Goal: Task Accomplishment & Management: Manage account settings

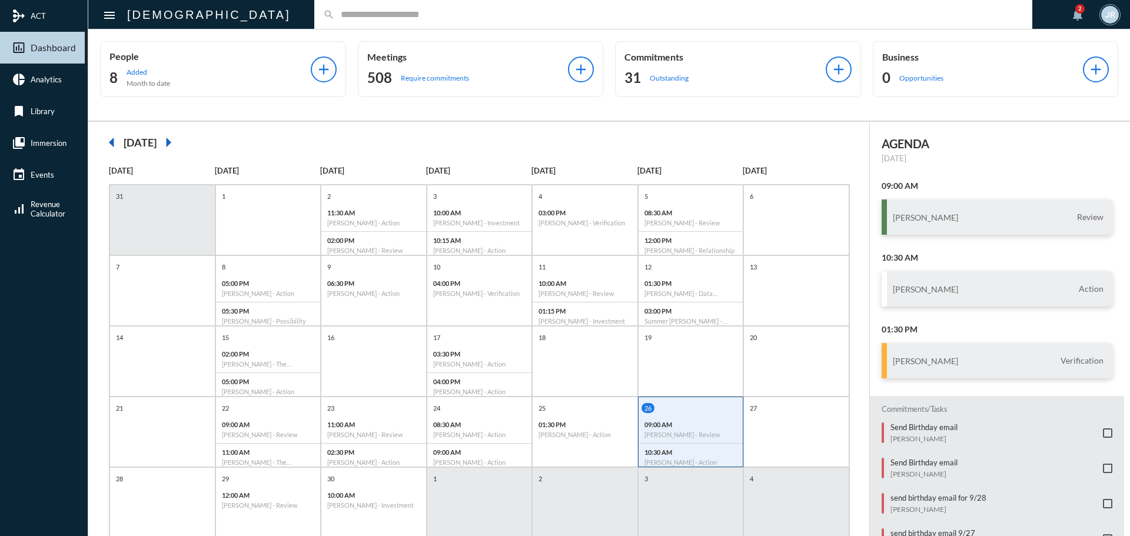
click at [335, 14] on input "text" at bounding box center [679, 14] width 689 height 10
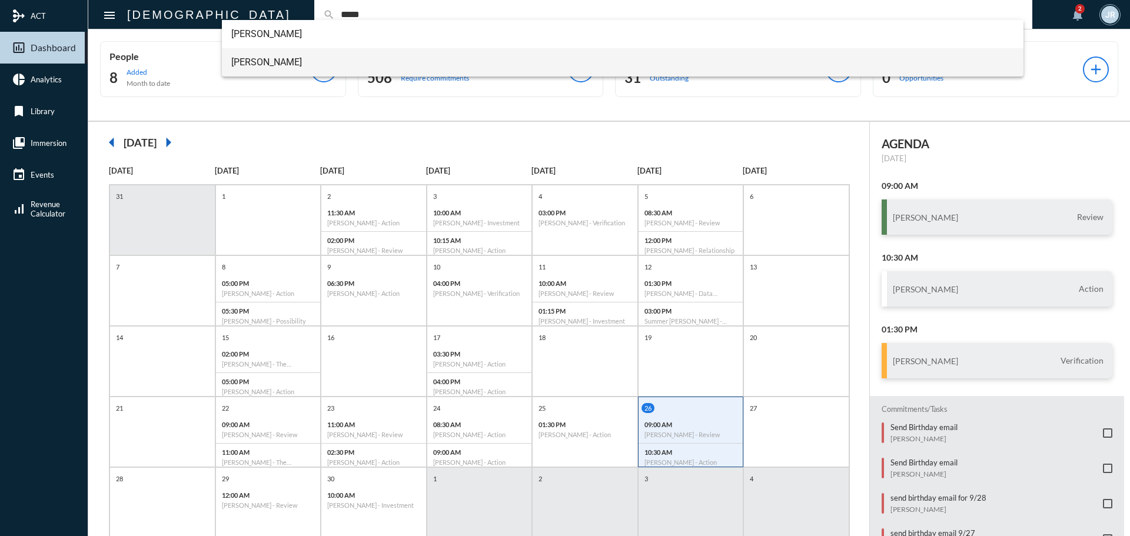
type input "*****"
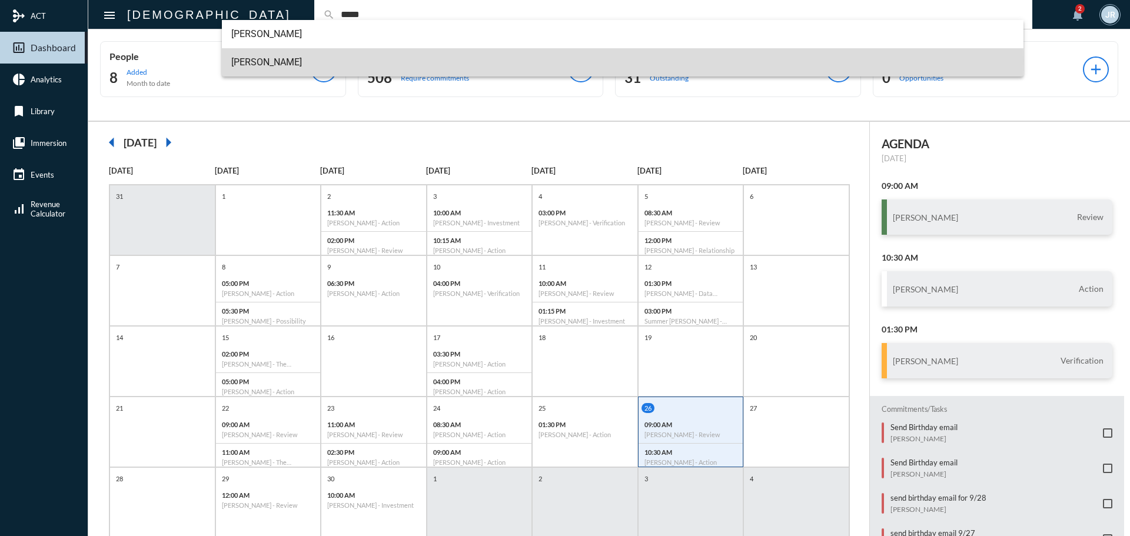
click at [276, 61] on span "[PERSON_NAME]" at bounding box center [623, 62] width 784 height 28
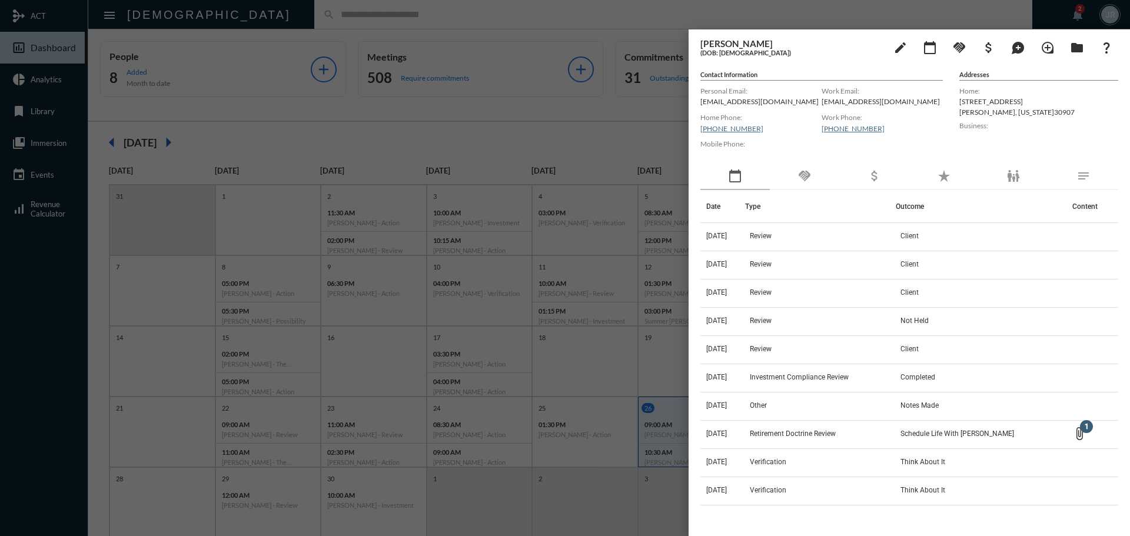
click at [817, 182] on div "handshake" at bounding box center [804, 176] width 69 height 27
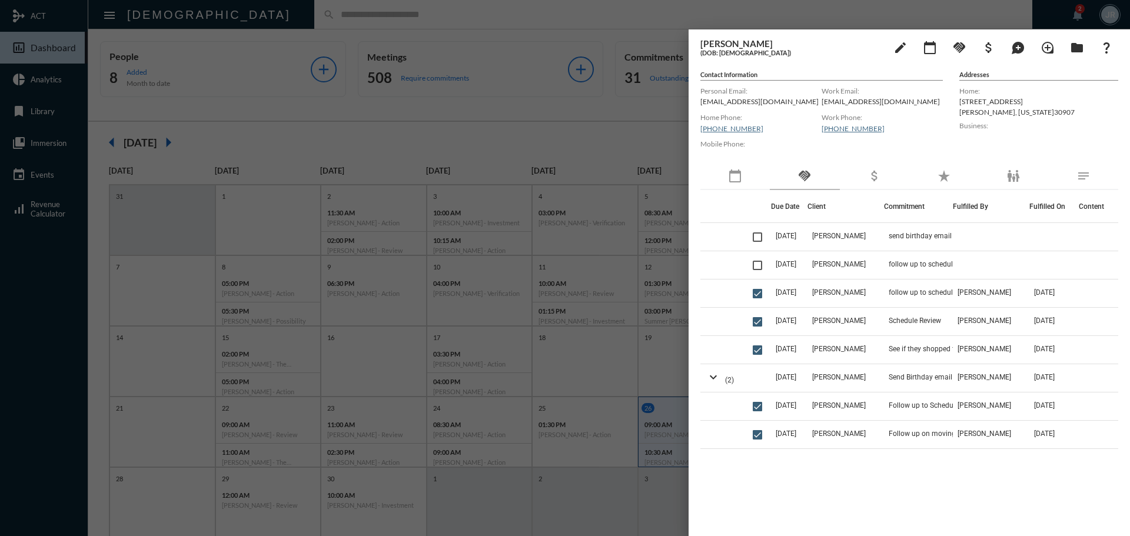
click at [745, 182] on div "calendar_today" at bounding box center [735, 176] width 69 height 27
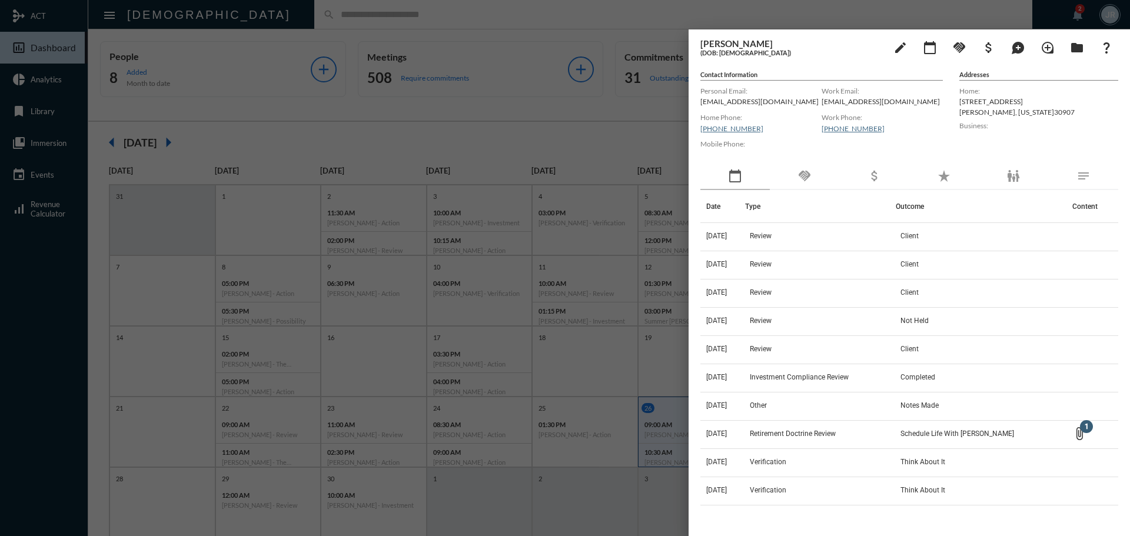
click at [792, 178] on div "handshake" at bounding box center [804, 176] width 69 height 27
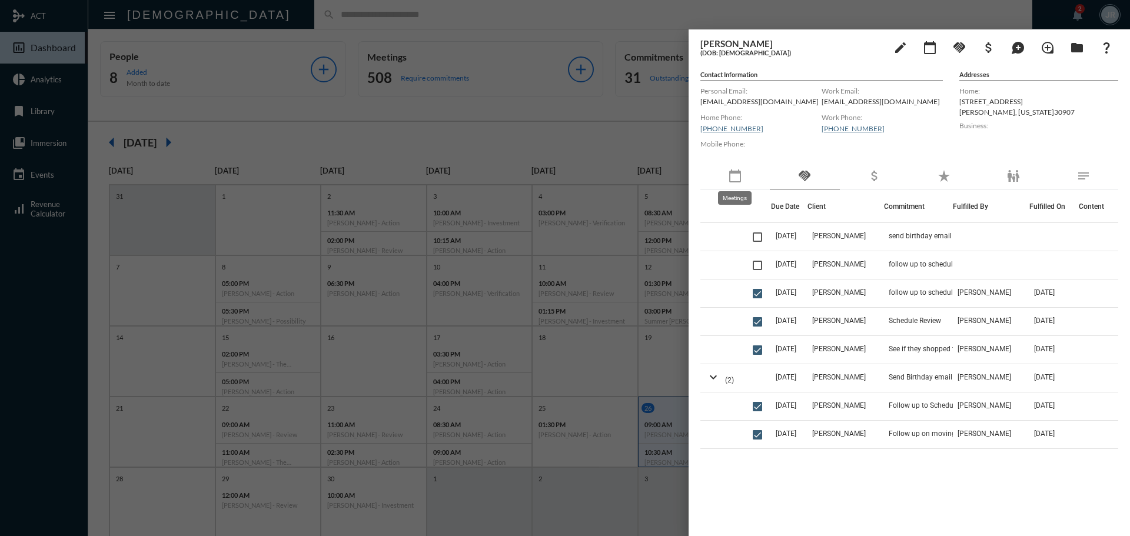
click at [738, 175] on mat-icon "calendar_today" at bounding box center [735, 176] width 14 height 14
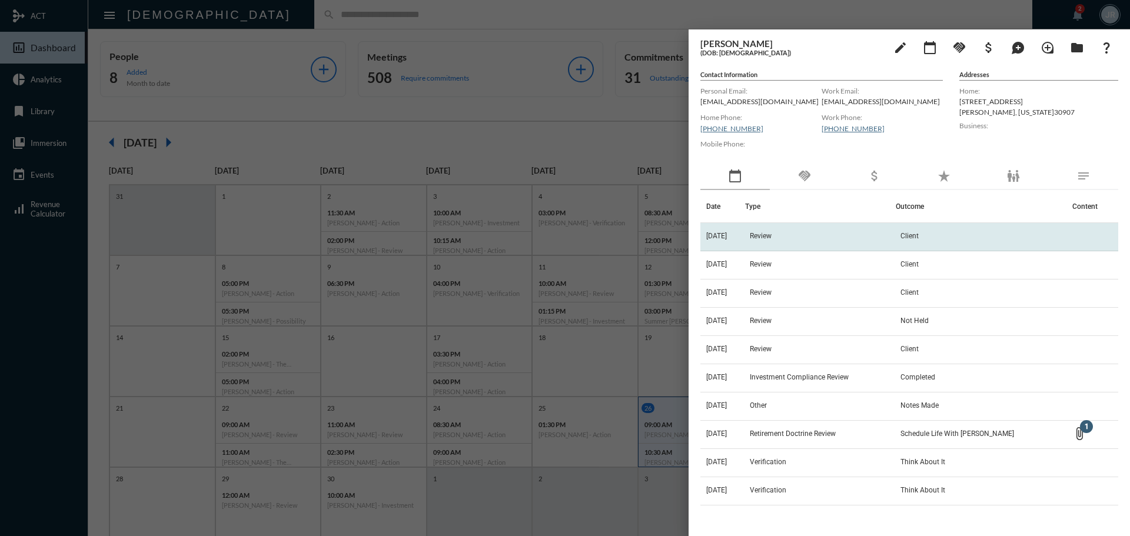
click at [769, 233] on span "Review" at bounding box center [761, 236] width 22 height 8
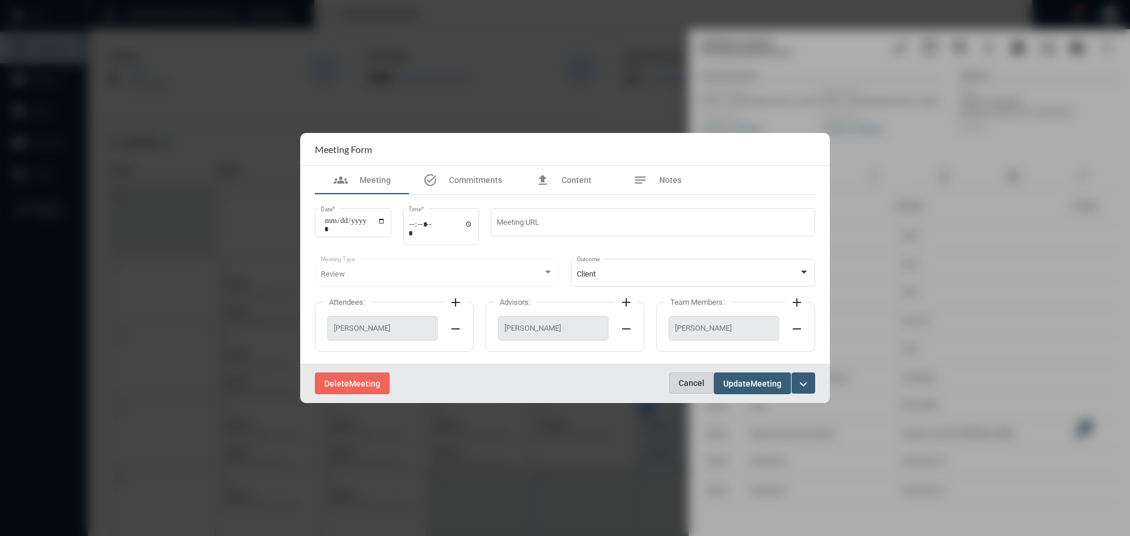
click at [686, 384] on span "Cancel" at bounding box center [692, 383] width 26 height 9
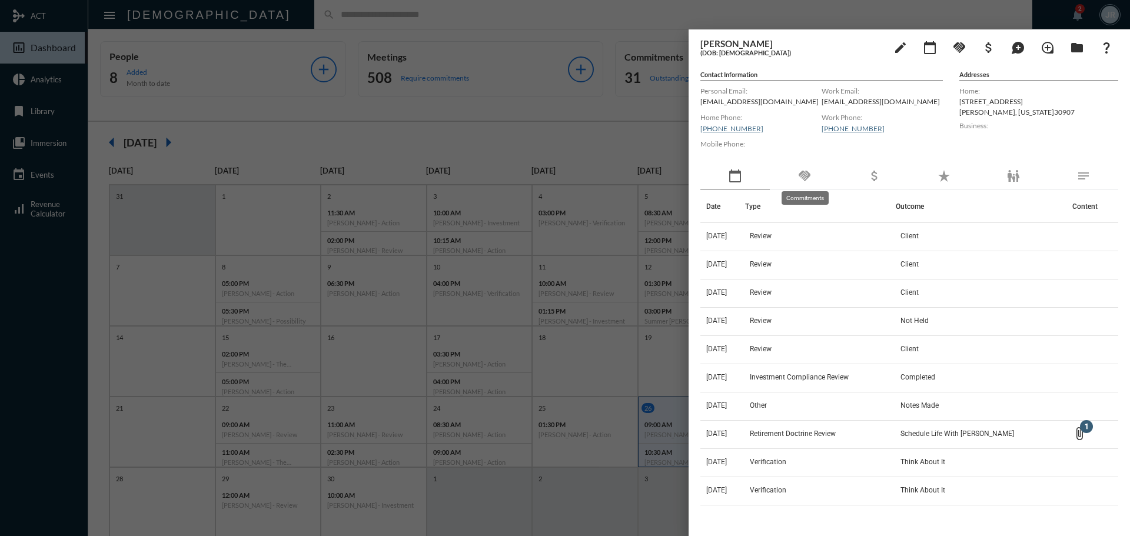
click at [804, 174] on mat-icon "handshake" at bounding box center [805, 176] width 14 height 14
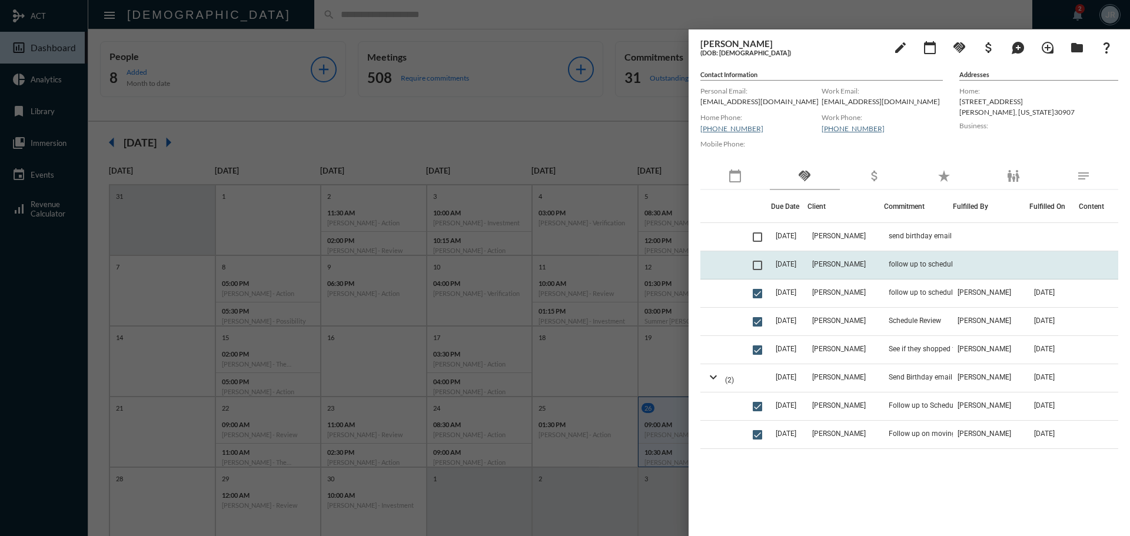
click at [808, 271] on td "[DATE]" at bounding box center [789, 265] width 36 height 28
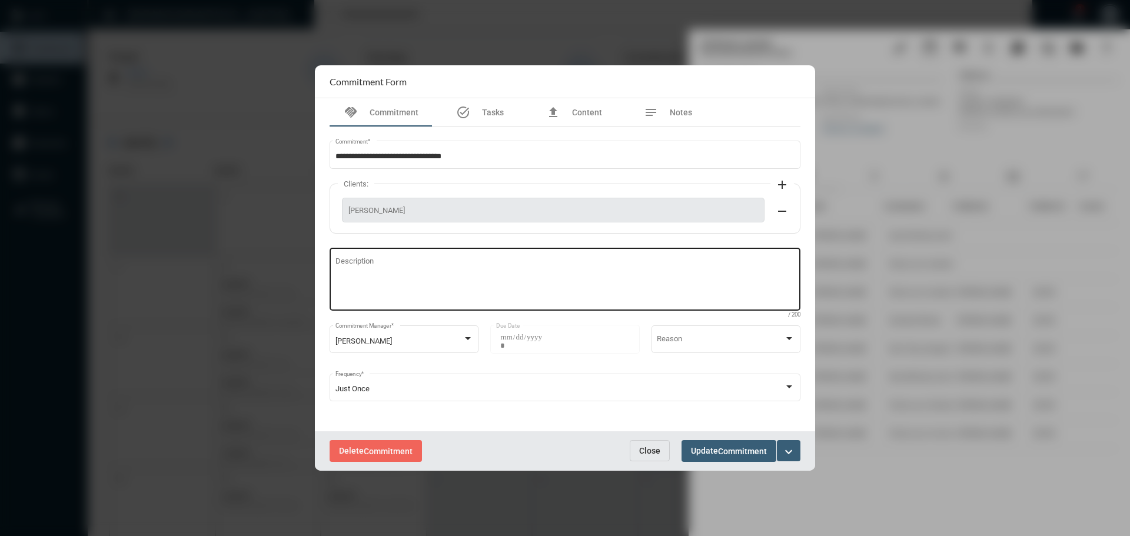
click at [379, 256] on div "Description" at bounding box center [566, 277] width 460 height 65
type textarea "**********"
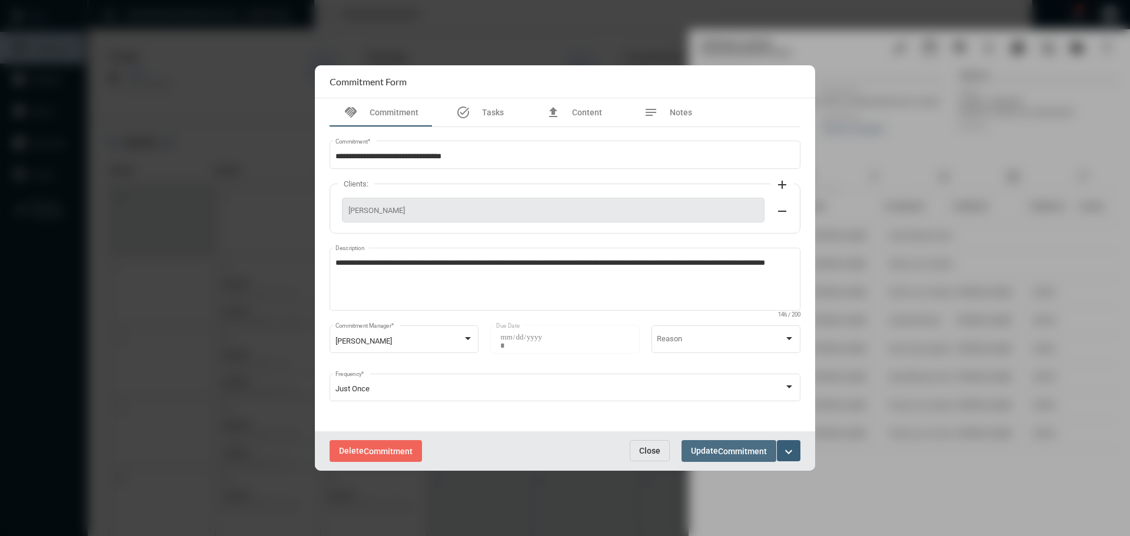
drag, startPoint x: 729, startPoint y: 449, endPoint x: 738, endPoint y: 454, distance: 11.1
click at [738, 454] on span "Commitment" at bounding box center [742, 451] width 49 height 9
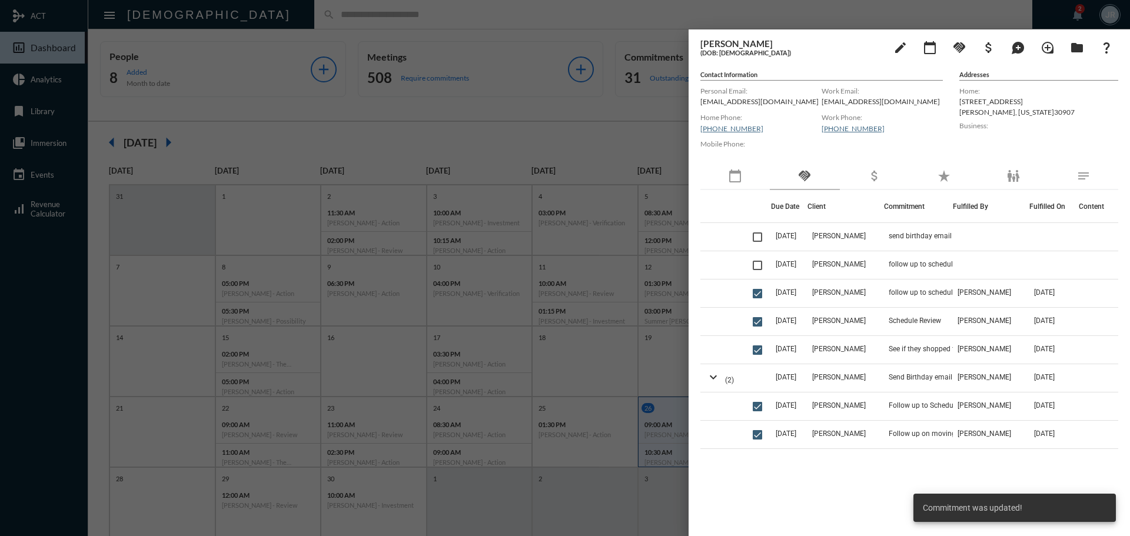
click at [589, 19] on div at bounding box center [565, 268] width 1130 height 536
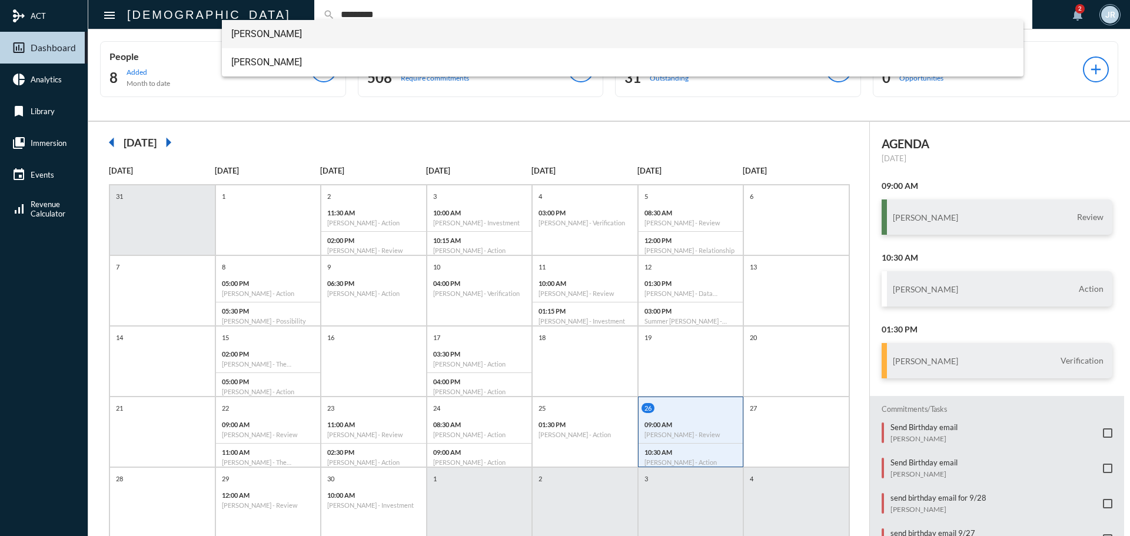
type input "*********"
click at [289, 24] on span "Brittany Swicegood" at bounding box center [623, 34] width 784 height 28
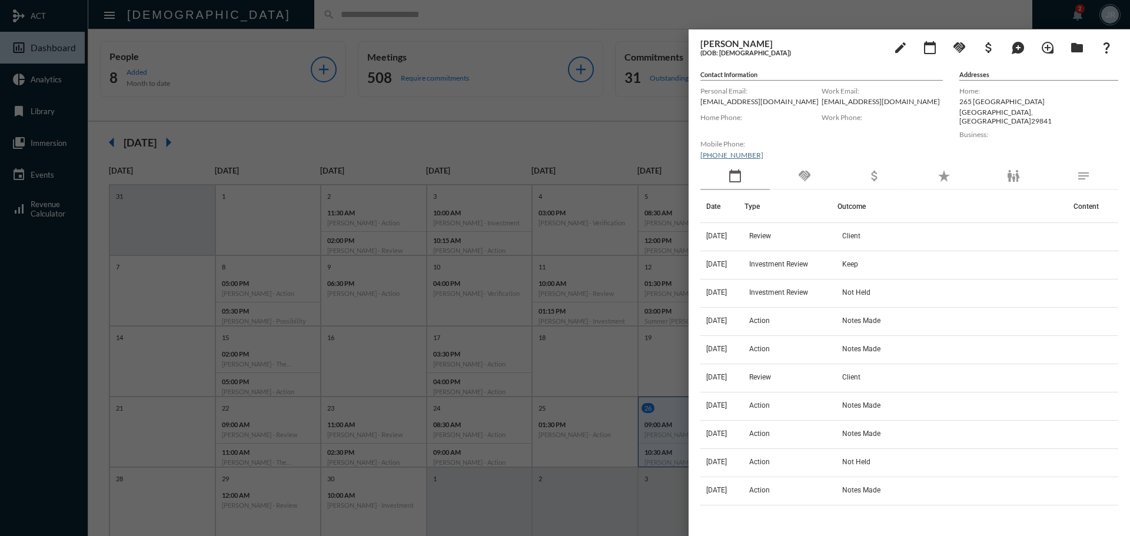
click at [797, 180] on div "handshake" at bounding box center [804, 176] width 69 height 27
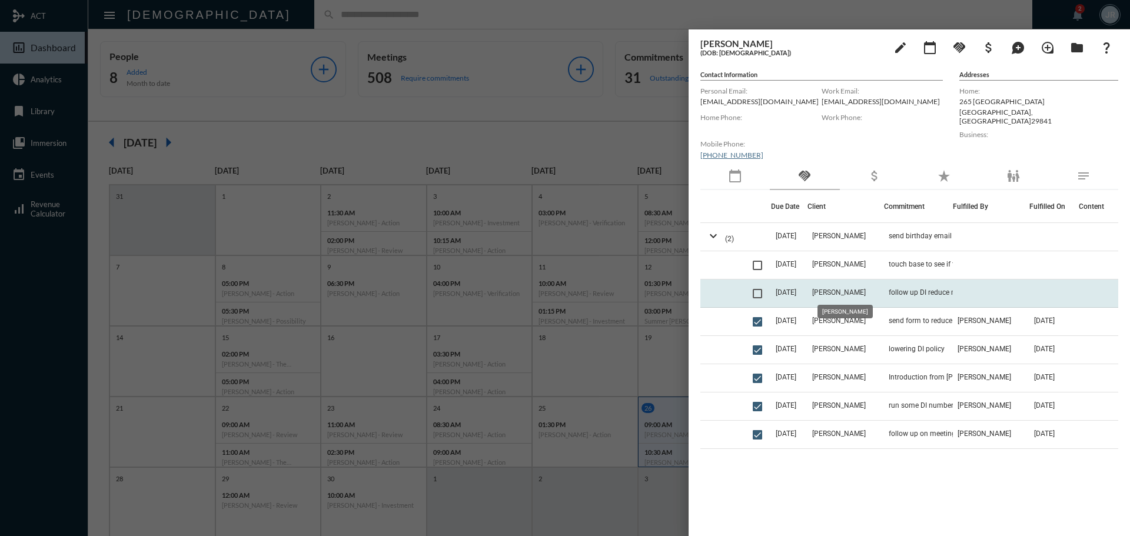
click at [868, 286] on td "Brittany Swicegood" at bounding box center [846, 294] width 77 height 28
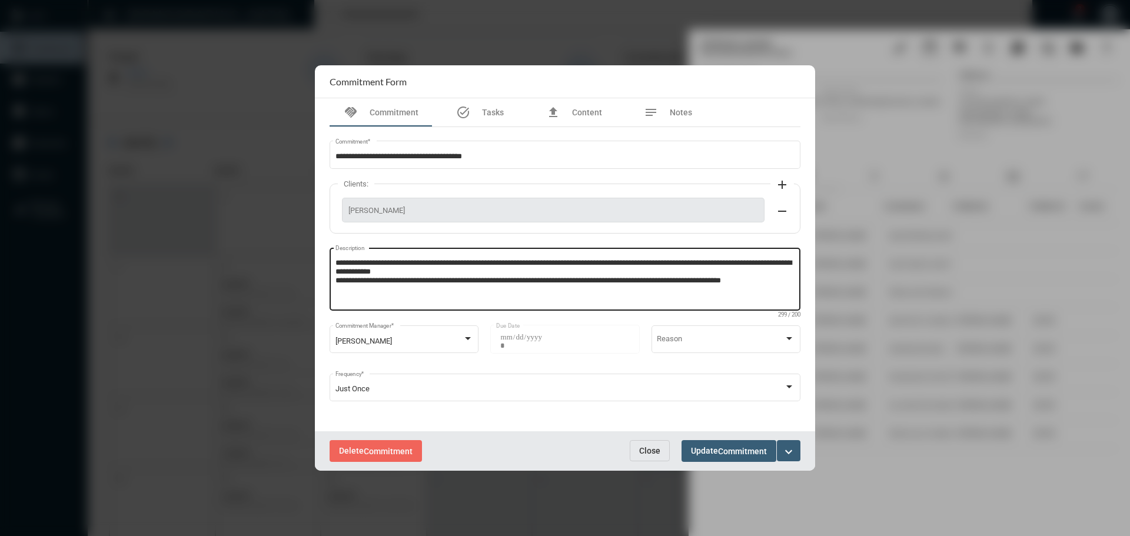
click at [779, 281] on textarea "**********" at bounding box center [566, 281] width 460 height 47
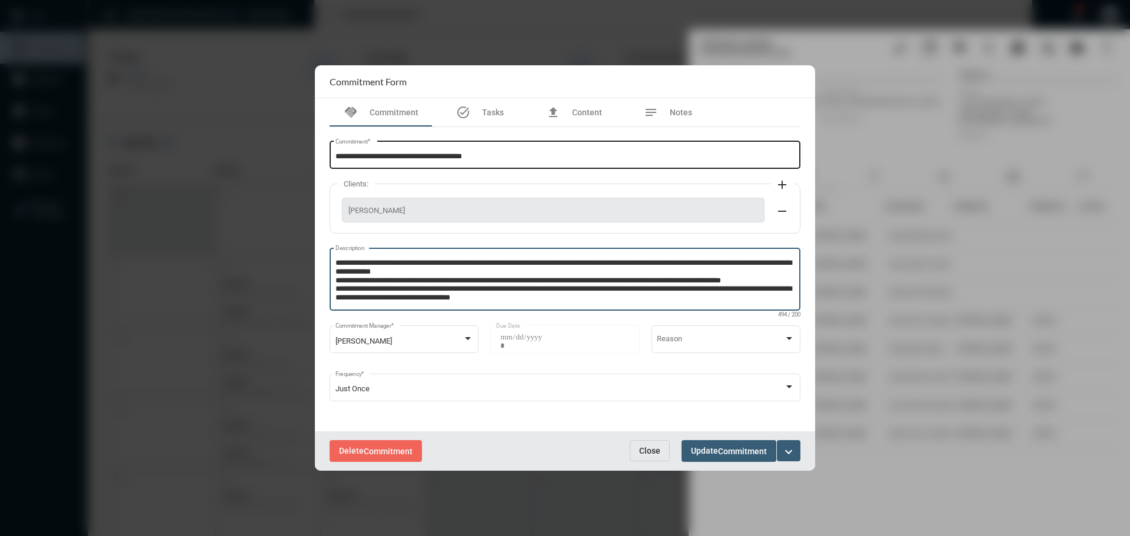
type textarea "**********"
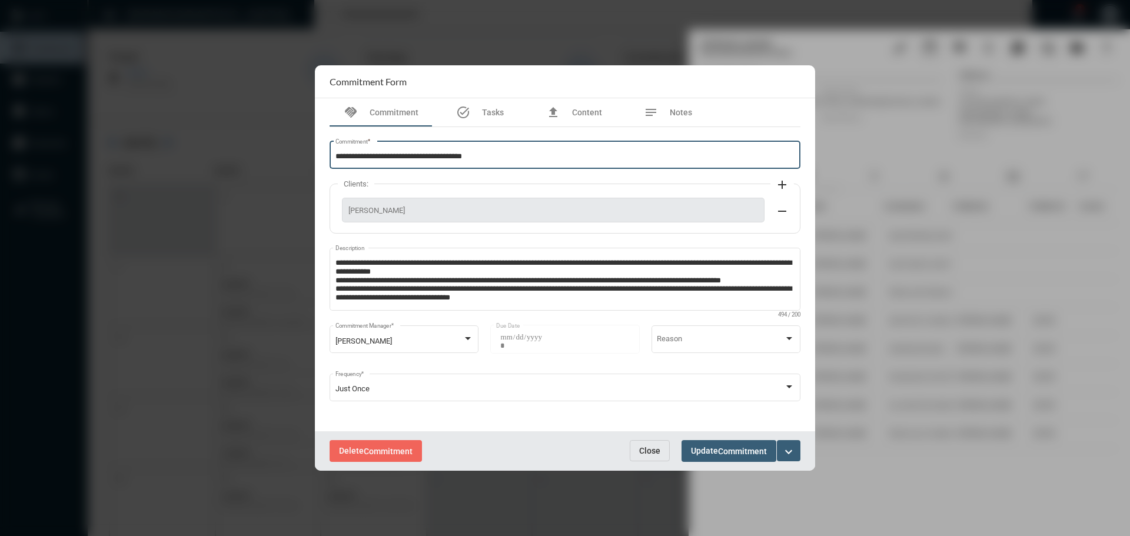
click at [495, 159] on input "**********" at bounding box center [566, 156] width 460 height 9
type input "**********"
click at [733, 448] on span "Commitment" at bounding box center [742, 451] width 49 height 9
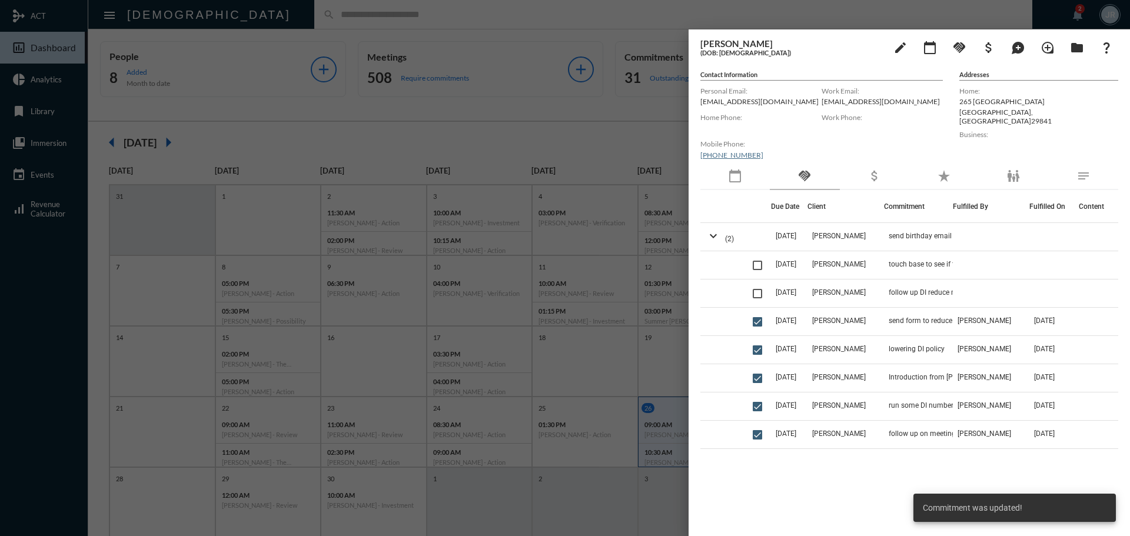
click at [447, 10] on div at bounding box center [565, 268] width 1130 height 536
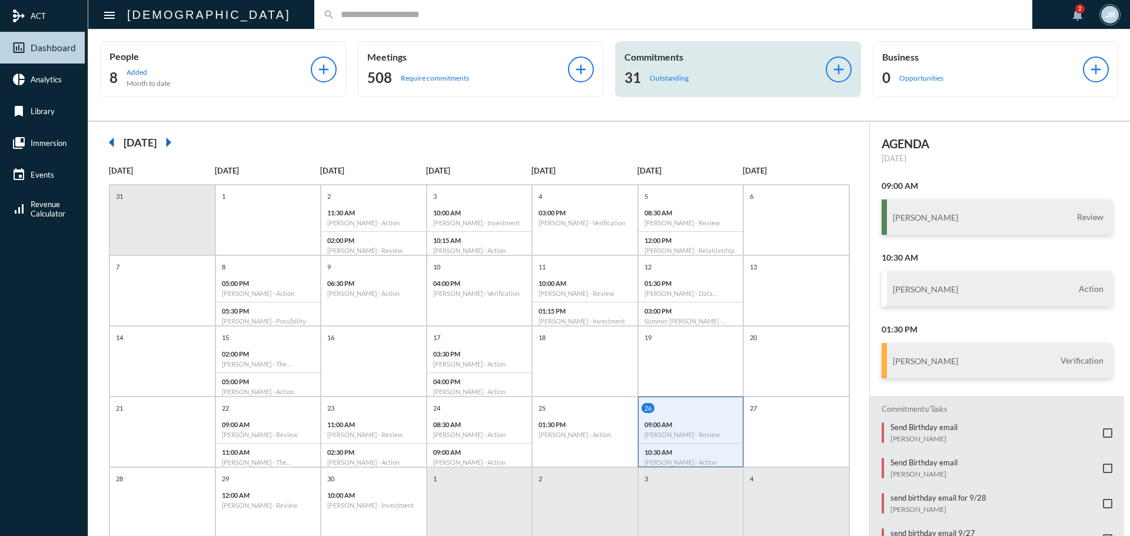
click at [691, 75] on div "31 Outstanding" at bounding box center [725, 77] width 201 height 19
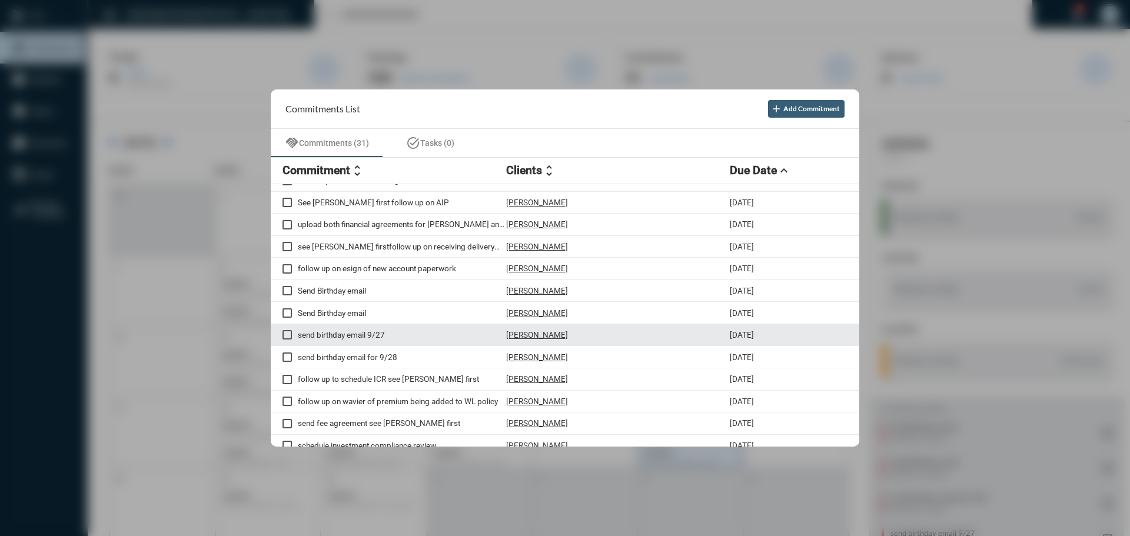
scroll to position [118, 0]
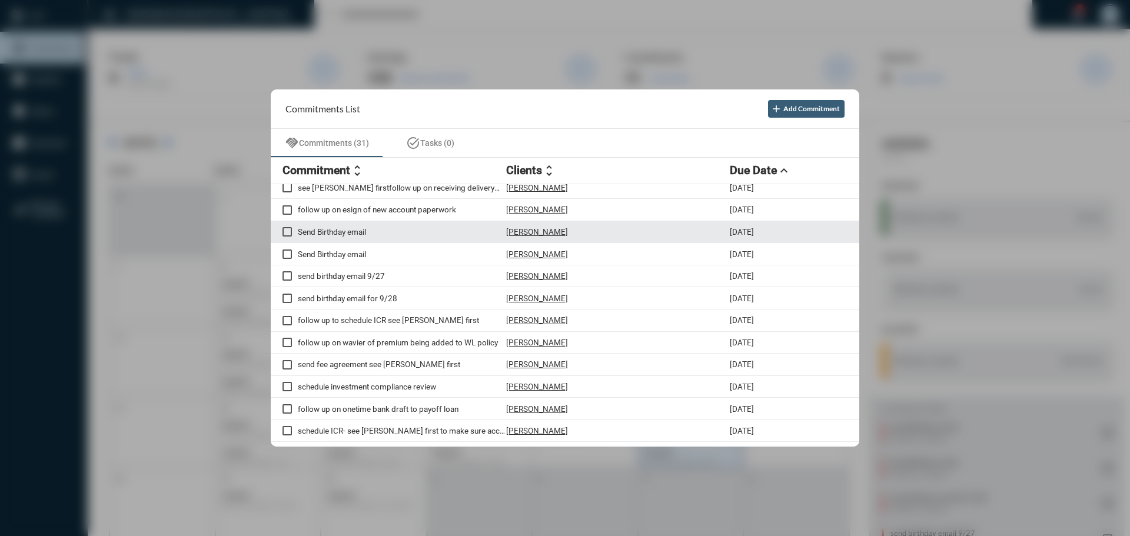
click at [539, 229] on p "Chris Plummer" at bounding box center [537, 231] width 62 height 9
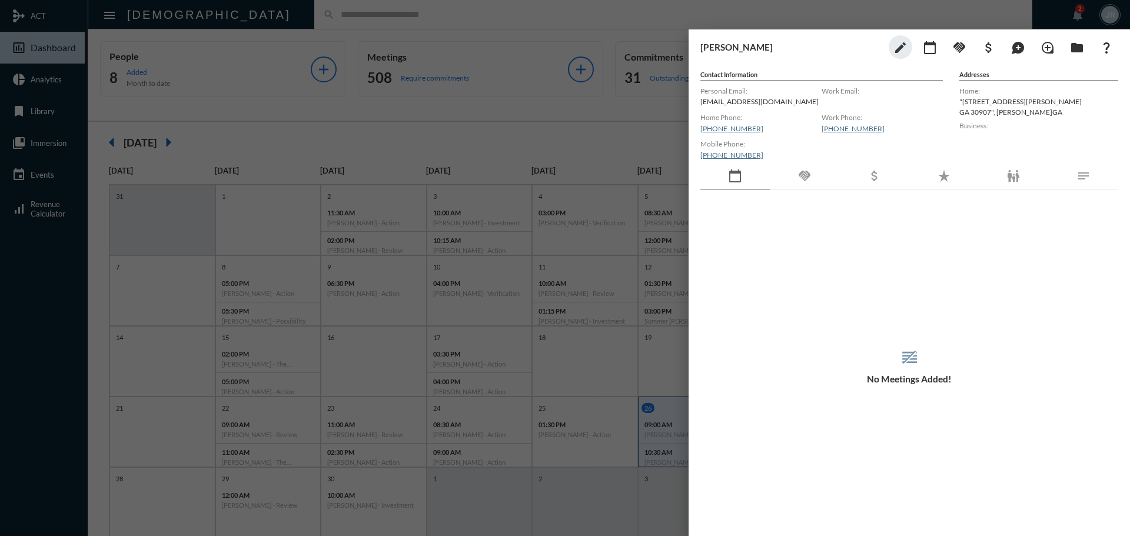
click at [794, 180] on div "handshake" at bounding box center [804, 176] width 69 height 27
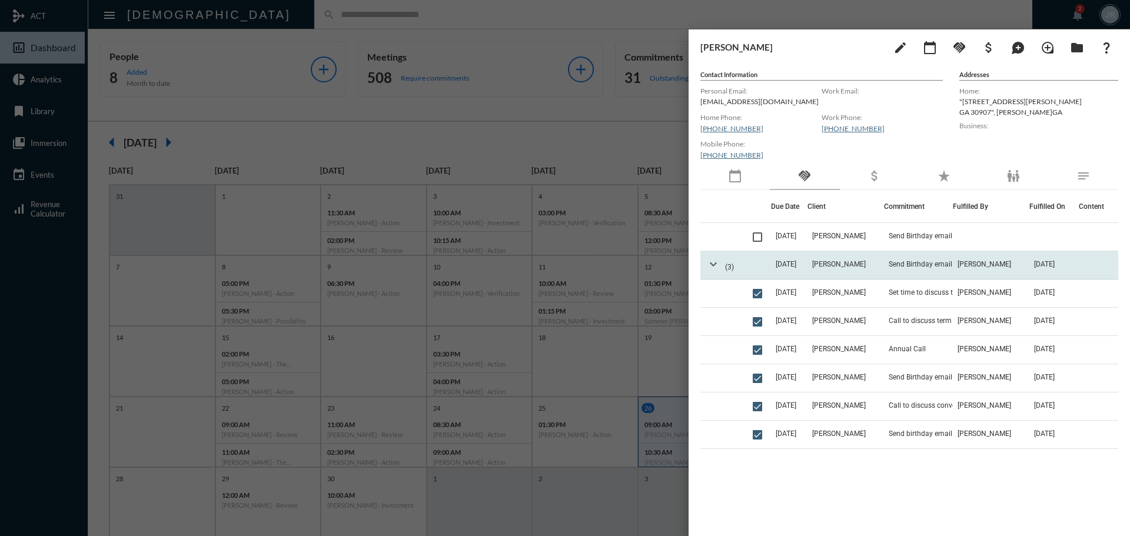
click at [714, 265] on mat-icon "expand_more" at bounding box center [713, 264] width 14 height 14
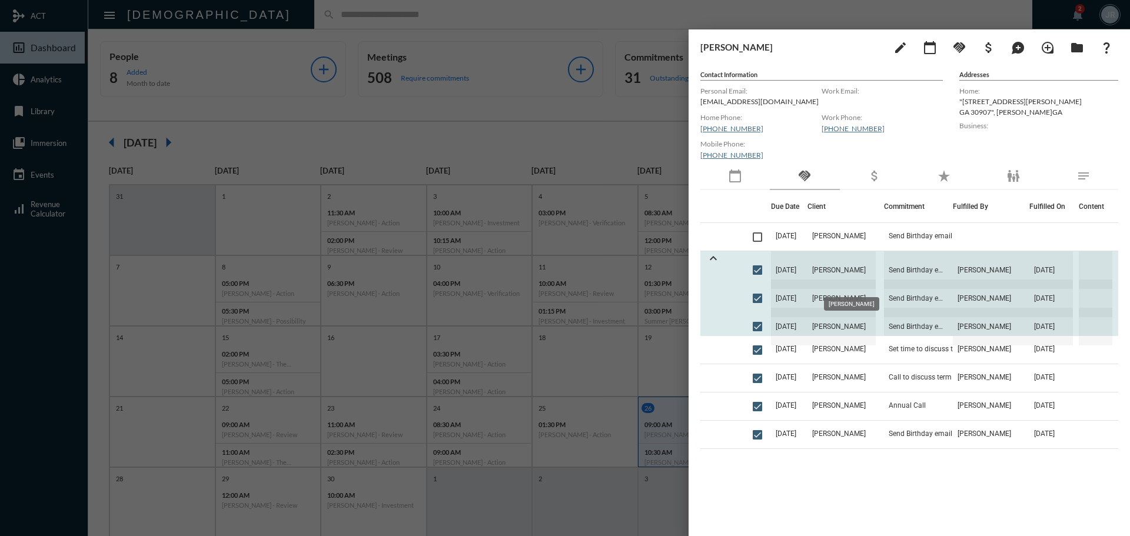
click at [832, 266] on span "Chris Plummer" at bounding box center [842, 270] width 68 height 38
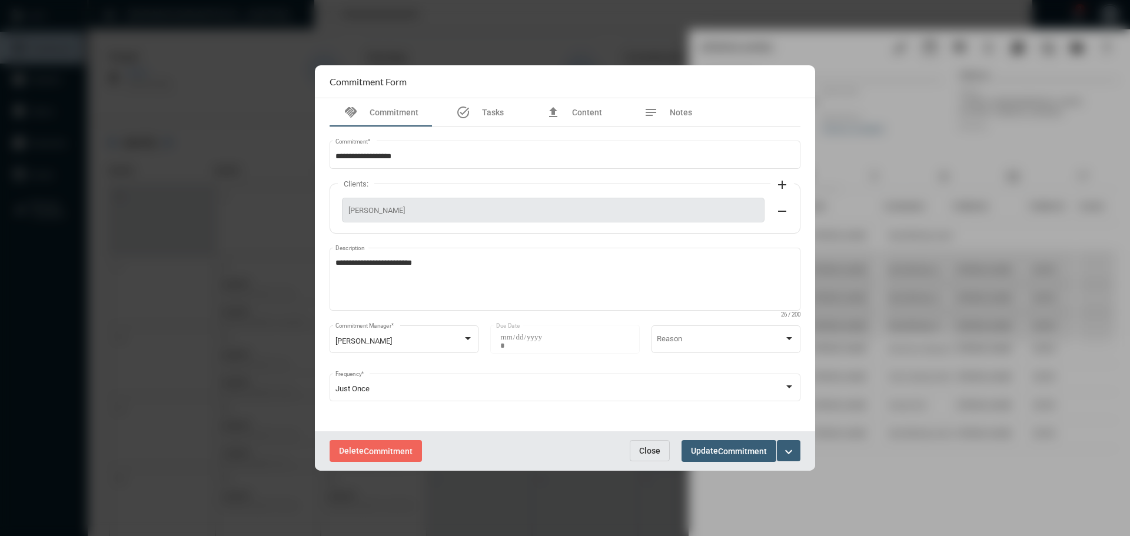
click at [651, 444] on button "Close" at bounding box center [650, 450] width 40 height 21
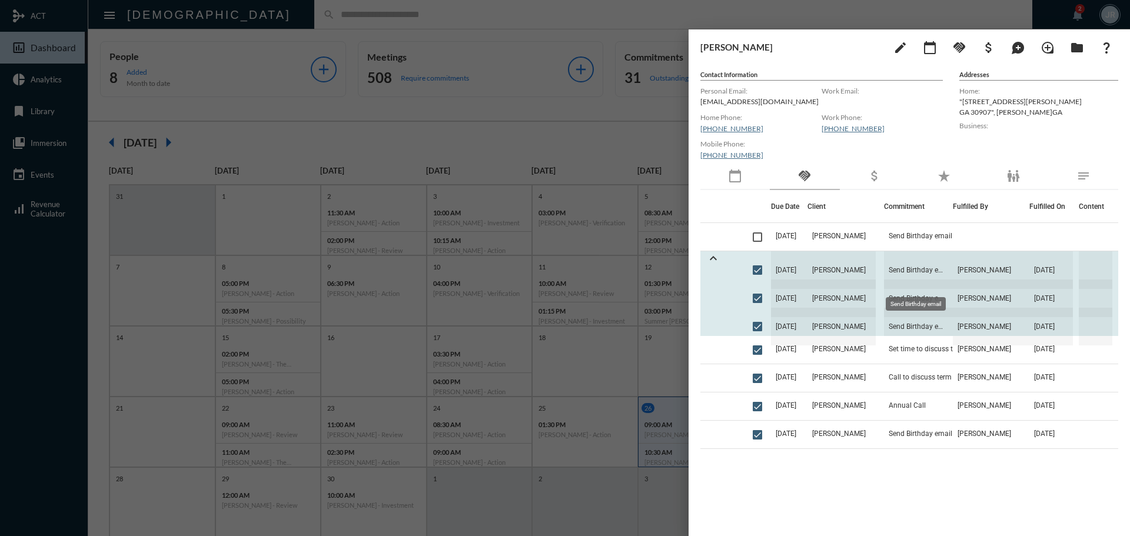
click at [904, 263] on span "Send Birthday email" at bounding box center [918, 270] width 69 height 38
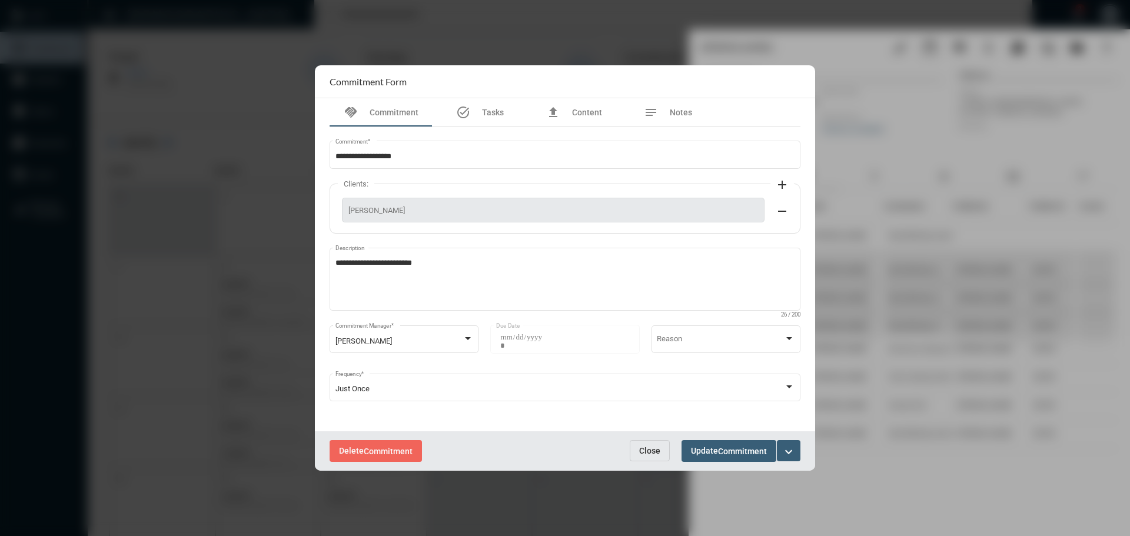
click at [643, 453] on span "Close" at bounding box center [649, 450] width 21 height 9
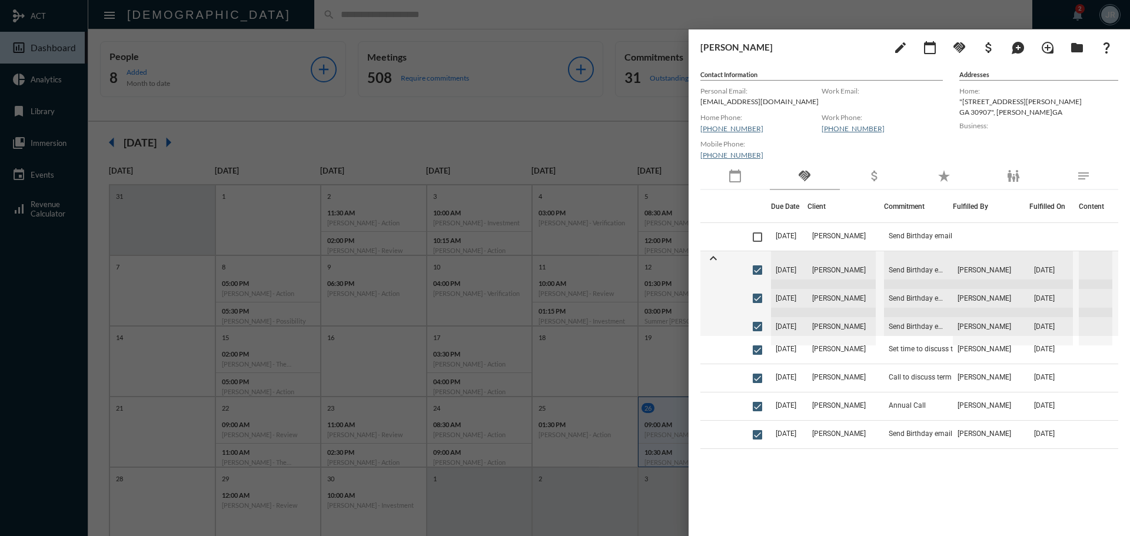
click at [409, 15] on div at bounding box center [565, 268] width 1130 height 536
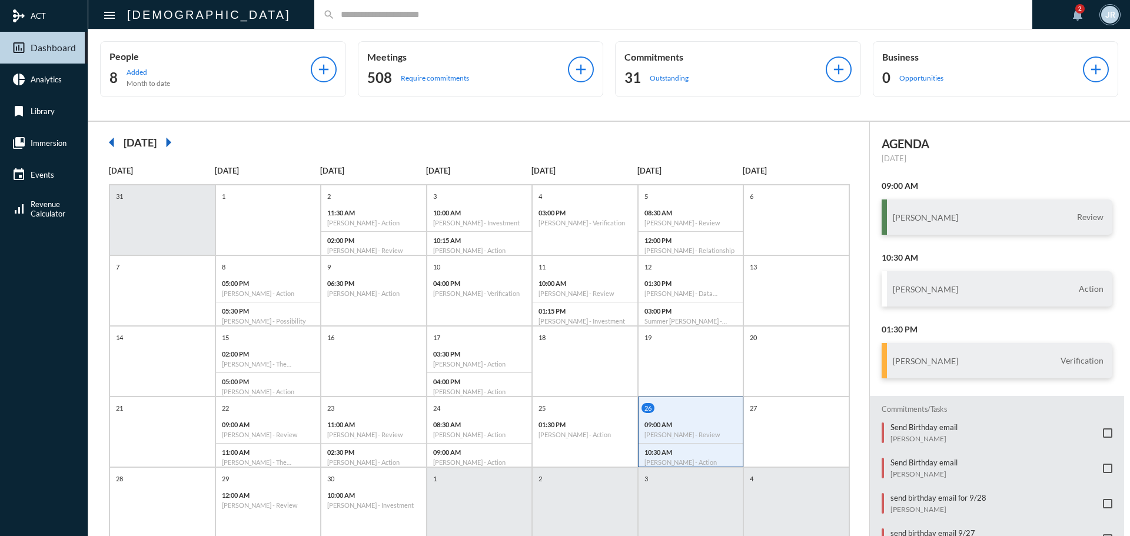
click at [335, 14] on input "text" at bounding box center [679, 14] width 689 height 10
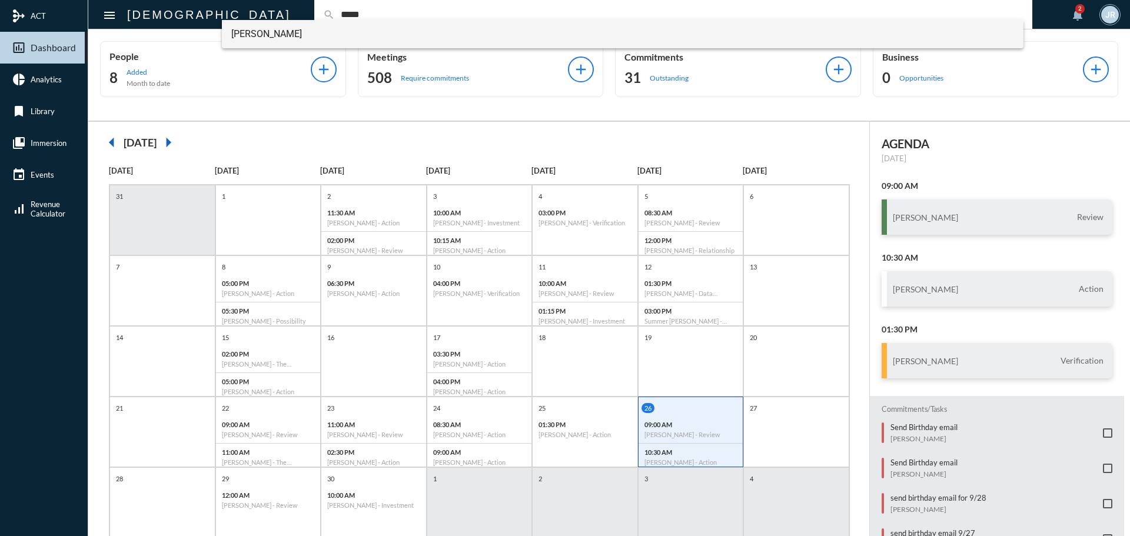
type input "*****"
click at [255, 32] on span "Kyle Cline" at bounding box center [623, 34] width 784 height 28
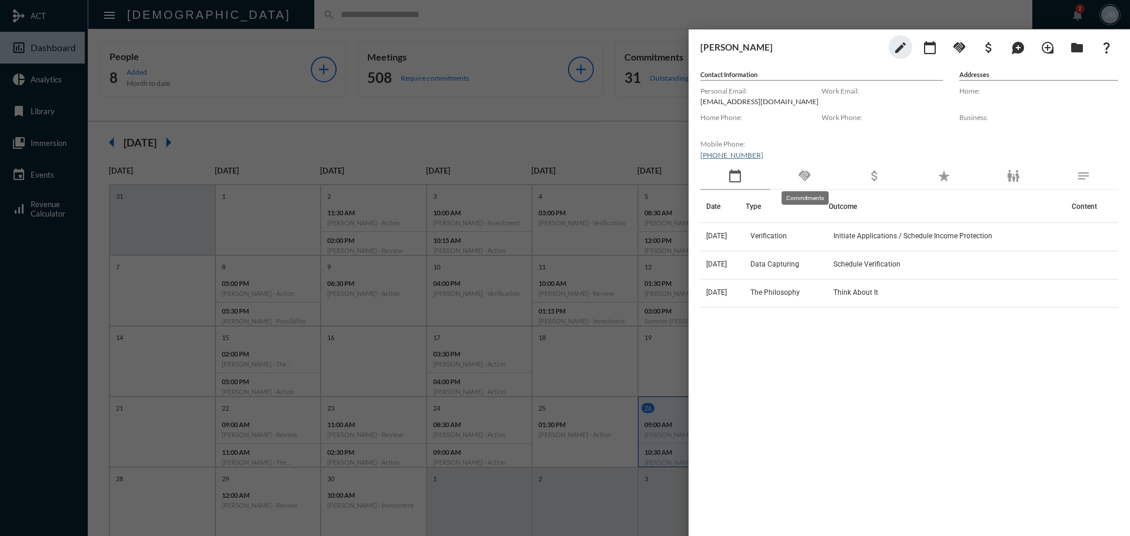
drag, startPoint x: 804, startPoint y: 168, endPoint x: 809, endPoint y: 175, distance: 8.4
click at [809, 175] on div "handshake" at bounding box center [804, 176] width 69 height 27
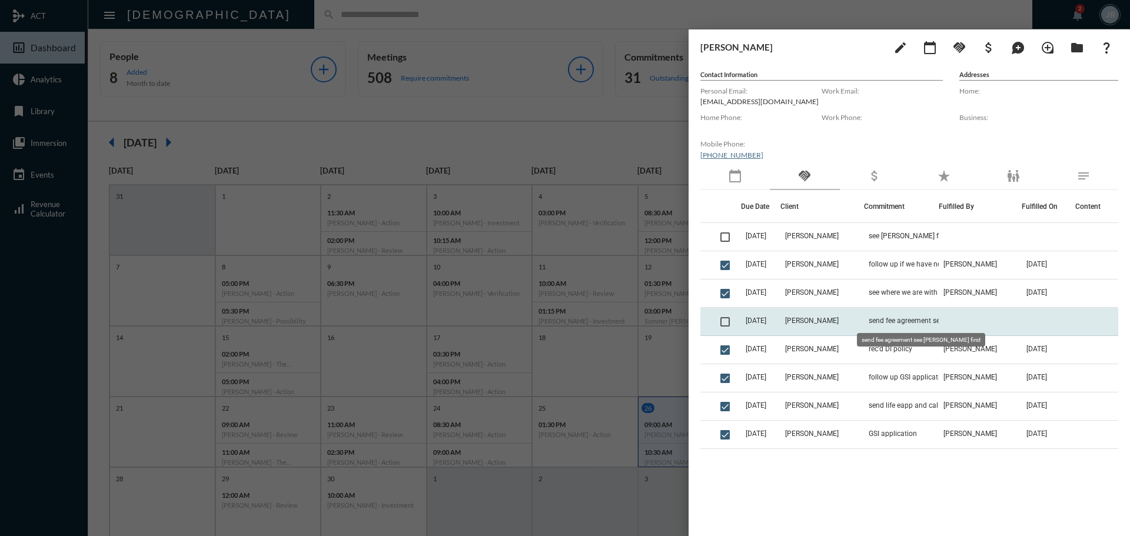
click at [878, 318] on span "send fee agreement see John first" at bounding box center [928, 321] width 118 height 8
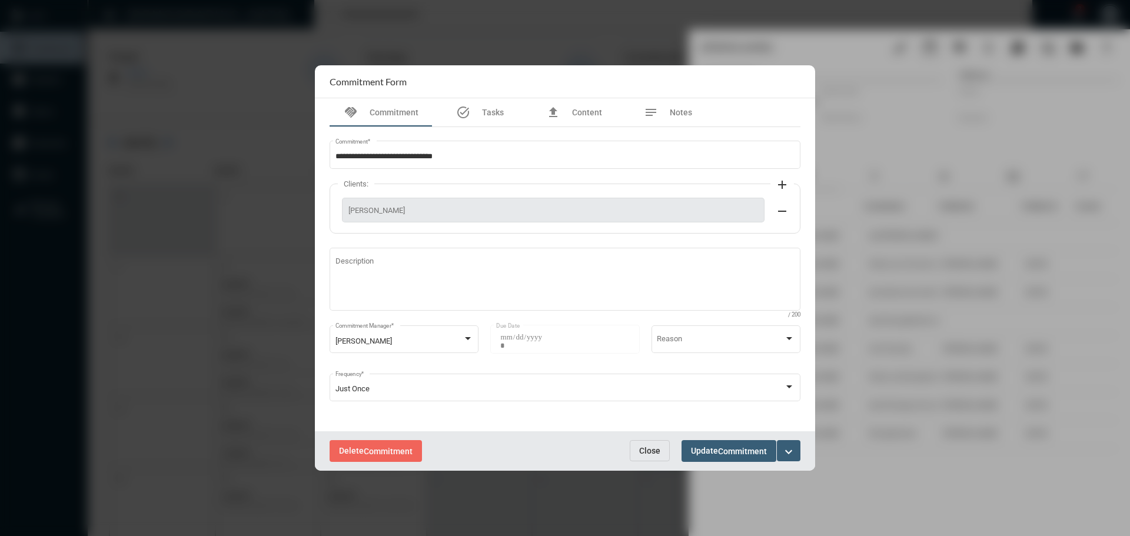
click at [650, 448] on span "Close" at bounding box center [649, 450] width 21 height 9
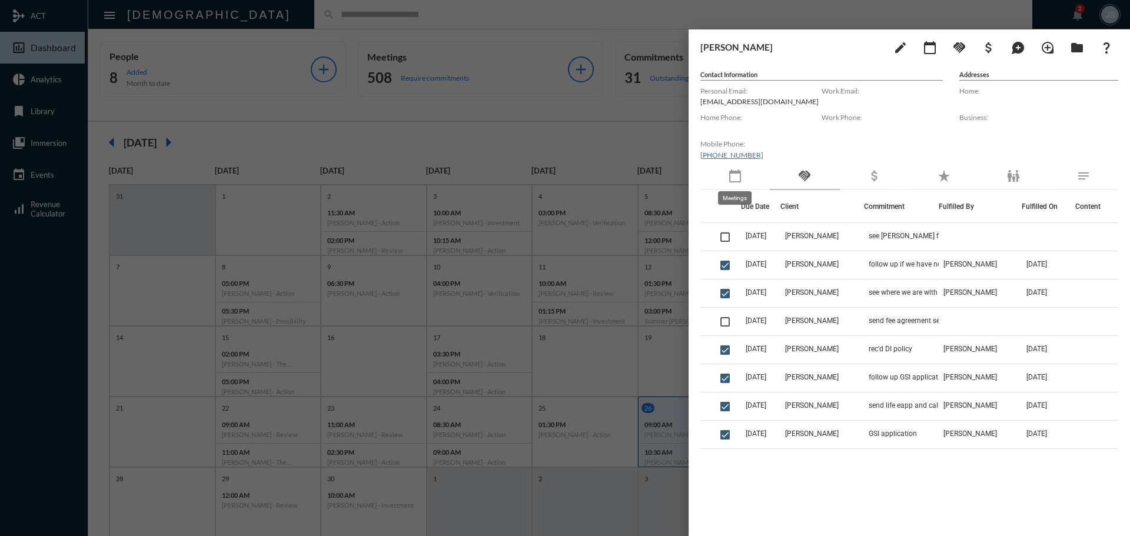
click at [740, 177] on mat-icon "calendar_today" at bounding box center [735, 176] width 14 height 14
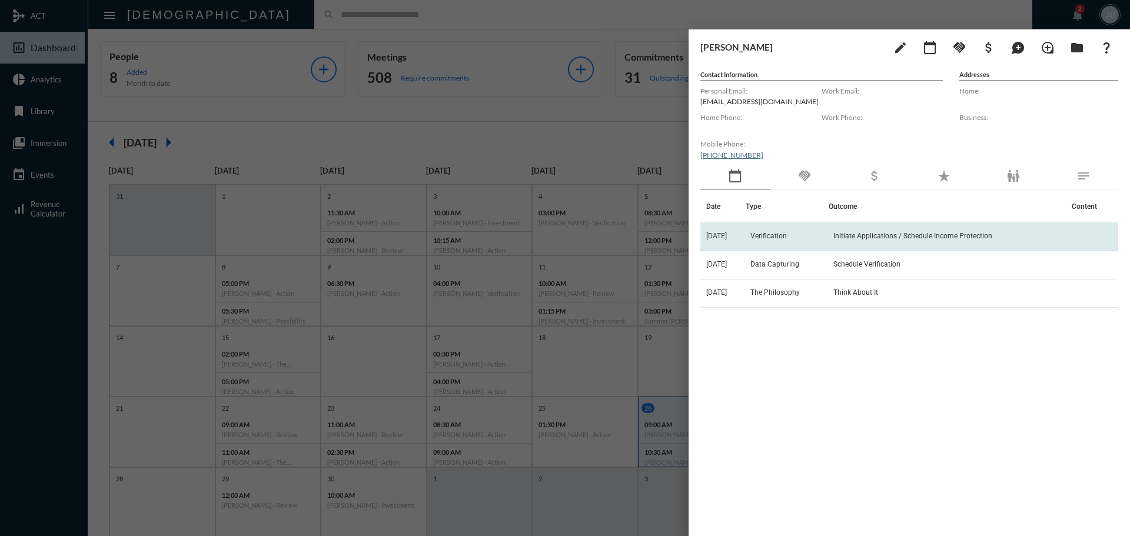
click at [789, 230] on td "Verification" at bounding box center [787, 237] width 83 height 28
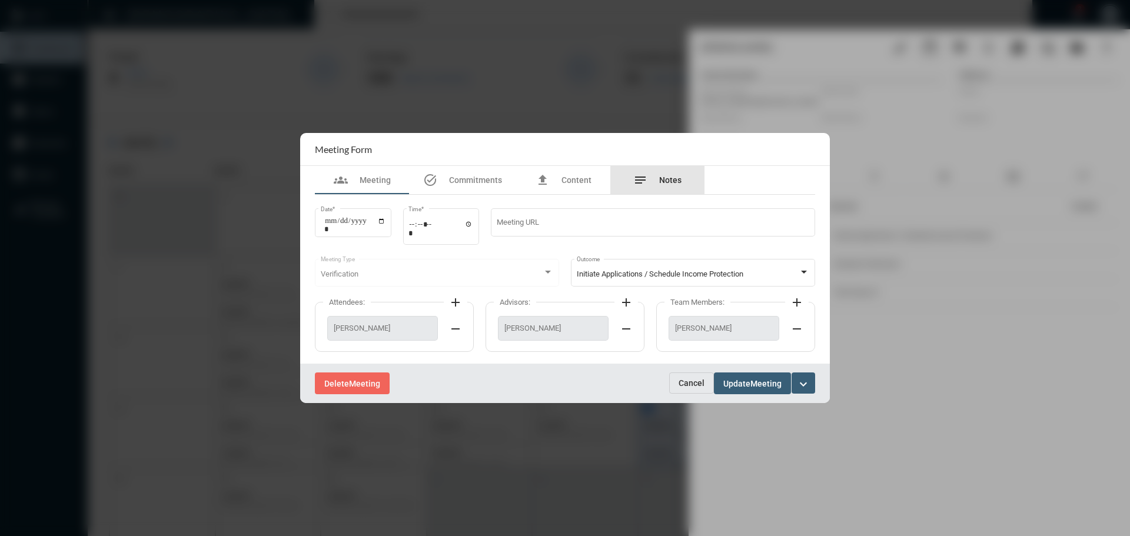
click at [668, 181] on span "Notes" at bounding box center [670, 179] width 22 height 9
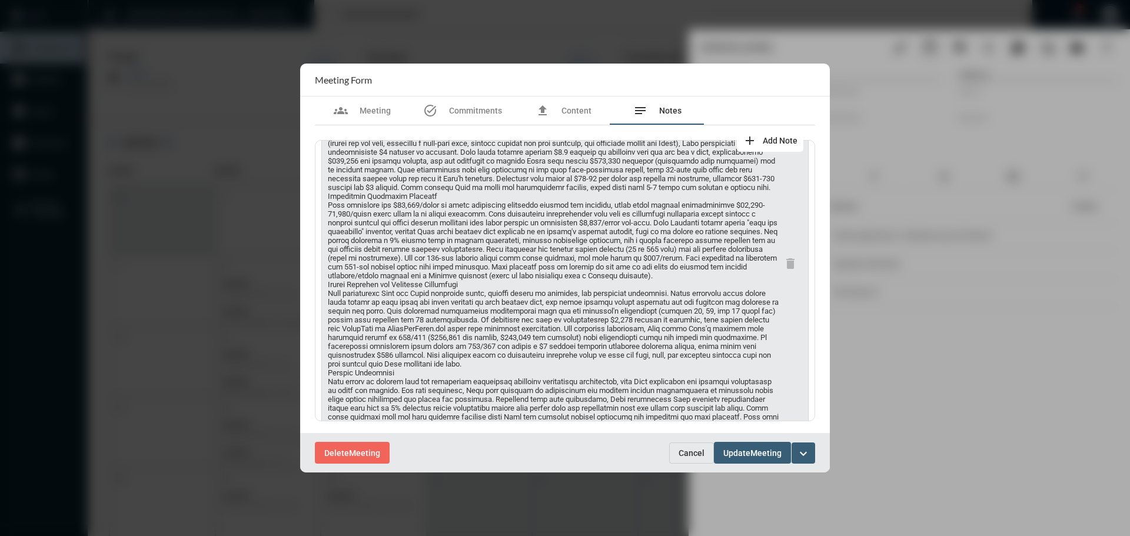
scroll to position [0, 0]
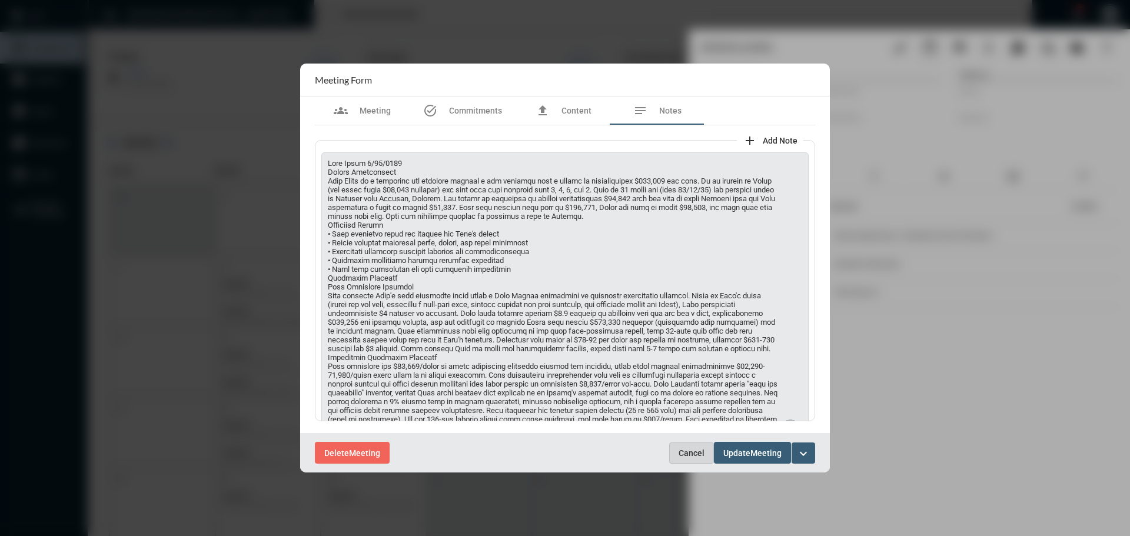
click at [694, 452] on span "Cancel" at bounding box center [692, 453] width 26 height 9
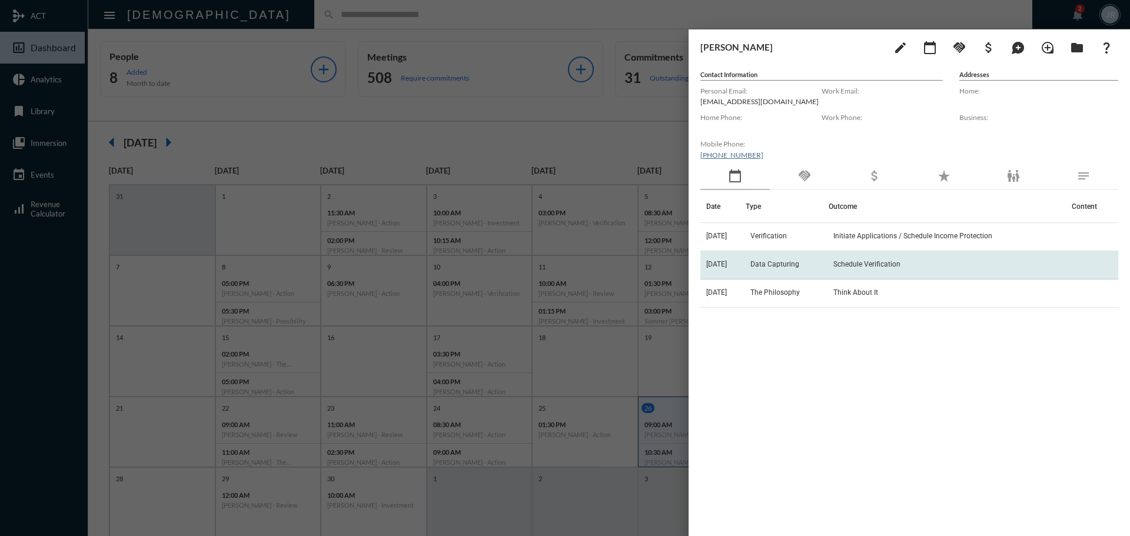
click at [772, 264] on span "Data Capturing" at bounding box center [775, 264] width 49 height 8
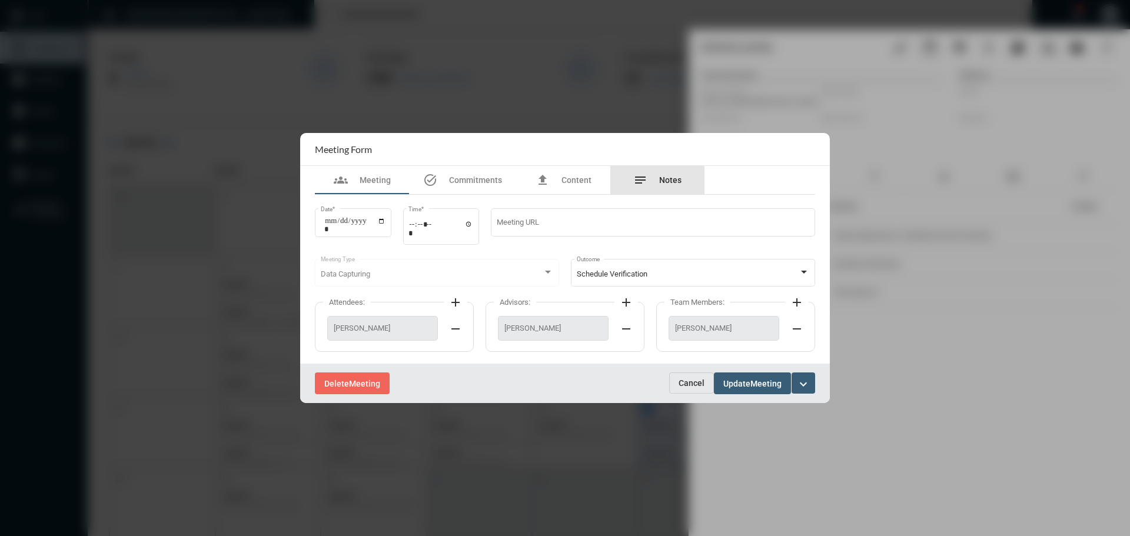
click at [659, 180] on span "Notes" at bounding box center [670, 179] width 22 height 9
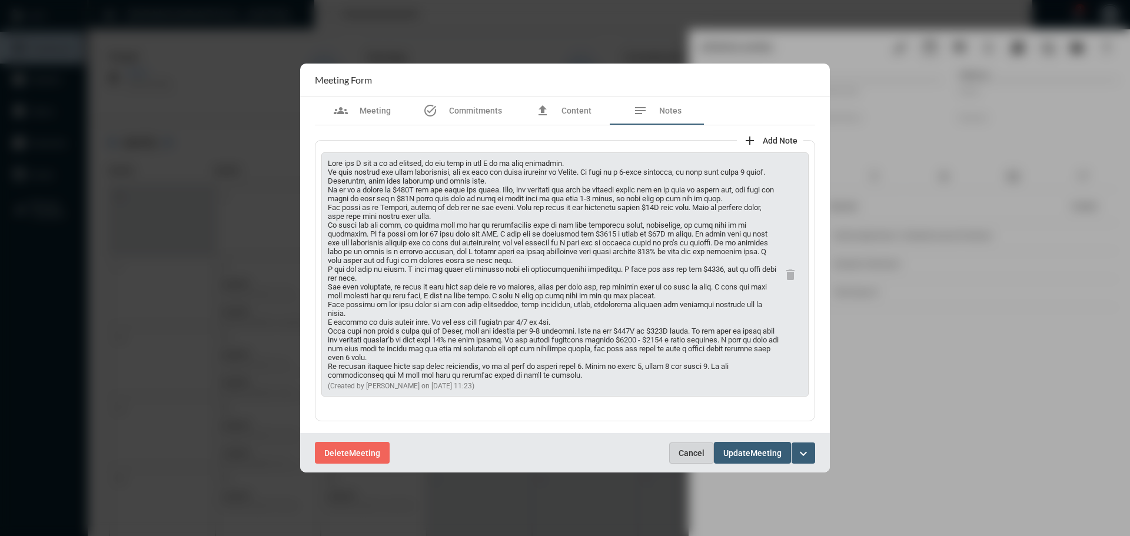
click at [696, 453] on span "Cancel" at bounding box center [692, 453] width 26 height 9
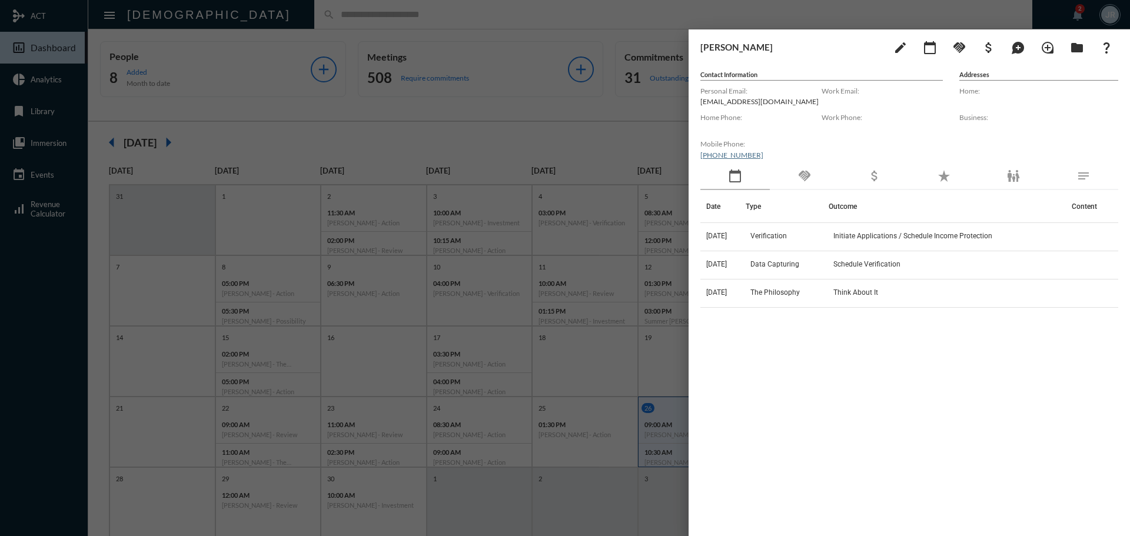
click at [545, 8] on div at bounding box center [565, 268] width 1130 height 536
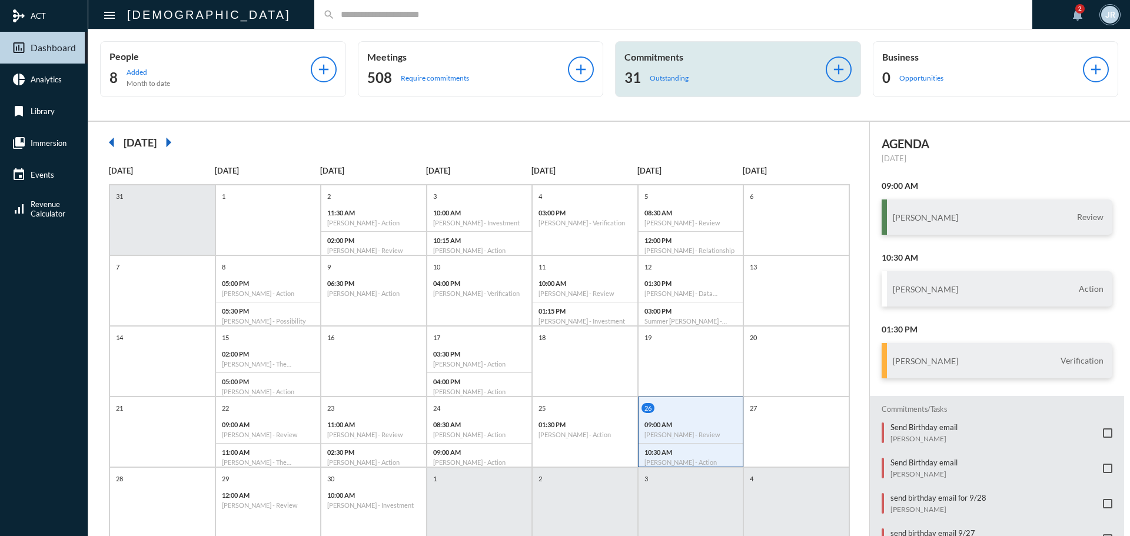
click at [713, 71] on div "31 Outstanding" at bounding box center [725, 77] width 201 height 19
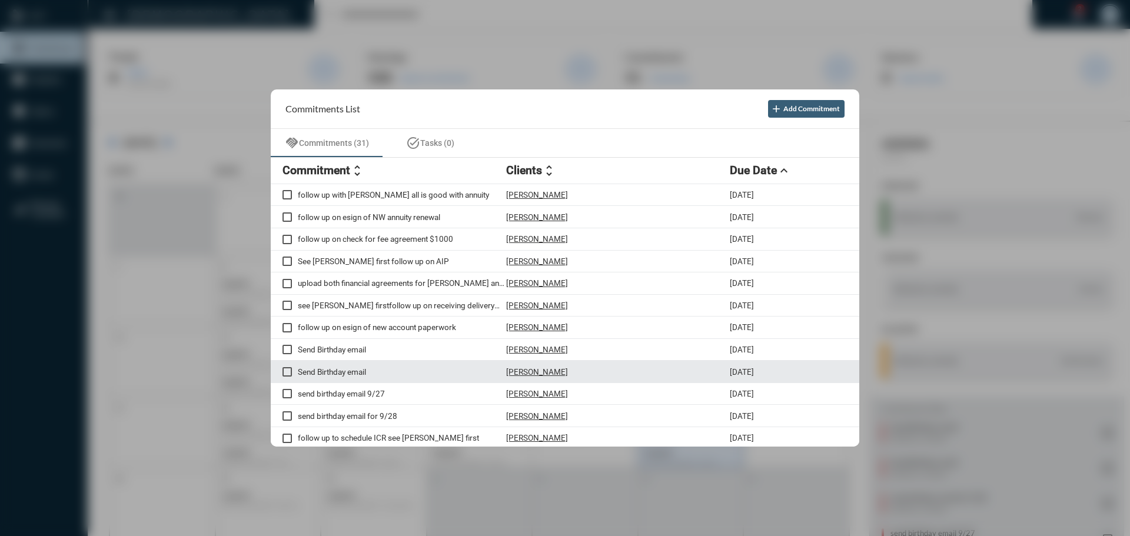
click at [529, 370] on p "Lisa Beckett" at bounding box center [537, 371] width 62 height 9
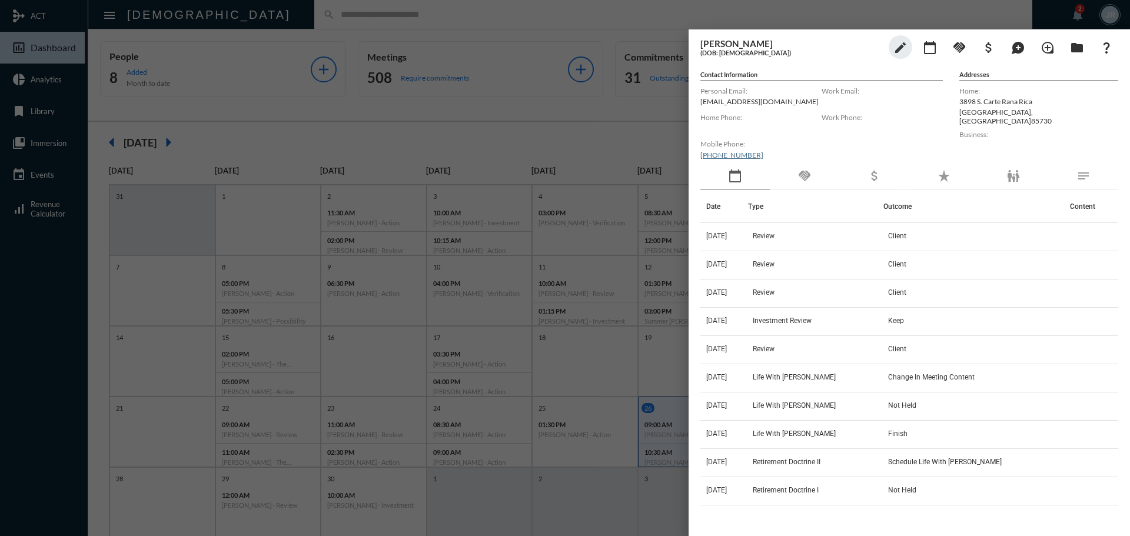
click at [814, 171] on div "handshake" at bounding box center [804, 176] width 69 height 27
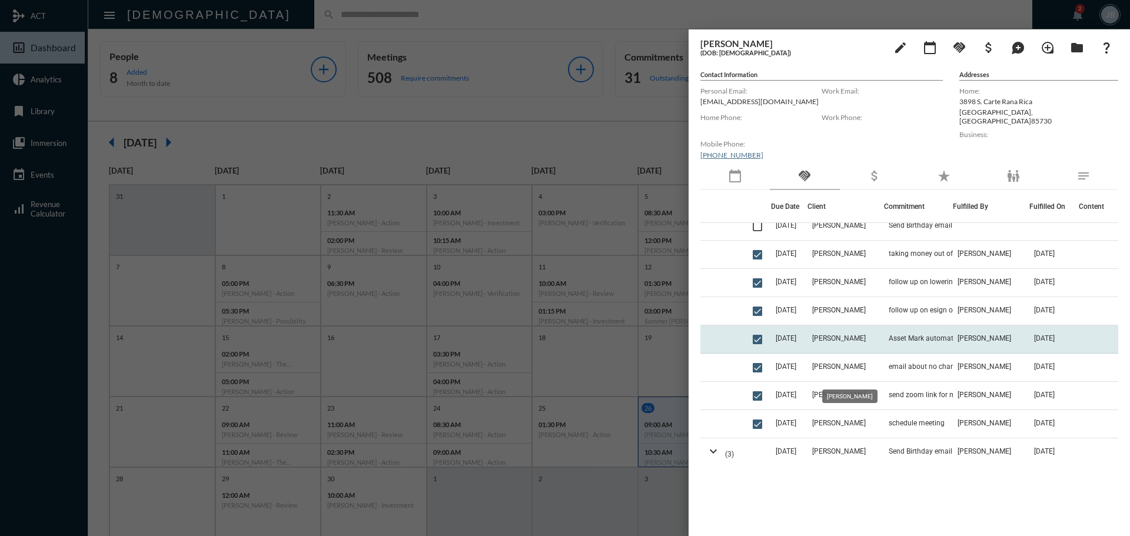
scroll to position [59, 0]
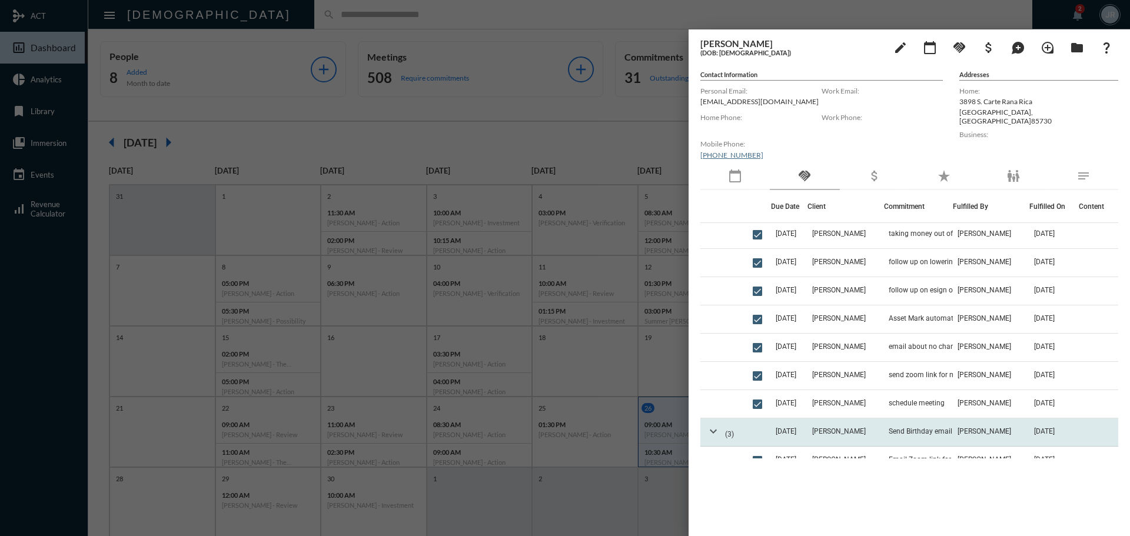
click at [712, 432] on mat-icon "expand_more" at bounding box center [713, 431] width 14 height 14
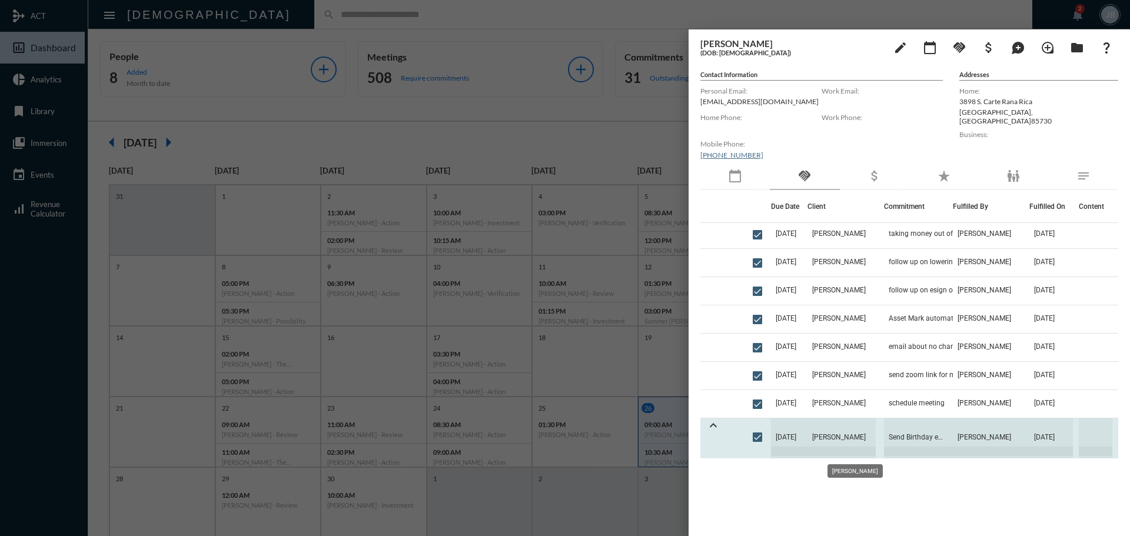
click at [843, 426] on span "Lisa Beckett" at bounding box center [842, 438] width 68 height 38
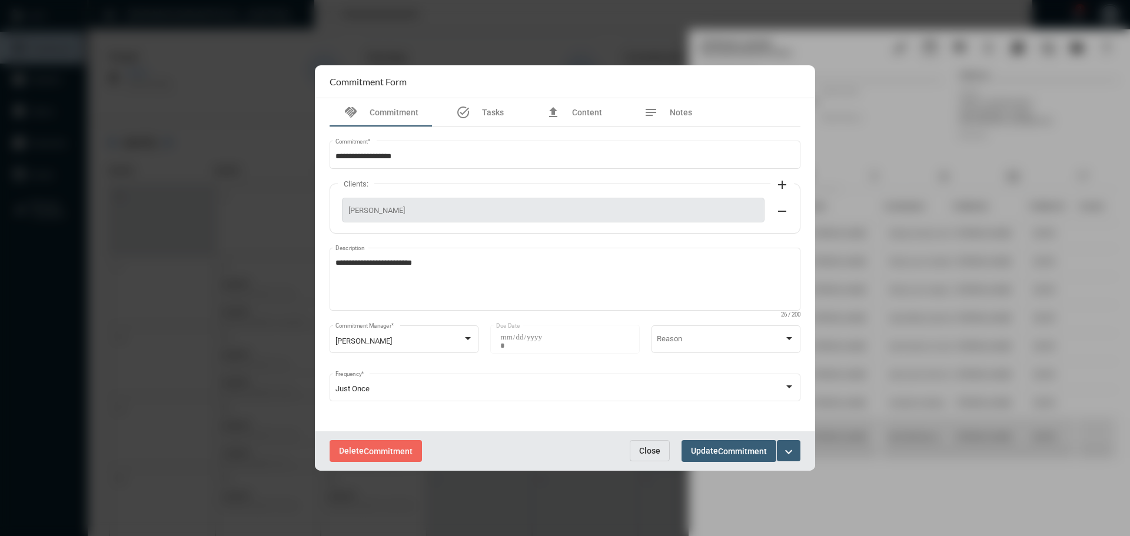
click at [655, 449] on span "Close" at bounding box center [649, 450] width 21 height 9
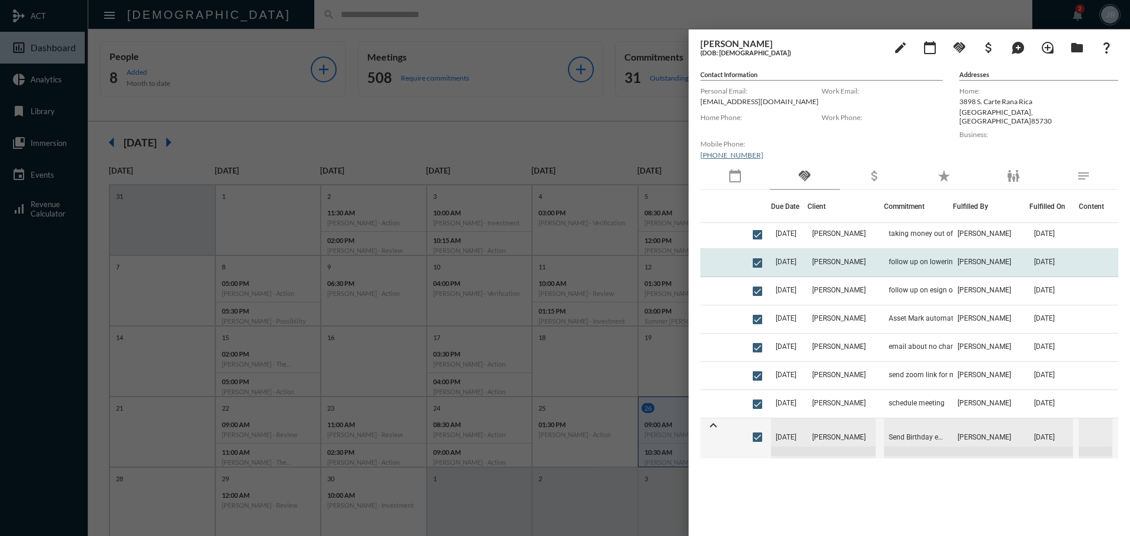
scroll to position [0, 0]
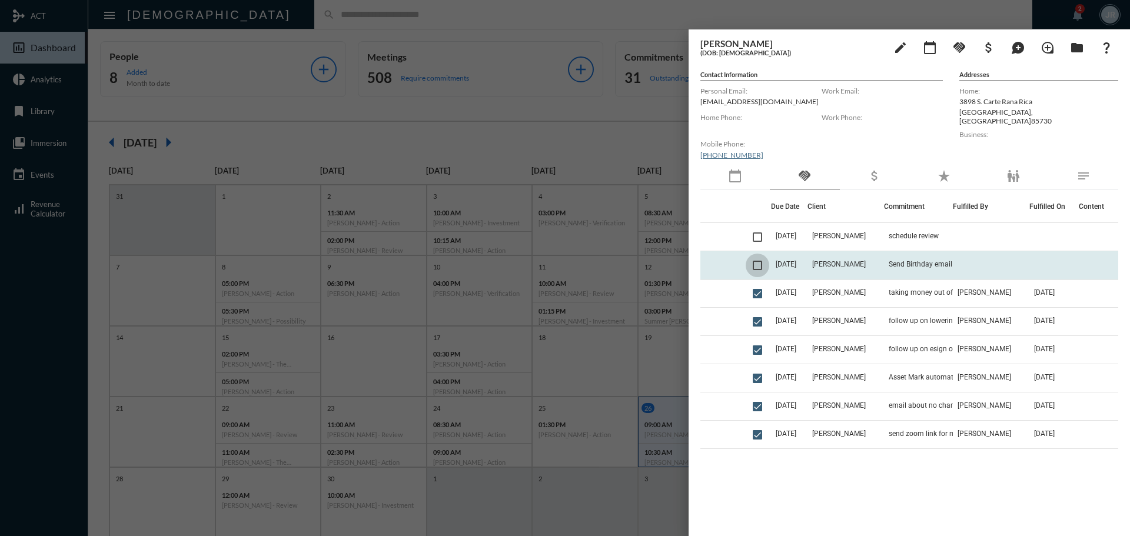
click at [761, 263] on span at bounding box center [757, 265] width 9 height 9
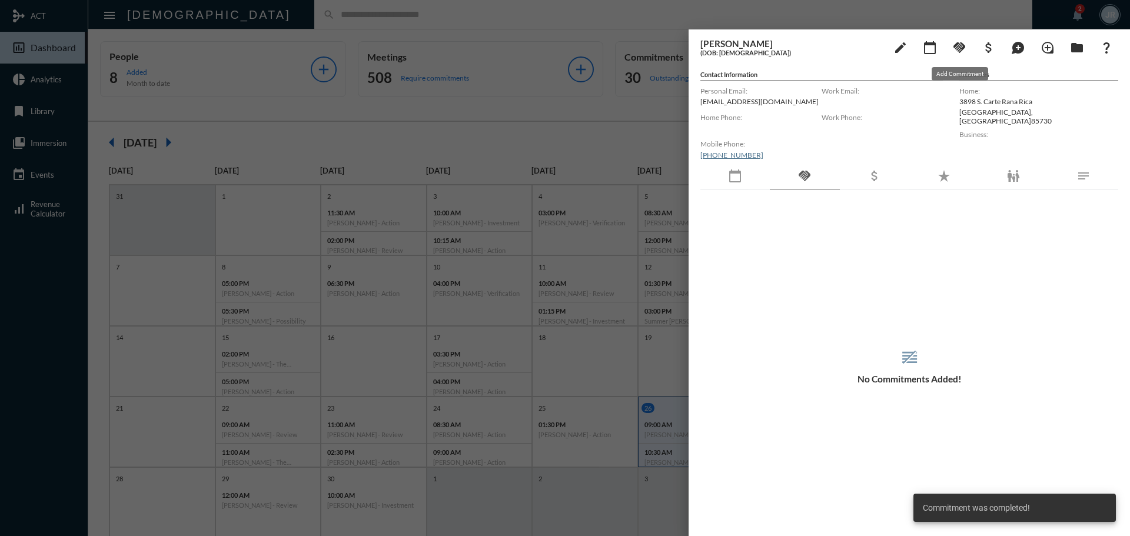
click at [964, 48] on mat-icon "handshake" at bounding box center [960, 48] width 14 height 14
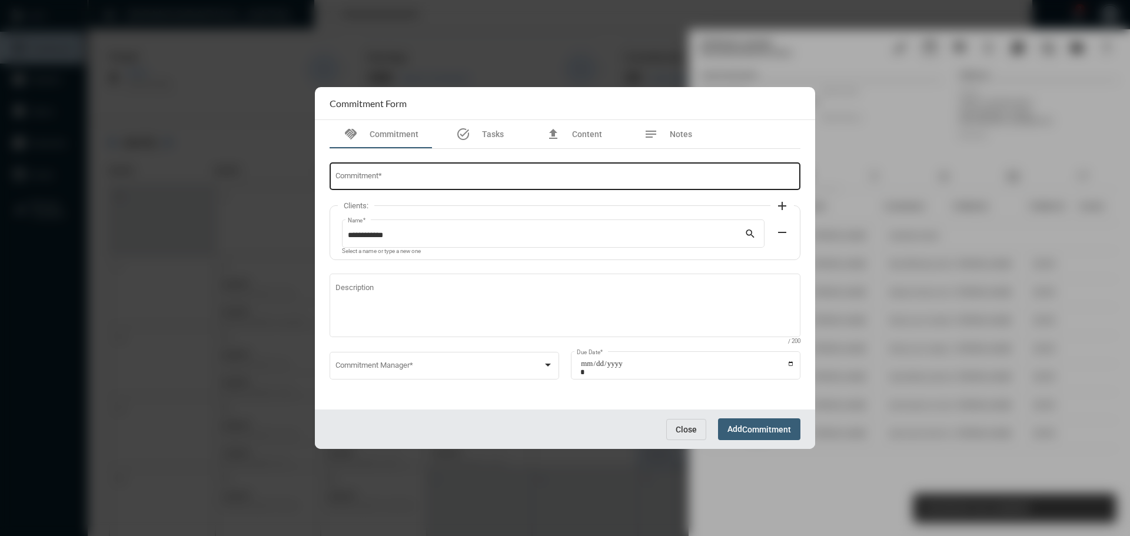
click at [471, 181] on input "Commitment *" at bounding box center [566, 178] width 460 height 9
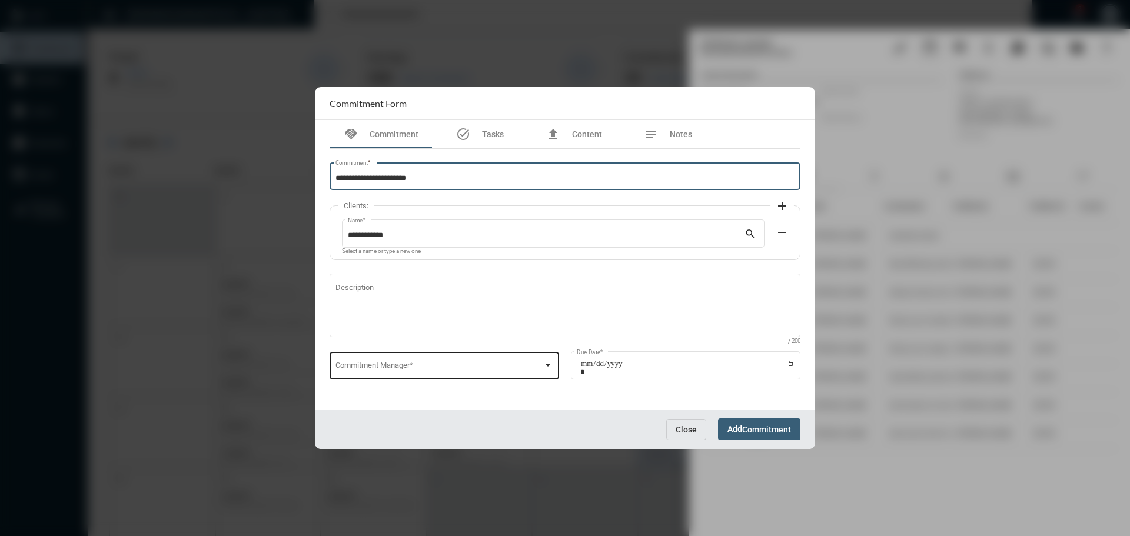
type input "**********"
click at [409, 365] on span at bounding box center [440, 367] width 208 height 9
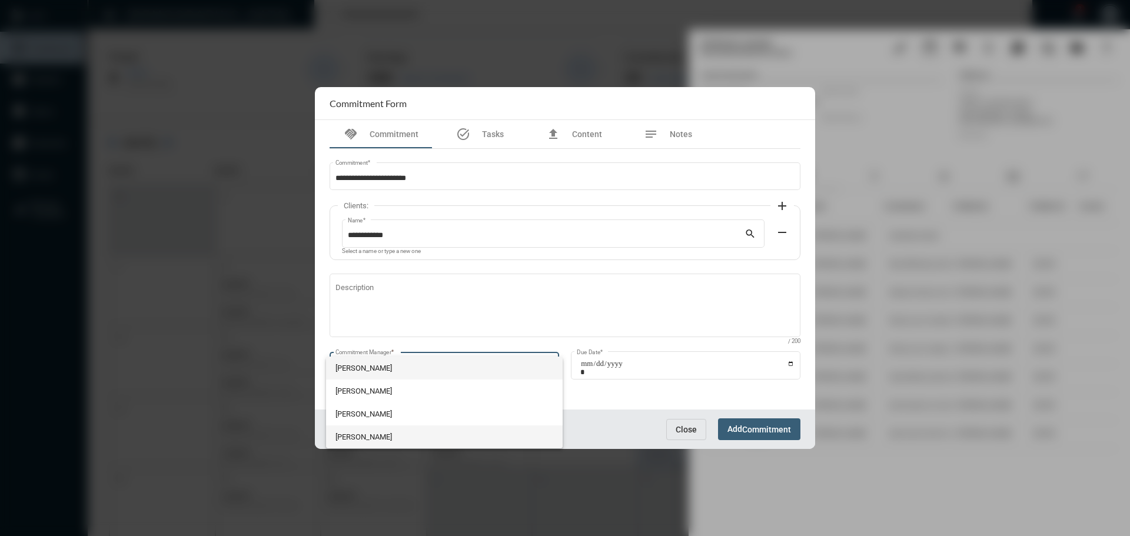
click at [362, 432] on span "Julie Redd" at bounding box center [445, 437] width 218 height 23
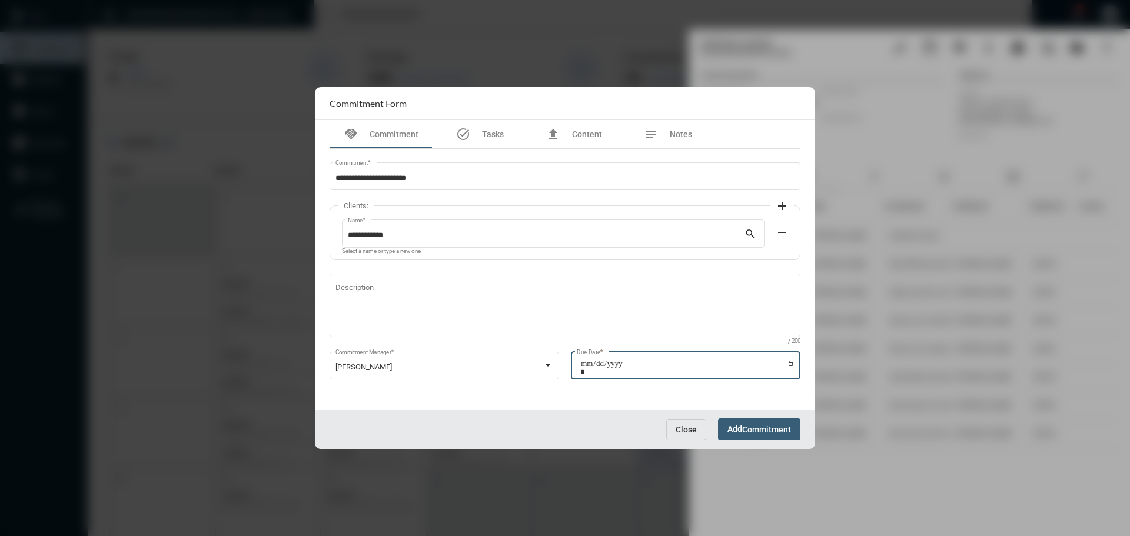
click at [792, 363] on input "Due Date *" at bounding box center [687, 368] width 214 height 16
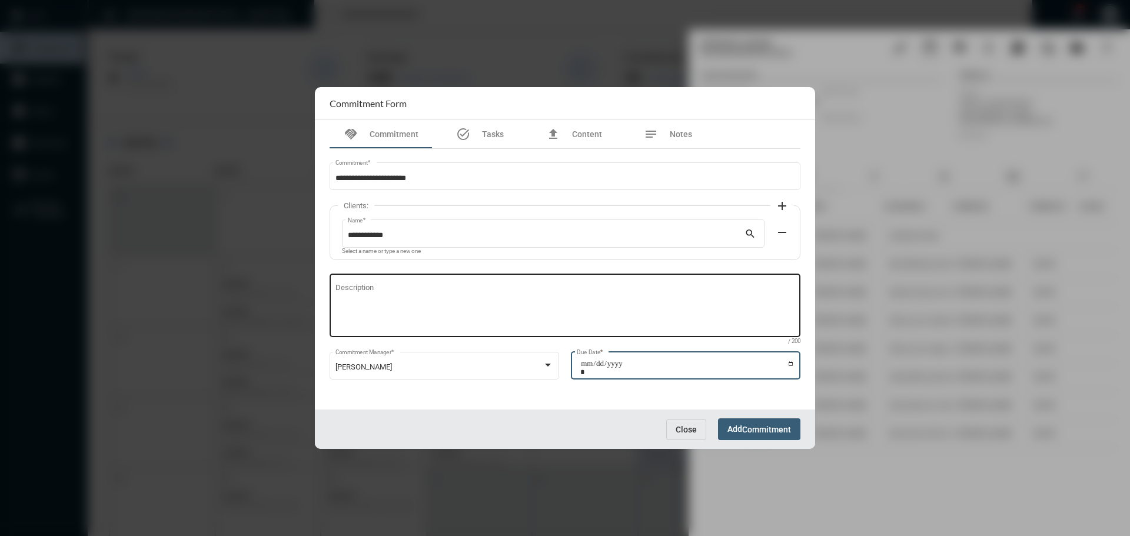
type input "**********"
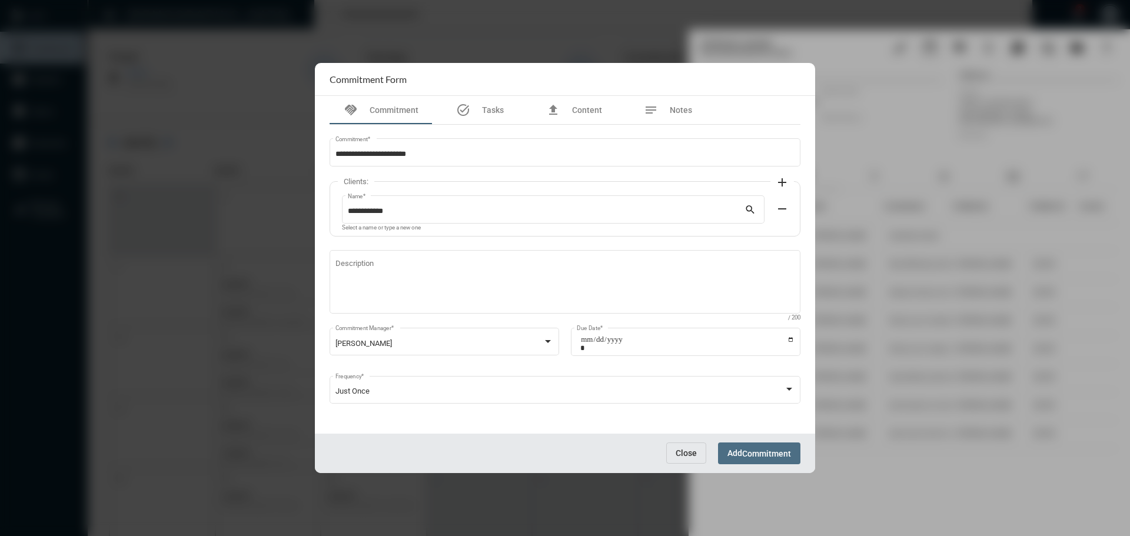
click at [781, 453] on span "Commitment" at bounding box center [766, 453] width 49 height 9
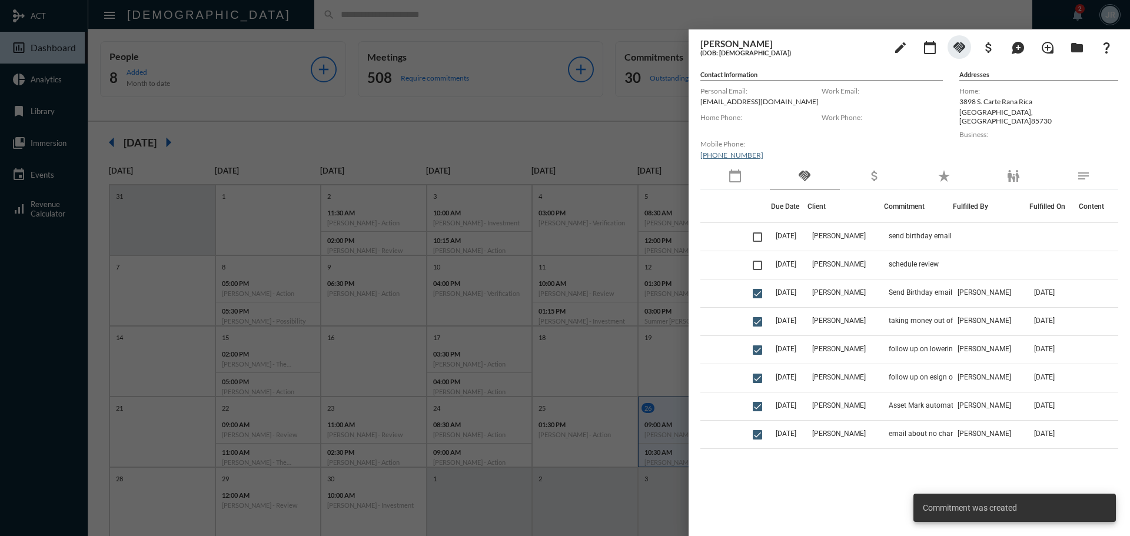
click at [608, 18] on div at bounding box center [565, 268] width 1130 height 536
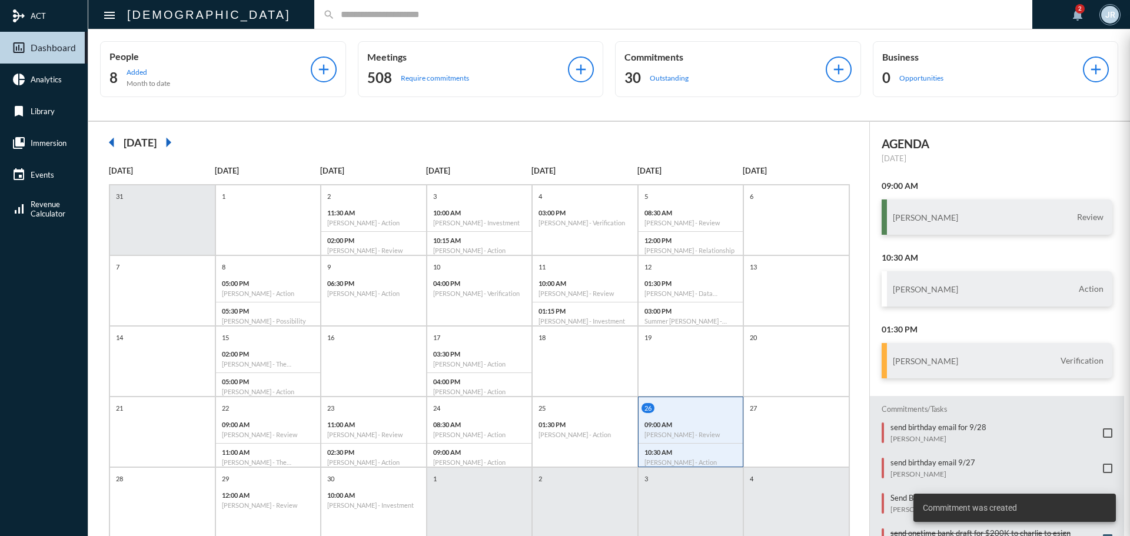
click at [644, 74] on div "30 Outstanding" at bounding box center [725, 77] width 201 height 19
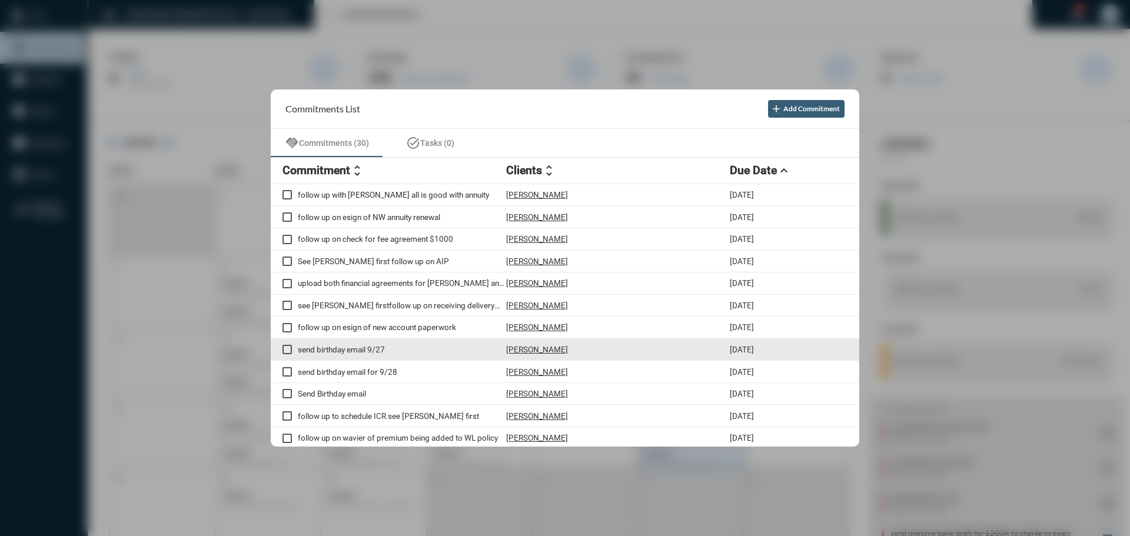
click at [529, 345] on p "Jeff Kiewel" at bounding box center [537, 349] width 62 height 9
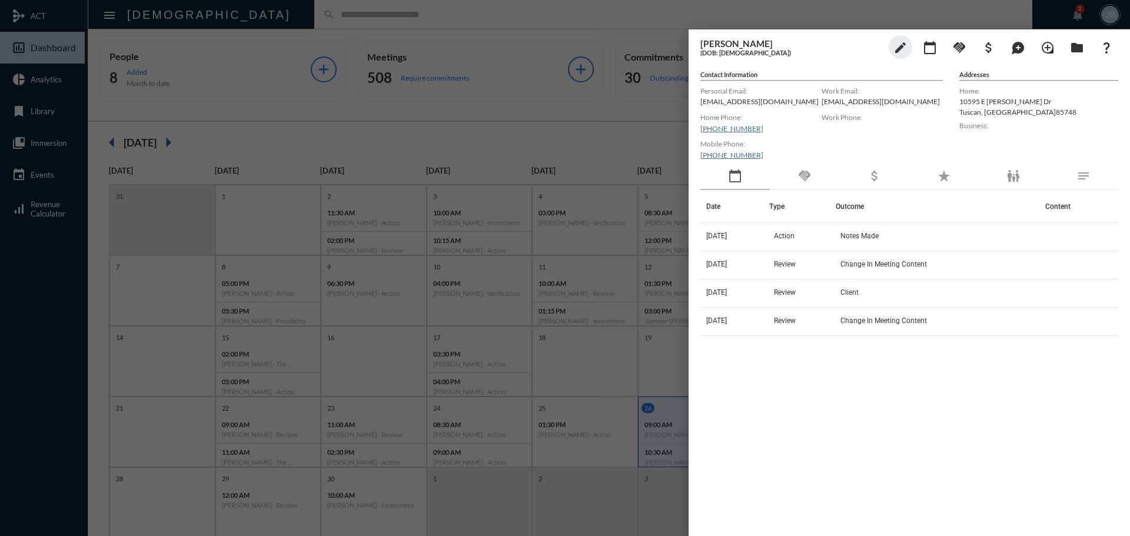
click at [798, 168] on div "handshake" at bounding box center [804, 176] width 69 height 27
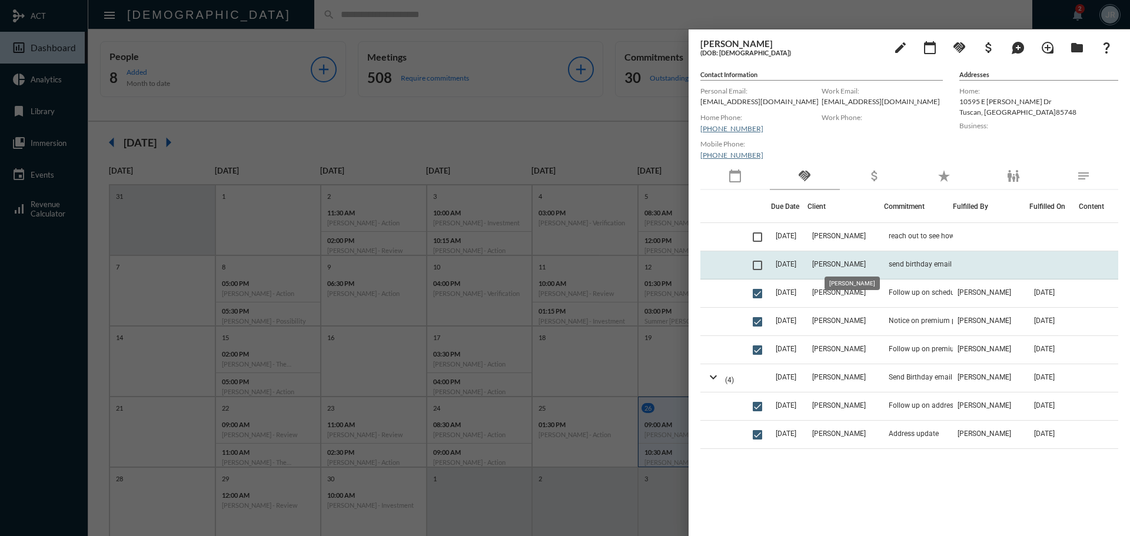
click at [853, 261] on span "Jeff Kiewel" at bounding box center [839, 264] width 54 height 8
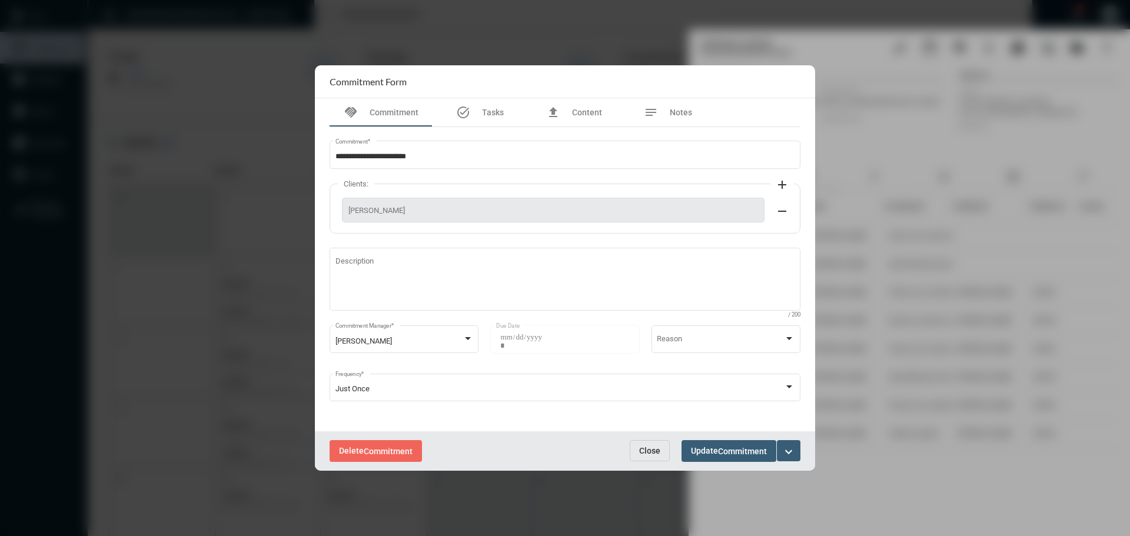
click at [648, 447] on span "Close" at bounding box center [649, 450] width 21 height 9
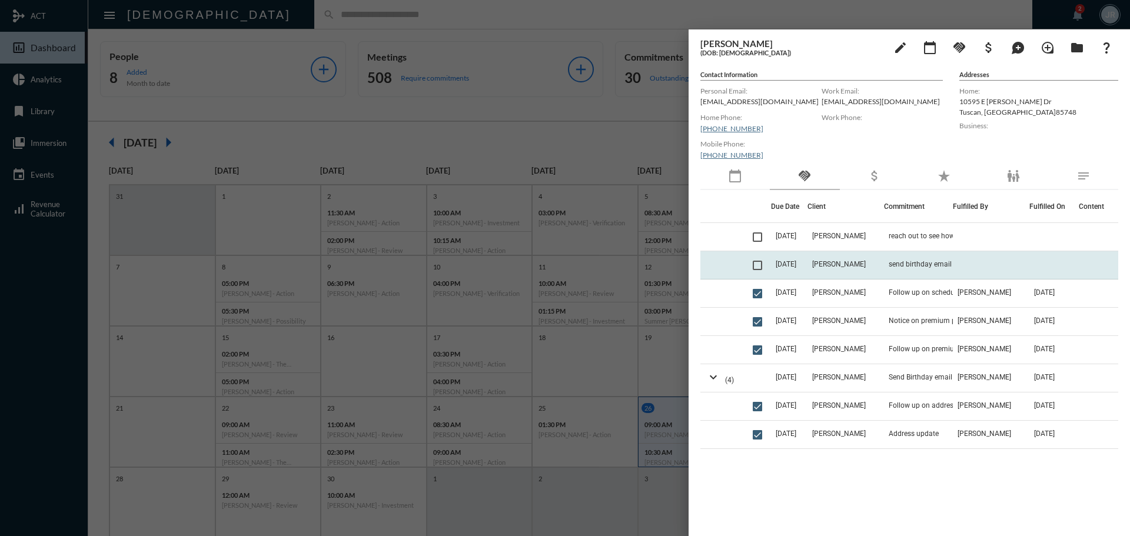
click at [927, 257] on td "send birthday email 9/27" at bounding box center [918, 265] width 69 height 28
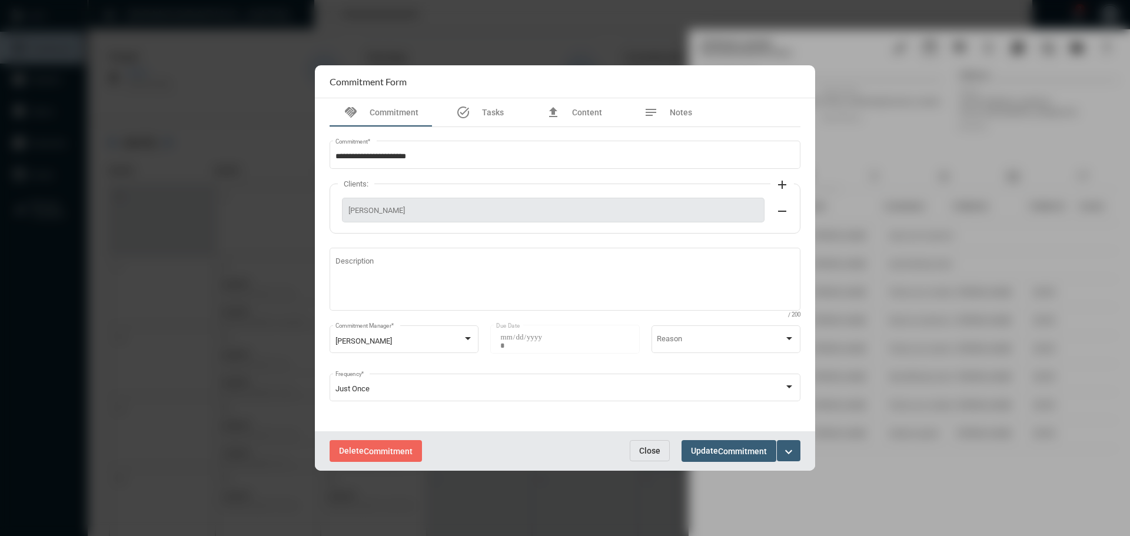
click at [651, 446] on span "Close" at bounding box center [649, 450] width 21 height 9
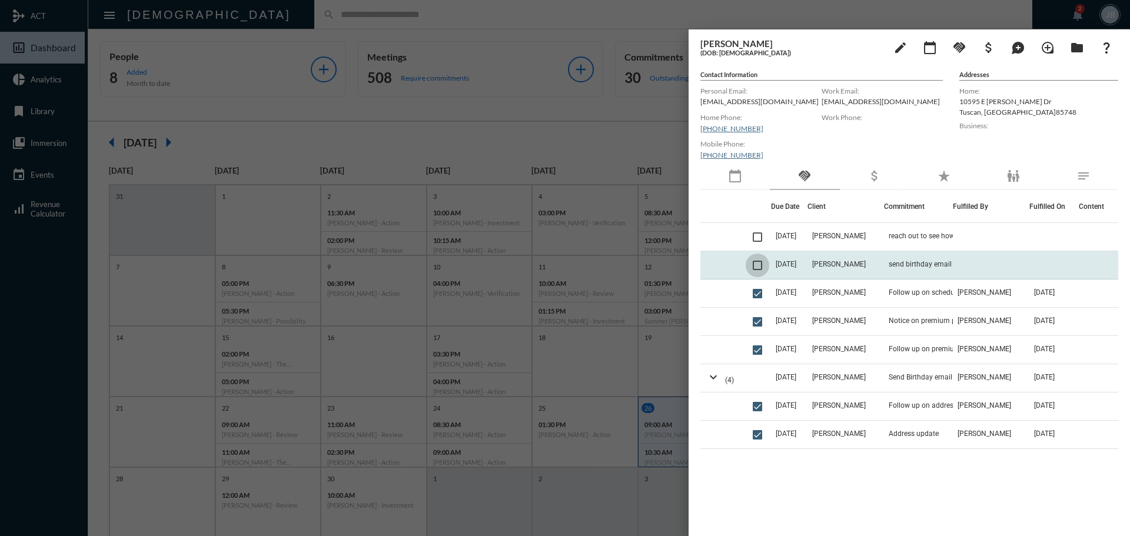
click at [762, 266] on span at bounding box center [757, 265] width 9 height 9
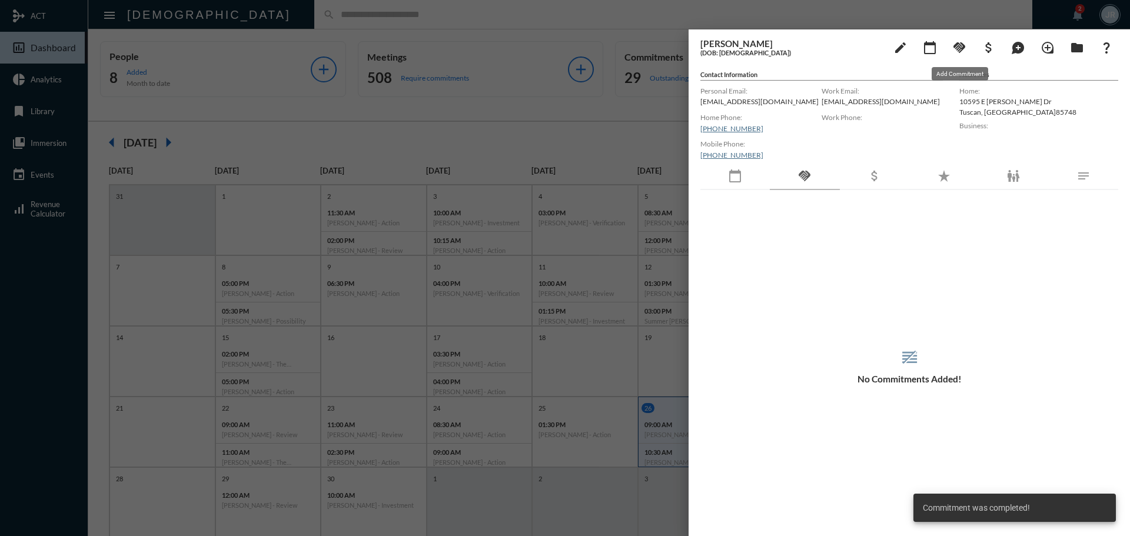
click at [962, 47] on mat-icon "handshake" at bounding box center [960, 48] width 14 height 14
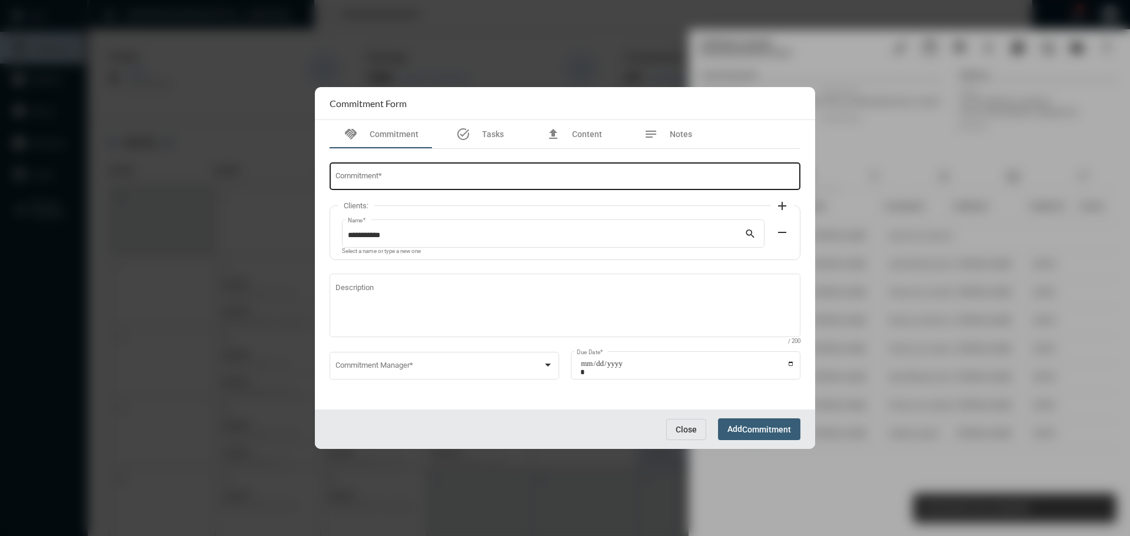
click at [377, 172] on div "Commitment *" at bounding box center [566, 176] width 460 height 30
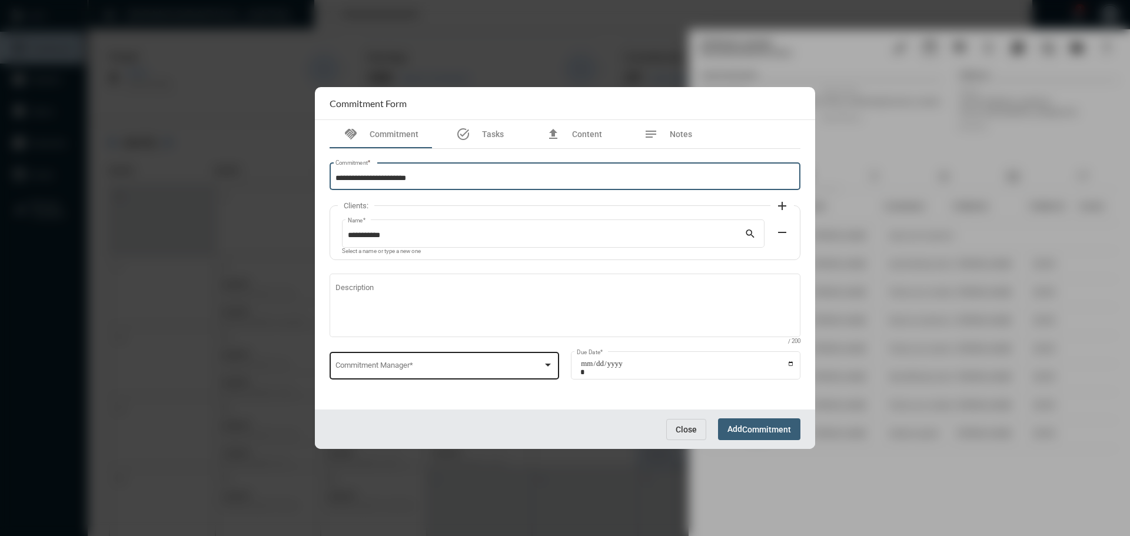
type input "**********"
click at [371, 356] on div "Commitment Manager *" at bounding box center [445, 365] width 218 height 30
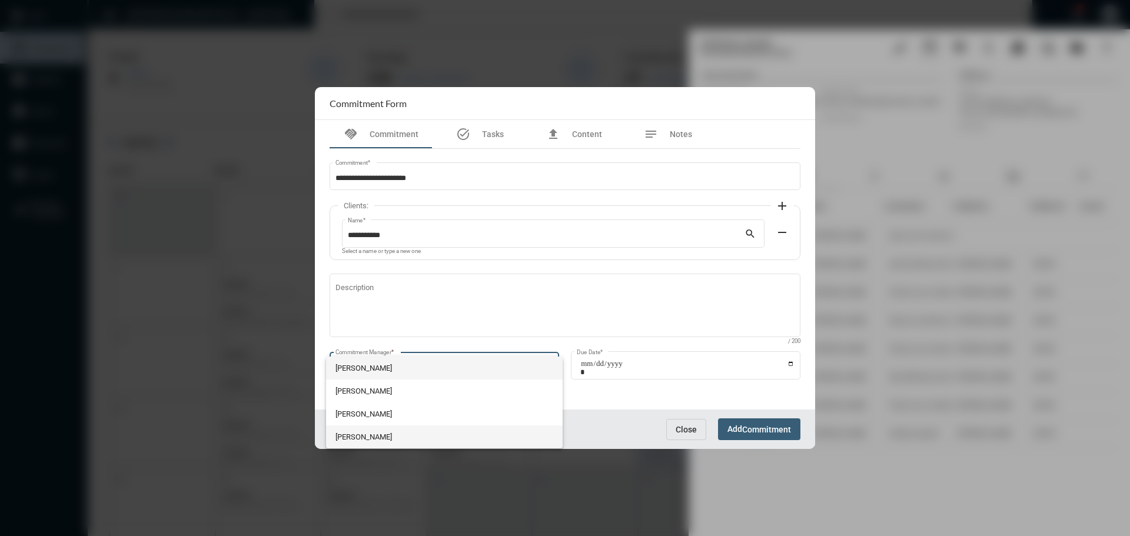
click at [361, 438] on span "Julie Redd" at bounding box center [445, 437] width 218 height 23
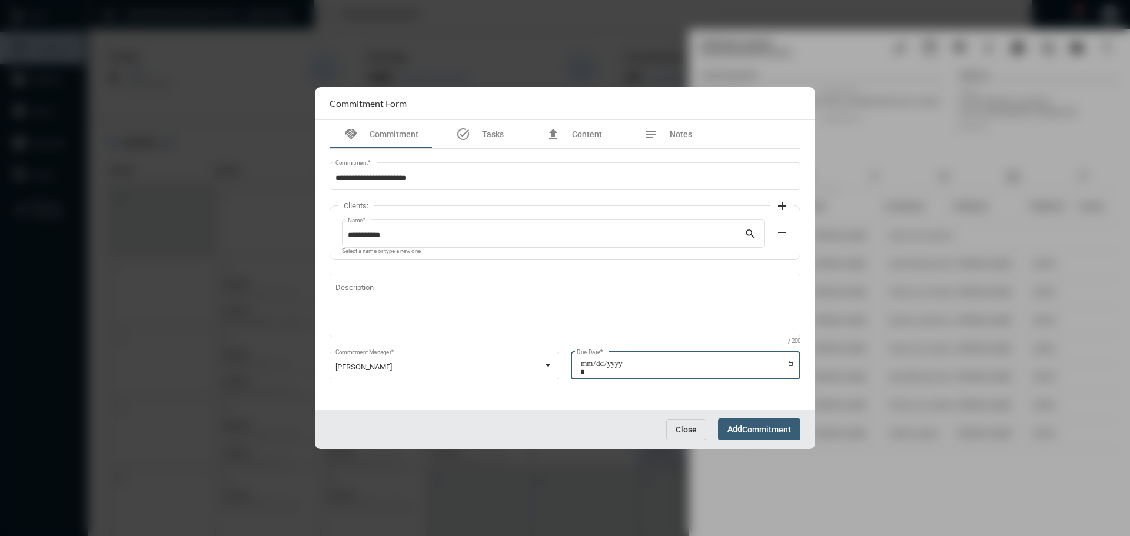
click at [791, 362] on input "Due Date *" at bounding box center [687, 368] width 214 height 16
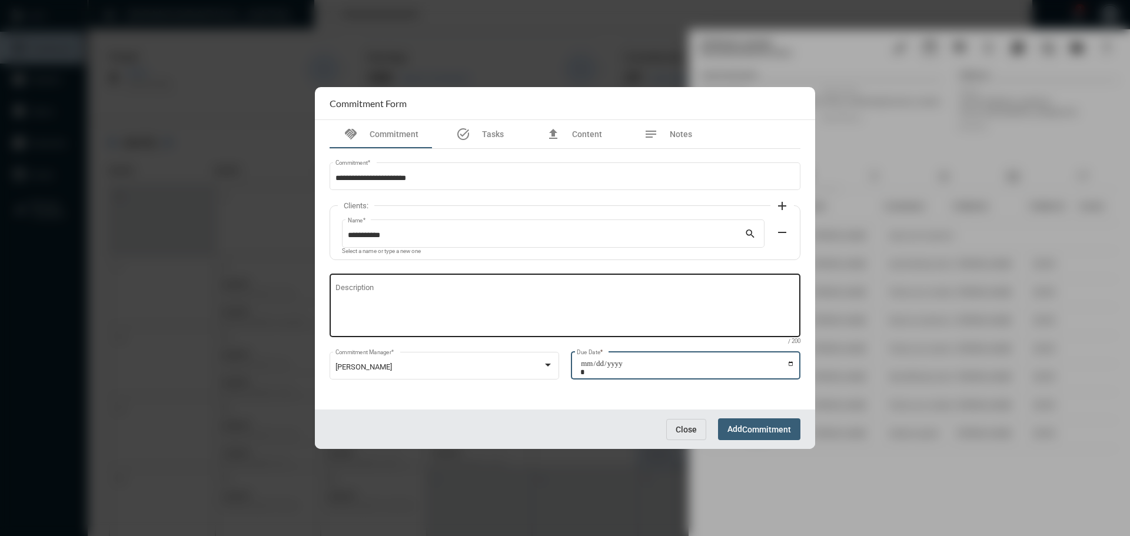
type input "**********"
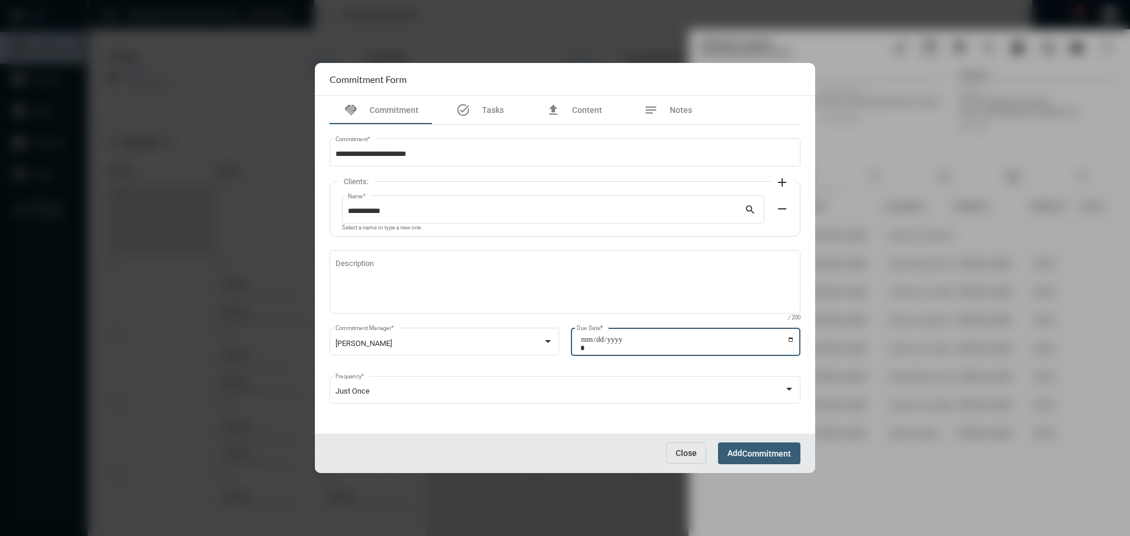
click at [750, 449] on span "Commitment" at bounding box center [766, 453] width 49 height 9
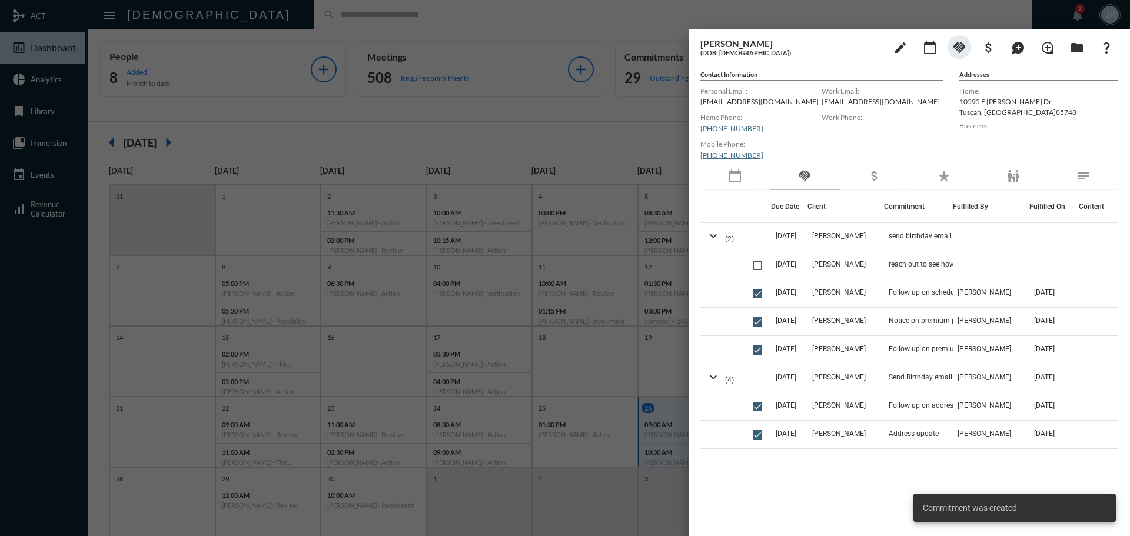
click at [638, 25] on div at bounding box center [565, 268] width 1130 height 536
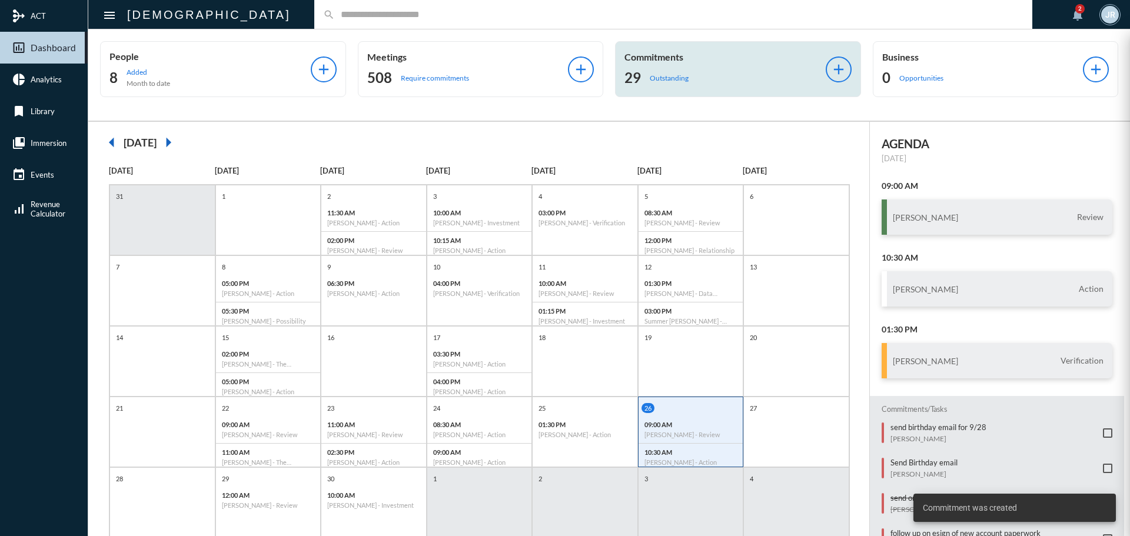
click at [667, 76] on p "Outstanding" at bounding box center [669, 78] width 39 height 9
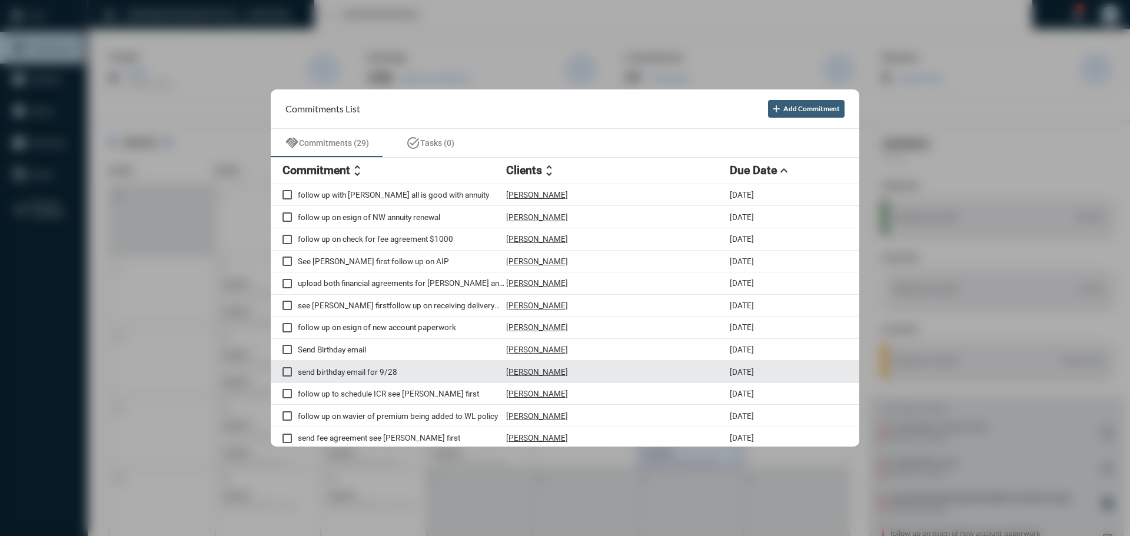
click at [545, 371] on p "Jodi Cunningham" at bounding box center [537, 371] width 62 height 9
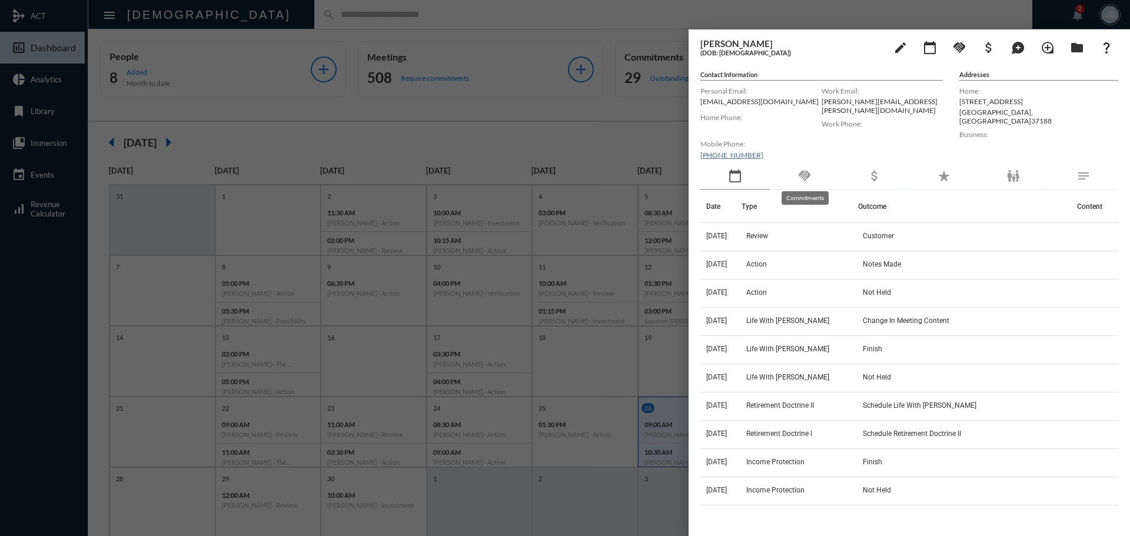
click at [807, 172] on mat-icon "handshake" at bounding box center [805, 176] width 14 height 14
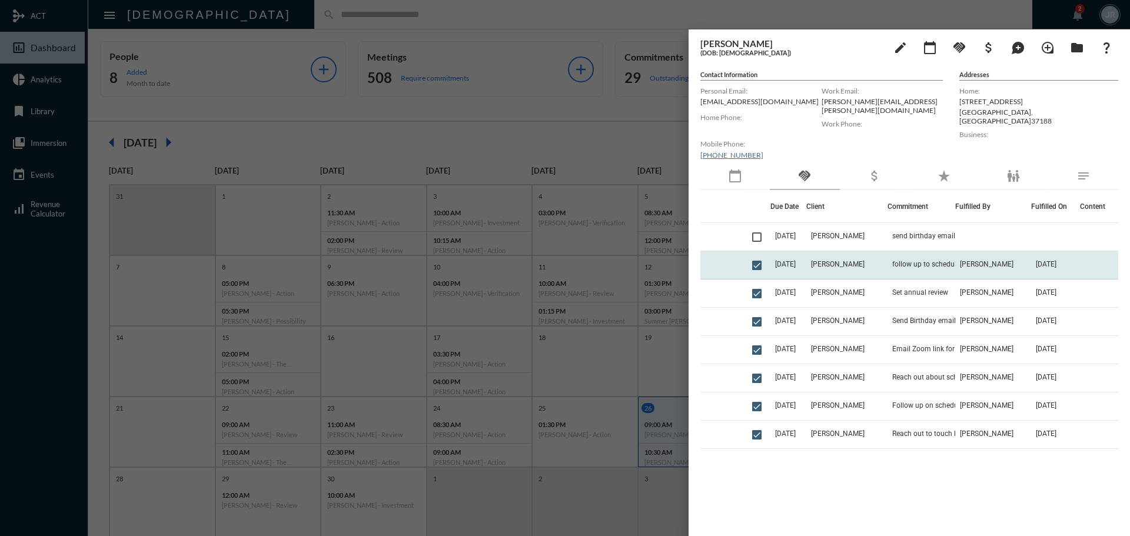
click at [835, 258] on td "Jodi Cunningham" at bounding box center [848, 265] width 82 height 28
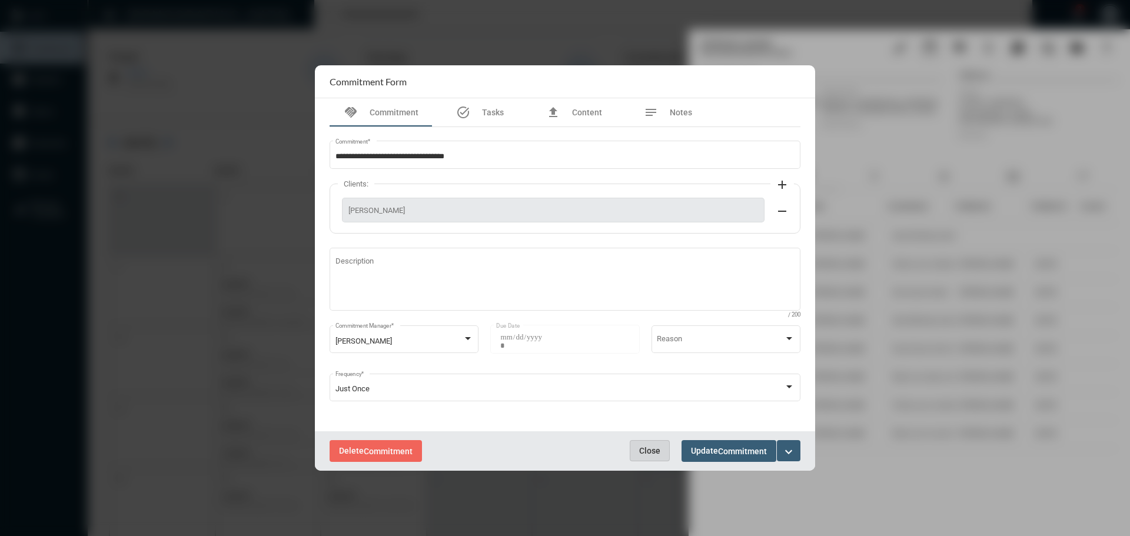
click at [646, 443] on button "Close" at bounding box center [650, 450] width 40 height 21
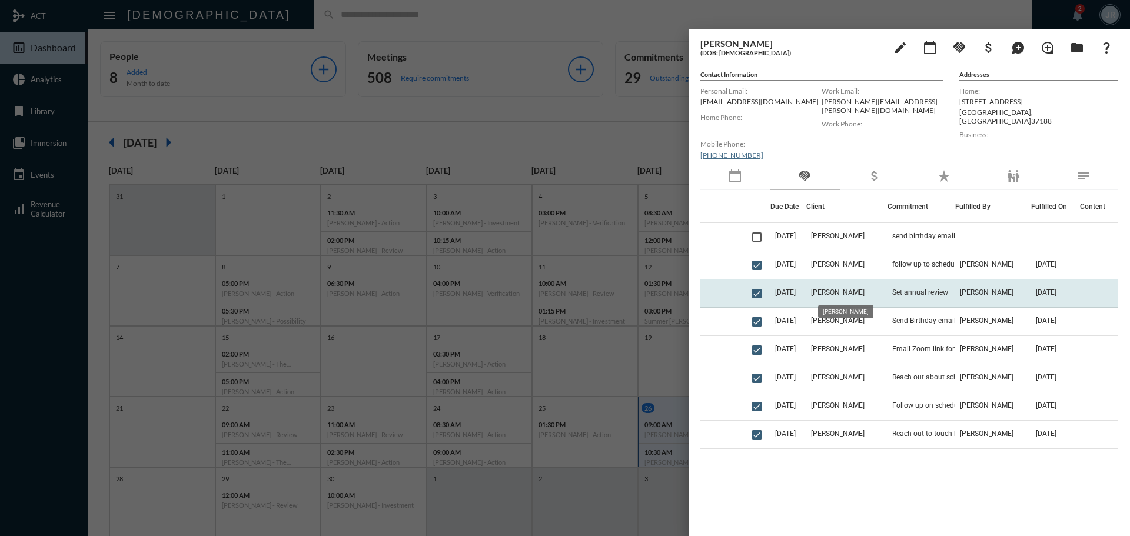
click at [844, 291] on span "Jodi Cunningham" at bounding box center [838, 292] width 54 height 8
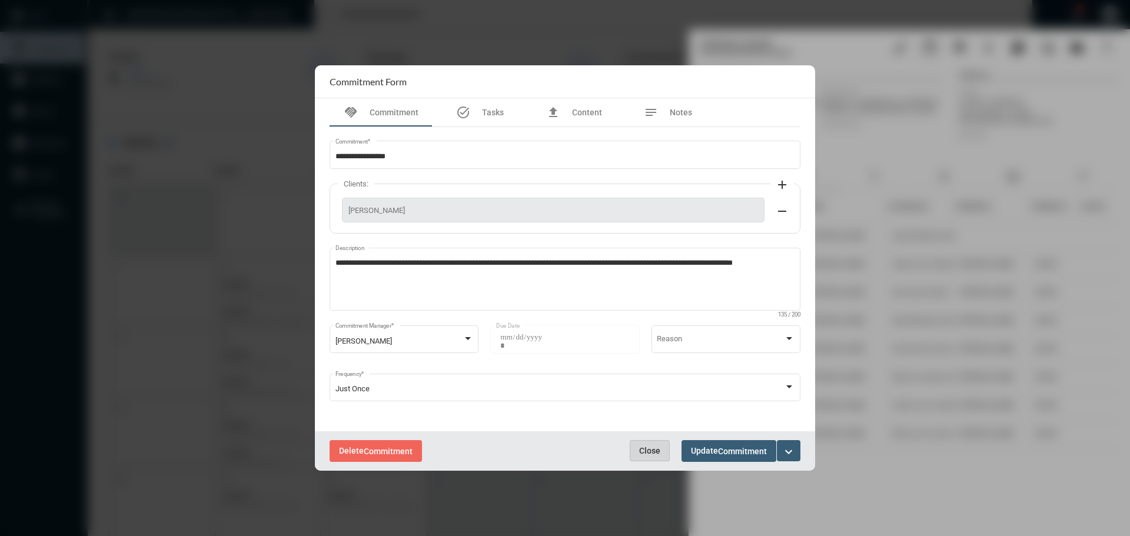
click at [643, 450] on span "Close" at bounding box center [649, 450] width 21 height 9
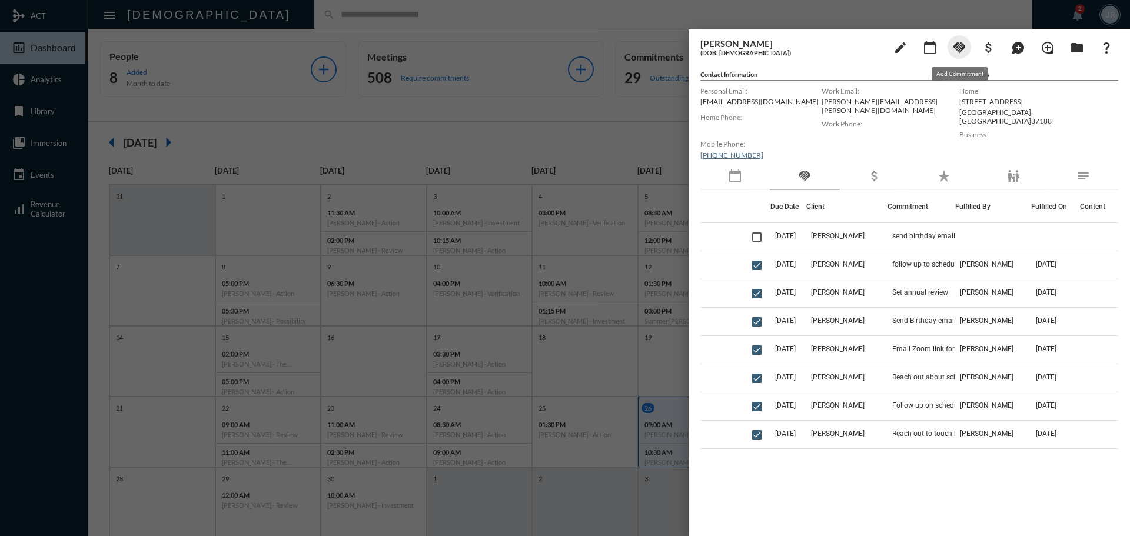
click at [962, 48] on mat-icon "handshake" at bounding box center [960, 48] width 14 height 14
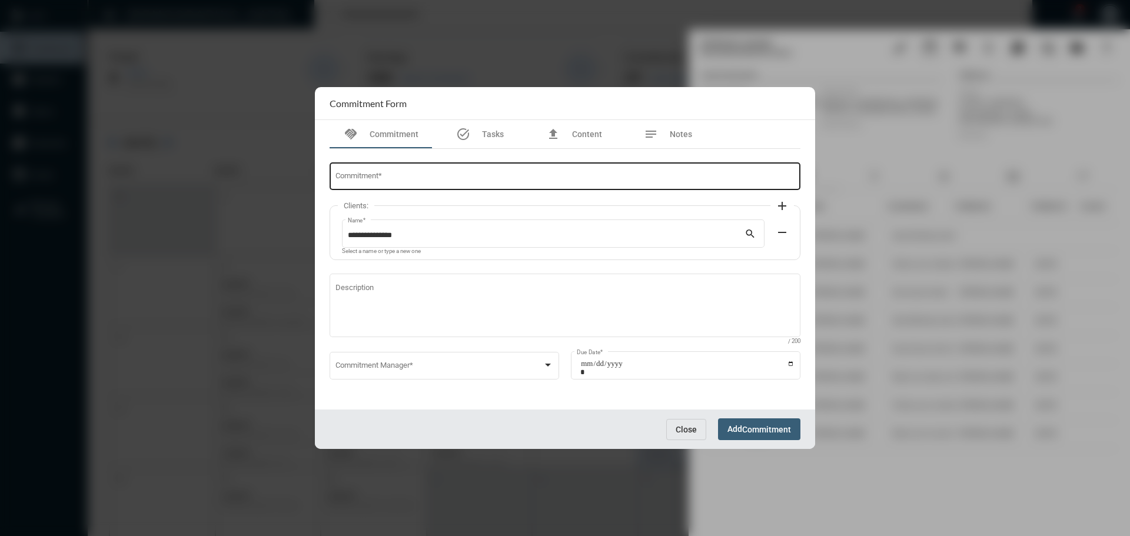
click at [374, 179] on input "Commitment *" at bounding box center [566, 178] width 460 height 9
type input "**********"
click at [389, 364] on span at bounding box center [440, 367] width 208 height 9
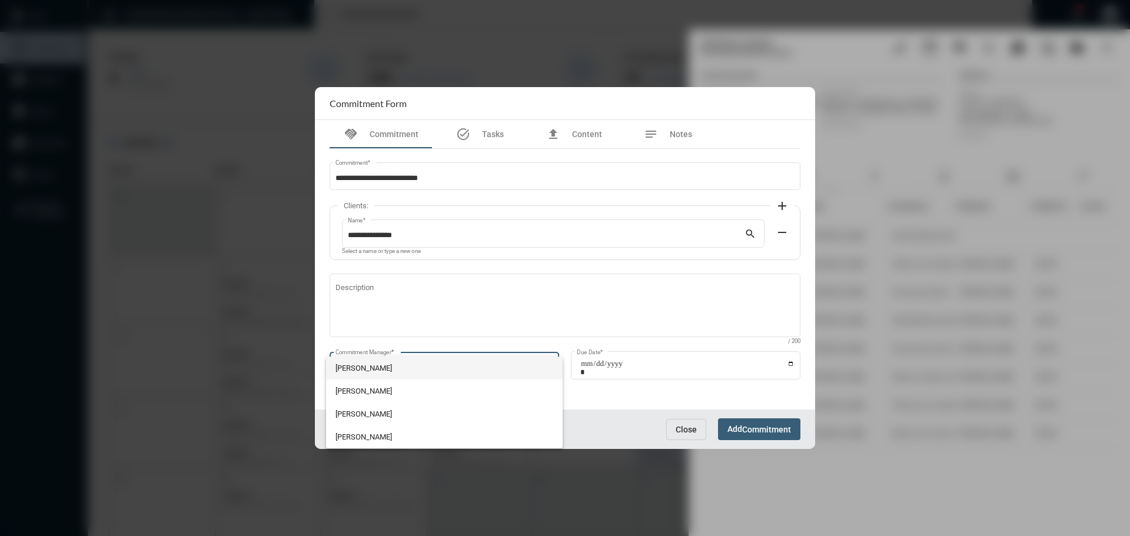
click at [389, 364] on span "John McCollum" at bounding box center [445, 368] width 218 height 23
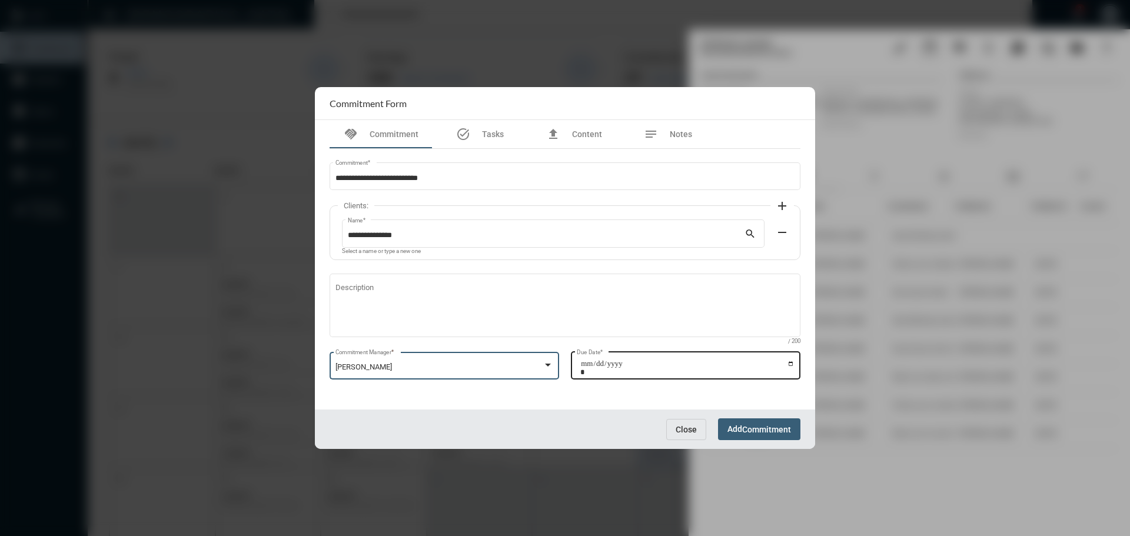
click at [791, 362] on input "Due Date *" at bounding box center [687, 368] width 214 height 16
type input "**********"
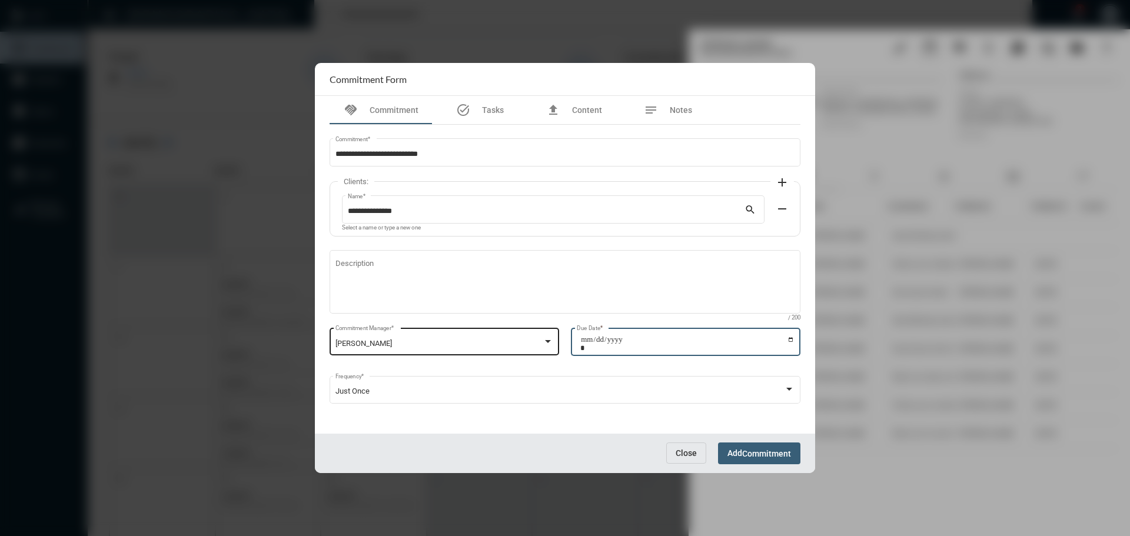
click at [737, 449] on span "Add Commitment" at bounding box center [760, 453] width 64 height 9
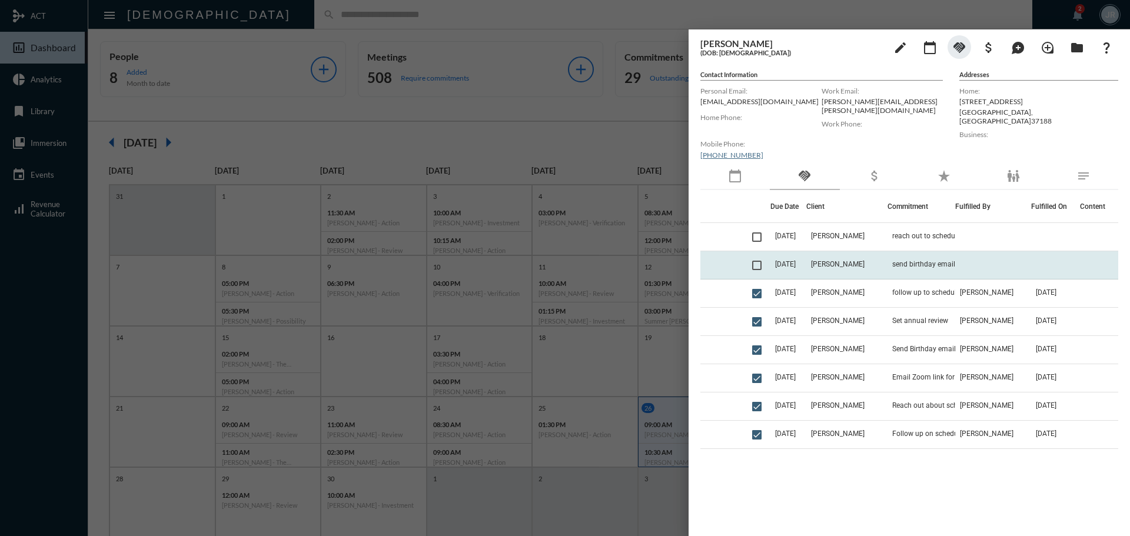
click at [848, 255] on td "Jodi Cunningham" at bounding box center [848, 265] width 82 height 28
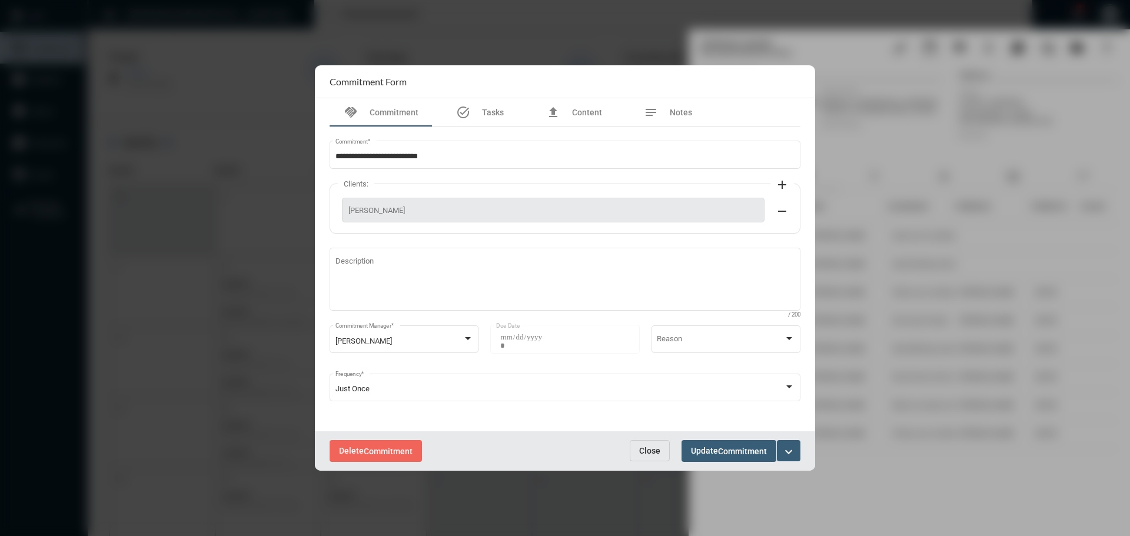
click at [652, 448] on span "Close" at bounding box center [649, 450] width 21 height 9
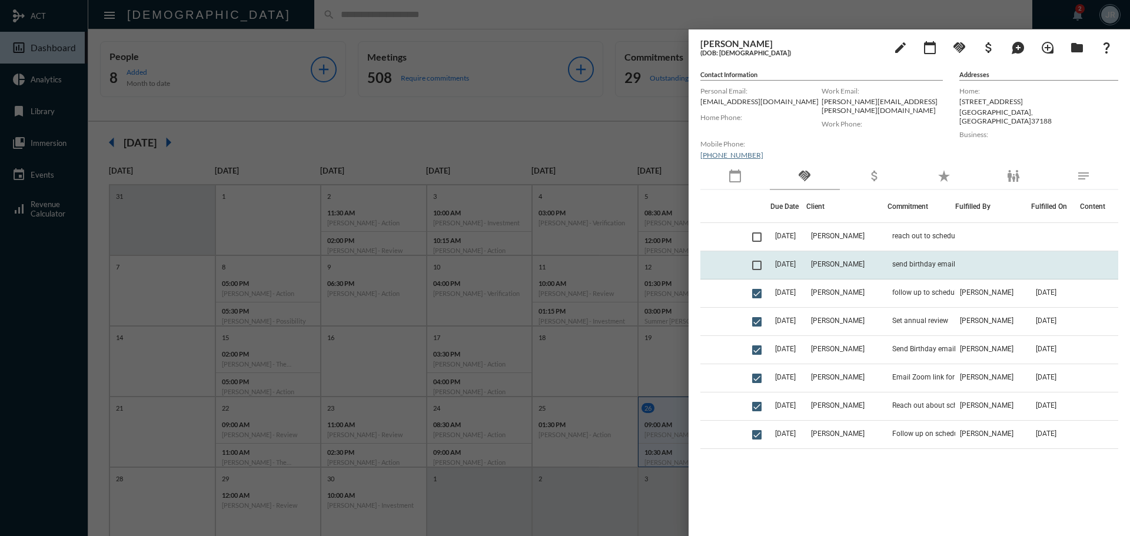
click at [755, 265] on span at bounding box center [756, 265] width 9 height 9
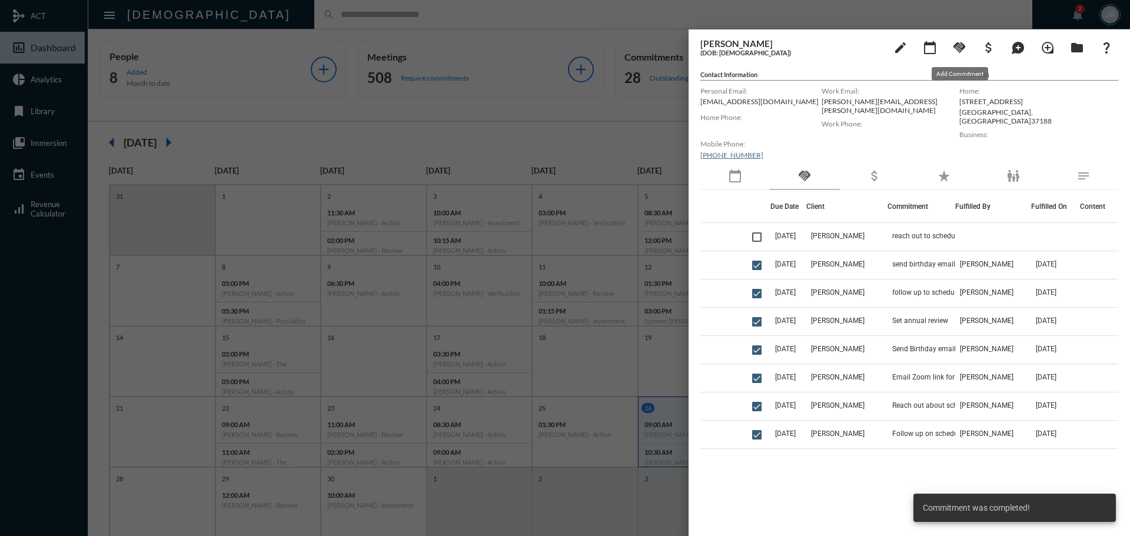
click at [953, 44] on mat-icon "handshake" at bounding box center [960, 48] width 14 height 14
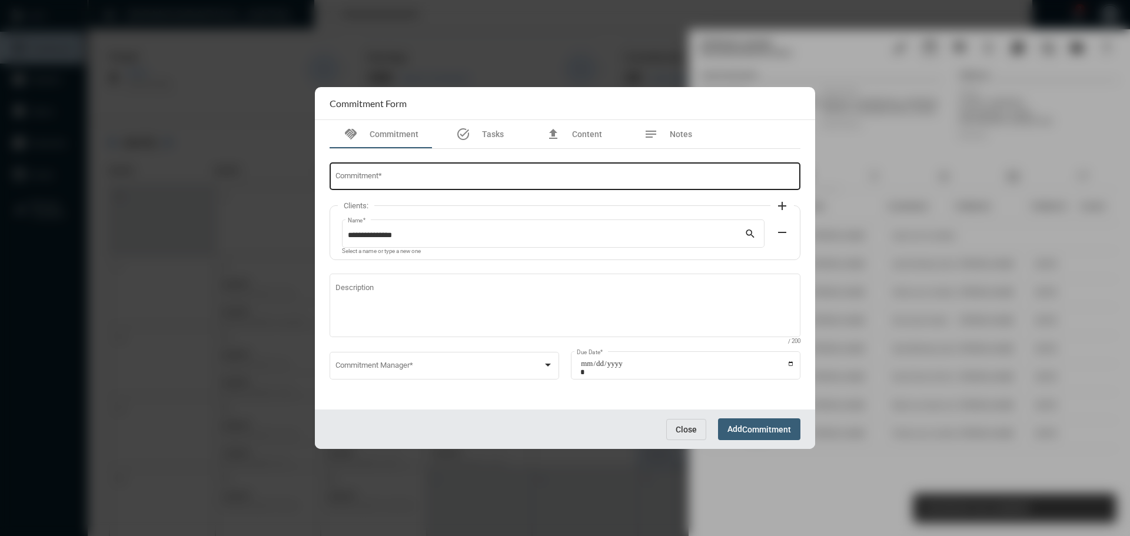
click at [430, 172] on div "Commitment *" at bounding box center [566, 176] width 460 height 30
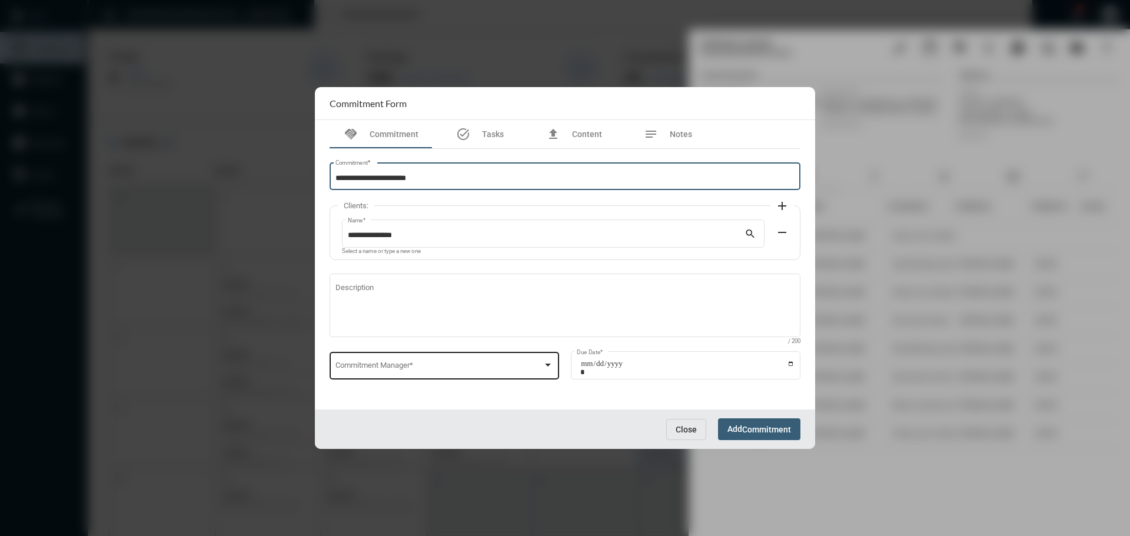
type input "**********"
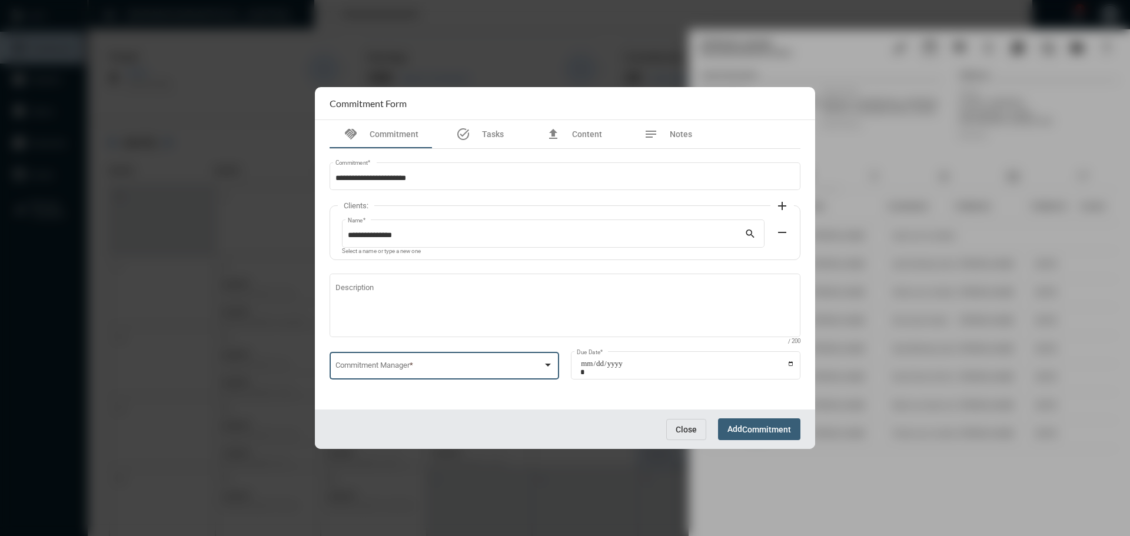
click at [411, 367] on span at bounding box center [440, 367] width 208 height 9
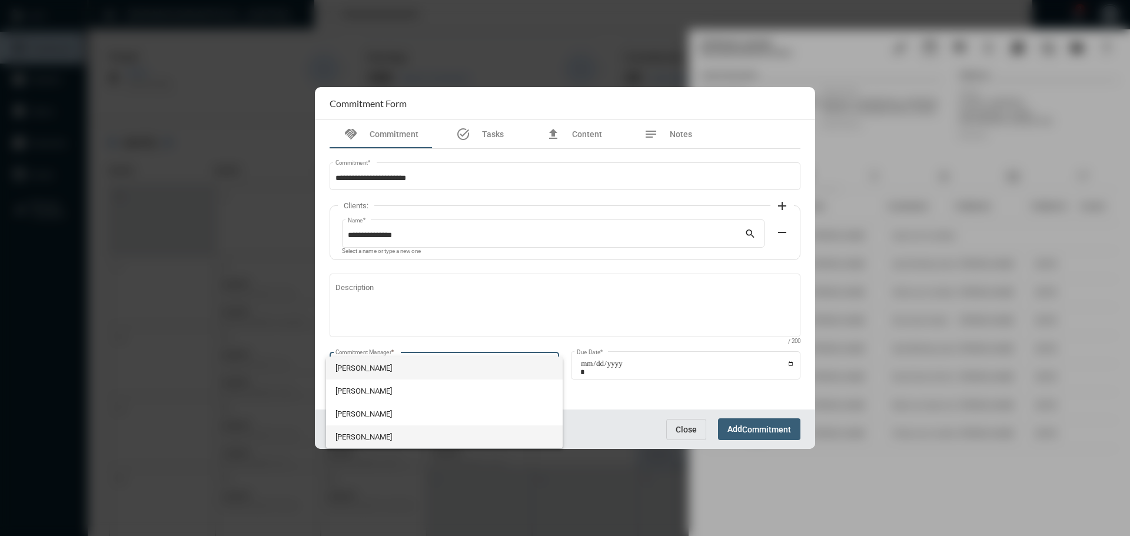
click at [380, 429] on span "Julie Redd" at bounding box center [445, 437] width 218 height 23
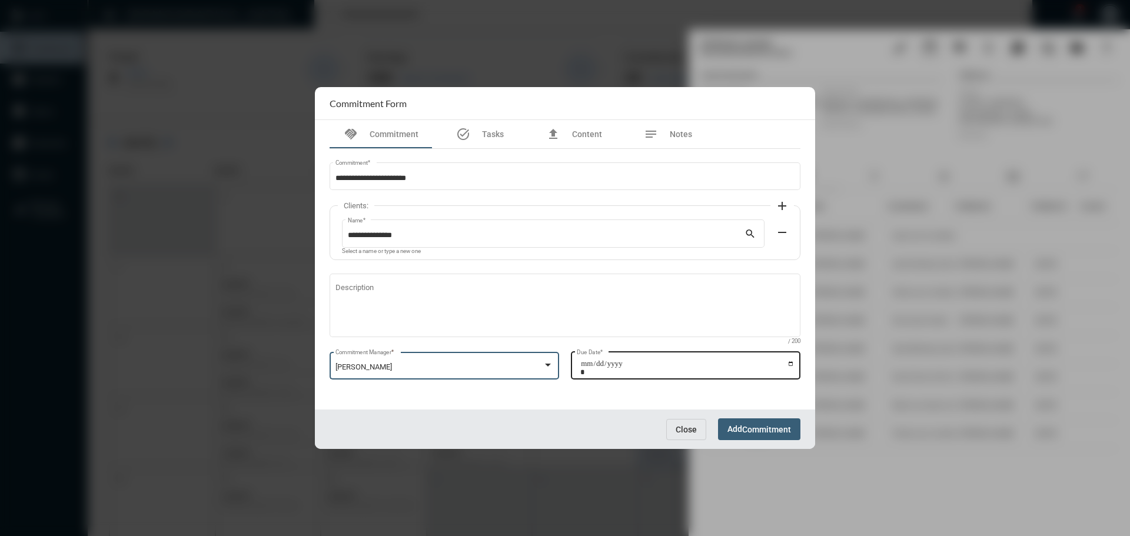
click at [791, 363] on input "Due Date *" at bounding box center [687, 368] width 214 height 16
type input "**********"
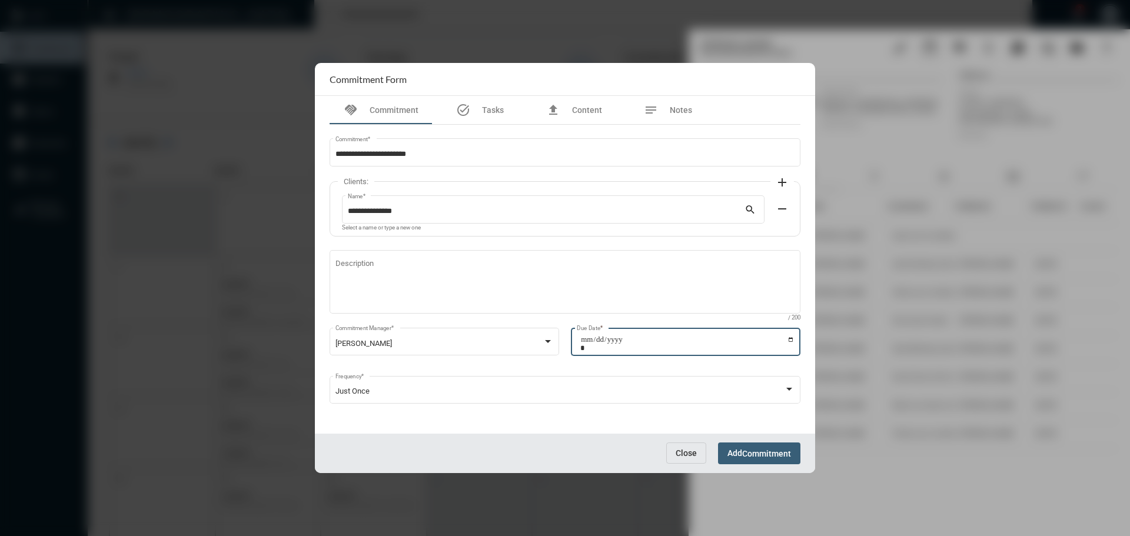
click at [741, 453] on span "Add Commitment" at bounding box center [760, 453] width 64 height 9
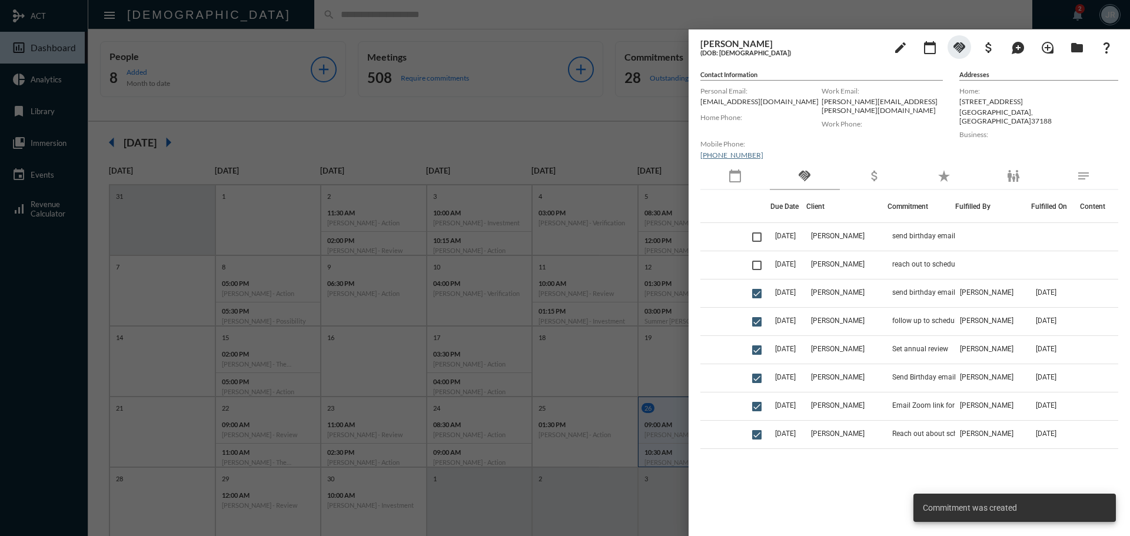
click at [657, 16] on div at bounding box center [565, 268] width 1130 height 536
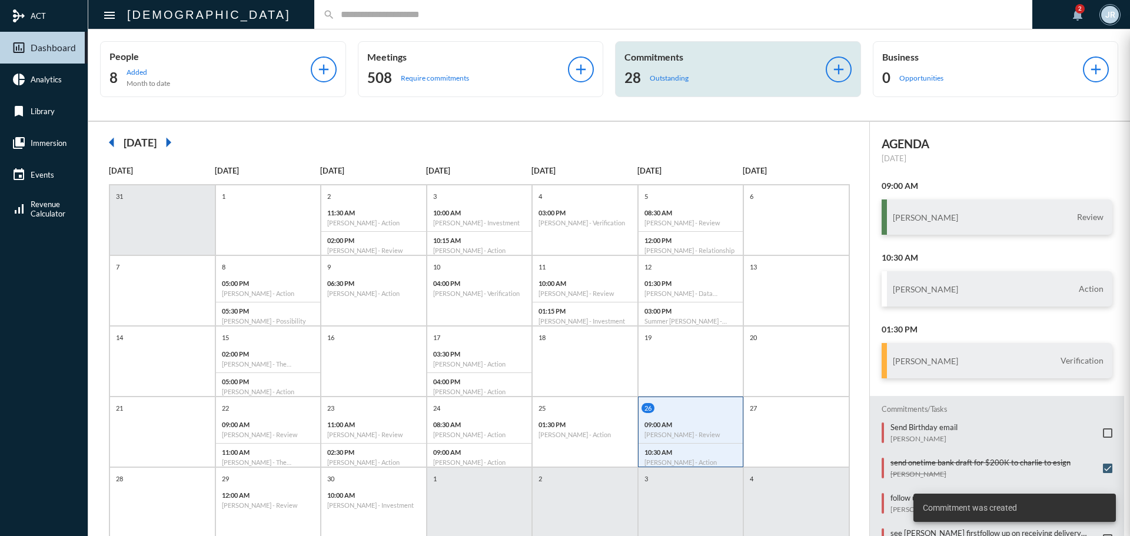
click at [683, 71] on div "28 Outstanding" at bounding box center [725, 77] width 201 height 19
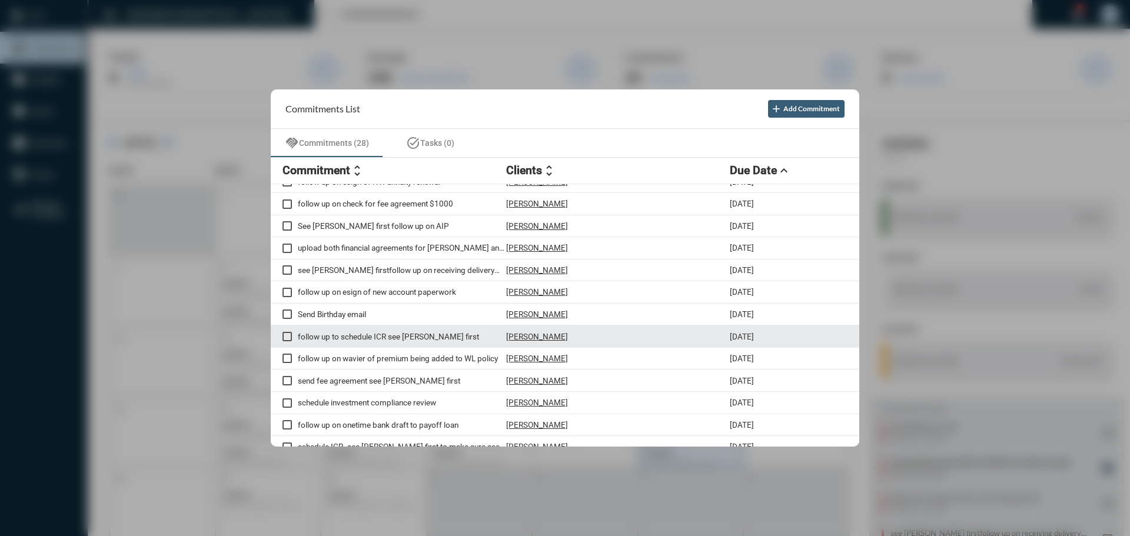
scroll to position [118, 0]
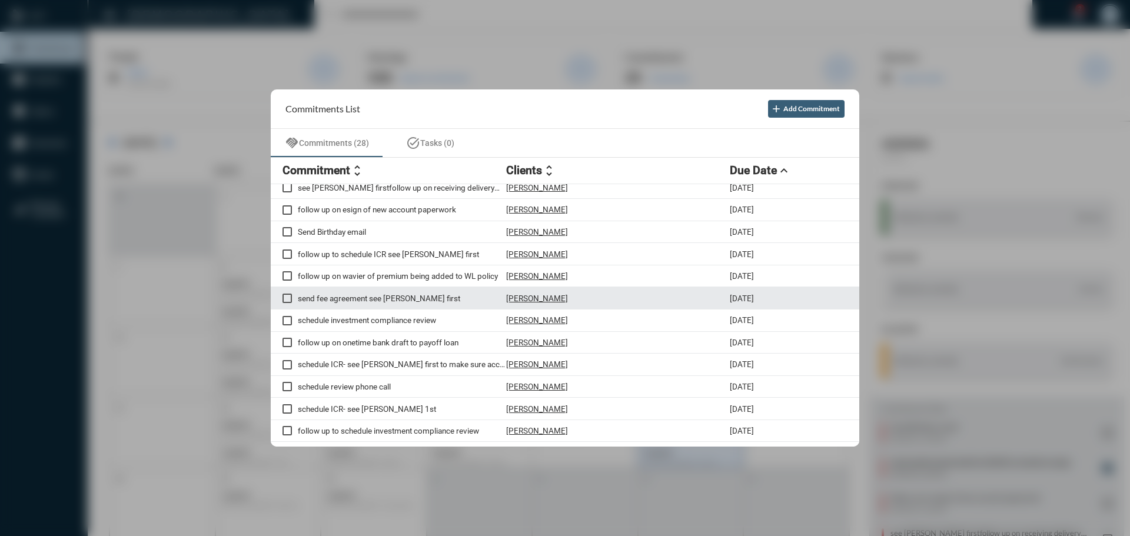
click at [522, 296] on p "Kyle Cline" at bounding box center [537, 298] width 62 height 9
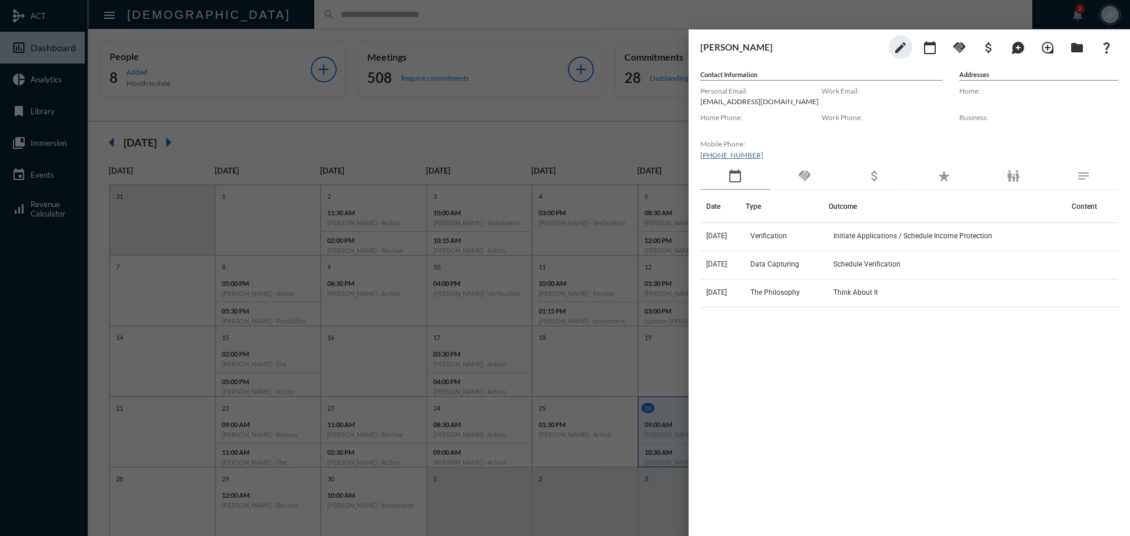
click at [795, 181] on div "handshake" at bounding box center [804, 176] width 69 height 27
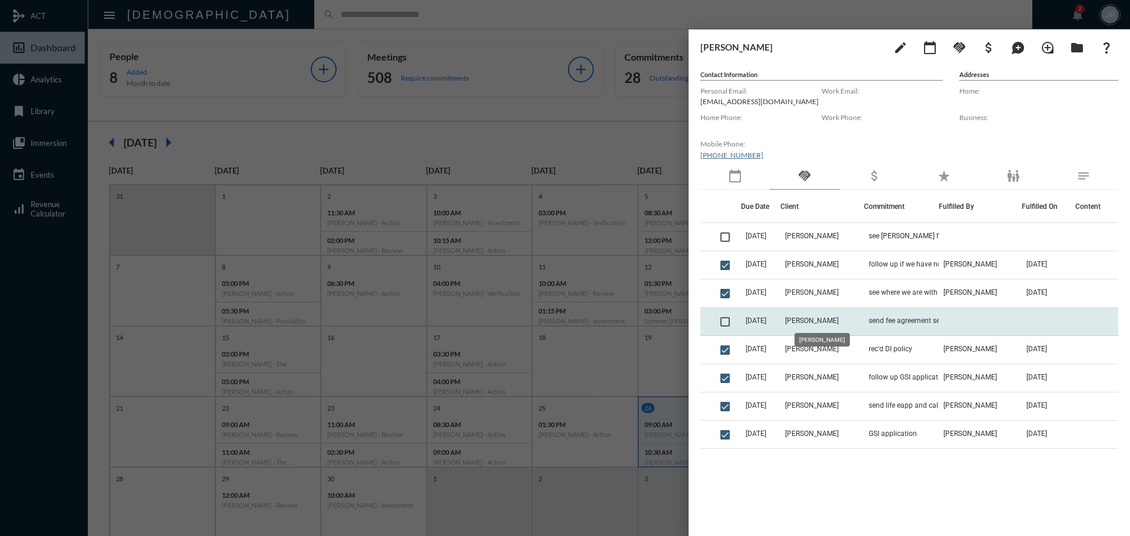
click at [814, 321] on span "Kyle Cline" at bounding box center [812, 321] width 54 height 8
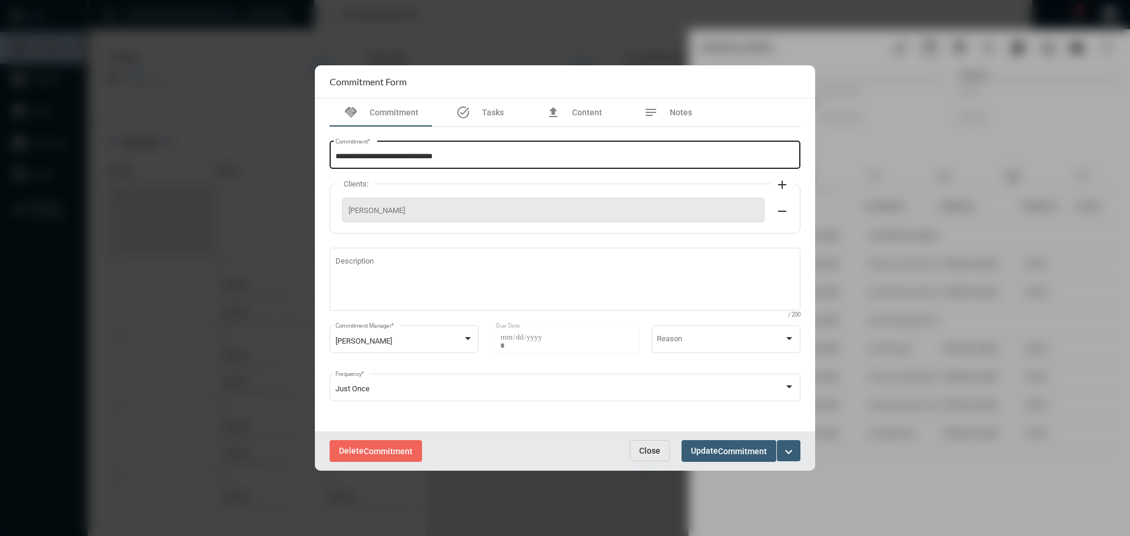
click at [509, 157] on input "**********" at bounding box center [566, 156] width 460 height 9
type input "**********"
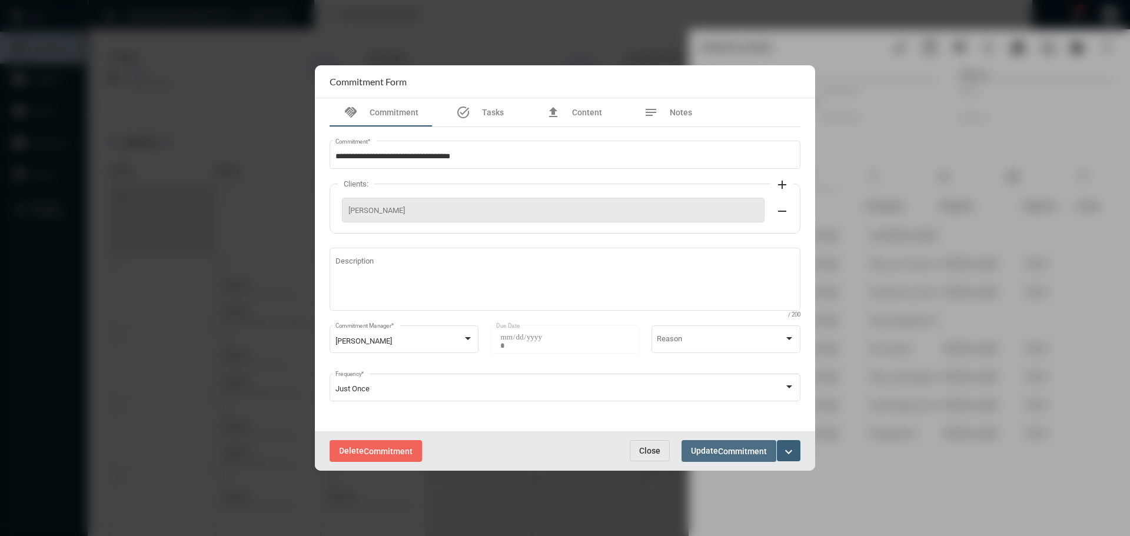
click at [732, 447] on span "Commitment" at bounding box center [742, 451] width 49 height 9
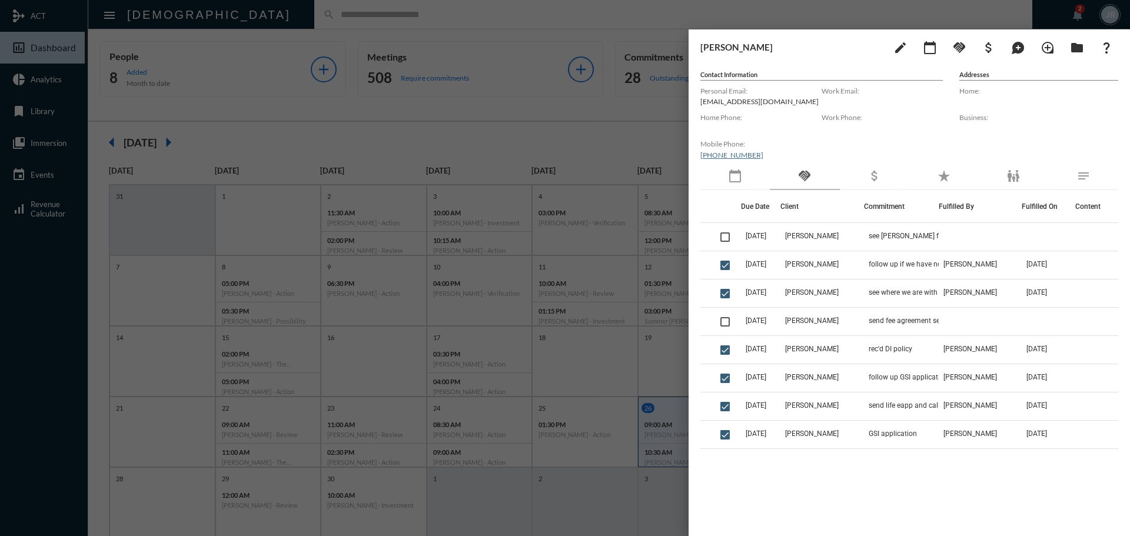
click at [319, 12] on div at bounding box center [565, 268] width 1130 height 536
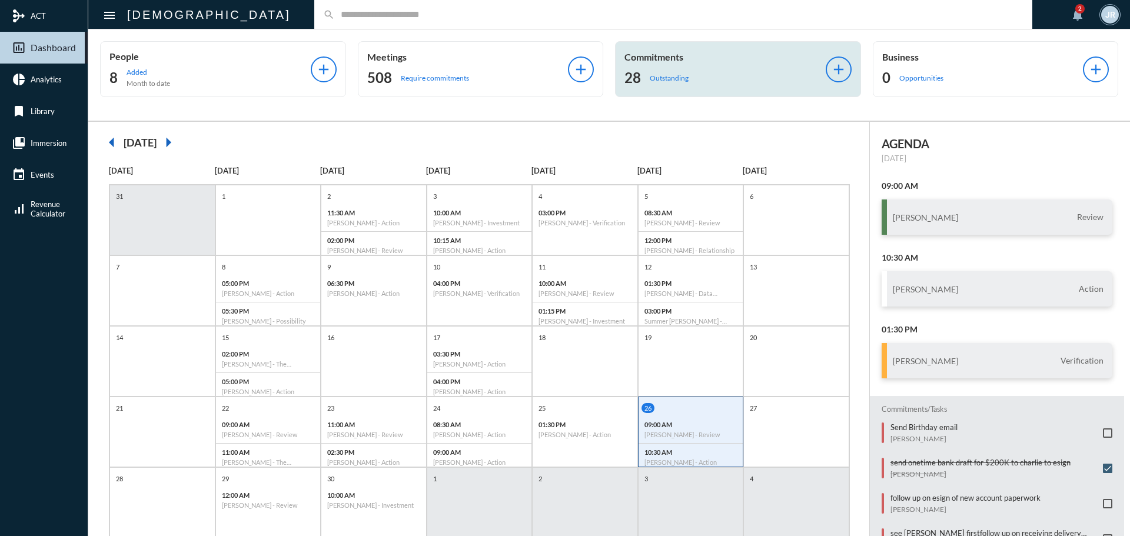
click at [674, 58] on p "Commitments" at bounding box center [725, 56] width 201 height 11
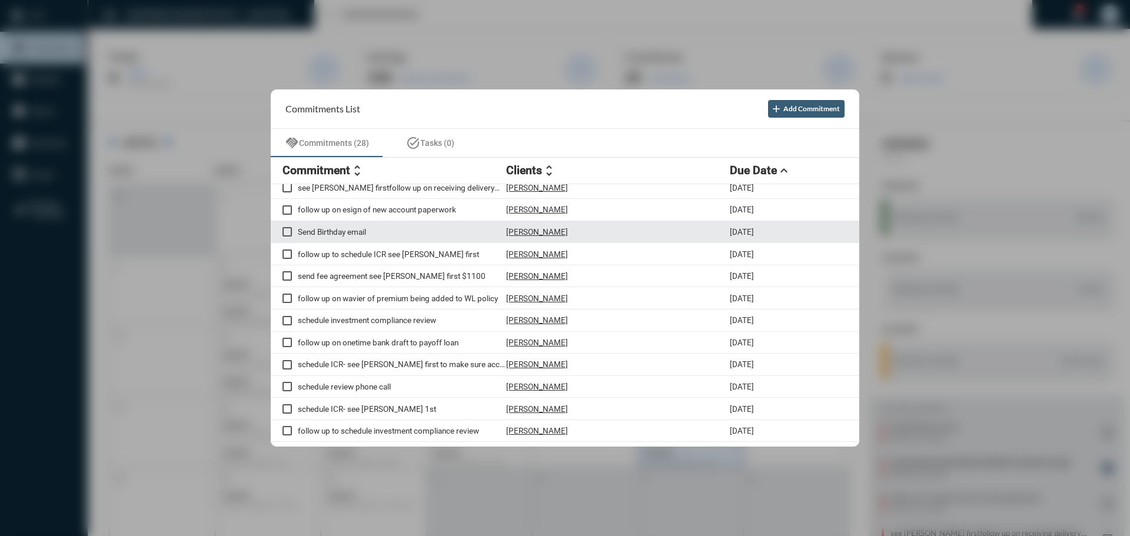
click at [542, 231] on p "Chris Plummer" at bounding box center [537, 231] width 62 height 9
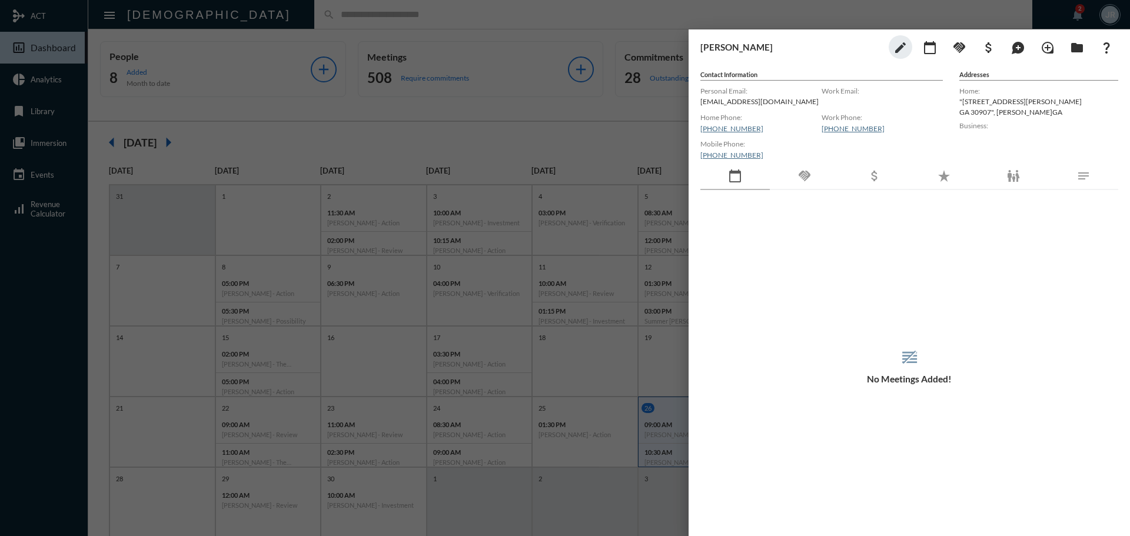
click at [820, 168] on div "handshake" at bounding box center [804, 176] width 69 height 27
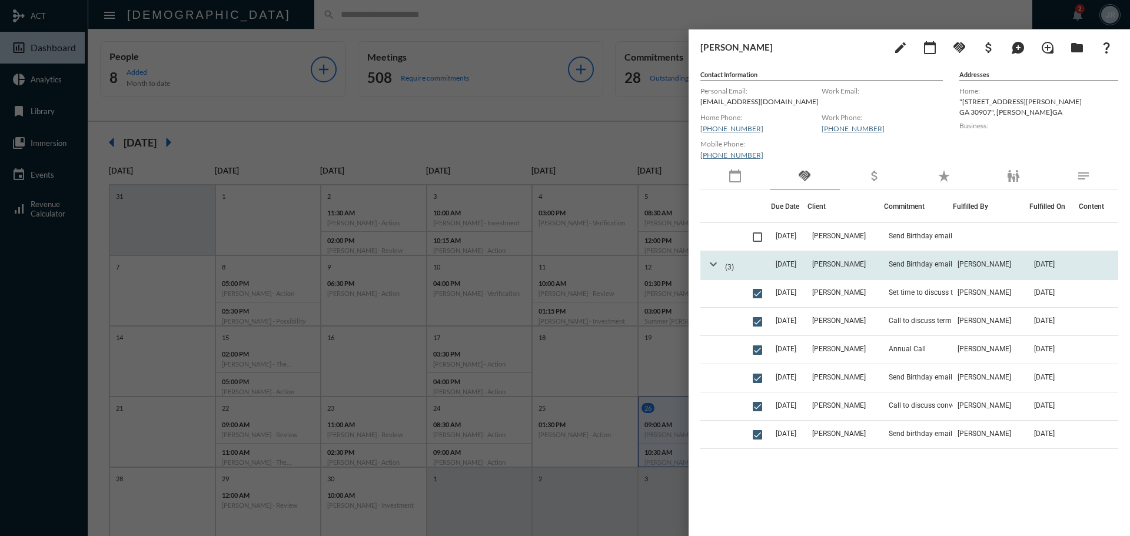
click at [712, 263] on mat-icon "expand_more" at bounding box center [713, 264] width 14 height 14
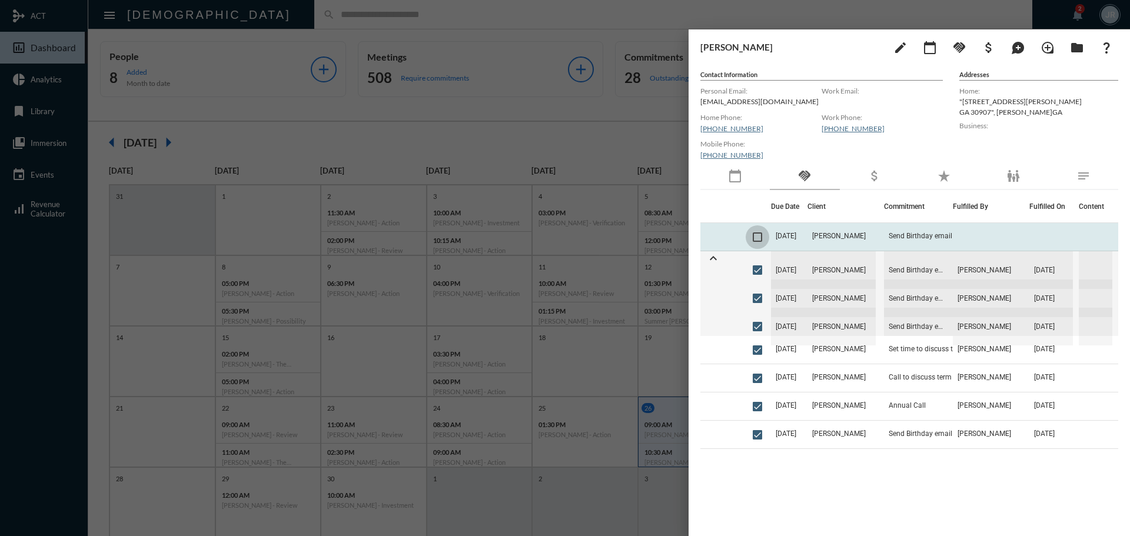
click at [762, 238] on span at bounding box center [757, 237] width 9 height 9
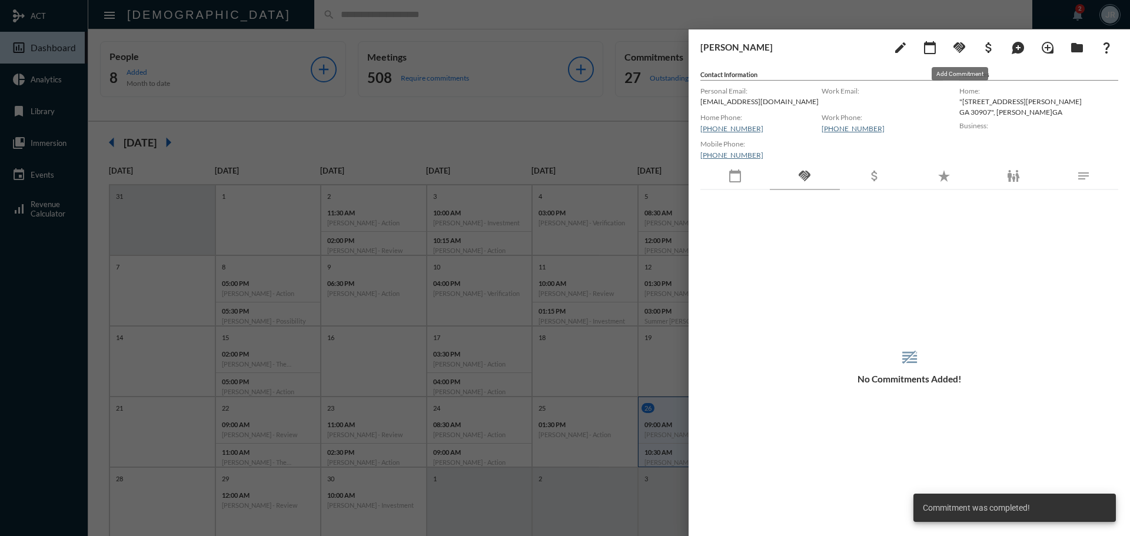
click at [962, 51] on mat-icon "handshake" at bounding box center [960, 48] width 14 height 14
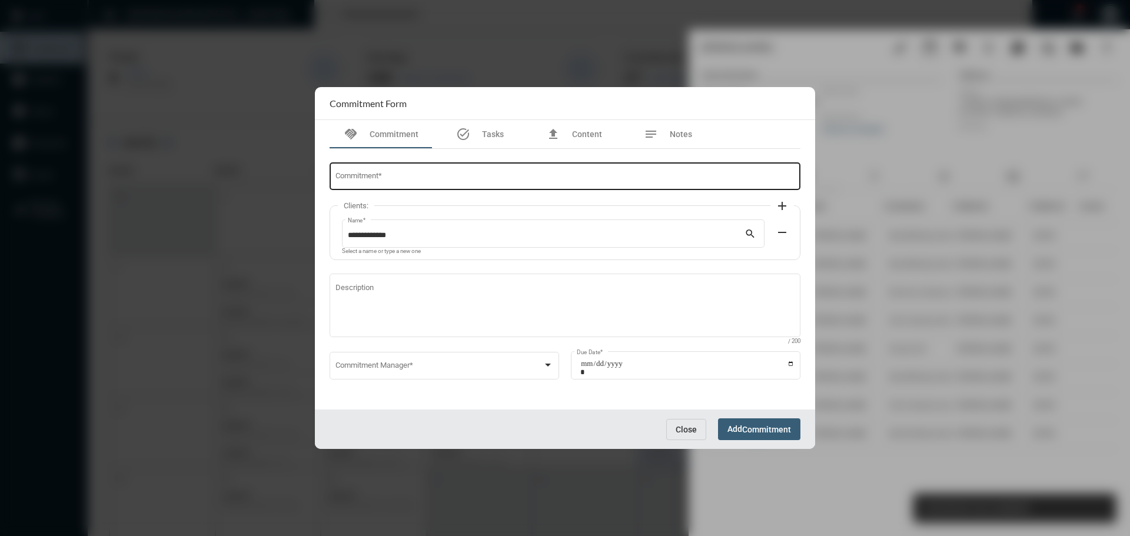
click at [455, 180] on input "Commitment *" at bounding box center [566, 178] width 460 height 9
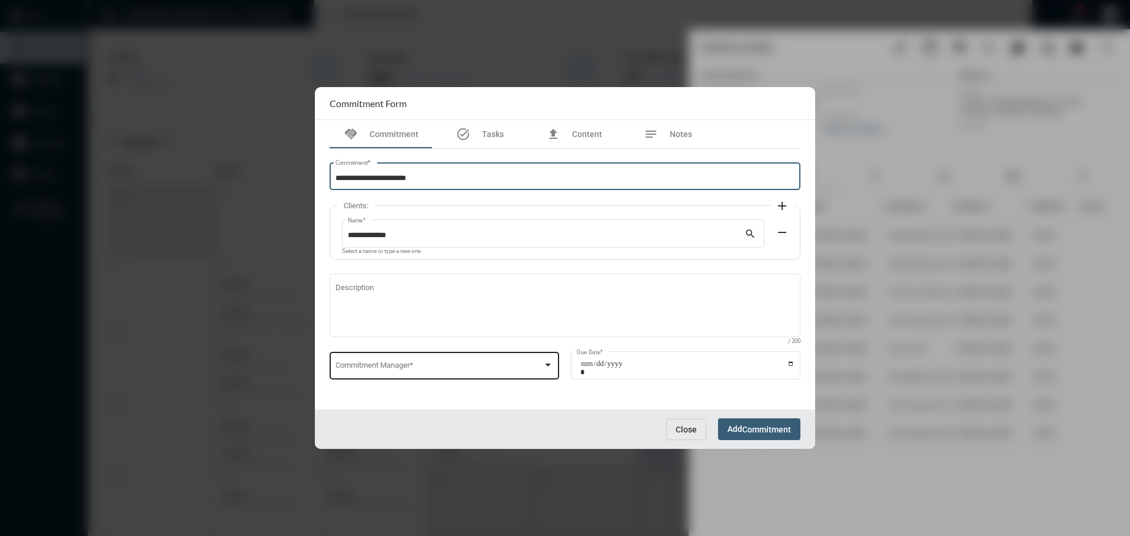
type input "**********"
click at [429, 368] on span at bounding box center [440, 367] width 208 height 9
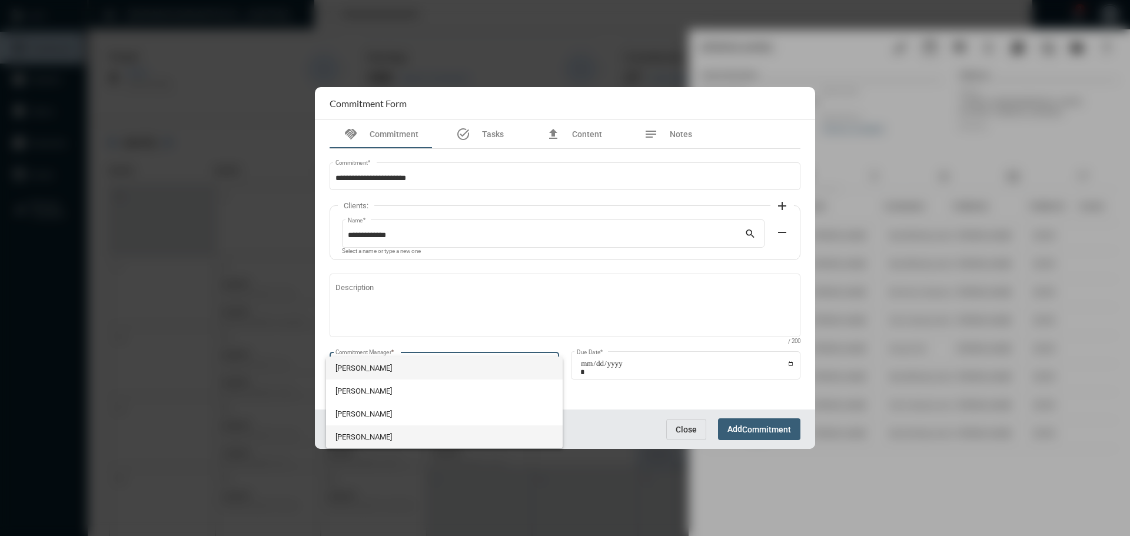
click at [356, 434] on span "Julie Redd" at bounding box center [445, 437] width 218 height 23
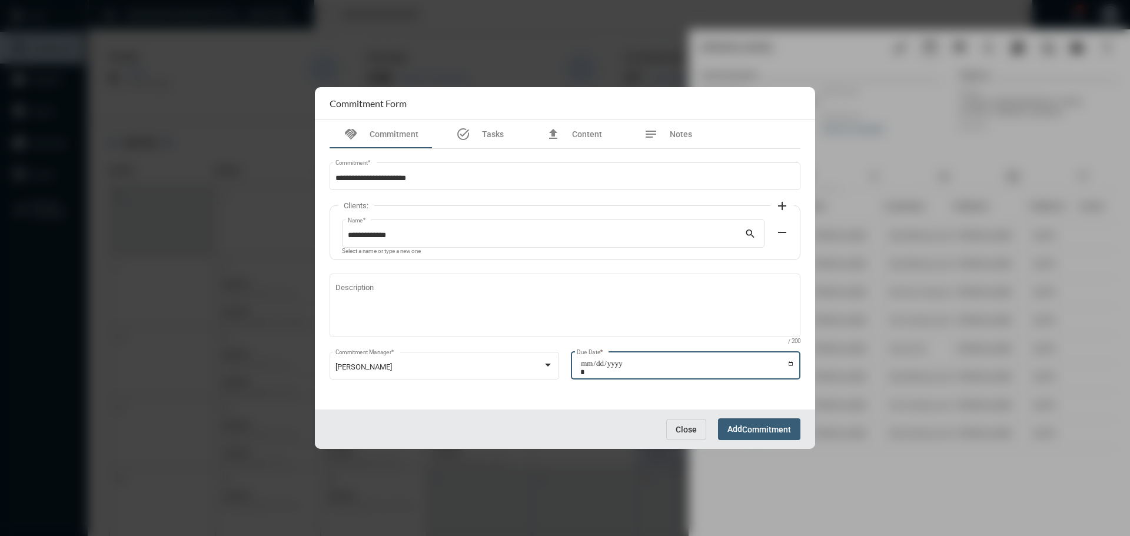
click at [791, 364] on input "Due Date *" at bounding box center [687, 368] width 214 height 16
type input "**********"
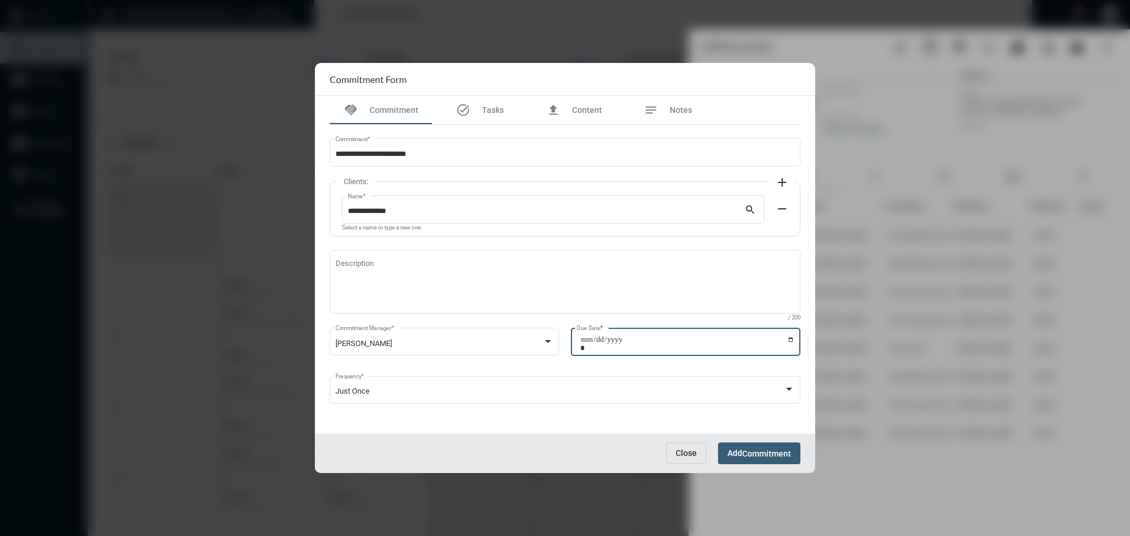
click at [761, 450] on span "Commitment" at bounding box center [766, 453] width 49 height 9
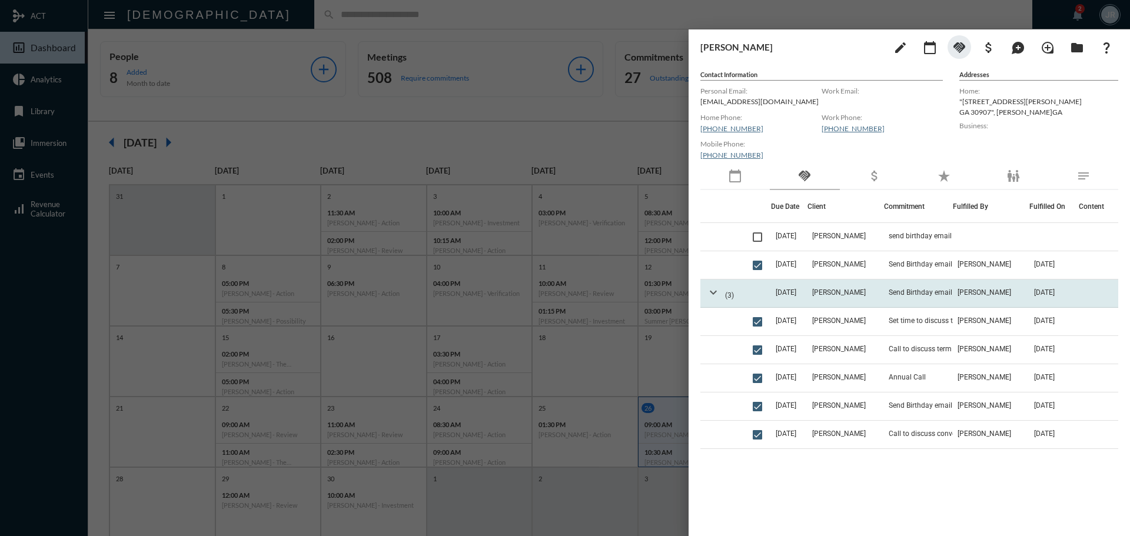
click at [712, 294] on mat-icon "expand_more" at bounding box center [713, 293] width 14 height 14
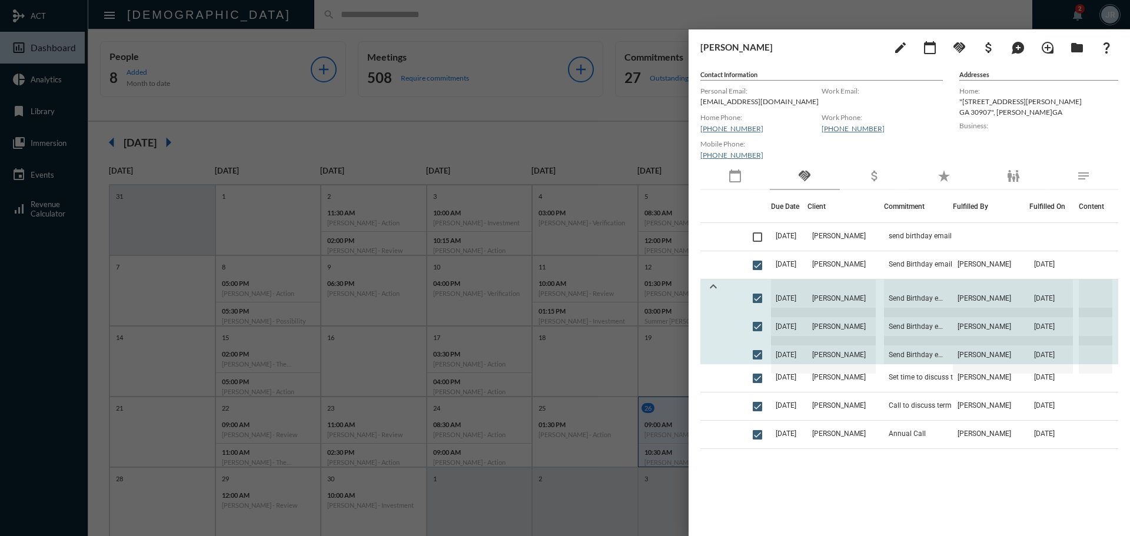
click at [712, 294] on td "expand_less" at bounding box center [725, 322] width 48 height 85
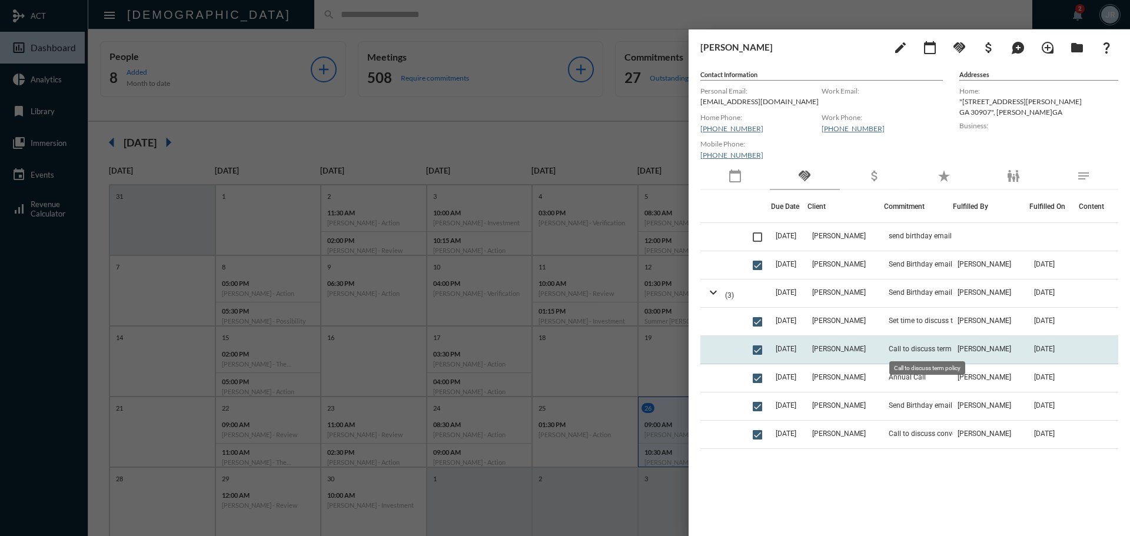
click at [935, 346] on span "Call to discuss term policy" at bounding box center [931, 349] width 84 height 8
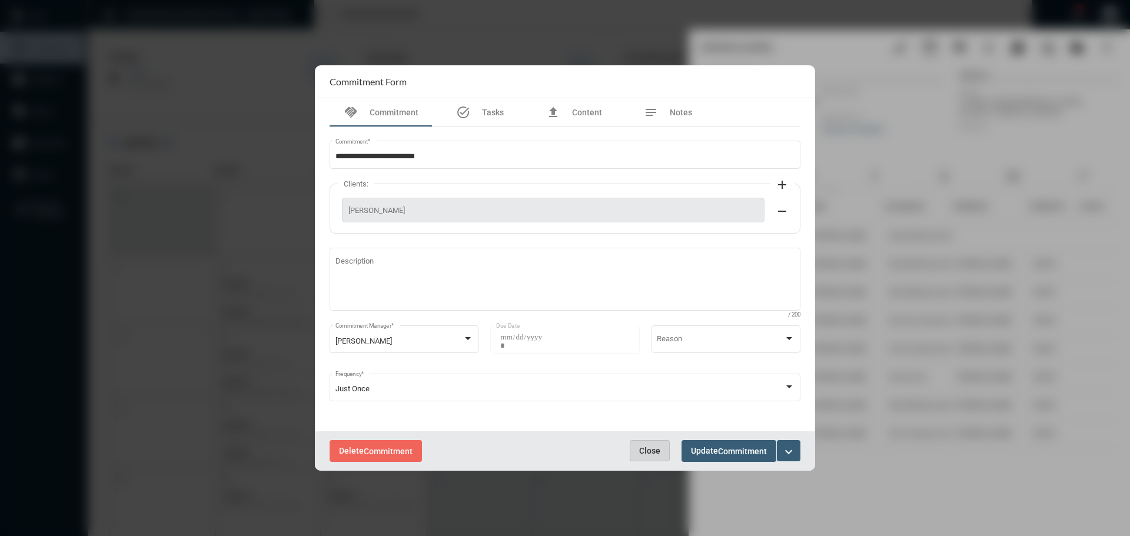
click at [645, 450] on span "Close" at bounding box center [649, 450] width 21 height 9
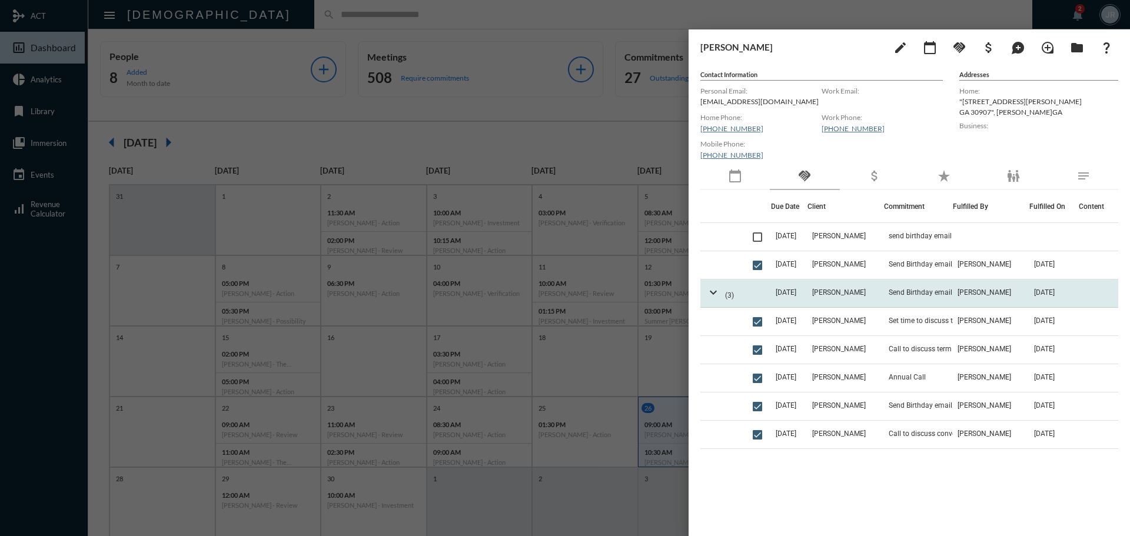
click at [930, 286] on td "Send Birthday email" at bounding box center [918, 294] width 69 height 28
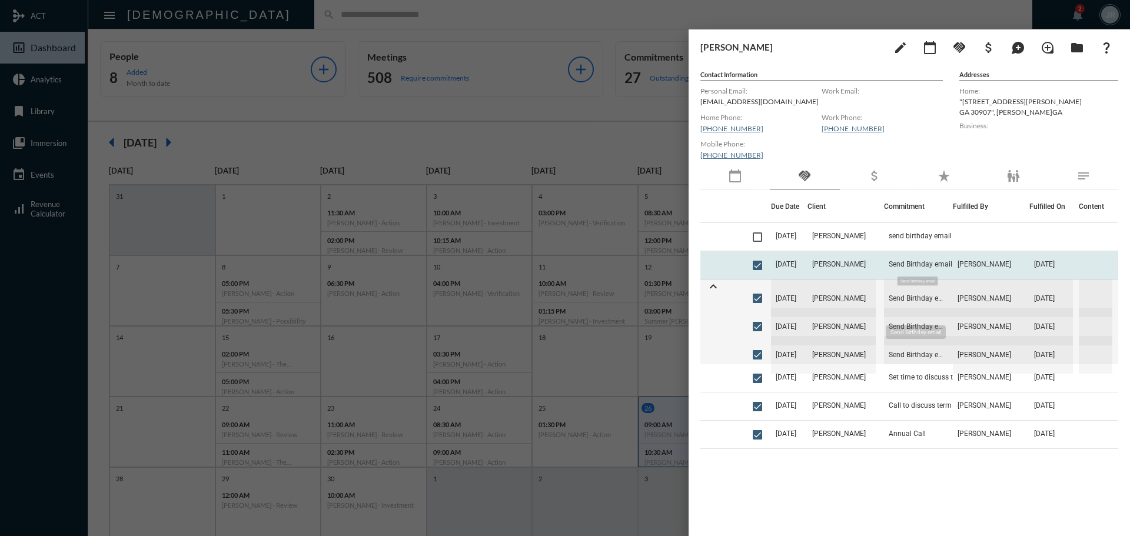
click at [924, 263] on span "Send Birthday email" at bounding box center [921, 264] width 64 height 8
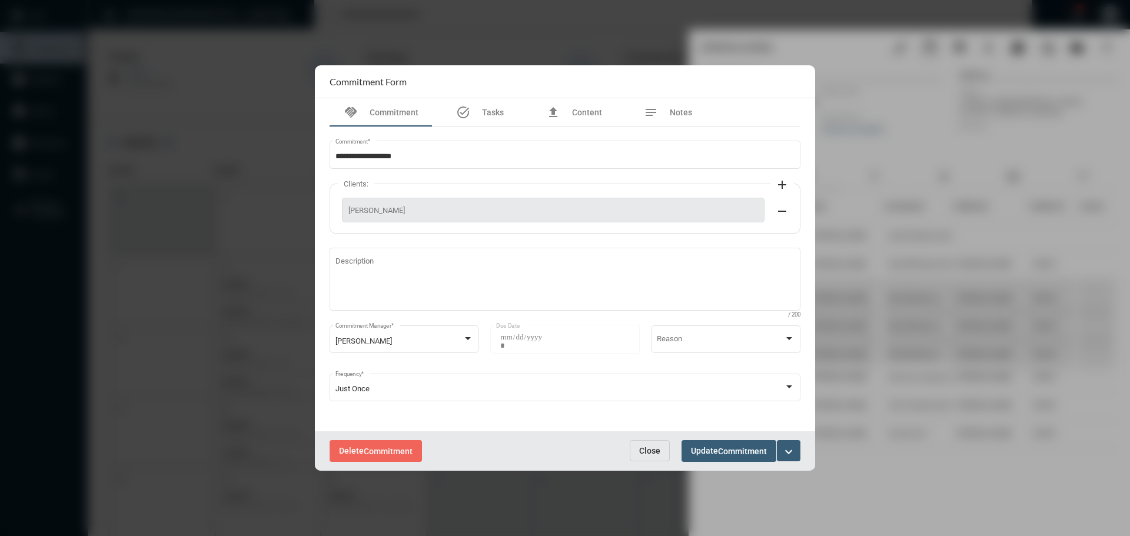
click at [649, 441] on button "Close" at bounding box center [650, 450] width 40 height 21
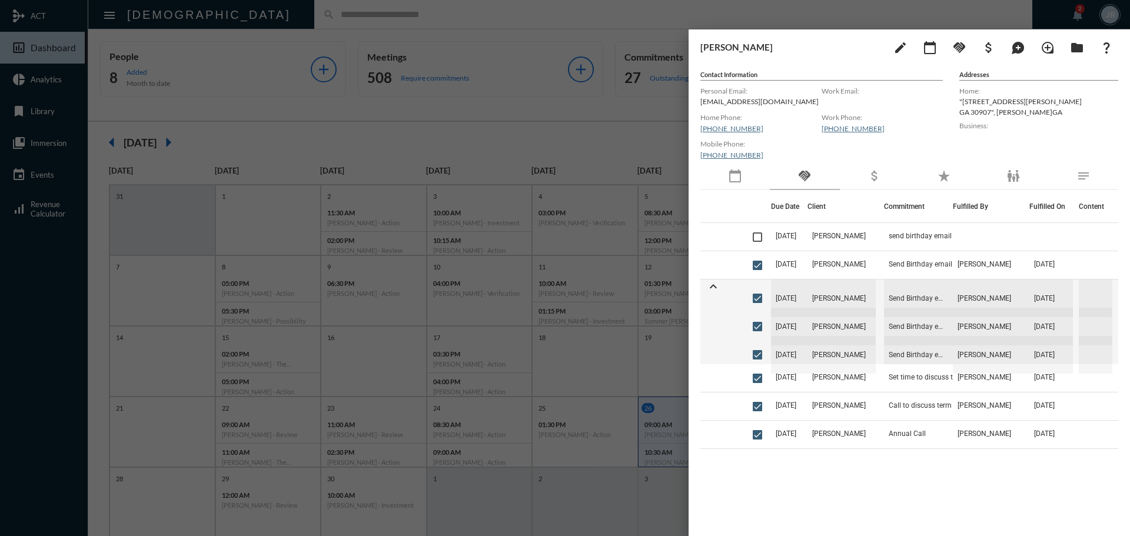
click at [602, 14] on div at bounding box center [565, 268] width 1130 height 536
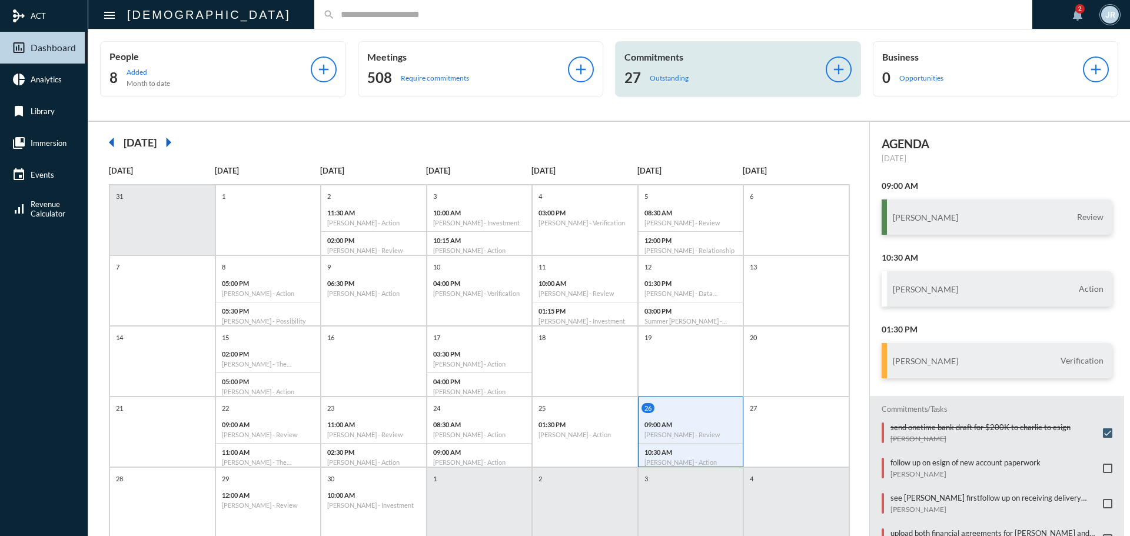
click at [669, 77] on p "Outstanding" at bounding box center [669, 78] width 39 height 9
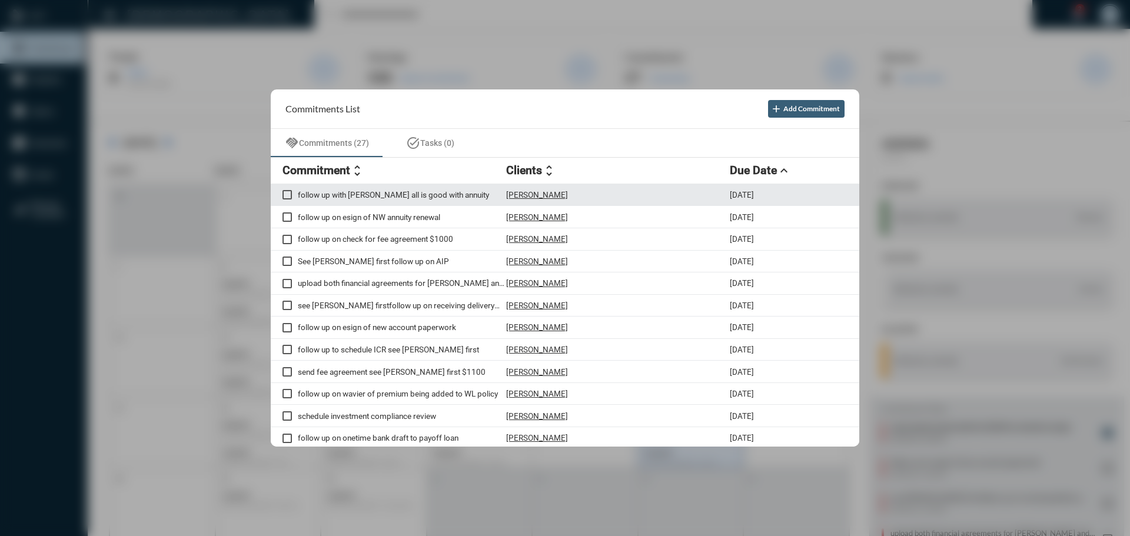
click at [523, 190] on p "John Swenson" at bounding box center [537, 194] width 62 height 9
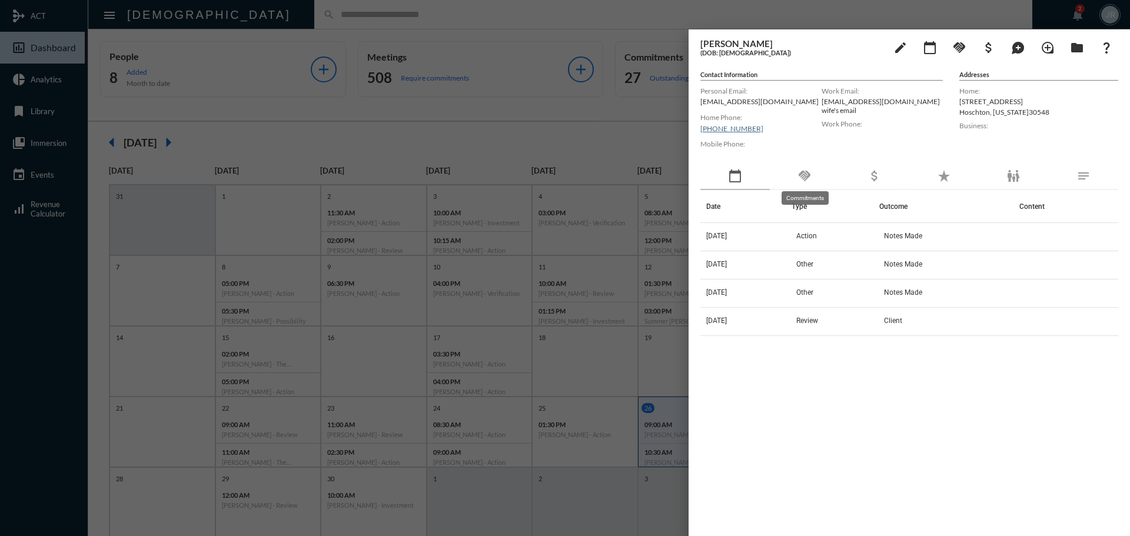
click at [806, 176] on mat-icon "handshake" at bounding box center [805, 176] width 14 height 14
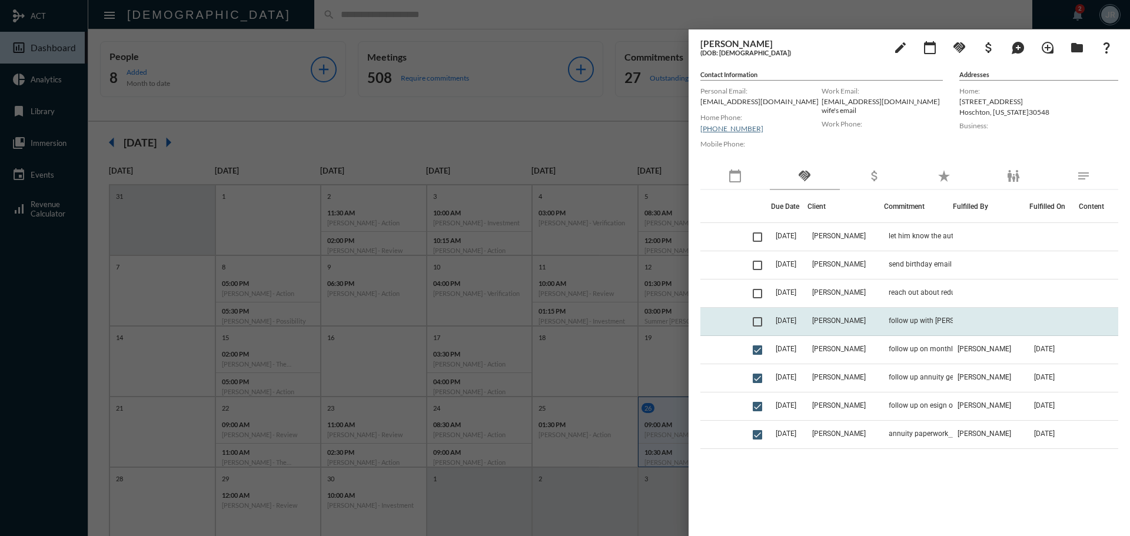
click at [894, 315] on td "follow up with Tanner all is good with annuity" at bounding box center [918, 322] width 69 height 28
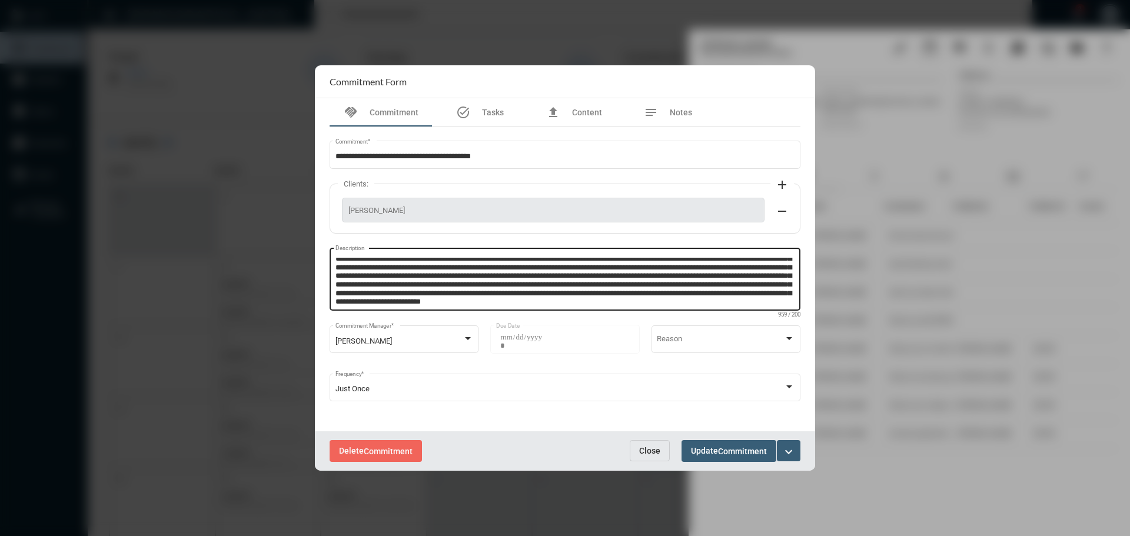
scroll to position [25, 0]
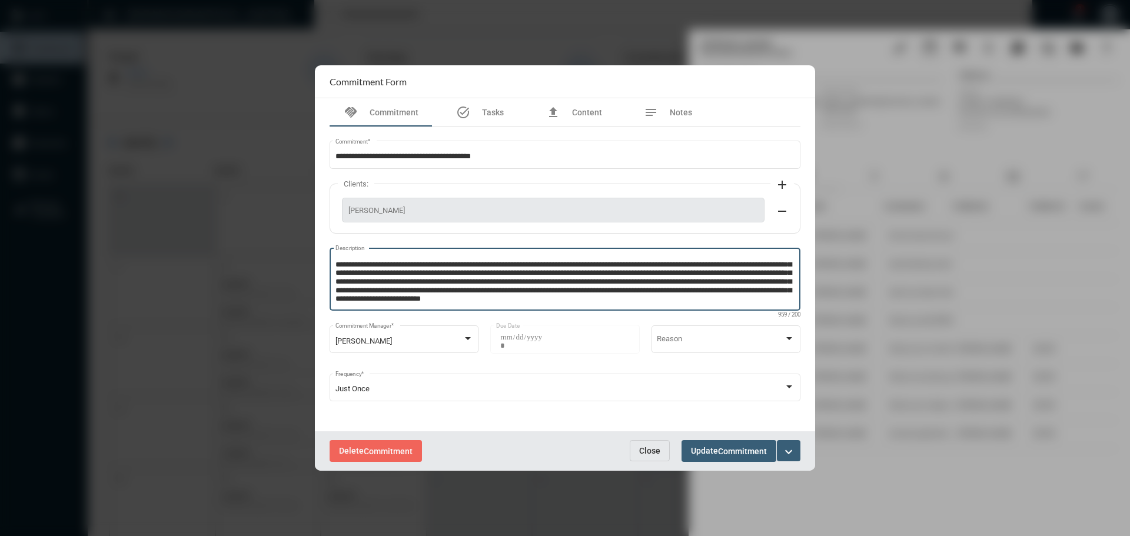
click at [380, 301] on textarea "**********" at bounding box center [566, 281] width 460 height 47
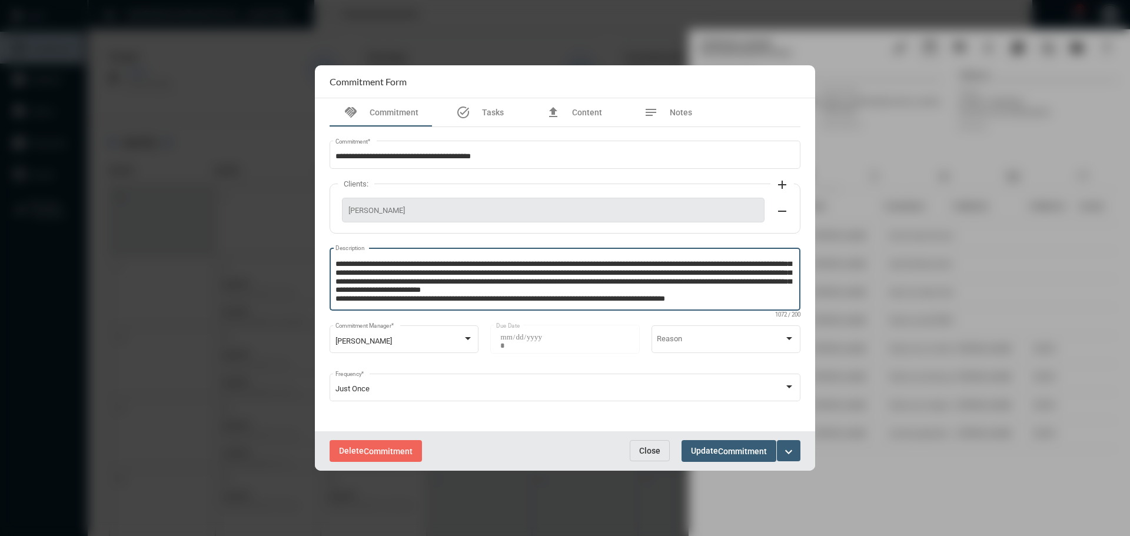
type textarea "**********"
click at [730, 447] on span "Commitment" at bounding box center [742, 451] width 49 height 9
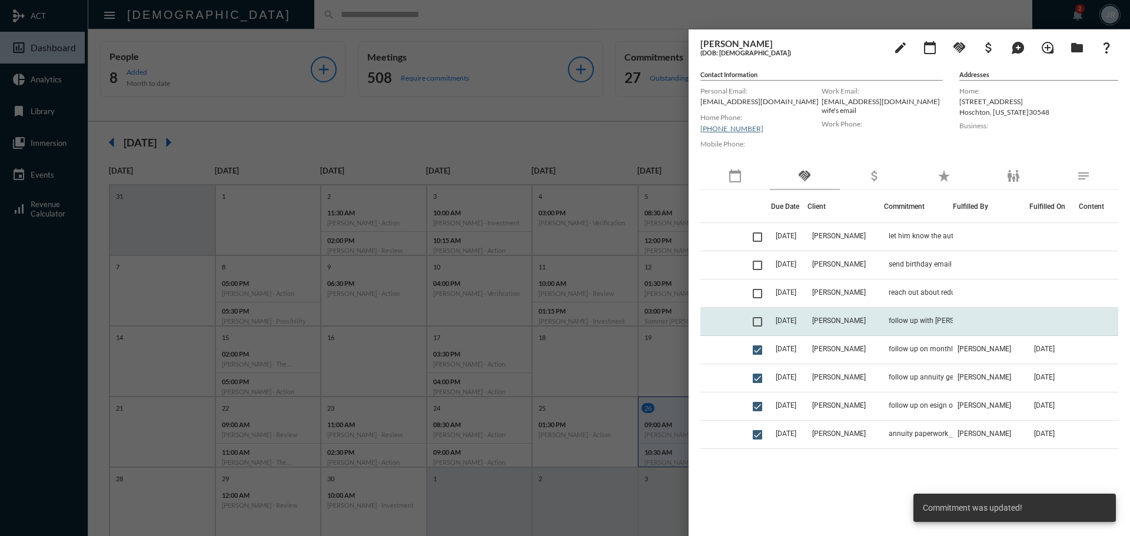
click at [761, 324] on span at bounding box center [757, 321] width 9 height 9
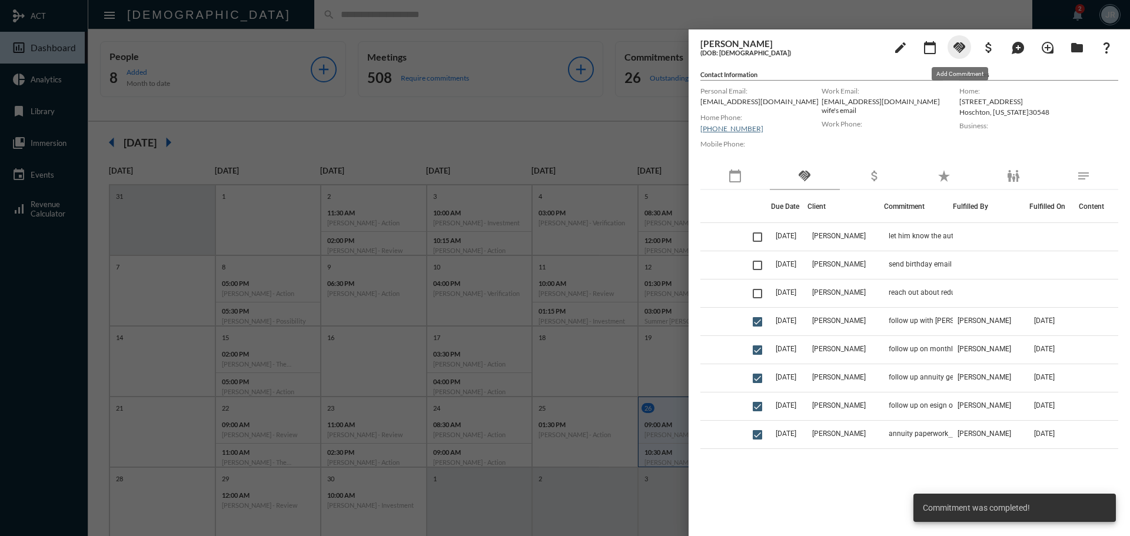
click at [963, 47] on mat-icon "handshake" at bounding box center [960, 48] width 14 height 14
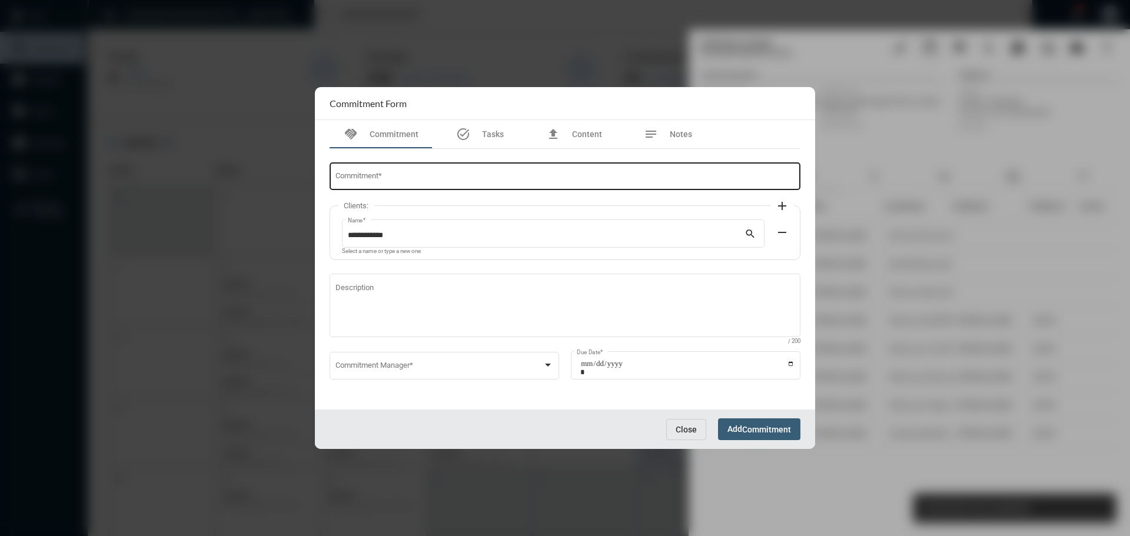
click at [383, 167] on div "Commitment *" at bounding box center [566, 176] width 460 height 30
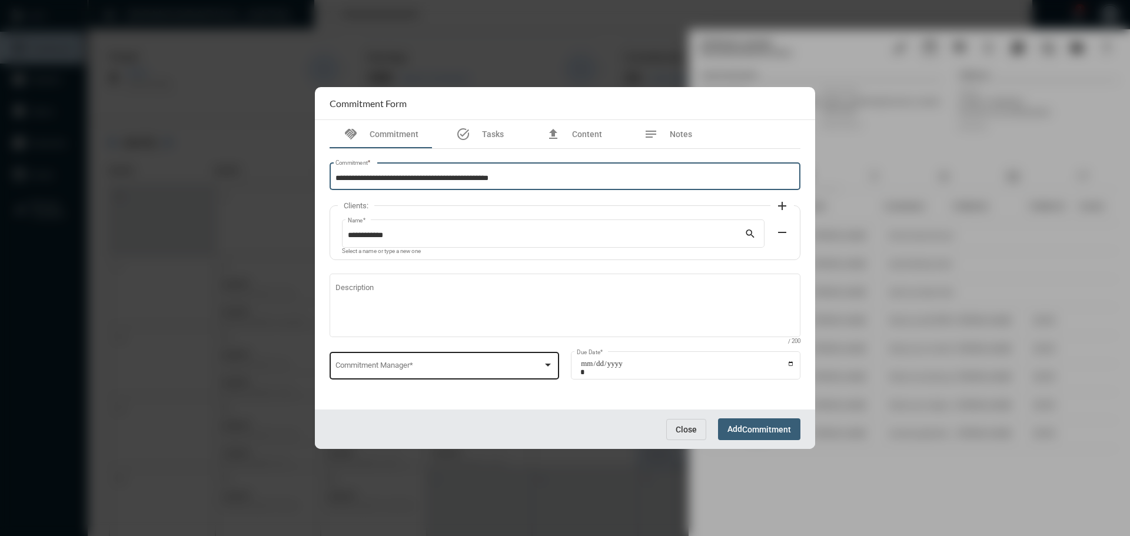
type input "**********"
click at [443, 356] on div "Commitment Manager *" at bounding box center [445, 365] width 218 height 30
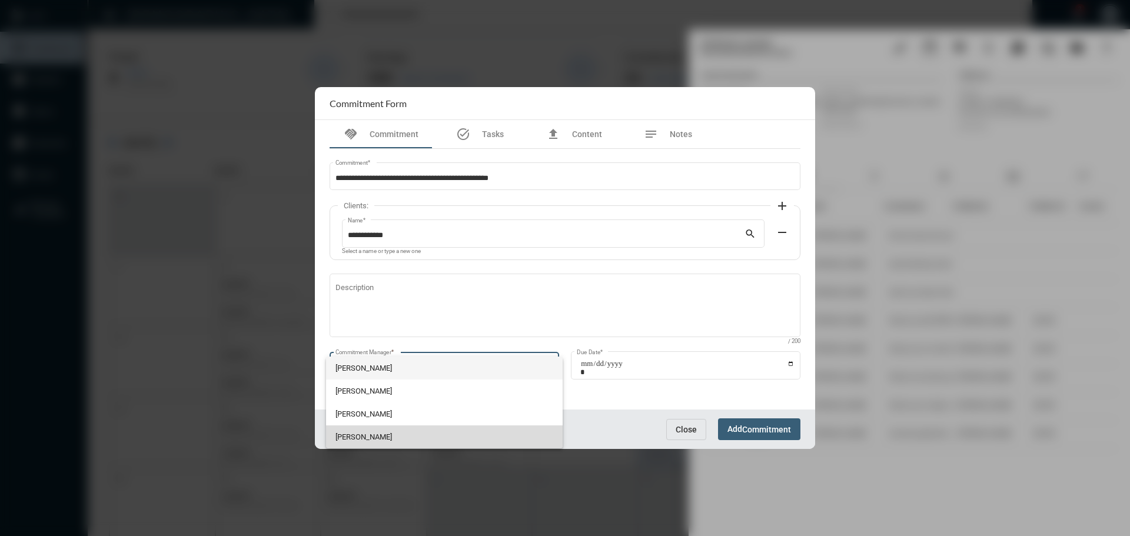
click at [368, 432] on span "Julie Redd" at bounding box center [445, 437] width 218 height 23
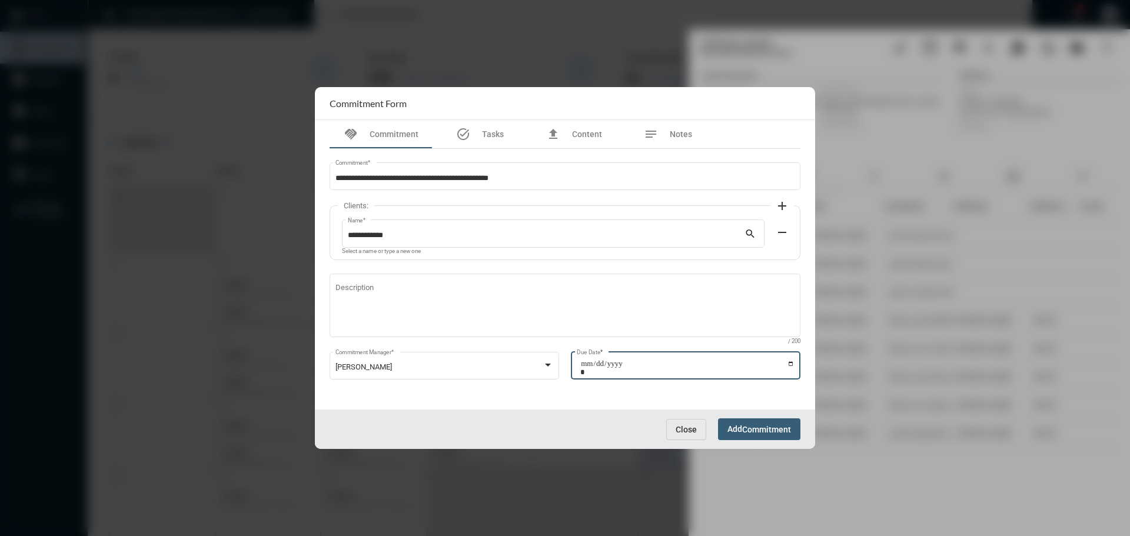
click at [792, 364] on input "Due Date *" at bounding box center [687, 368] width 214 height 16
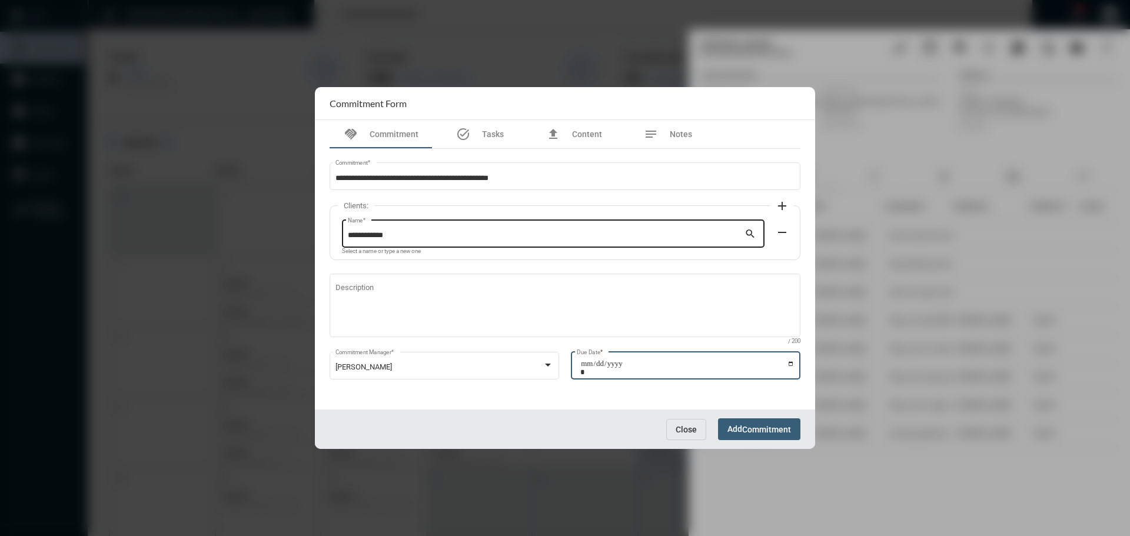
type input "**********"
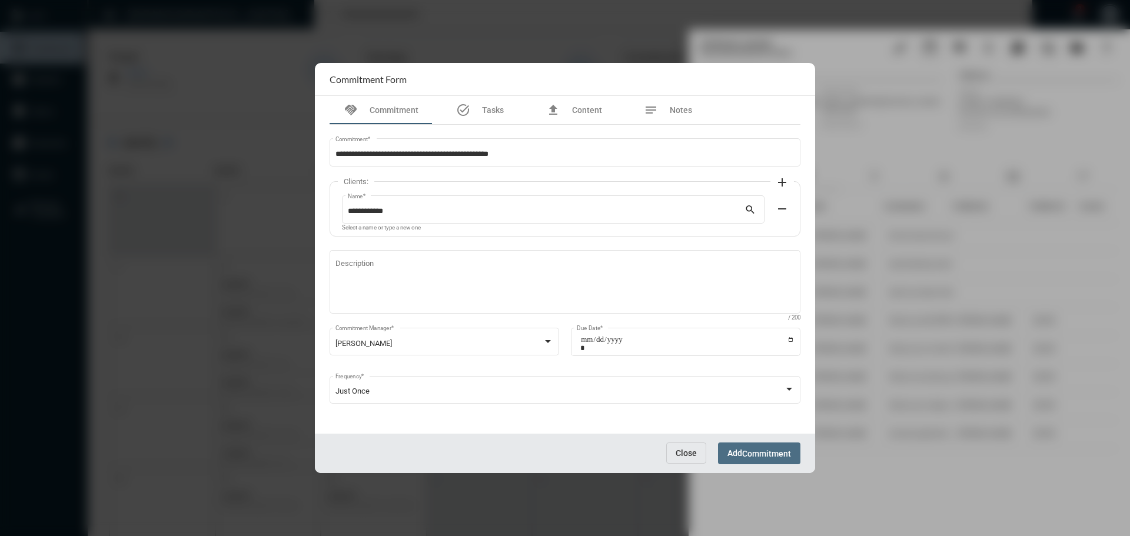
click at [759, 460] on button "Add Commitment" at bounding box center [759, 454] width 82 height 22
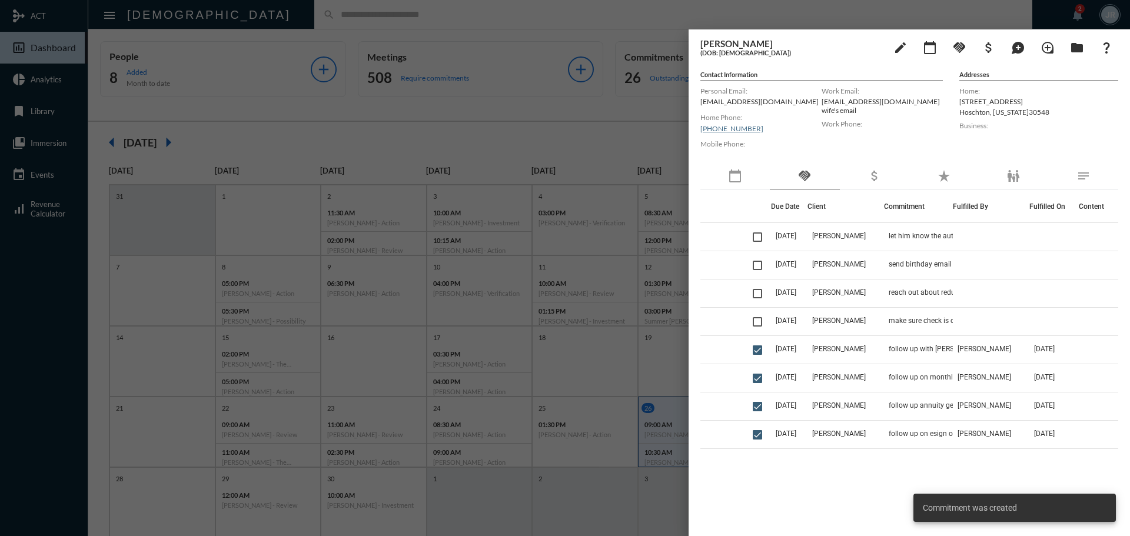
click at [493, 18] on div at bounding box center [565, 268] width 1130 height 536
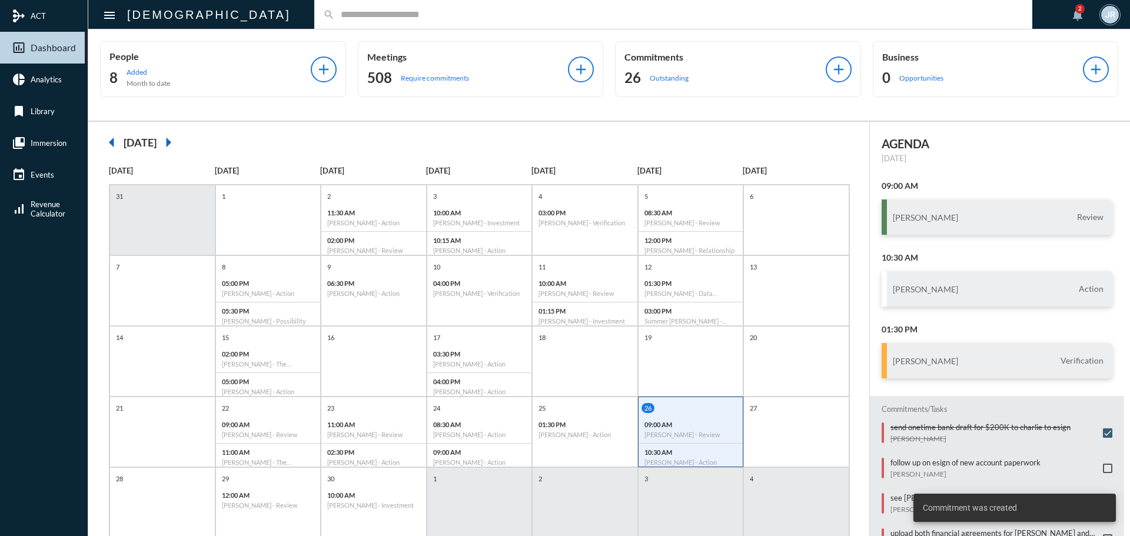
click at [642, 67] on div "Commitments 26 Outstanding" at bounding box center [725, 69] width 201 height 36
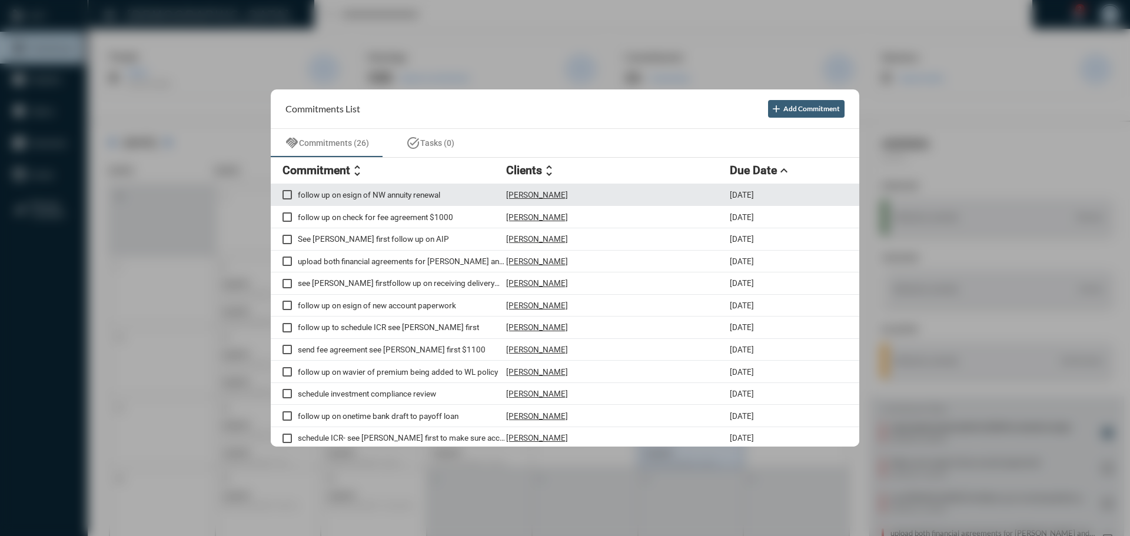
click at [523, 193] on p "Fred Sims" at bounding box center [537, 194] width 62 height 9
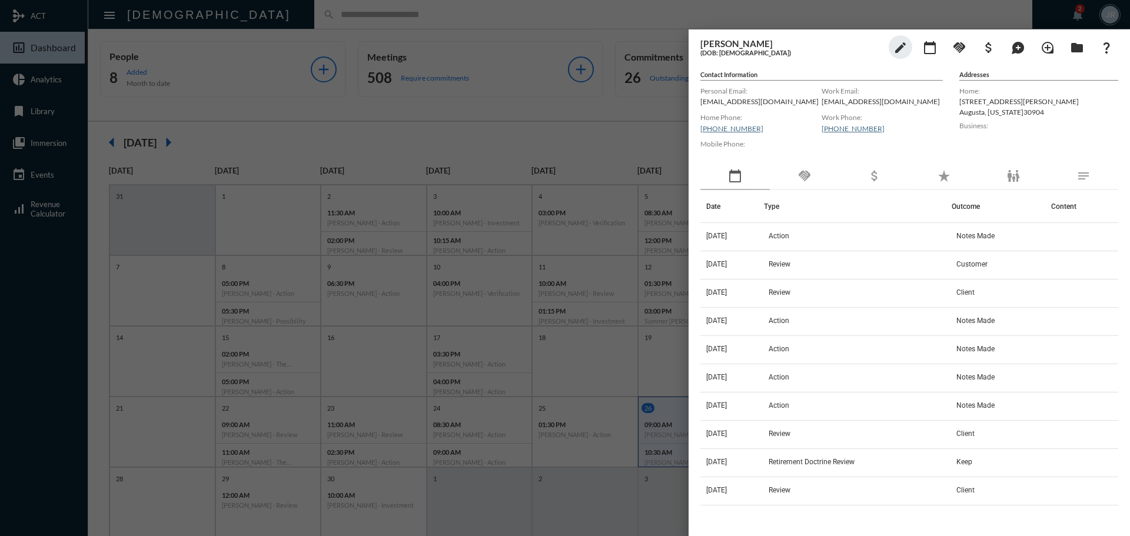
click at [798, 174] on div "handshake" at bounding box center [804, 176] width 69 height 27
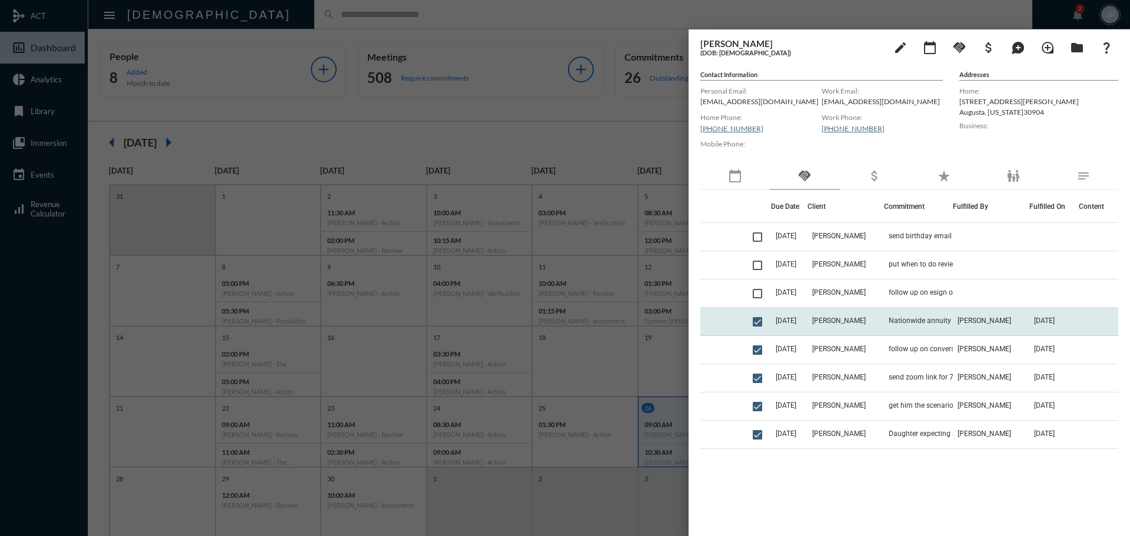
click at [871, 320] on td "Fred Sims" at bounding box center [846, 322] width 77 height 28
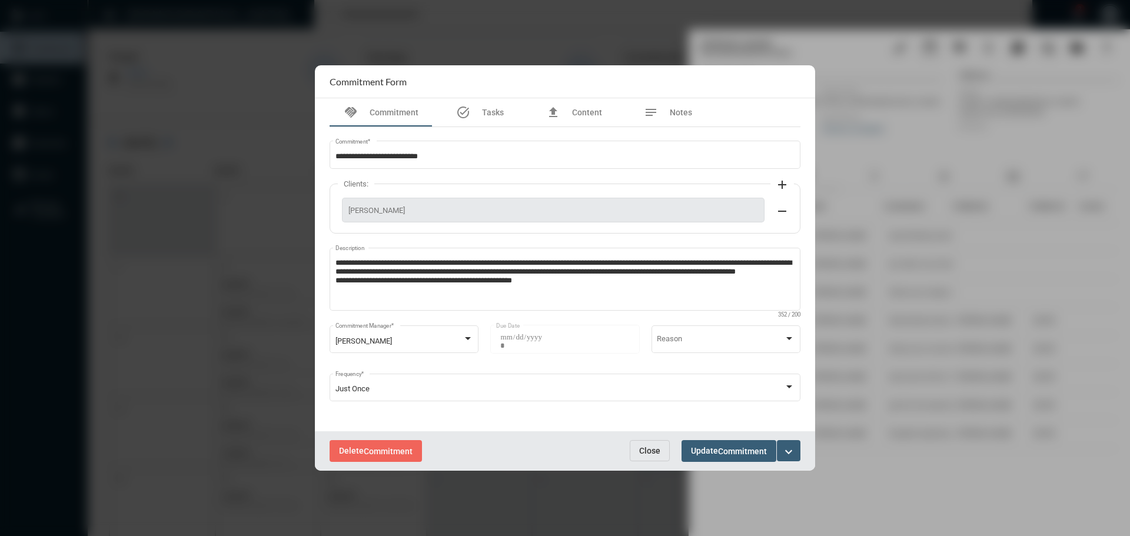
click at [645, 455] on span "Close" at bounding box center [649, 450] width 21 height 9
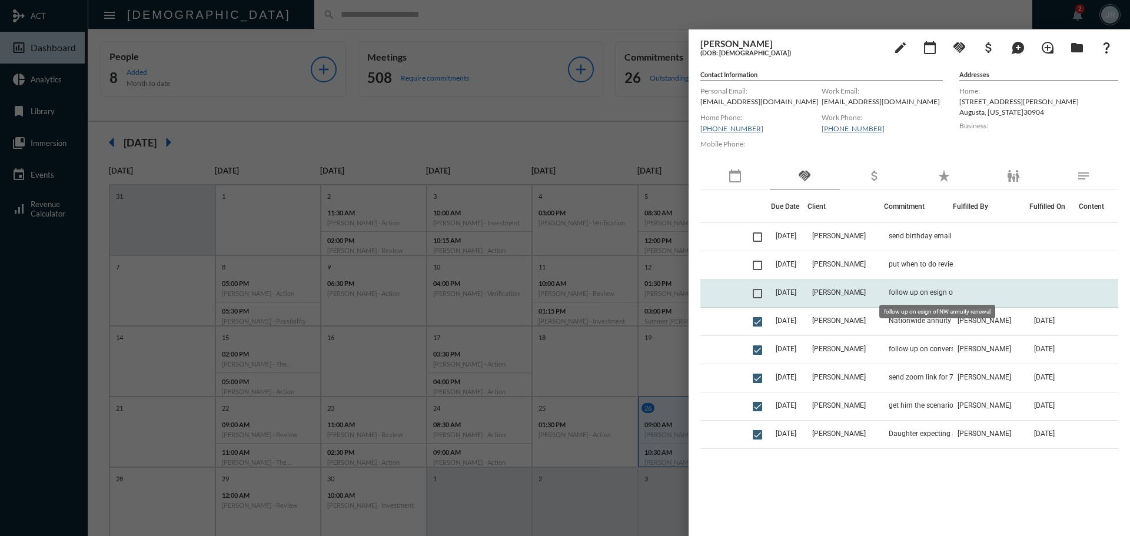
click at [902, 288] on span "follow up on esign of NW annuity renewal" at bounding box center [948, 292] width 118 height 8
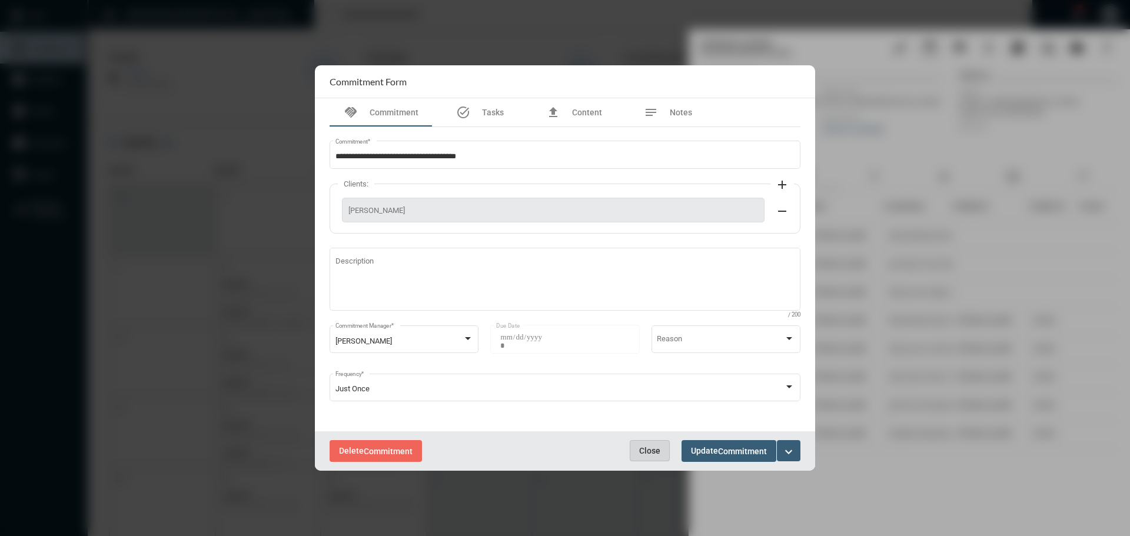
click at [650, 447] on span "Close" at bounding box center [649, 450] width 21 height 9
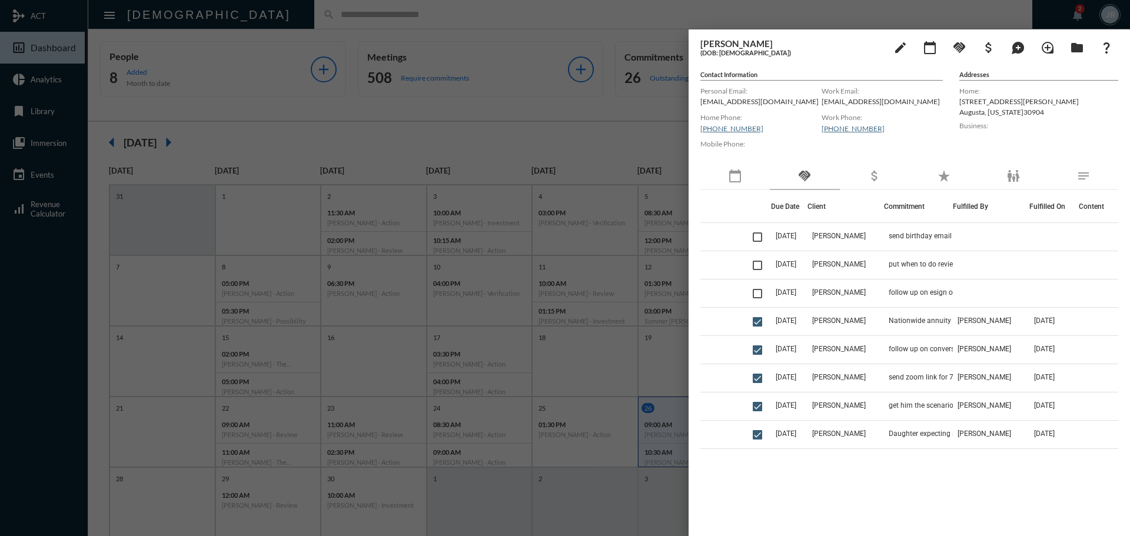
click at [720, 104] on p "fredsims@gabn.net" at bounding box center [761, 101] width 121 height 9
click at [719, 104] on p "fredsims@gabn.net" at bounding box center [761, 101] width 121 height 9
copy p "fredsims@gabn.net"
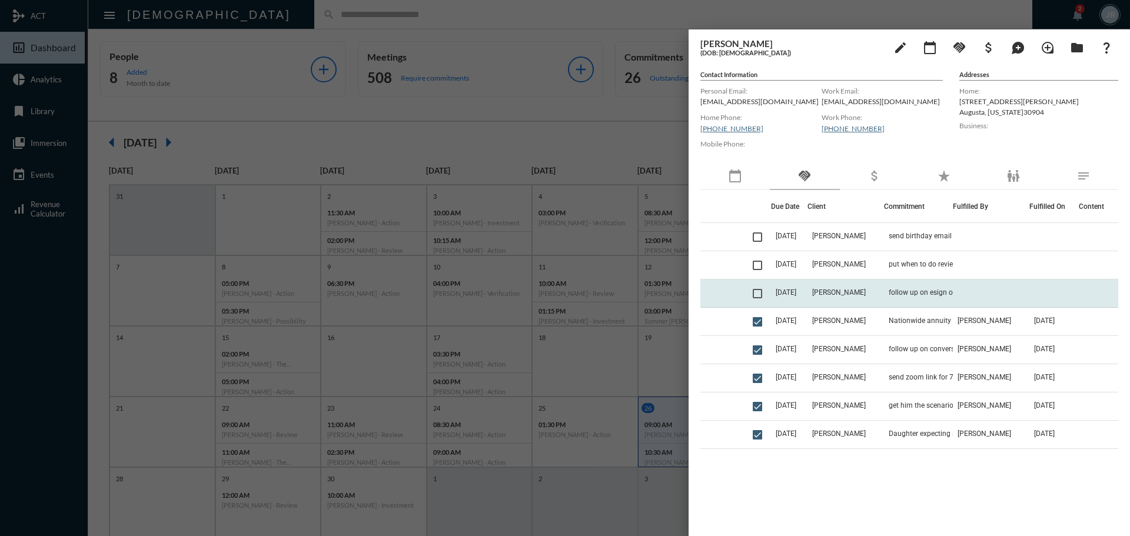
click at [840, 287] on td "Fred Sims" at bounding box center [846, 294] width 77 height 28
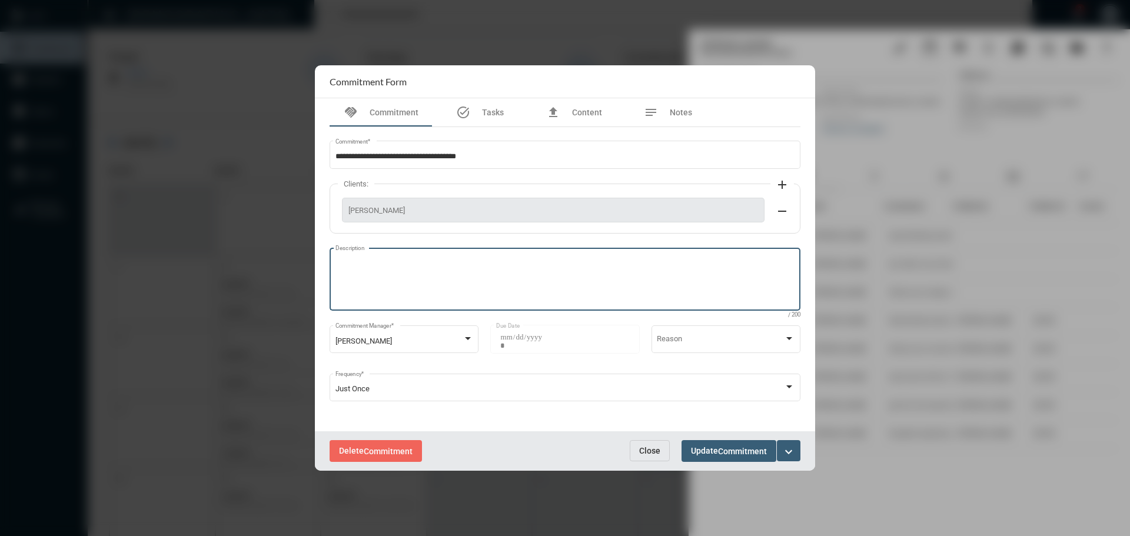
click at [396, 299] on textarea "Description" at bounding box center [566, 281] width 460 height 47
type textarea "**********"
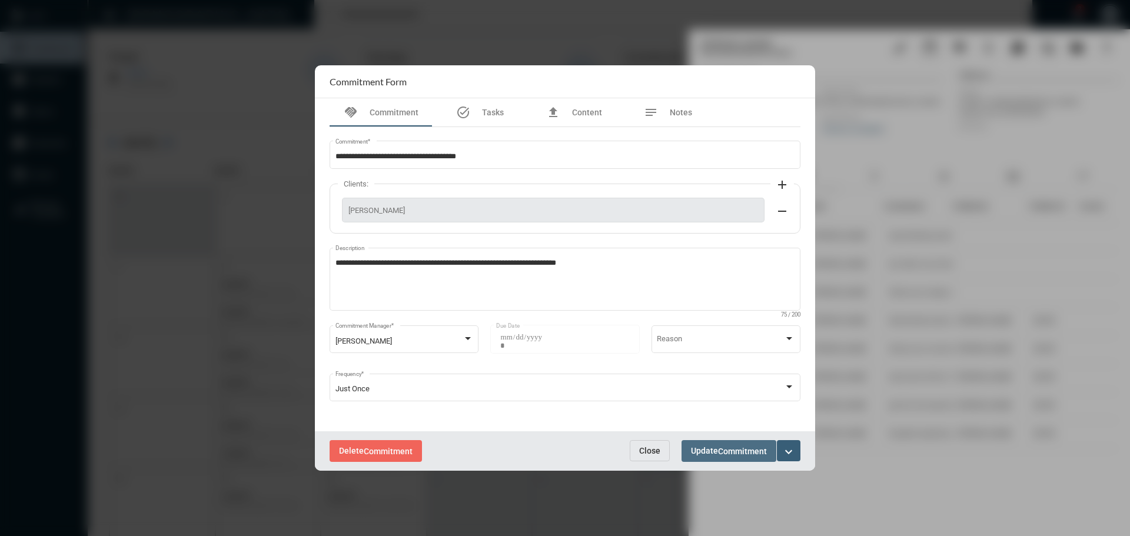
click at [716, 454] on span "Update Commitment" at bounding box center [729, 450] width 76 height 9
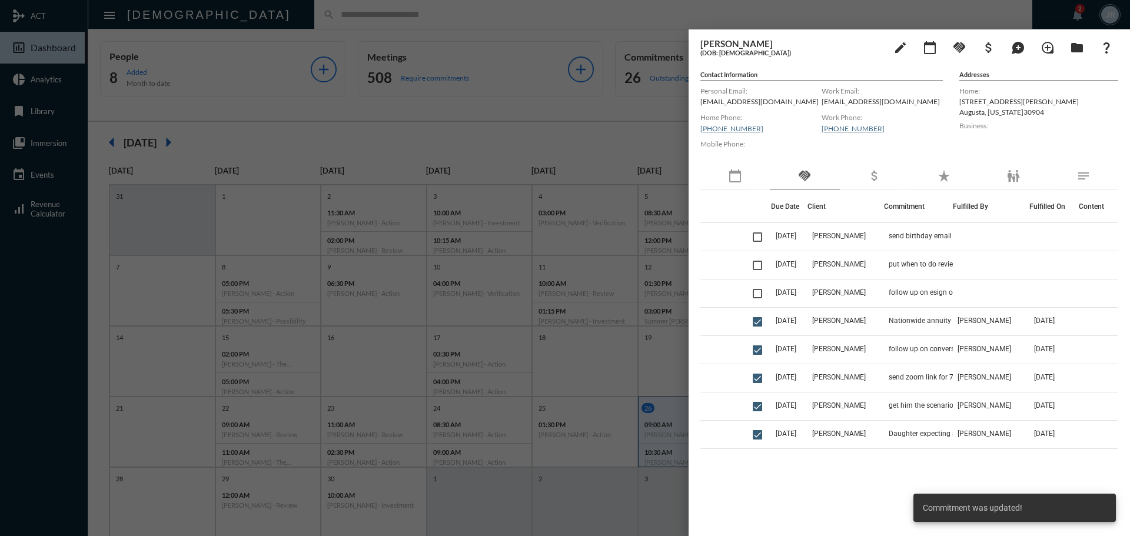
click at [582, 28] on div at bounding box center [565, 268] width 1130 height 536
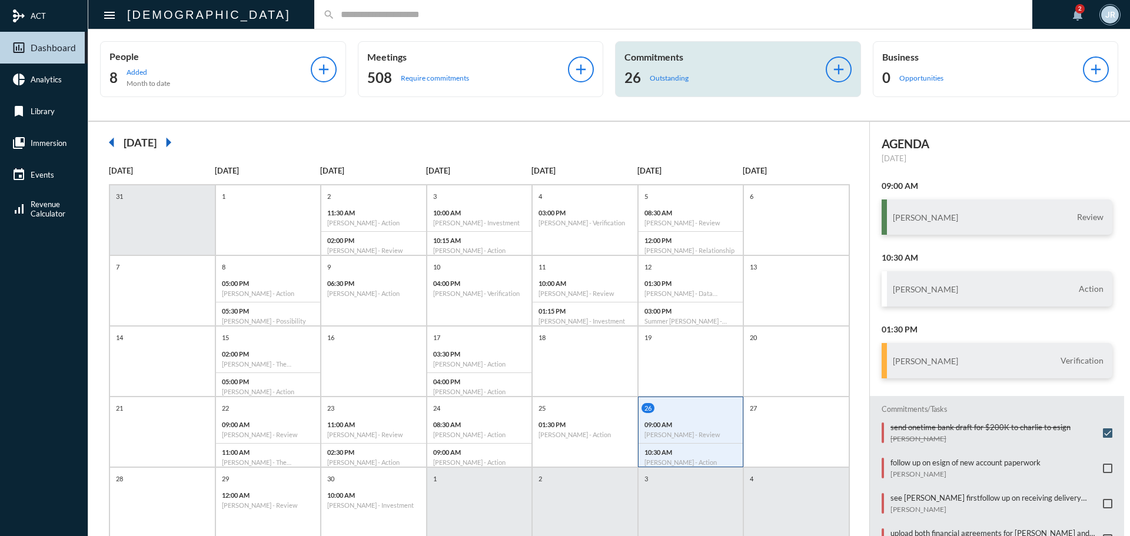
click at [659, 69] on div "26 Outstanding" at bounding box center [725, 77] width 201 height 19
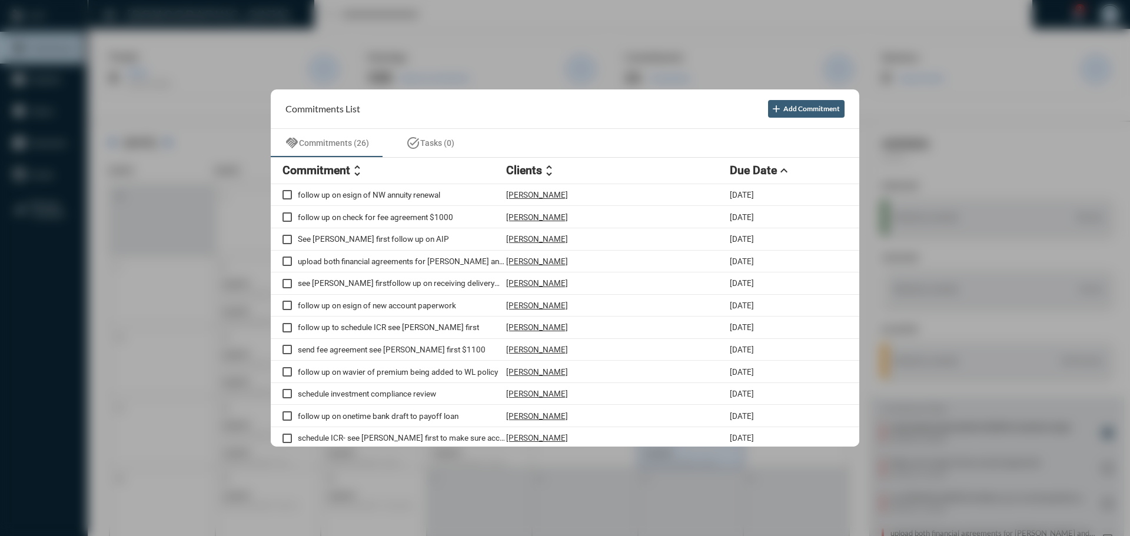
click at [505, 8] on div at bounding box center [565, 268] width 1130 height 536
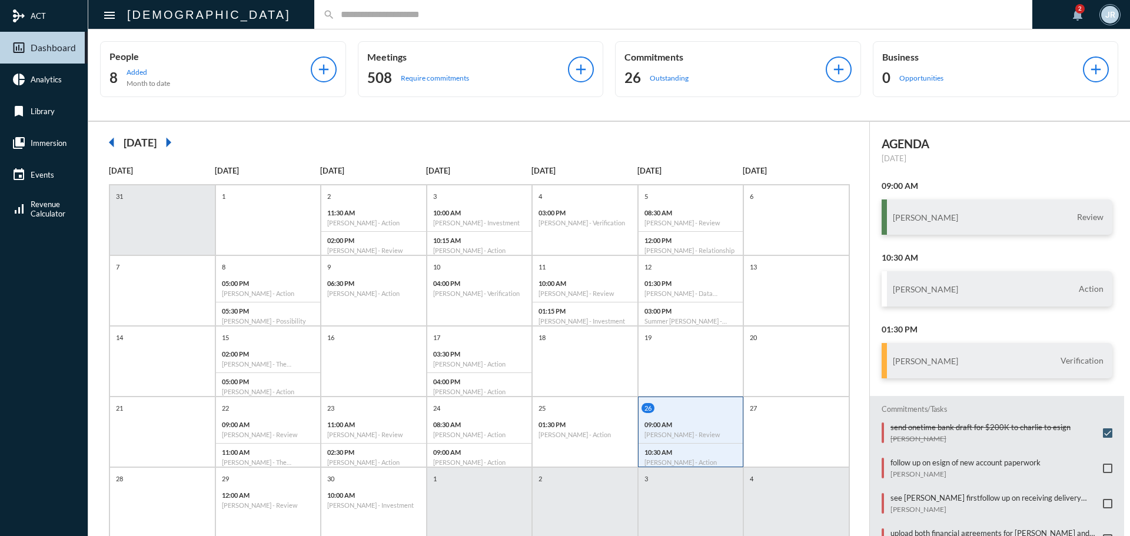
click at [335, 14] on input "text" at bounding box center [679, 14] width 689 height 10
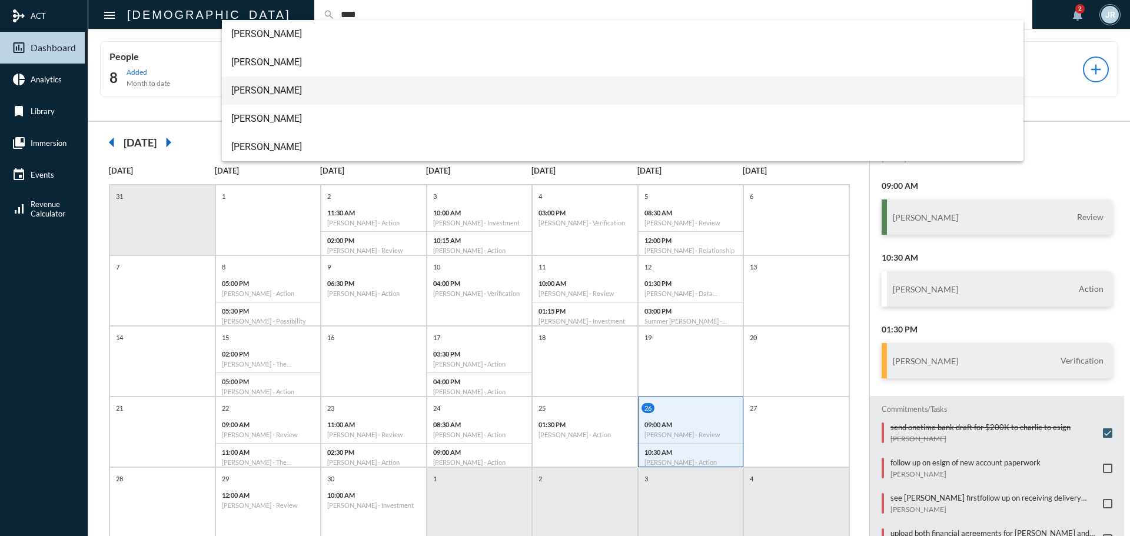
type input "****"
click at [248, 83] on span "Fred Sims" at bounding box center [623, 91] width 784 height 28
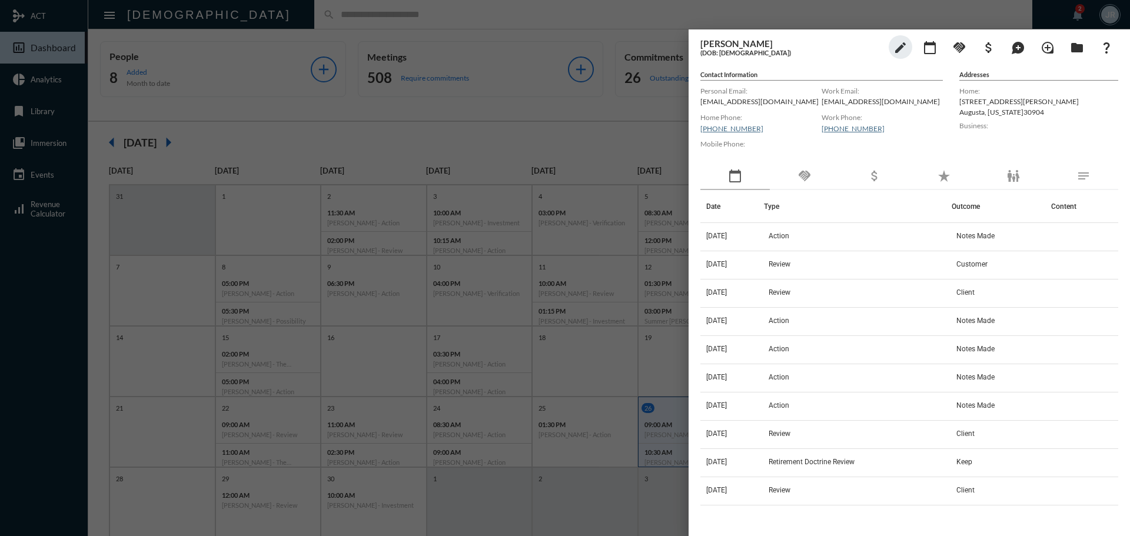
click at [814, 182] on div "handshake" at bounding box center [804, 176] width 69 height 27
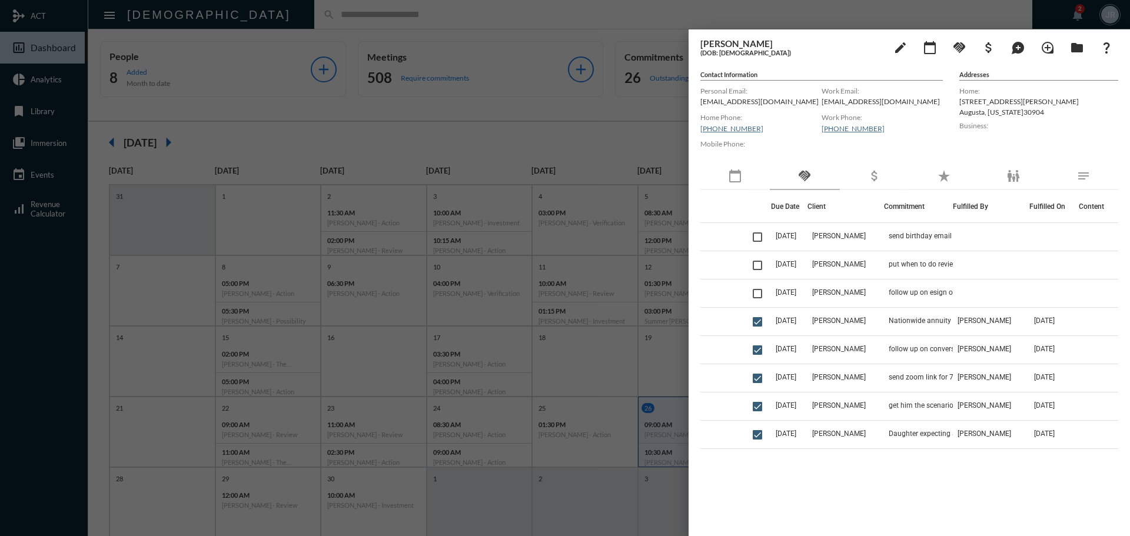
click at [468, 12] on div at bounding box center [565, 268] width 1130 height 536
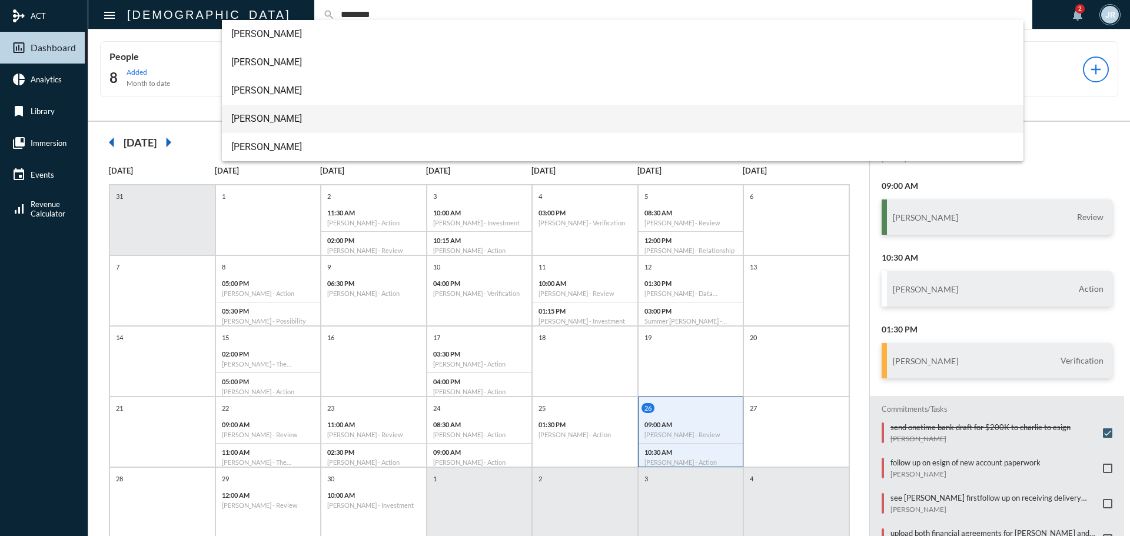
type input "********"
click at [259, 108] on span "Mark Gillikin" at bounding box center [623, 119] width 784 height 28
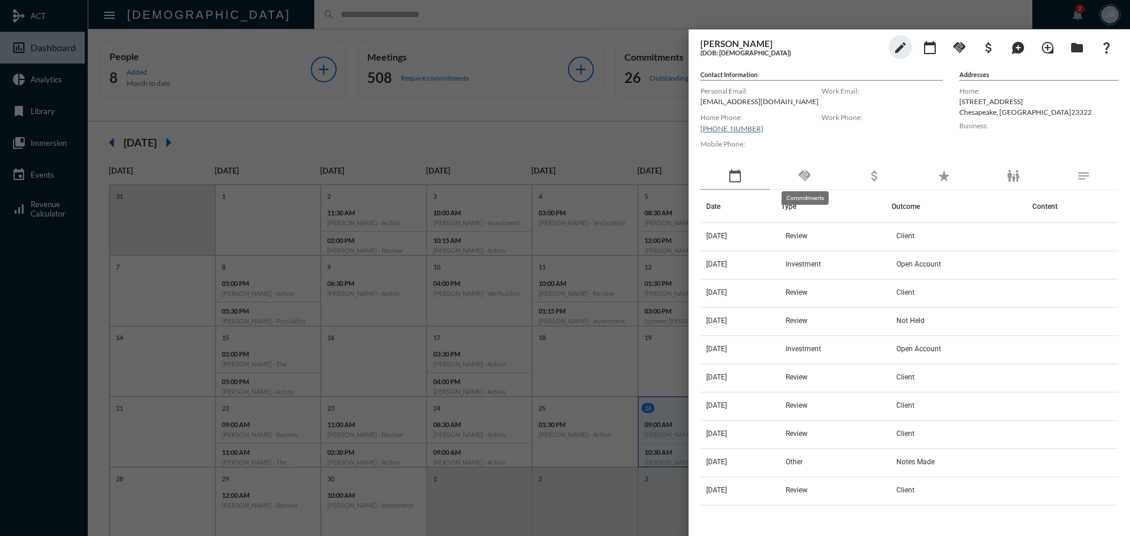
click at [803, 180] on mat-icon "handshake" at bounding box center [805, 176] width 14 height 14
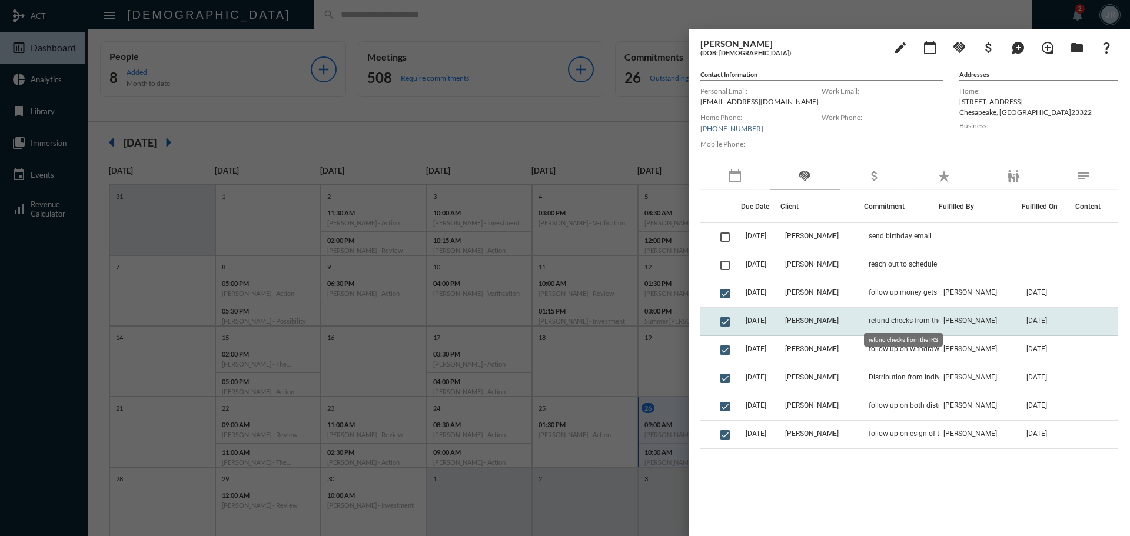
click at [891, 319] on span "refund checks from the IRS" at bounding box center [911, 321] width 85 height 8
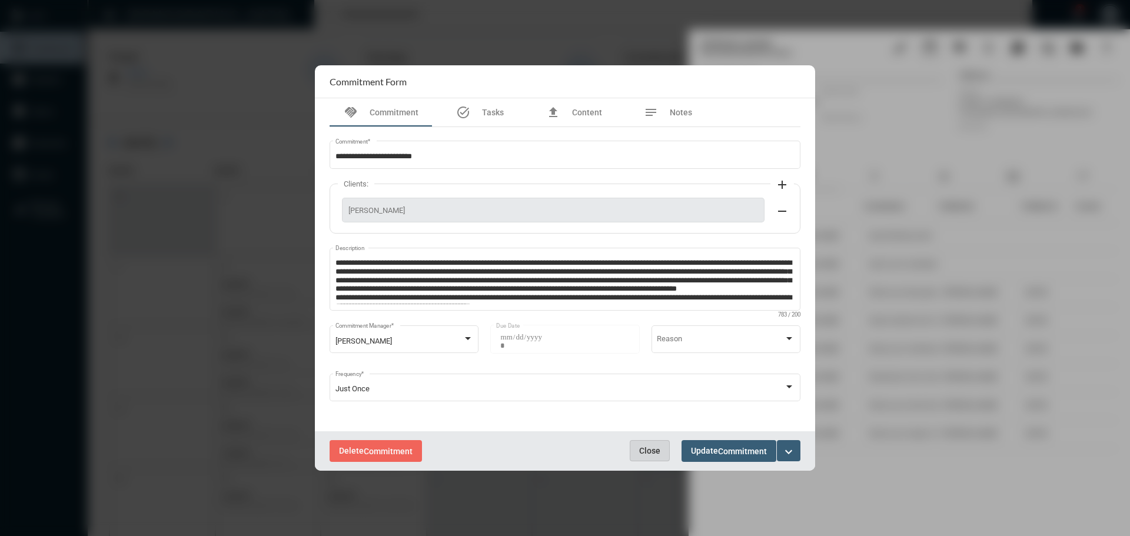
click at [652, 450] on span "Close" at bounding box center [649, 450] width 21 height 9
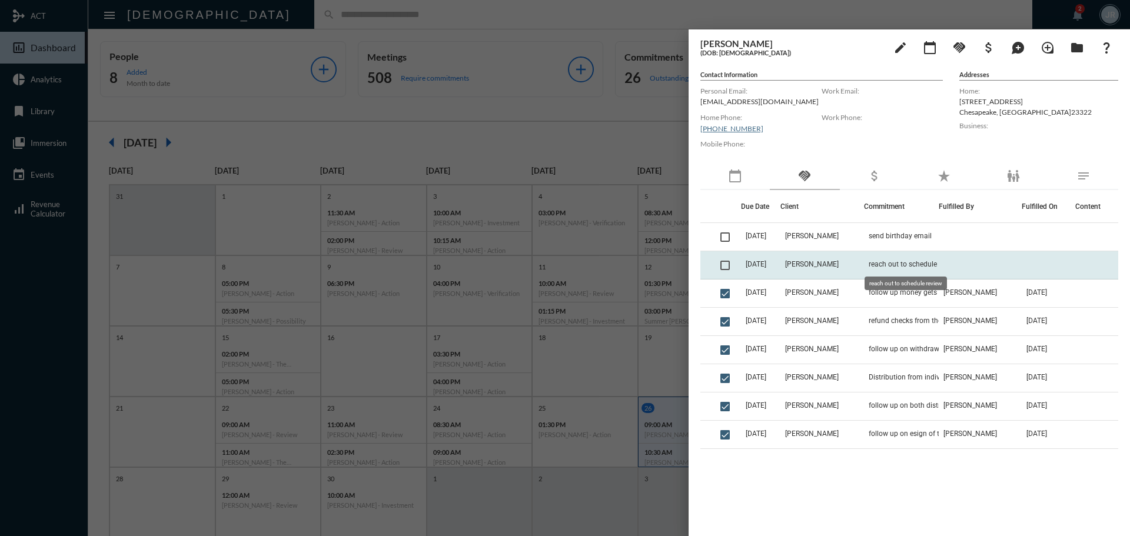
click at [873, 266] on span "reach out to schedule review" at bounding box center [914, 264] width 90 height 8
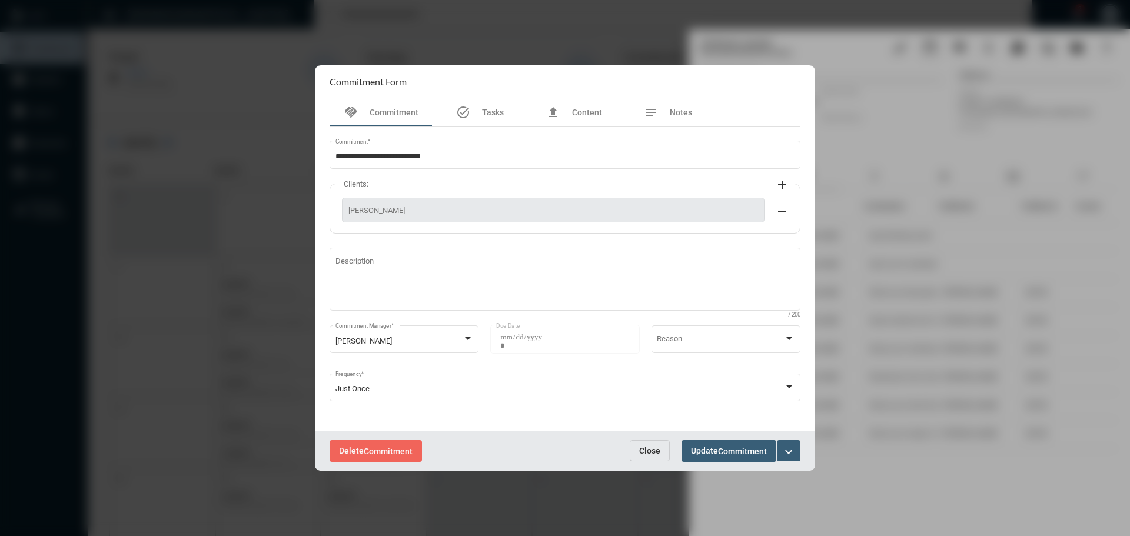
click at [644, 443] on button "Close" at bounding box center [650, 450] width 40 height 21
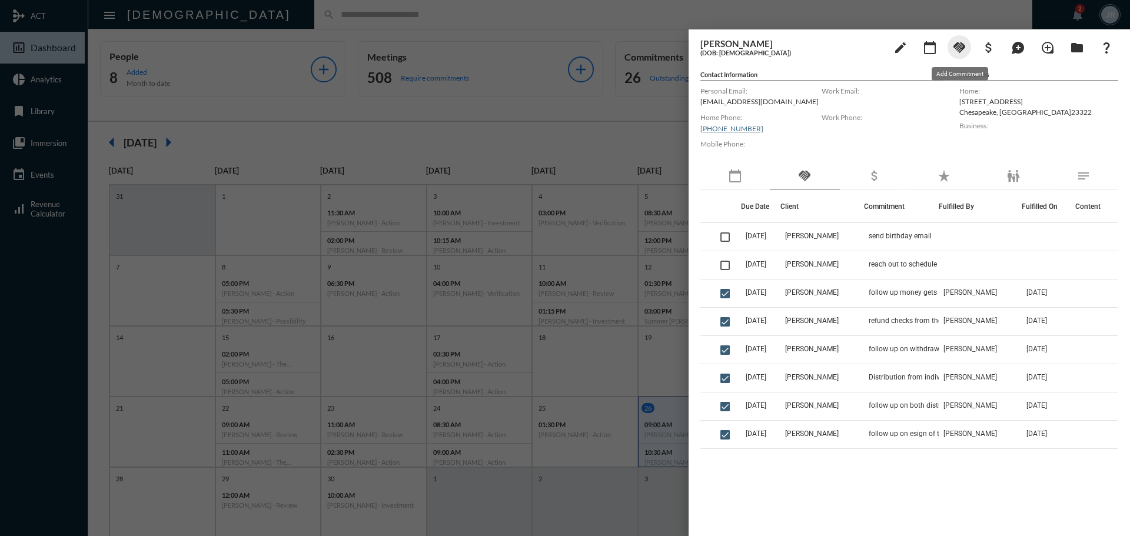
click at [953, 39] on button "handshake" at bounding box center [960, 47] width 24 height 24
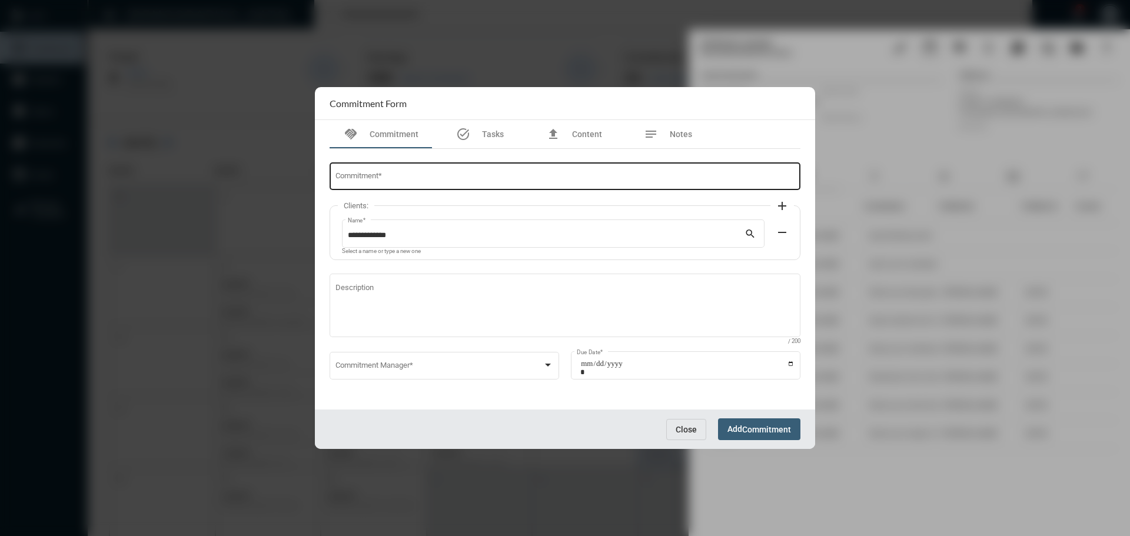
click at [416, 183] on div "Commitment *" at bounding box center [566, 176] width 460 height 30
type input "**********"
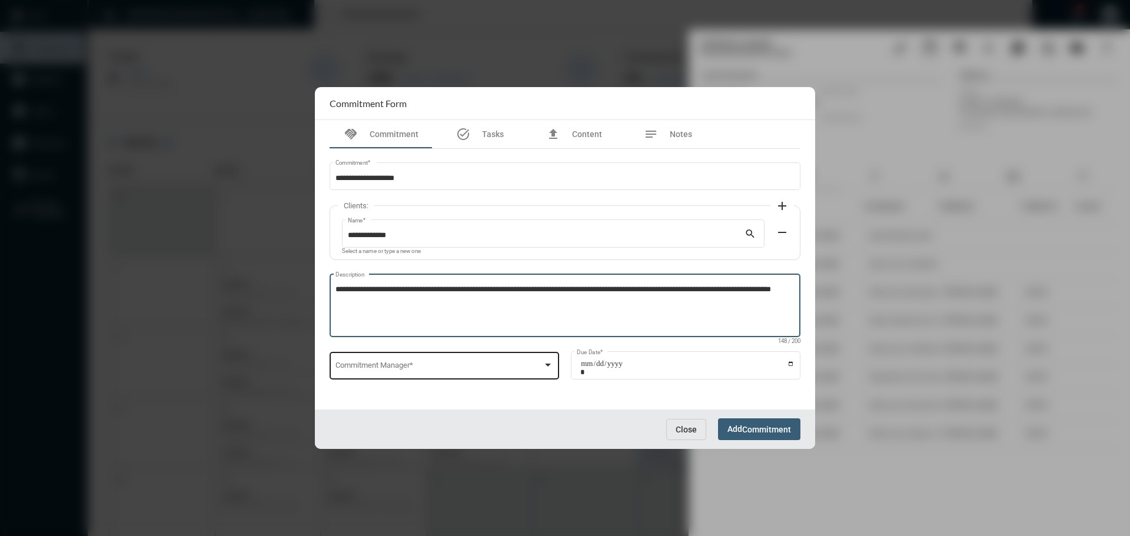
type textarea "**********"
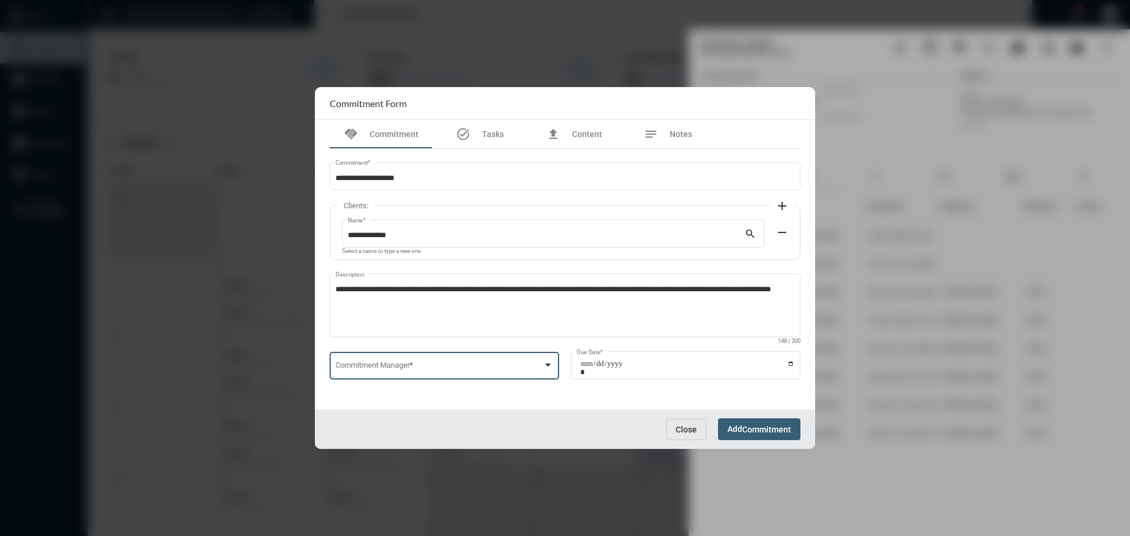
click at [456, 363] on span at bounding box center [440, 367] width 208 height 9
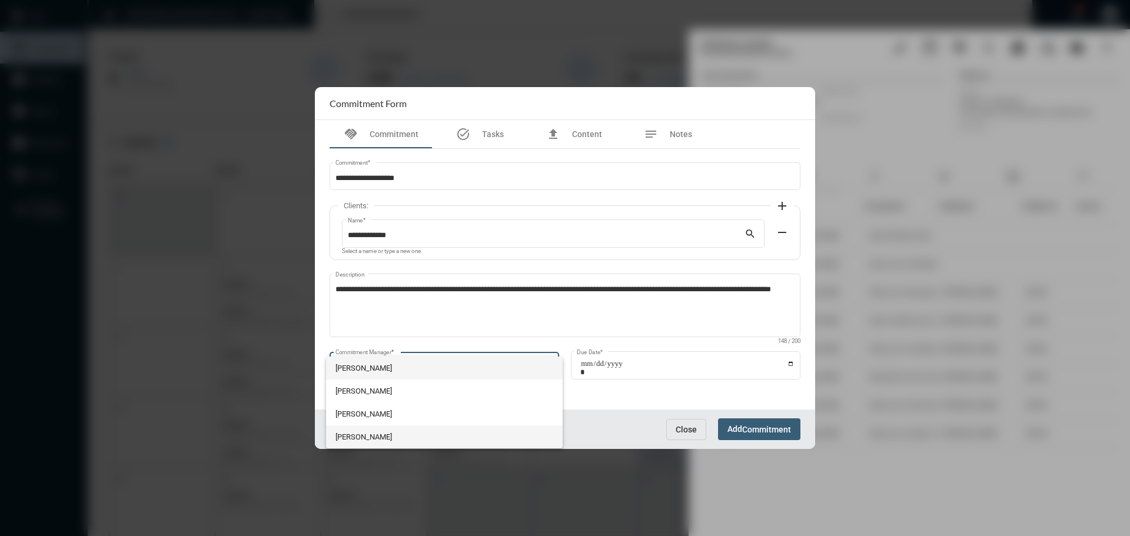
click at [403, 438] on span "Julie Redd" at bounding box center [445, 437] width 218 height 23
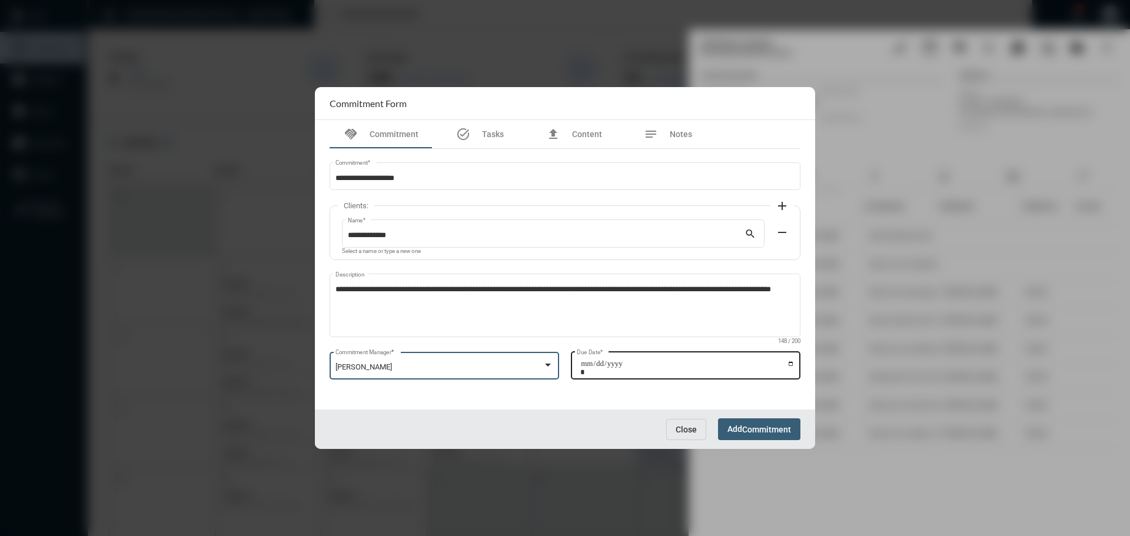
click at [792, 367] on input "Due Date *" at bounding box center [687, 368] width 214 height 16
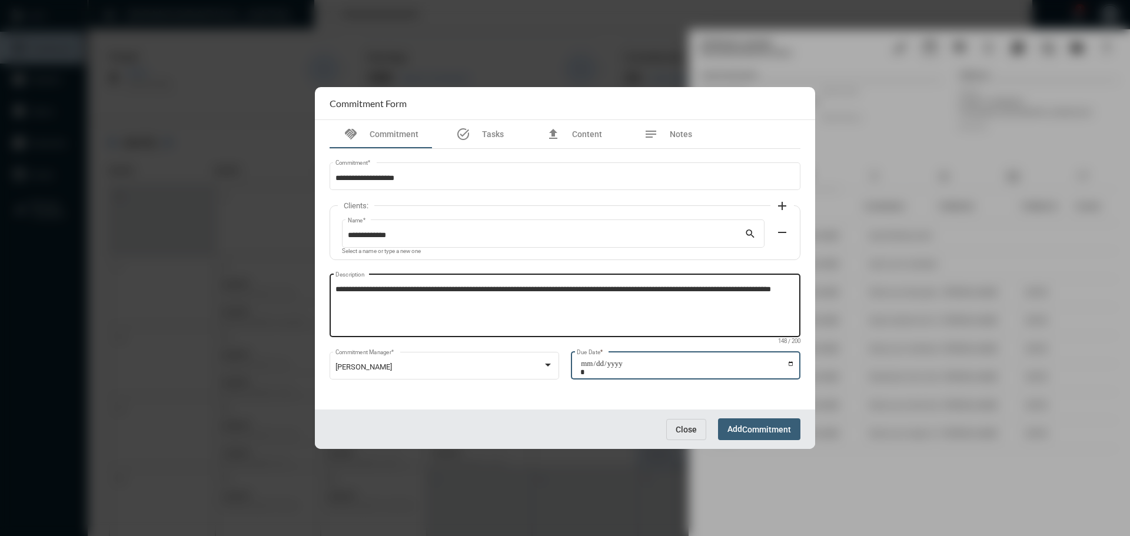
type input "**********"
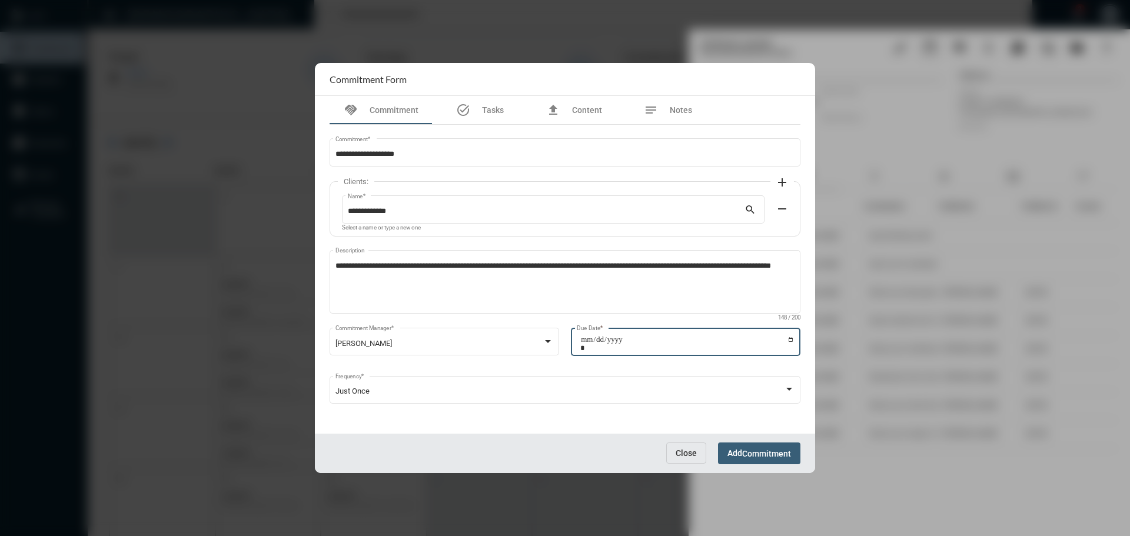
click at [746, 446] on button "Add Commitment" at bounding box center [759, 454] width 82 height 22
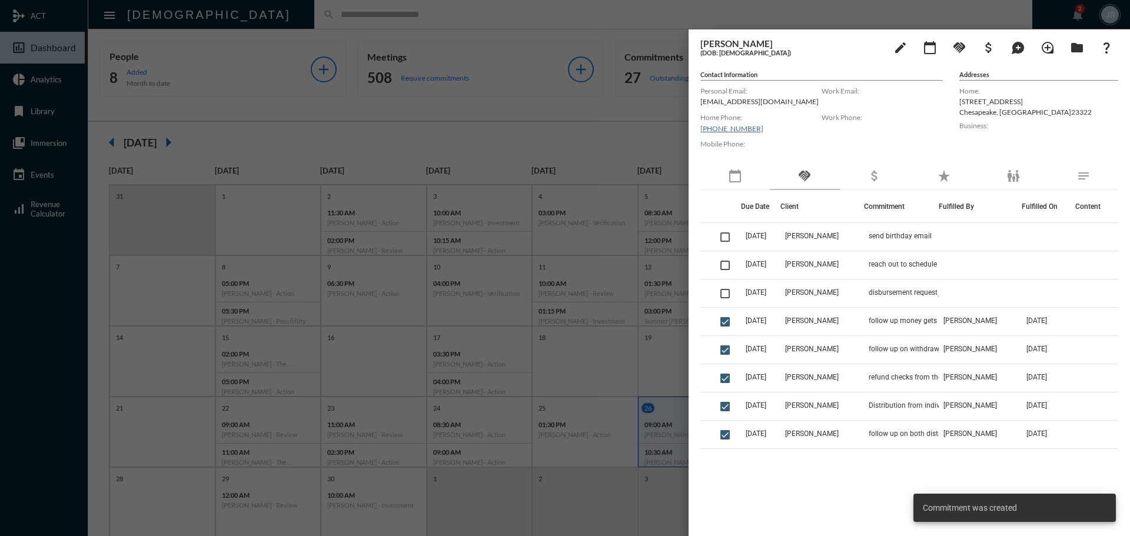
click at [403, 20] on div at bounding box center [565, 268] width 1130 height 536
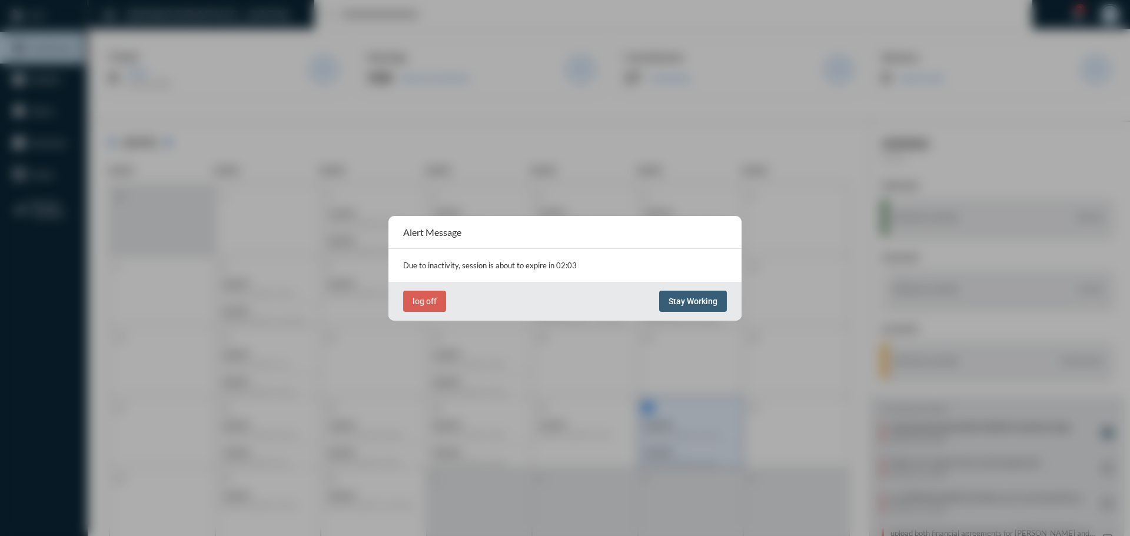
click at [675, 300] on span "Stay Working" at bounding box center [693, 301] width 49 height 9
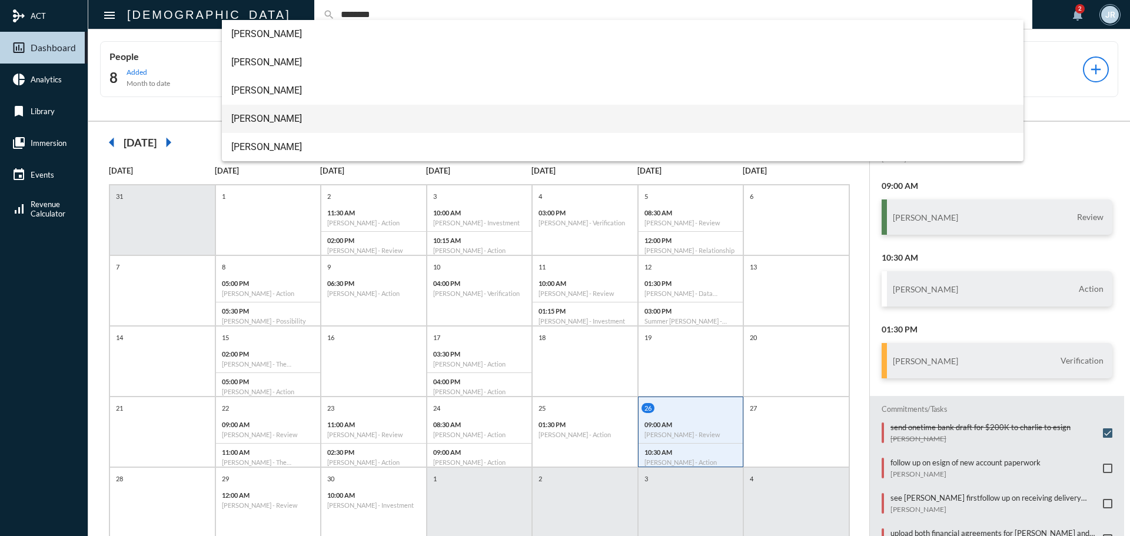
type input "********"
click at [249, 120] on span "Mark Gillikin" at bounding box center [623, 119] width 784 height 28
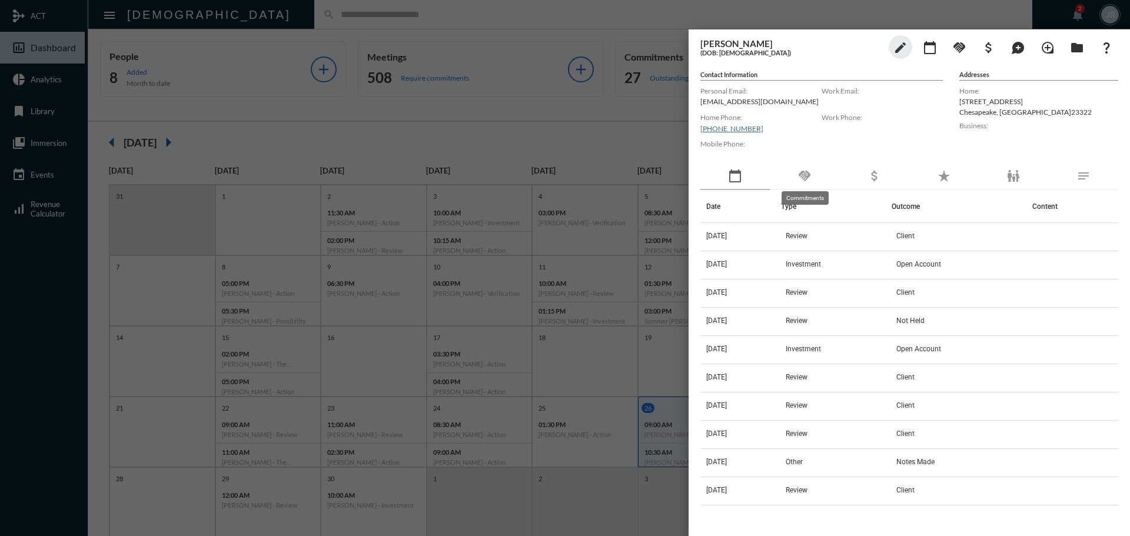
click at [804, 181] on mat-icon "handshake" at bounding box center [805, 176] width 14 height 14
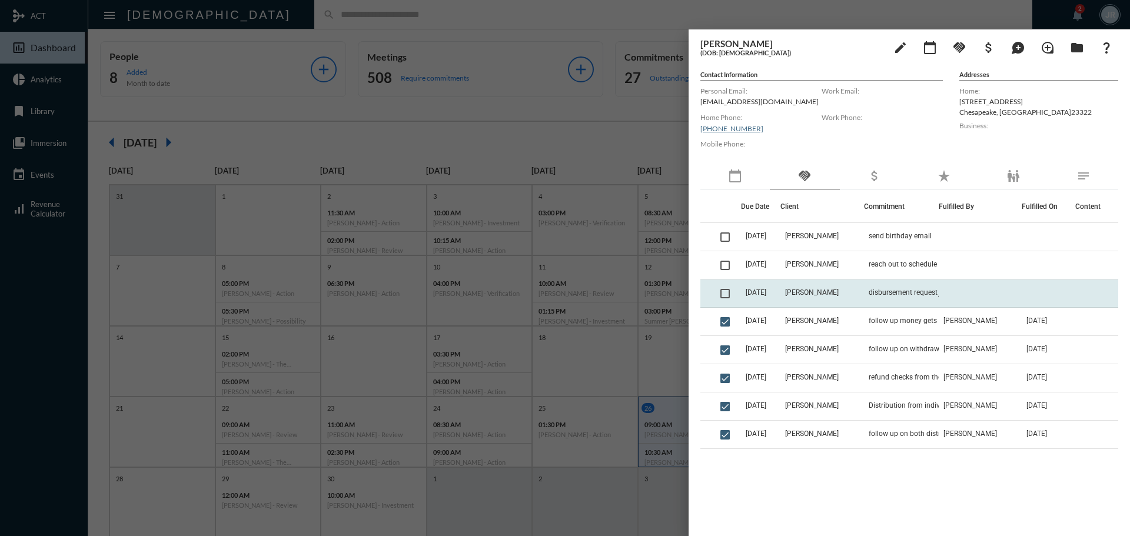
click at [777, 293] on td "9/26/25" at bounding box center [760, 294] width 39 height 28
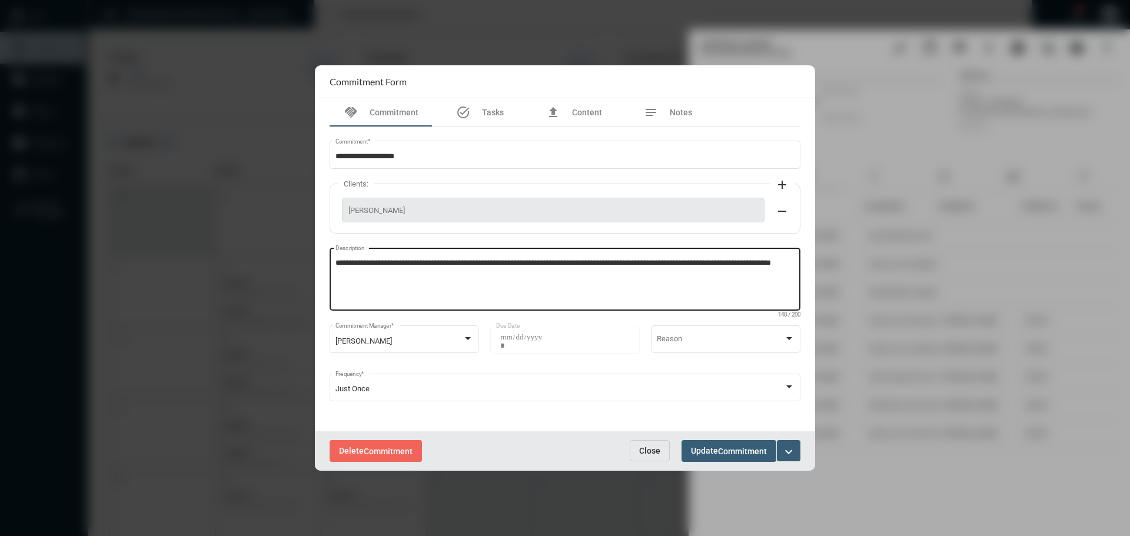
click at [421, 279] on textarea "**********" at bounding box center [566, 281] width 460 height 47
type textarea "**********"
click at [736, 450] on span "Commitment" at bounding box center [742, 451] width 49 height 9
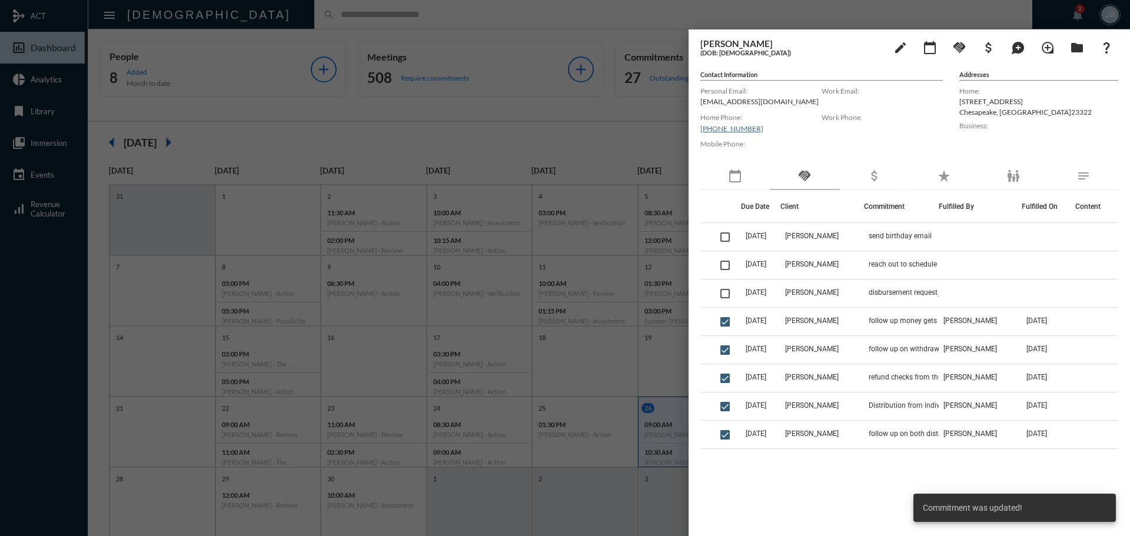
click at [730, 293] on span at bounding box center [725, 293] width 9 height 9
click at [961, 45] on mat-icon "handshake" at bounding box center [960, 48] width 14 height 14
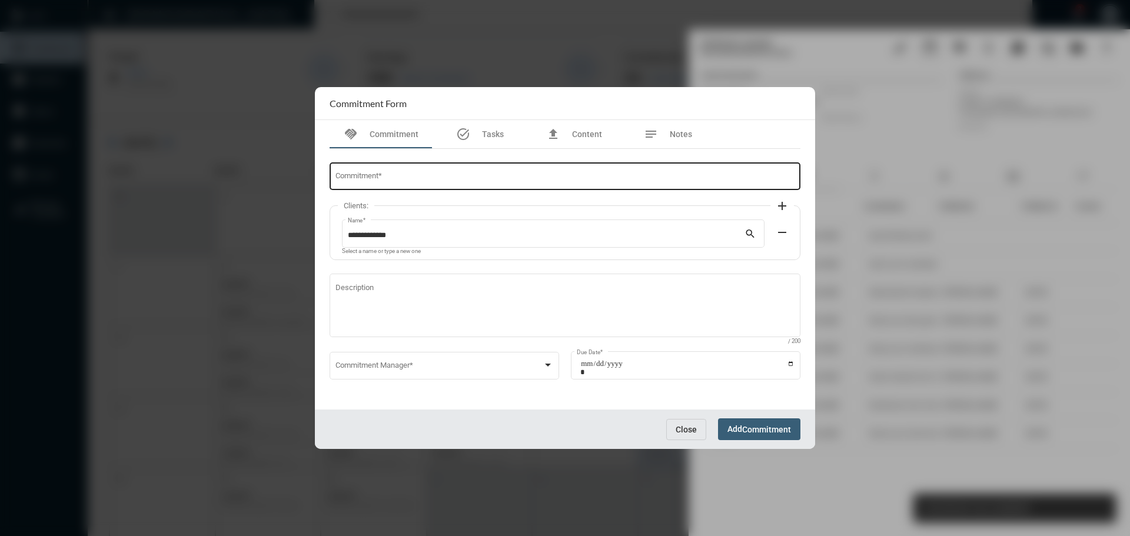
click at [480, 174] on div "Commitment *" at bounding box center [566, 176] width 460 height 30
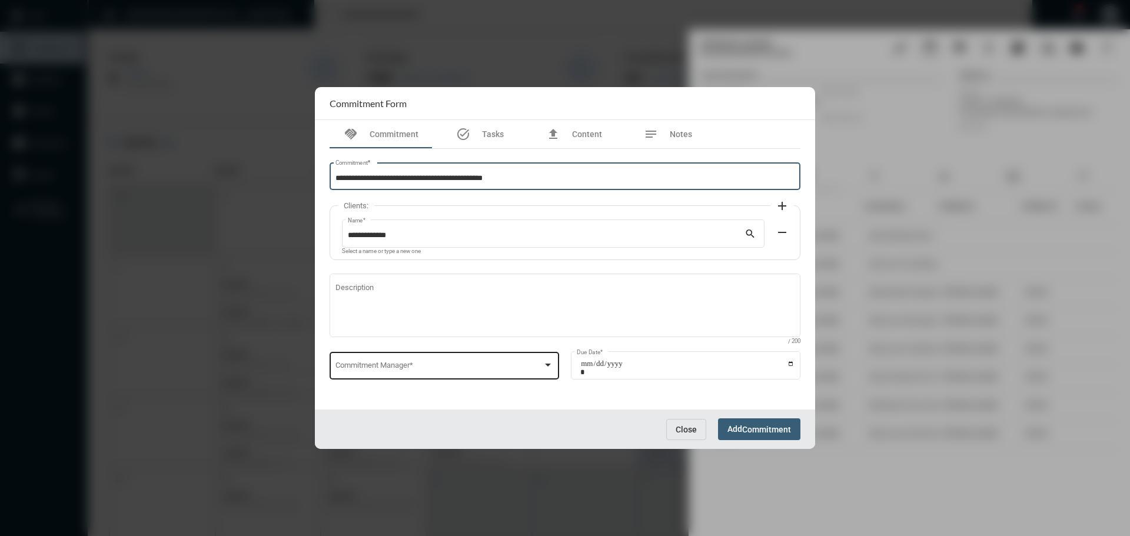
type input "**********"
click at [373, 361] on div "Commitment Manager *" at bounding box center [445, 365] width 218 height 30
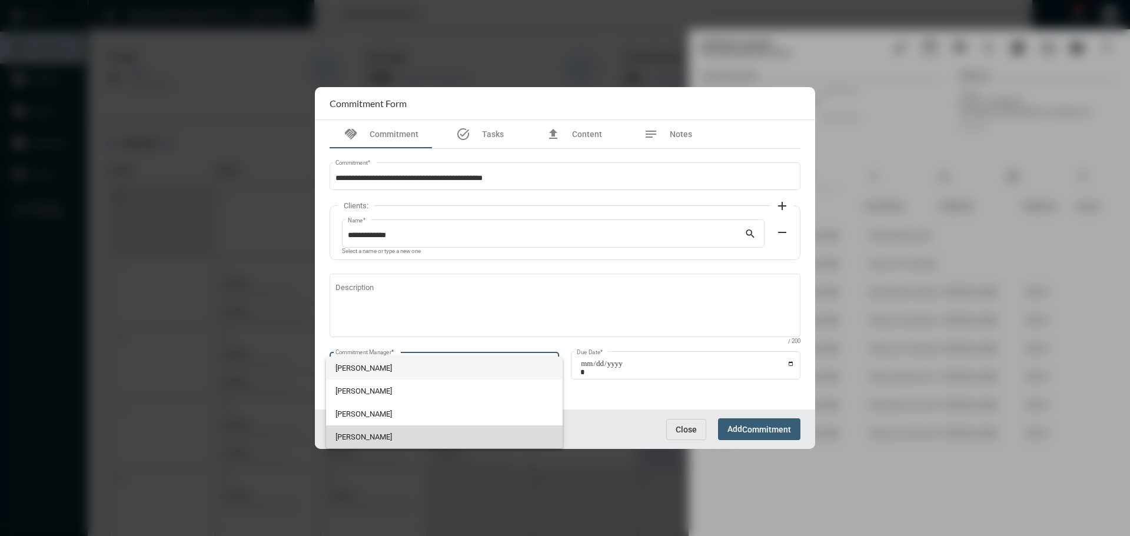
click at [361, 432] on span "Julie Redd" at bounding box center [445, 437] width 218 height 23
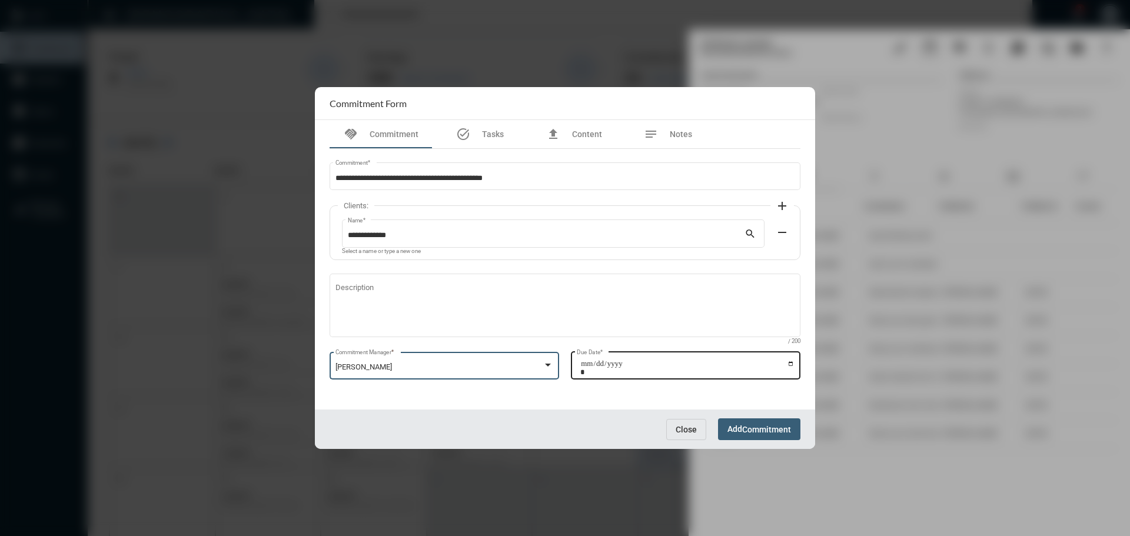
click at [793, 363] on input "Due Date *" at bounding box center [687, 368] width 214 height 16
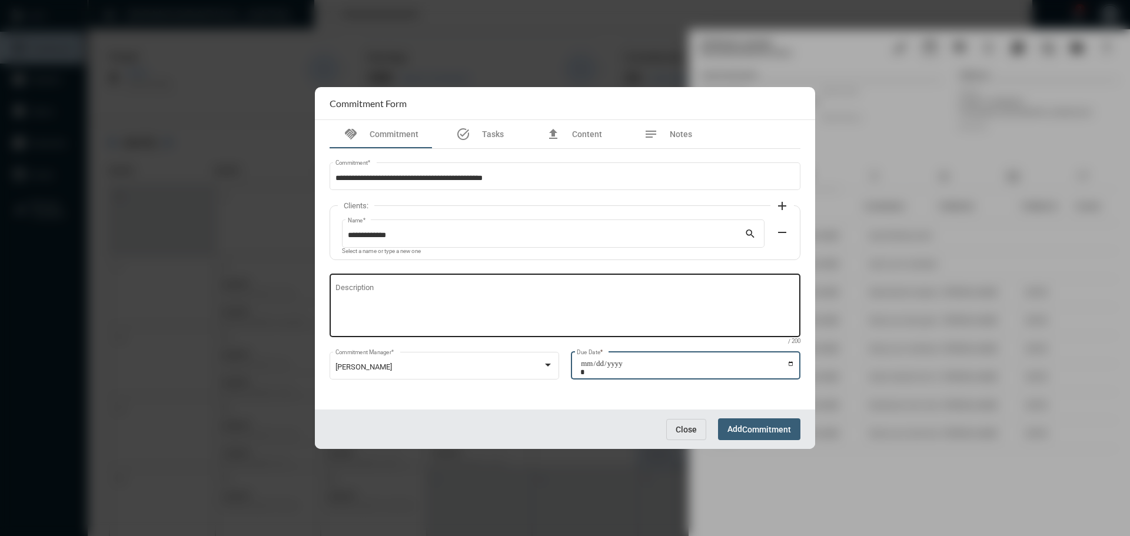
type input "**********"
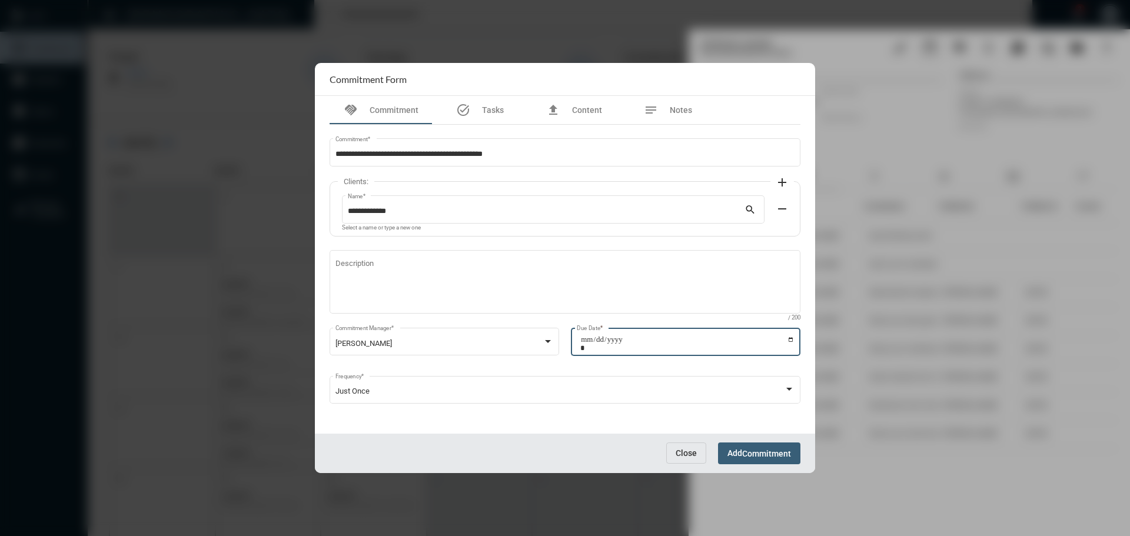
click at [765, 449] on span "Commitment" at bounding box center [766, 453] width 49 height 9
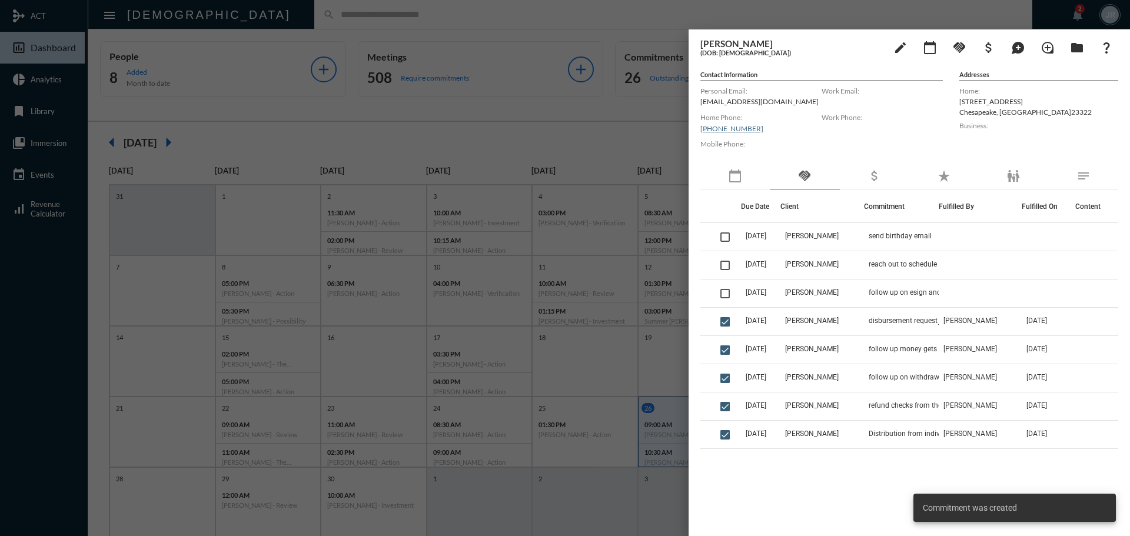
click at [570, 10] on div at bounding box center [565, 268] width 1130 height 536
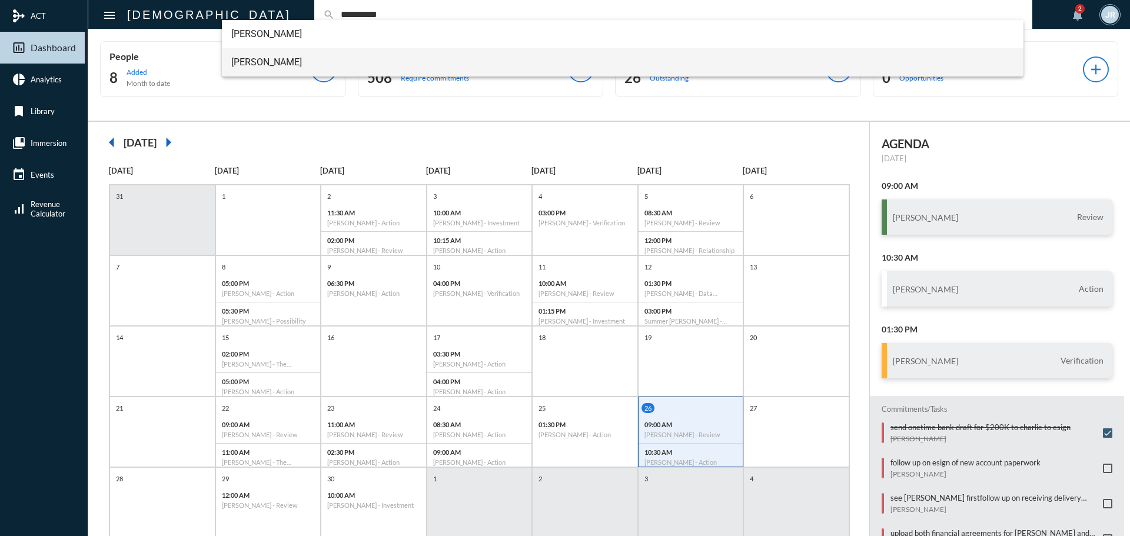
type input "**********"
click at [311, 64] on span "Stephen Broadwater" at bounding box center [623, 62] width 784 height 28
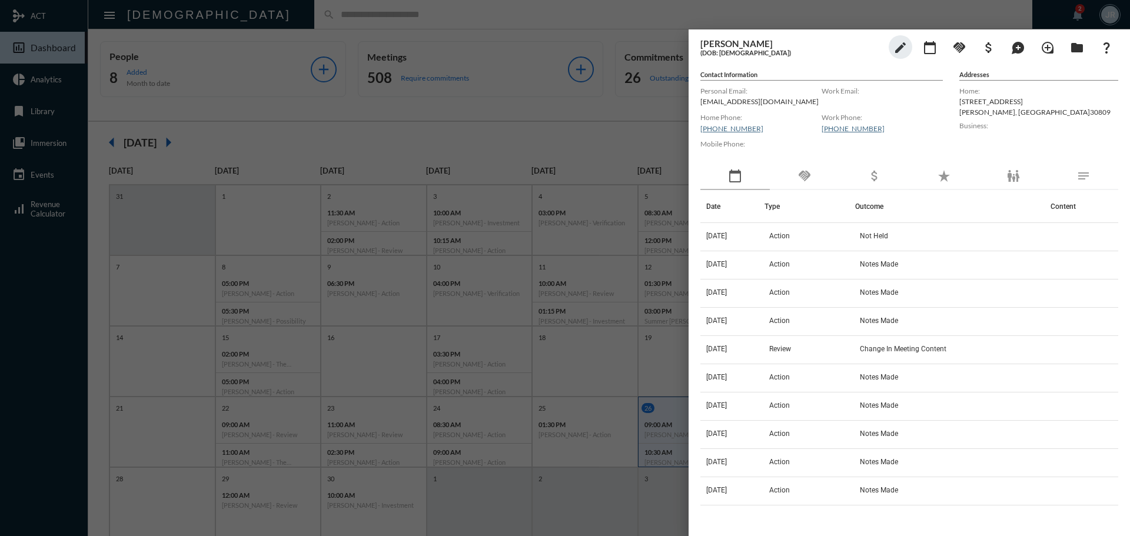
click at [821, 176] on div "handshake" at bounding box center [804, 176] width 69 height 27
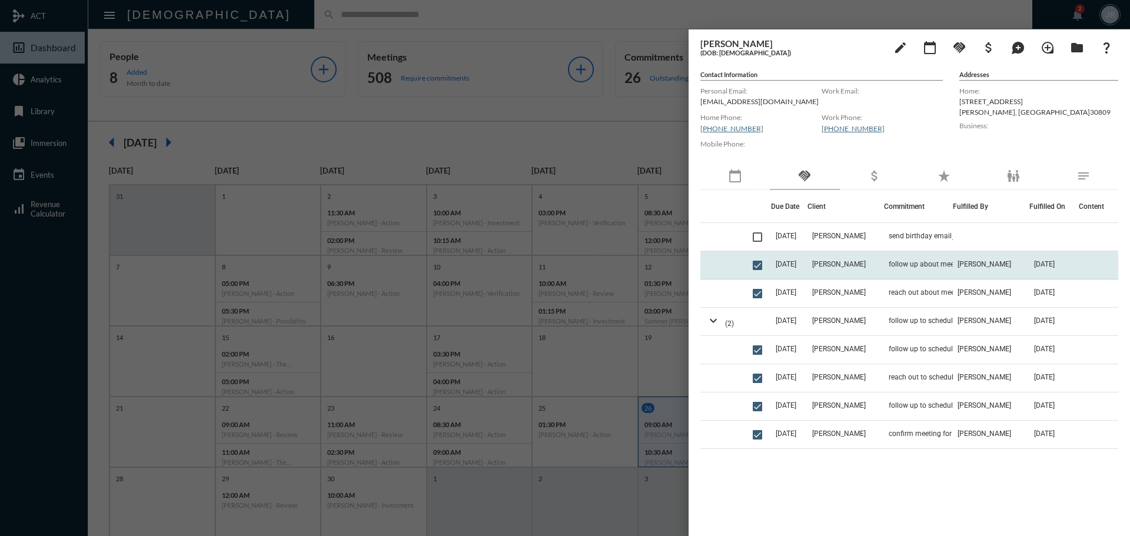
click at [884, 260] on td "Stephen Broadwater" at bounding box center [846, 265] width 77 height 28
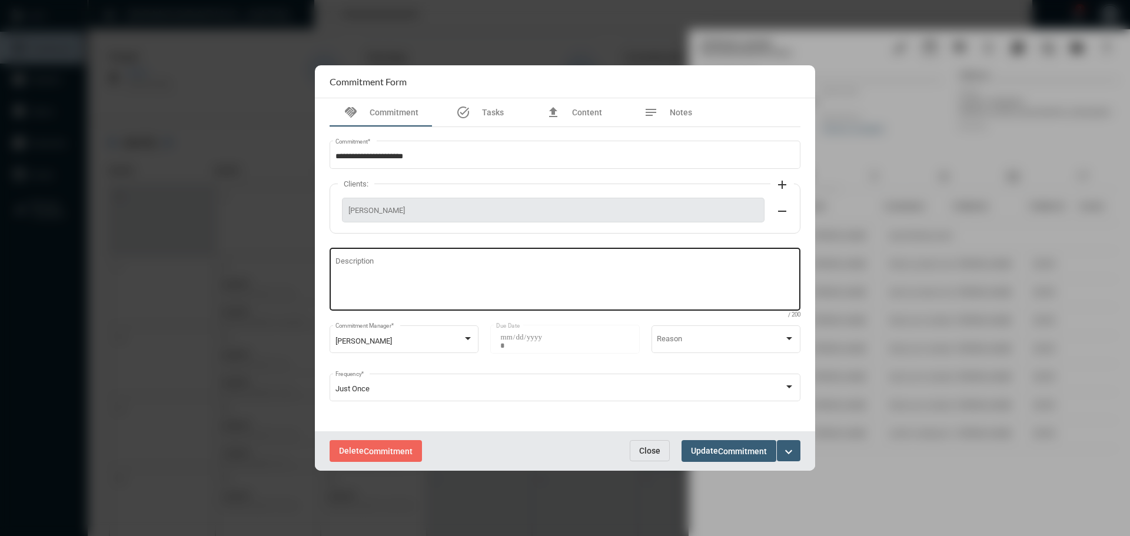
click at [494, 286] on textarea "Description" at bounding box center [566, 281] width 460 height 47
type textarea "**********"
click at [718, 447] on span "Update Commitment" at bounding box center [729, 450] width 76 height 9
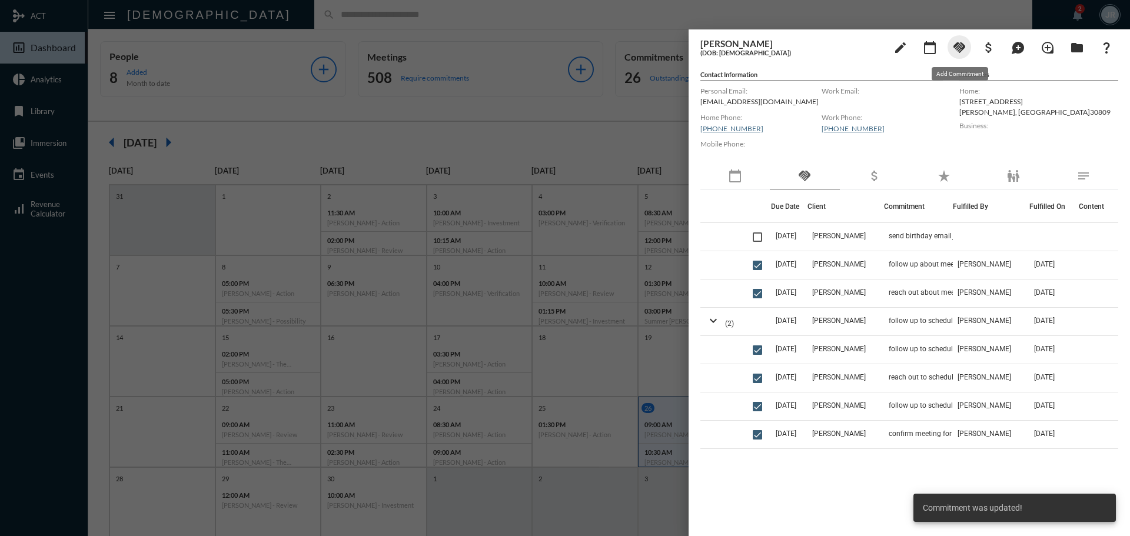
click at [958, 51] on mat-icon "handshake" at bounding box center [960, 48] width 14 height 14
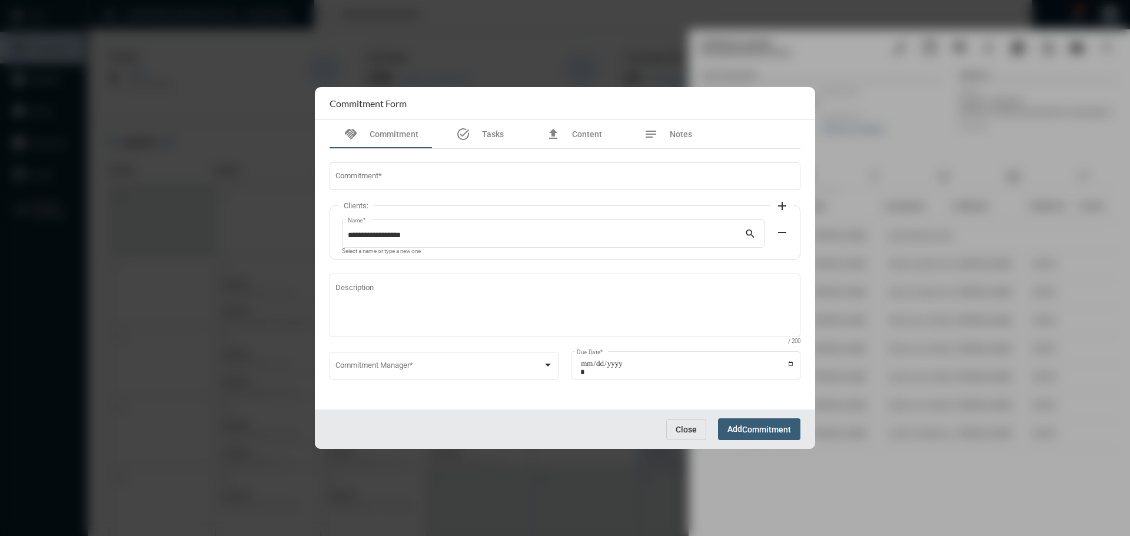
click at [688, 433] on span "Close" at bounding box center [686, 429] width 21 height 9
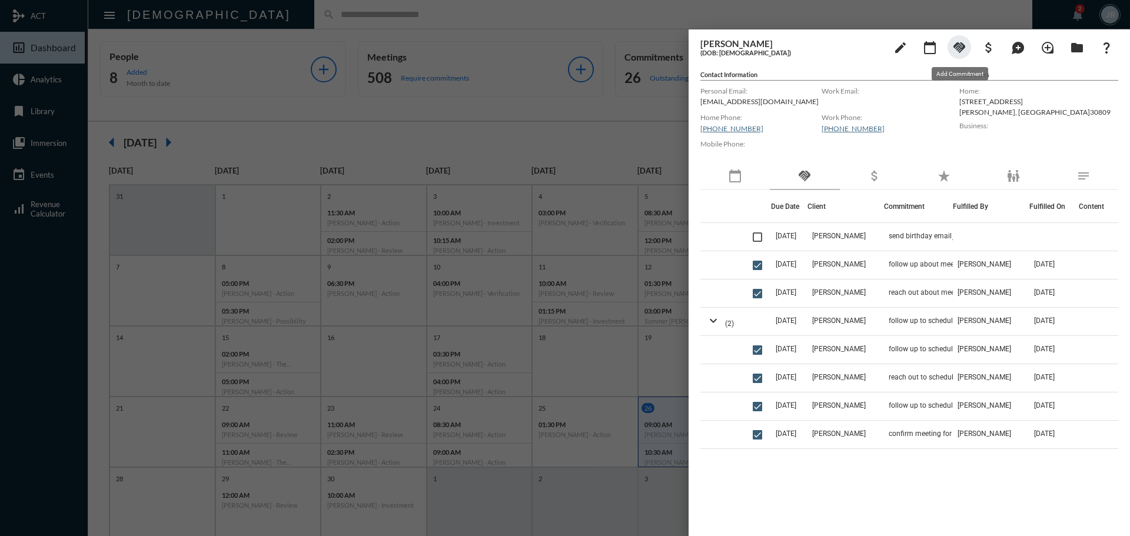
click at [966, 41] on mat-icon "handshake" at bounding box center [960, 48] width 14 height 14
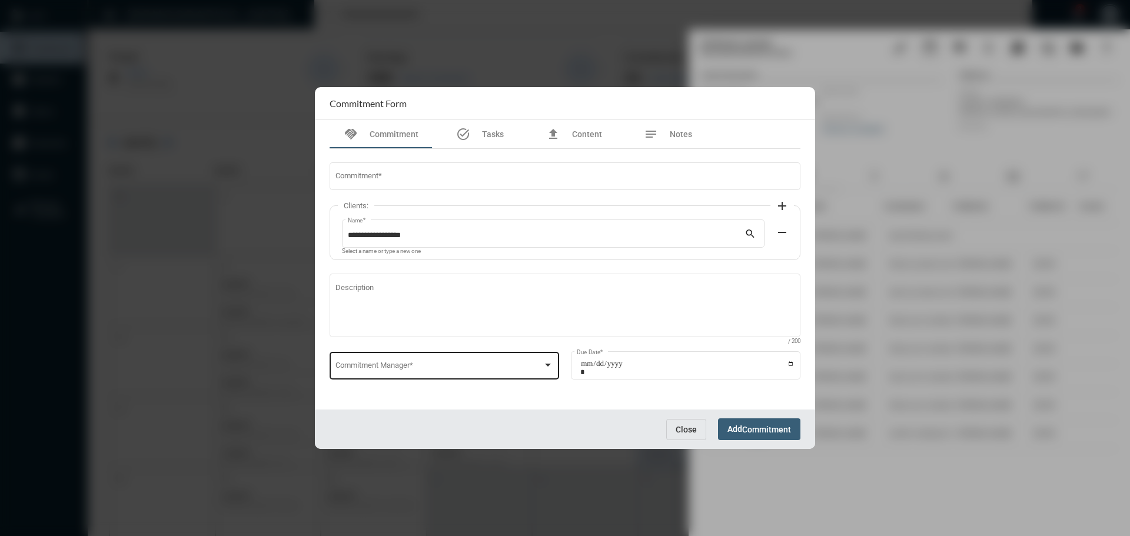
click at [413, 371] on span at bounding box center [440, 367] width 208 height 9
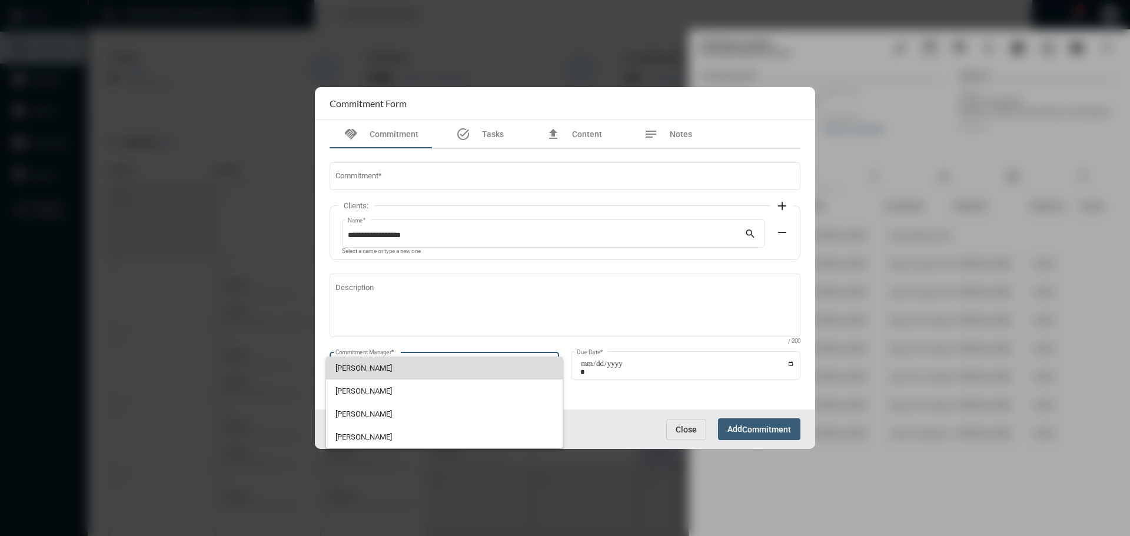
click at [364, 367] on span "John McCollum" at bounding box center [445, 368] width 218 height 23
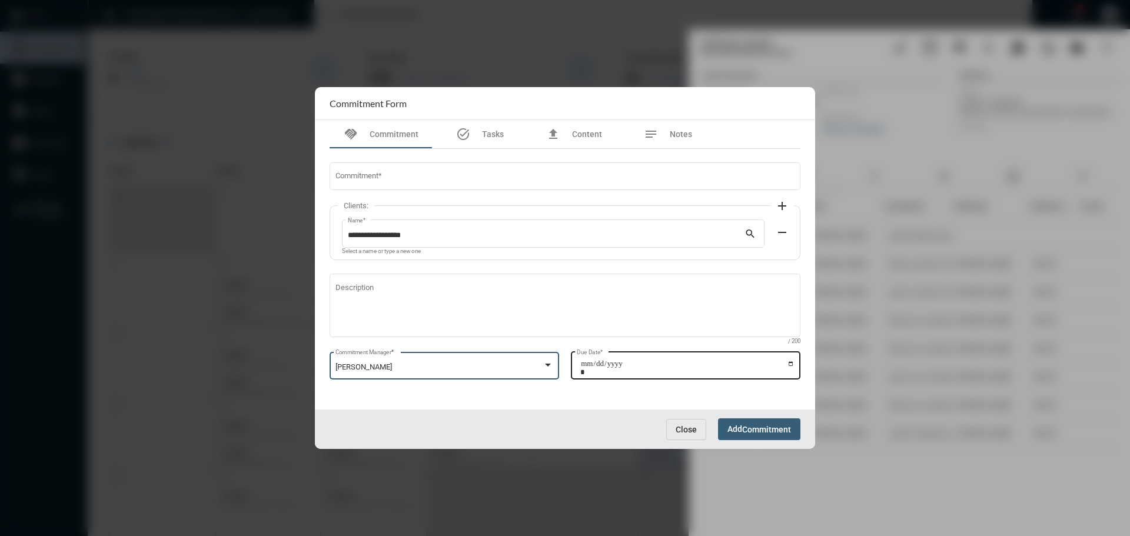
click at [792, 364] on input "Due Date *" at bounding box center [687, 368] width 214 height 16
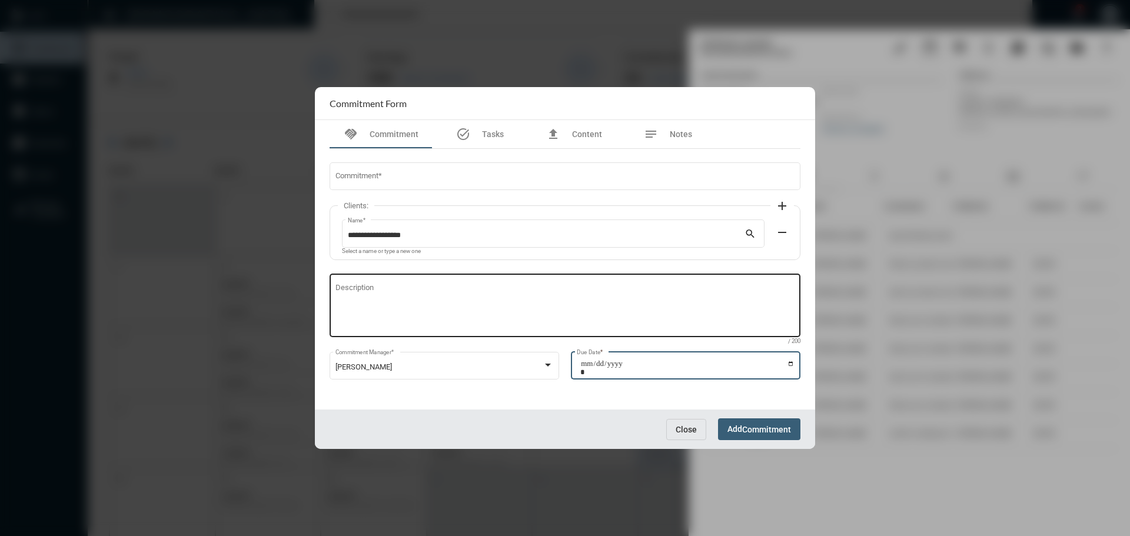
type input "**********"
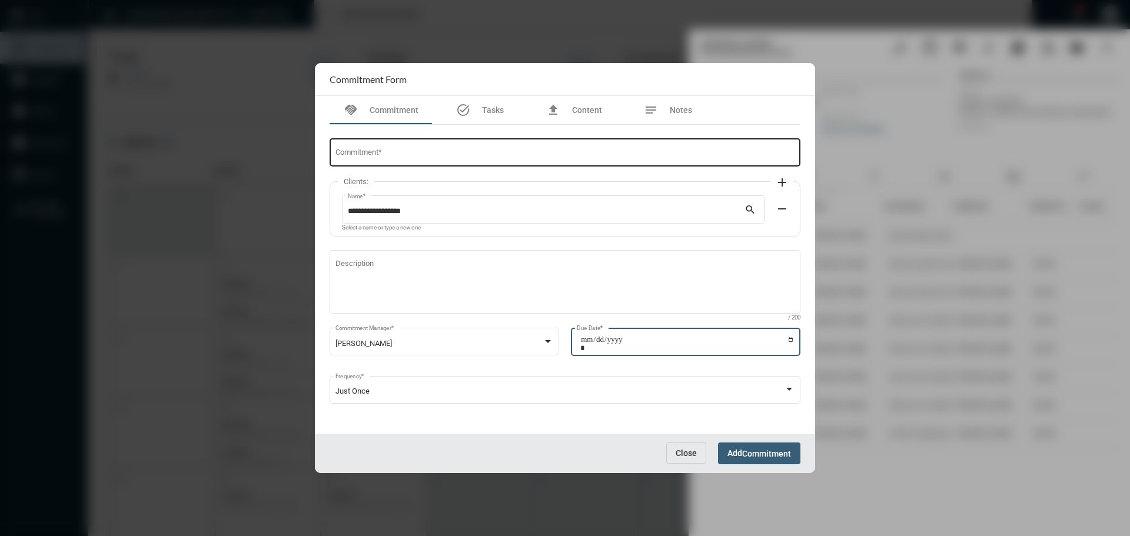
click at [393, 148] on div "Commitment *" at bounding box center [566, 152] width 460 height 30
type input "**********"
click at [760, 452] on span "Commitment" at bounding box center [766, 453] width 49 height 9
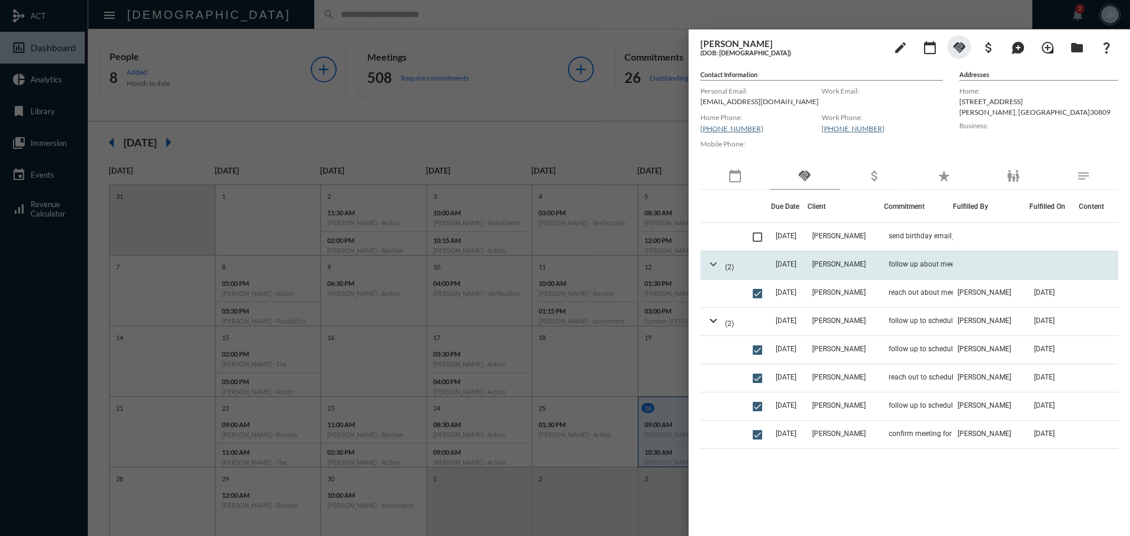
click at [714, 264] on mat-icon "expand_more" at bounding box center [713, 264] width 14 height 14
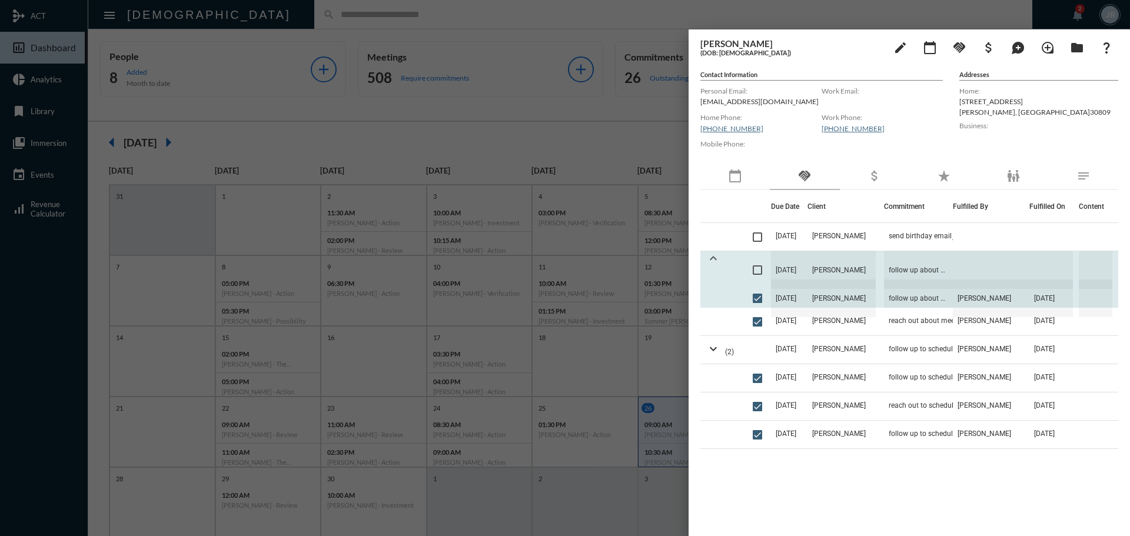
click at [714, 264] on mat-icon "expand_less" at bounding box center [713, 258] width 14 height 14
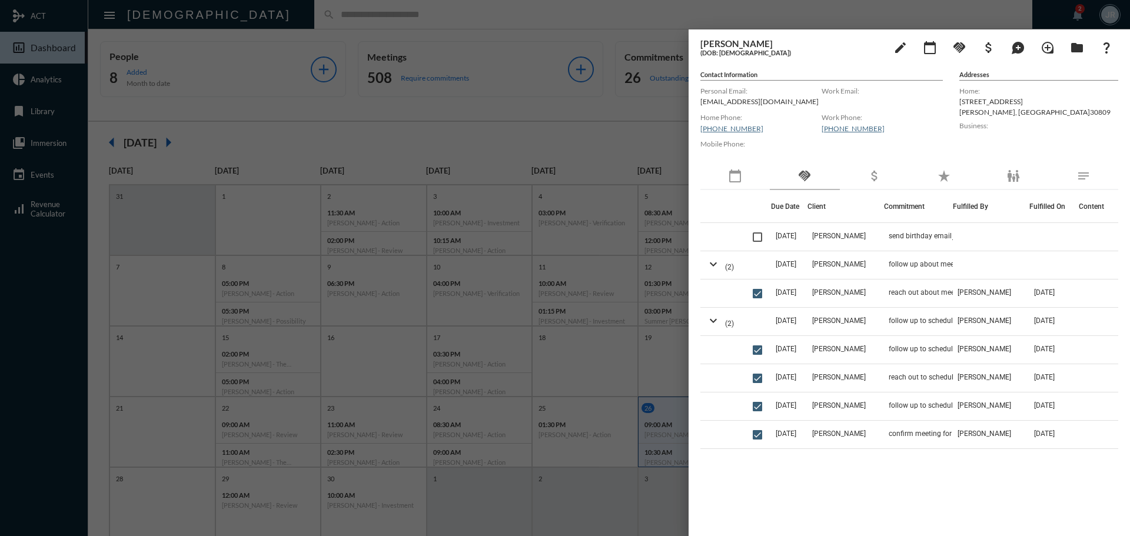
click at [450, 14] on div at bounding box center [565, 268] width 1130 height 536
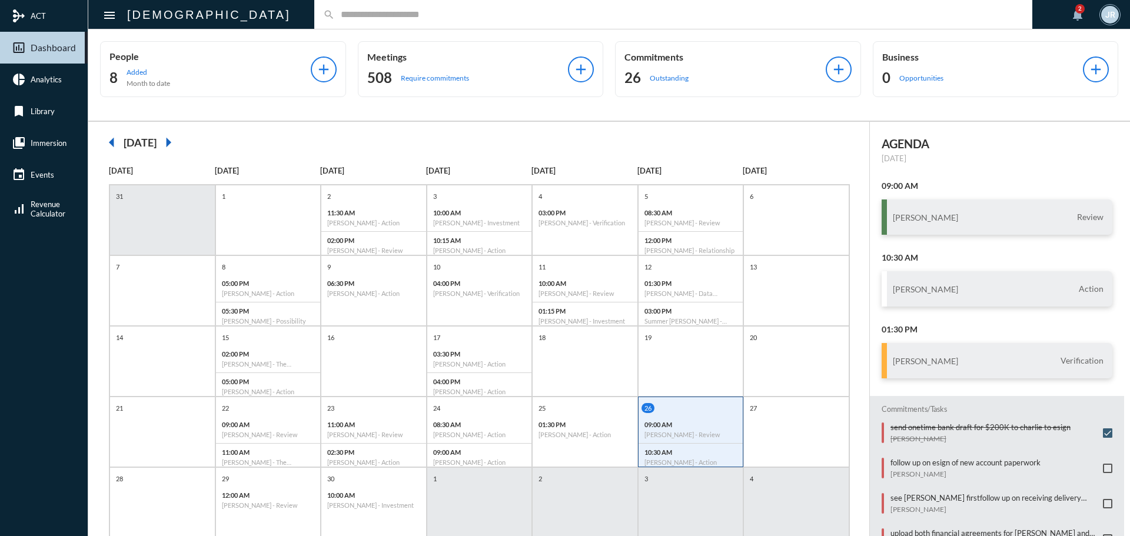
drag, startPoint x: 267, startPoint y: 20, endPoint x: 266, endPoint y: 29, distance: 8.9
click at [314, 25] on div "search" at bounding box center [673, 14] width 718 height 29
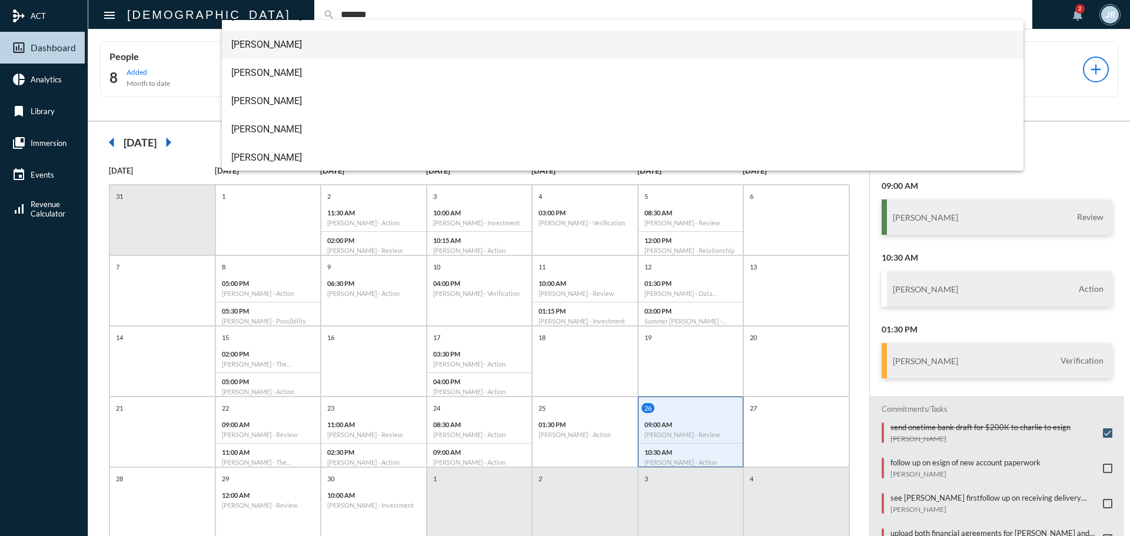
scroll to position [132, 0]
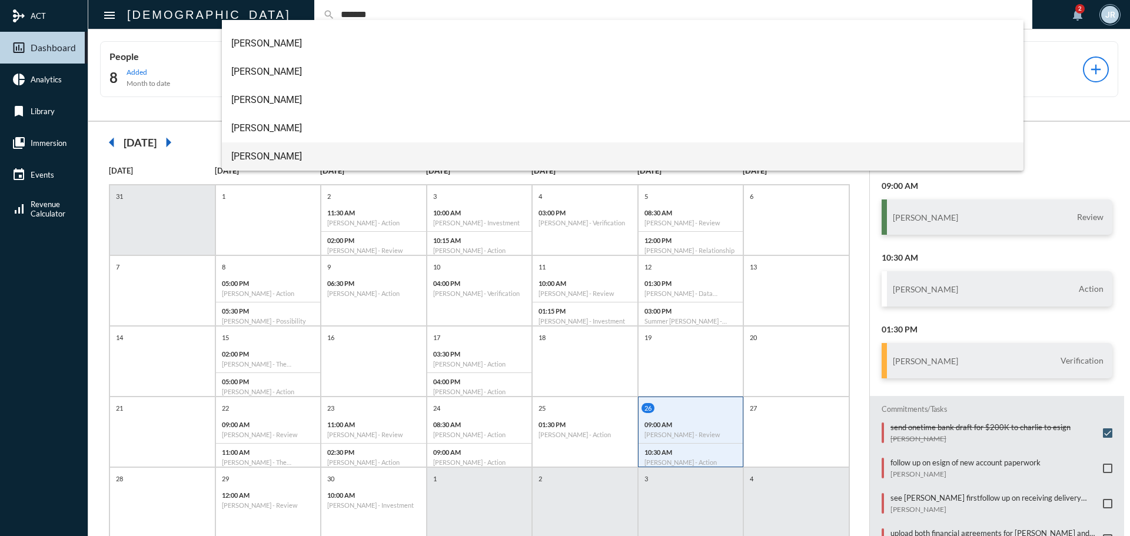
type input "*******"
click at [295, 154] on span "Michael Johnson" at bounding box center [623, 156] width 784 height 28
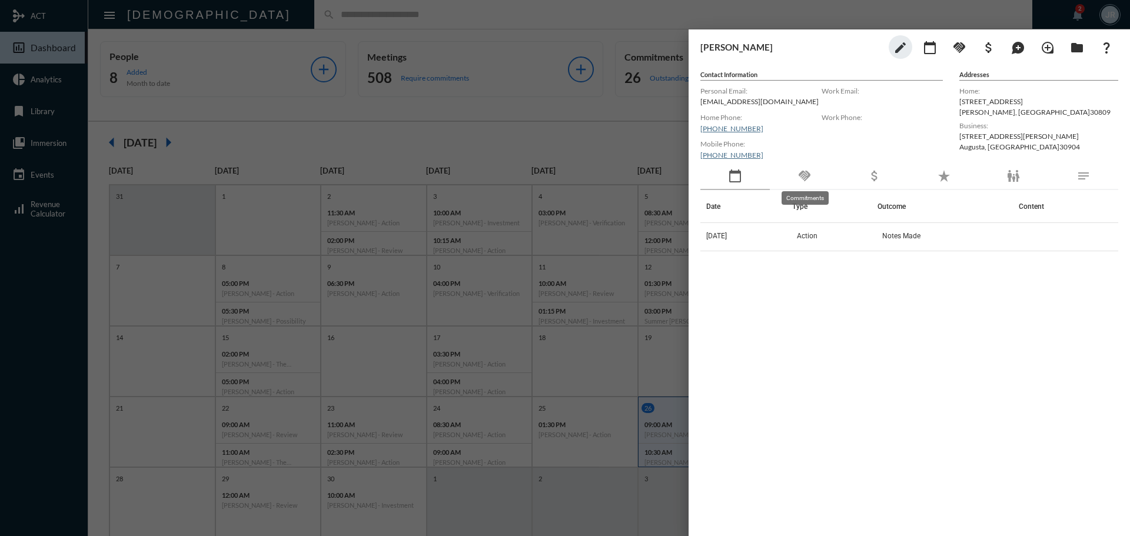
click at [811, 178] on mat-icon "handshake" at bounding box center [805, 176] width 14 height 14
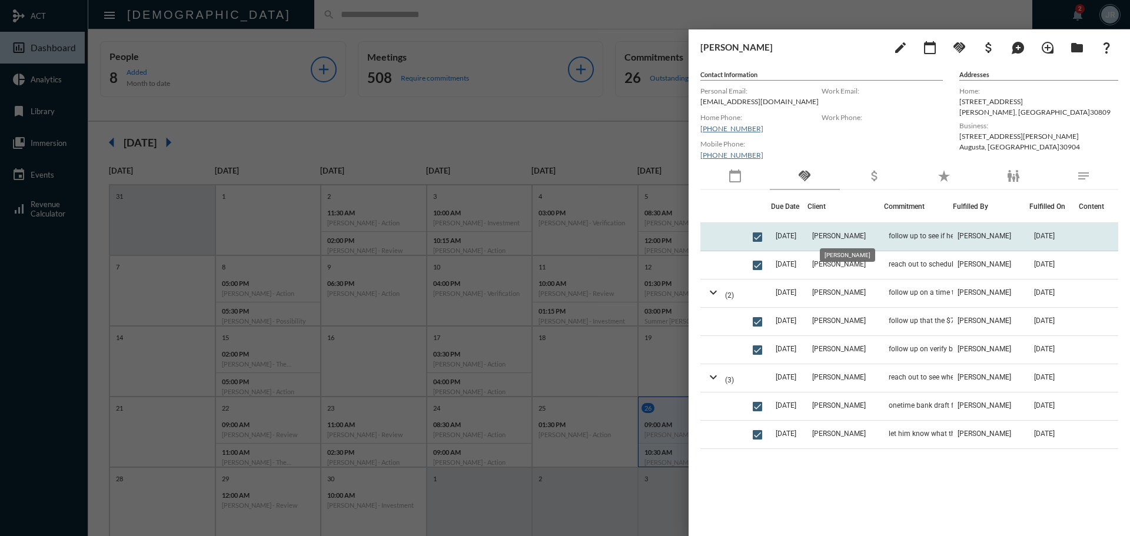
click at [851, 234] on span "Michael Johnson" at bounding box center [839, 236] width 54 height 8
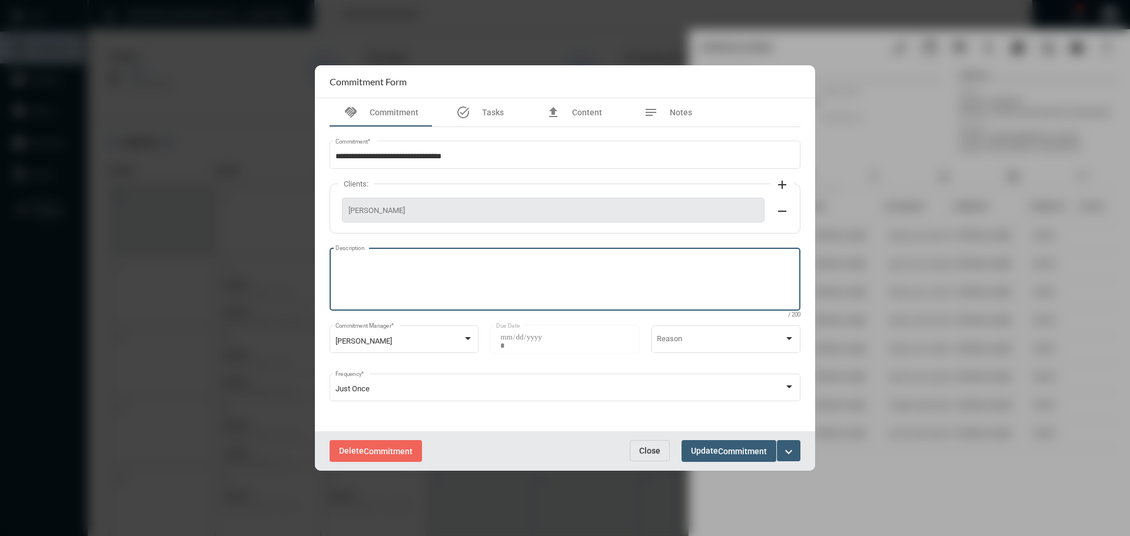
click at [463, 263] on textarea "Description" at bounding box center [566, 281] width 460 height 47
type textarea "**********"
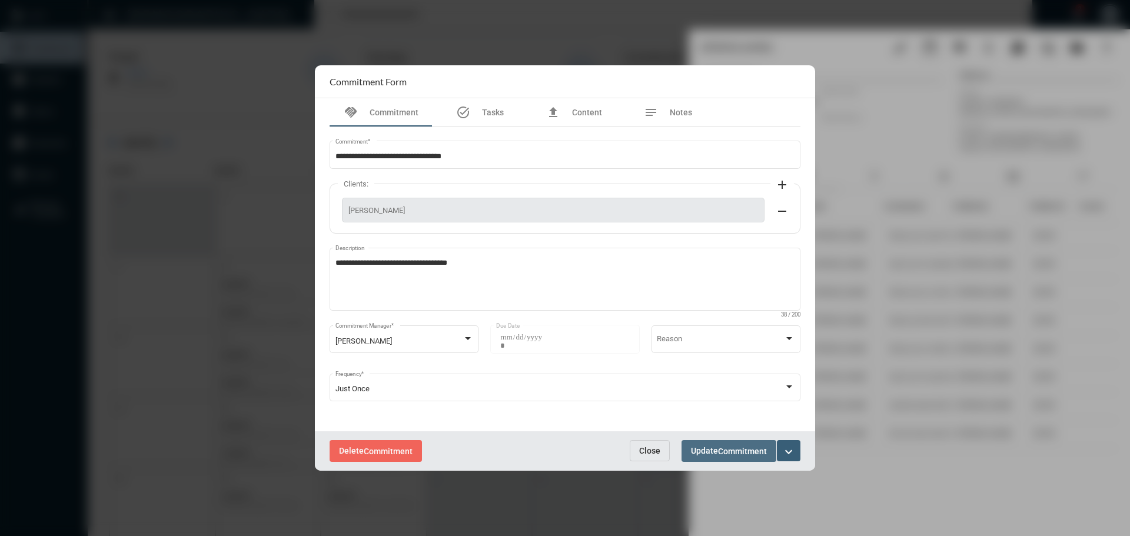
click at [741, 449] on span "Commitment" at bounding box center [742, 451] width 49 height 9
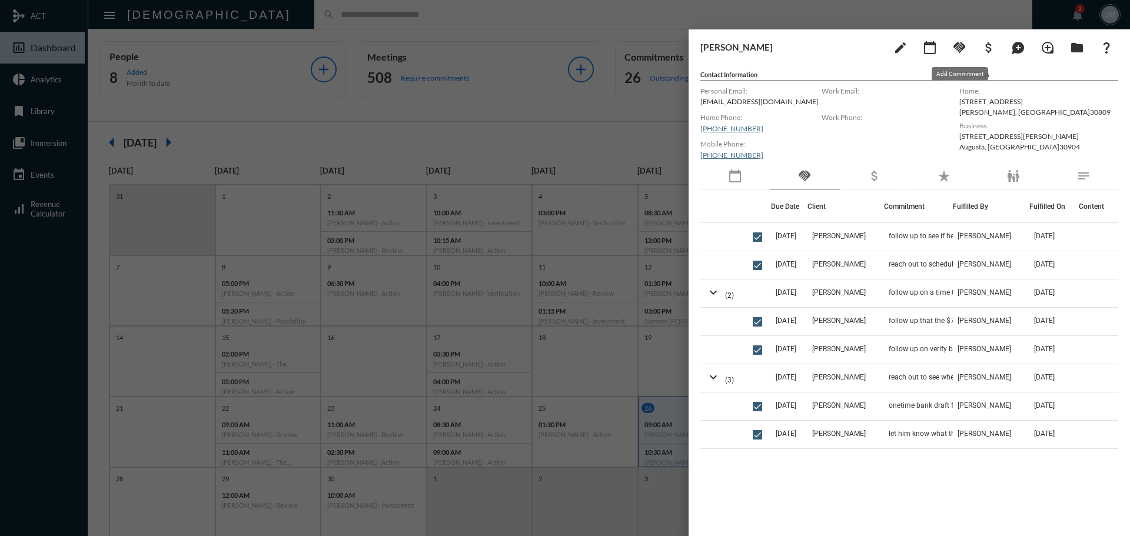
click at [960, 45] on mat-icon "handshake" at bounding box center [960, 48] width 14 height 14
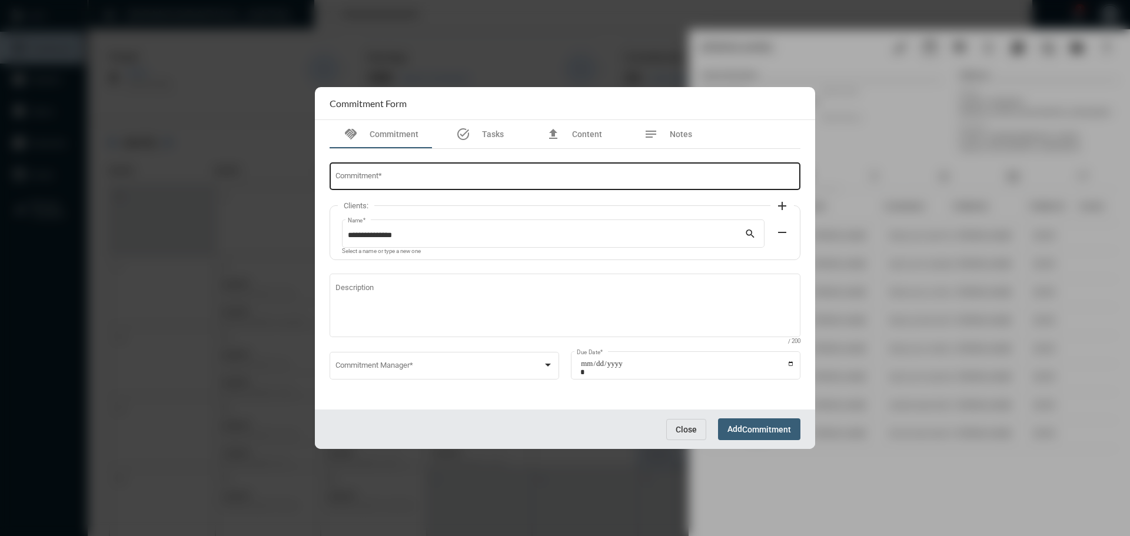
click at [398, 180] on input "Commitment *" at bounding box center [566, 178] width 460 height 9
type input "**********"
click at [429, 351] on div "Commitment Manager *" at bounding box center [445, 365] width 218 height 30
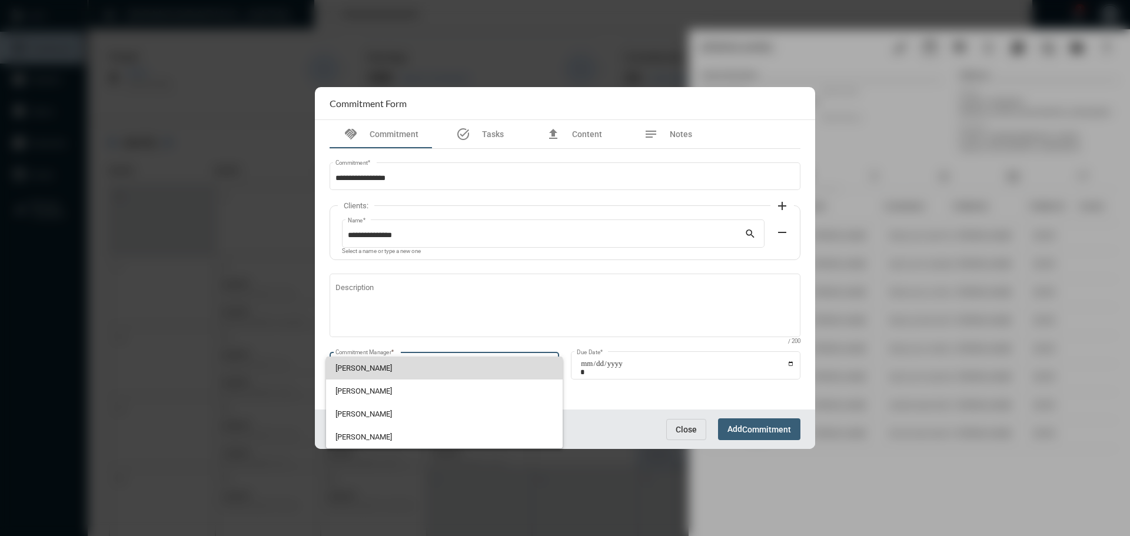
click at [371, 371] on span "John McCollum" at bounding box center [445, 368] width 218 height 23
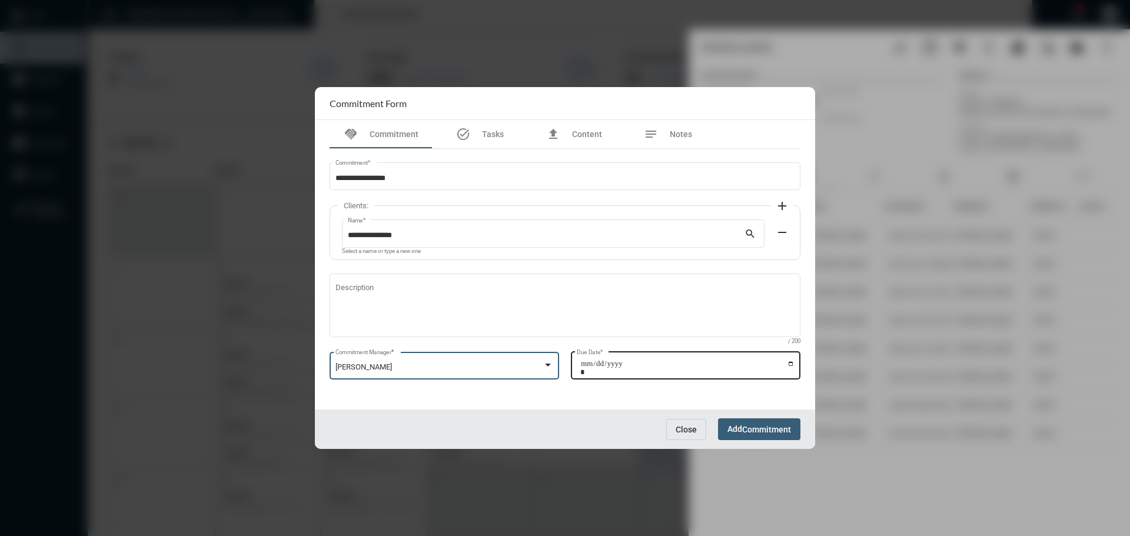
click at [792, 364] on input "Due Date *" at bounding box center [687, 368] width 214 height 16
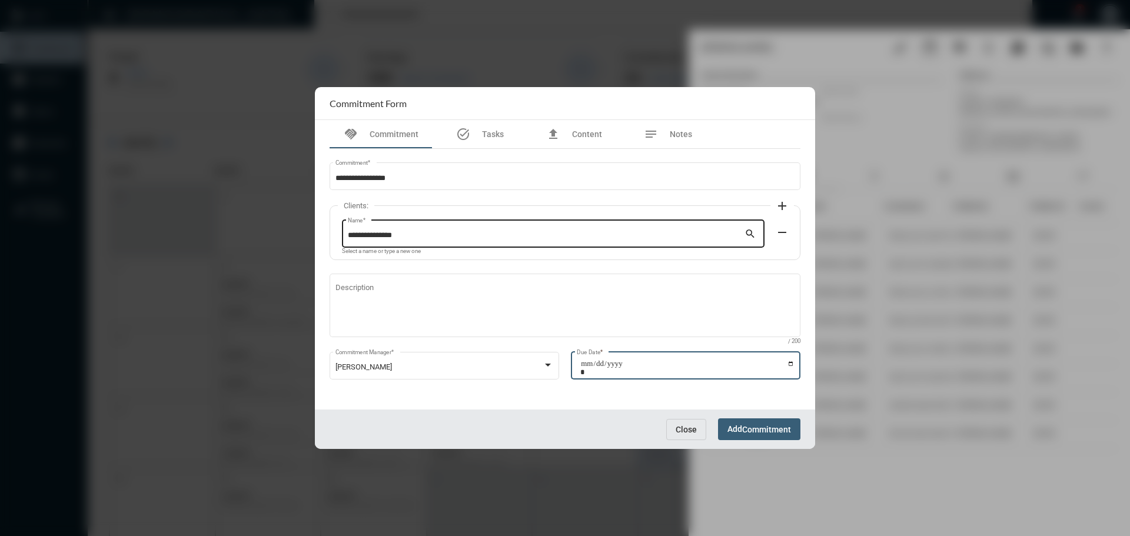
type input "**********"
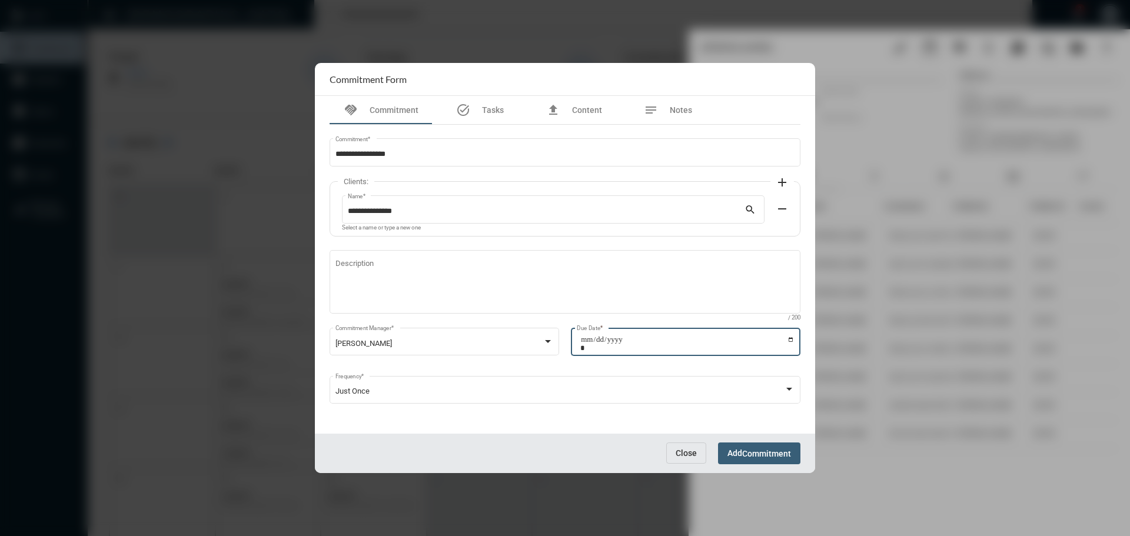
click at [771, 453] on span "Commitment" at bounding box center [766, 453] width 49 height 9
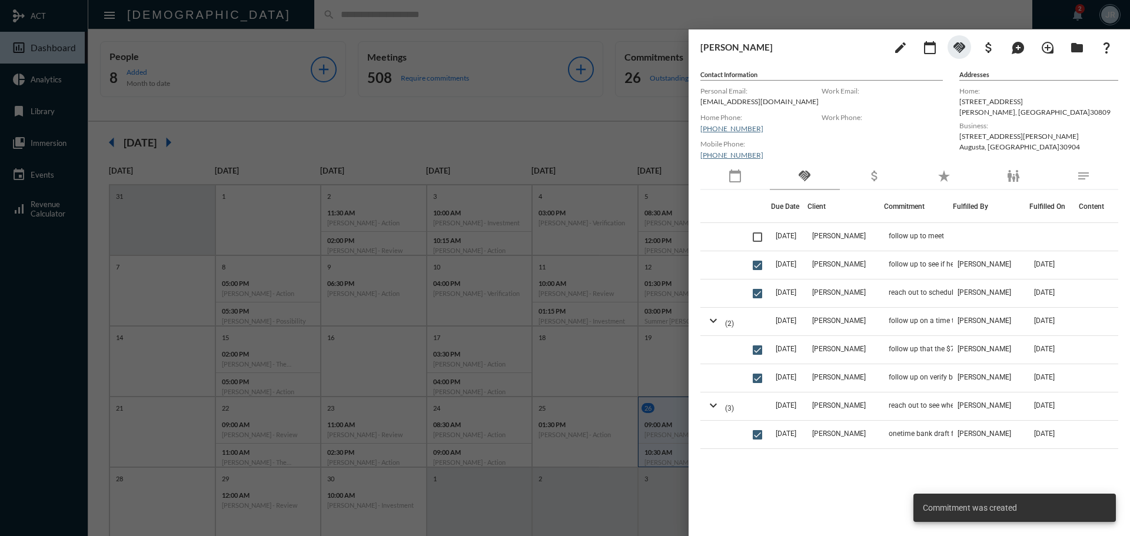
click at [606, 11] on div at bounding box center [565, 268] width 1130 height 536
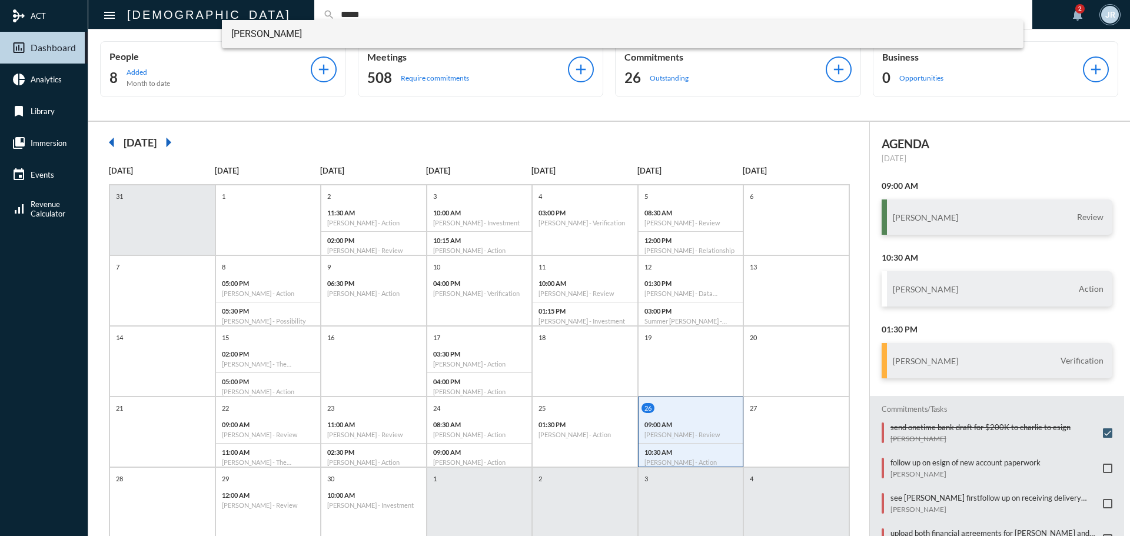
type input "*****"
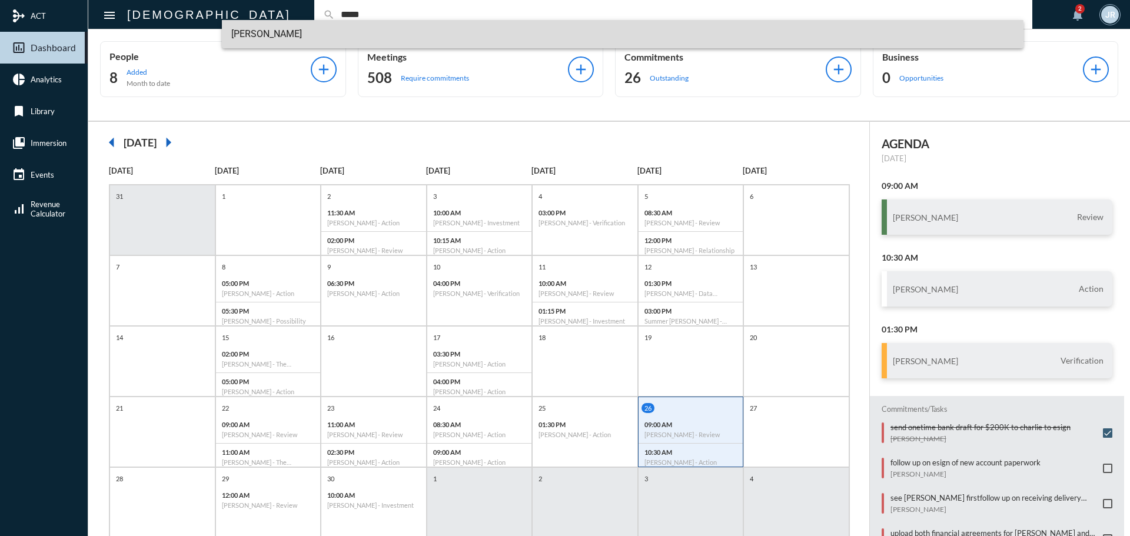
click at [279, 34] on span "Kyle Cline" at bounding box center [623, 34] width 784 height 28
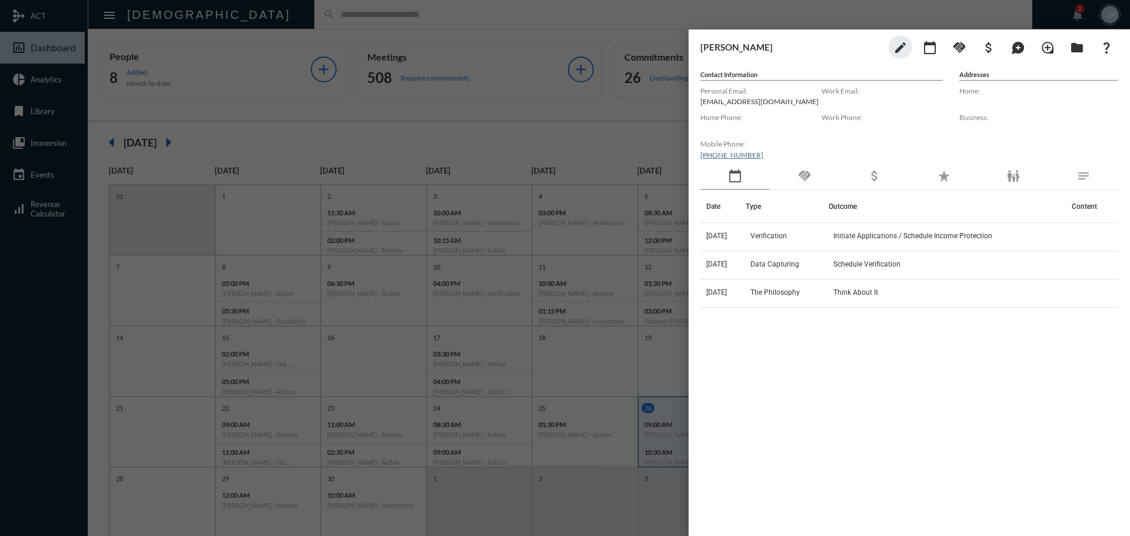
click at [815, 175] on div "handshake" at bounding box center [804, 176] width 69 height 27
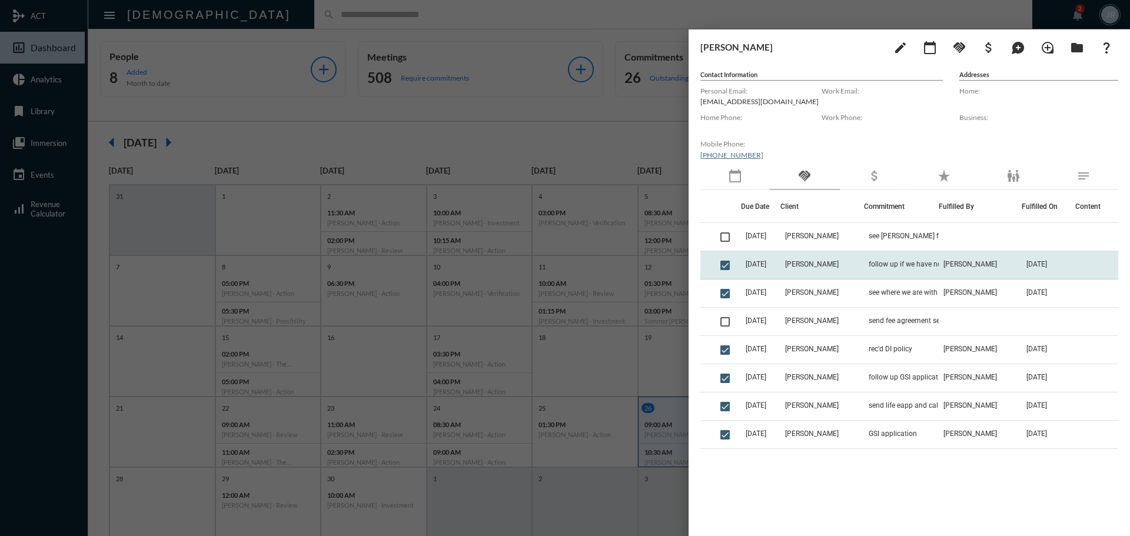
click at [829, 262] on td "Kyle Cline" at bounding box center [822, 265] width 83 height 28
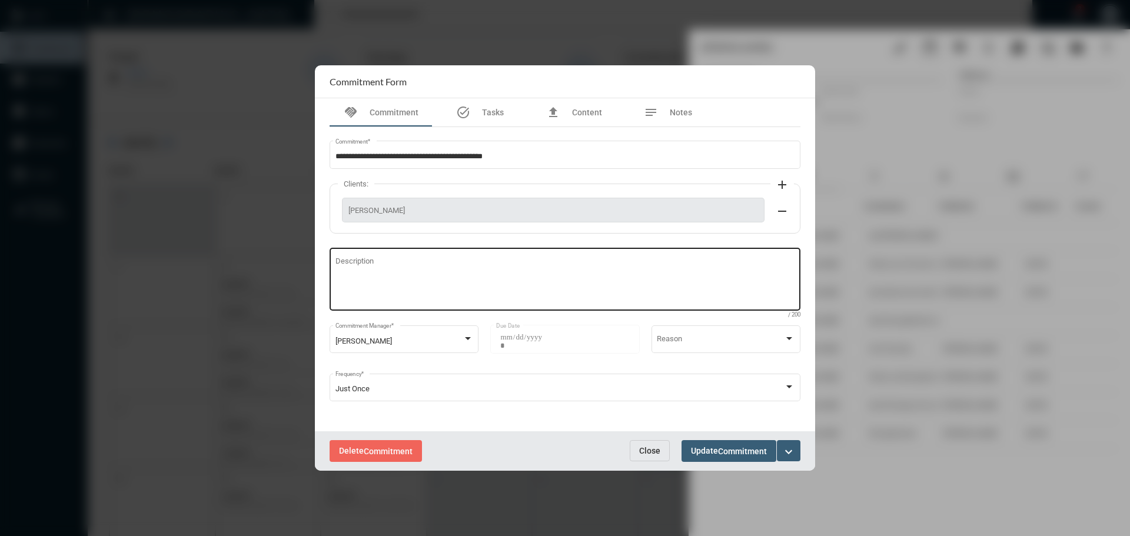
click at [444, 267] on textarea "Description" at bounding box center [566, 281] width 460 height 47
type textarea "**********"
click at [741, 448] on span "Commitment" at bounding box center [742, 451] width 49 height 9
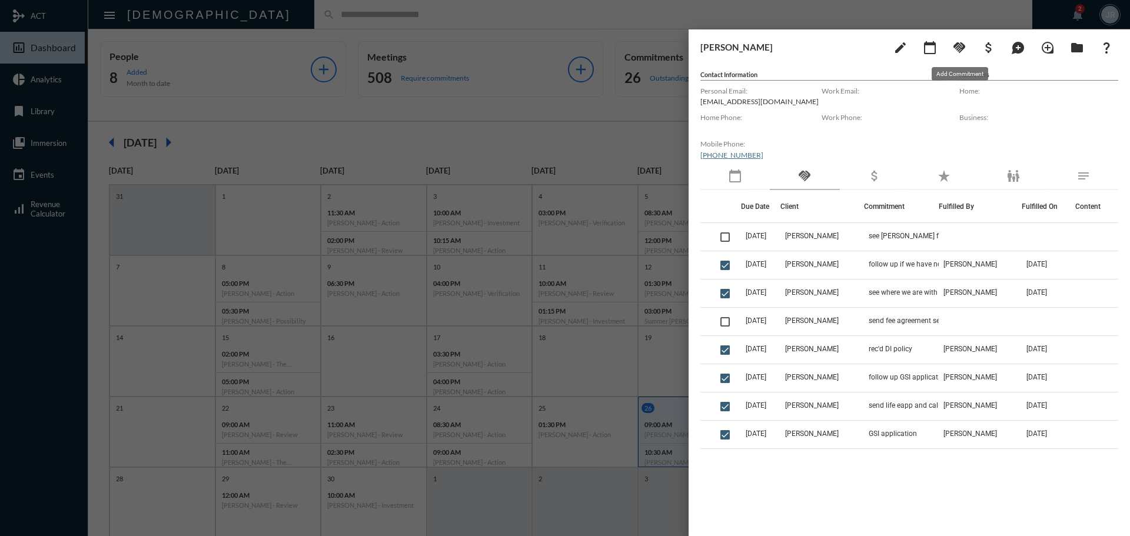
click at [960, 47] on mat-icon "handshake" at bounding box center [960, 48] width 14 height 14
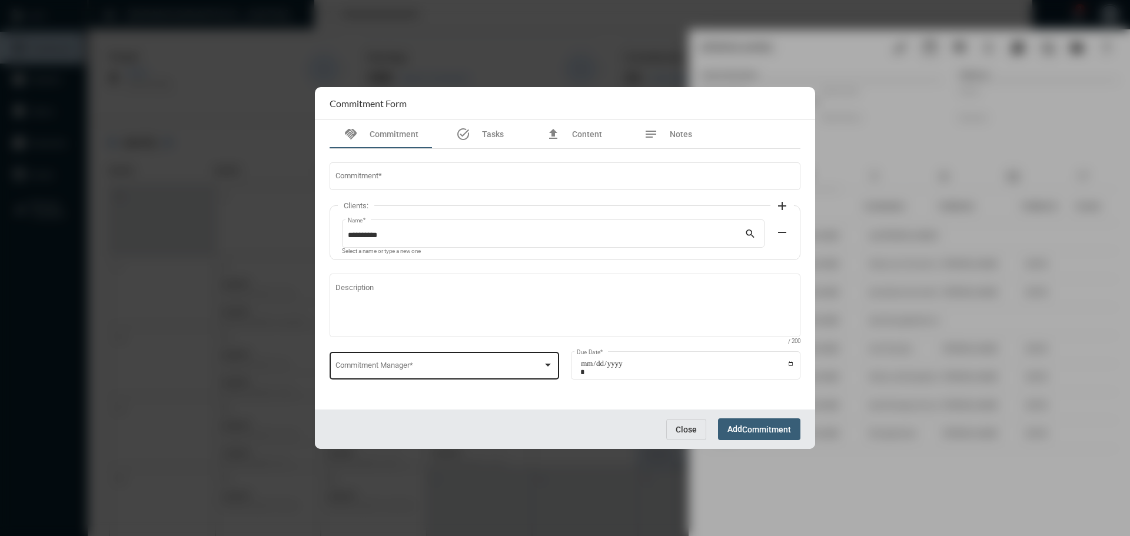
click at [377, 361] on div "Commitment Manager *" at bounding box center [445, 365] width 218 height 30
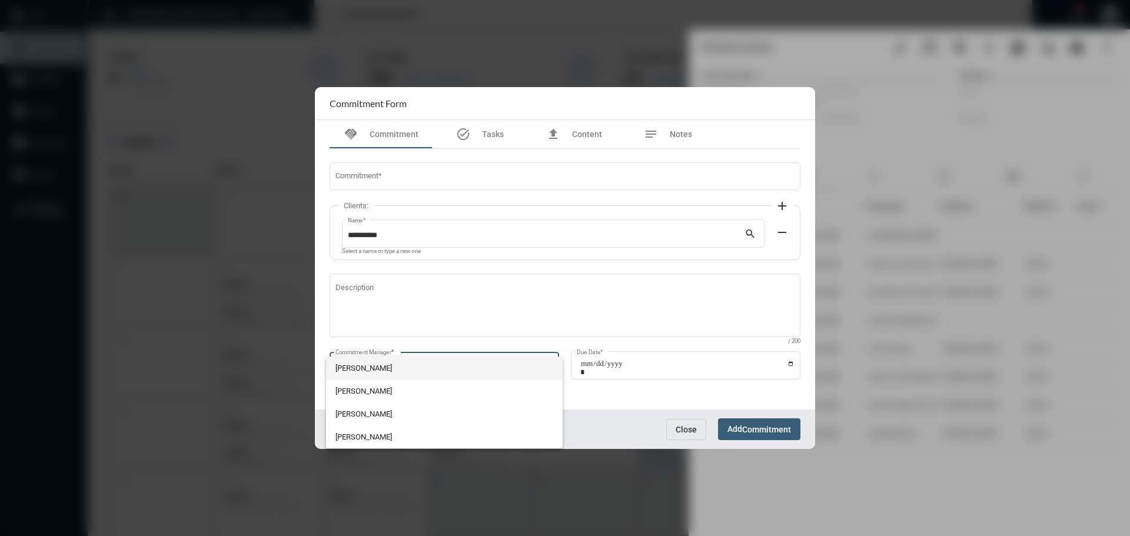
click at [370, 360] on span "John McCollum" at bounding box center [445, 368] width 218 height 23
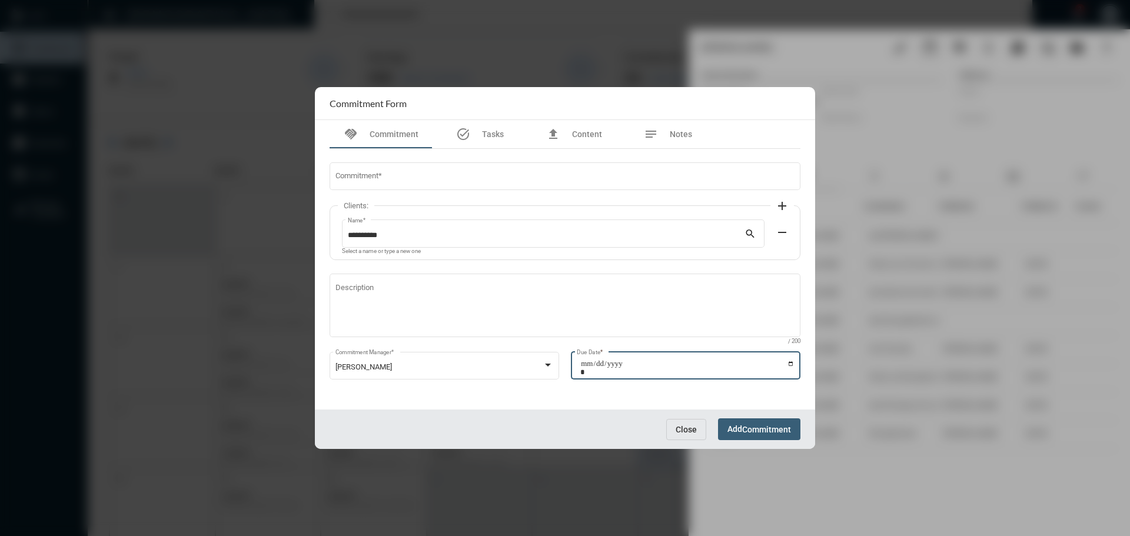
click at [791, 364] on input "Due Date *" at bounding box center [687, 368] width 214 height 16
type input "**********"
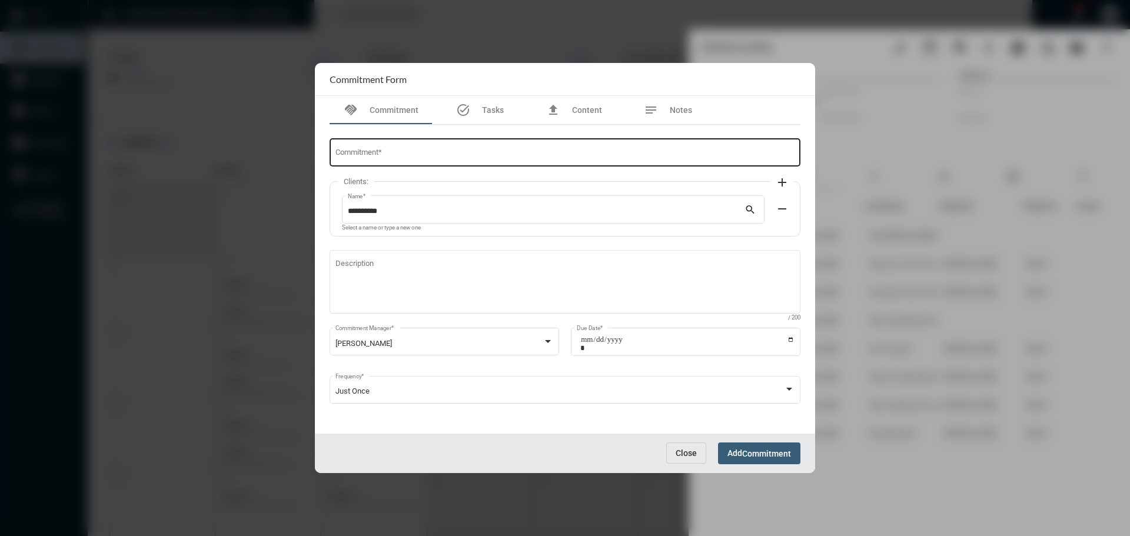
click at [338, 150] on div "Commitment *" at bounding box center [566, 152] width 460 height 30
type input "**********"
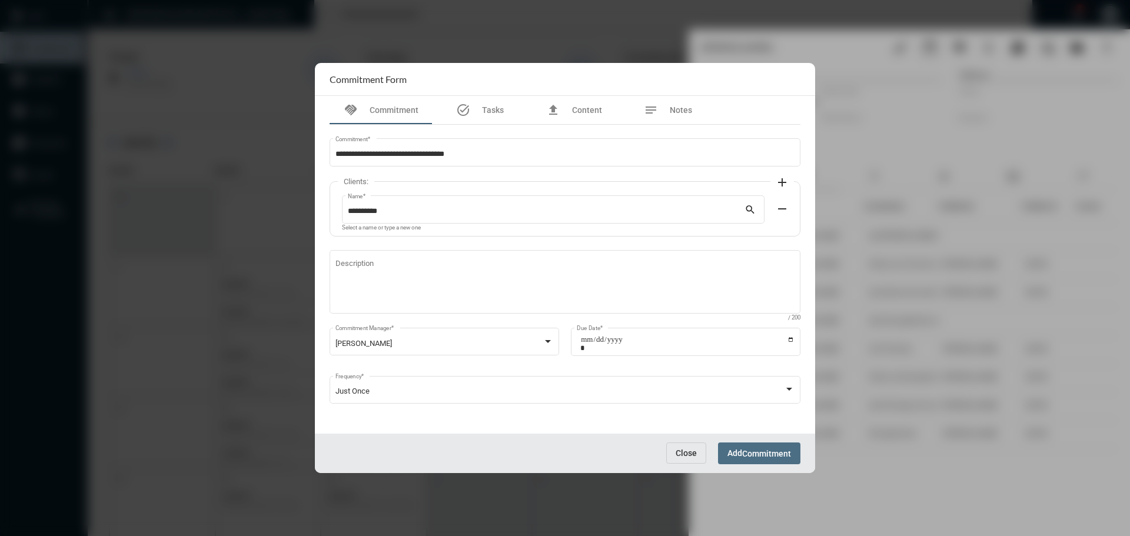
click at [756, 446] on button "Add Commitment" at bounding box center [759, 454] width 82 height 22
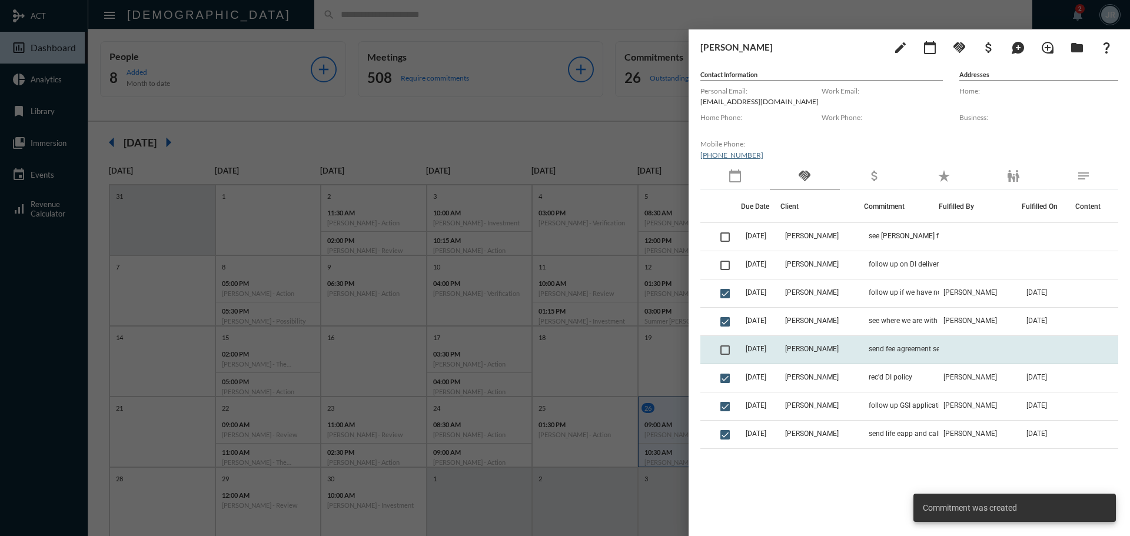
click at [840, 350] on td "Kyle Cline" at bounding box center [822, 350] width 83 height 28
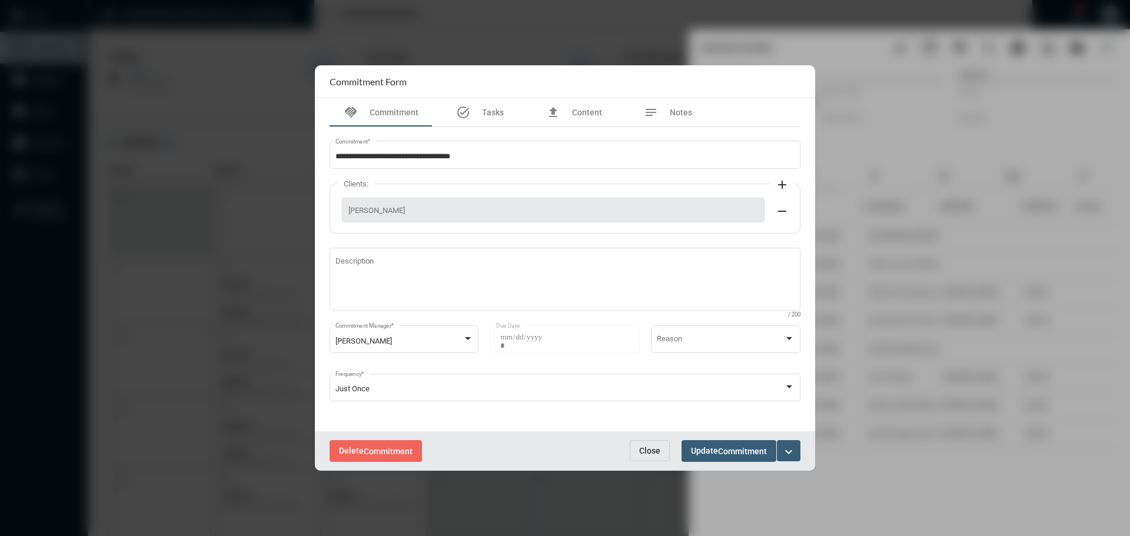
click at [651, 451] on span "Close" at bounding box center [649, 450] width 21 height 9
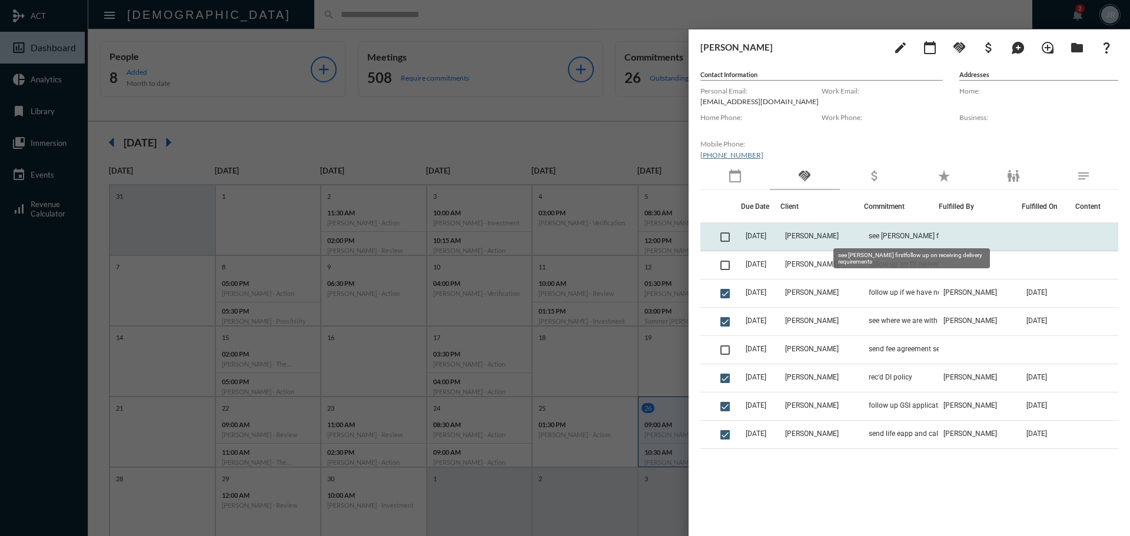
click at [878, 237] on span "see John firstfollow up on receiving delivery requirements" at bounding box center [928, 236] width 118 height 8
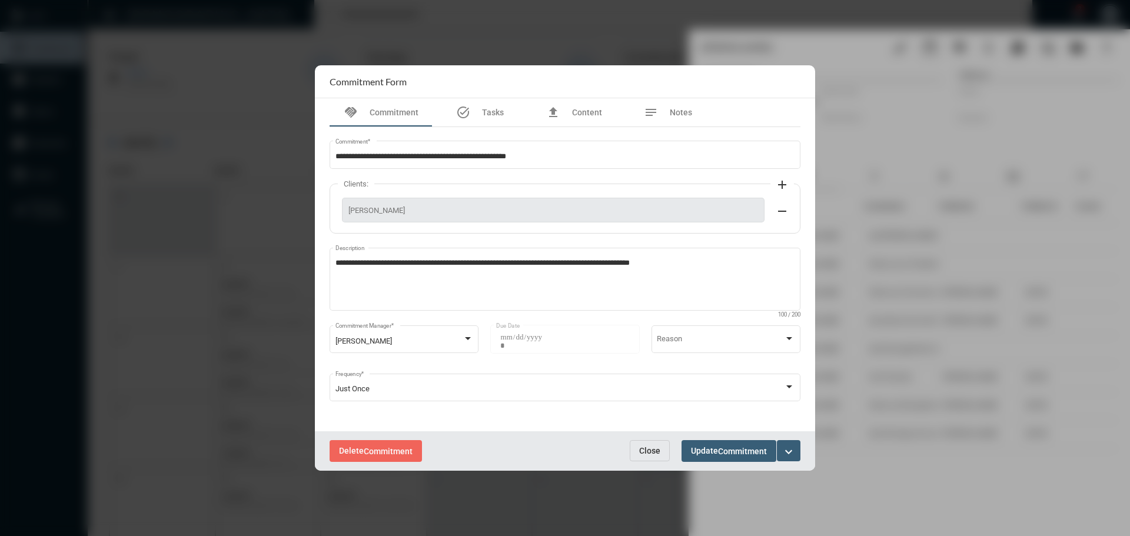
click at [652, 449] on span "Close" at bounding box center [649, 450] width 21 height 9
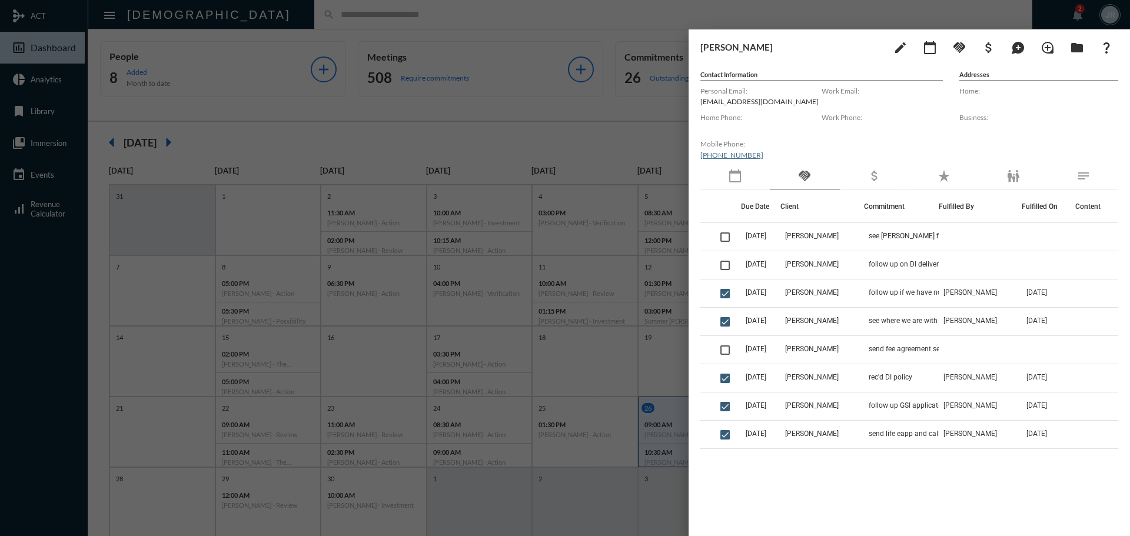
click at [377, 11] on div at bounding box center [565, 268] width 1130 height 536
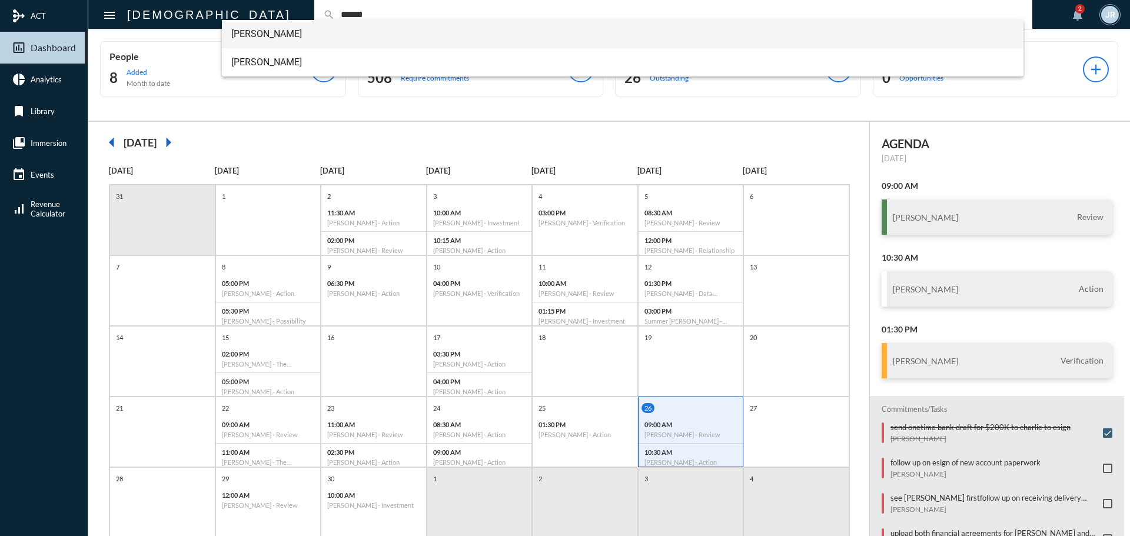
type input "******"
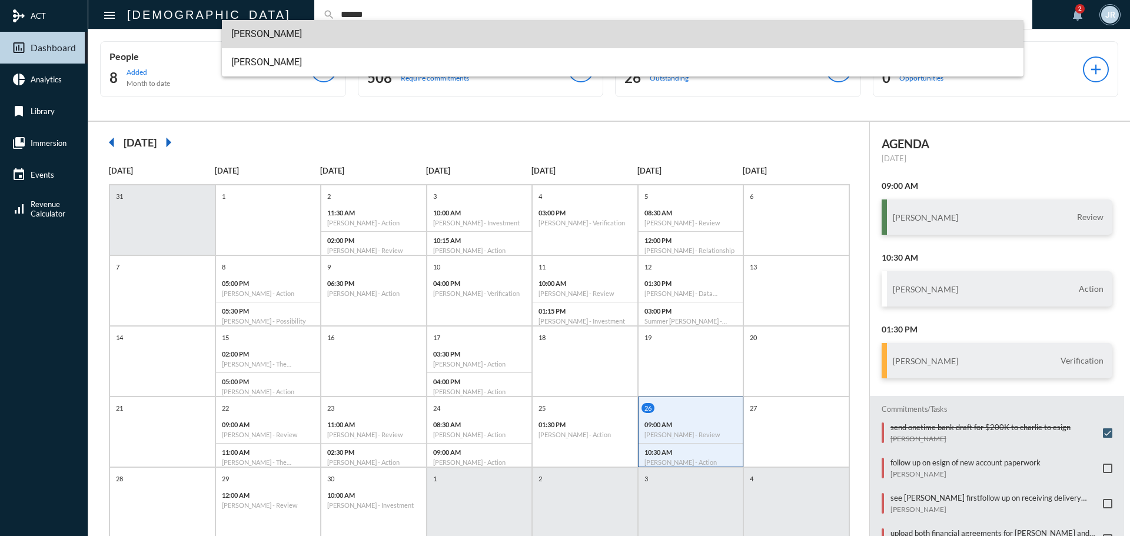
click at [276, 31] on span "Lance Potter" at bounding box center [623, 34] width 784 height 28
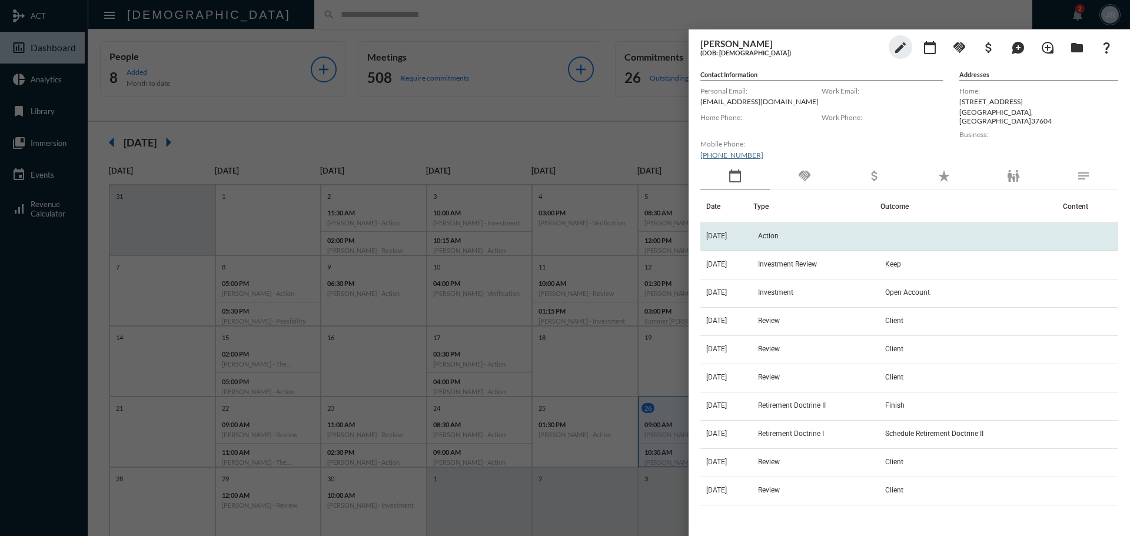
click at [776, 234] on span "Action" at bounding box center [768, 236] width 21 height 8
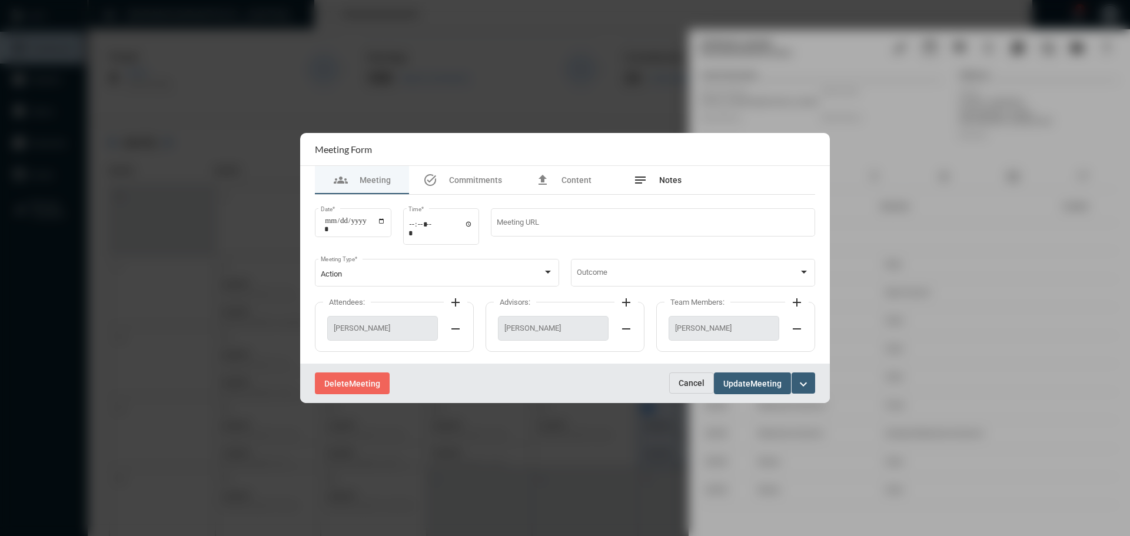
click at [655, 184] on div "notes Notes" at bounding box center [657, 180] width 48 height 14
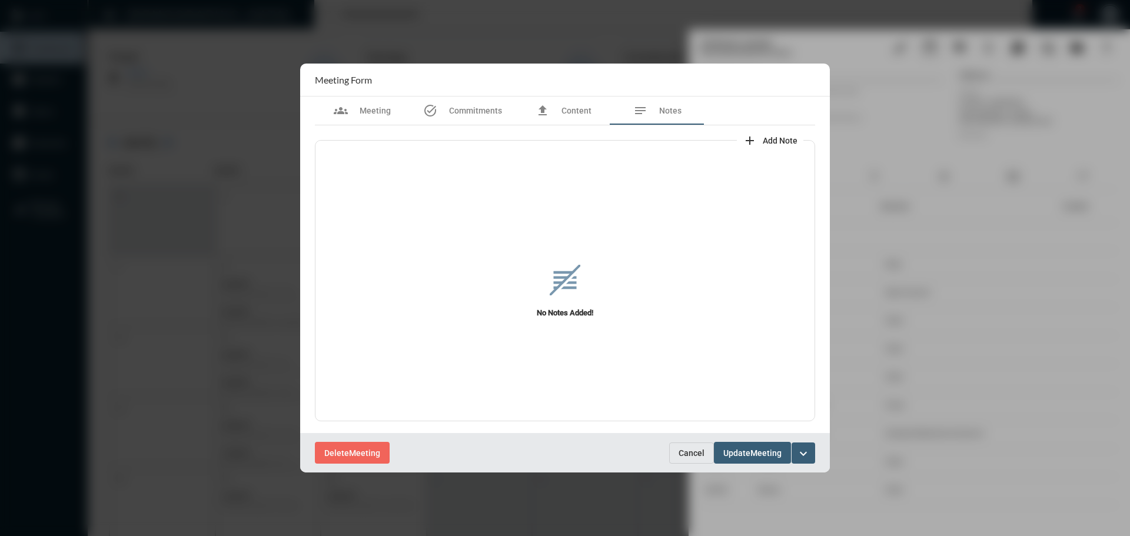
click at [748, 142] on mat-icon "add" at bounding box center [750, 141] width 14 height 14
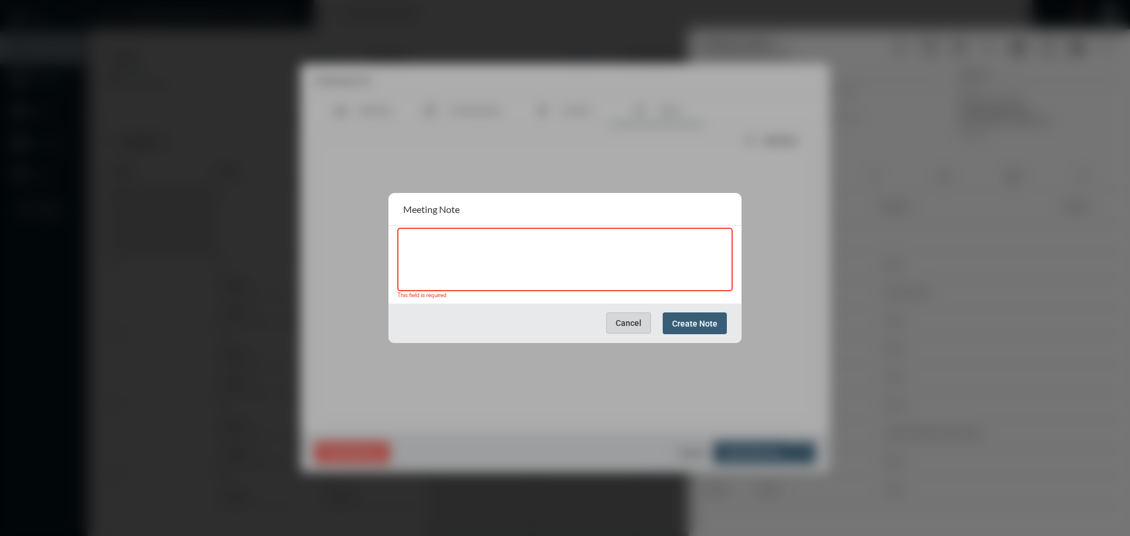
click at [629, 320] on span "Cancel" at bounding box center [629, 322] width 26 height 9
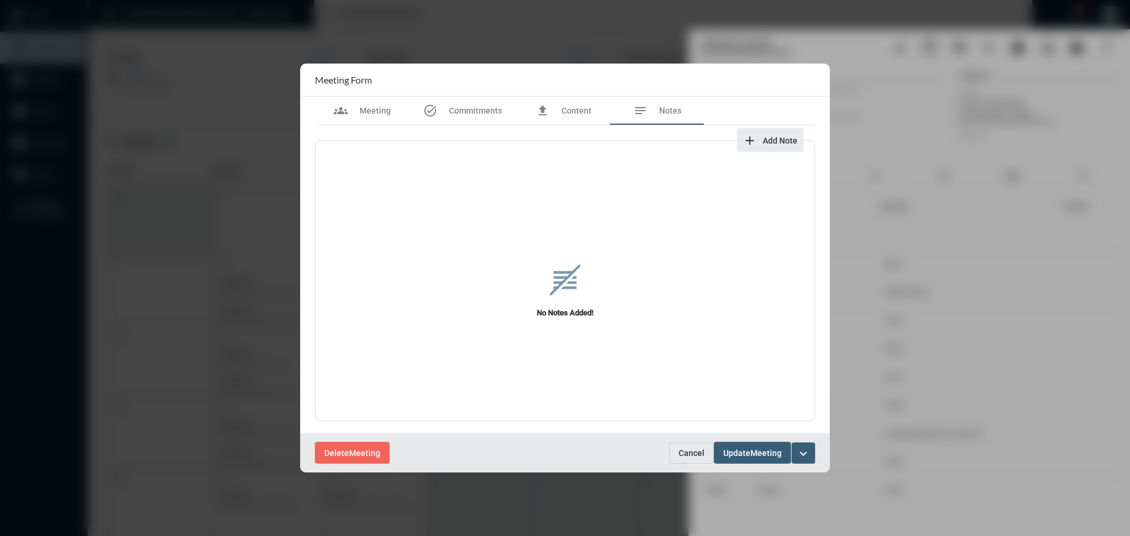
click at [691, 457] on span "Cancel" at bounding box center [692, 453] width 26 height 9
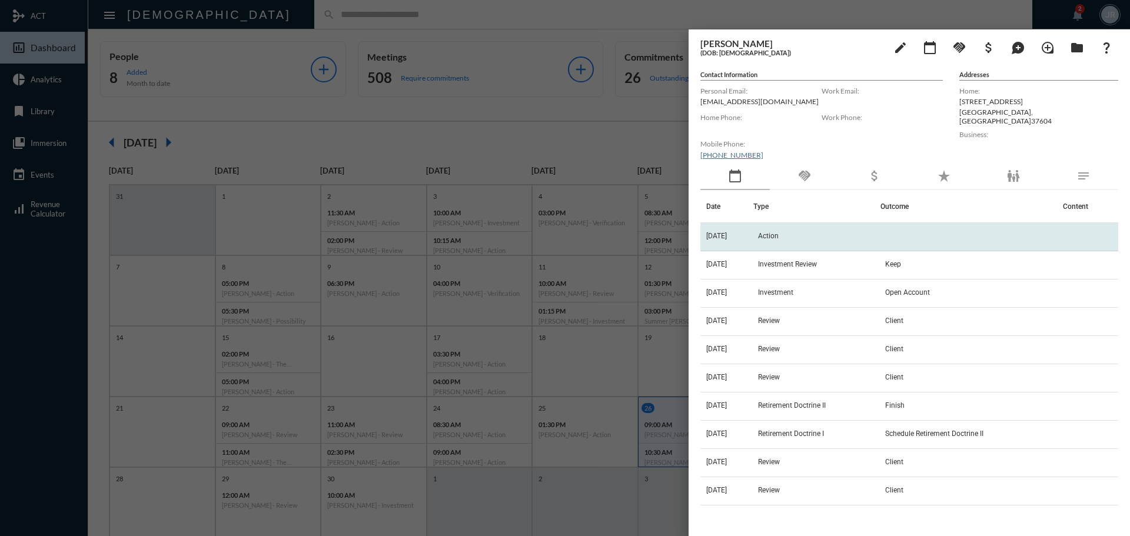
click at [777, 228] on td "Action" at bounding box center [817, 237] width 127 height 28
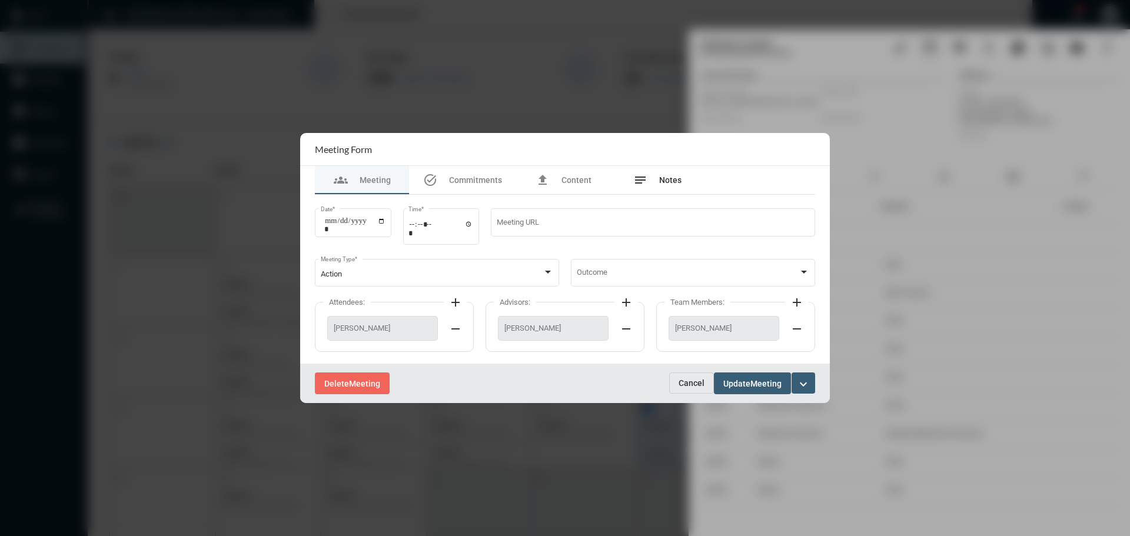
click at [667, 175] on div "notes Notes" at bounding box center [657, 180] width 48 height 14
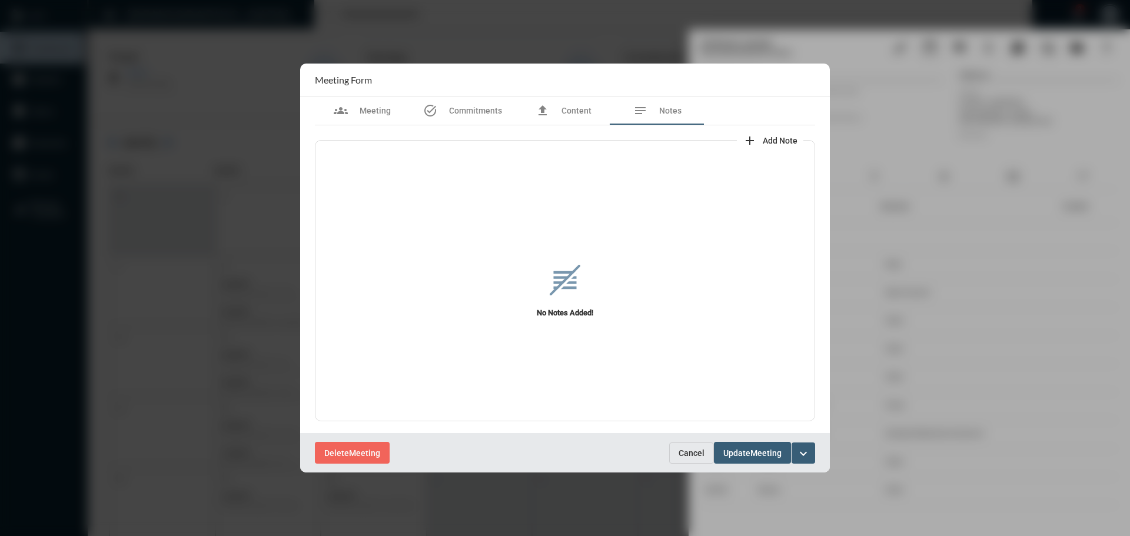
click at [754, 139] on mat-icon "add" at bounding box center [750, 141] width 14 height 14
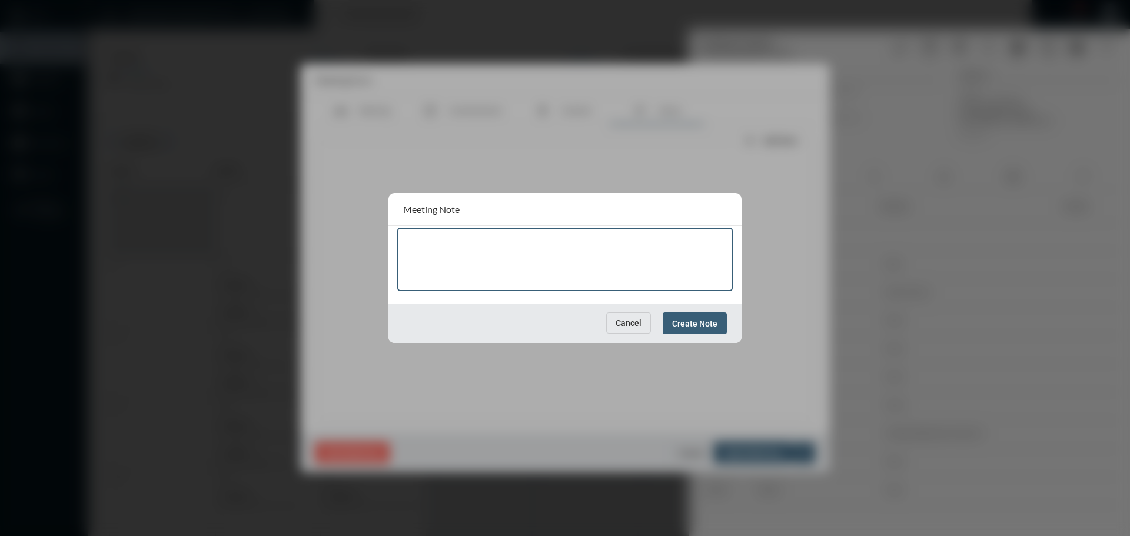
paste textarea "**********"
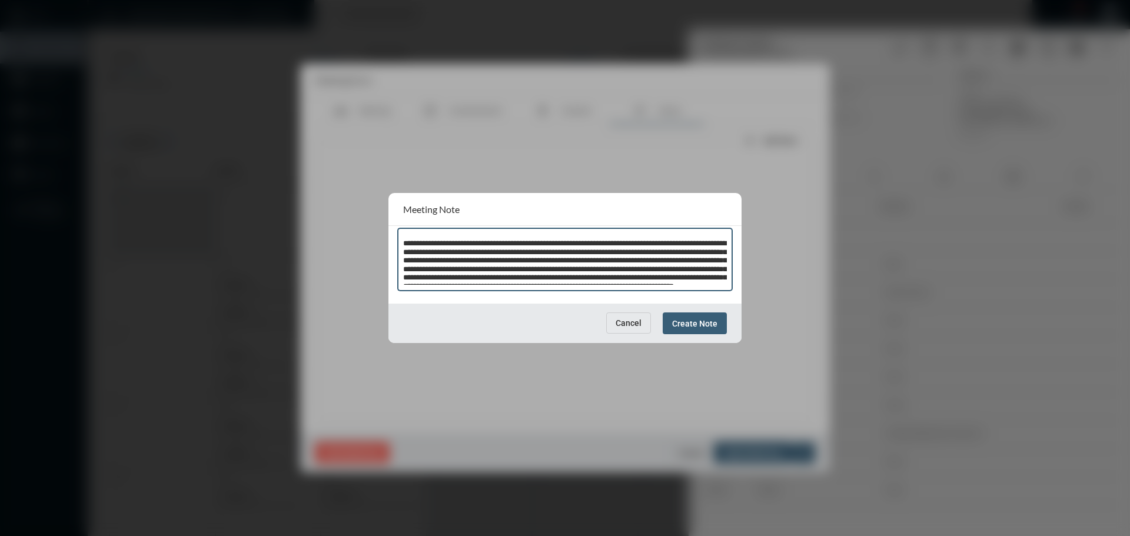
scroll to position [32, 0]
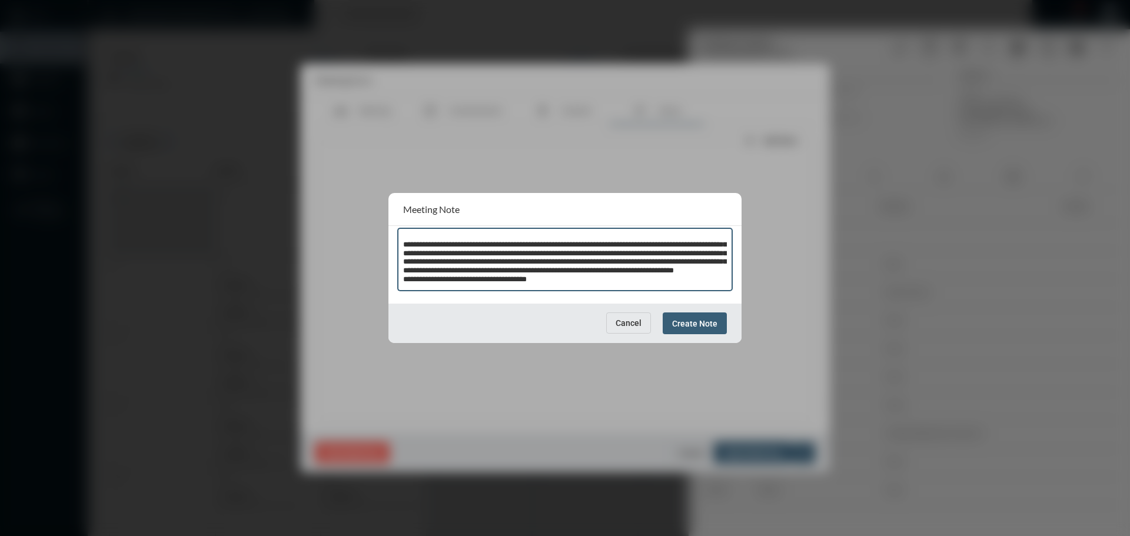
type textarea "**********"
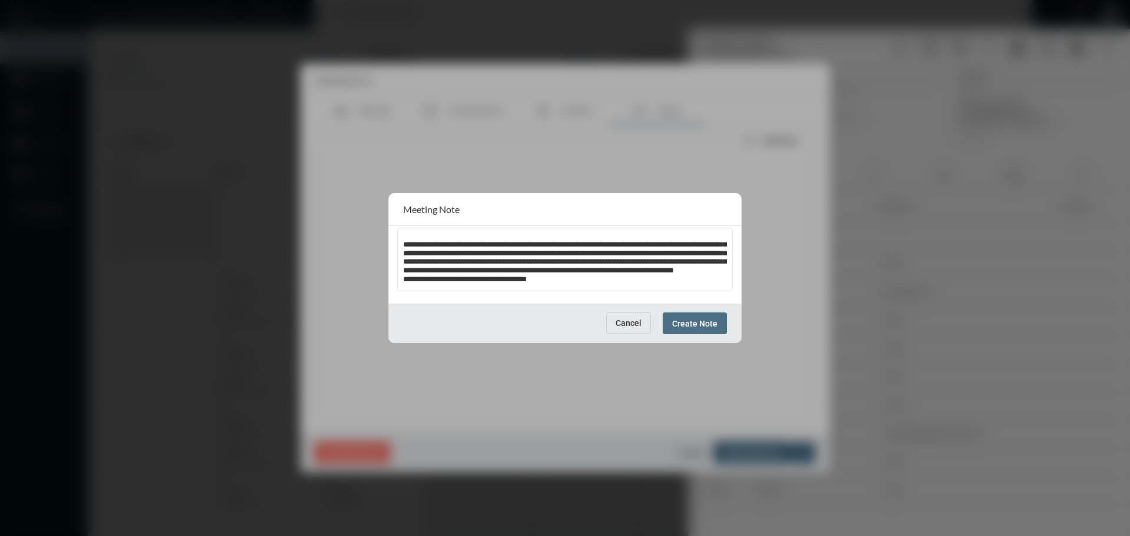
click at [681, 321] on span "Create Note" at bounding box center [694, 323] width 45 height 9
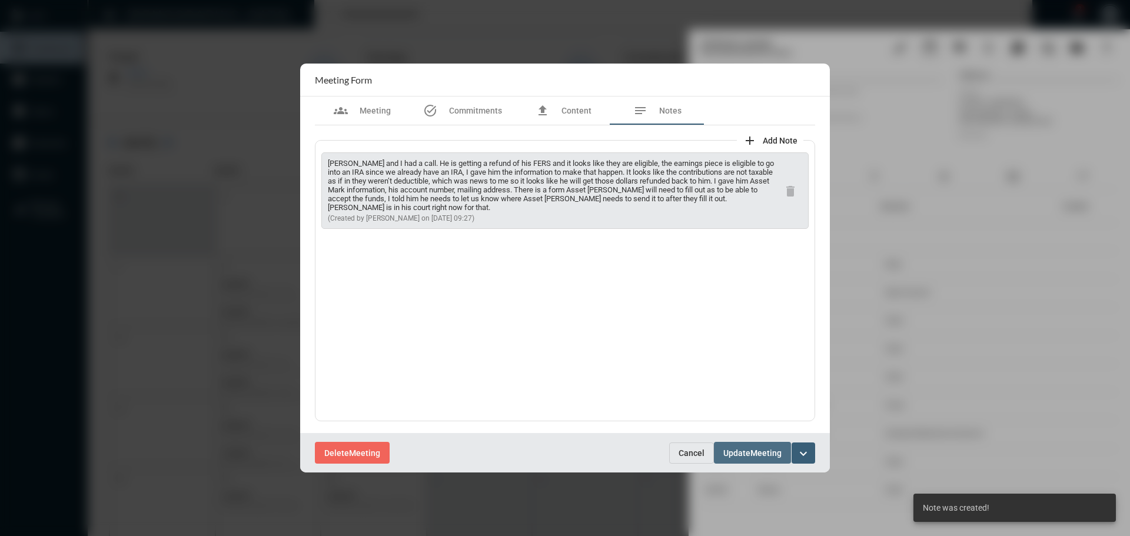
click at [752, 453] on span "Meeting" at bounding box center [766, 453] width 31 height 9
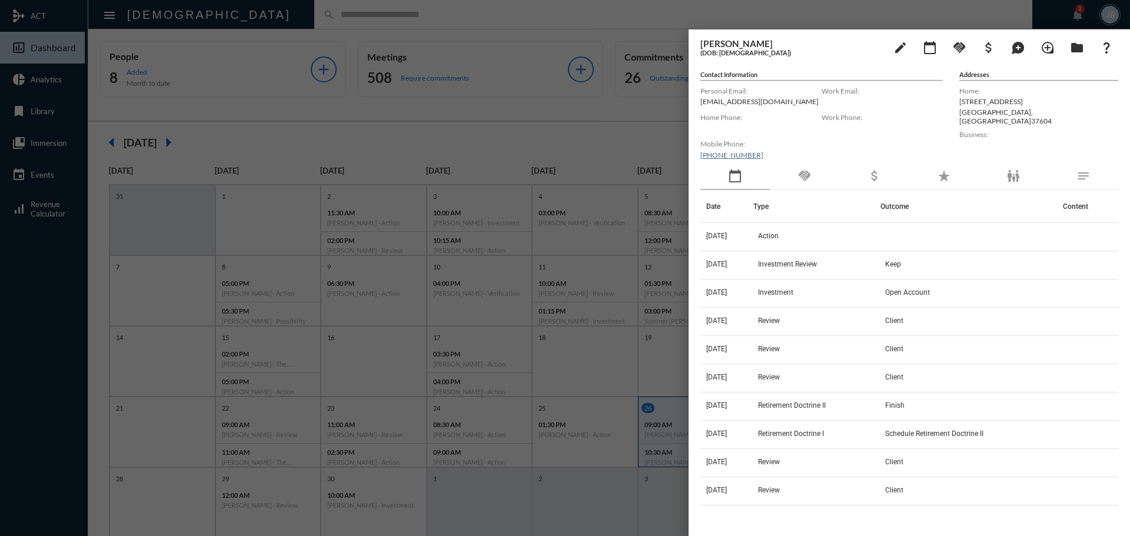
click at [278, 17] on div at bounding box center [565, 268] width 1130 height 536
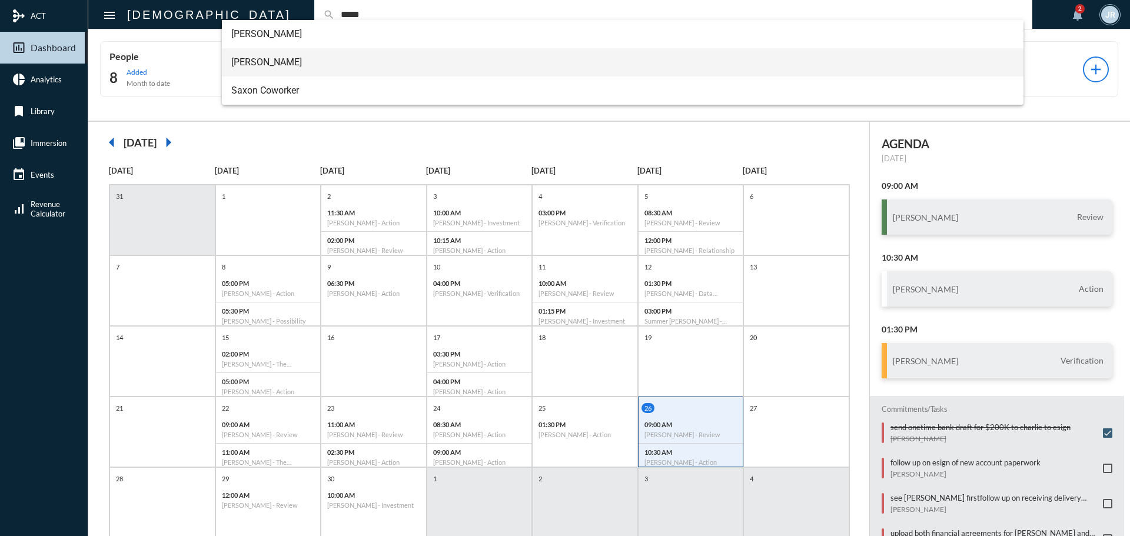
type input "*****"
click at [271, 56] on span "Meredith Saxon" at bounding box center [623, 62] width 784 height 28
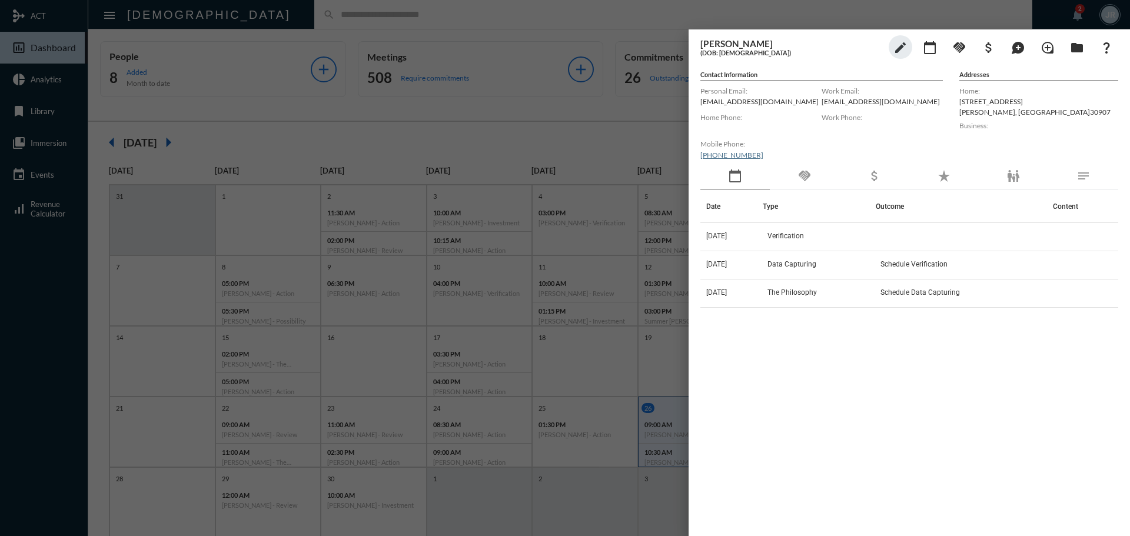
drag, startPoint x: 780, startPoint y: 170, endPoint x: 790, endPoint y: 179, distance: 13.3
click at [782, 173] on div "handshake" at bounding box center [804, 176] width 69 height 27
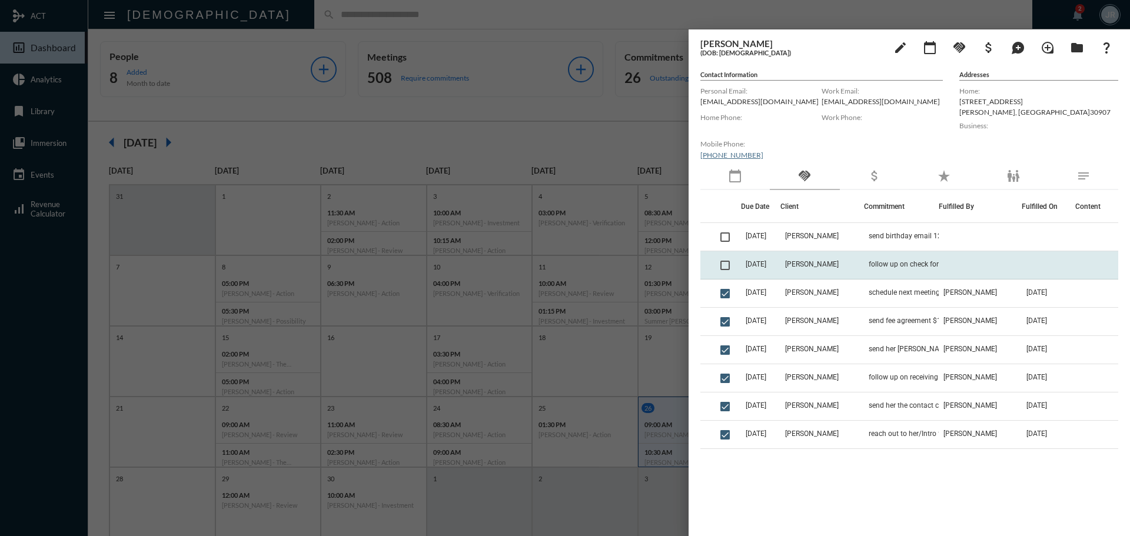
click at [864, 270] on td "Meredith Saxon" at bounding box center [822, 265] width 83 height 28
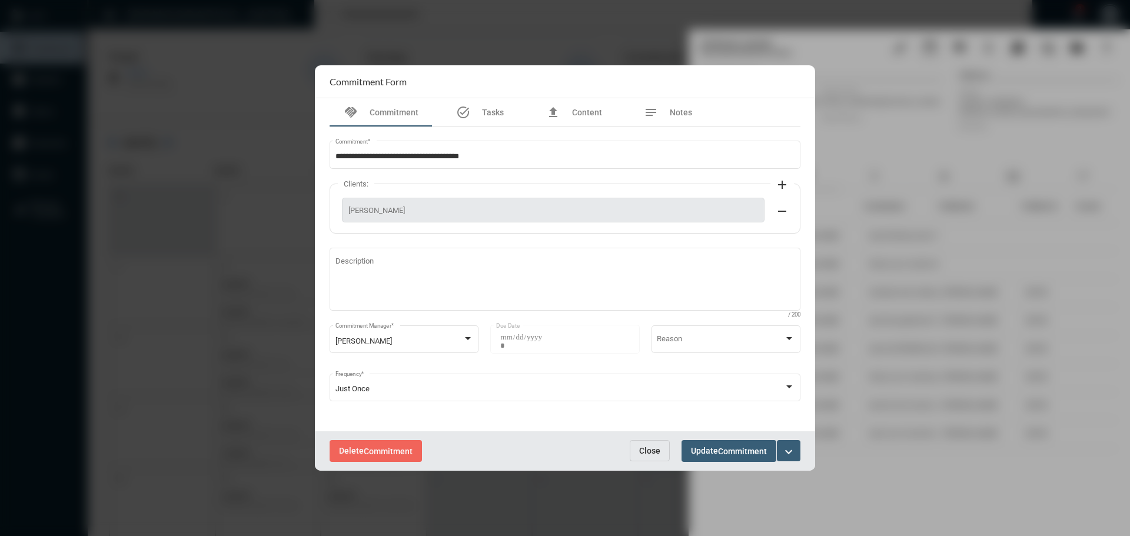
click at [647, 443] on button "Close" at bounding box center [650, 450] width 40 height 21
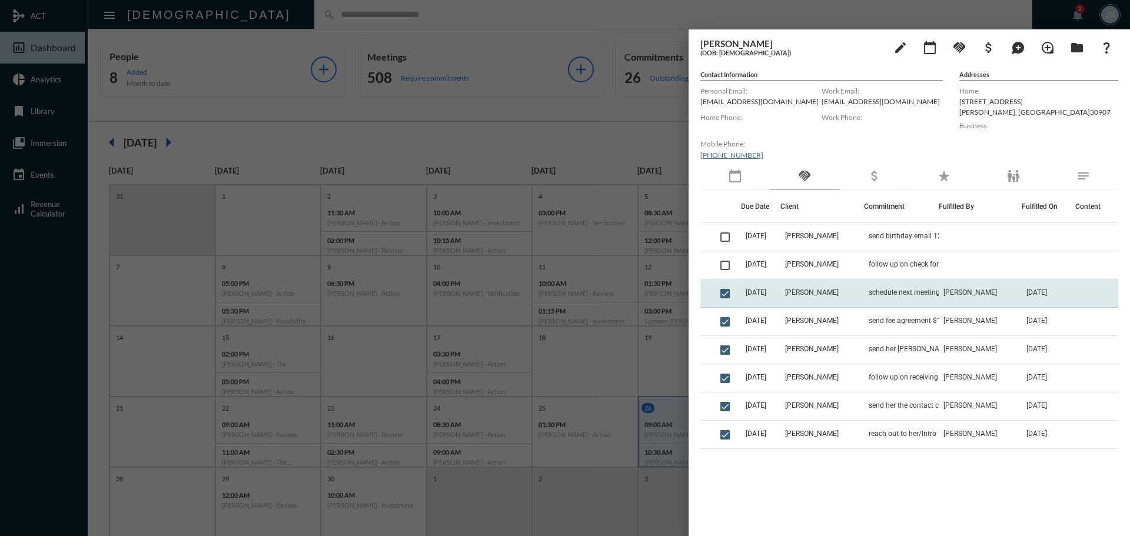
click at [864, 288] on td "Meredith Saxon" at bounding box center [822, 294] width 83 height 28
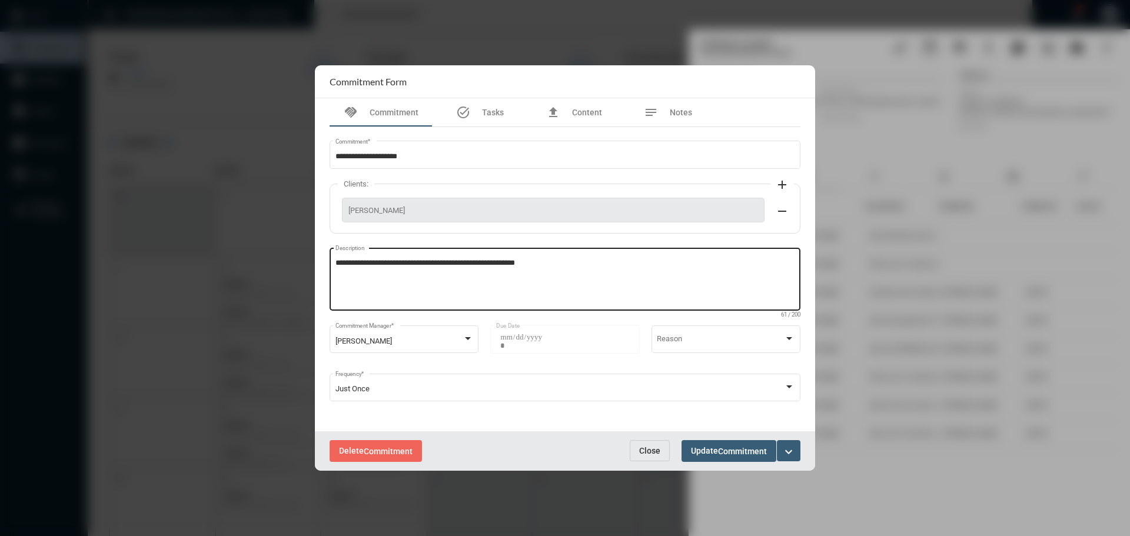
click at [562, 276] on textarea "**********" at bounding box center [566, 281] width 460 height 47
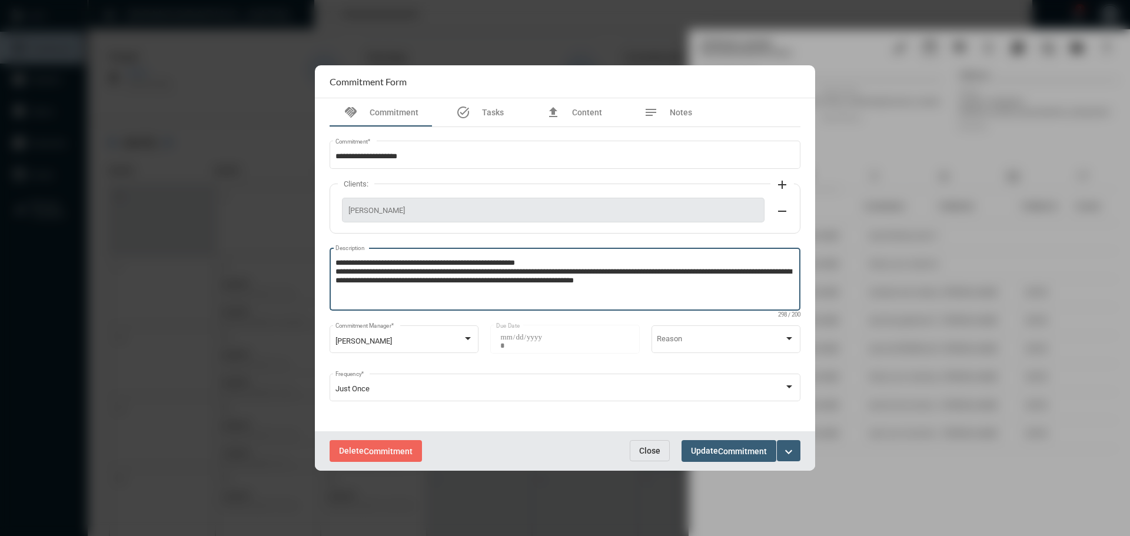
type textarea "**********"
click at [751, 452] on span "Commitment" at bounding box center [742, 451] width 49 height 9
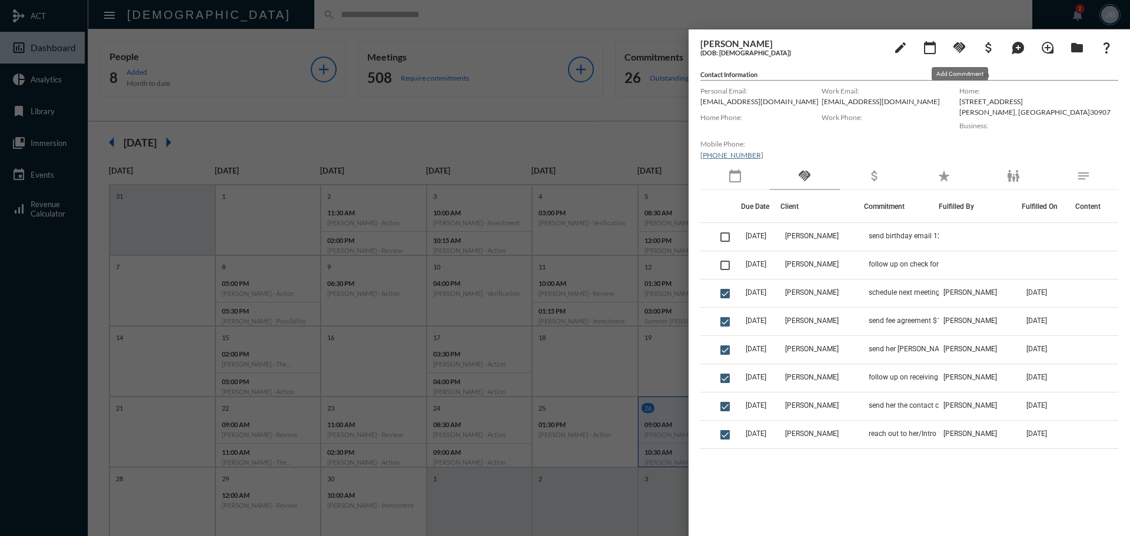
click at [958, 46] on mat-icon "handshake" at bounding box center [960, 48] width 14 height 14
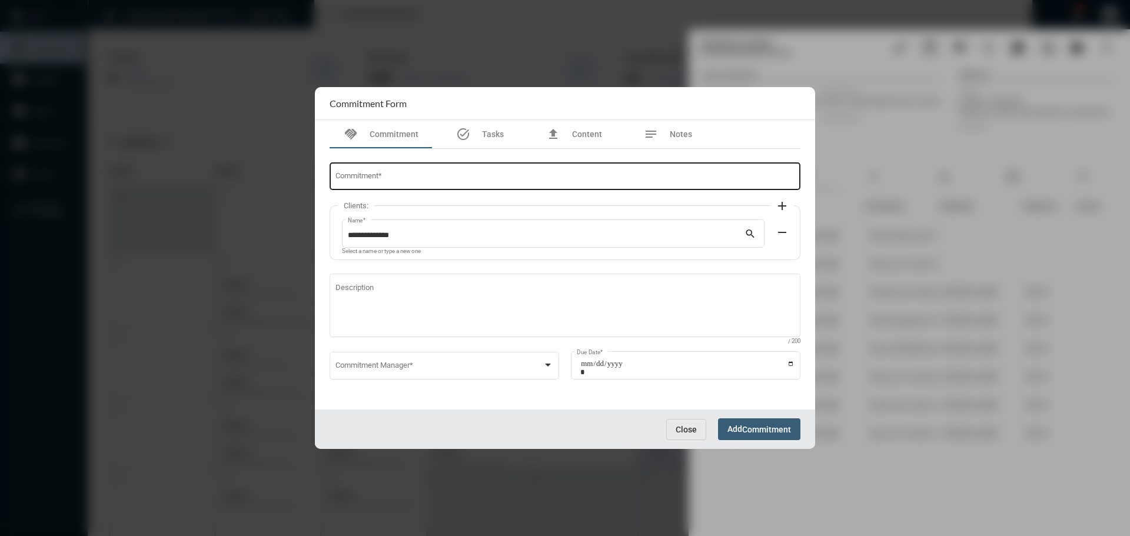
click at [386, 181] on input "Commitment *" at bounding box center [566, 178] width 460 height 9
type input "**********"
click at [388, 367] on span at bounding box center [440, 367] width 208 height 9
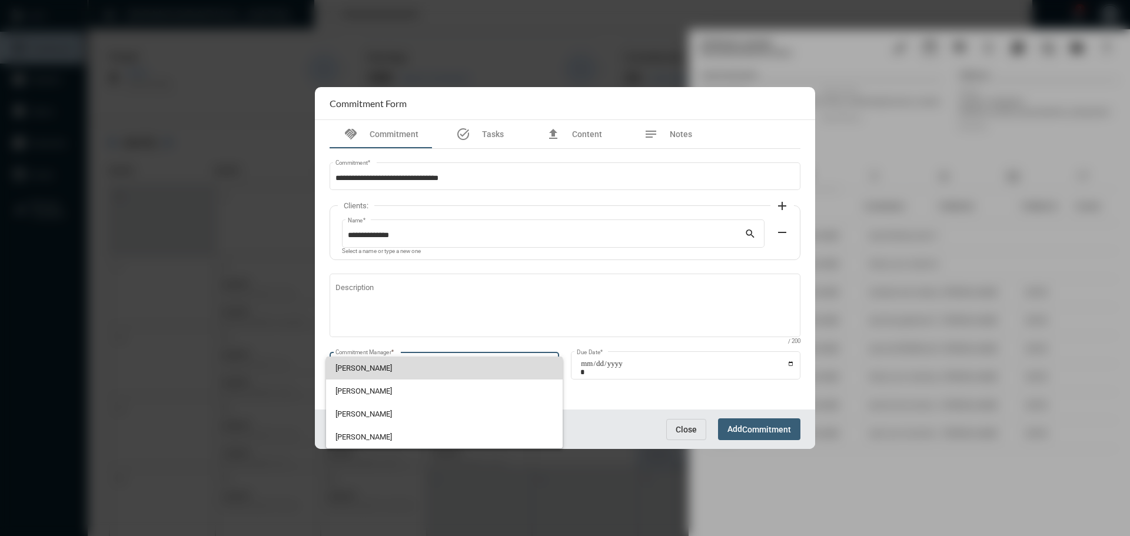
click at [377, 361] on span "John McCollum" at bounding box center [445, 368] width 218 height 23
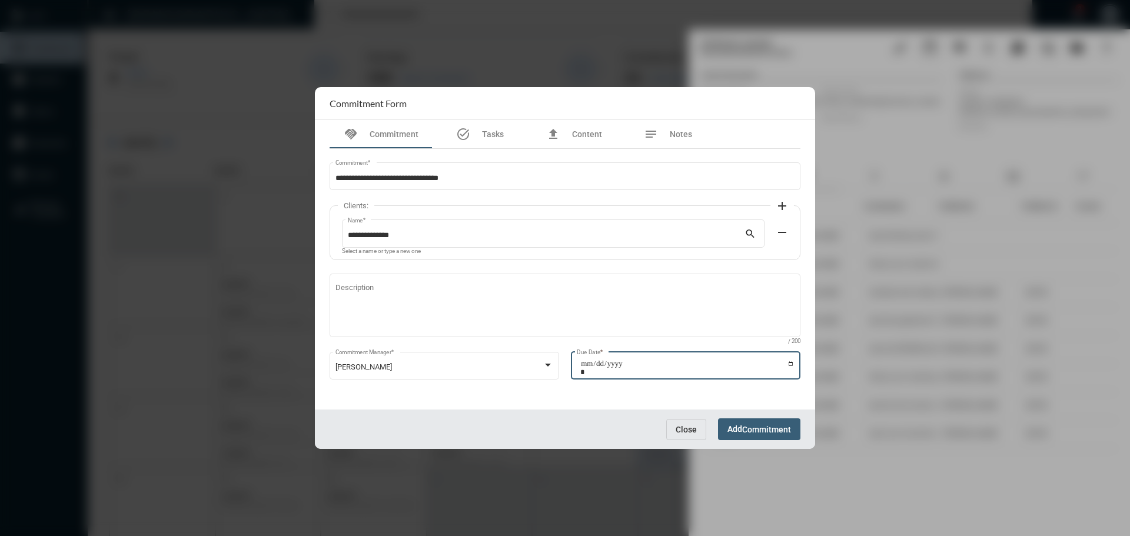
click at [792, 363] on input "Due Date *" at bounding box center [687, 368] width 214 height 16
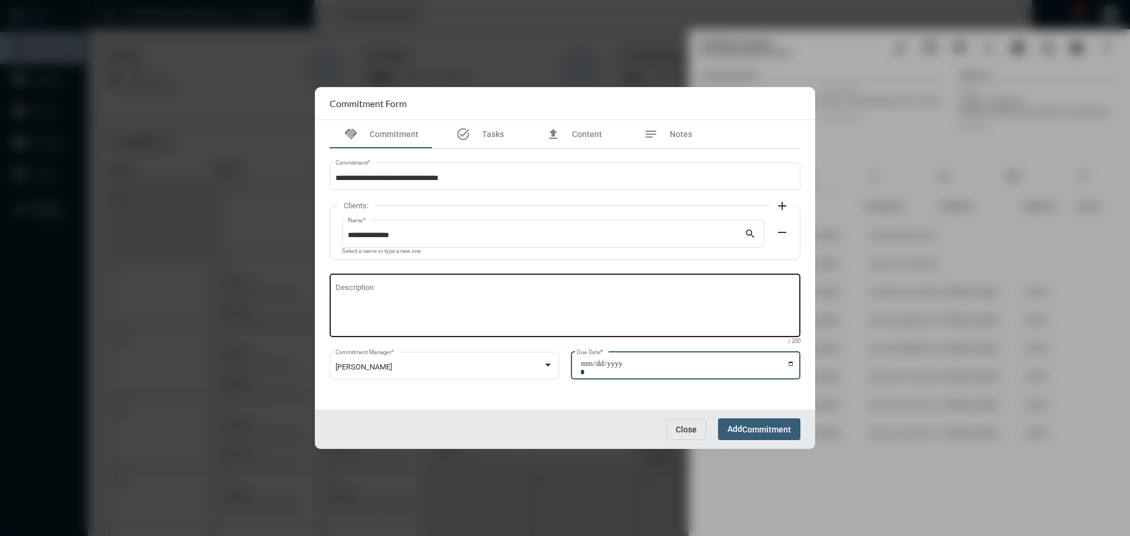
type input "**********"
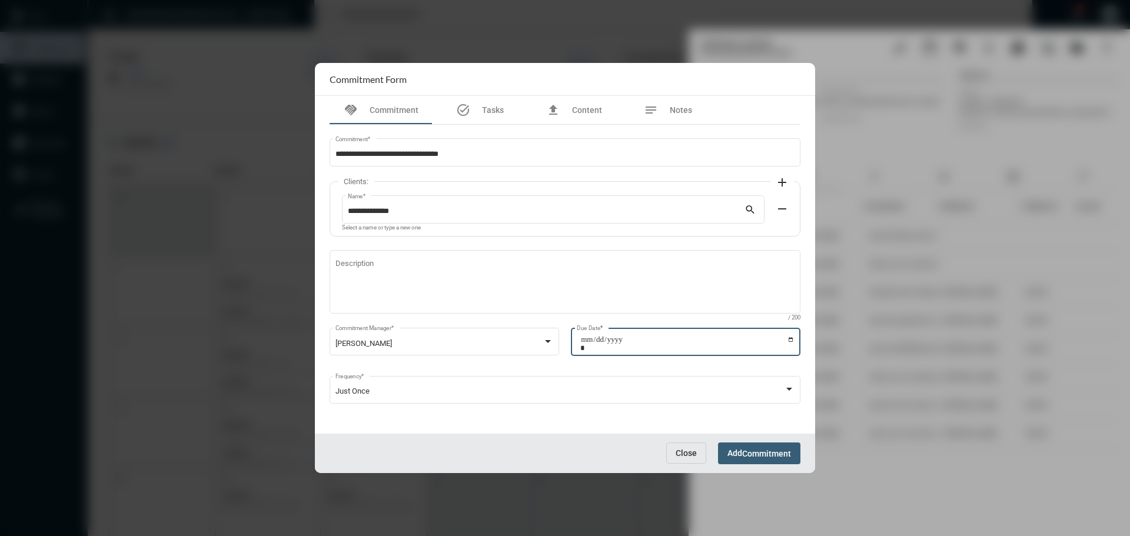
click at [745, 456] on span "Commitment" at bounding box center [766, 453] width 49 height 9
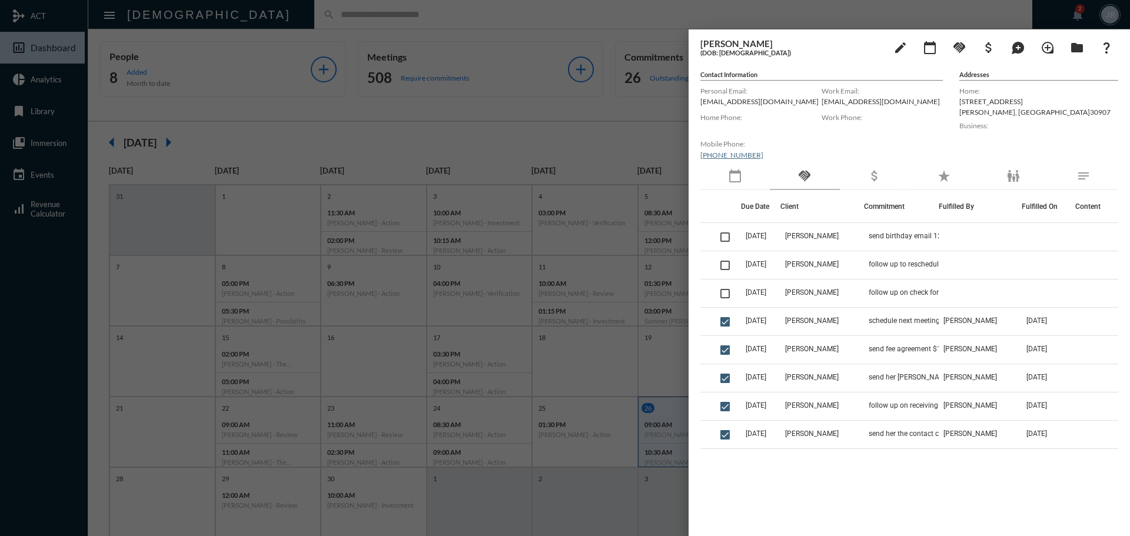
click at [281, 16] on div at bounding box center [565, 268] width 1130 height 536
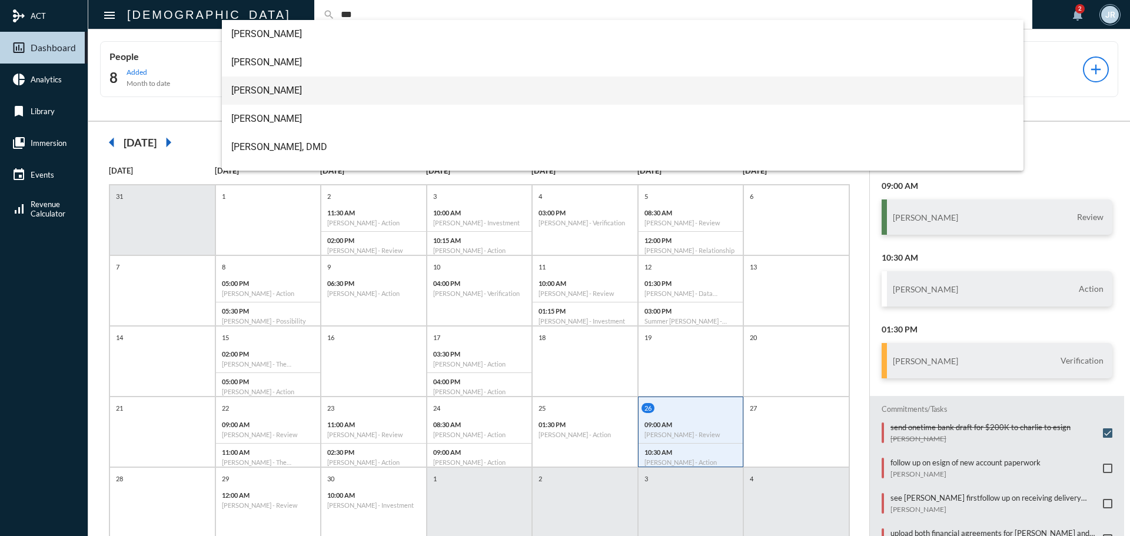
type input "***"
click at [257, 88] on span "Charlie Lee" at bounding box center [623, 91] width 784 height 28
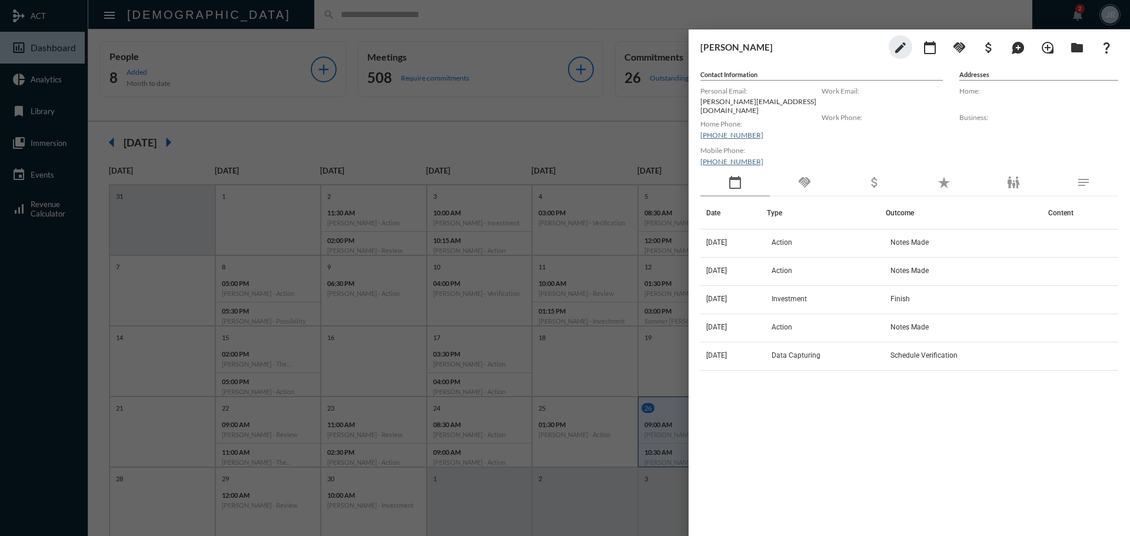
click at [801, 175] on mat-icon "handshake" at bounding box center [805, 182] width 14 height 14
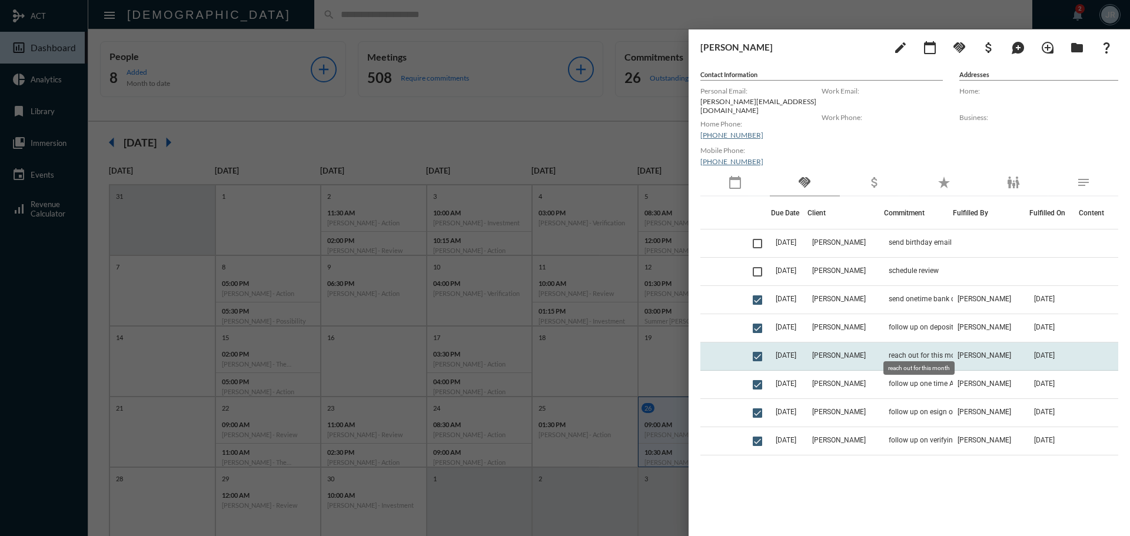
click at [890, 351] on span "reach out for this month" at bounding box center [927, 355] width 77 height 8
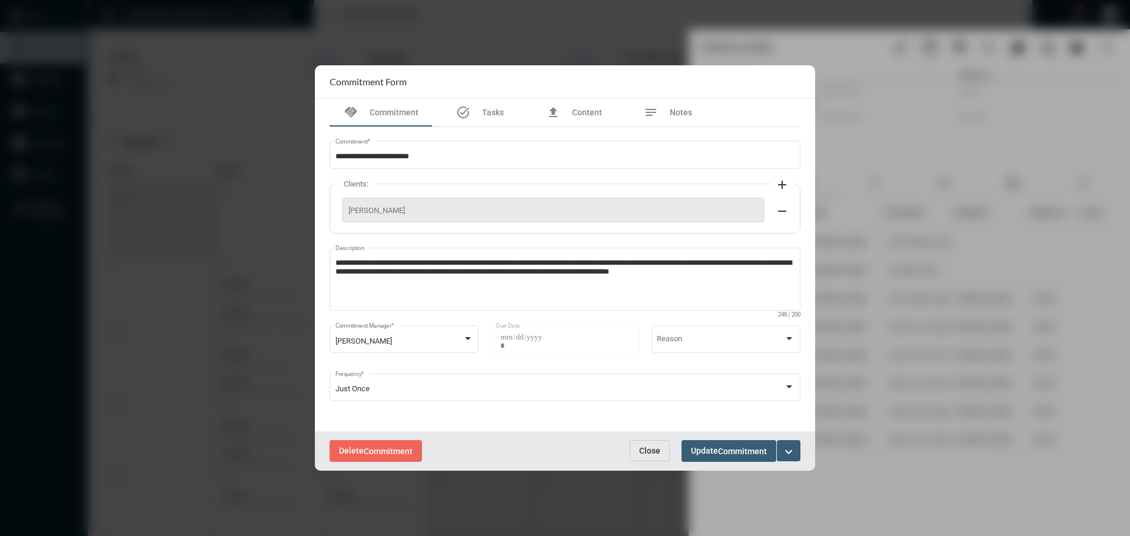
click at [658, 449] on span "Close" at bounding box center [649, 450] width 21 height 9
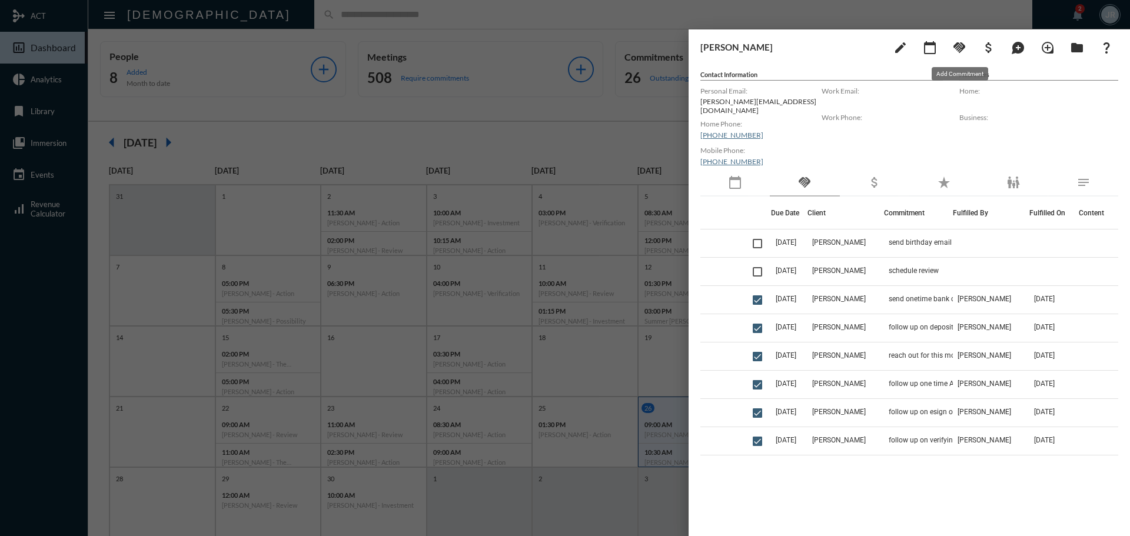
click at [963, 45] on mat-icon "handshake" at bounding box center [960, 48] width 14 height 14
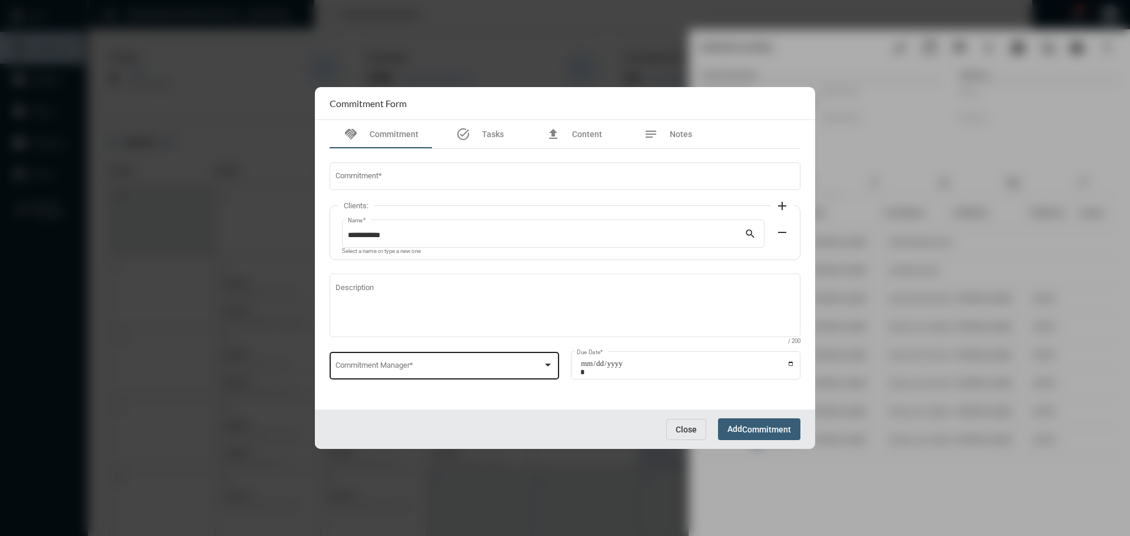
click at [412, 372] on span at bounding box center [440, 367] width 208 height 9
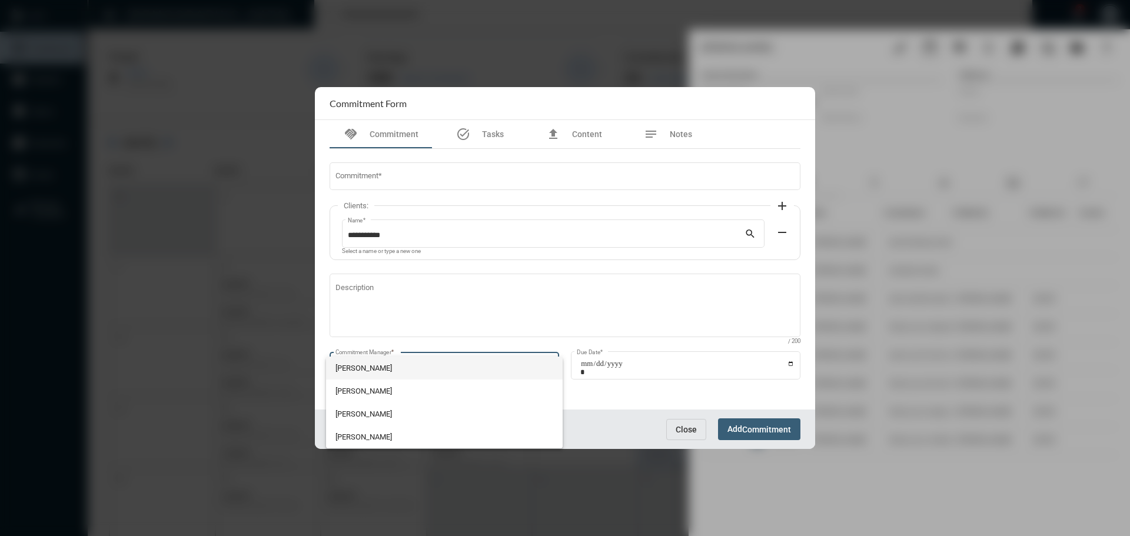
click at [384, 368] on span "John McCollum" at bounding box center [445, 368] width 218 height 23
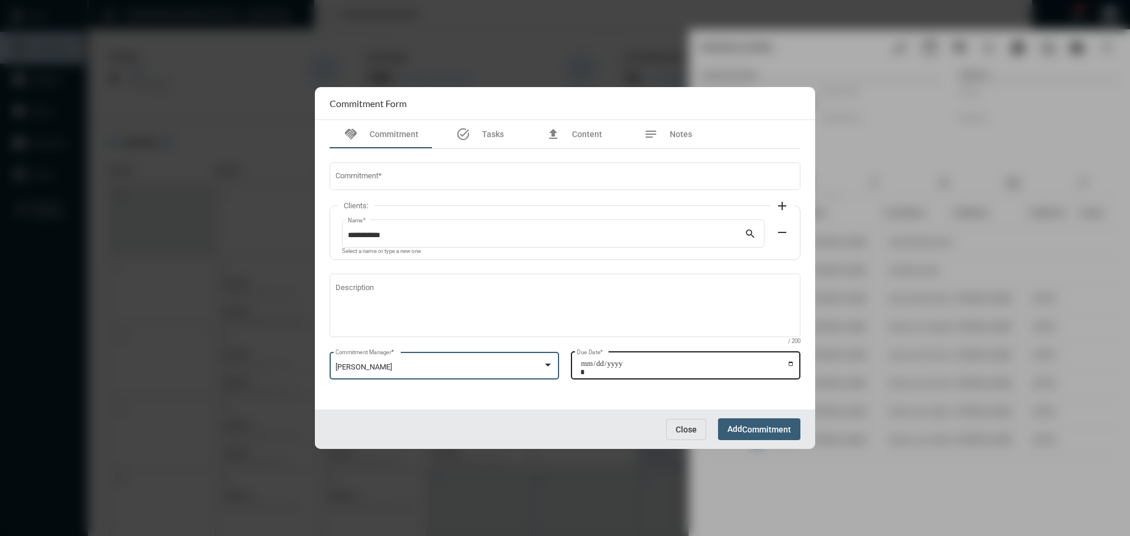
click at [792, 360] on input "Due Date *" at bounding box center [687, 368] width 214 height 16
type input "**********"
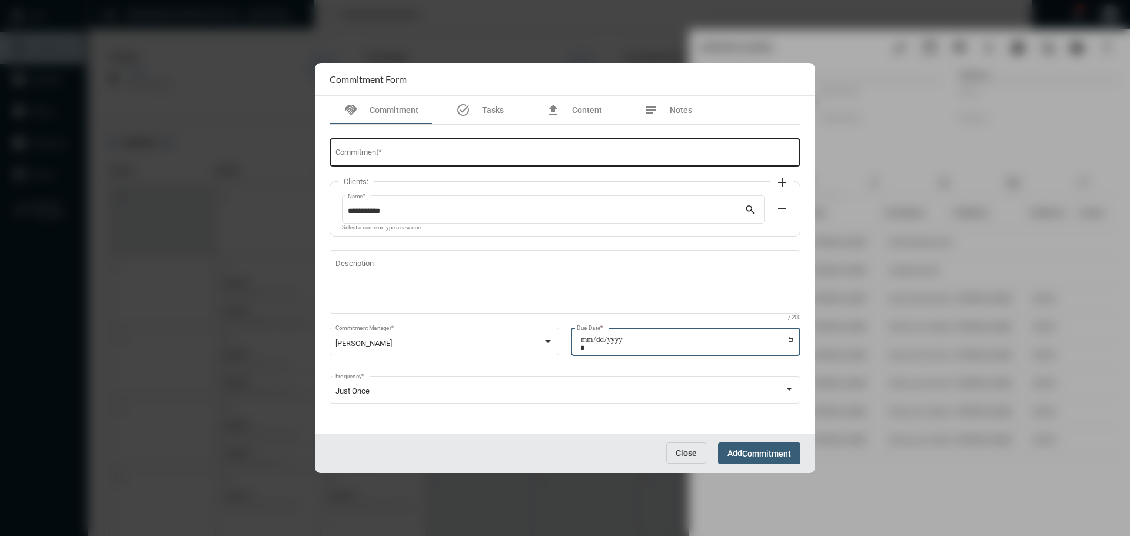
click at [413, 160] on div "Commitment *" at bounding box center [566, 152] width 460 height 30
type input "*"
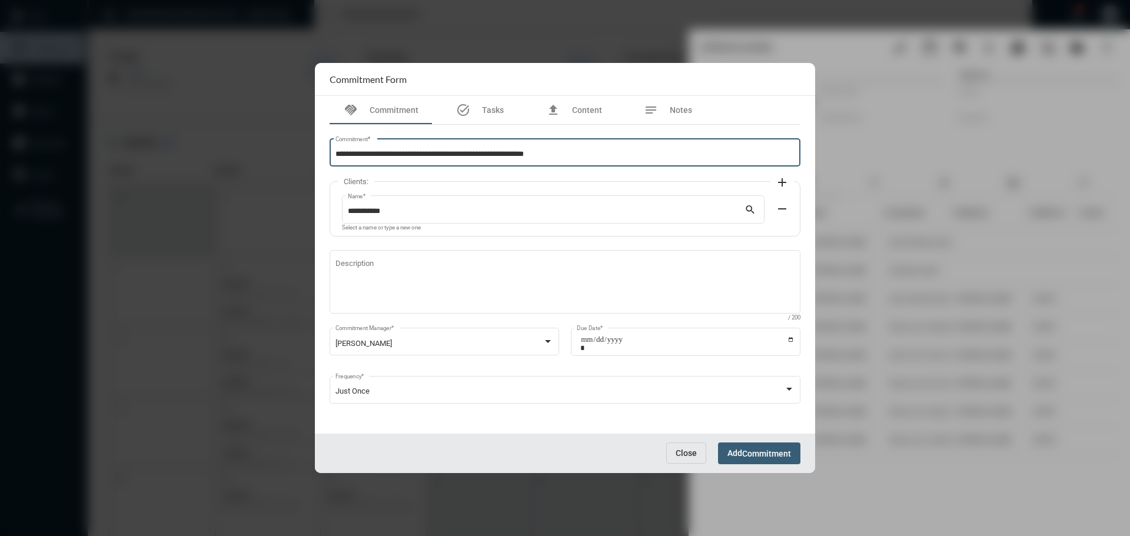
type input "**********"
click at [745, 450] on button "Add Commitment" at bounding box center [759, 454] width 82 height 22
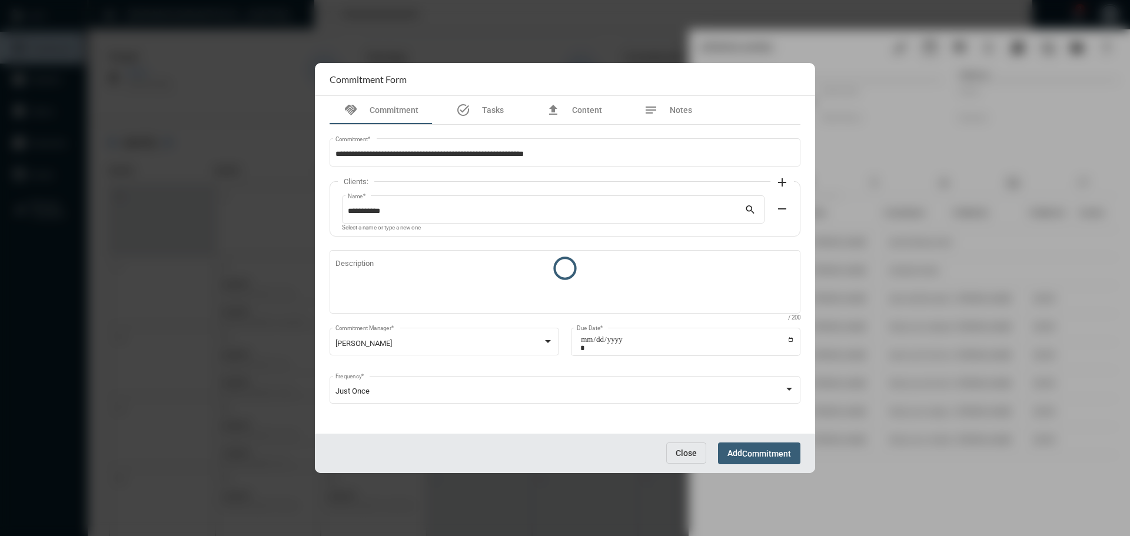
click at [745, 450] on div at bounding box center [565, 268] width 500 height 410
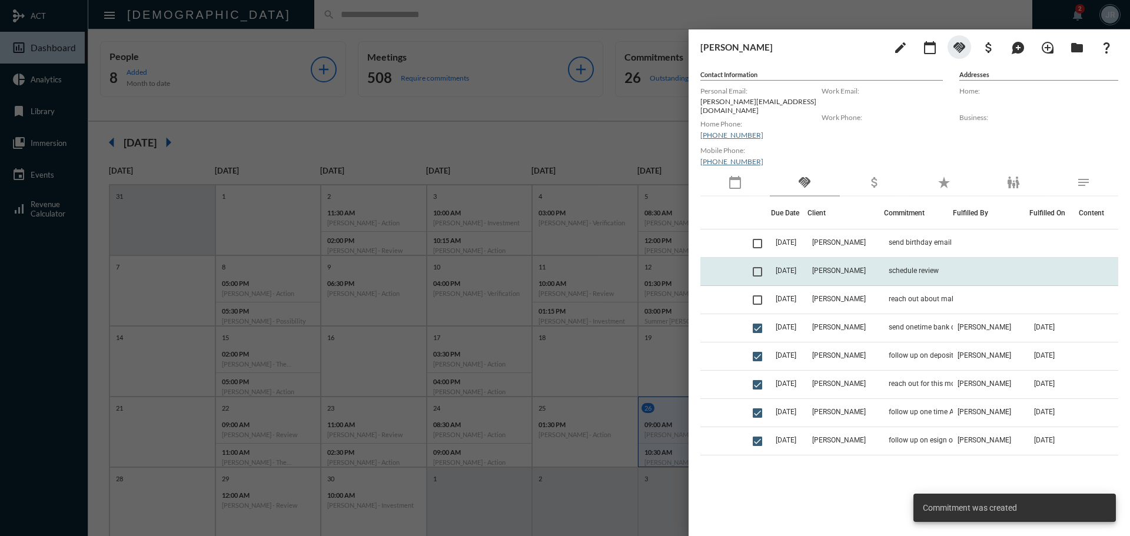
click at [884, 264] on td "schedule review" at bounding box center [918, 272] width 69 height 28
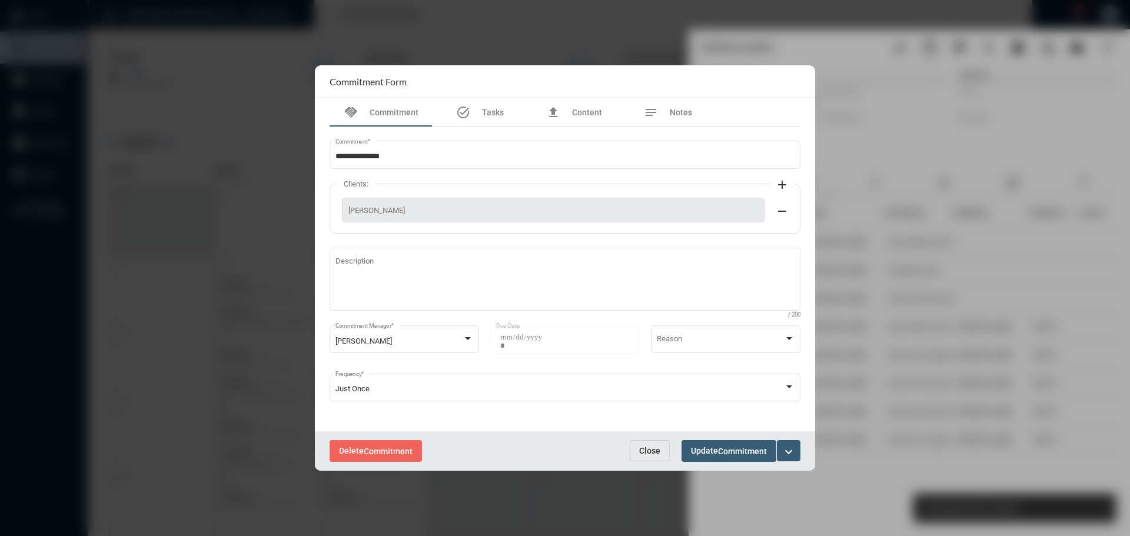
click at [651, 453] on span "Close" at bounding box center [649, 450] width 21 height 9
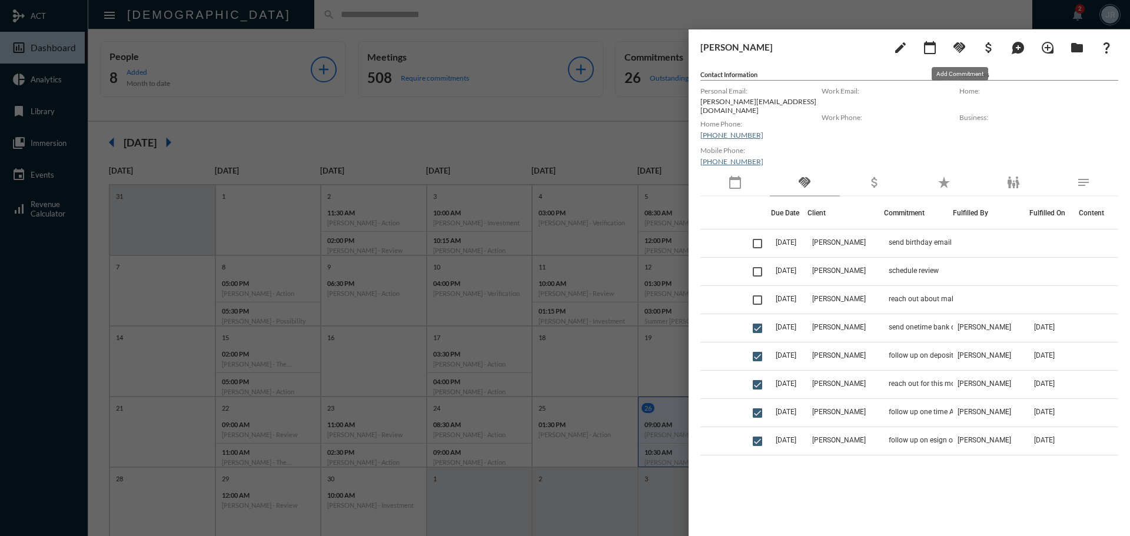
click at [959, 49] on mat-icon "handshake" at bounding box center [960, 48] width 14 height 14
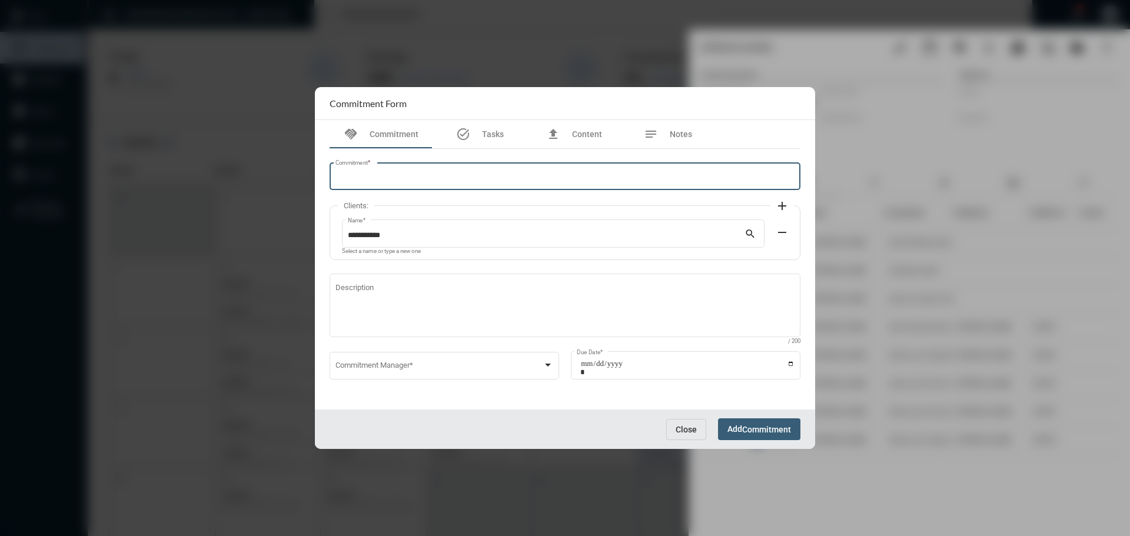
click at [363, 178] on input "Commitment *" at bounding box center [566, 178] width 460 height 9
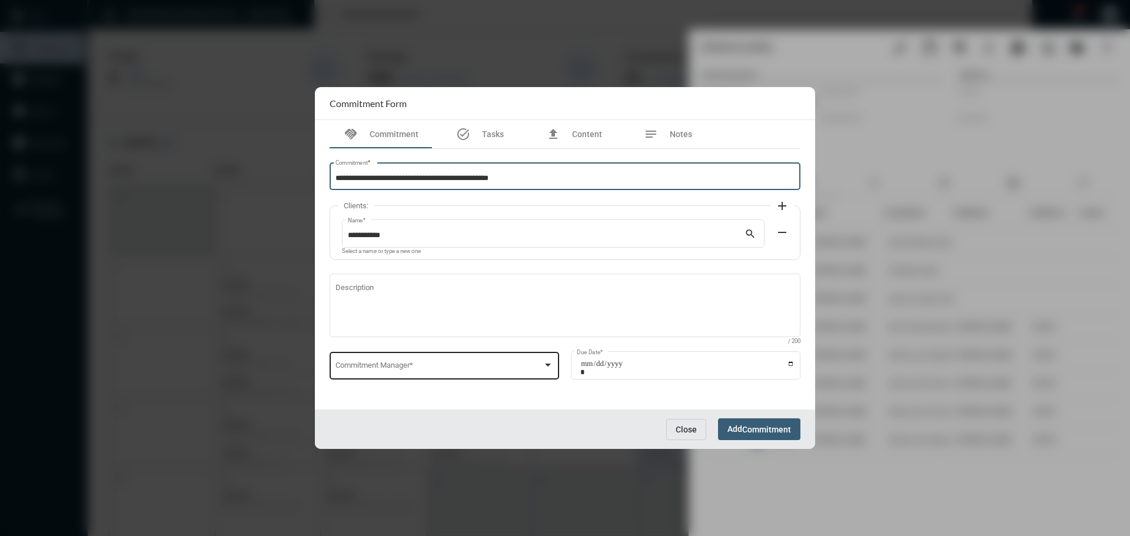
type input "**********"
click at [374, 371] on span at bounding box center [440, 367] width 208 height 9
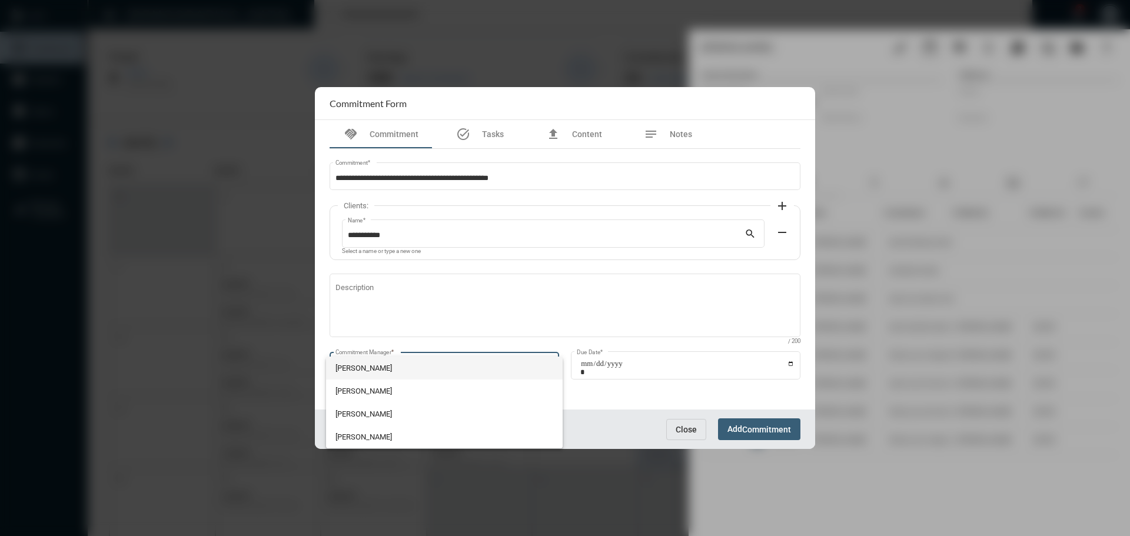
click at [373, 370] on span "John McCollum" at bounding box center [445, 368] width 218 height 23
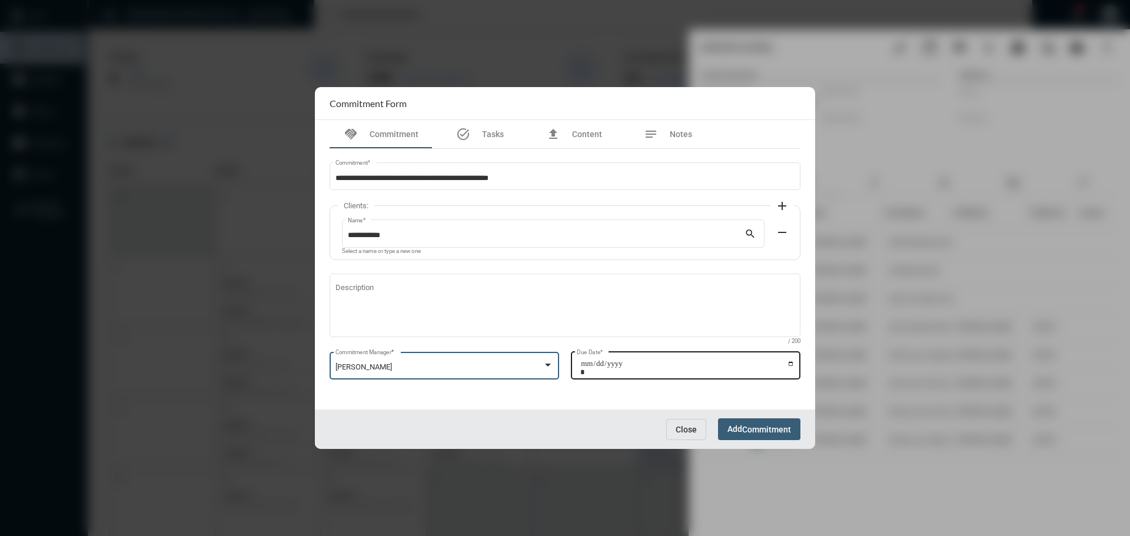
click at [790, 365] on input "Due Date *" at bounding box center [687, 368] width 214 height 16
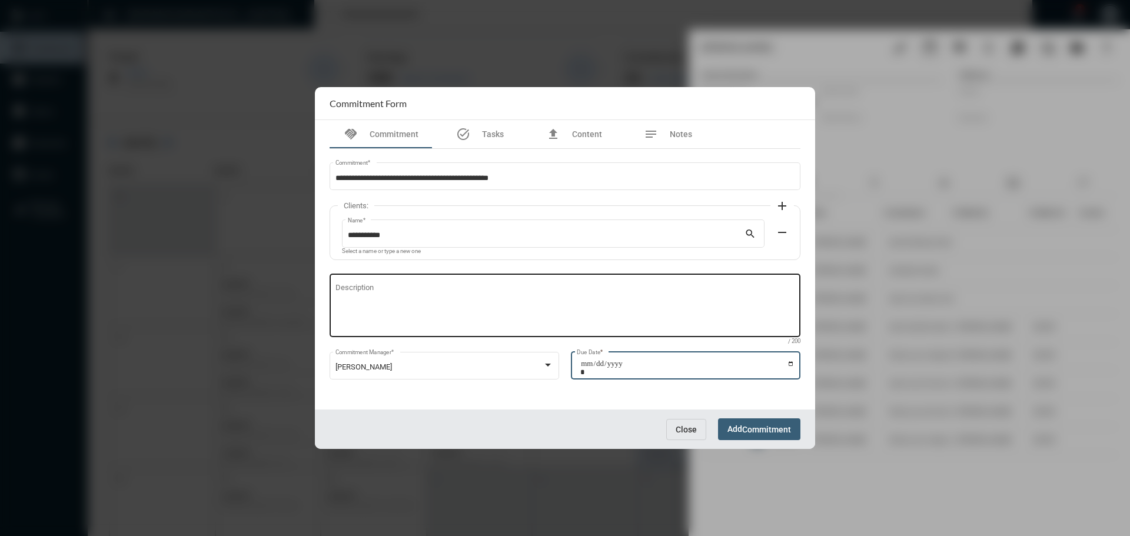
type input "**********"
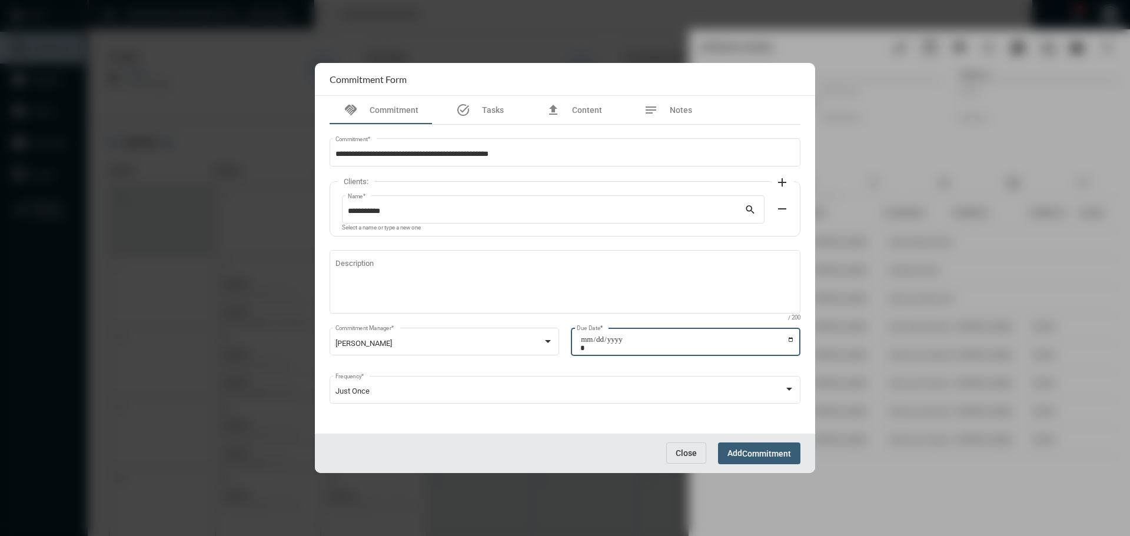
click at [768, 454] on span "Commitment" at bounding box center [766, 453] width 49 height 9
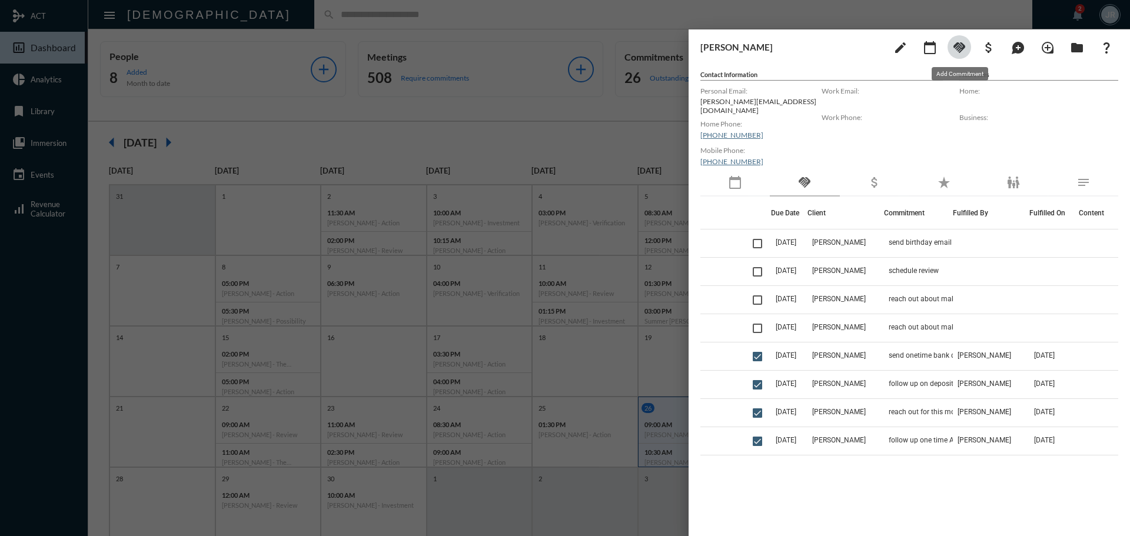
click at [961, 44] on mat-icon "handshake" at bounding box center [960, 48] width 14 height 14
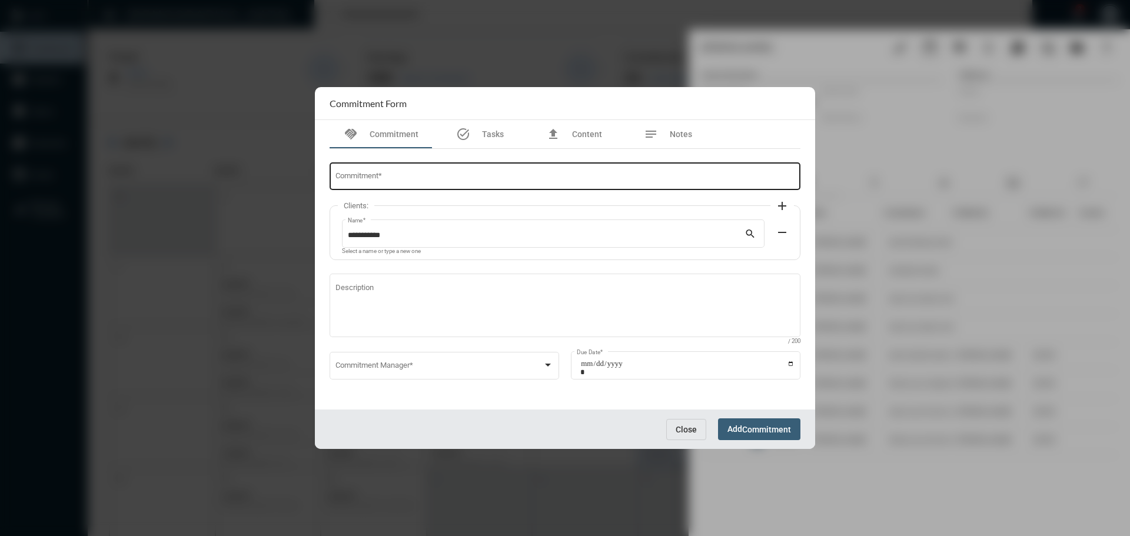
click at [383, 169] on div "Commitment *" at bounding box center [566, 176] width 460 height 30
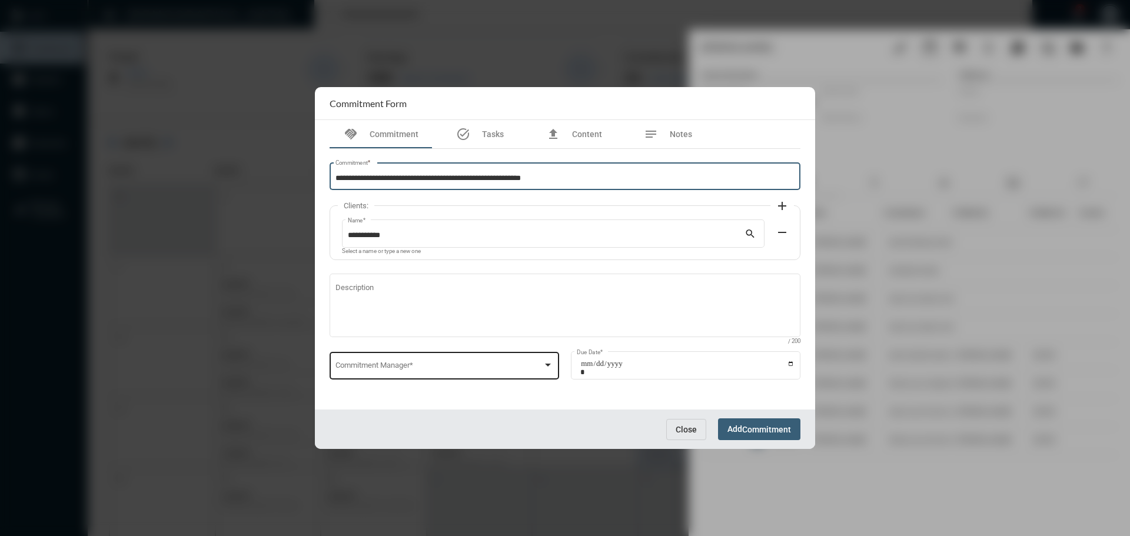
type input "**********"
click at [450, 361] on div "Commitment Manager *" at bounding box center [445, 365] width 218 height 30
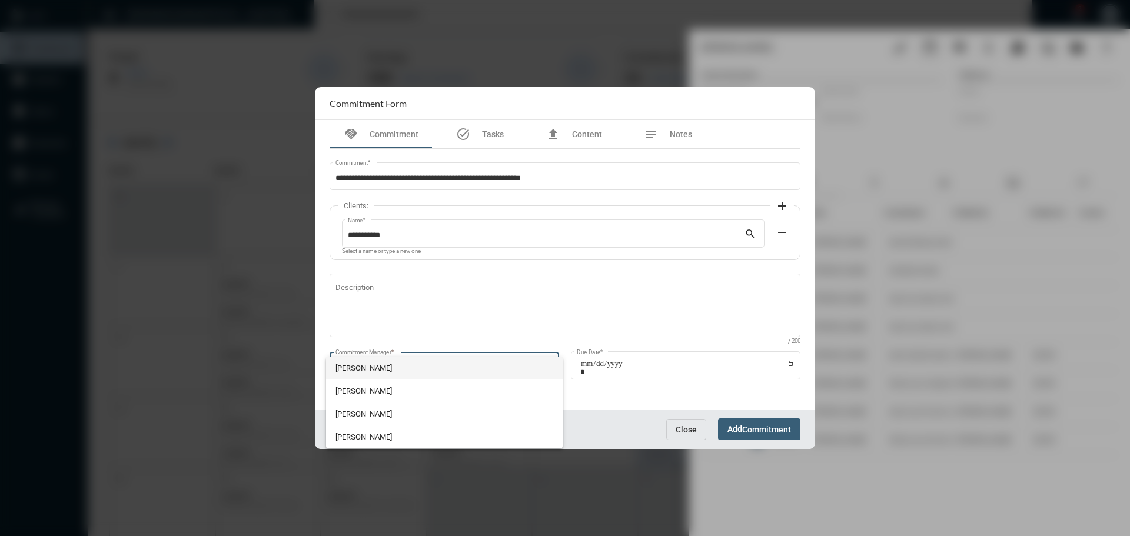
click at [397, 366] on span "John McCollum" at bounding box center [445, 368] width 218 height 23
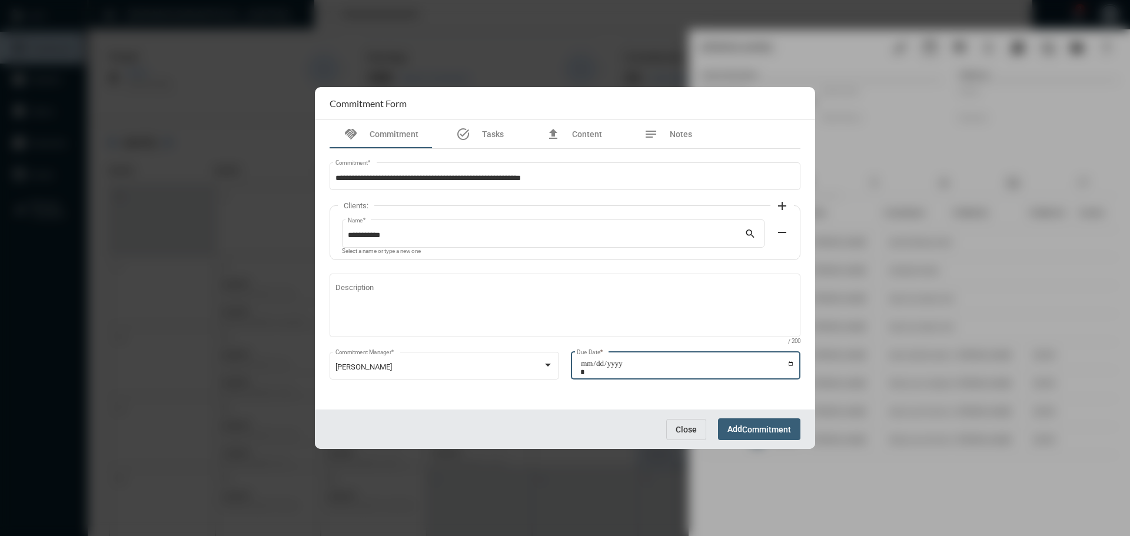
click at [793, 362] on input "Due Date *" at bounding box center [687, 368] width 214 height 16
type input "**********"
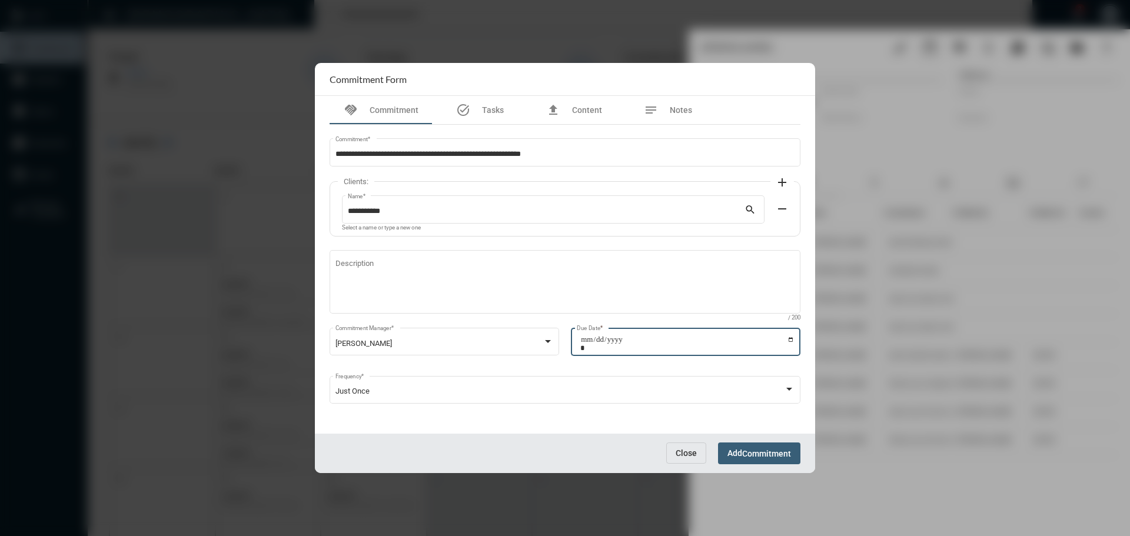
click at [732, 449] on span "Add Commitment" at bounding box center [760, 453] width 64 height 9
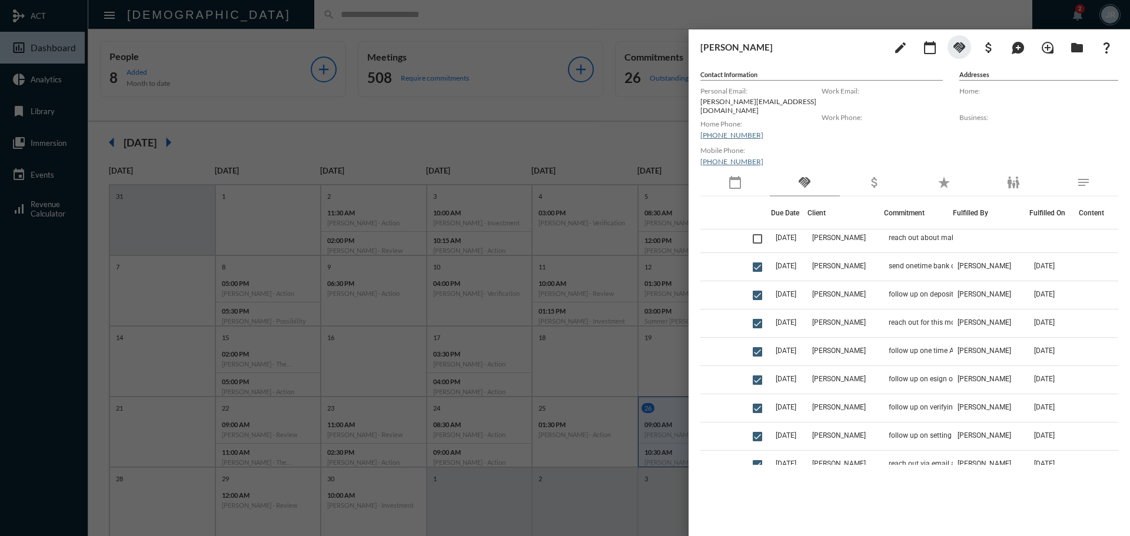
scroll to position [0, 0]
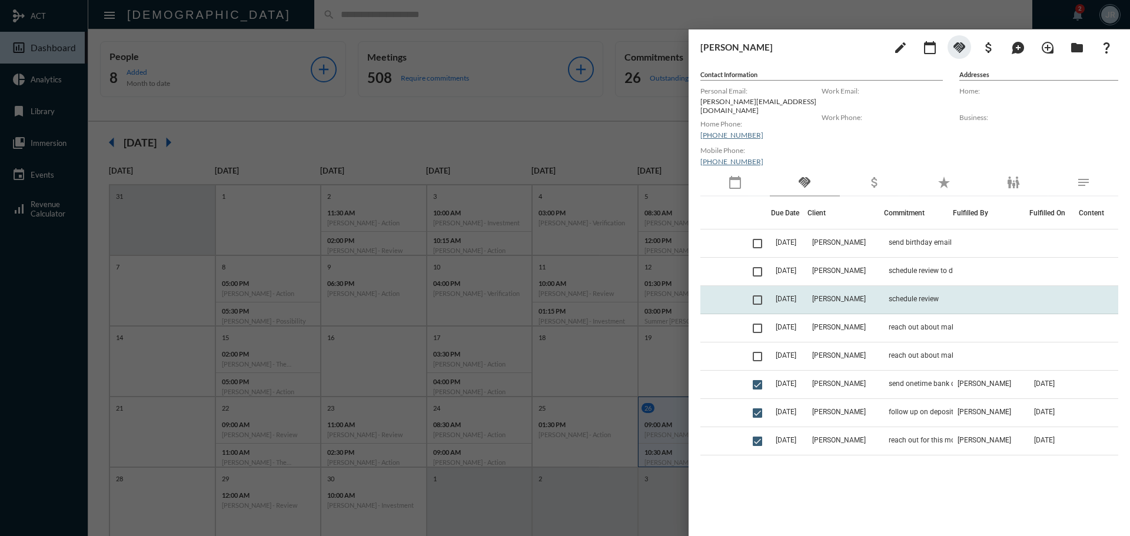
click at [901, 298] on td "schedule review" at bounding box center [918, 300] width 69 height 28
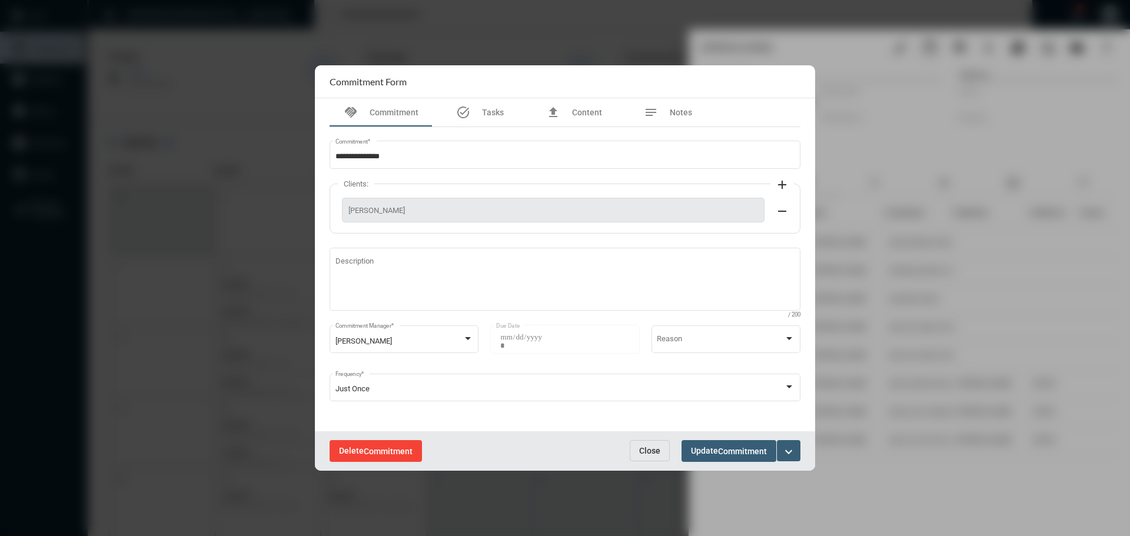
click at [392, 442] on button "Delete Commitment" at bounding box center [376, 451] width 92 height 22
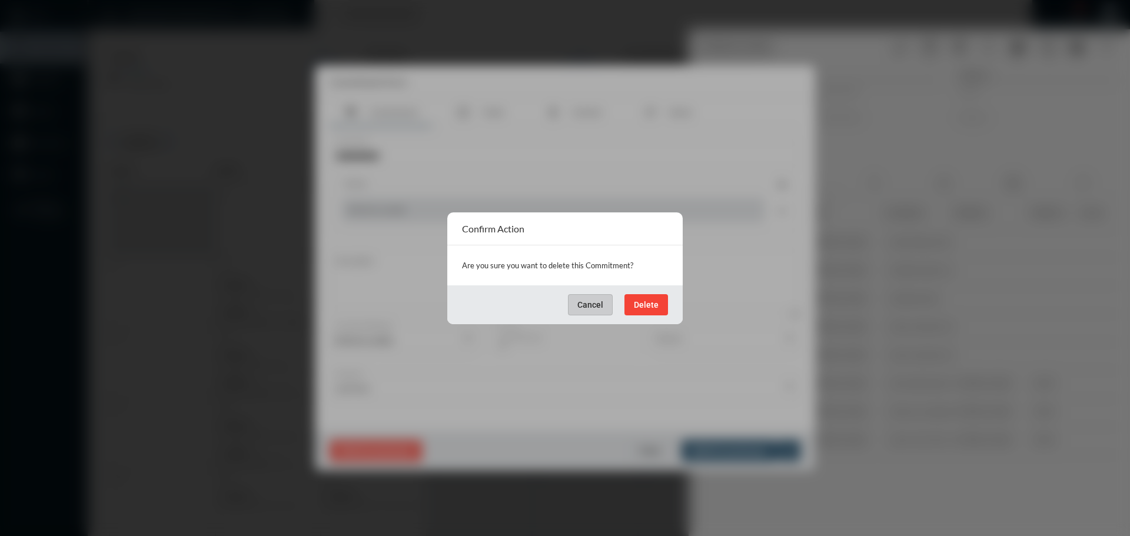
click at [654, 291] on div "Cancel Delete" at bounding box center [564, 305] width 235 height 39
click at [646, 308] on span "Delete" at bounding box center [646, 304] width 25 height 9
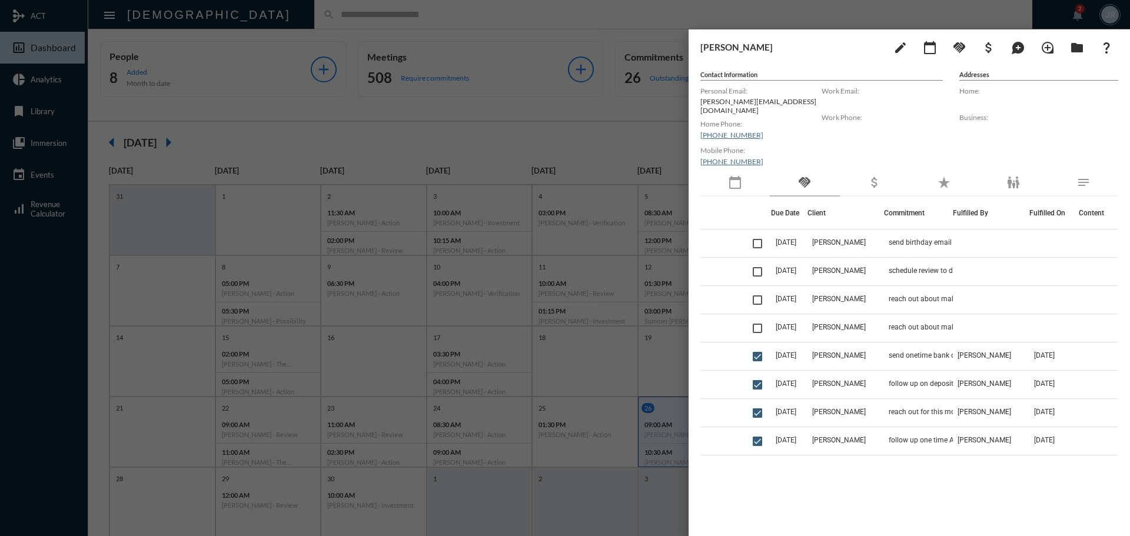
click at [304, 17] on div at bounding box center [565, 268] width 1130 height 536
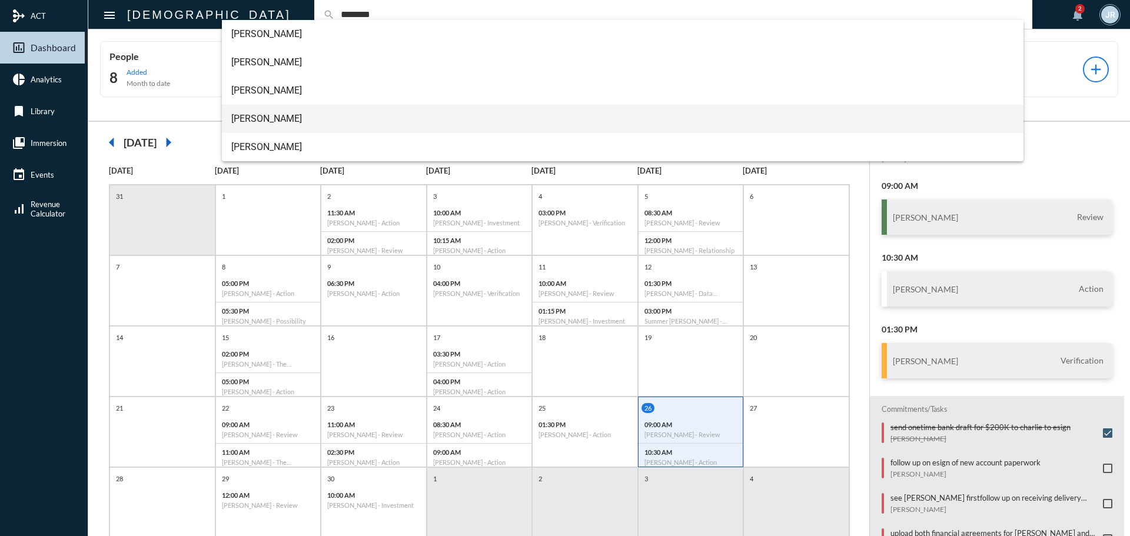
type input "********"
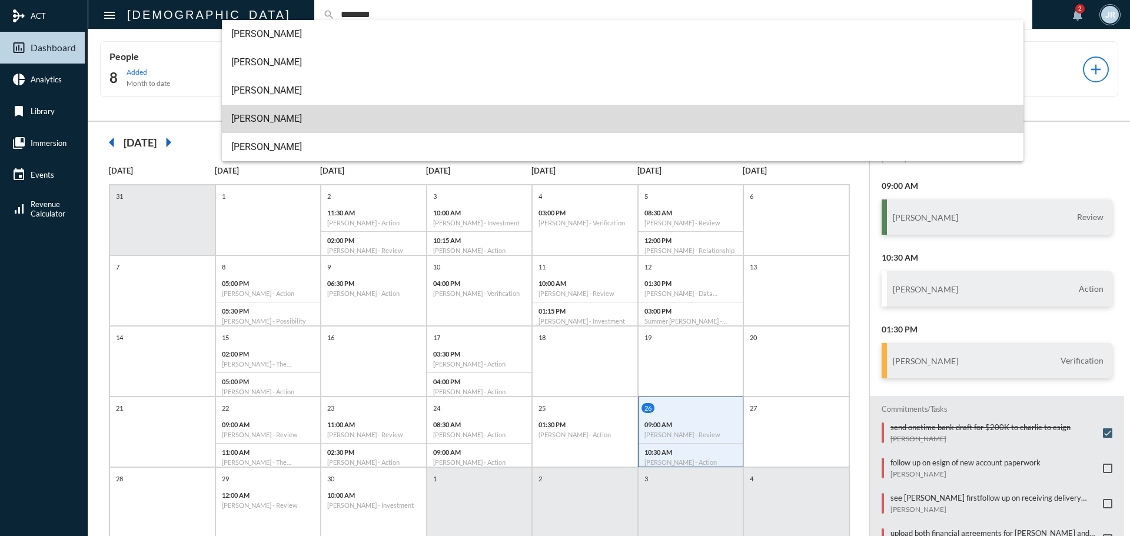
click at [260, 109] on span "Mark Gillikin" at bounding box center [623, 119] width 784 height 28
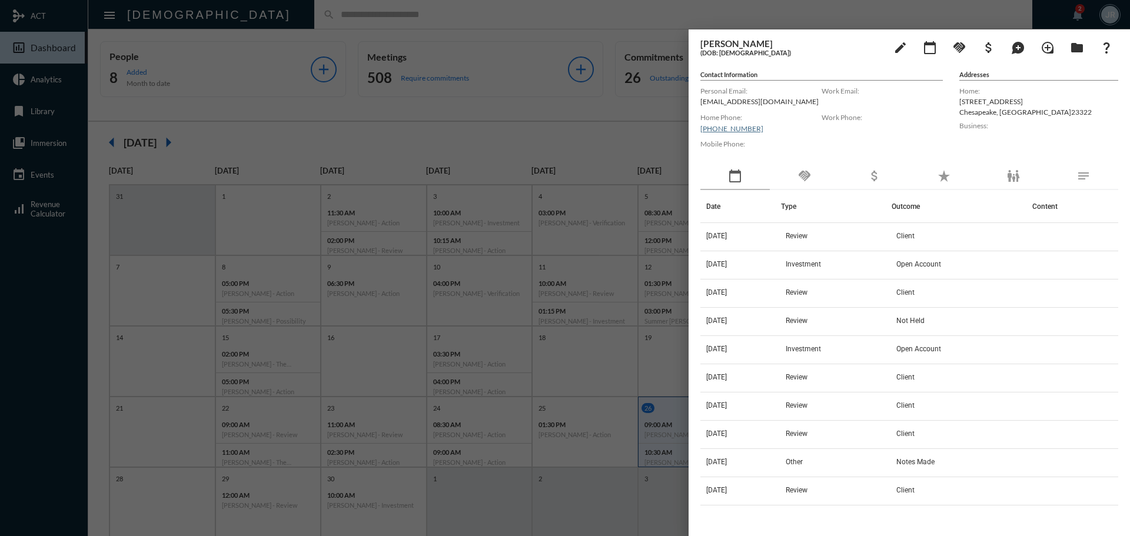
click at [801, 164] on div "handshake" at bounding box center [804, 176] width 69 height 27
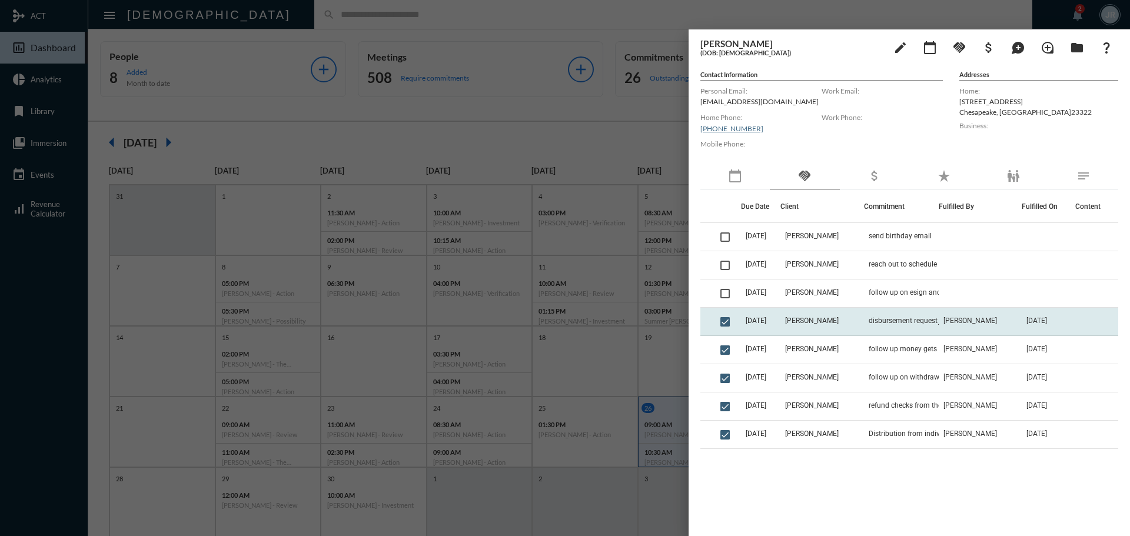
click at [781, 316] on td "9/26/25" at bounding box center [760, 322] width 39 height 28
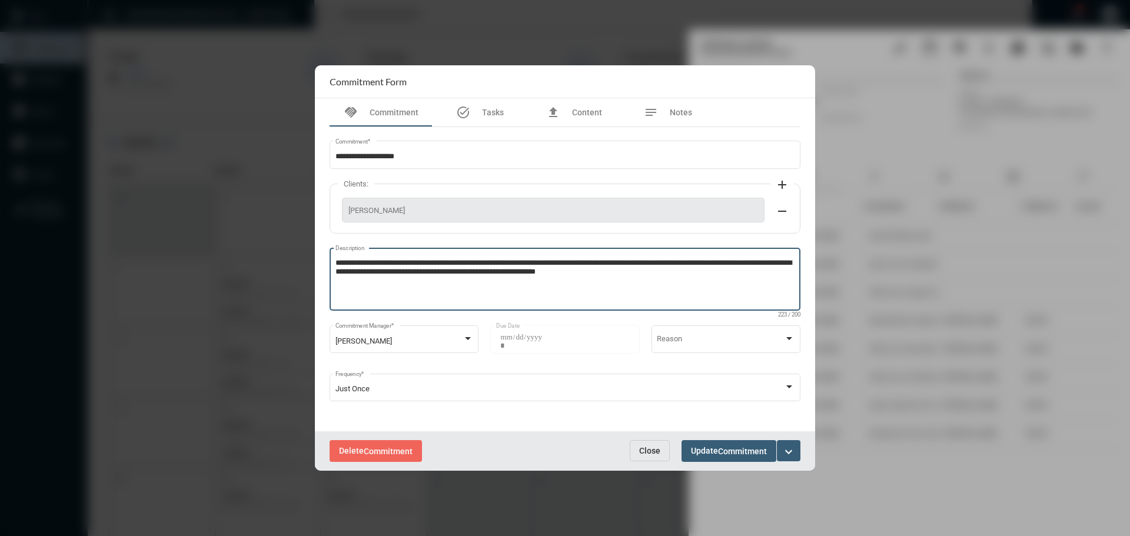
click at [663, 278] on textarea "**********" at bounding box center [566, 281] width 460 height 47
type textarea "**********"
click at [735, 447] on span "Commitment" at bounding box center [742, 451] width 49 height 9
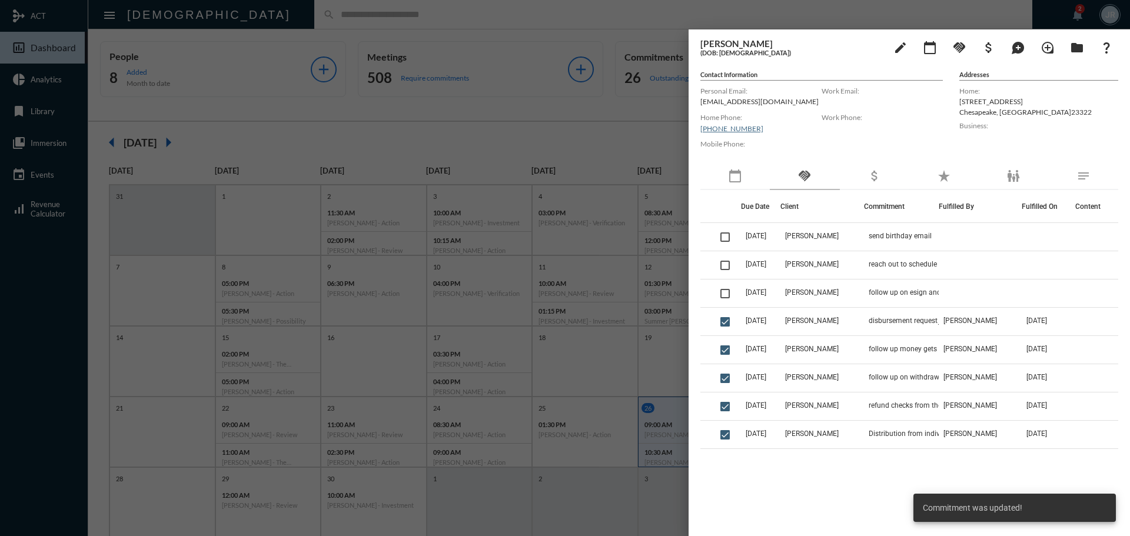
click at [845, 290] on td "Mark Gillikin" at bounding box center [822, 294] width 83 height 28
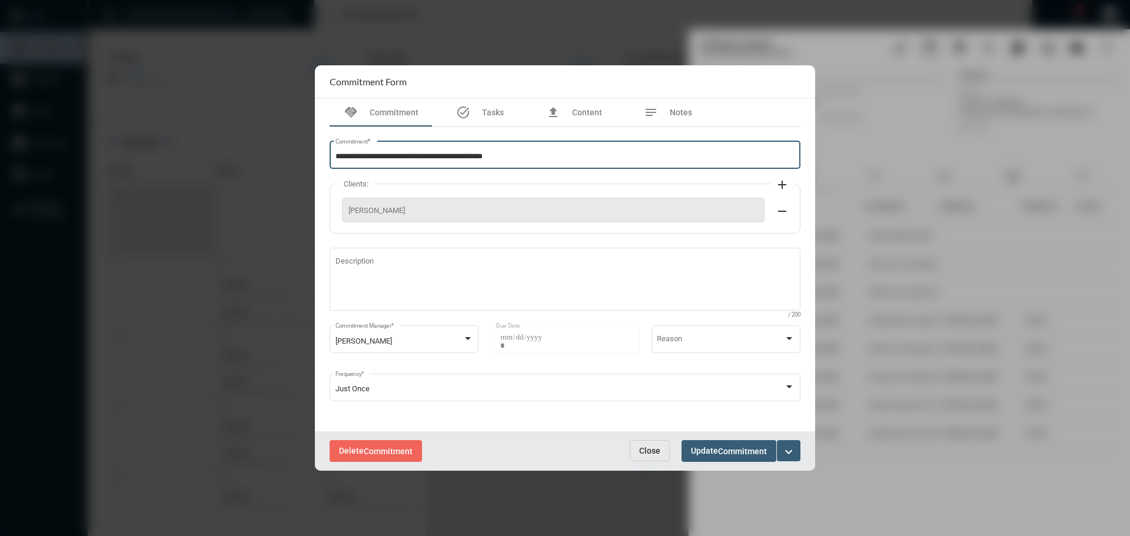
click at [415, 157] on input "**********" at bounding box center [566, 156] width 460 height 9
type input "**********"
click at [769, 452] on button "Update Commitment" at bounding box center [729, 451] width 95 height 22
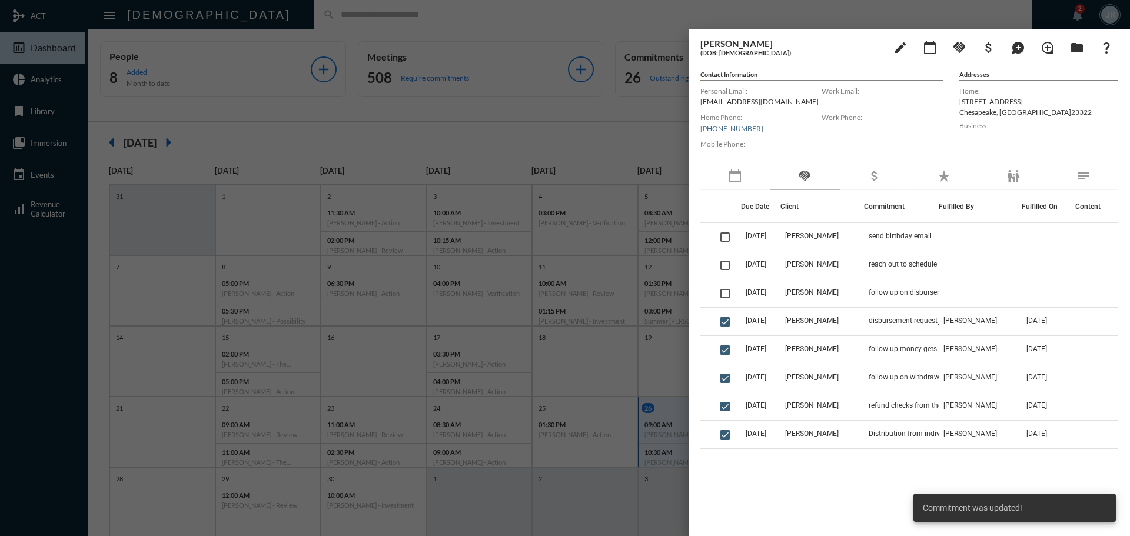
click at [473, 25] on div at bounding box center [565, 268] width 1130 height 536
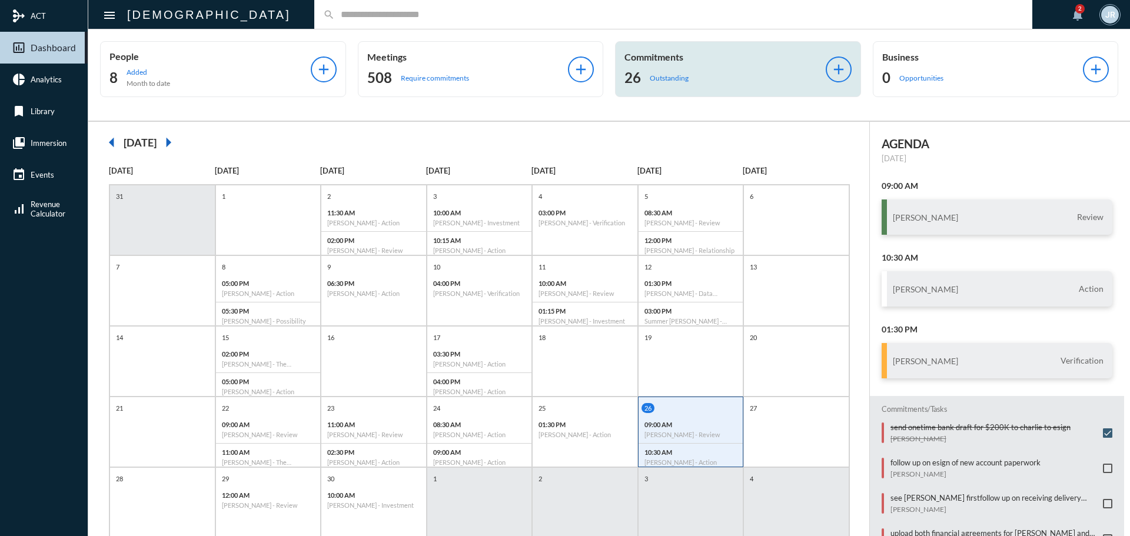
click at [649, 70] on div "26 Outstanding" at bounding box center [725, 77] width 201 height 19
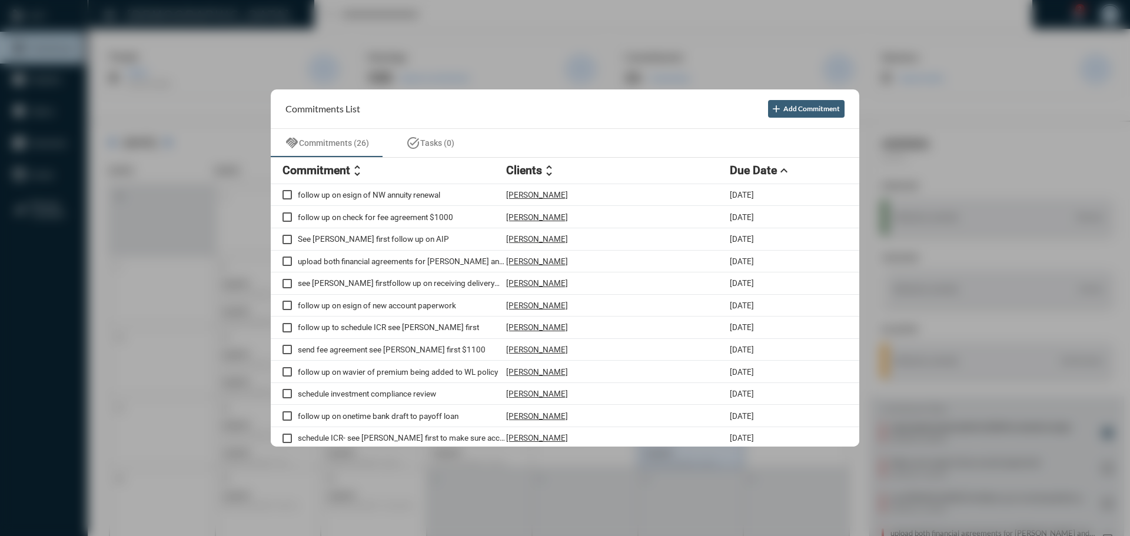
click at [321, 35] on div at bounding box center [565, 268] width 1130 height 536
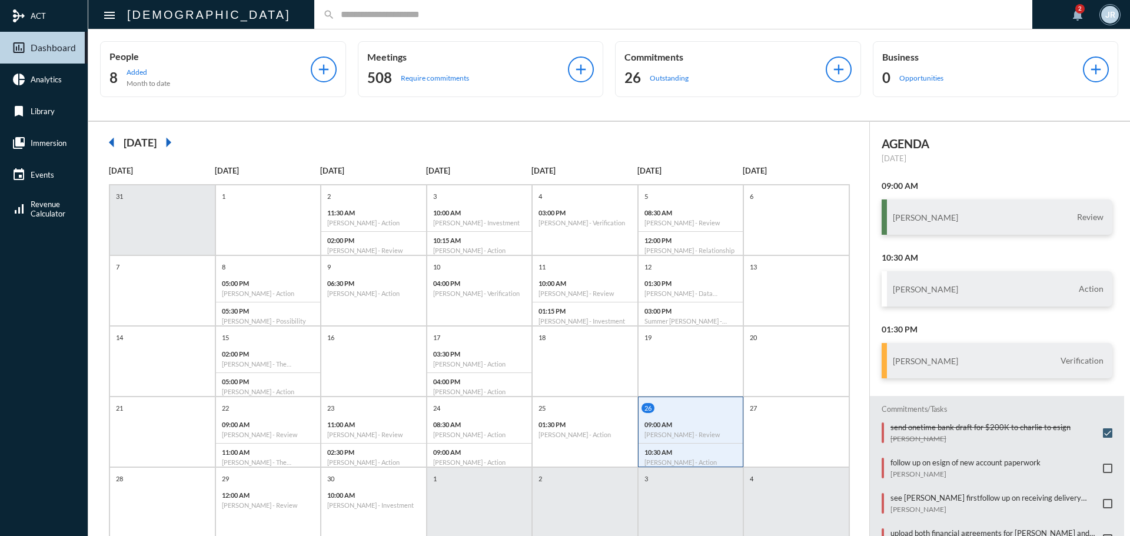
click at [335, 14] on input "text" at bounding box center [679, 14] width 689 height 10
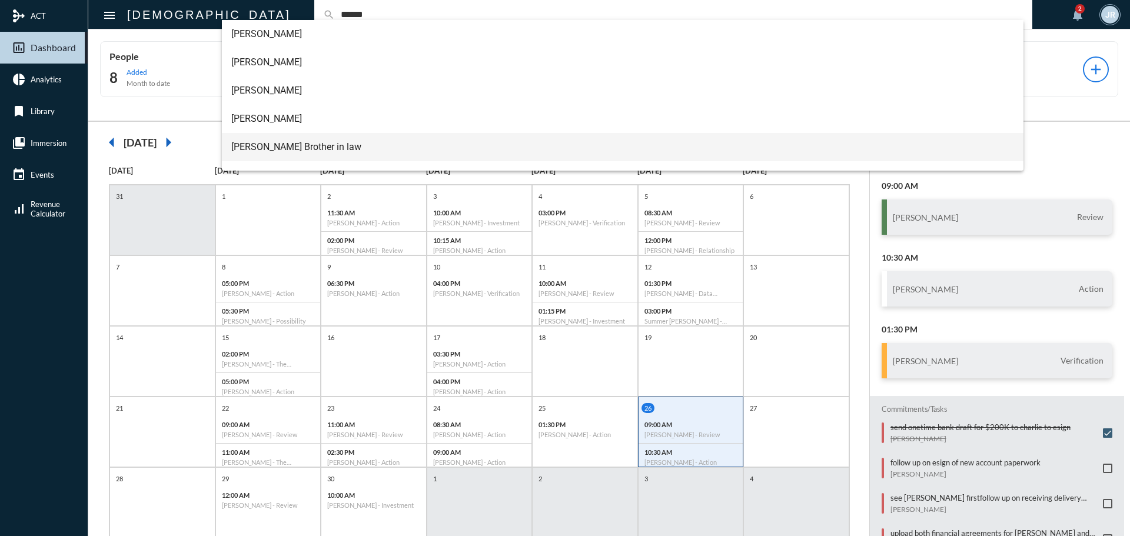
scroll to position [118, 0]
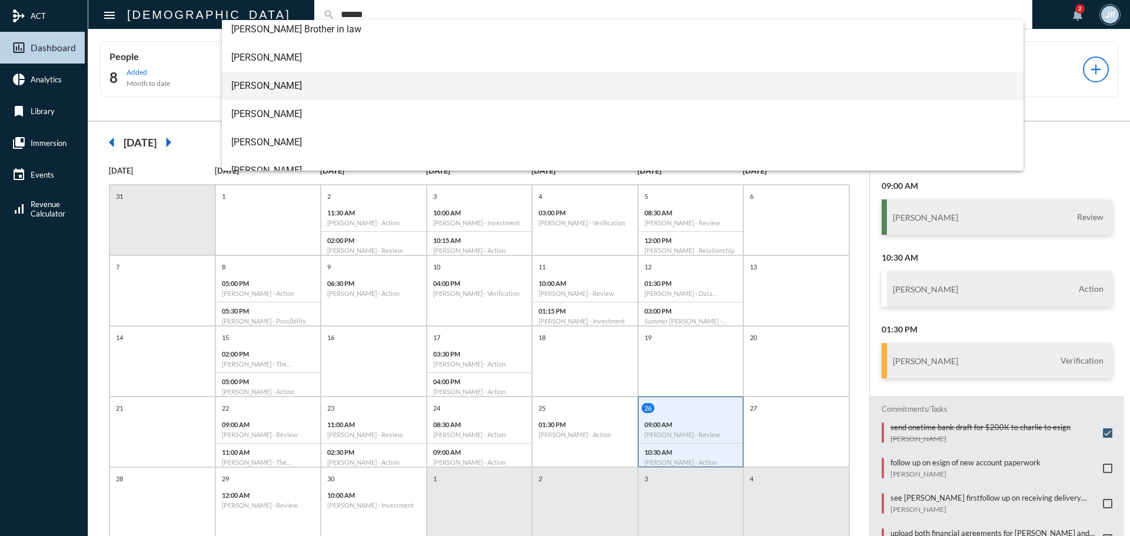
type input "******"
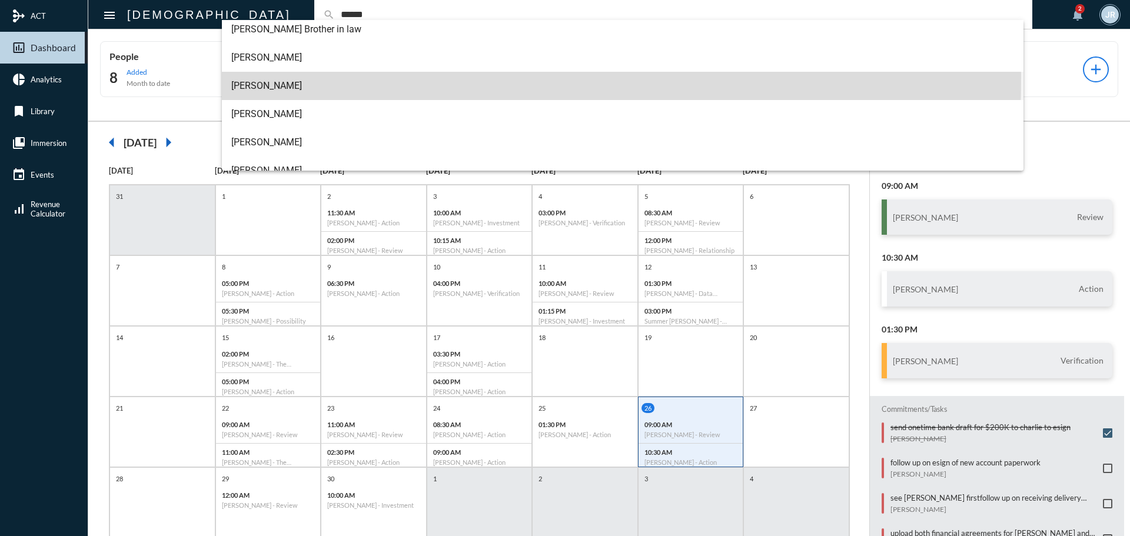
click at [260, 77] on span "Jeffrey Miller" at bounding box center [623, 86] width 784 height 28
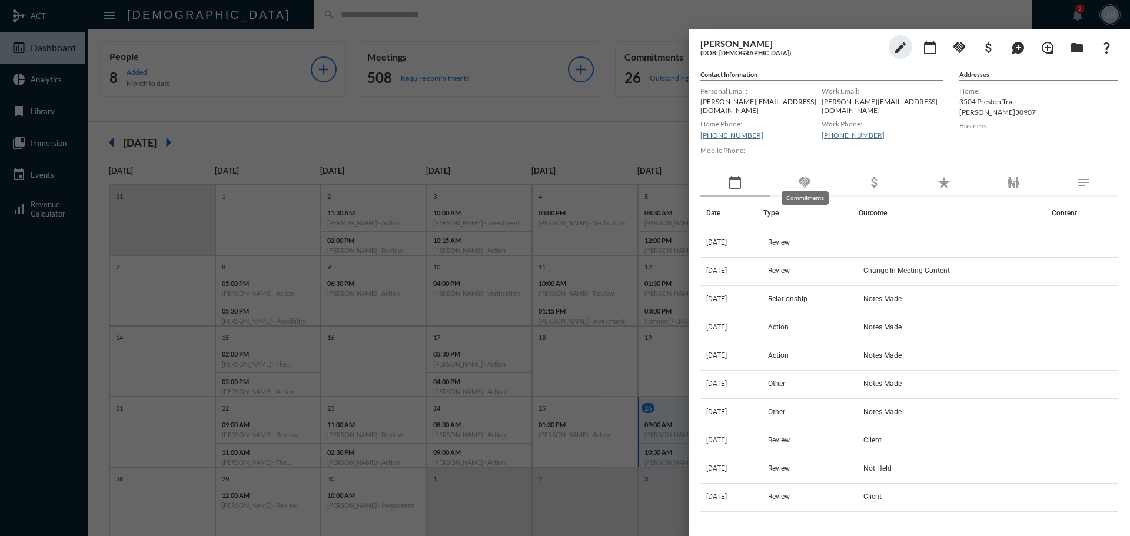
click at [798, 182] on mat-icon "handshake" at bounding box center [805, 182] width 14 height 14
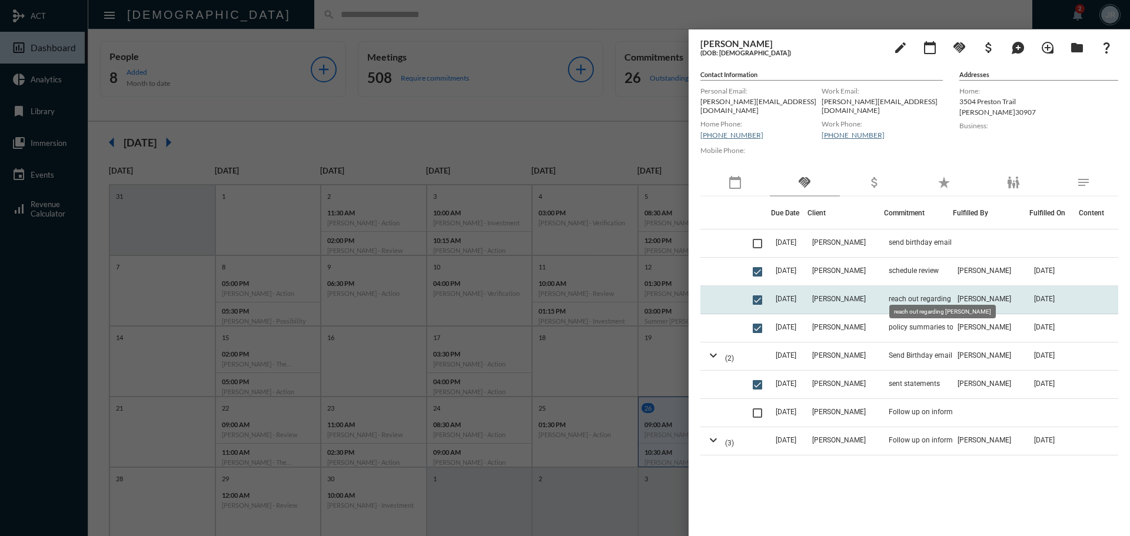
click at [905, 295] on span "reach out regarding Tyler Love" at bounding box center [948, 299] width 118 height 8
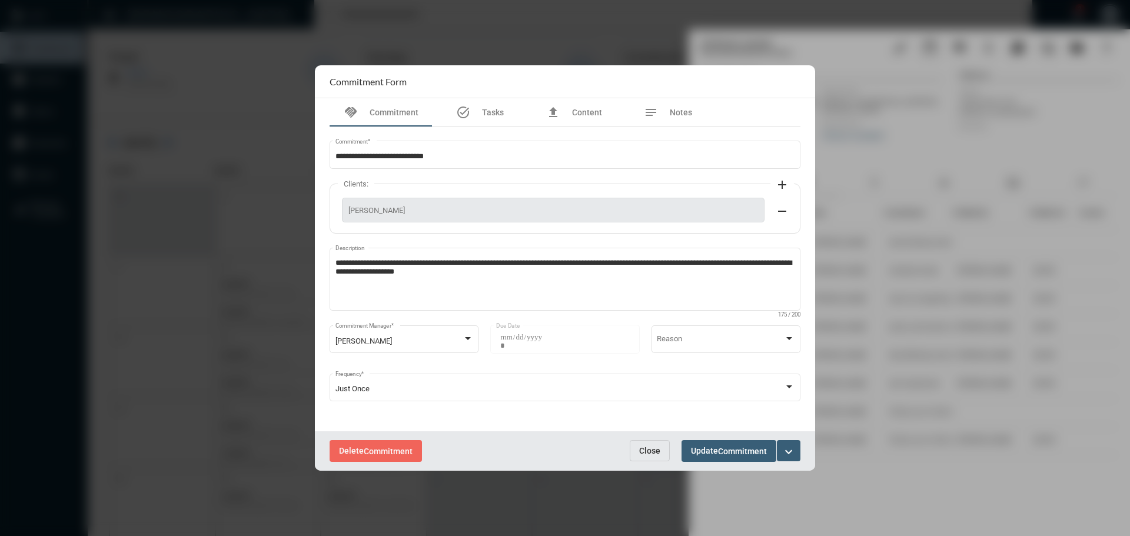
click at [650, 446] on span "Close" at bounding box center [649, 450] width 21 height 9
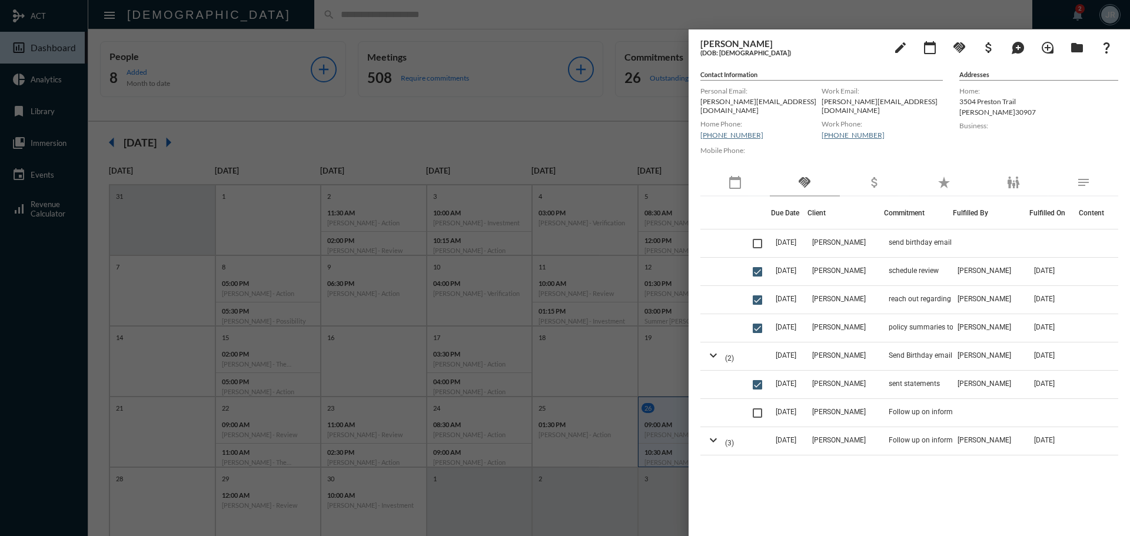
click at [570, 18] on div at bounding box center [565, 268] width 1130 height 536
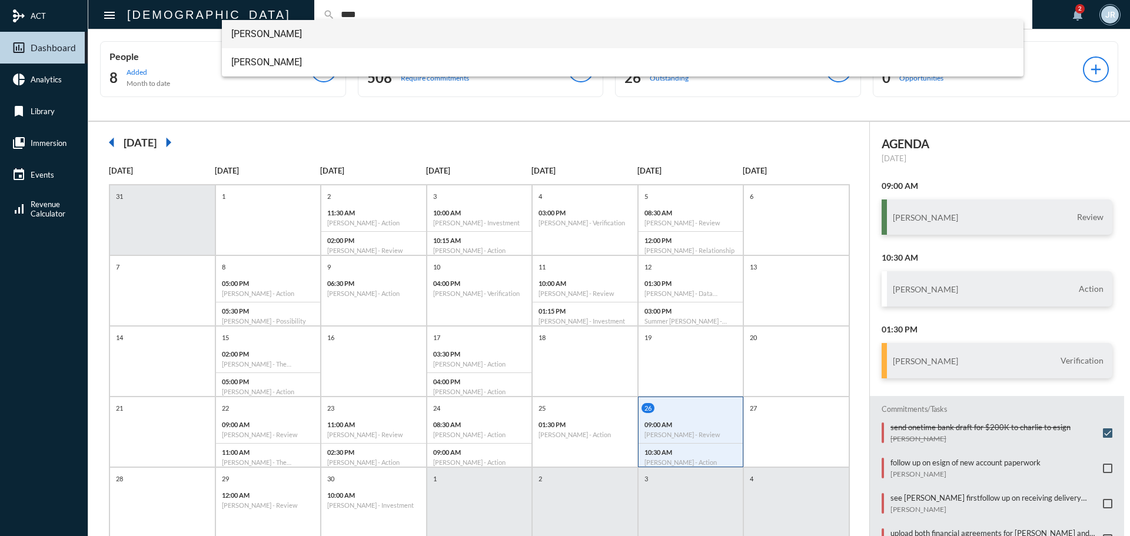
type input "****"
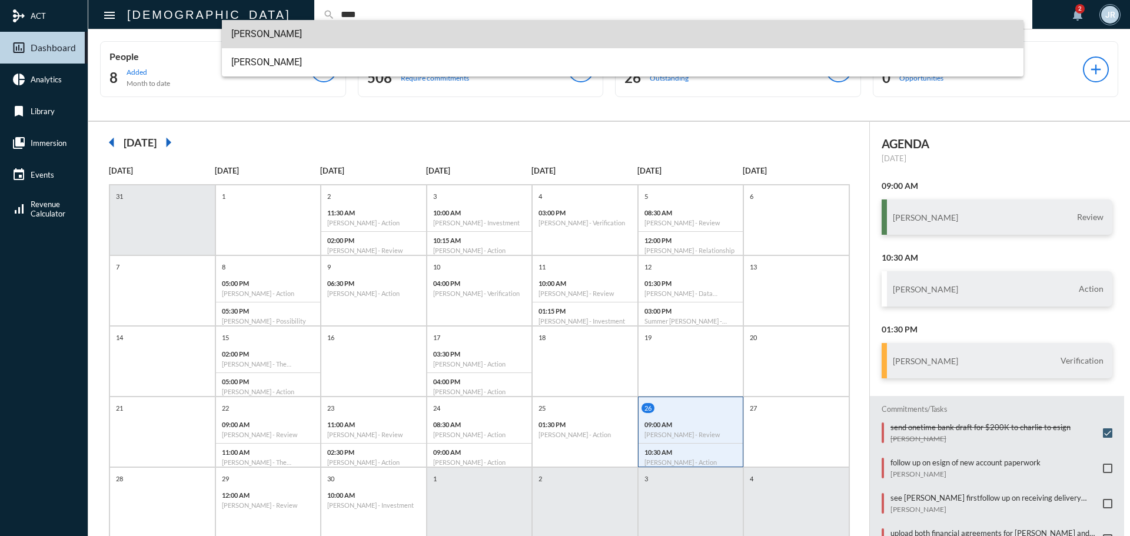
click at [264, 32] on span "Chanda Bhat" at bounding box center [623, 34] width 784 height 28
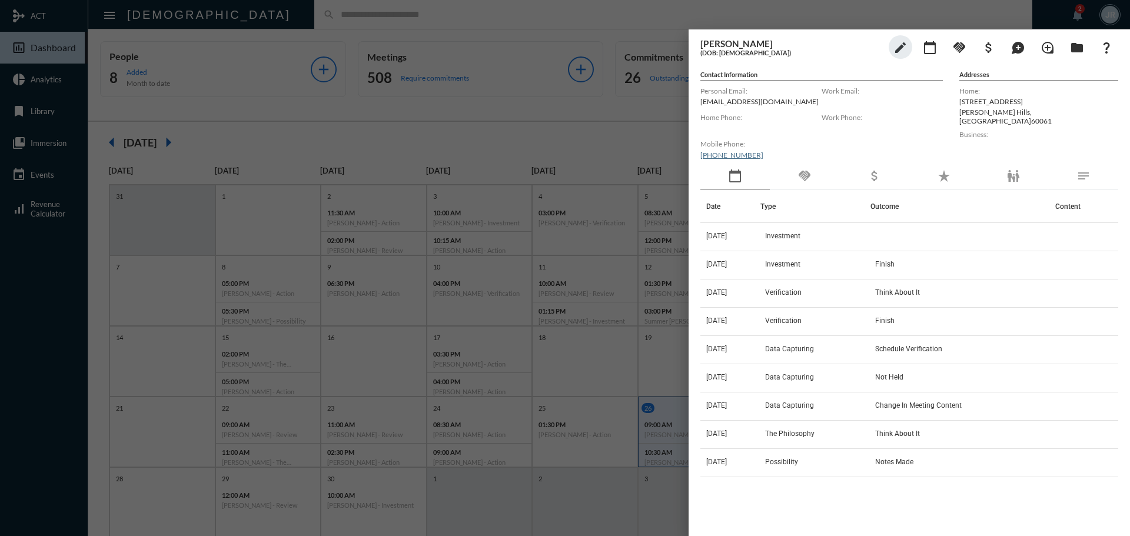
click at [802, 166] on div "handshake" at bounding box center [804, 176] width 69 height 27
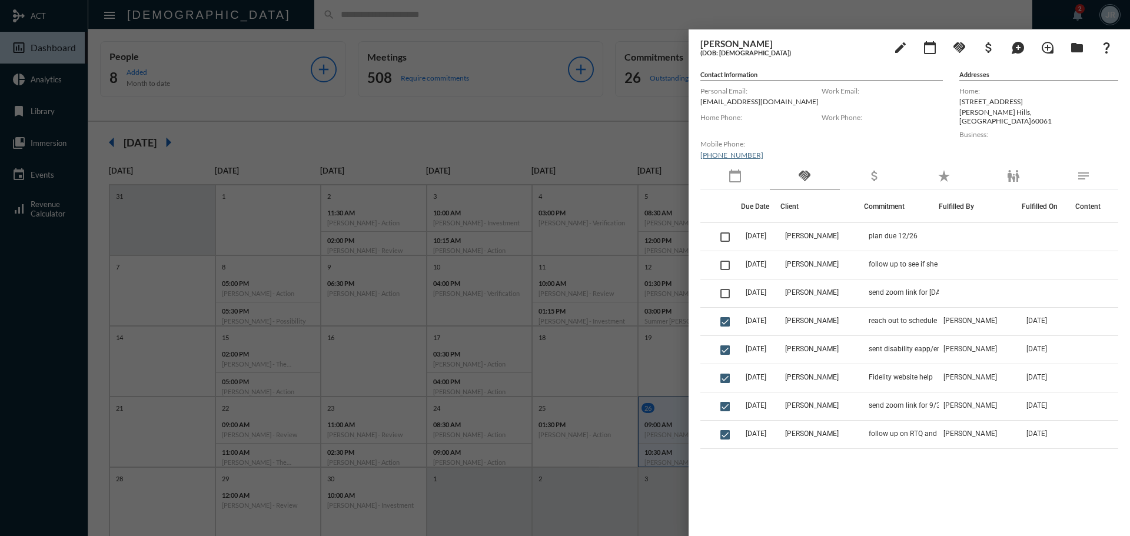
click at [740, 184] on div "calendar_today" at bounding box center [735, 176] width 69 height 27
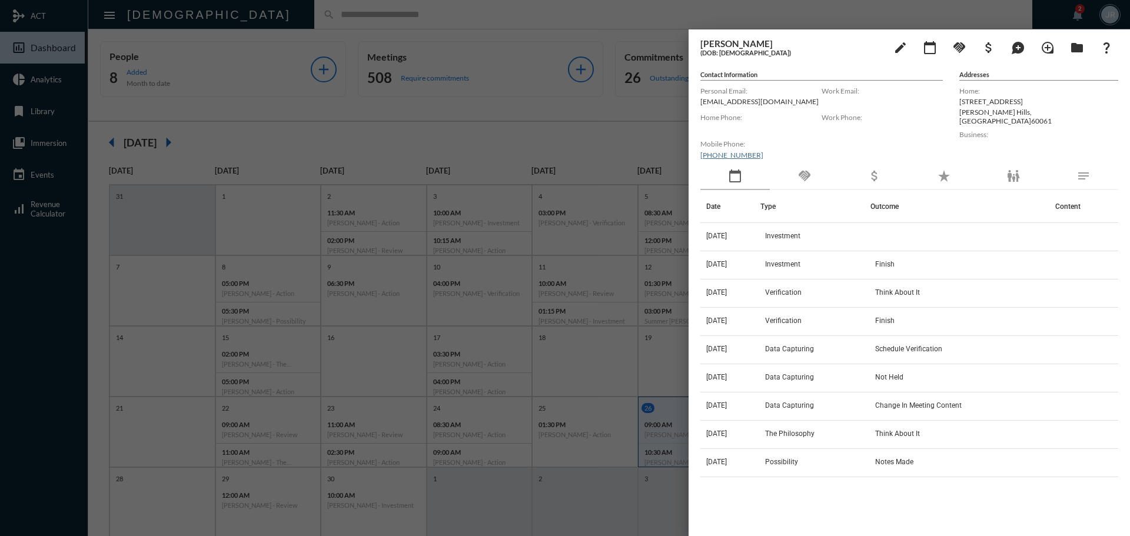
click at [482, 17] on div at bounding box center [565, 268] width 1130 height 536
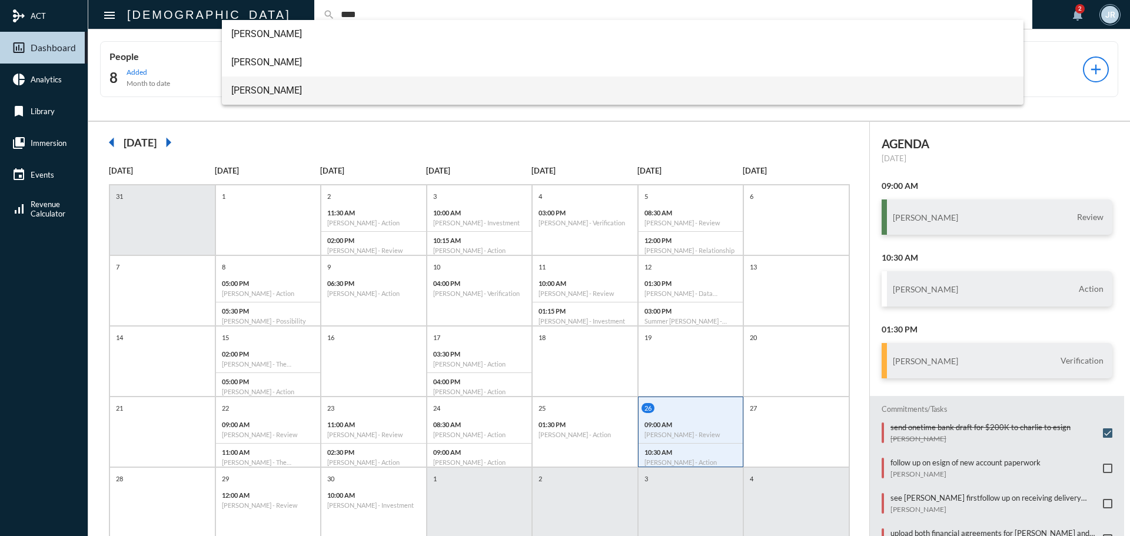
type input "****"
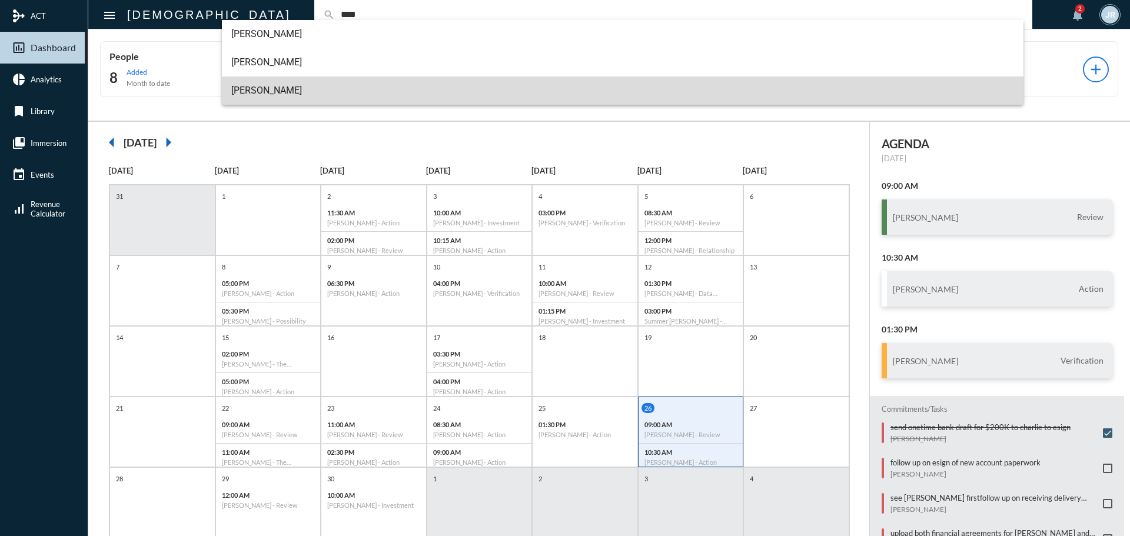
click at [258, 77] on span "John Farr" at bounding box center [623, 91] width 784 height 28
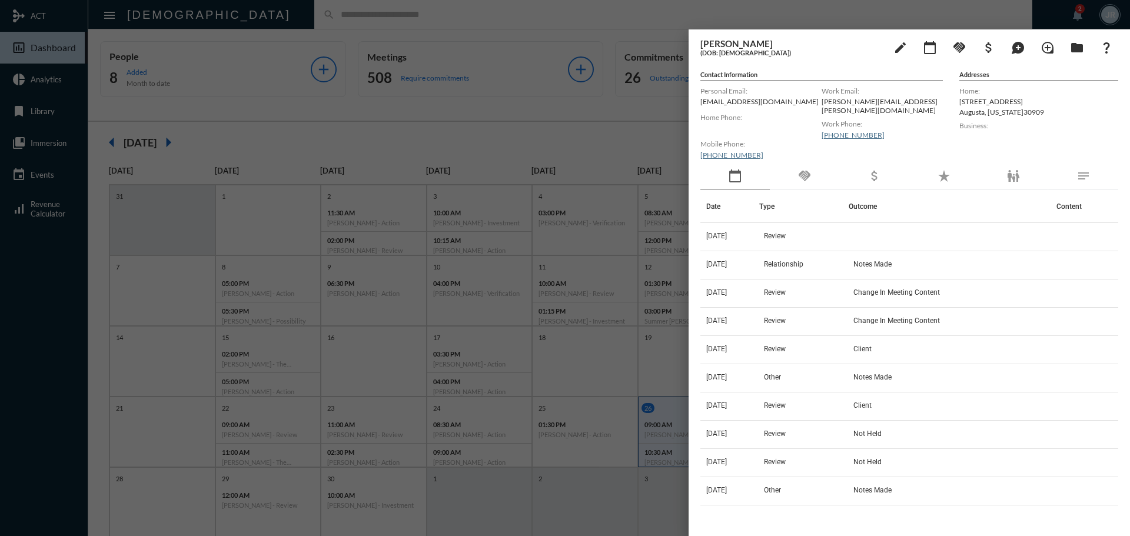
click at [815, 175] on div "handshake" at bounding box center [804, 176] width 69 height 27
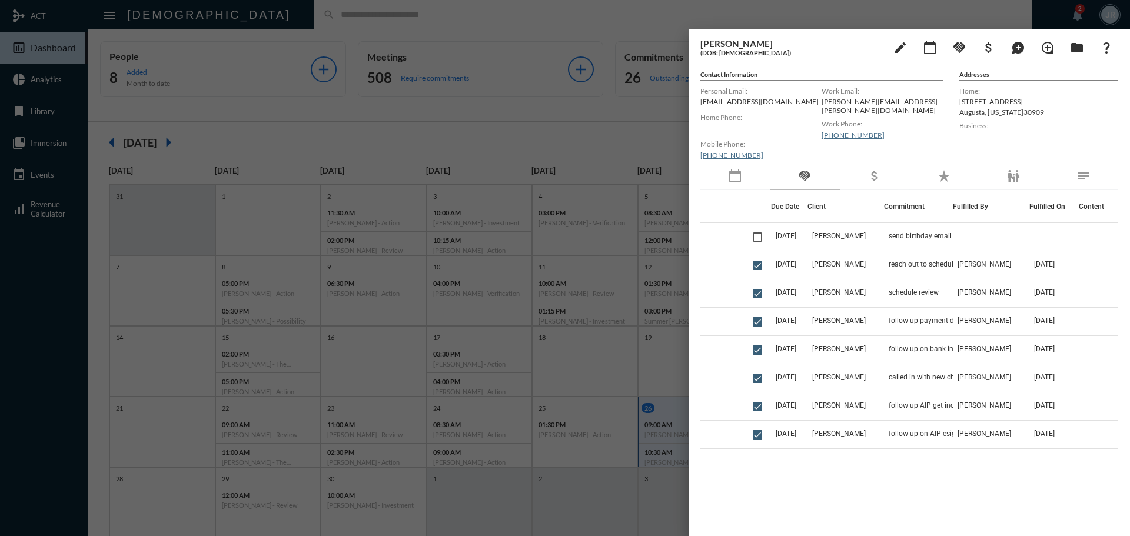
click at [248, 15] on div at bounding box center [565, 268] width 1130 height 536
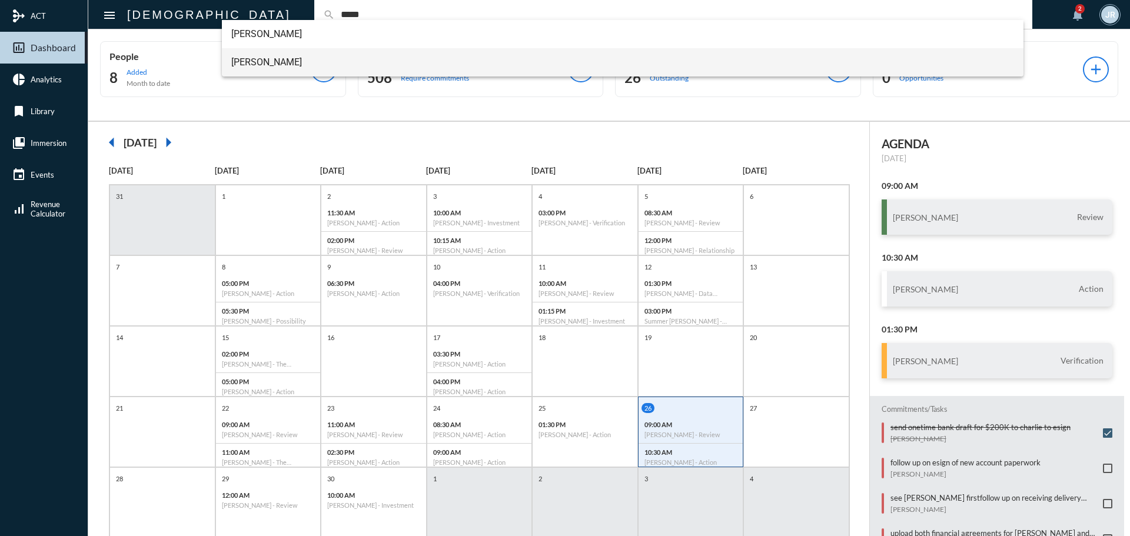
type input "*****"
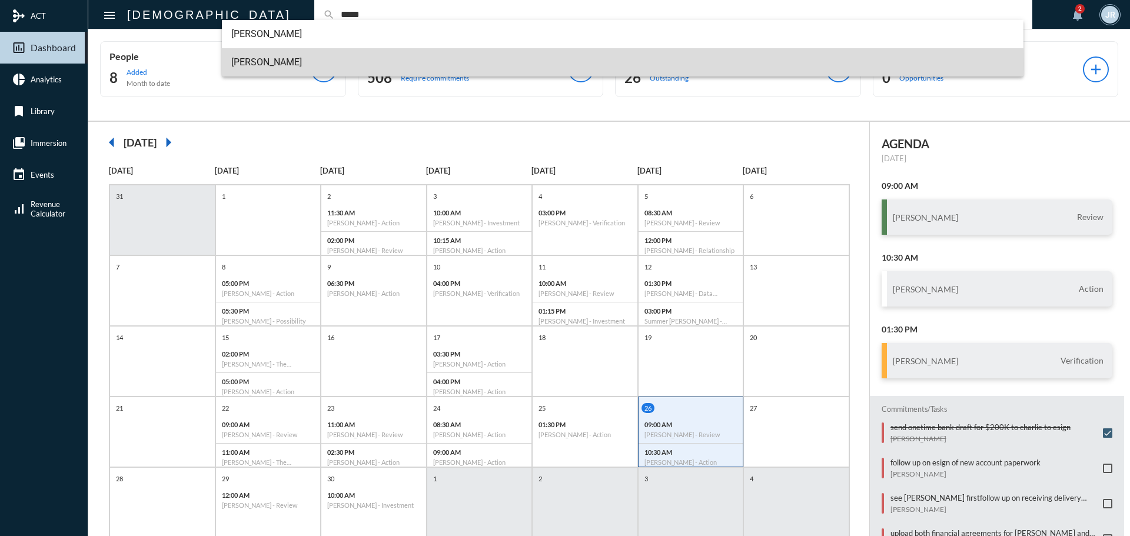
click at [280, 63] on span "Erik Stuckart" at bounding box center [623, 62] width 784 height 28
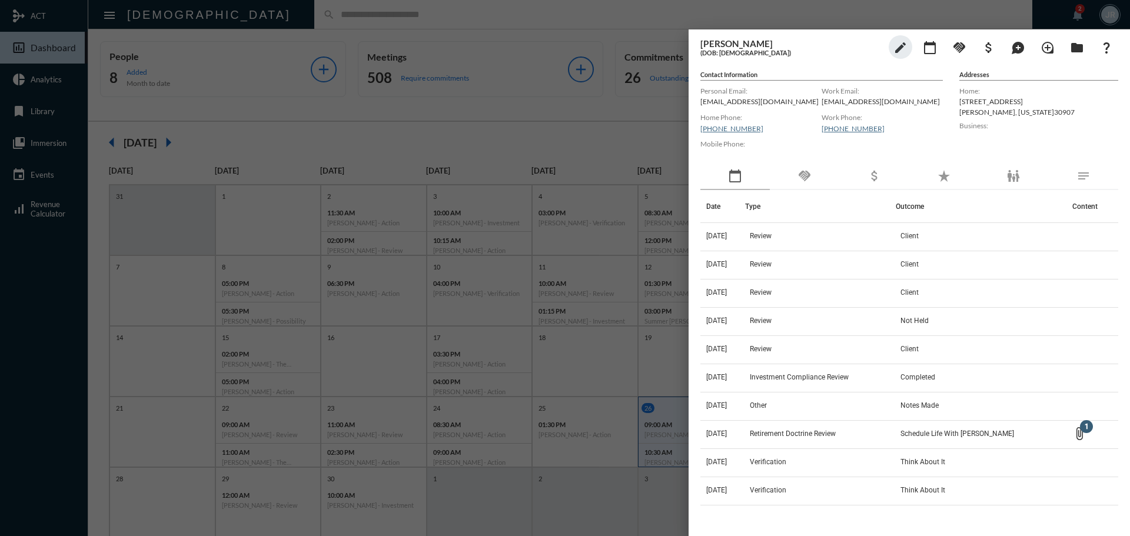
click at [785, 163] on div "handshake" at bounding box center [804, 176] width 69 height 27
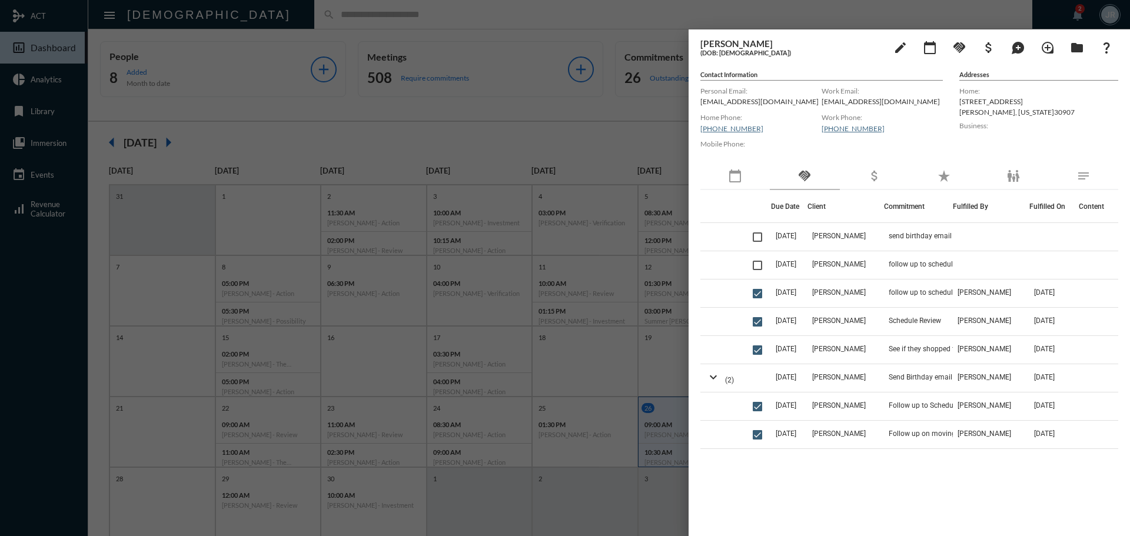
click at [310, 18] on div at bounding box center [565, 268] width 1130 height 536
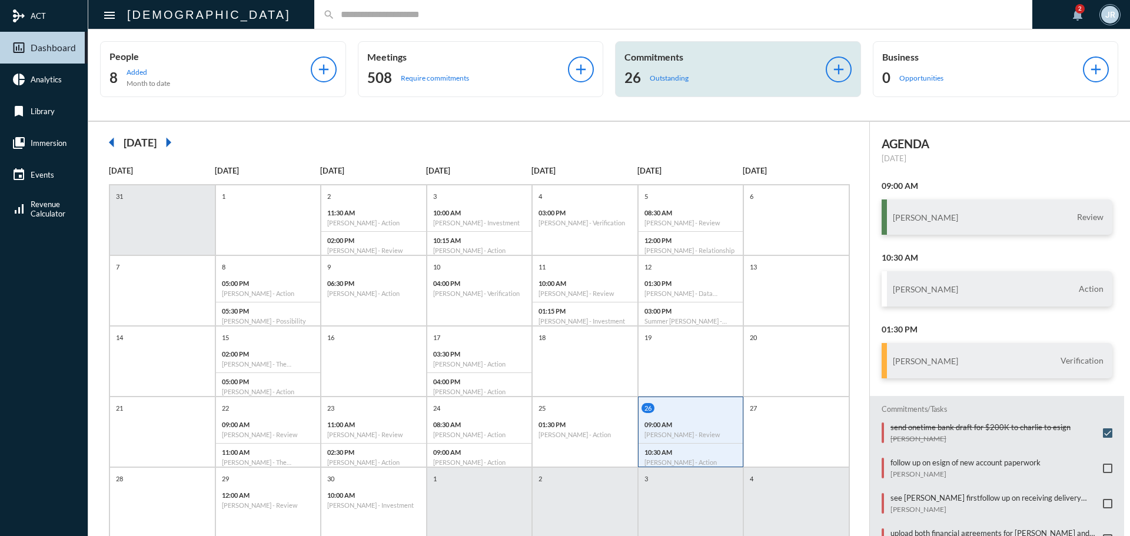
click at [683, 62] on div "Commitments 26 Outstanding" at bounding box center [725, 69] width 201 height 36
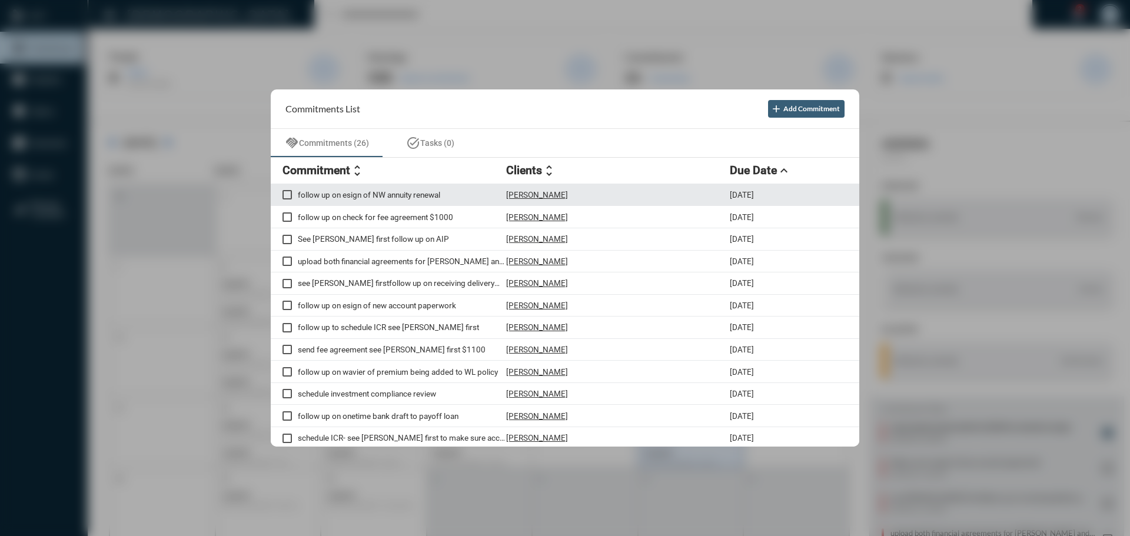
click at [529, 192] on p "Fred Sims" at bounding box center [537, 194] width 62 height 9
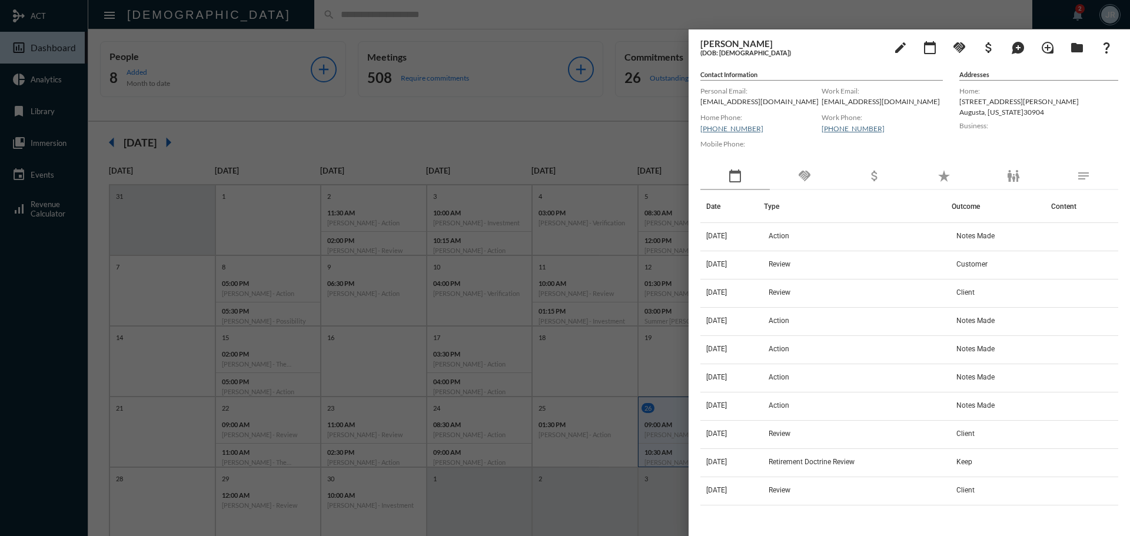
click at [812, 167] on div "handshake" at bounding box center [804, 176] width 69 height 27
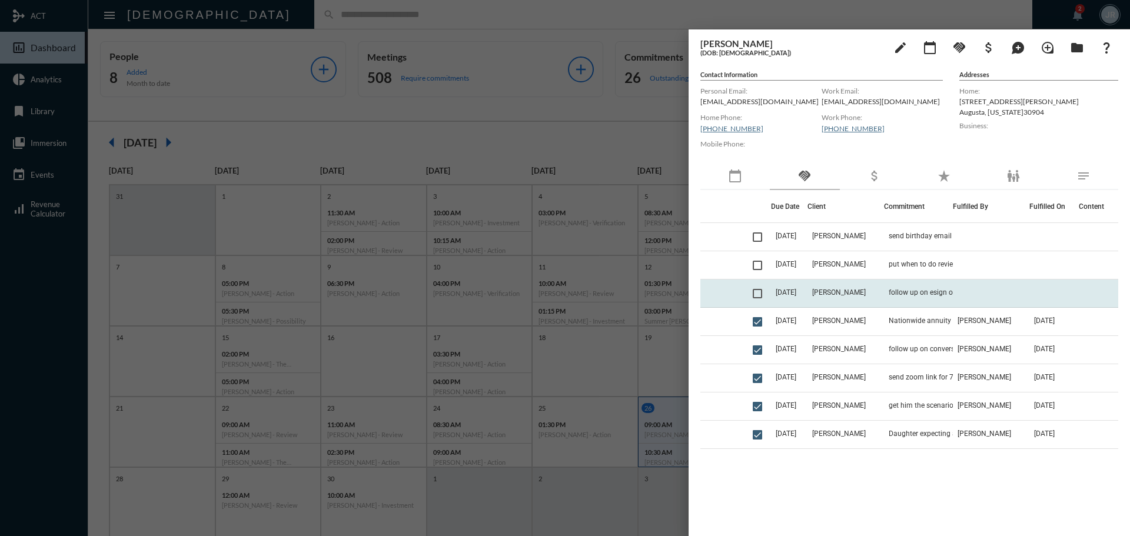
click at [890, 283] on td "follow up on esign of NW annuity renewal" at bounding box center [918, 294] width 69 height 28
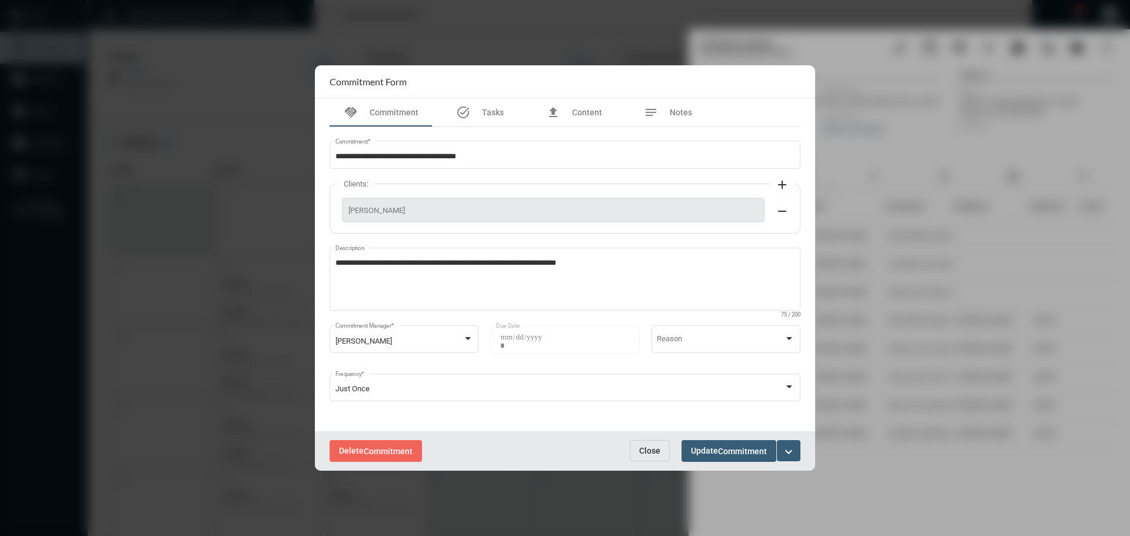
click at [791, 450] on mat-icon "expand_more" at bounding box center [789, 452] width 14 height 14
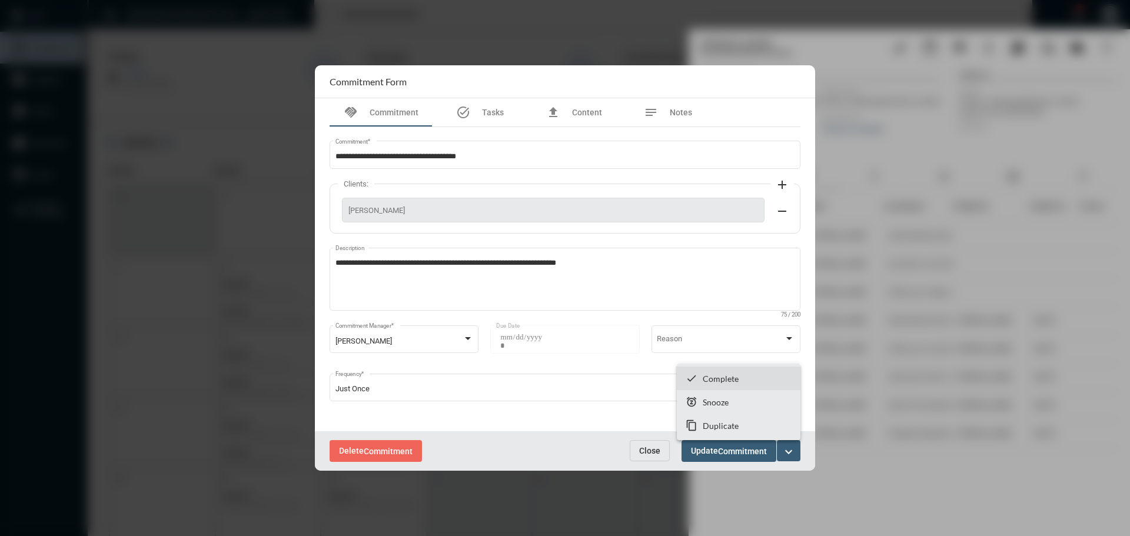
click at [712, 376] on p "Complete" at bounding box center [721, 379] width 36 height 10
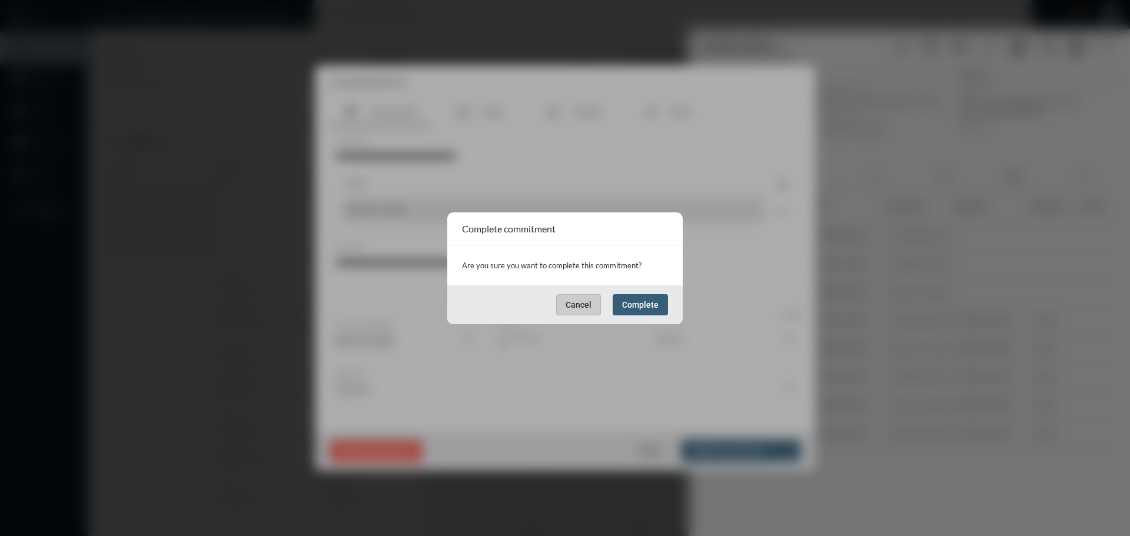
click at [651, 304] on span "Complete" at bounding box center [640, 304] width 36 height 9
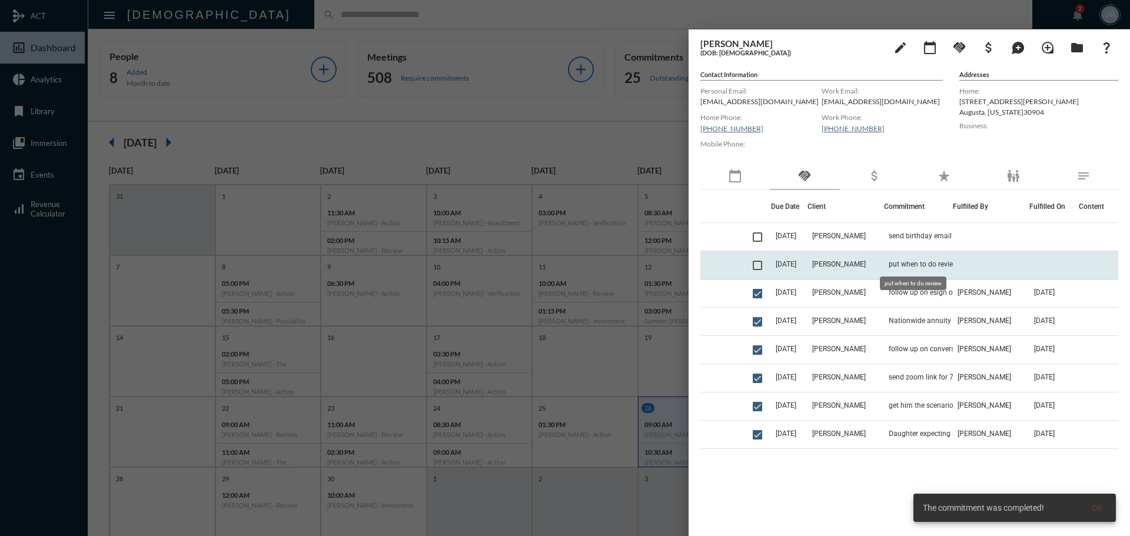
click at [889, 264] on span "put when to do review" at bounding box center [923, 264] width 69 height 8
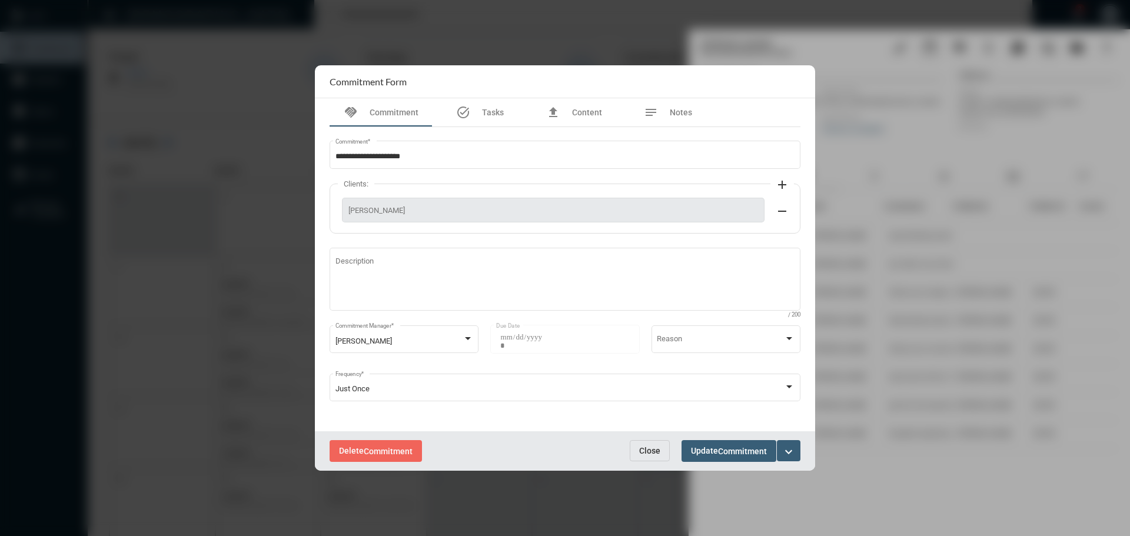
click at [652, 449] on span "Close" at bounding box center [649, 450] width 21 height 9
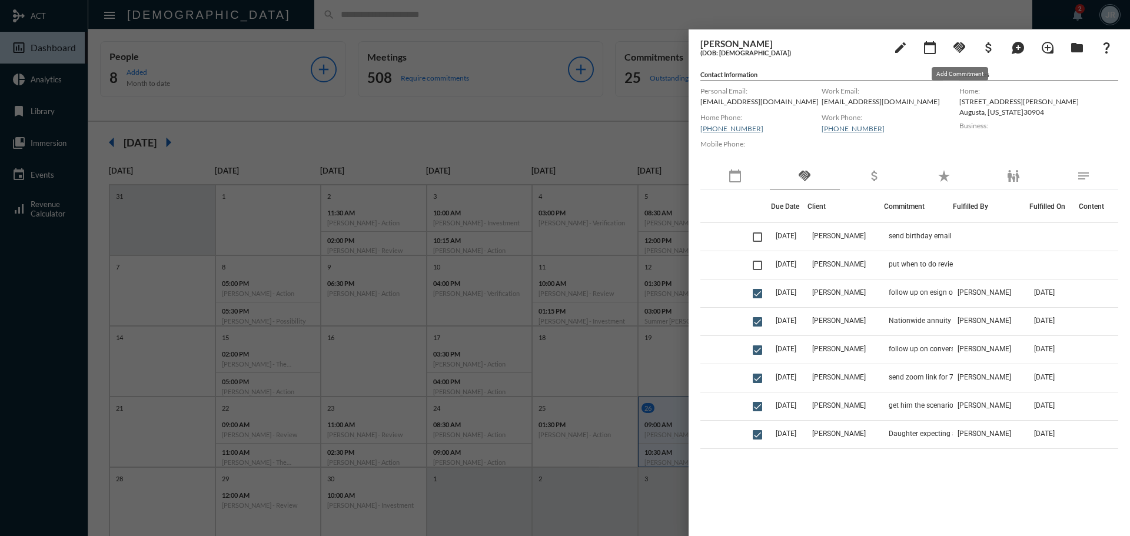
click at [958, 46] on mat-icon "handshake" at bounding box center [960, 48] width 14 height 14
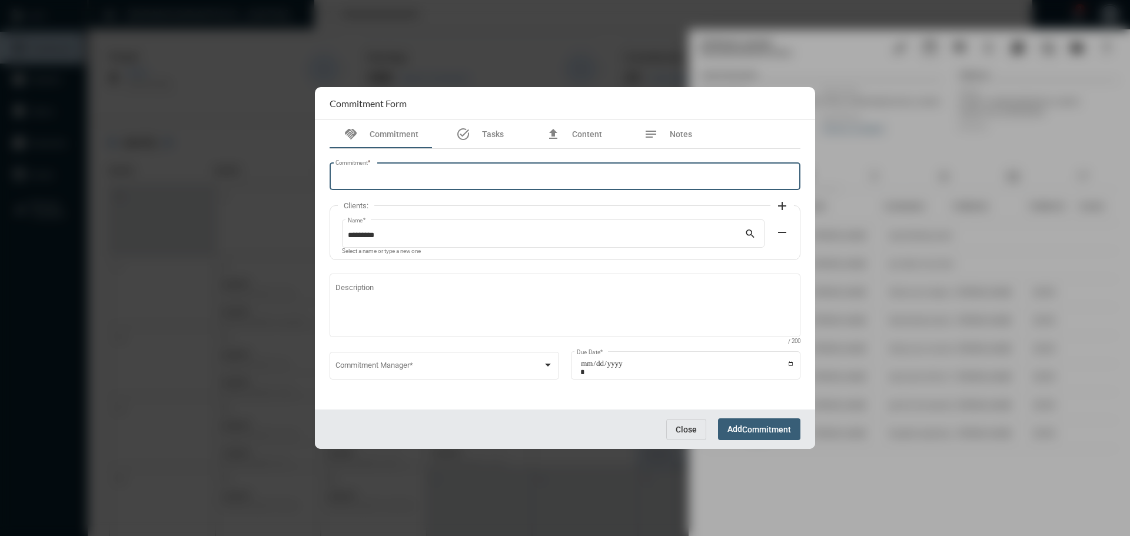
click at [416, 177] on input "Commitment *" at bounding box center [566, 178] width 460 height 9
type input "**********"
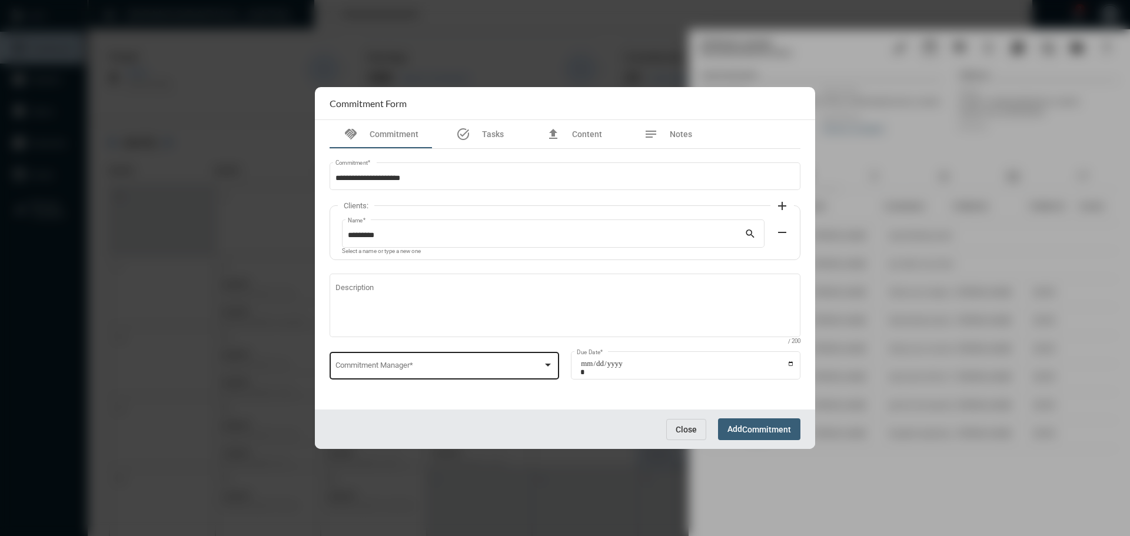
click at [412, 357] on div "Commitment Manager *" at bounding box center [445, 365] width 218 height 30
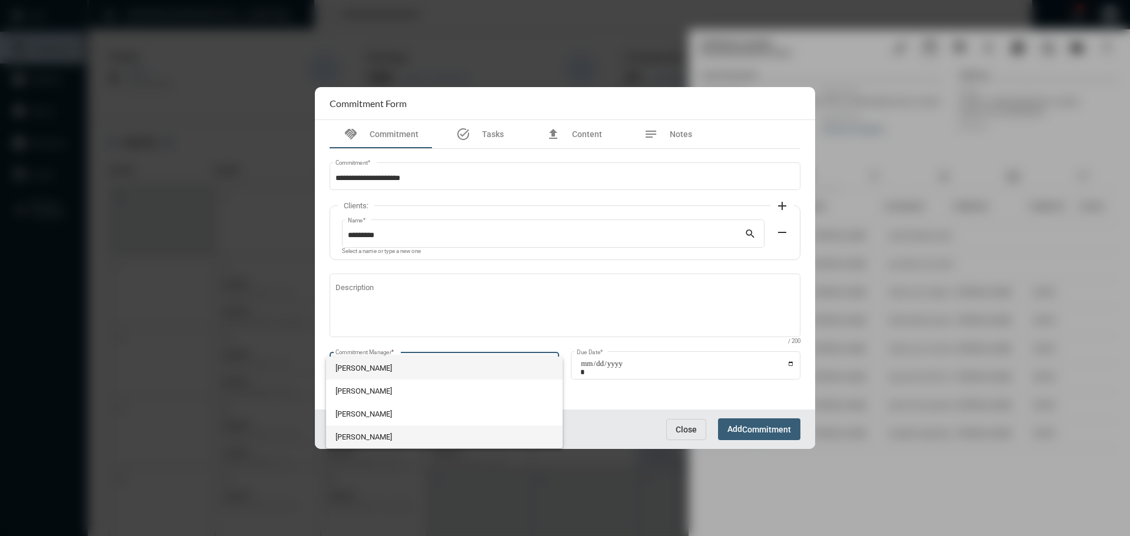
click at [366, 434] on span "Julie Redd" at bounding box center [445, 437] width 218 height 23
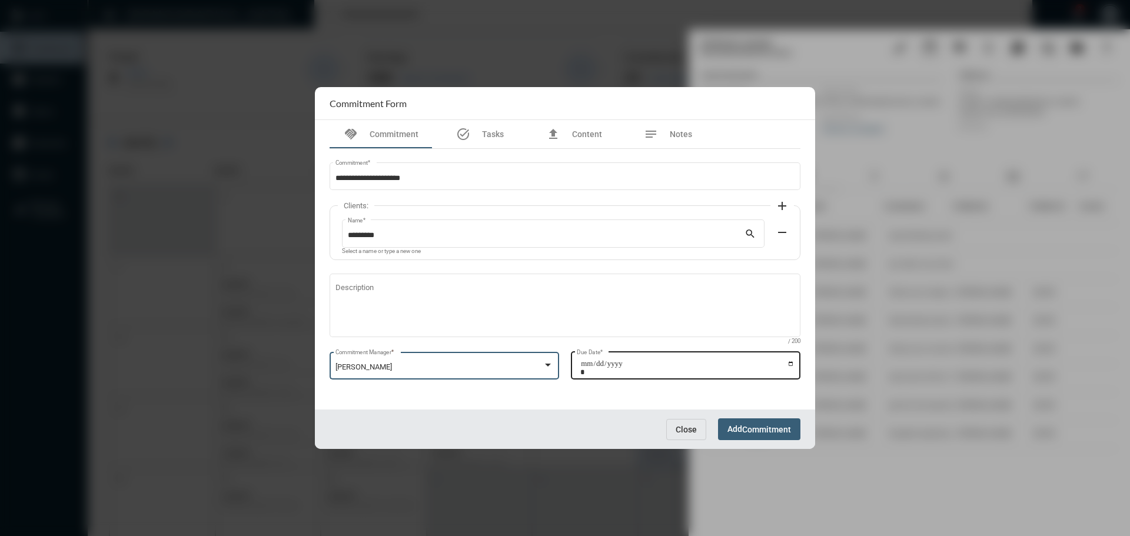
click at [792, 363] on input "Due Date *" at bounding box center [687, 368] width 214 height 16
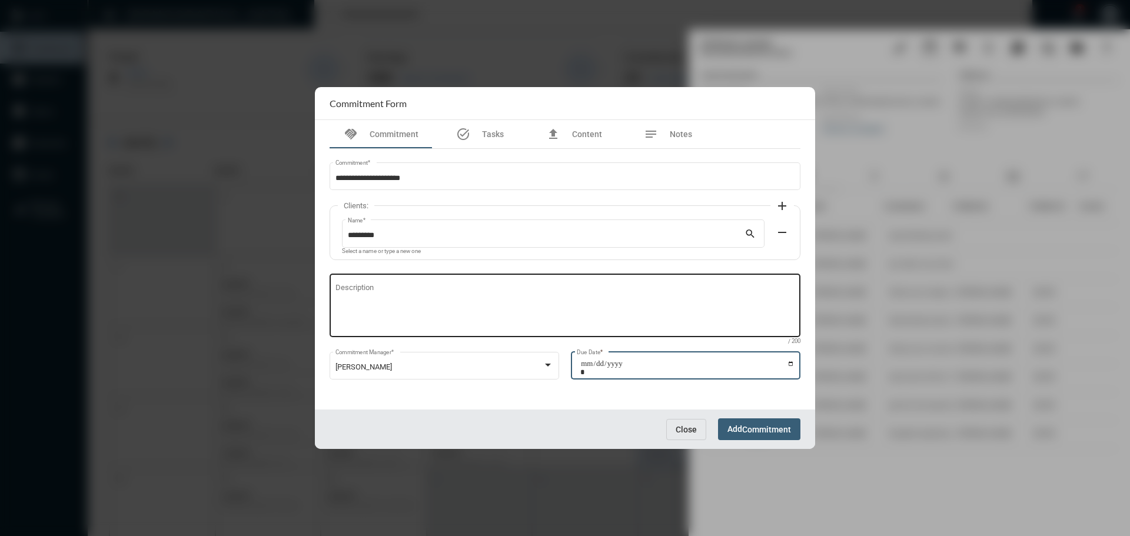
type input "**********"
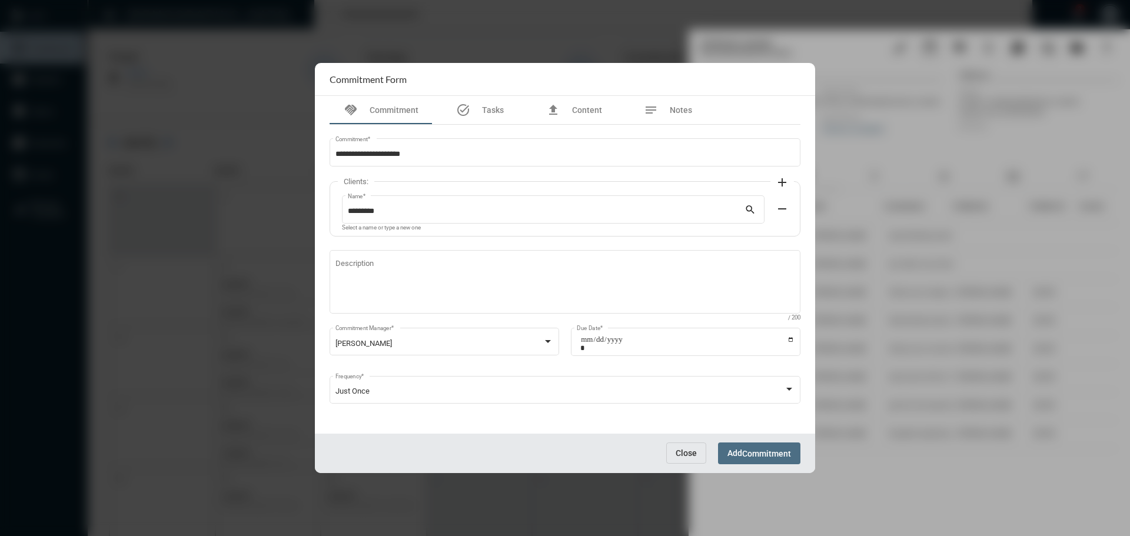
click at [764, 456] on span "Commitment" at bounding box center [766, 453] width 49 height 9
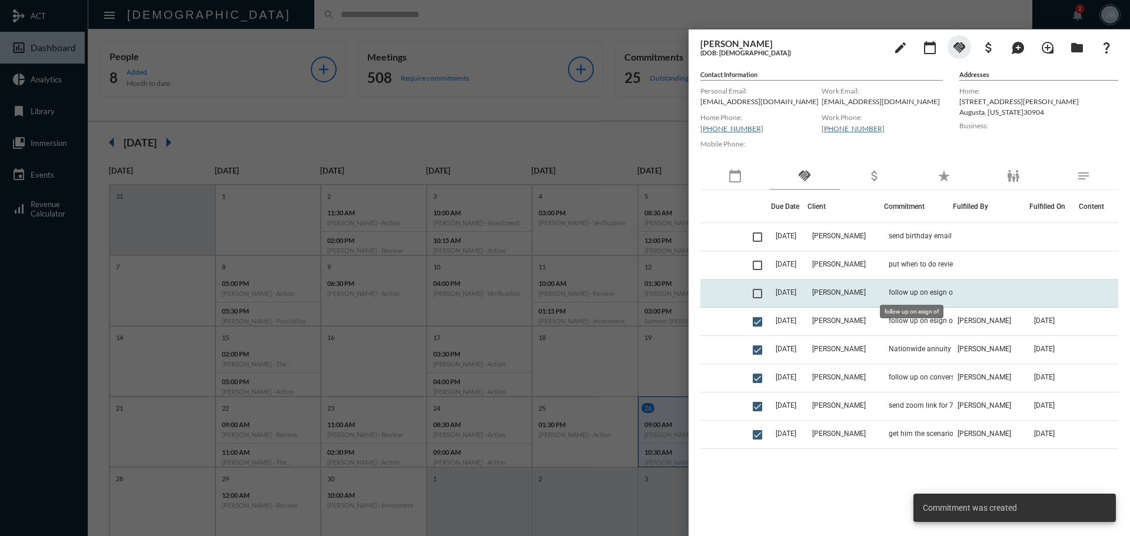
click at [898, 291] on span "follow up on esign of" at bounding box center [922, 292] width 67 height 8
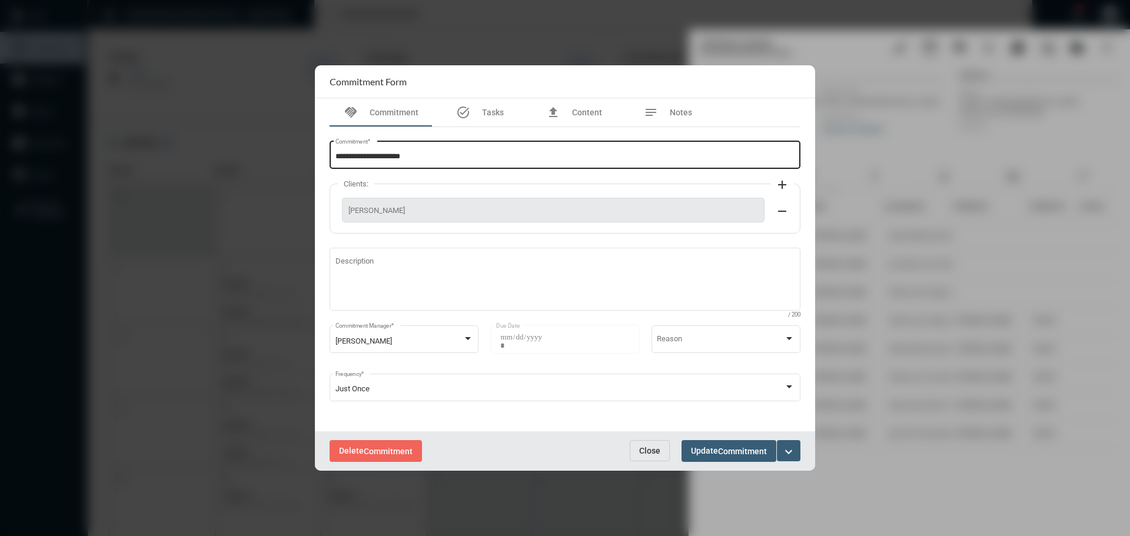
click at [427, 155] on input "**********" at bounding box center [566, 156] width 460 height 9
type input "**********"
click at [717, 452] on span "Update Commitment" at bounding box center [729, 450] width 76 height 9
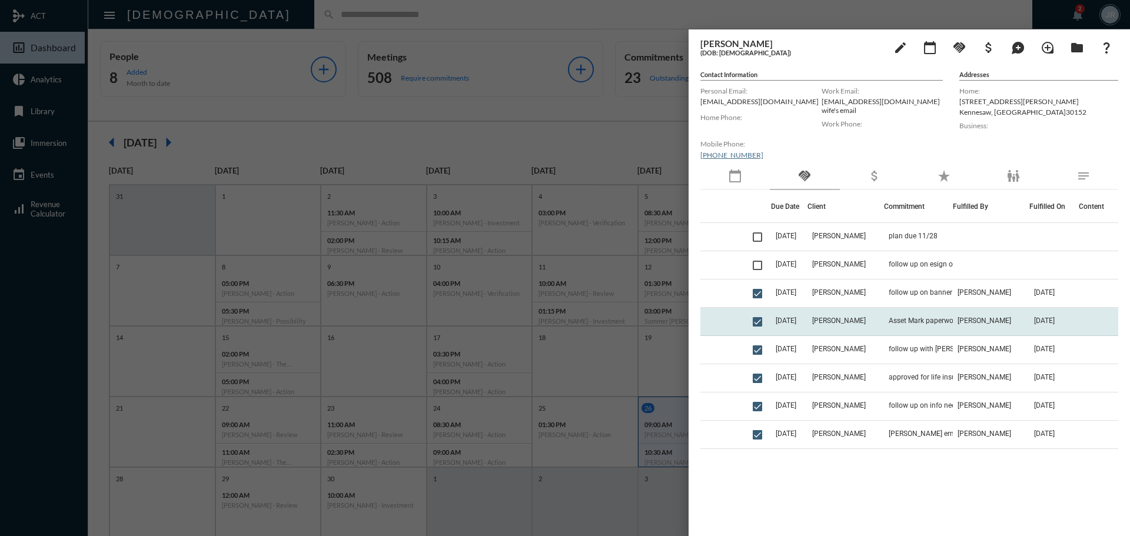
click at [902, 313] on td "Asset Mark paperwork" at bounding box center [918, 322] width 69 height 28
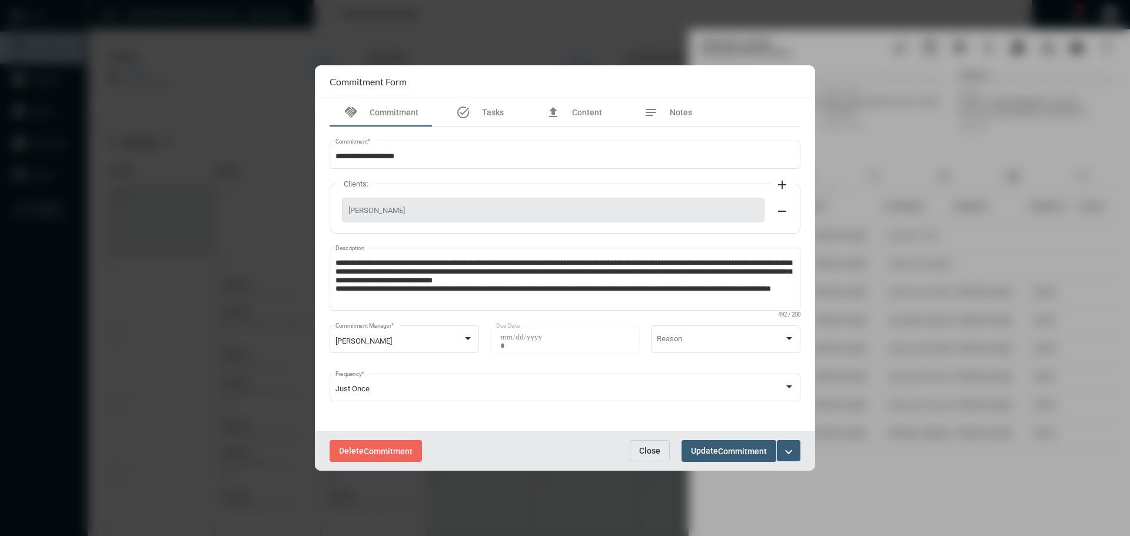
click at [647, 444] on button "Close" at bounding box center [650, 450] width 40 height 21
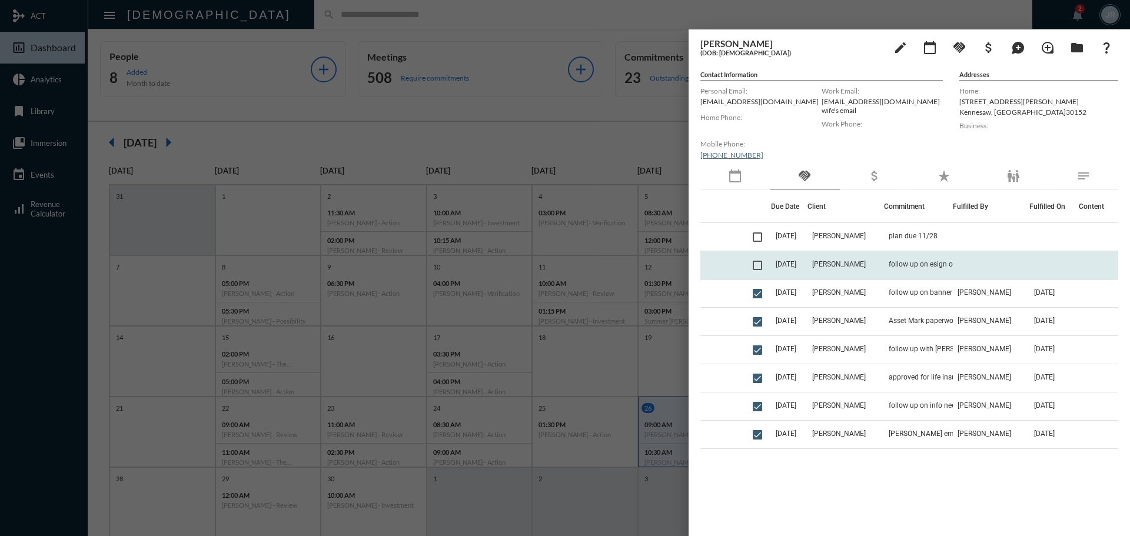
click at [808, 258] on td "[DATE]" at bounding box center [789, 265] width 36 height 28
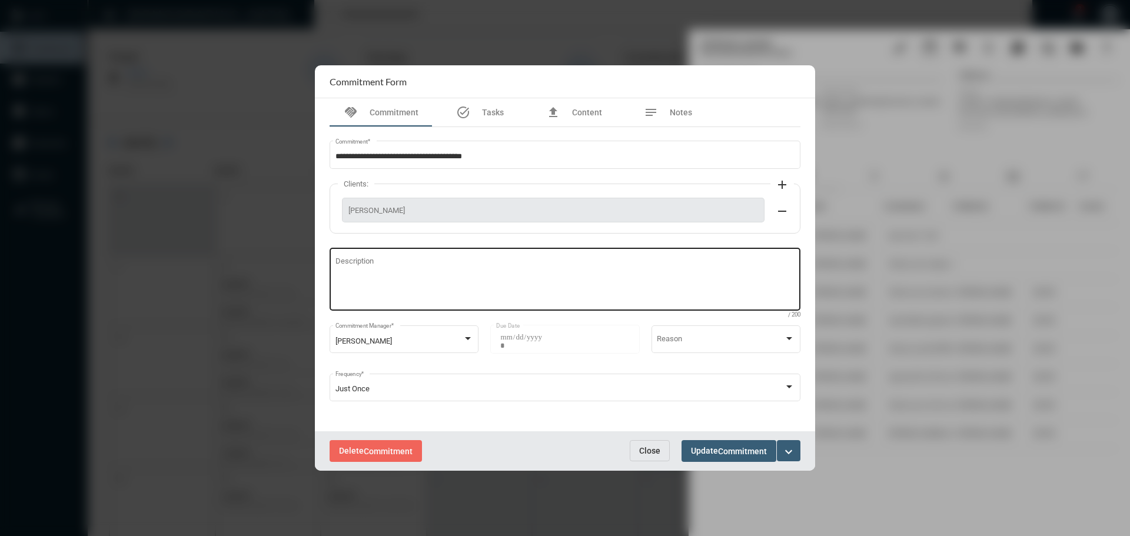
click at [413, 294] on textarea "Description" at bounding box center [566, 281] width 460 height 47
type textarea "**********"
click at [728, 447] on span "Commitment" at bounding box center [742, 451] width 49 height 9
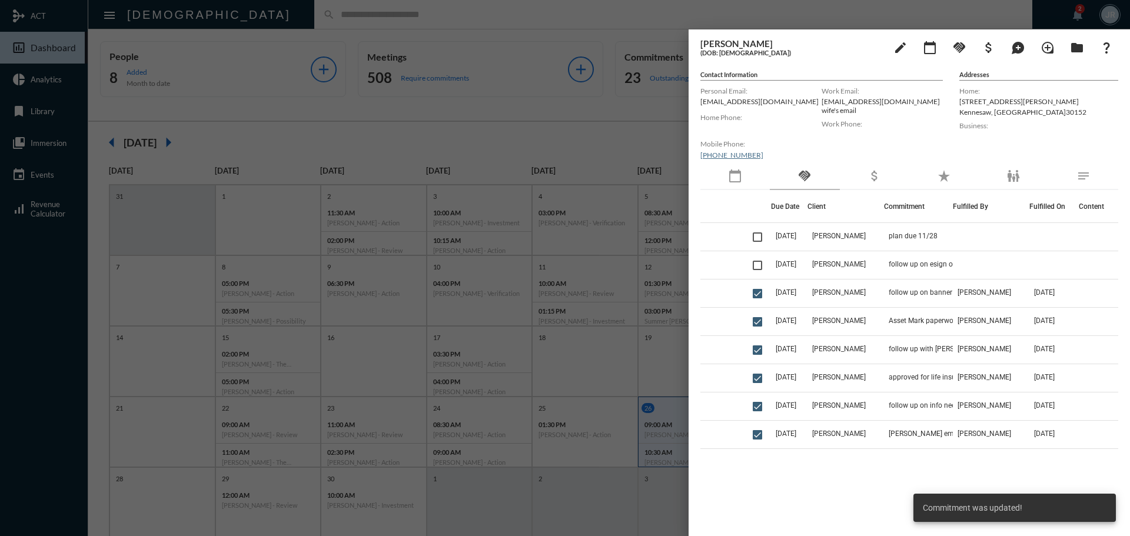
click at [808, 265] on td "[DATE]" at bounding box center [789, 265] width 36 height 28
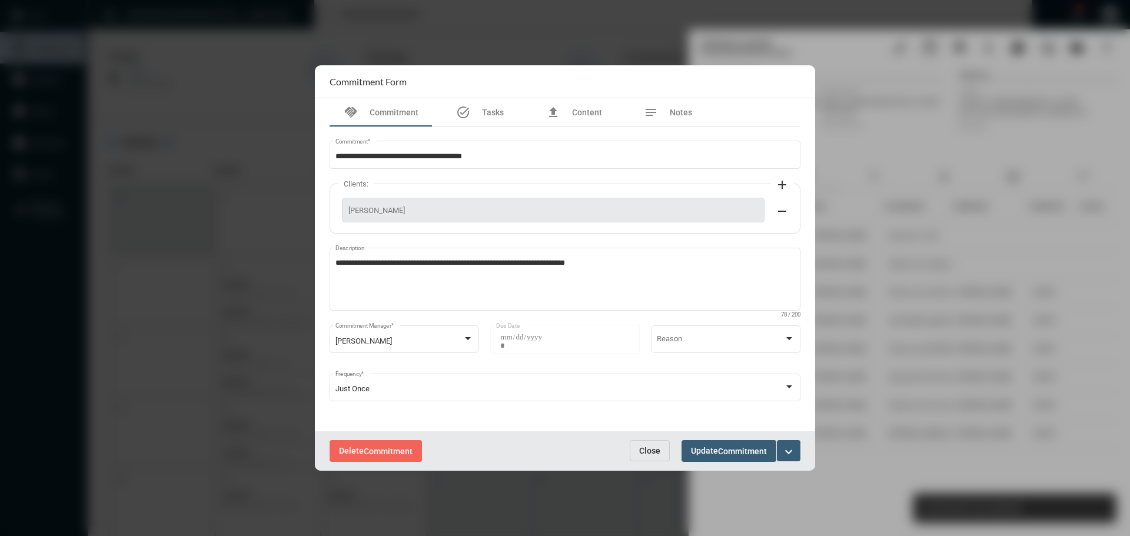
click at [793, 451] on mat-icon "expand_more" at bounding box center [789, 452] width 14 height 14
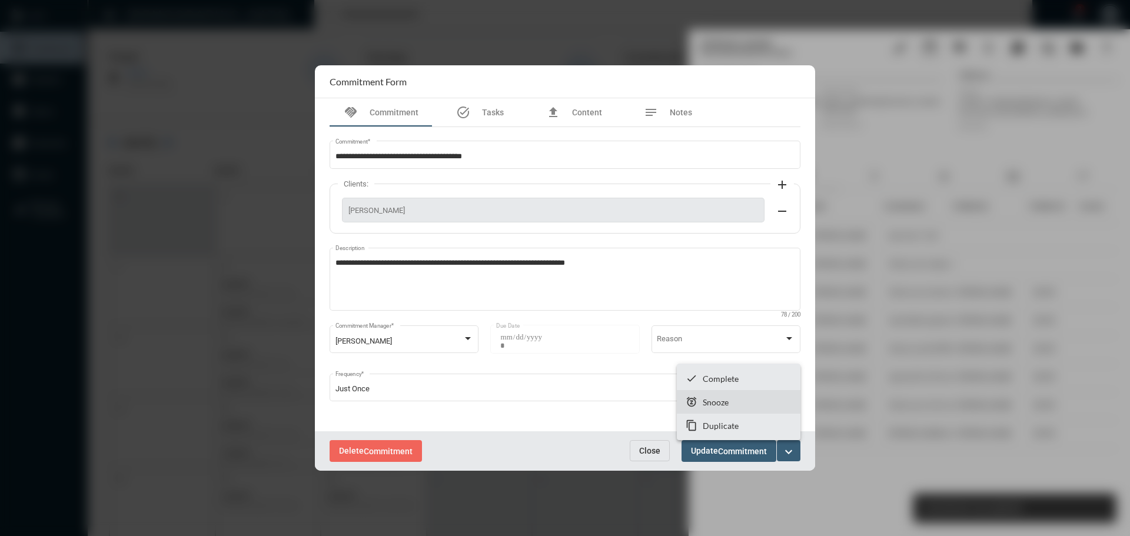
click at [706, 401] on p "Snooze" at bounding box center [716, 402] width 26 height 10
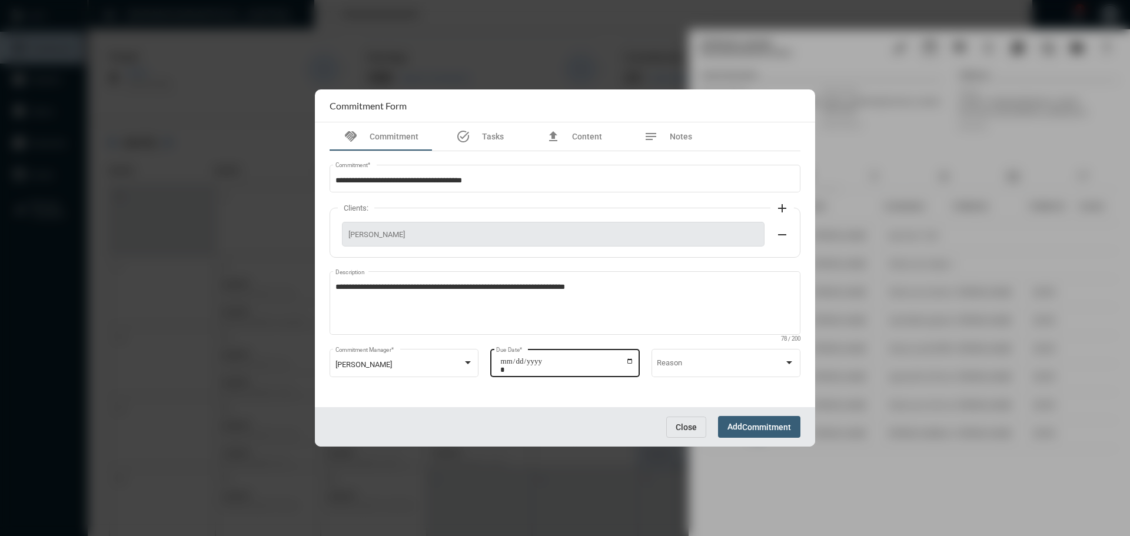
click at [632, 363] on input "**********" at bounding box center [567, 365] width 134 height 16
type input "**********"
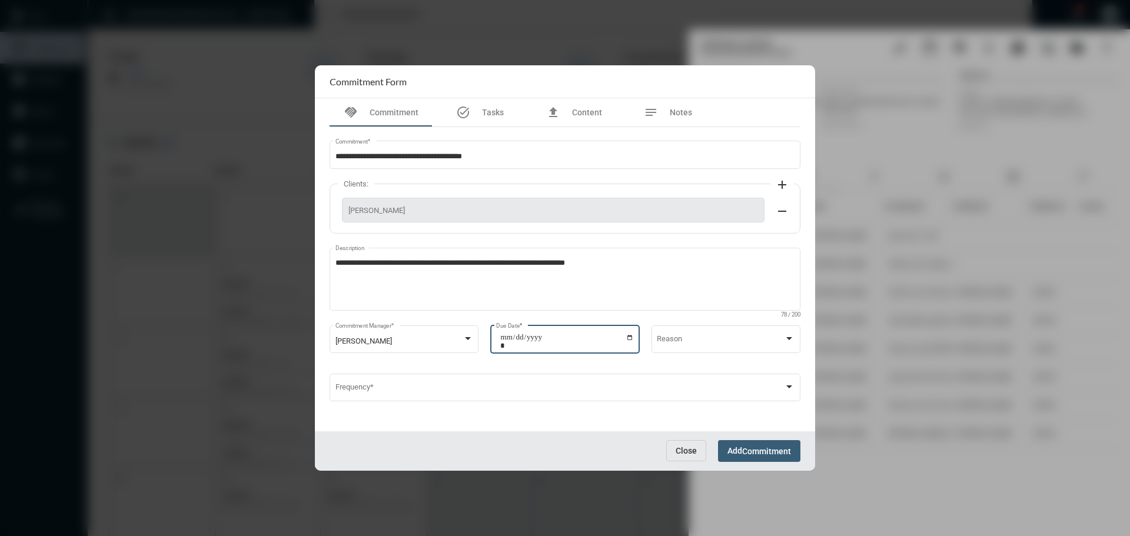
click at [756, 443] on button "Add Commitment" at bounding box center [759, 451] width 82 height 22
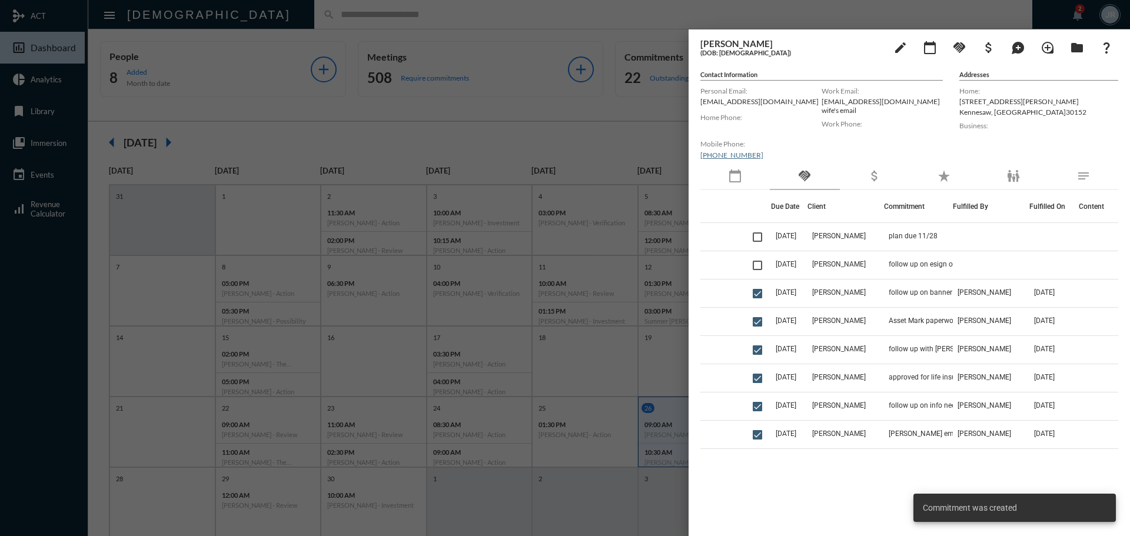
click at [351, 15] on div at bounding box center [565, 268] width 1130 height 536
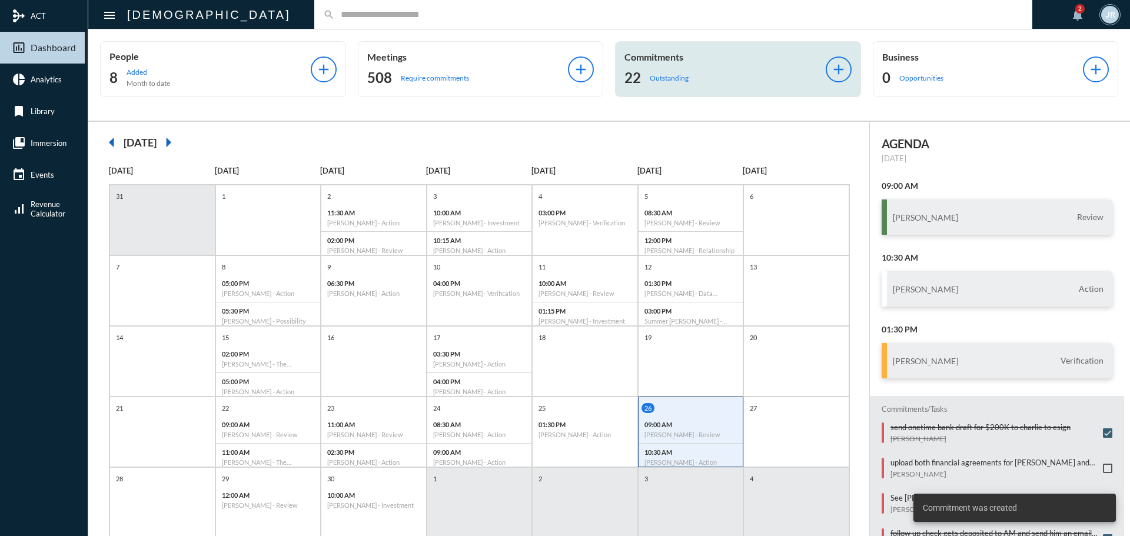
click at [659, 71] on div "22 Outstanding" at bounding box center [725, 77] width 201 height 19
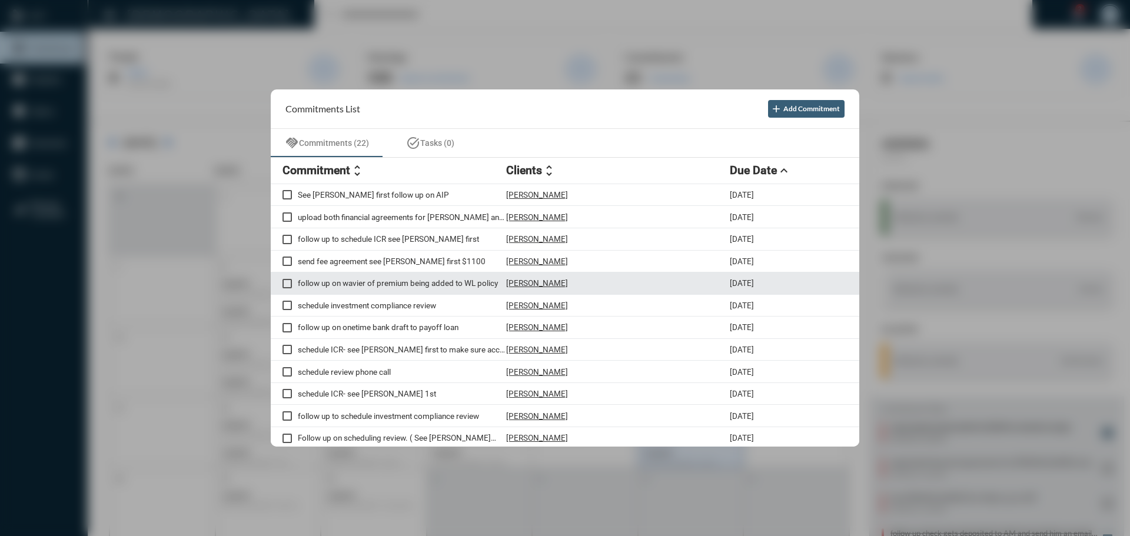
click at [532, 280] on p "Luke Wiggs" at bounding box center [537, 282] width 62 height 9
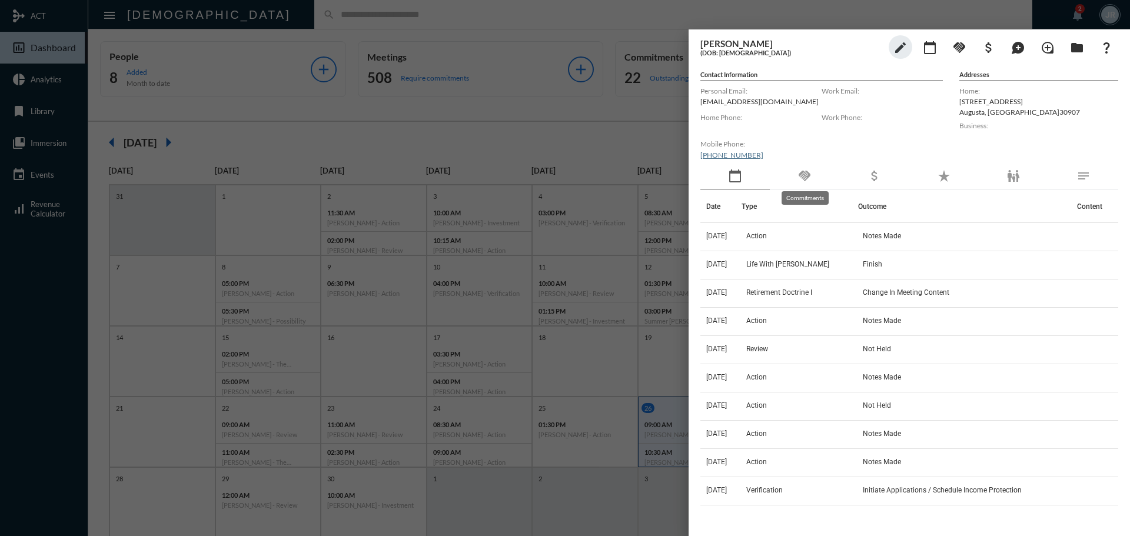
click at [819, 171] on div "handshake" at bounding box center [804, 176] width 69 height 27
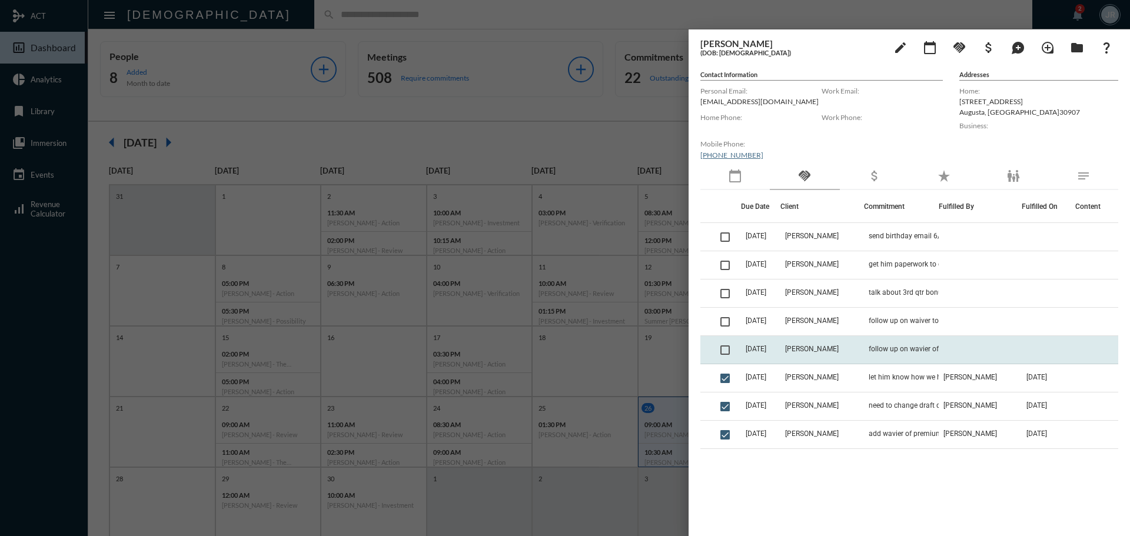
click at [864, 349] on td "follow up on wavier of premium being added to WL policy" at bounding box center [901, 350] width 75 height 28
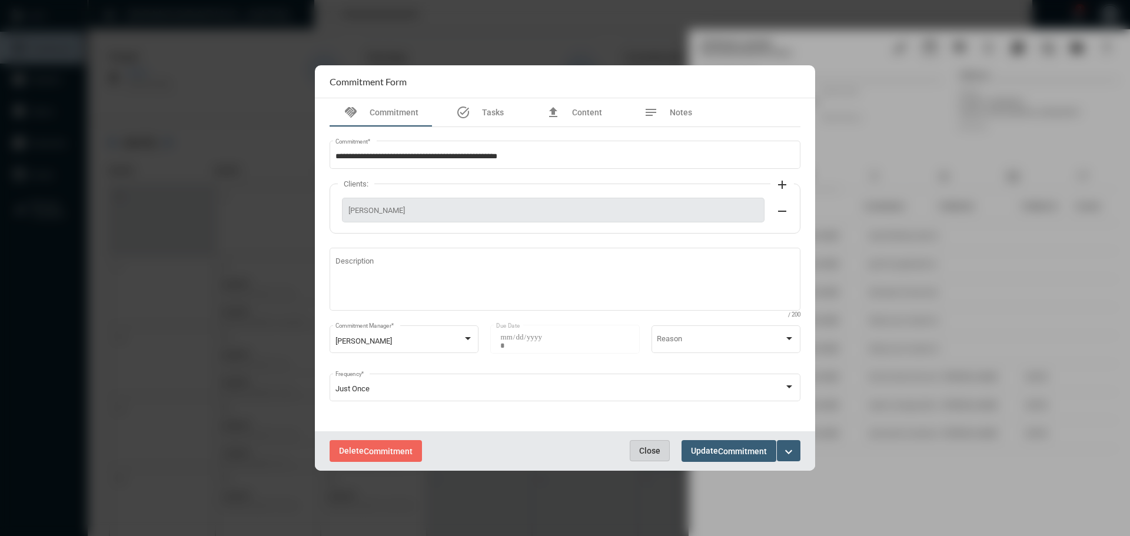
click at [649, 447] on span "Close" at bounding box center [649, 450] width 21 height 9
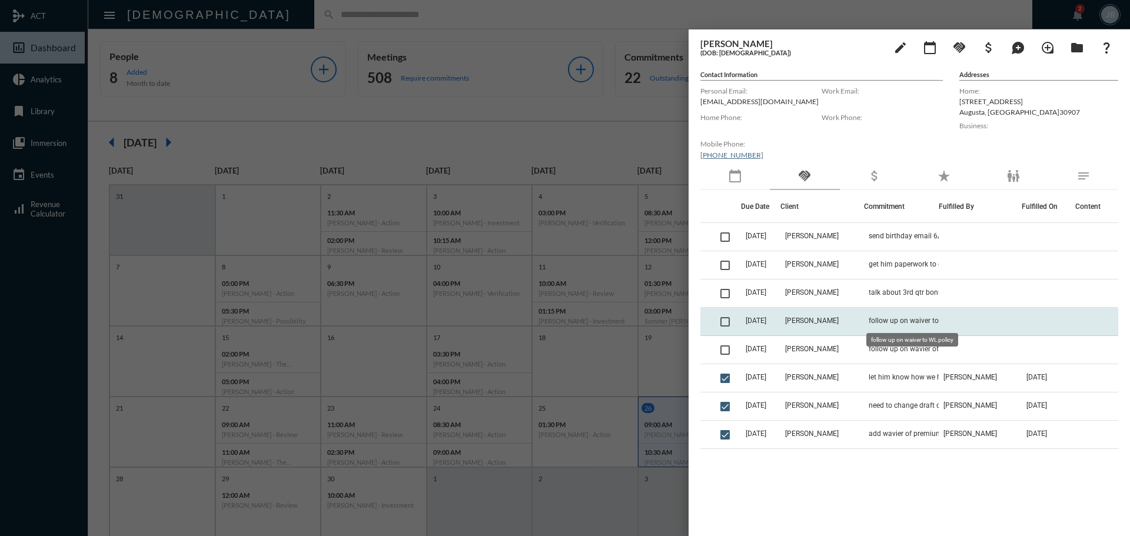
click at [894, 320] on span "follow up on waiver to WL policy" at bounding box center [920, 321] width 102 height 8
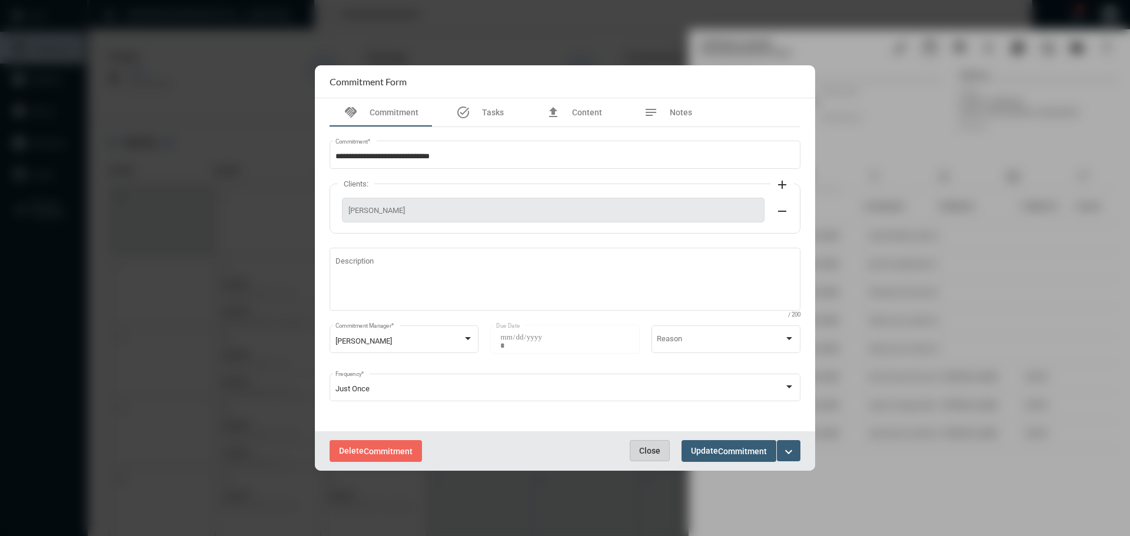
click at [641, 451] on span "Close" at bounding box center [649, 450] width 21 height 9
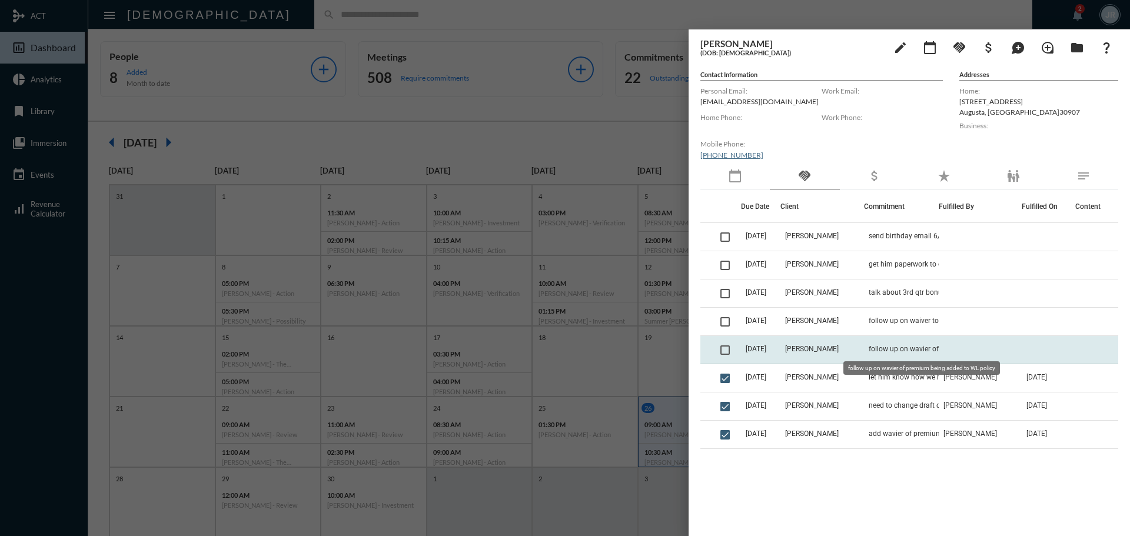
click at [878, 348] on span "follow up on wavier of premium being added to WL policy" at bounding box center [928, 349] width 118 height 8
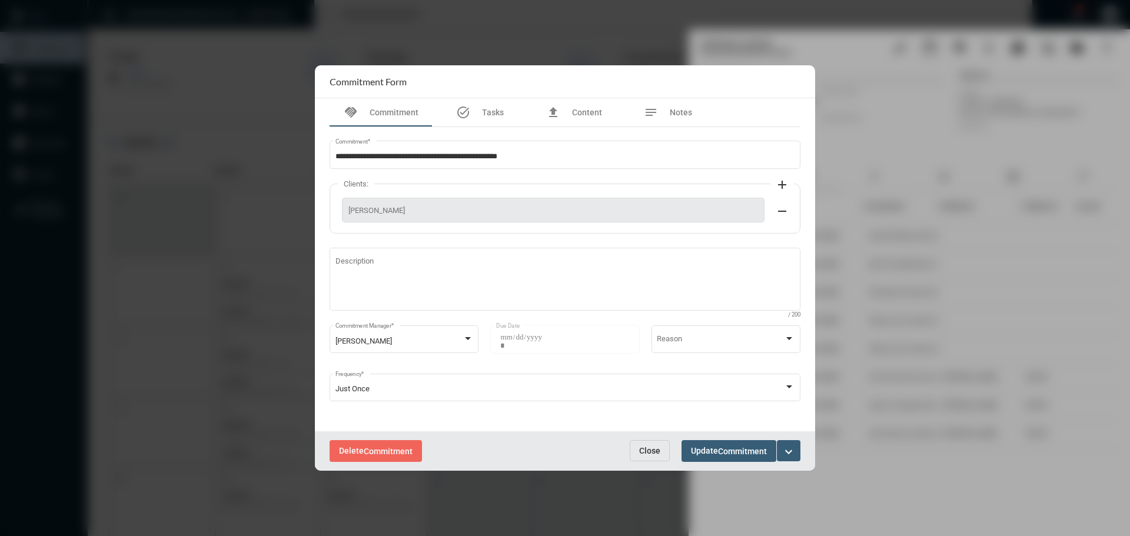
click at [646, 445] on button "Close" at bounding box center [650, 450] width 40 height 21
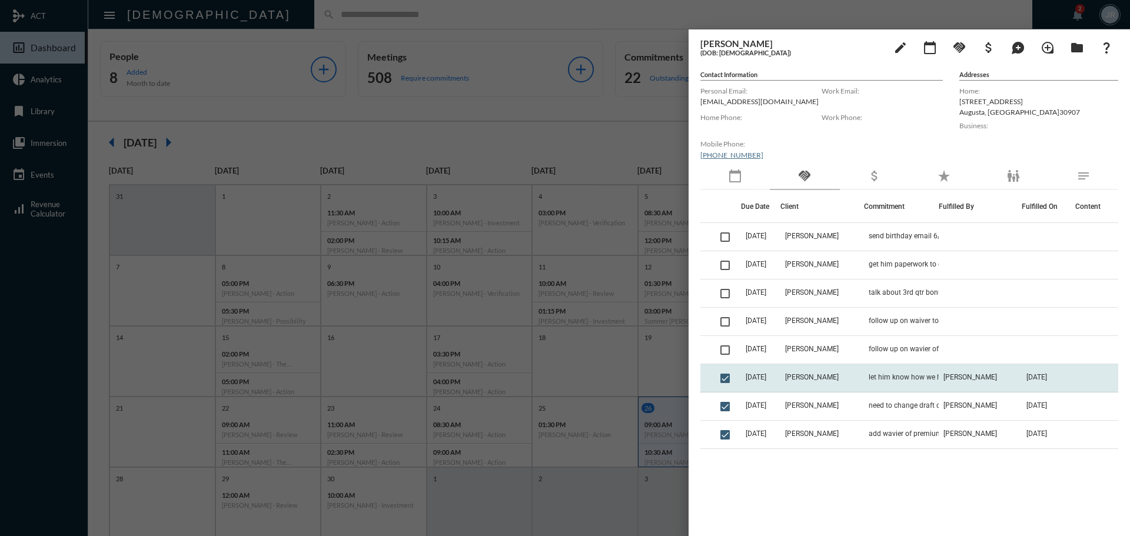
click at [890, 370] on td "let him know how we have everything set up" at bounding box center [901, 378] width 75 height 28
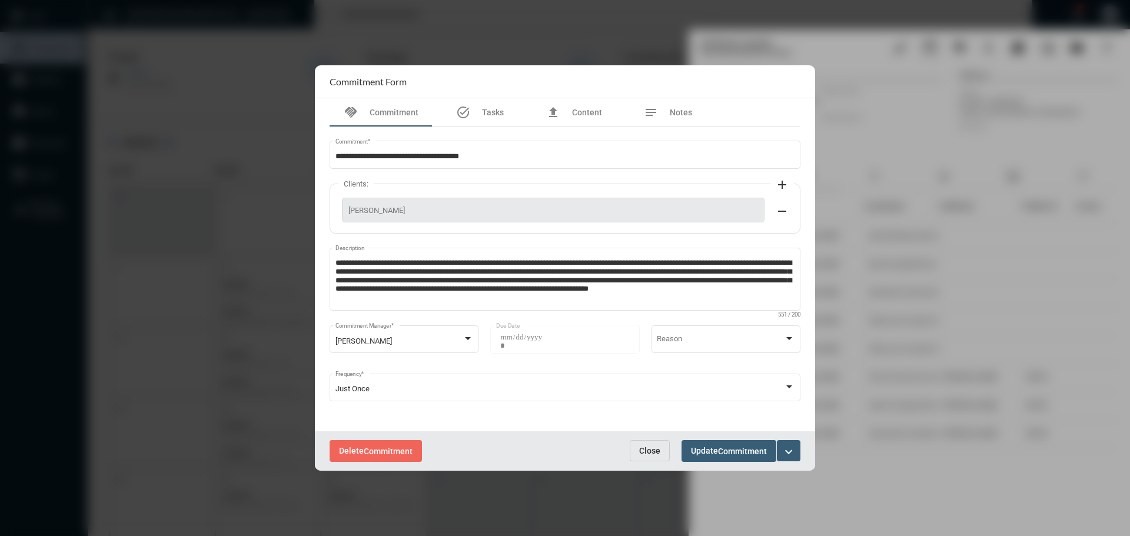
click at [670, 446] on div "Delete Commitment Close Update Commitment expand_more" at bounding box center [565, 451] width 500 height 39
click at [643, 450] on span "Close" at bounding box center [649, 450] width 21 height 9
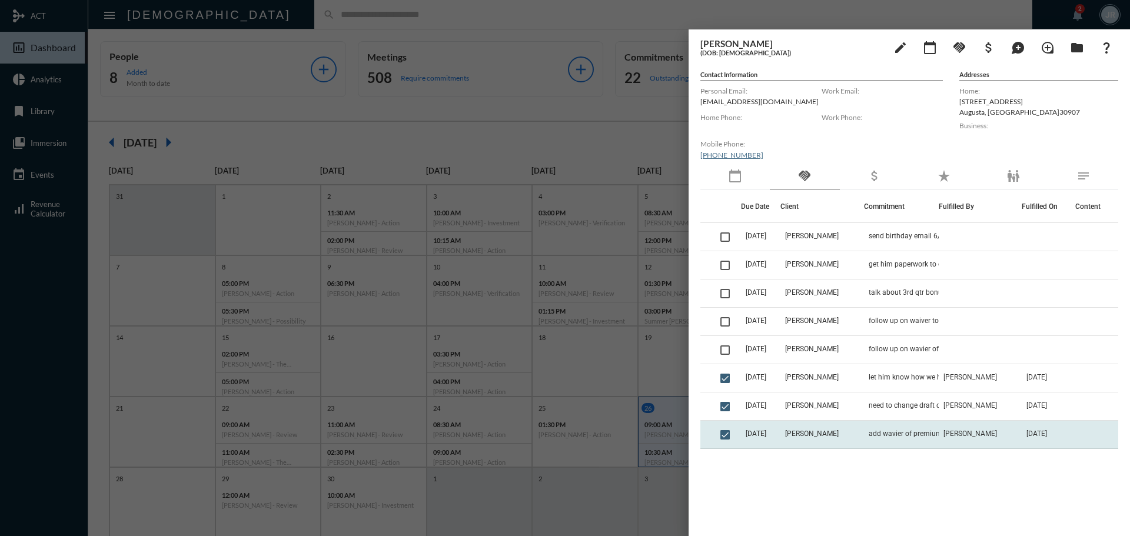
click at [878, 427] on td "add wavier of premium to WL policy" at bounding box center [901, 435] width 75 height 28
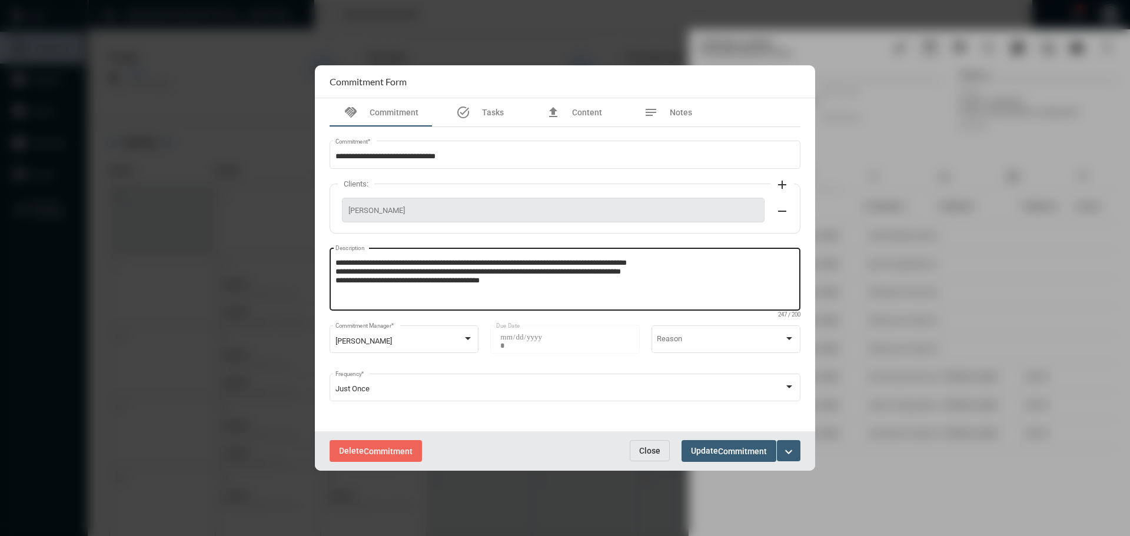
click at [528, 287] on textarea "**********" at bounding box center [566, 281] width 460 height 47
type textarea "**********"
click at [695, 450] on span "Update Commitment" at bounding box center [729, 450] width 76 height 9
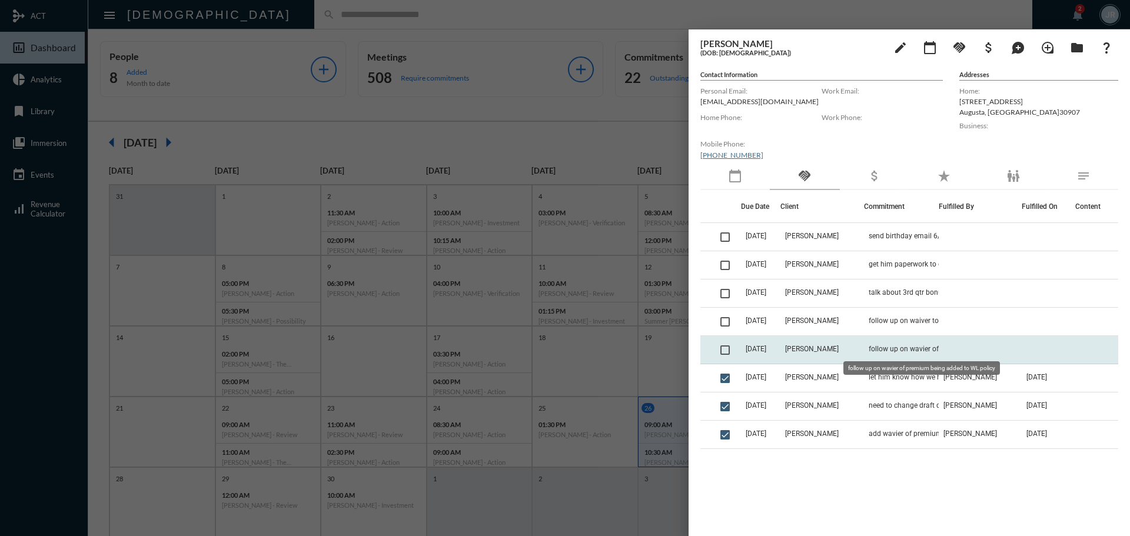
click at [881, 349] on span "follow up on wavier of premium being added to WL policy" at bounding box center [928, 349] width 118 height 8
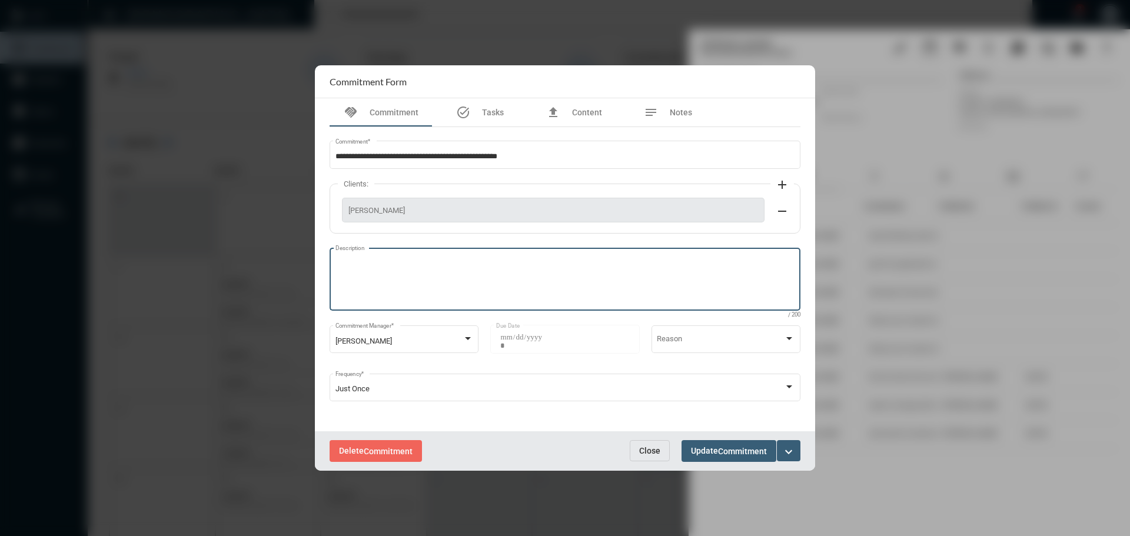
click at [437, 276] on textarea "Description" at bounding box center [566, 281] width 460 height 47
type textarea "**********"
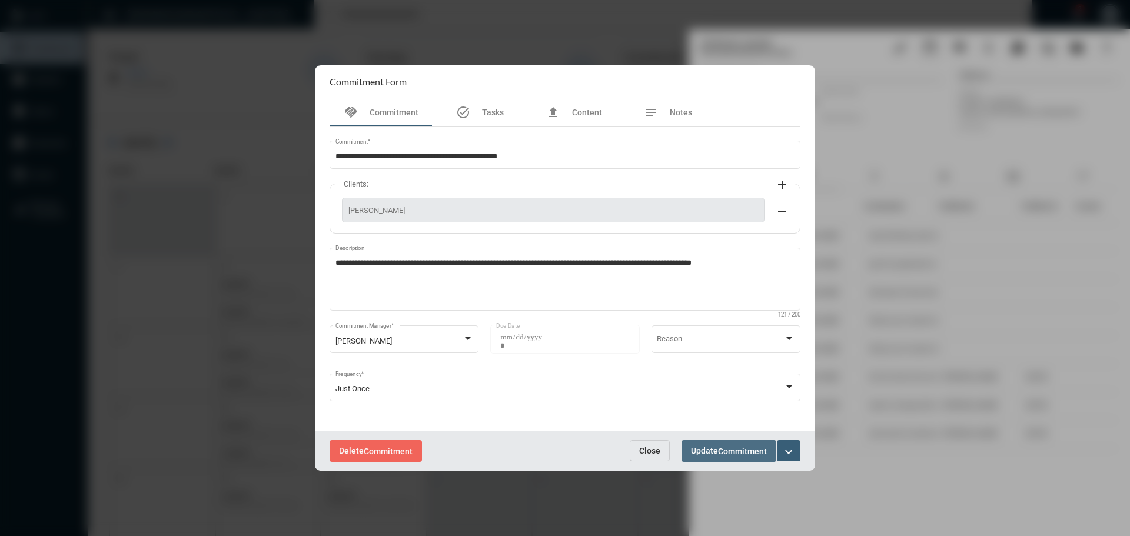
click at [744, 447] on span "Commitment" at bounding box center [742, 451] width 49 height 9
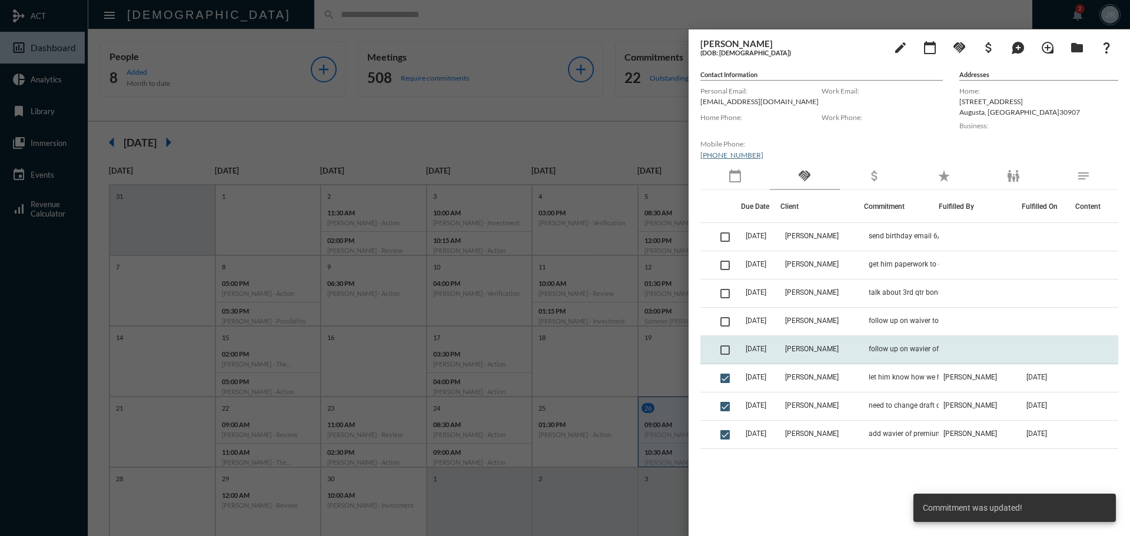
click at [781, 345] on td "9/23/25" at bounding box center [760, 350] width 39 height 28
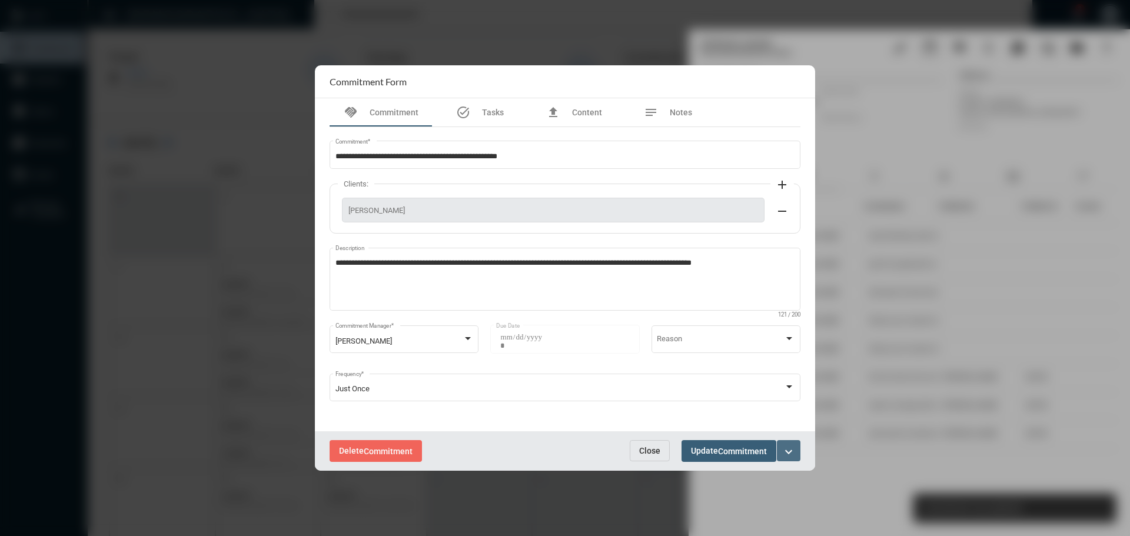
click at [790, 451] on mat-icon "expand_more" at bounding box center [789, 452] width 14 height 14
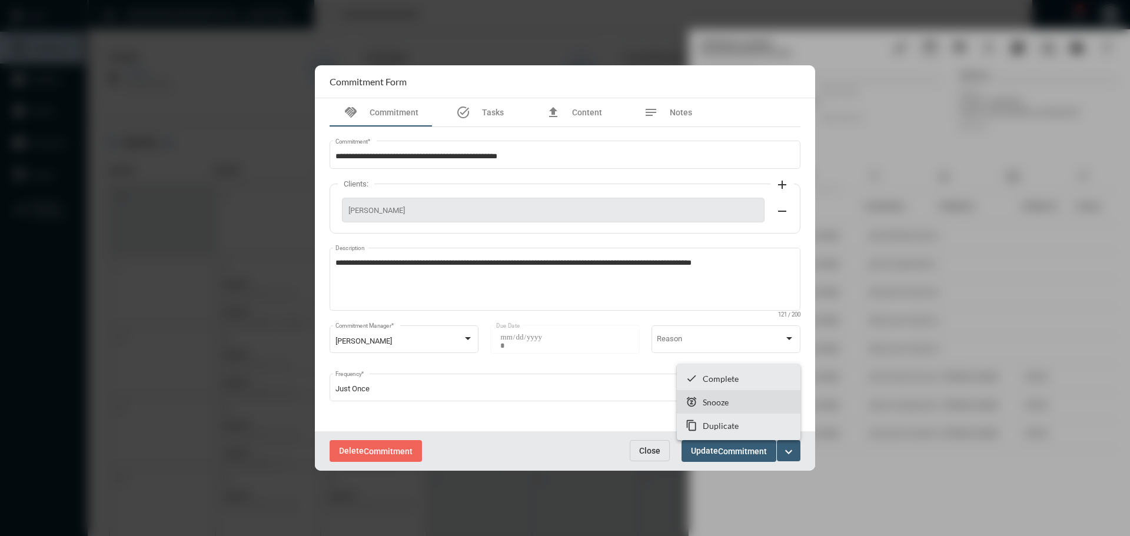
click at [712, 397] on p "Snooze" at bounding box center [716, 402] width 26 height 10
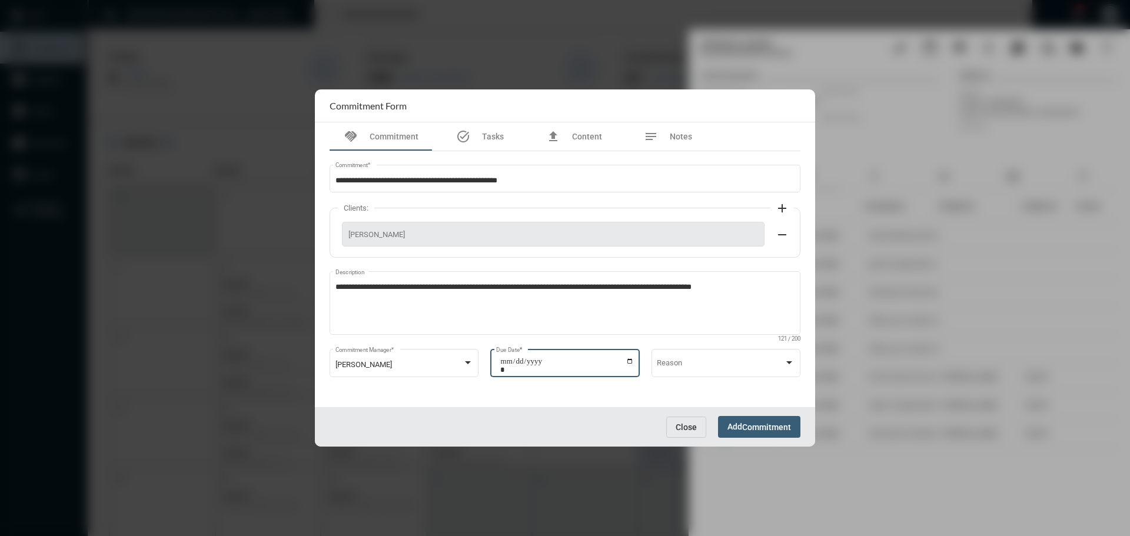
click at [632, 362] on input "**********" at bounding box center [567, 365] width 134 height 16
type input "**********"
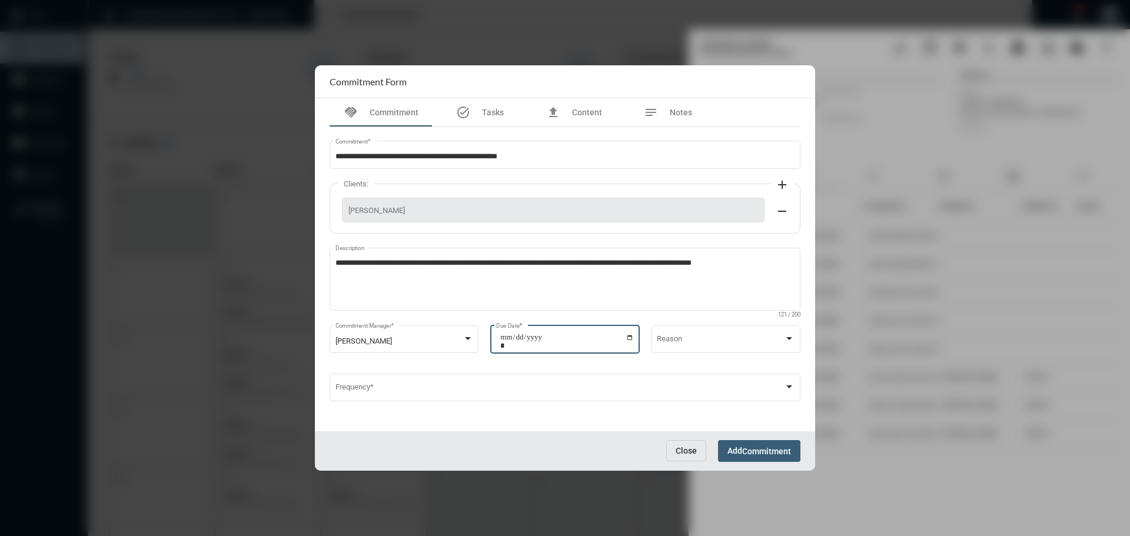
click at [733, 446] on span "Add Commitment" at bounding box center [760, 450] width 64 height 9
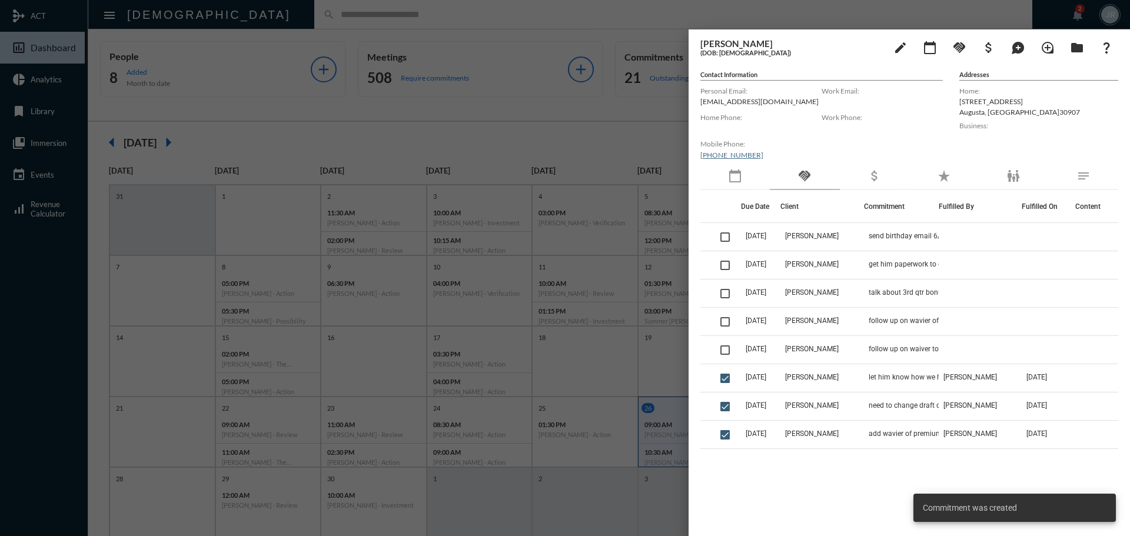
click at [284, 18] on div at bounding box center [565, 268] width 1130 height 536
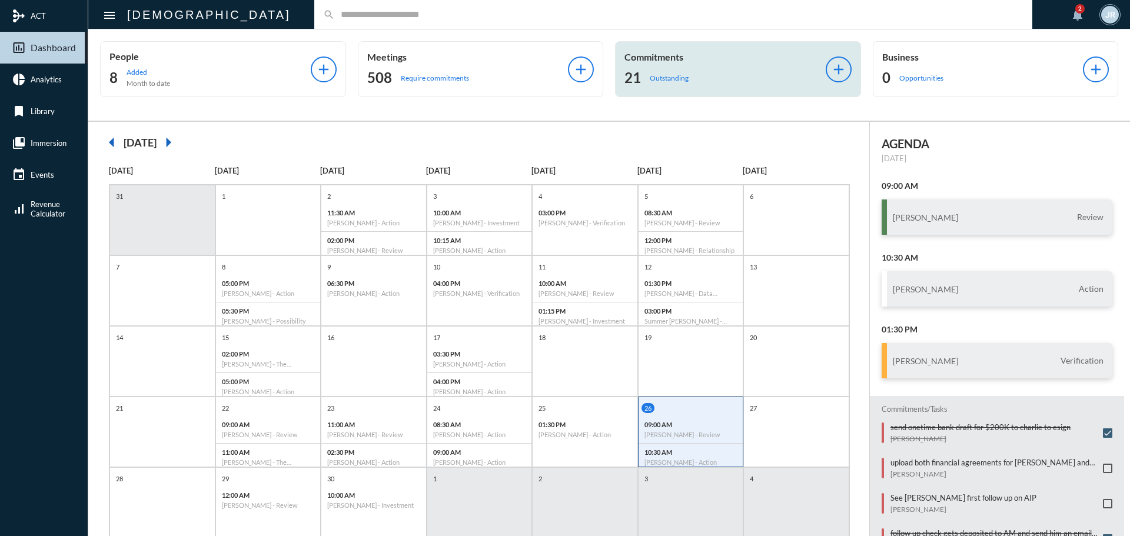
click at [676, 77] on p "Outstanding" at bounding box center [669, 78] width 39 height 9
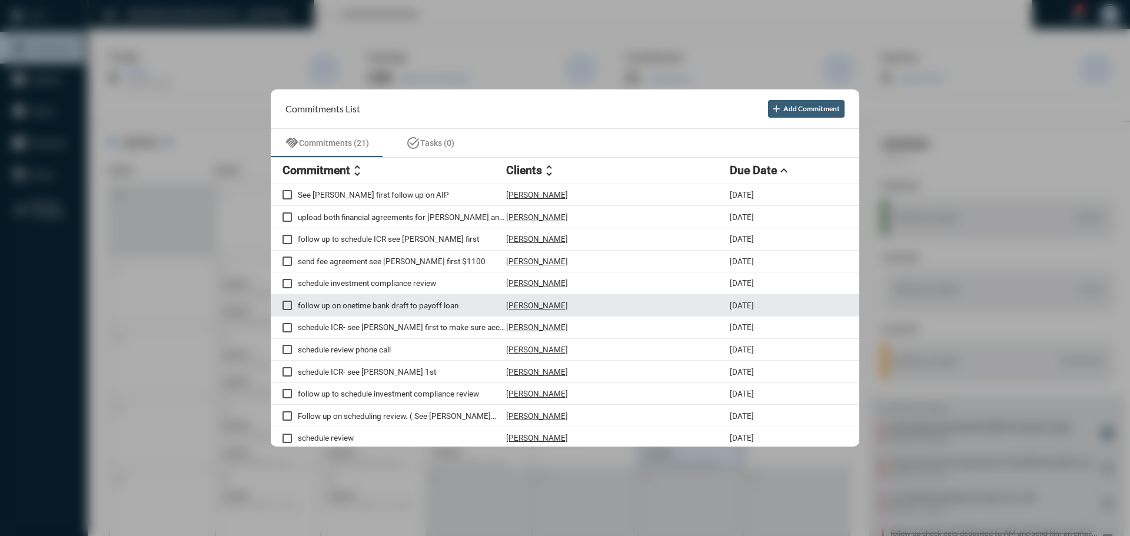
click at [536, 305] on p "Branan Ruffin" at bounding box center [537, 305] width 62 height 9
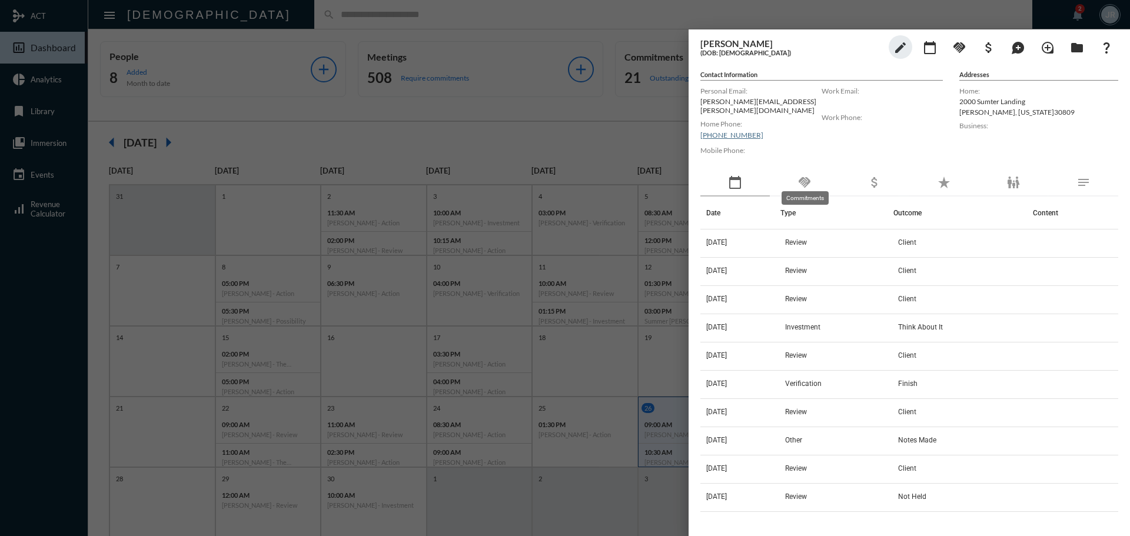
click at [812, 180] on mat-icon "handshake" at bounding box center [805, 182] width 14 height 14
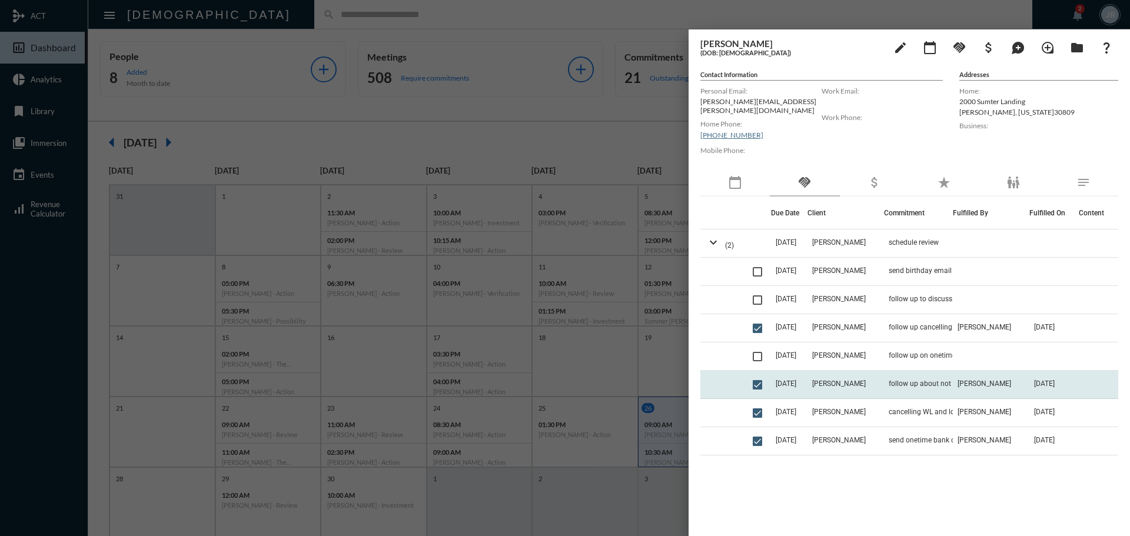
click at [880, 375] on td "Branan Ruffin" at bounding box center [846, 385] width 77 height 28
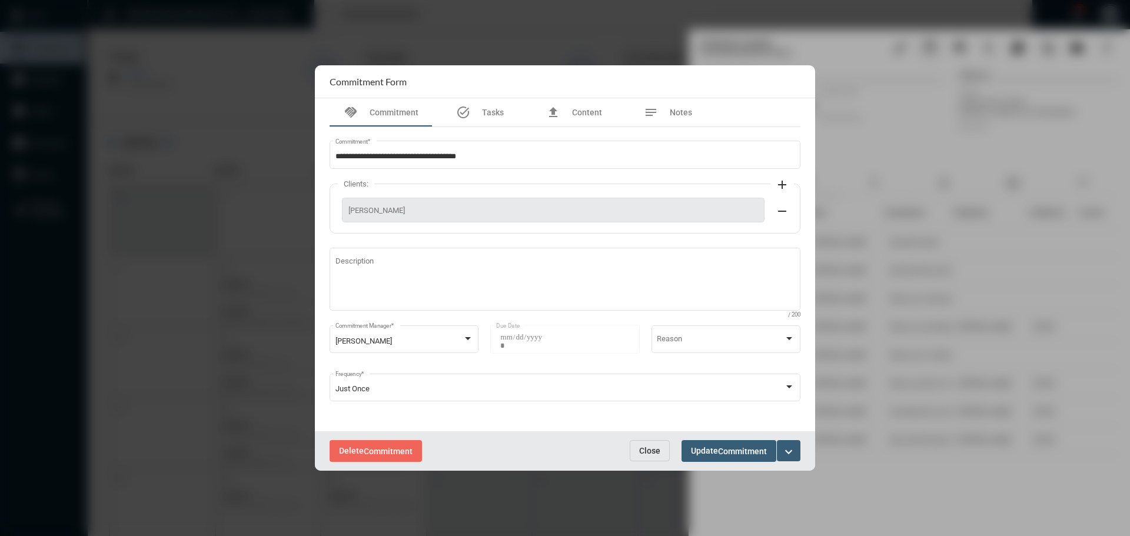
click at [652, 445] on button "Close" at bounding box center [650, 450] width 40 height 21
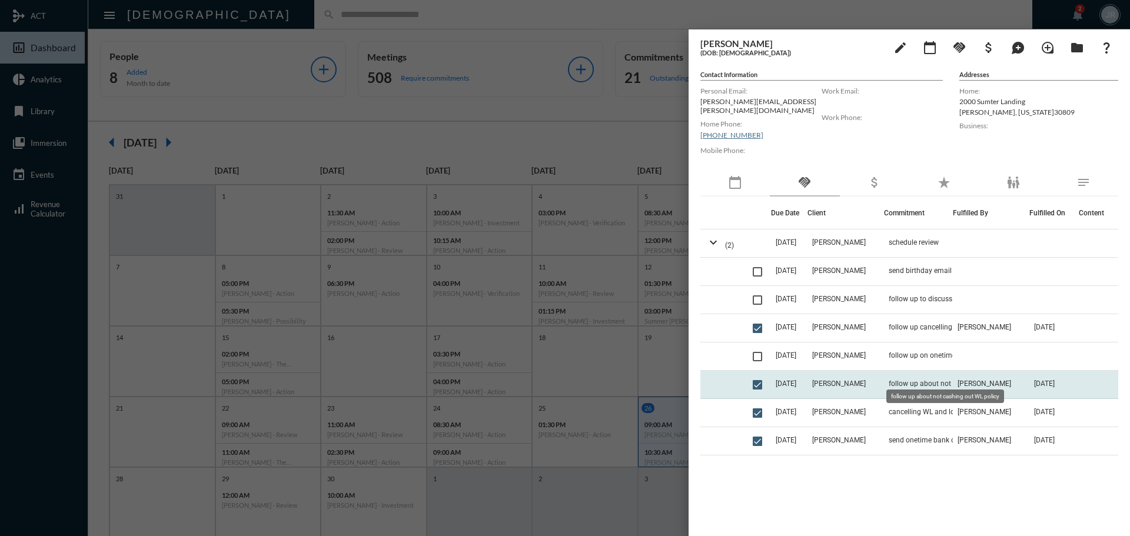
click at [920, 380] on span "follow up about not cashing out WL policy" at bounding box center [948, 384] width 118 height 8
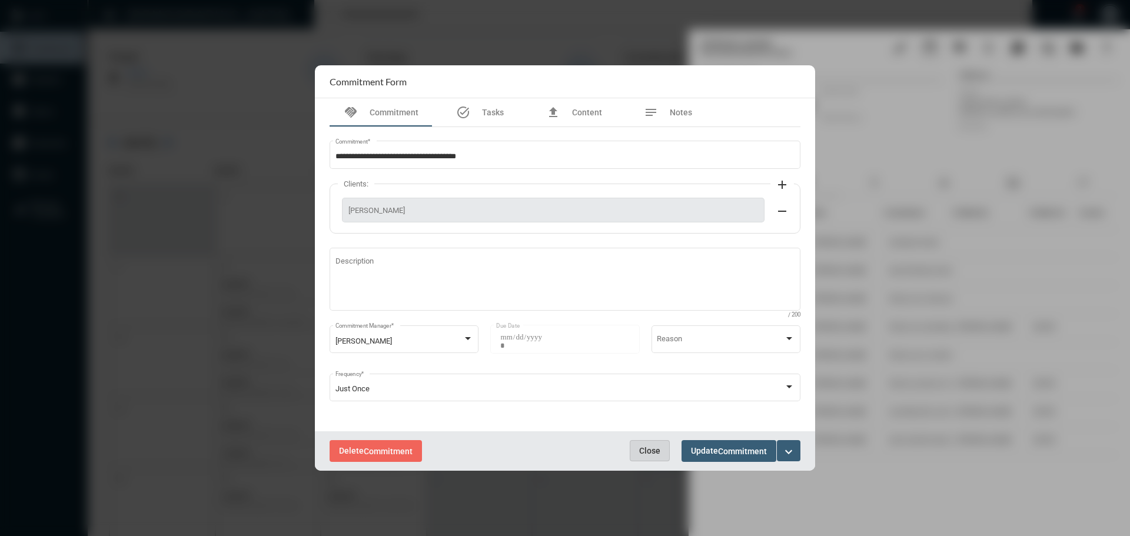
click at [662, 453] on button "Close" at bounding box center [650, 450] width 40 height 21
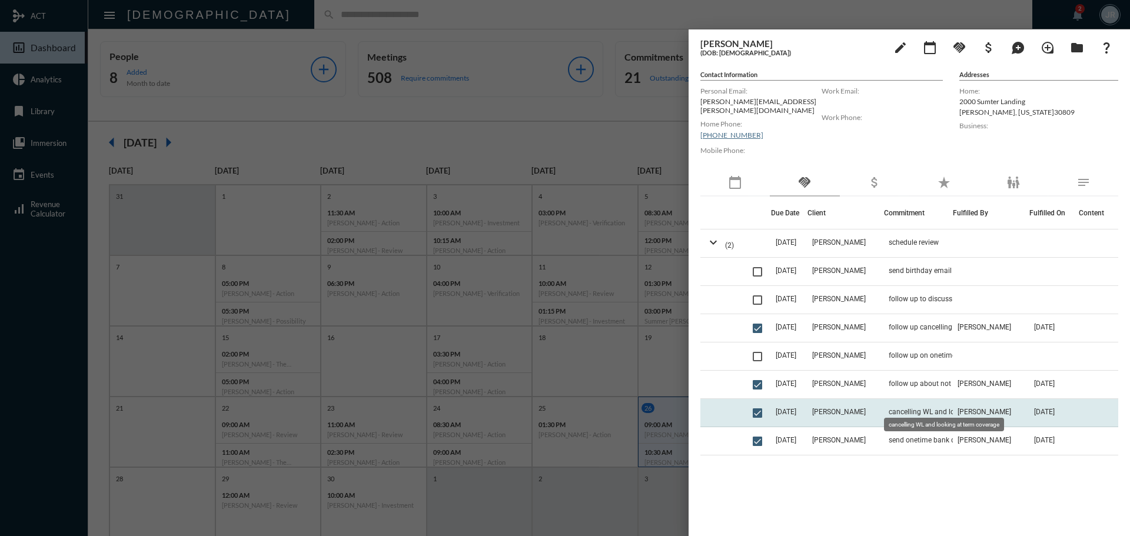
click at [910, 408] on span "cancelling WL and looking at term coverage" at bounding box center [948, 412] width 118 height 8
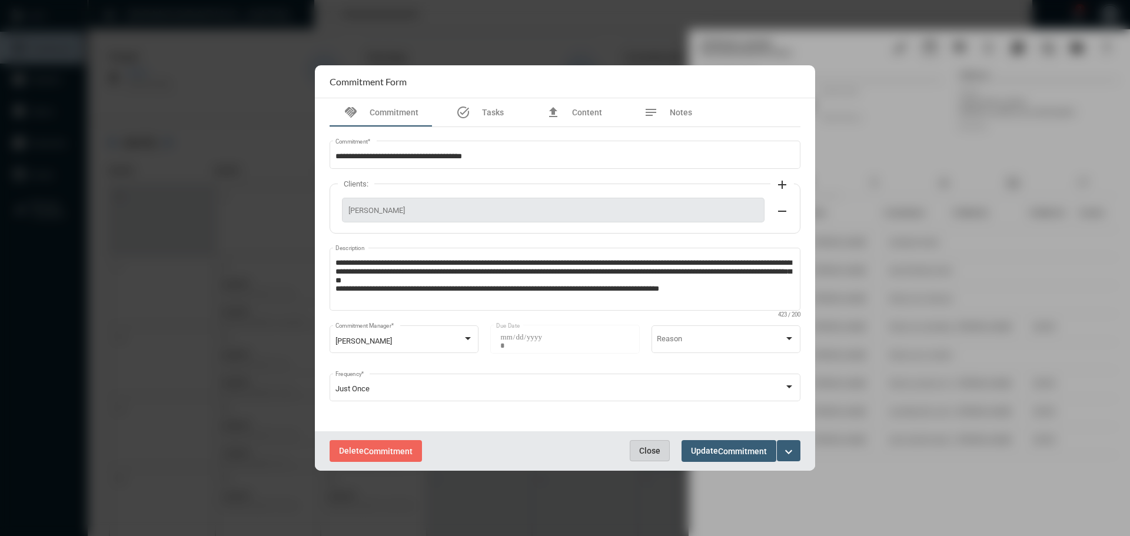
click at [652, 446] on span "Close" at bounding box center [649, 450] width 21 height 9
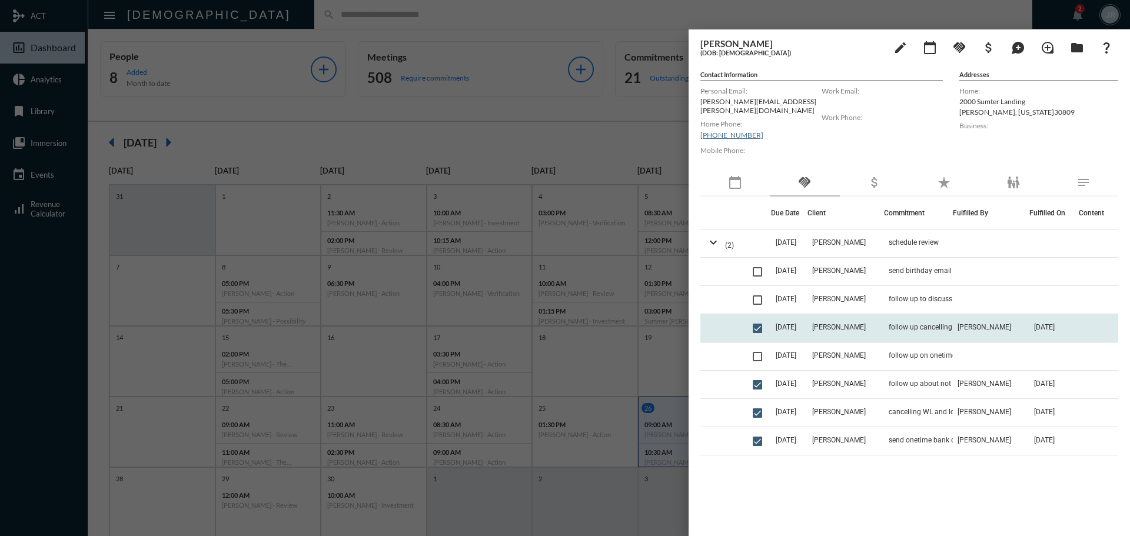
click at [917, 314] on td "follow up cancelling WL and looking at term coverage" at bounding box center [918, 328] width 69 height 28
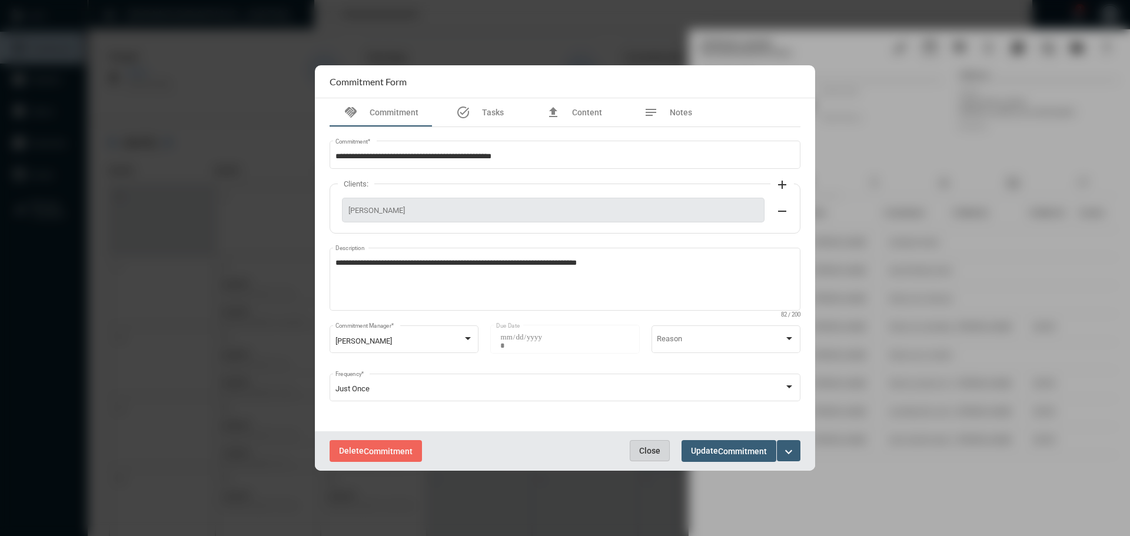
click at [653, 453] on span "Close" at bounding box center [649, 450] width 21 height 9
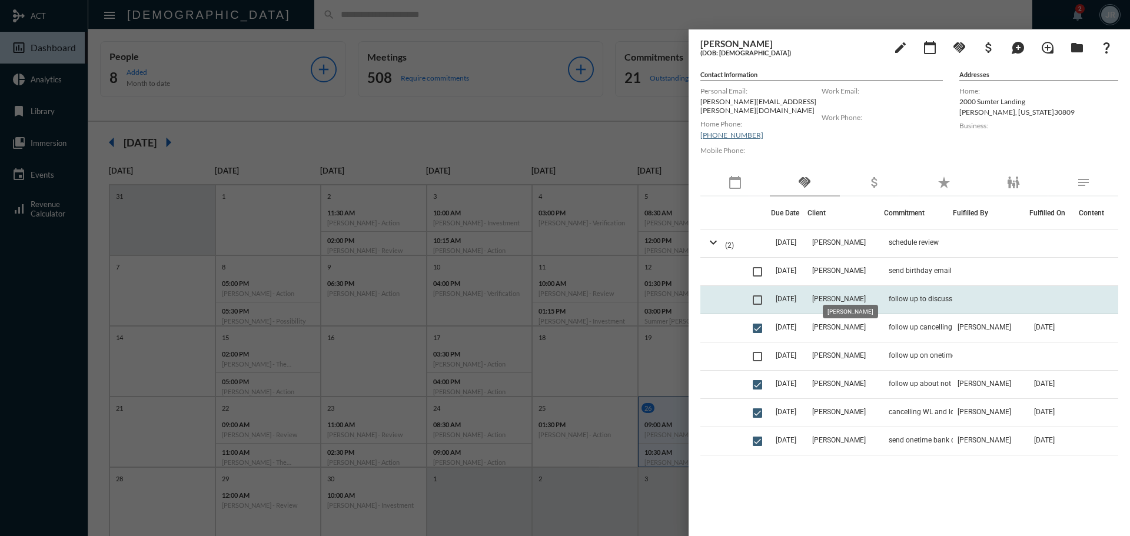
click at [860, 295] on span "Branan Ruffin" at bounding box center [839, 299] width 54 height 8
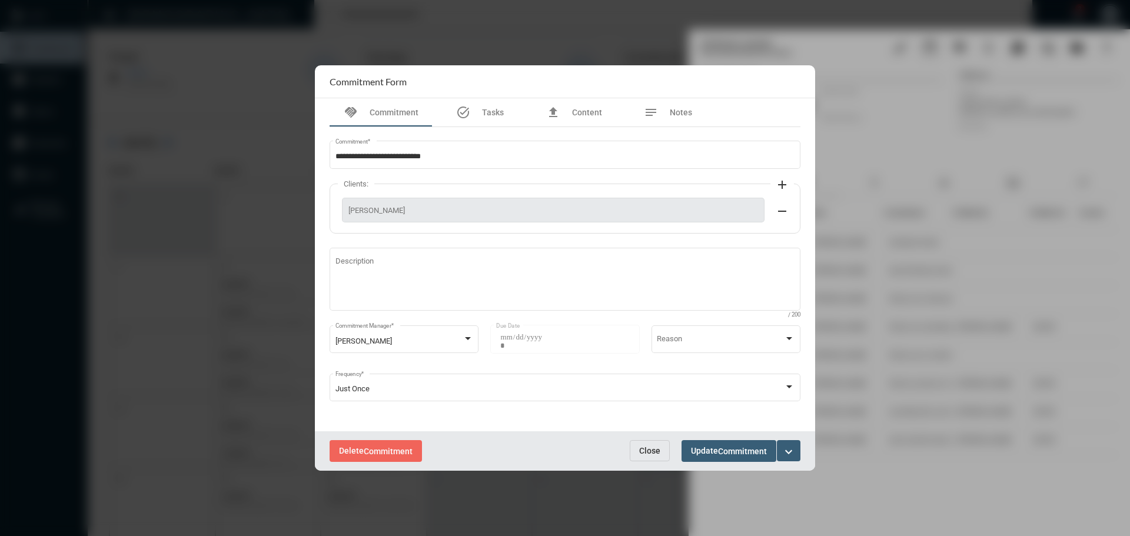
click at [655, 443] on button "Close" at bounding box center [650, 450] width 40 height 21
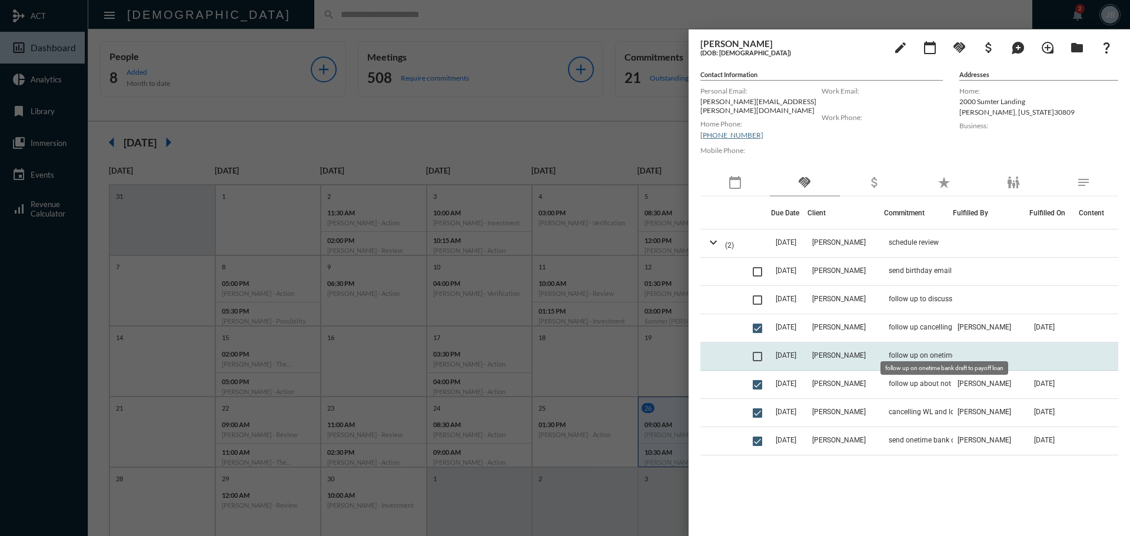
click at [906, 351] on span "follow up on onetime bank draft to payoff loan" at bounding box center [948, 355] width 118 height 8
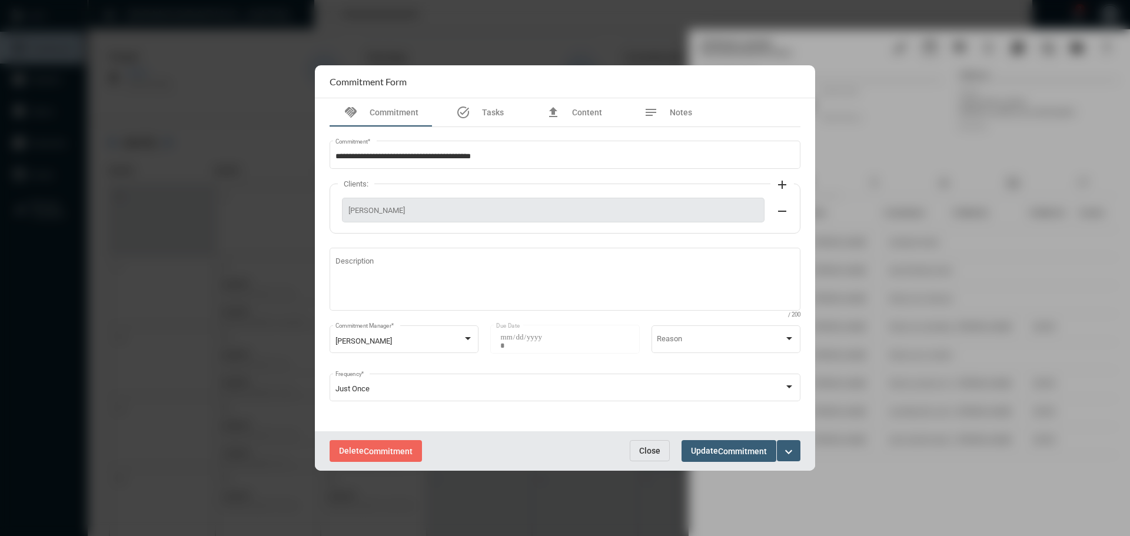
click at [651, 444] on button "Close" at bounding box center [650, 450] width 40 height 21
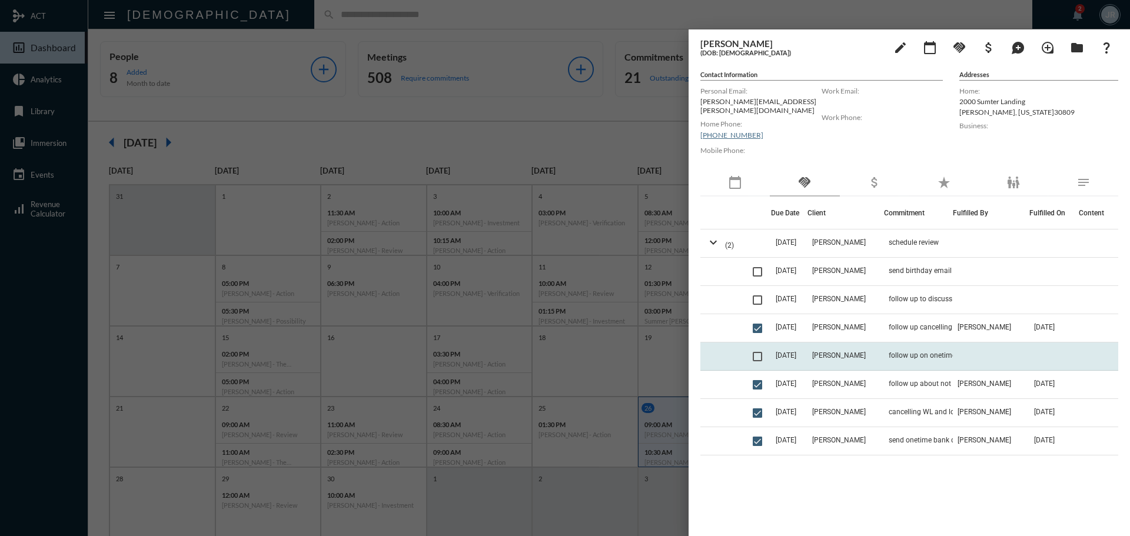
click at [881, 344] on td "Branan Ruffin" at bounding box center [846, 357] width 77 height 28
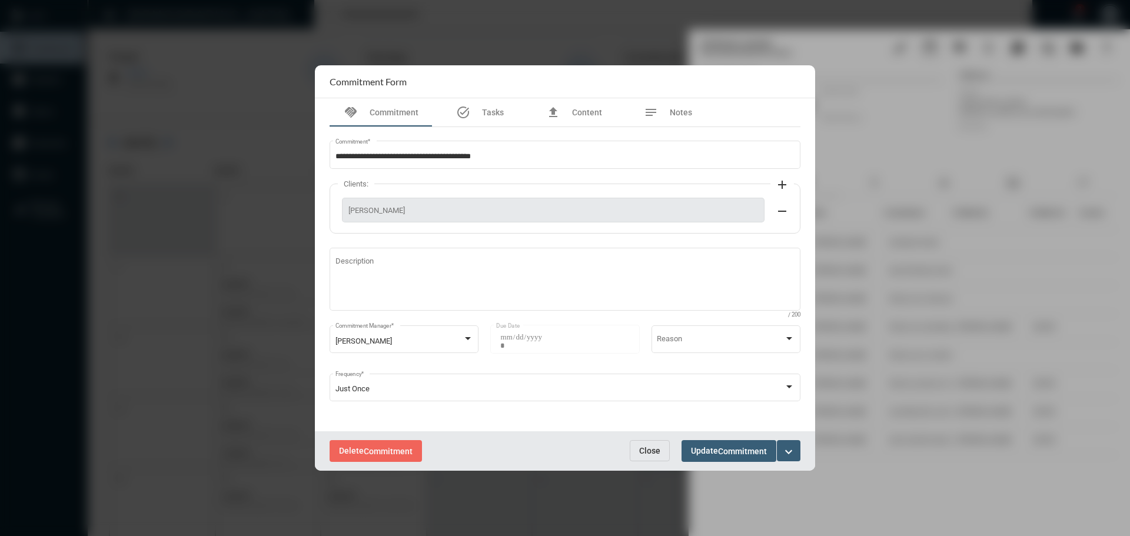
click at [638, 444] on button "Close" at bounding box center [650, 450] width 40 height 21
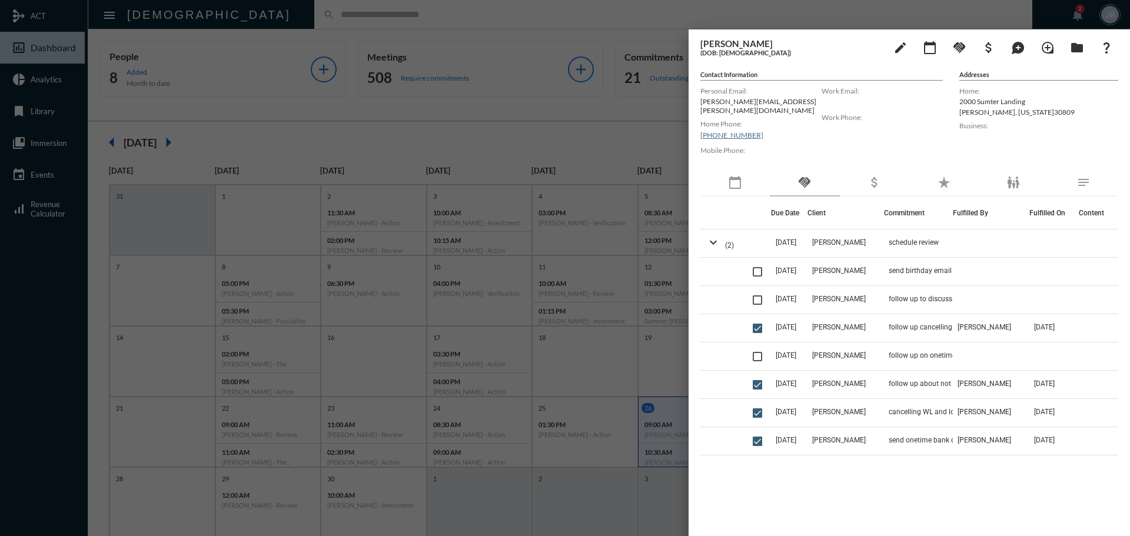
click at [513, 9] on div at bounding box center [565, 268] width 1130 height 536
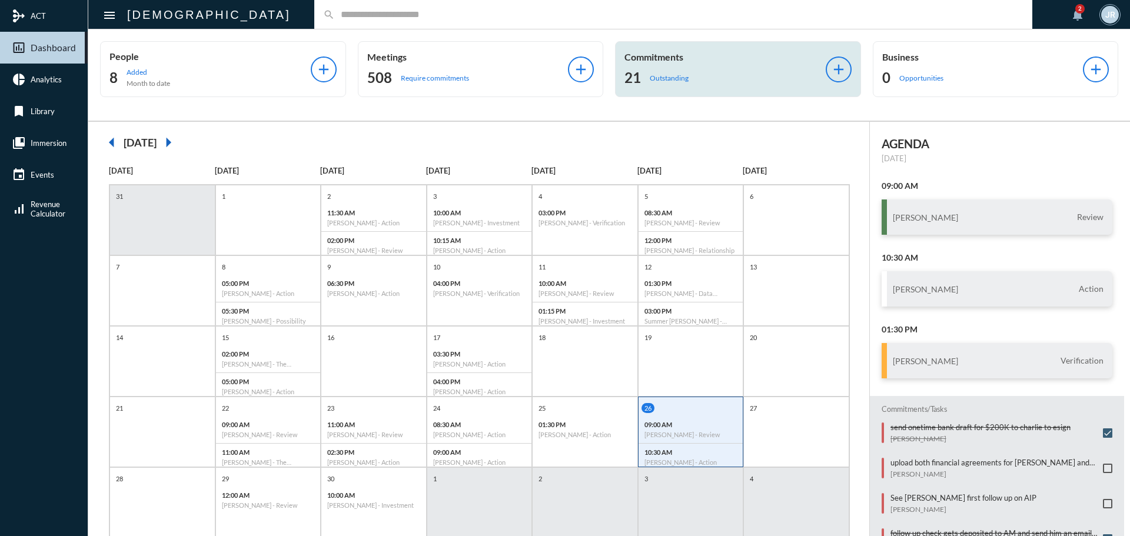
click at [672, 69] on div "21 Outstanding" at bounding box center [725, 77] width 201 height 19
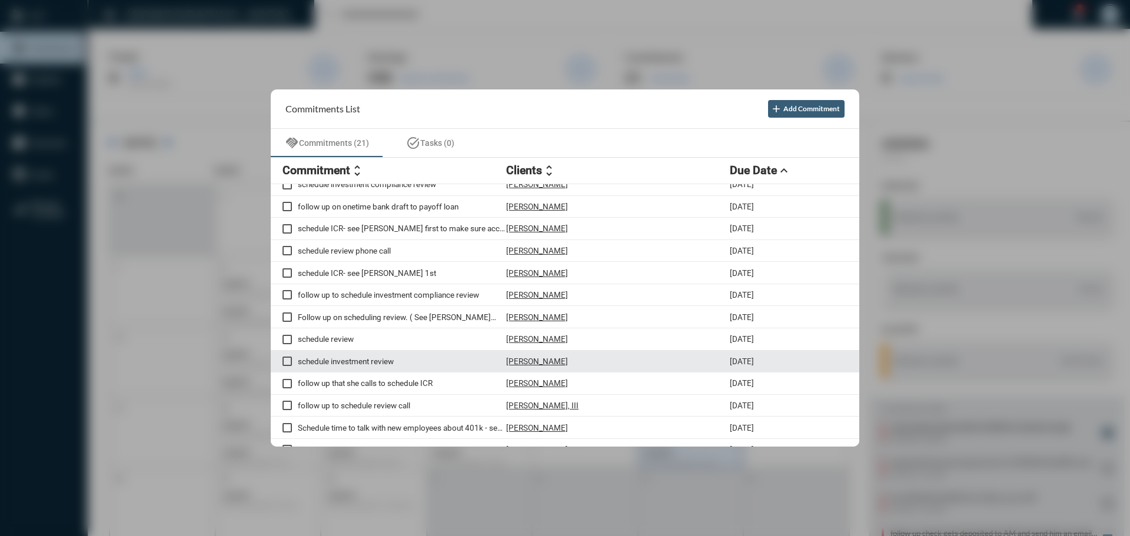
scroll to position [118, 0]
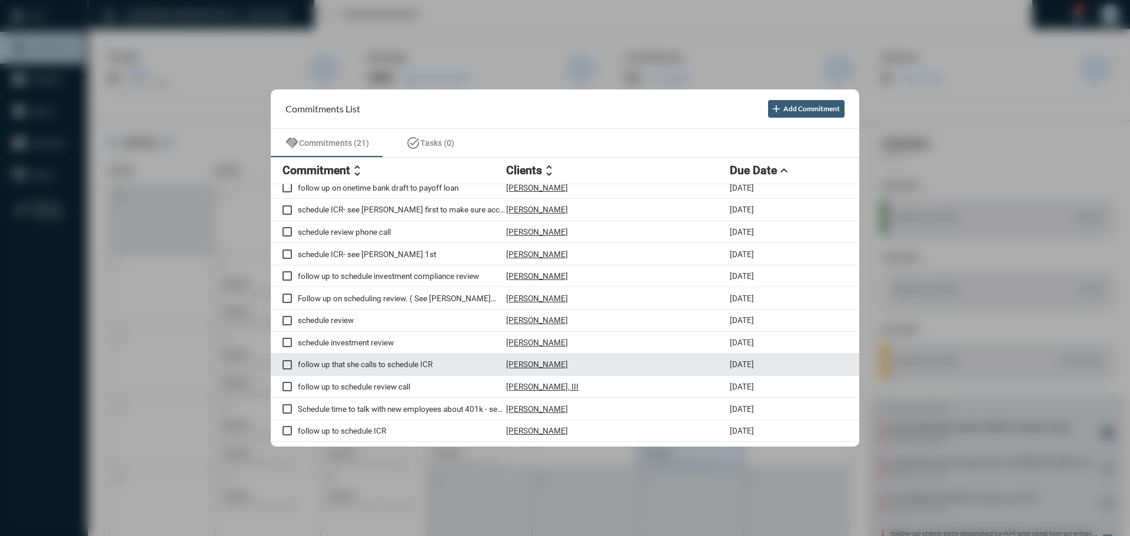
click at [529, 364] on p "Dawn Peterson" at bounding box center [537, 364] width 62 height 9
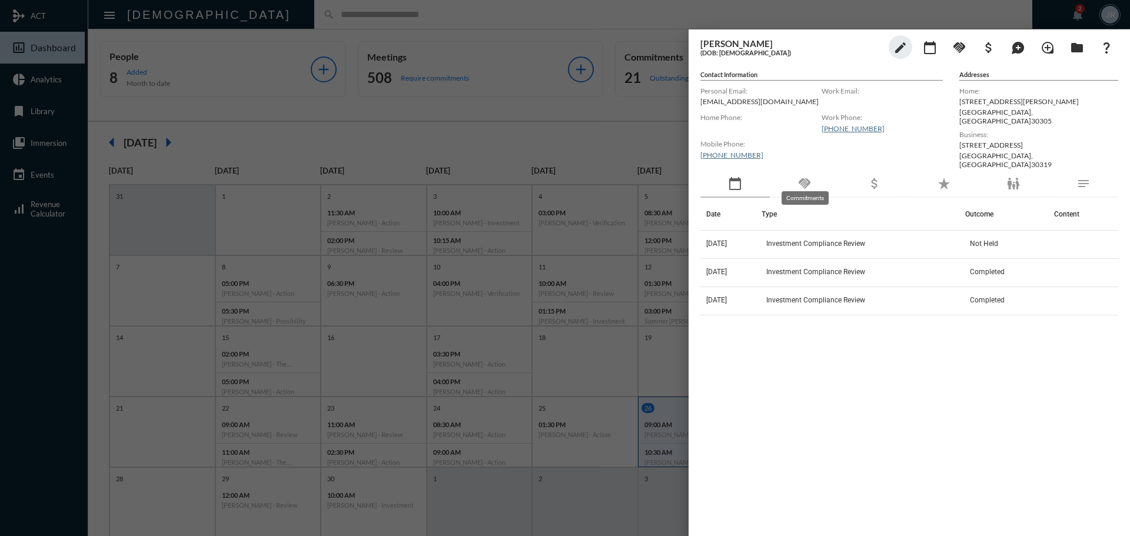
click at [802, 177] on mat-icon "handshake" at bounding box center [805, 184] width 14 height 14
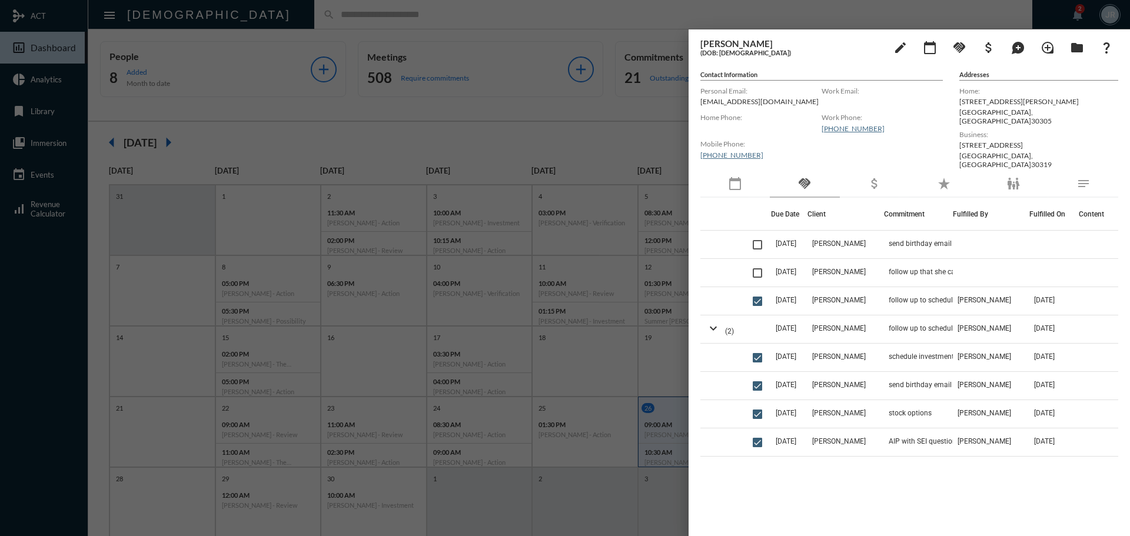
click at [744, 176] on div "calendar_today" at bounding box center [735, 184] width 69 height 27
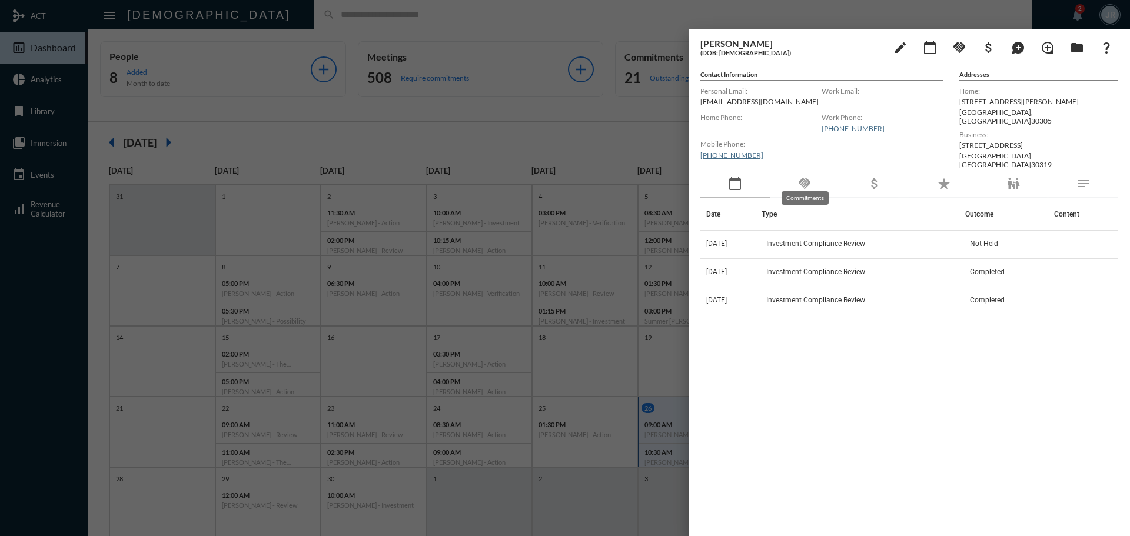
click at [812, 177] on mat-icon "handshake" at bounding box center [805, 184] width 14 height 14
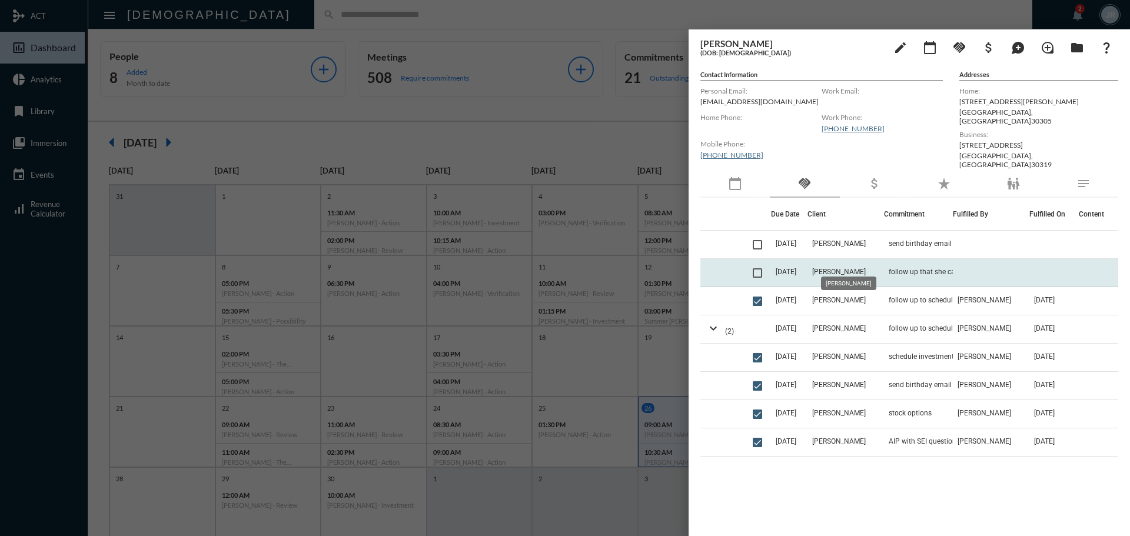
click at [841, 268] on span "Dawn Peterson" at bounding box center [839, 272] width 54 height 8
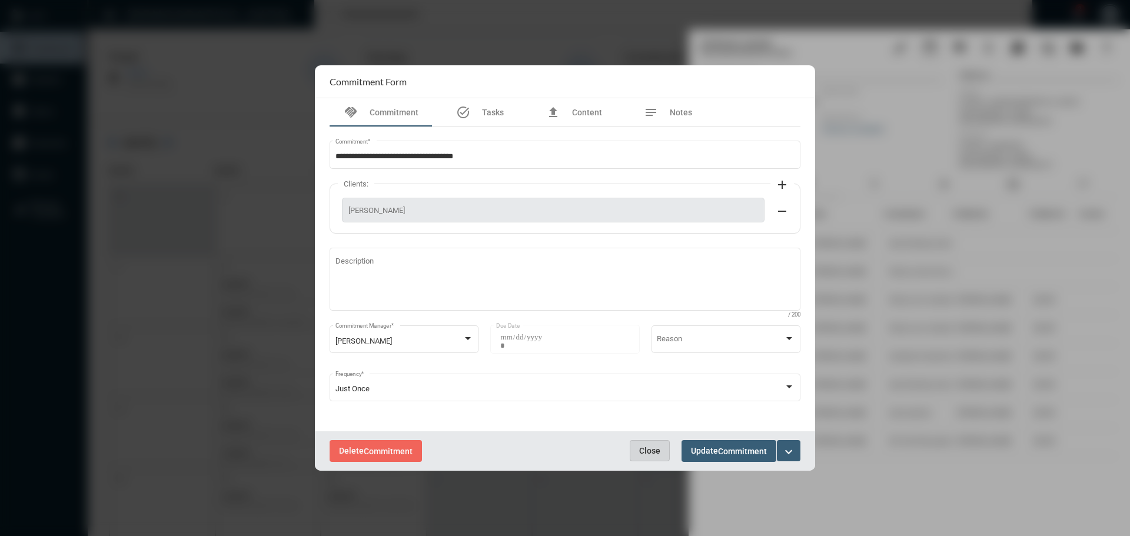
click at [648, 447] on span "Close" at bounding box center [649, 450] width 21 height 9
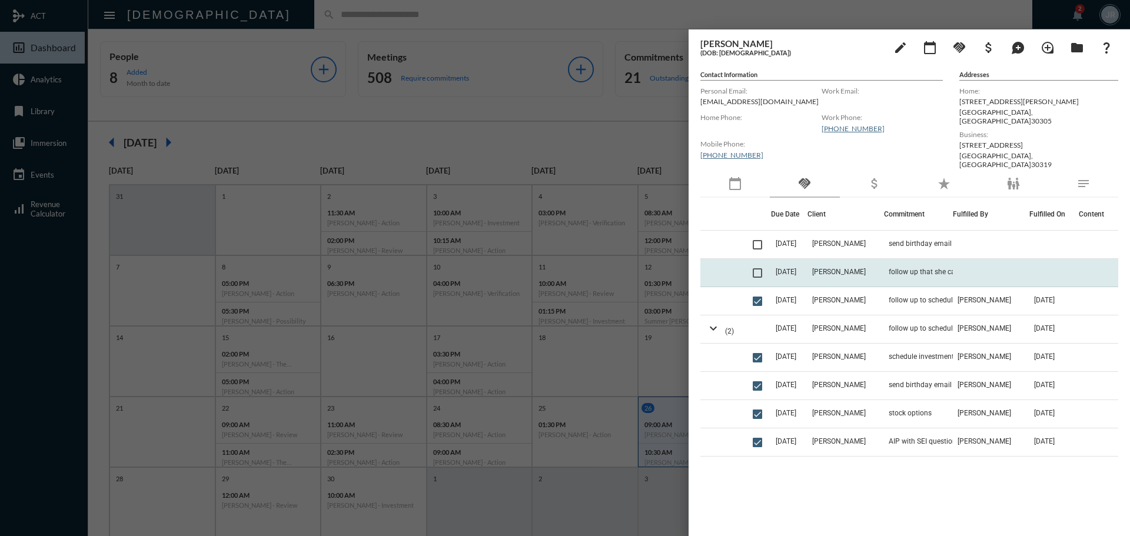
click at [808, 265] on td "9/3/25" at bounding box center [789, 273] width 36 height 28
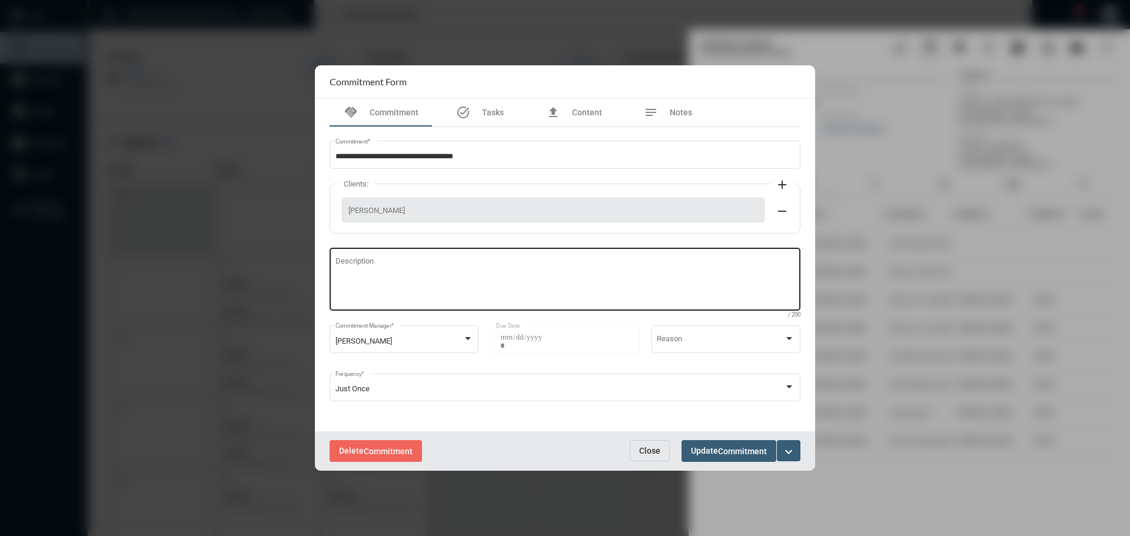
click at [374, 279] on textarea "Description" at bounding box center [566, 281] width 460 height 47
type textarea "**********"
click at [732, 449] on span "Commitment" at bounding box center [742, 451] width 49 height 9
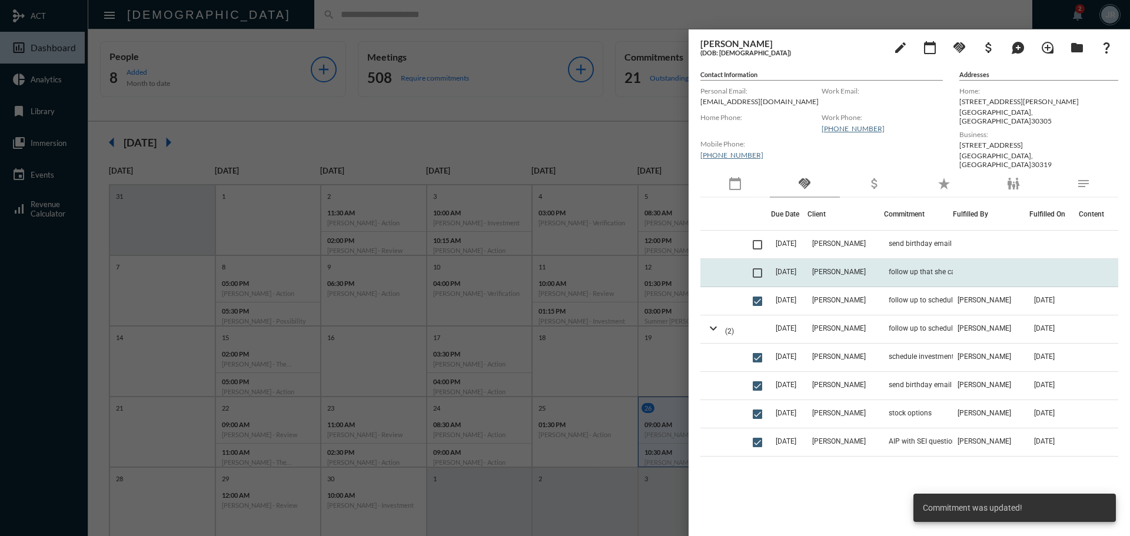
click at [890, 268] on span "follow up that she calls to schedule ICR" at bounding box center [948, 272] width 118 height 8
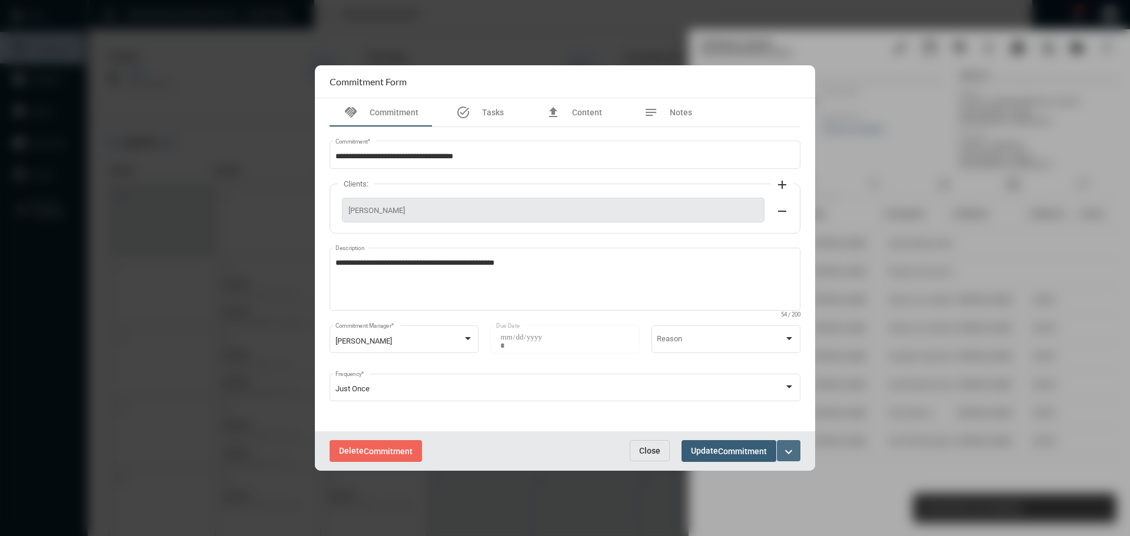
click at [798, 446] on button "expand_more" at bounding box center [789, 450] width 24 height 21
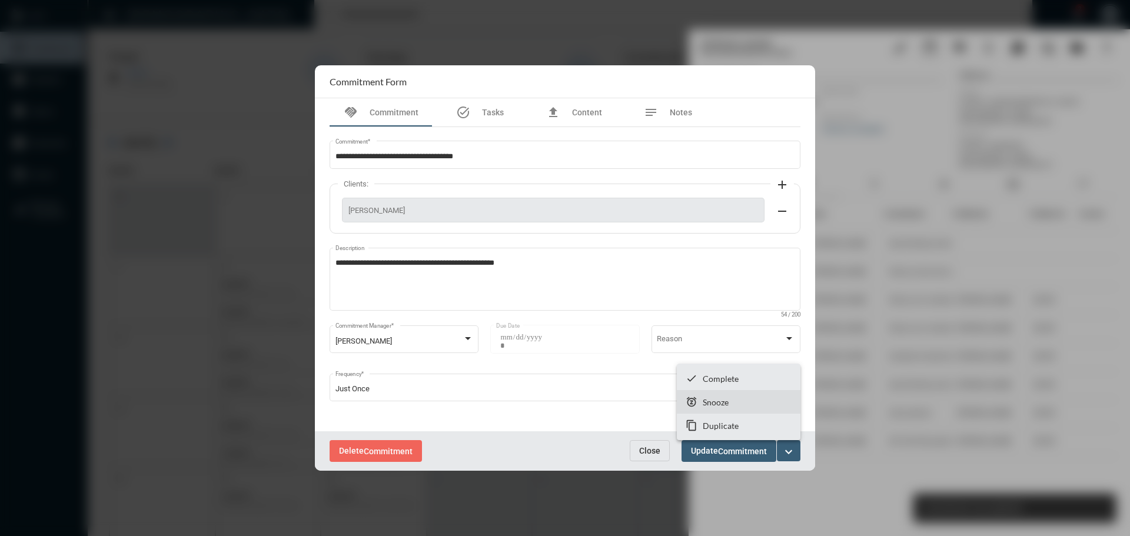
click at [711, 401] on p "Snooze" at bounding box center [716, 402] width 26 height 10
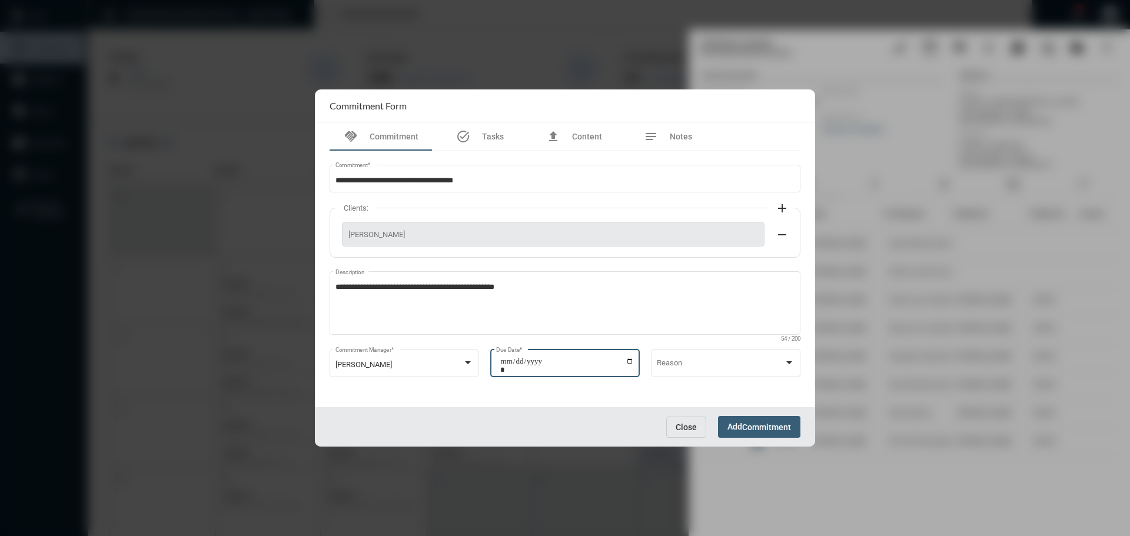
click at [631, 364] on input "**********" at bounding box center [567, 365] width 134 height 16
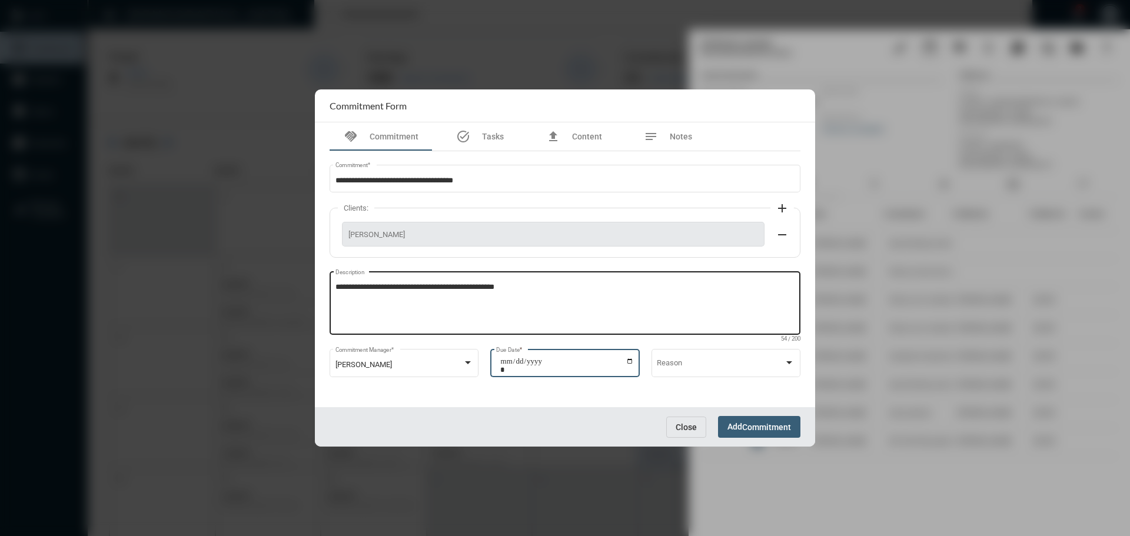
type input "**********"
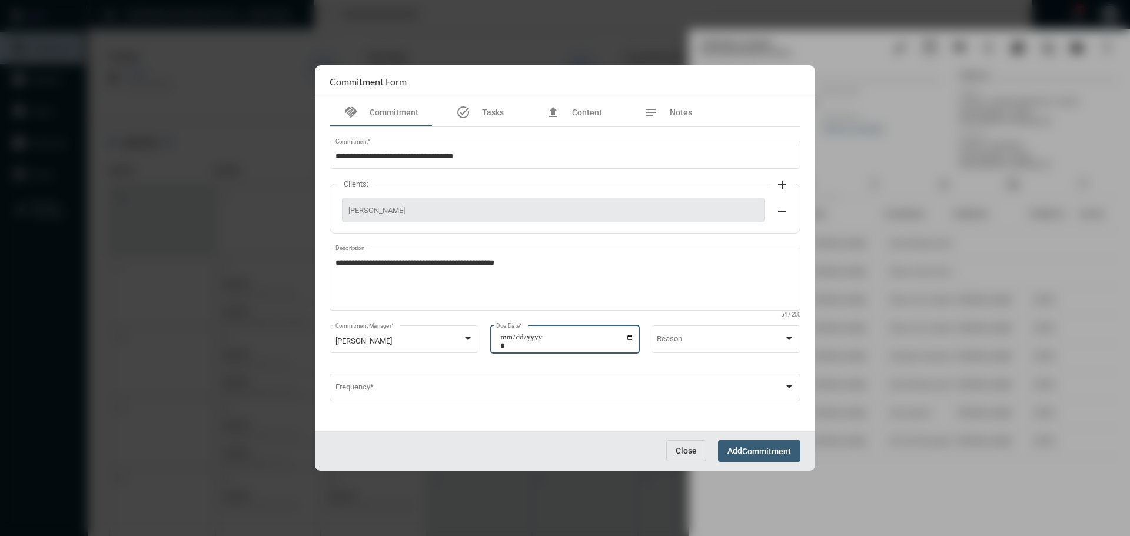
click at [749, 452] on span "Commitment" at bounding box center [766, 451] width 49 height 9
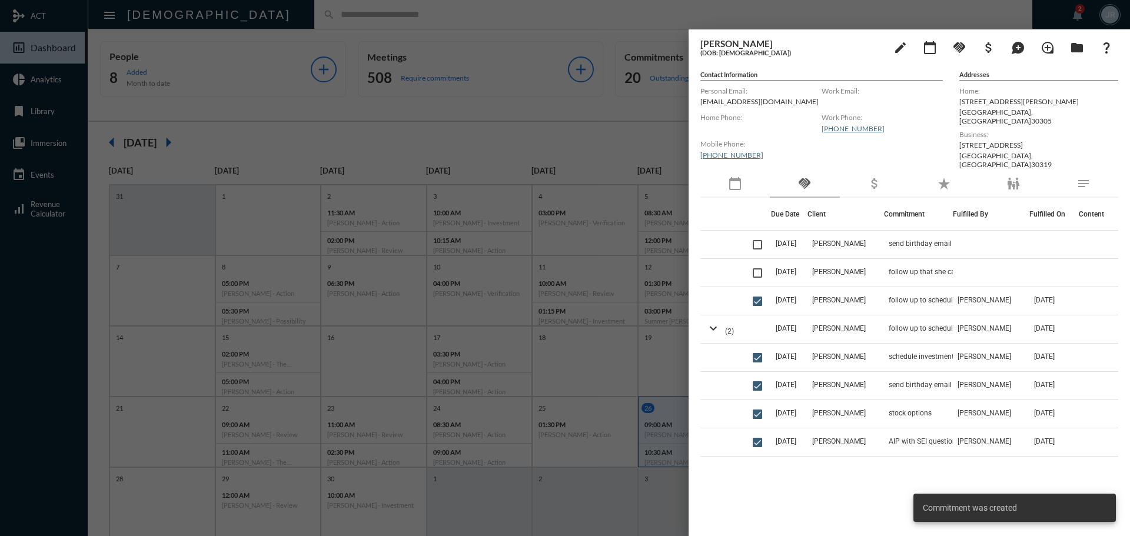
click at [534, 11] on div at bounding box center [565, 268] width 1130 height 536
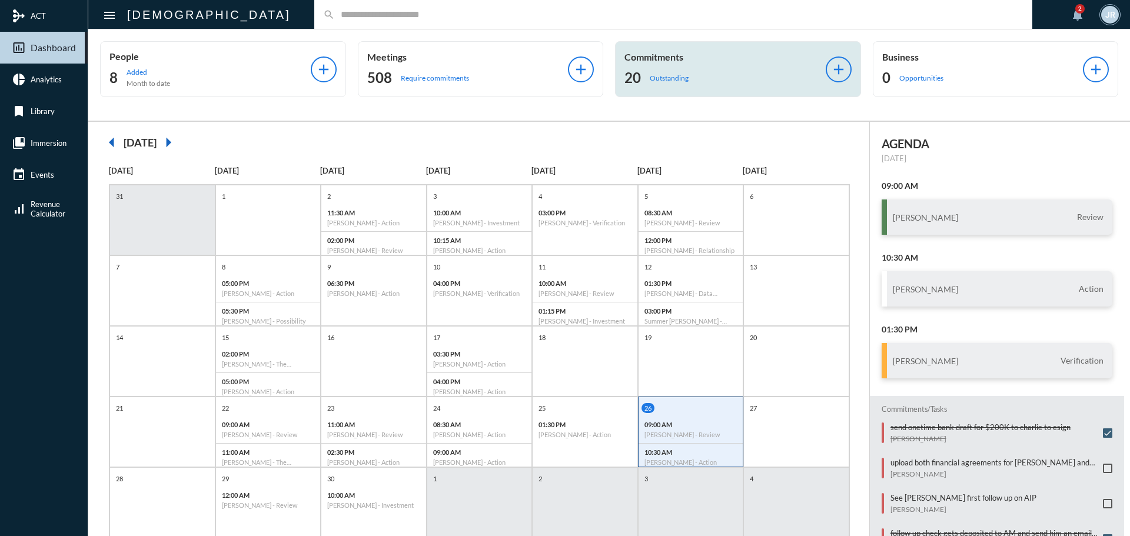
click at [668, 67] on div "Commitments 20 Outstanding" at bounding box center [725, 69] width 201 height 36
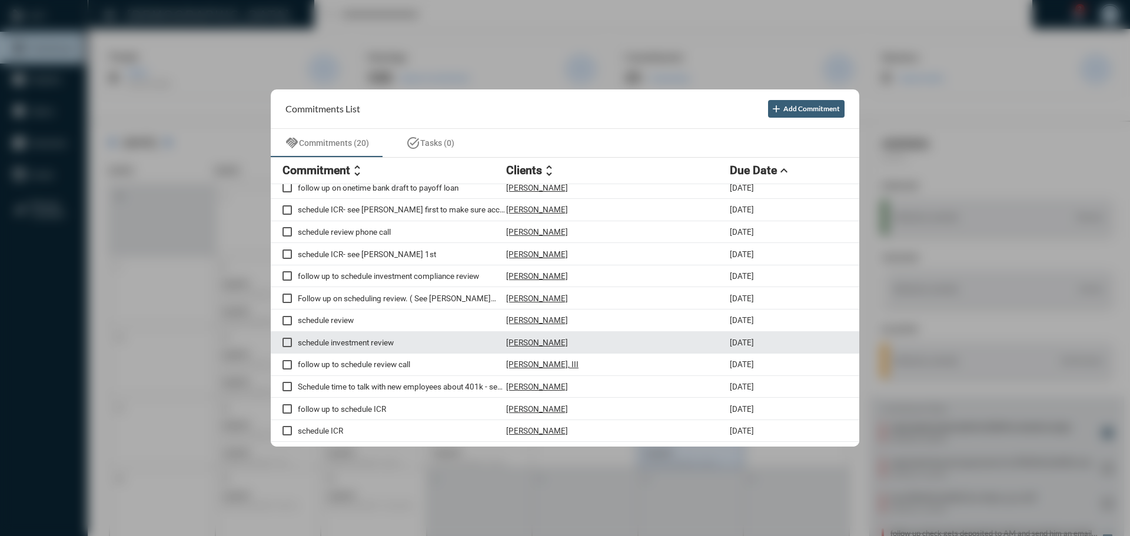
click at [524, 342] on p "Erin Munson" at bounding box center [537, 342] width 62 height 9
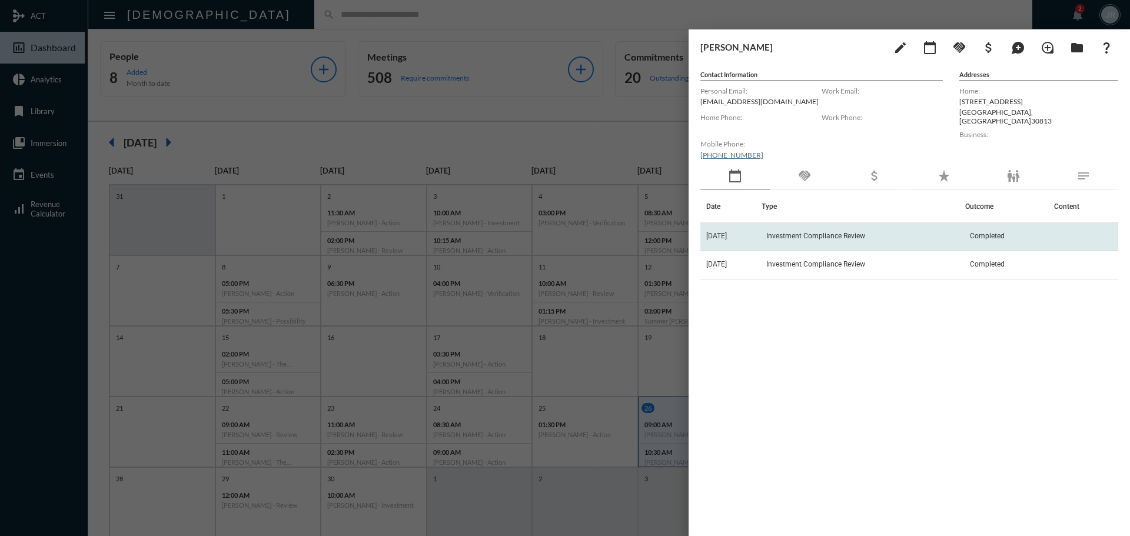
click at [811, 225] on td "Investment Compliance Review" at bounding box center [864, 237] width 204 height 28
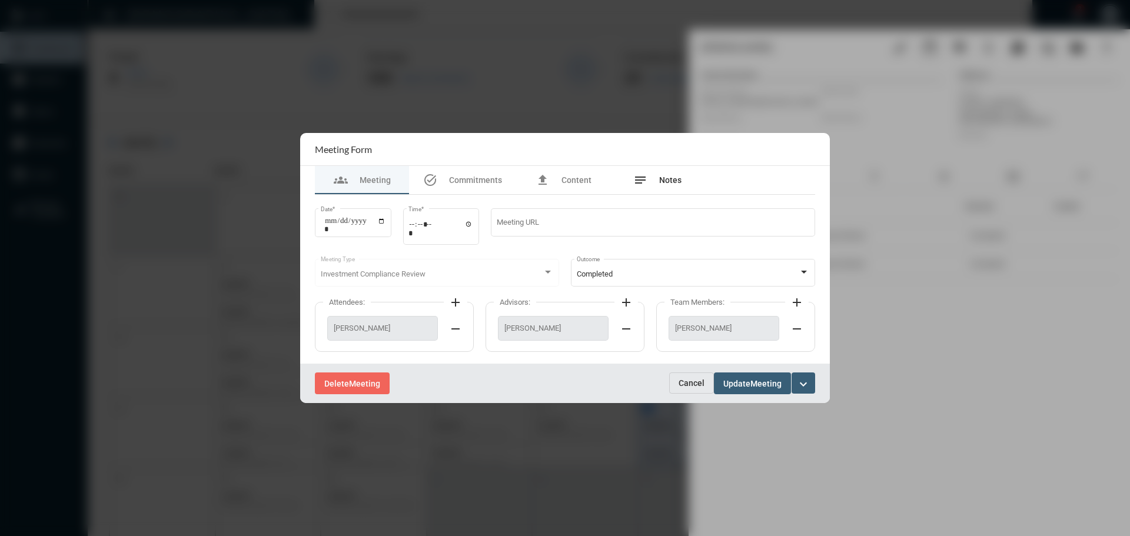
click at [676, 181] on span "Notes" at bounding box center [670, 179] width 22 height 9
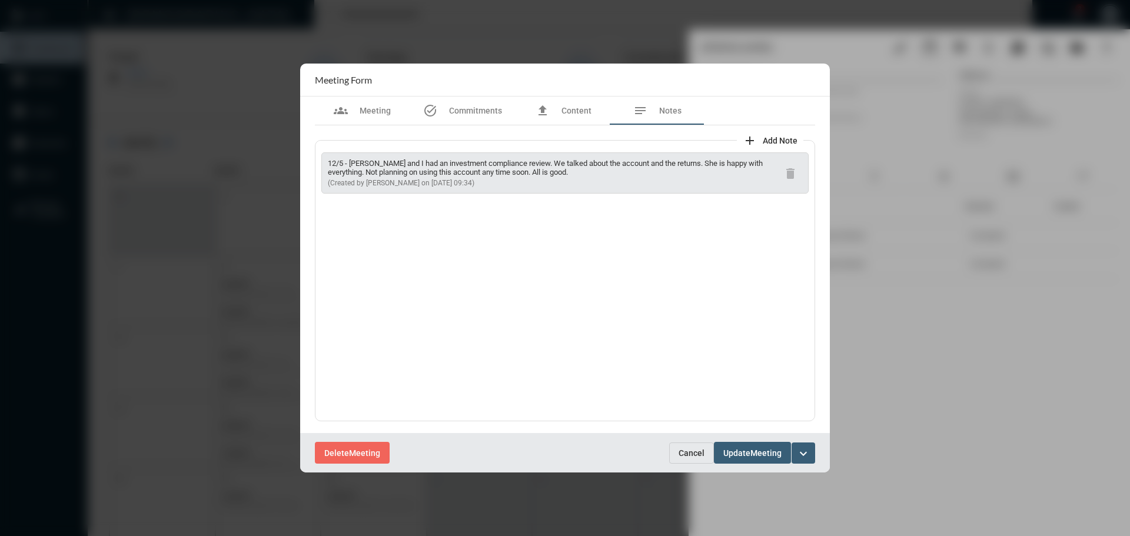
click at [681, 444] on button "Cancel" at bounding box center [691, 453] width 45 height 21
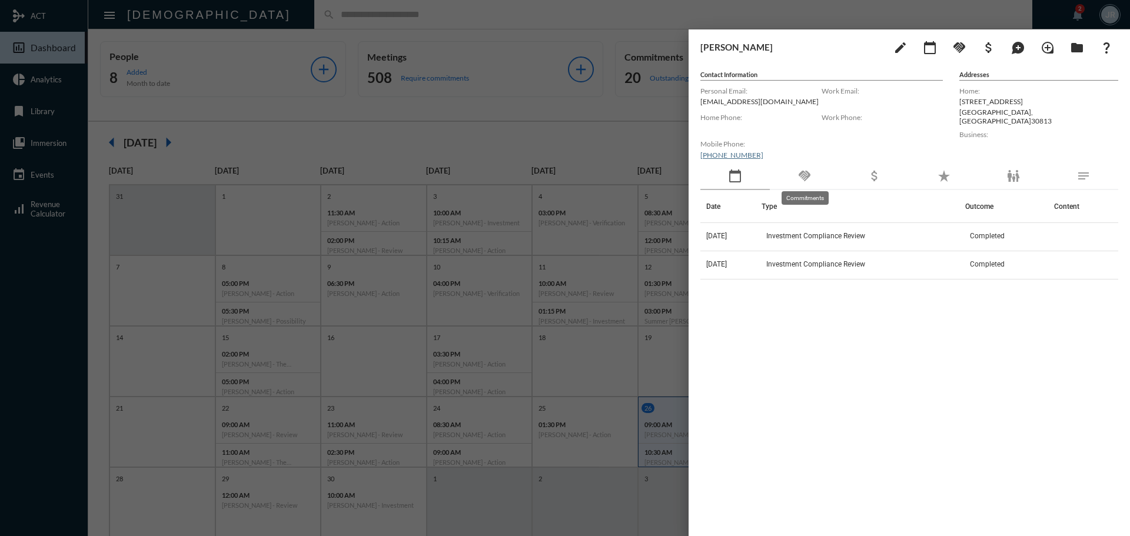
click at [810, 174] on mat-icon "handshake" at bounding box center [805, 176] width 14 height 14
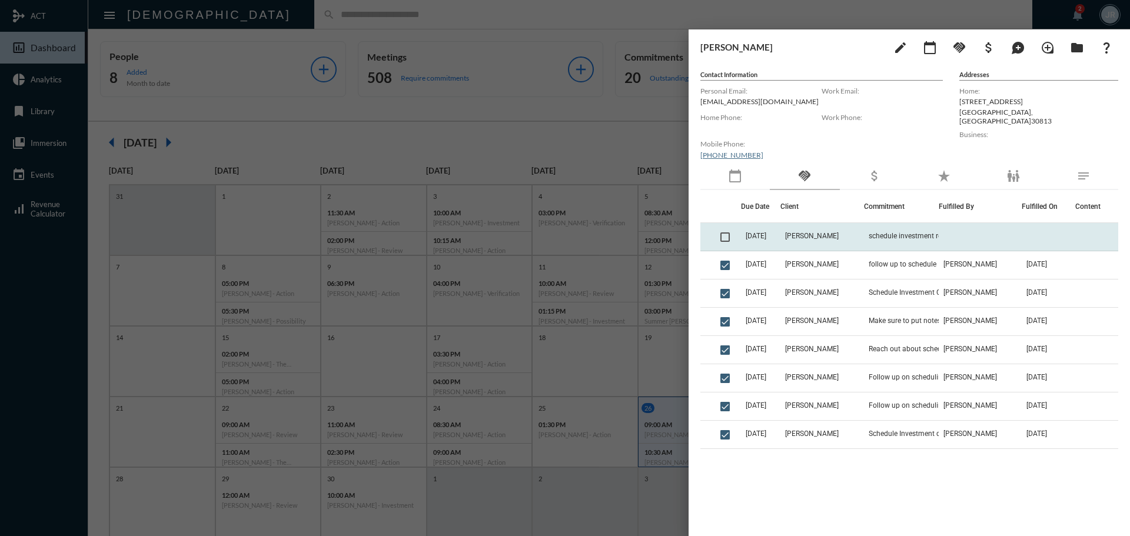
click at [851, 233] on td "Erin Munson" at bounding box center [822, 237] width 83 height 28
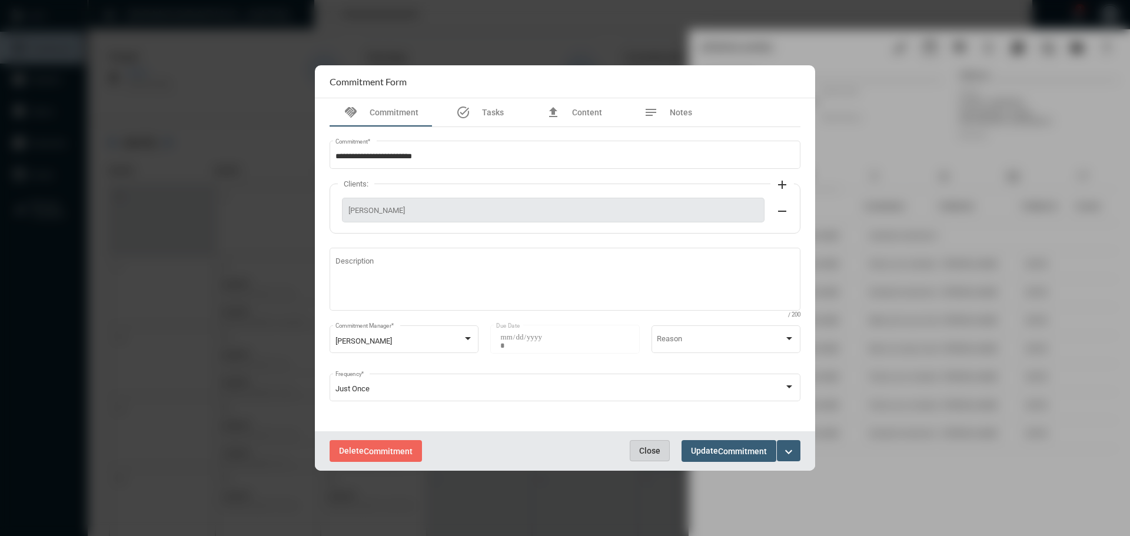
click at [652, 440] on button "Close" at bounding box center [650, 450] width 40 height 21
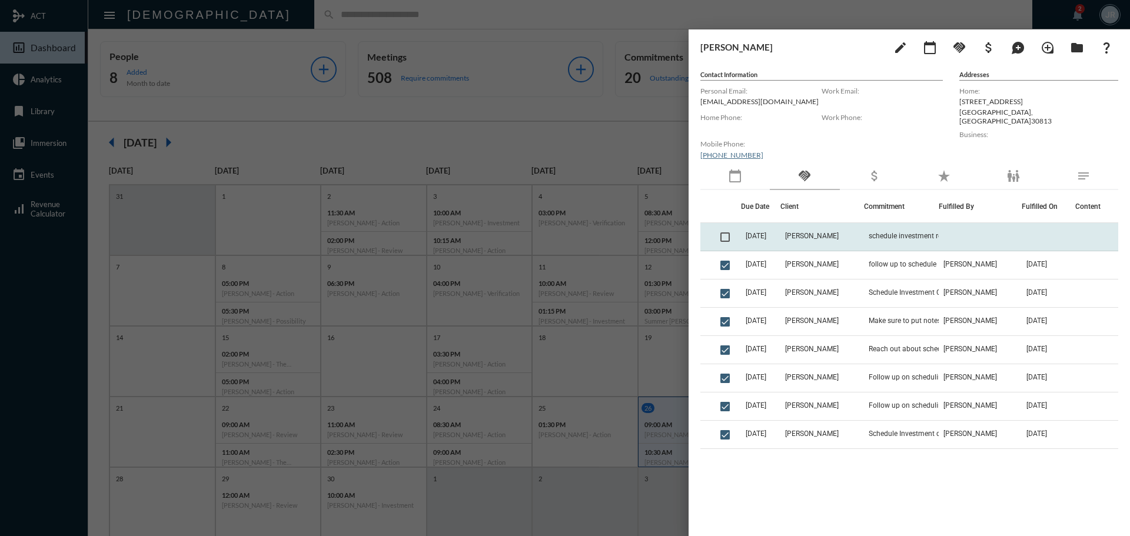
click at [781, 234] on td "9/10/25" at bounding box center [760, 237] width 39 height 28
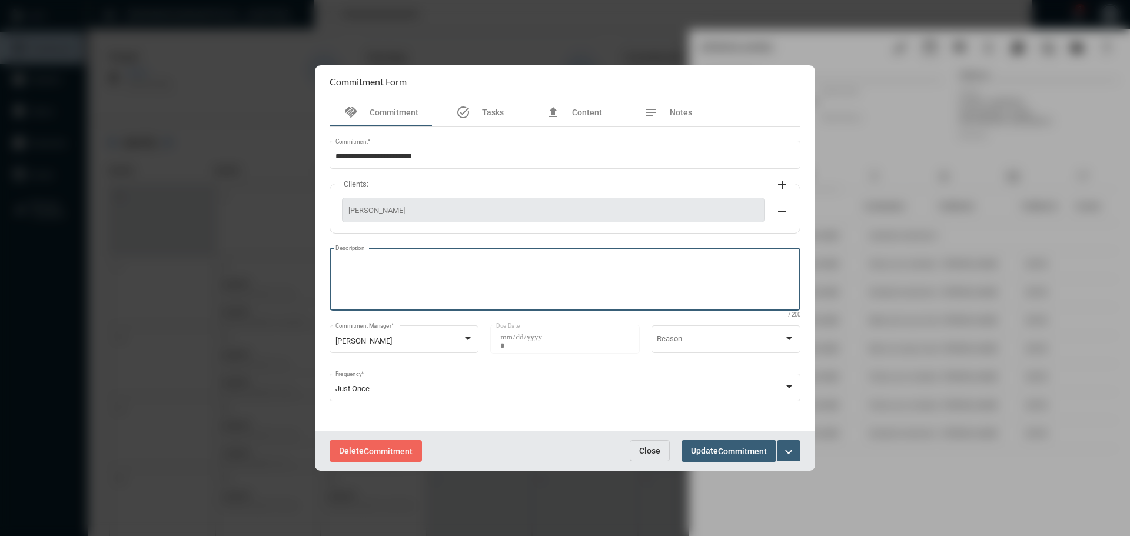
click at [392, 277] on textarea "Description" at bounding box center [566, 281] width 460 height 47
type textarea "**********"
click at [721, 458] on button "Update Commitment" at bounding box center [729, 451] width 95 height 22
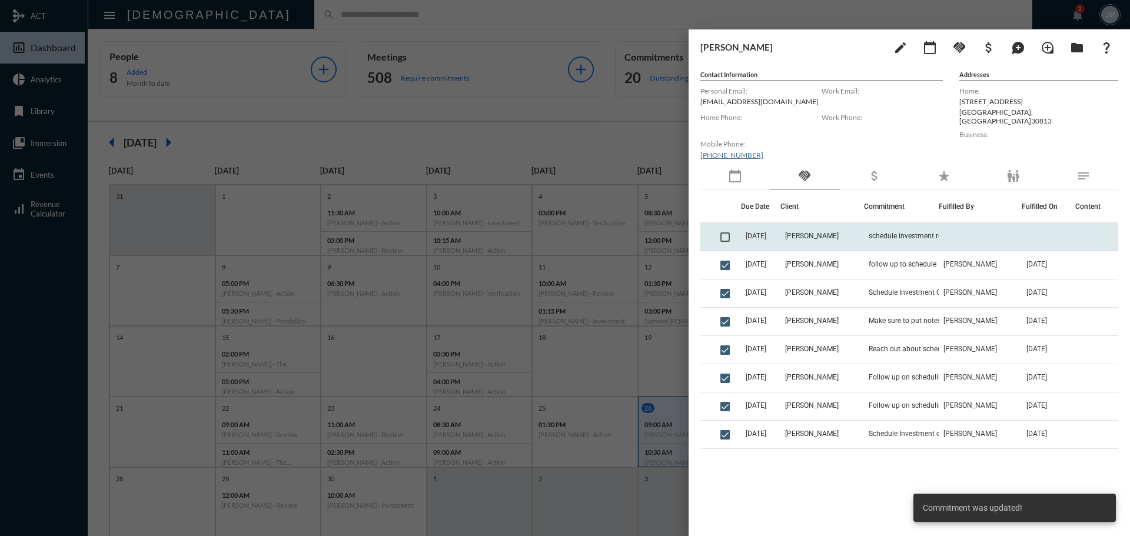
click at [729, 235] on span at bounding box center [725, 237] width 9 height 9
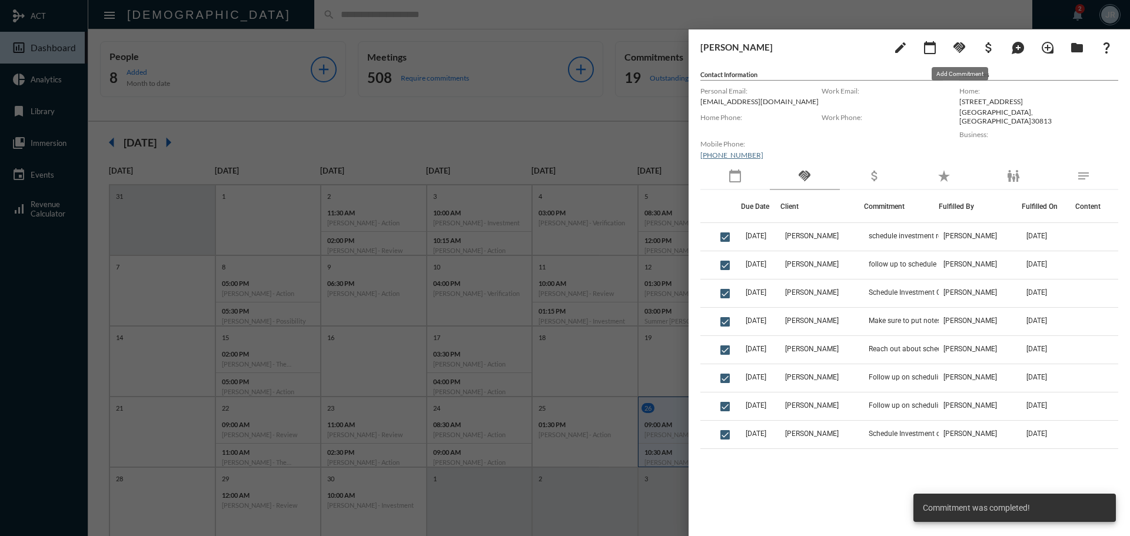
click at [960, 48] on mat-icon "handshake" at bounding box center [960, 48] width 14 height 14
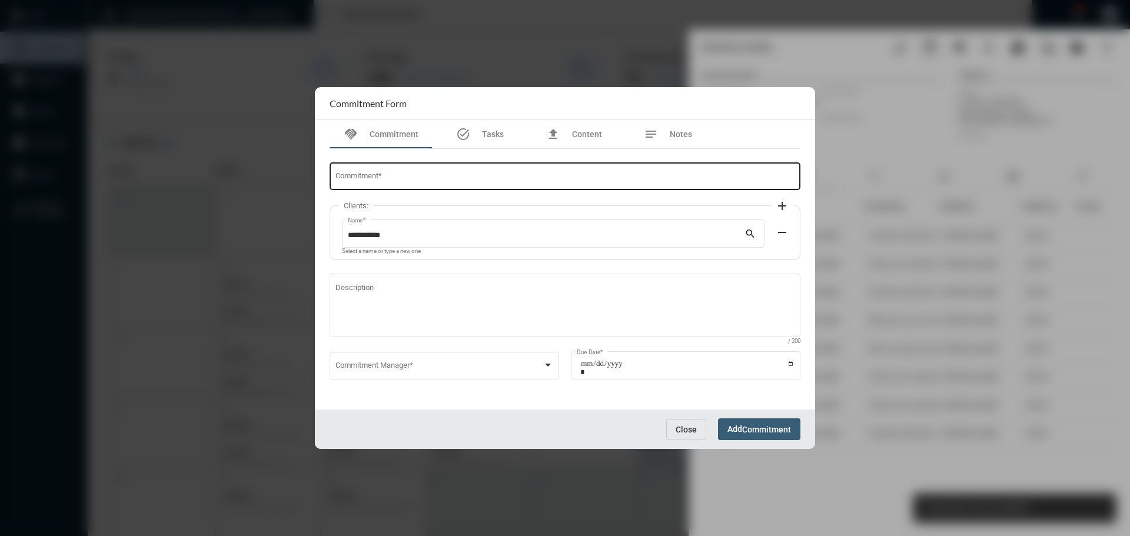
click at [483, 167] on div "Commitment *" at bounding box center [566, 176] width 460 height 30
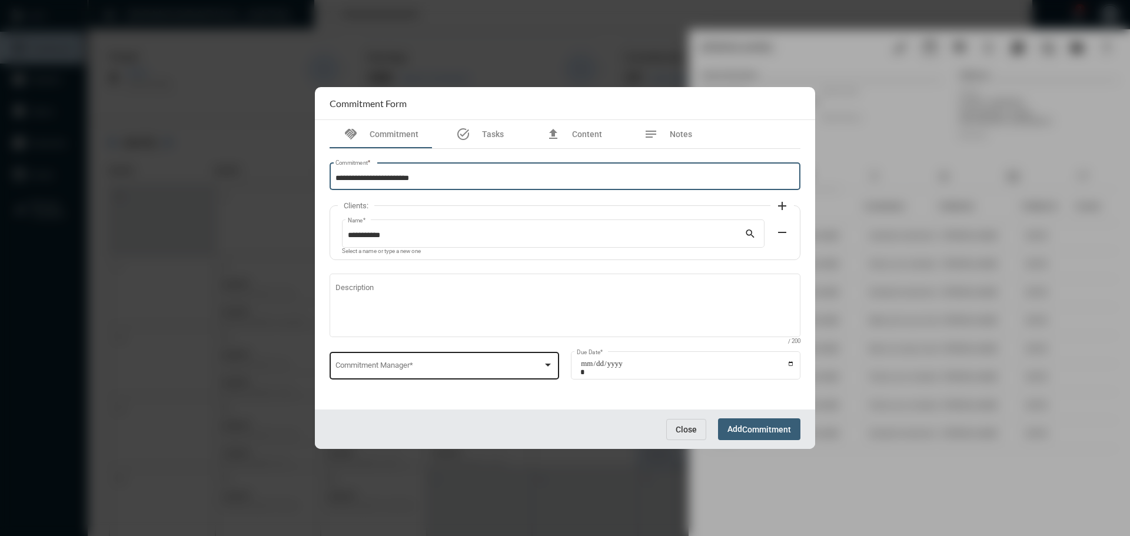
type input "**********"
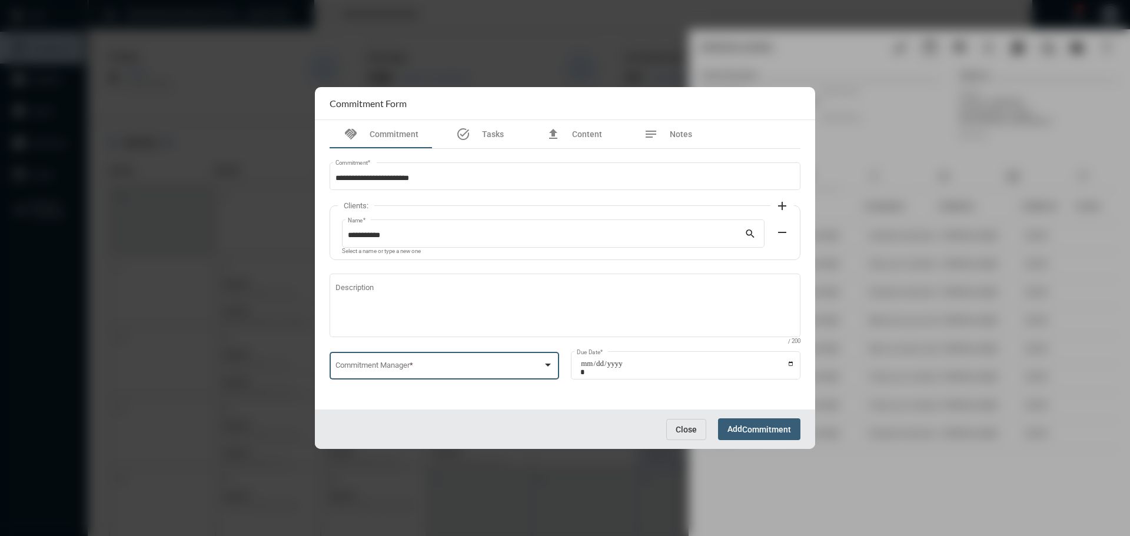
click at [402, 363] on span at bounding box center [440, 367] width 208 height 9
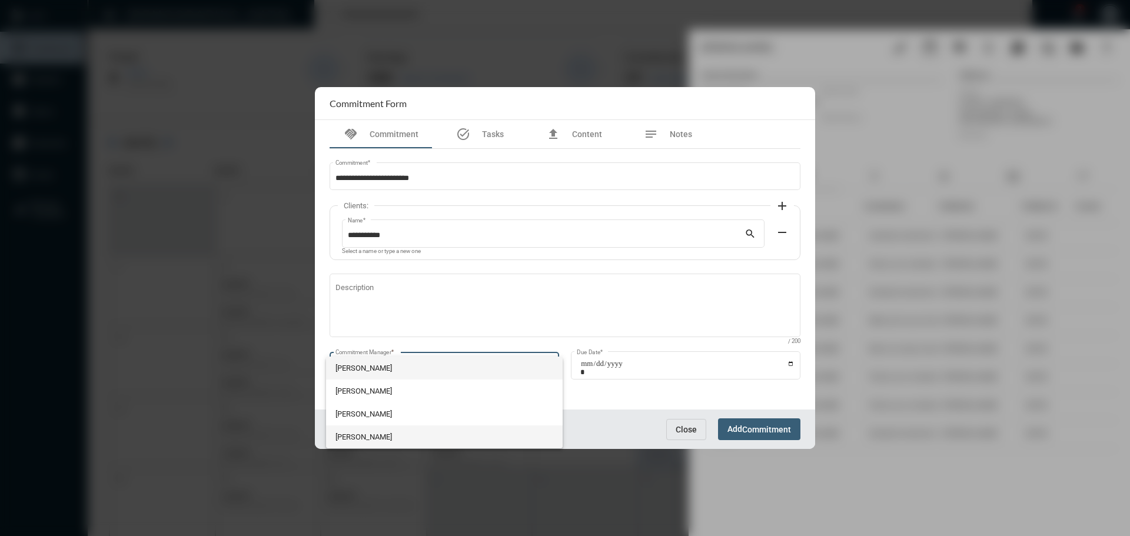
click at [391, 433] on span "Julie Redd" at bounding box center [445, 437] width 218 height 23
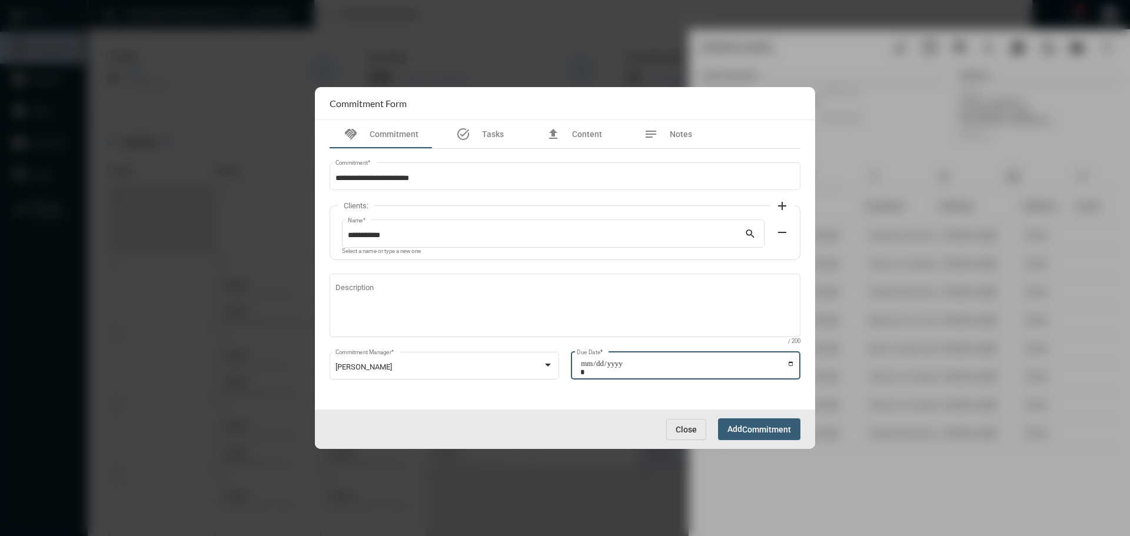
click at [793, 363] on input "Due Date *" at bounding box center [687, 368] width 214 height 16
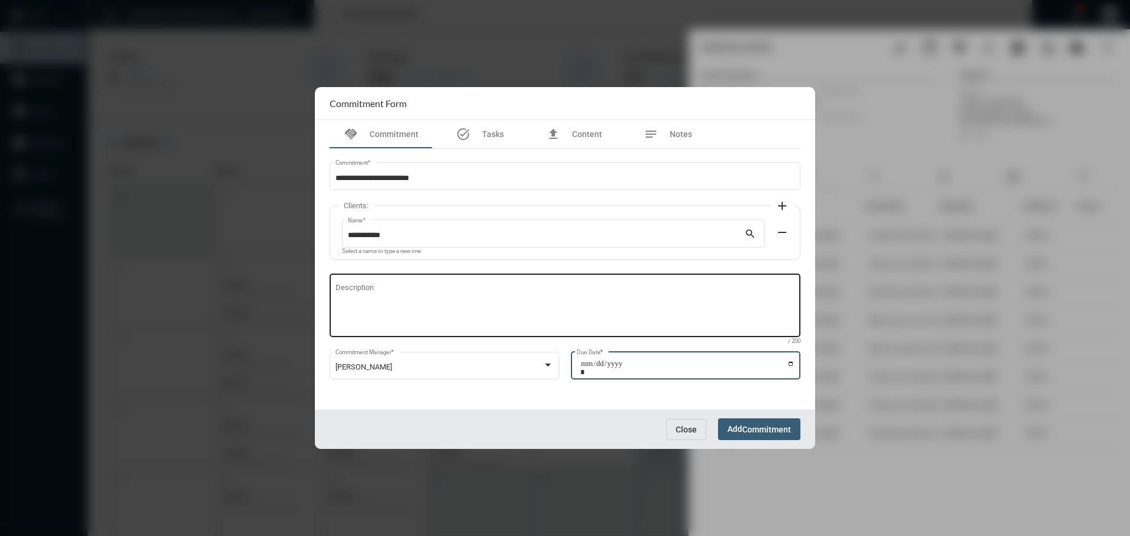
type input "**********"
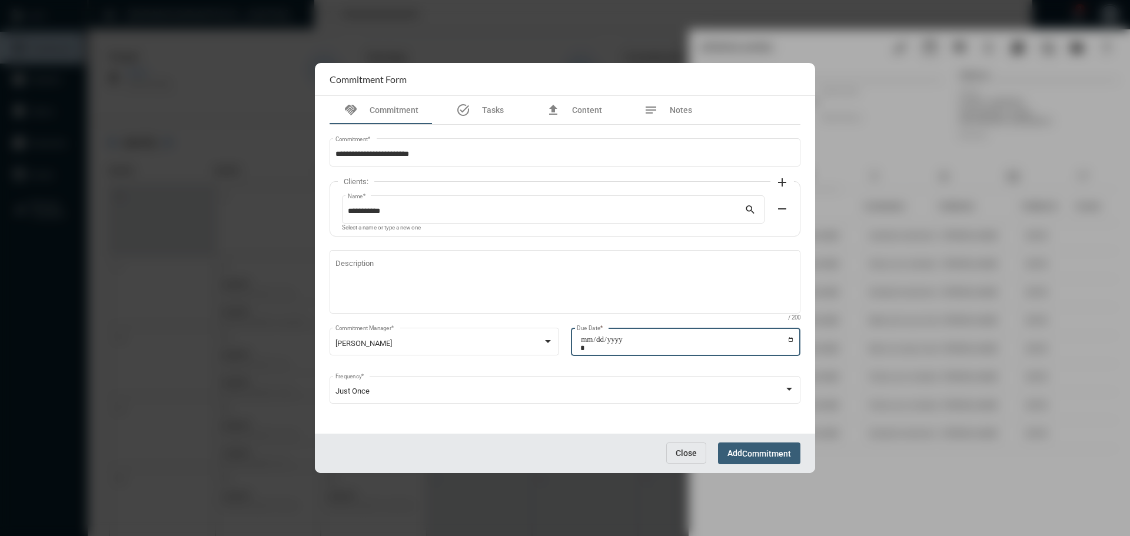
click at [751, 450] on span "Commitment" at bounding box center [766, 453] width 49 height 9
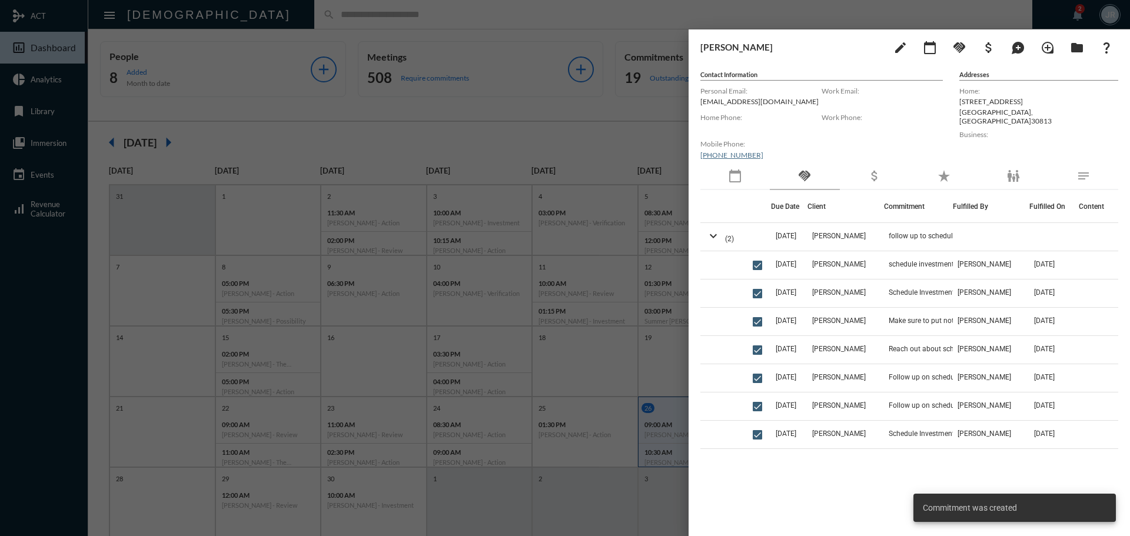
click at [345, 15] on div at bounding box center [565, 268] width 1130 height 536
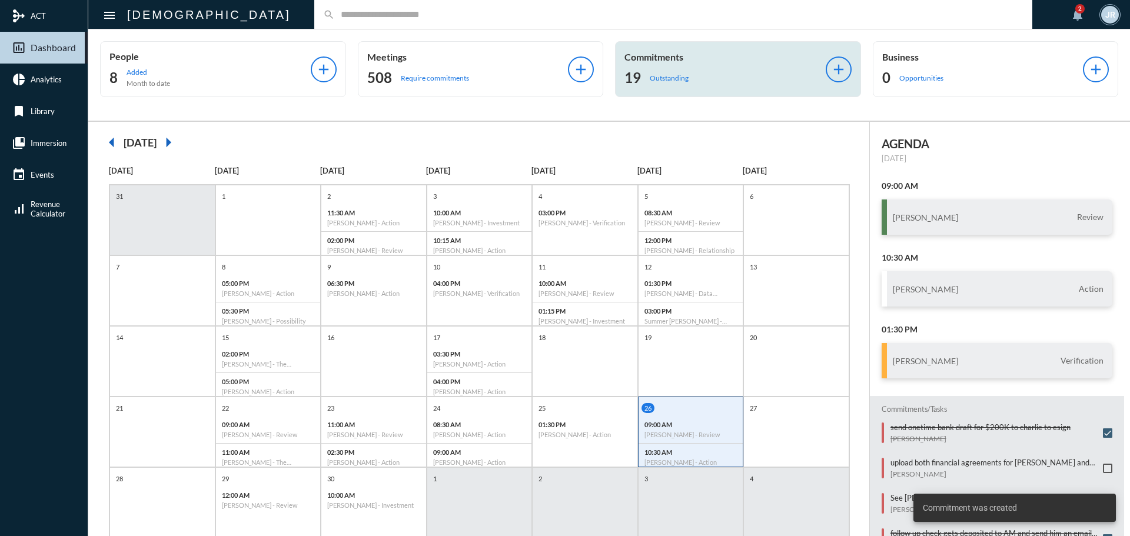
click at [675, 64] on div "Commitments 19 Outstanding" at bounding box center [725, 69] width 201 height 36
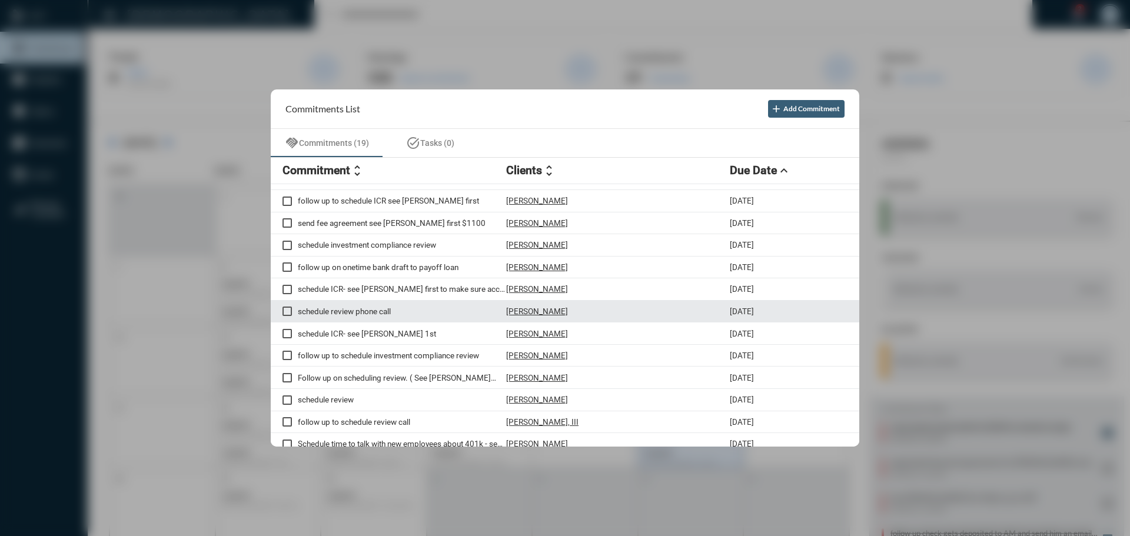
scroll to position [59, 0]
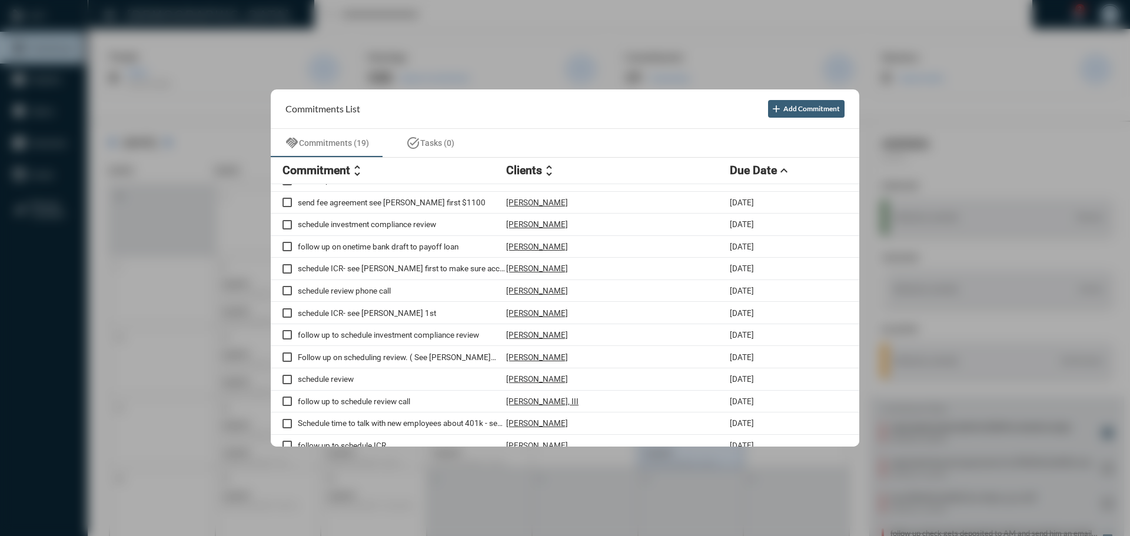
click at [427, 18] on div at bounding box center [565, 268] width 1130 height 536
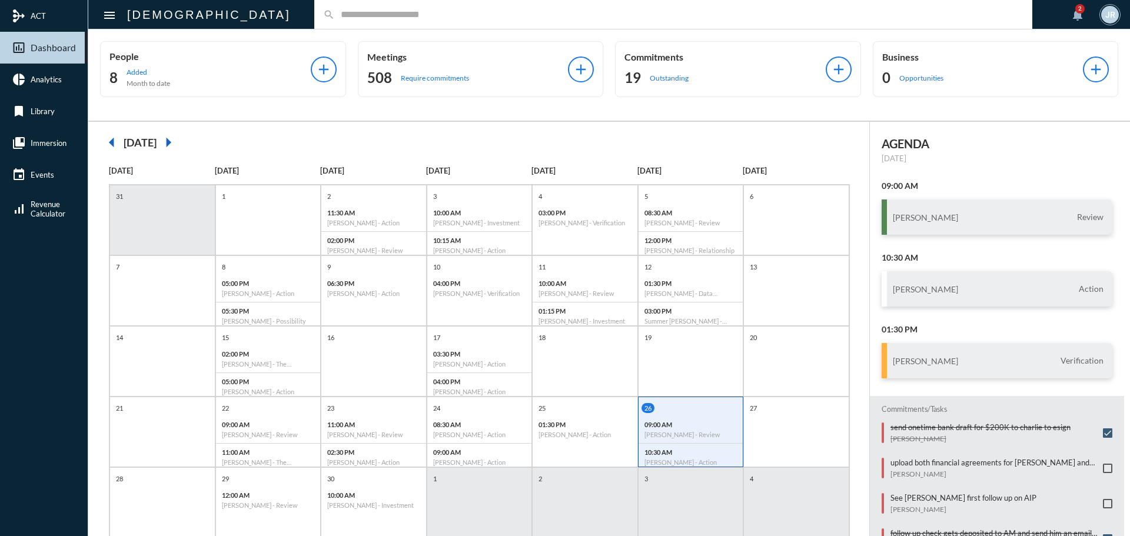
click at [335, 13] on input "text" at bounding box center [679, 14] width 689 height 10
click at [335, 10] on input "text" at bounding box center [679, 14] width 689 height 10
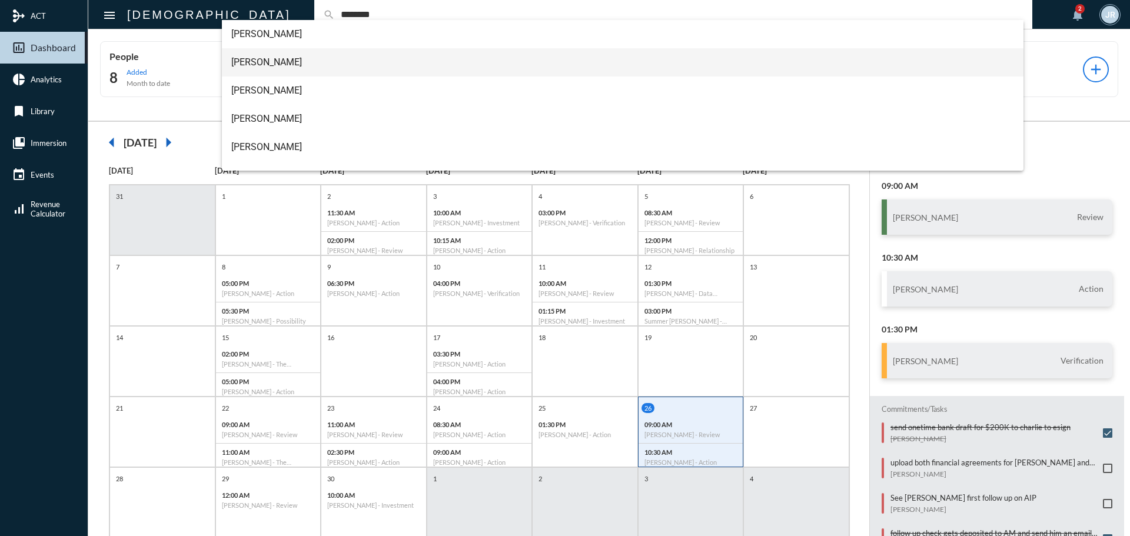
type input "********"
click at [273, 59] on span "David Peterson" at bounding box center [623, 62] width 784 height 28
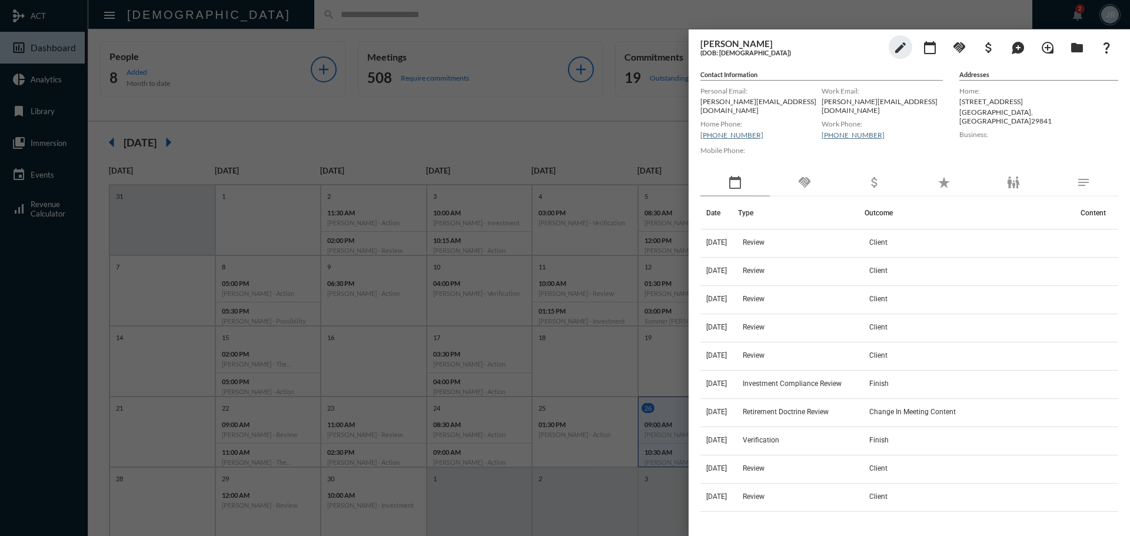
click at [787, 197] on th "Type" at bounding box center [801, 213] width 127 height 33
click at [801, 182] on mat-icon "handshake" at bounding box center [805, 182] width 14 height 14
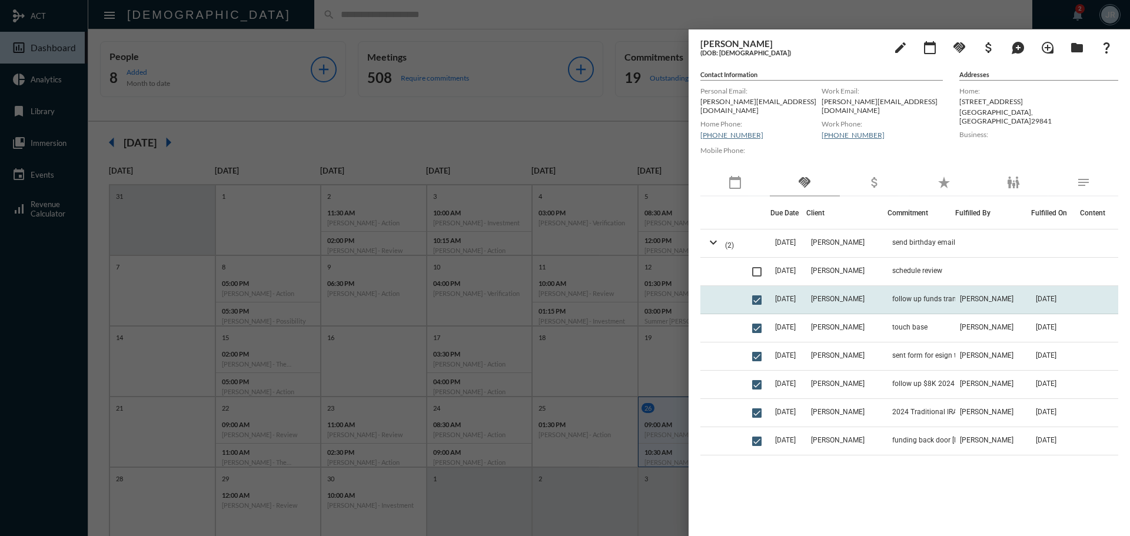
click at [902, 287] on td "follow up funds transfer to IRA" at bounding box center [922, 300] width 68 height 28
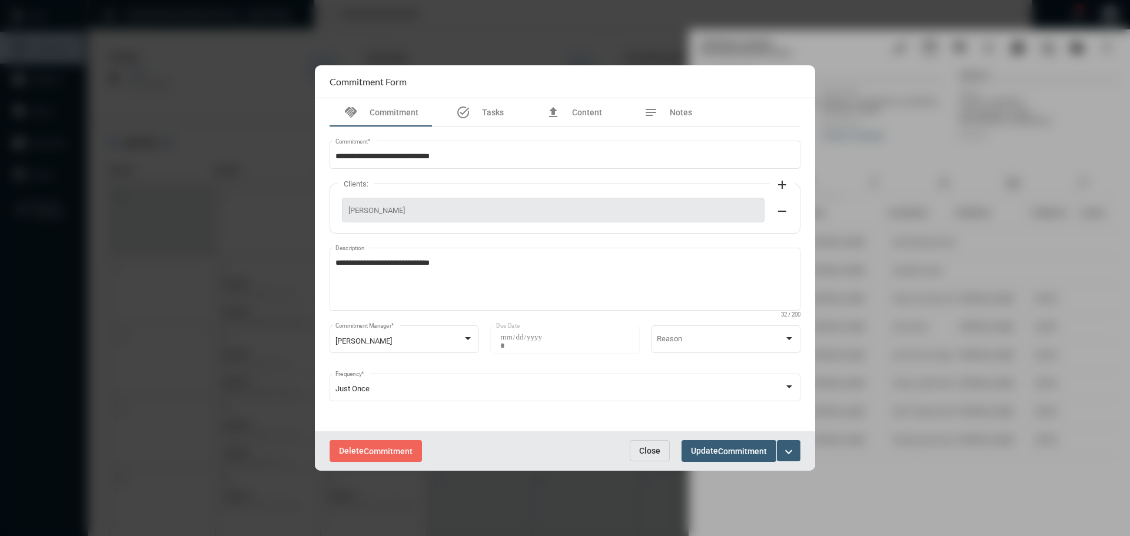
click at [657, 450] on span "Close" at bounding box center [649, 450] width 21 height 9
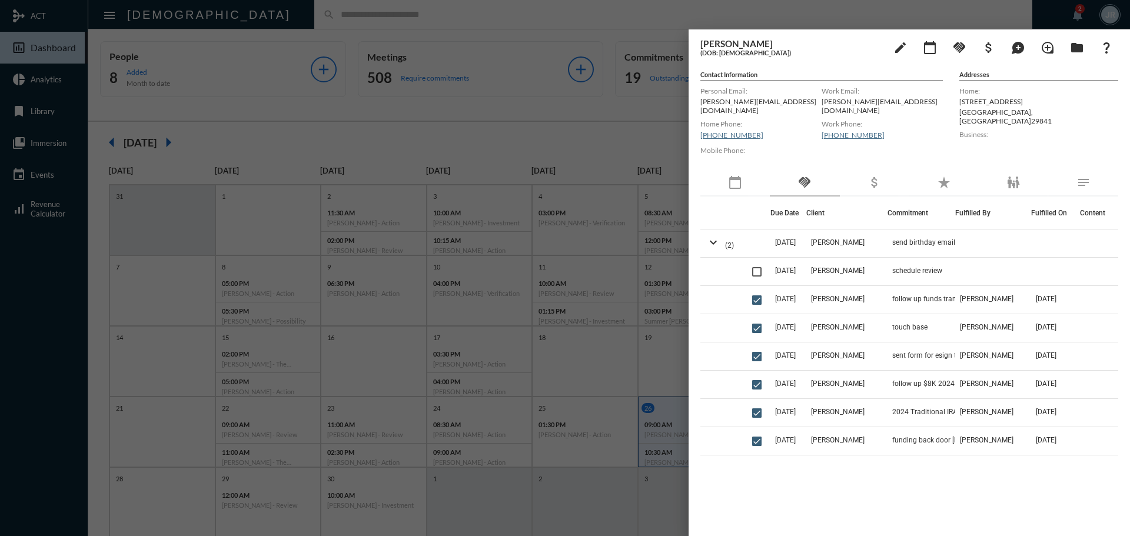
click at [541, 19] on div at bounding box center [565, 268] width 1130 height 536
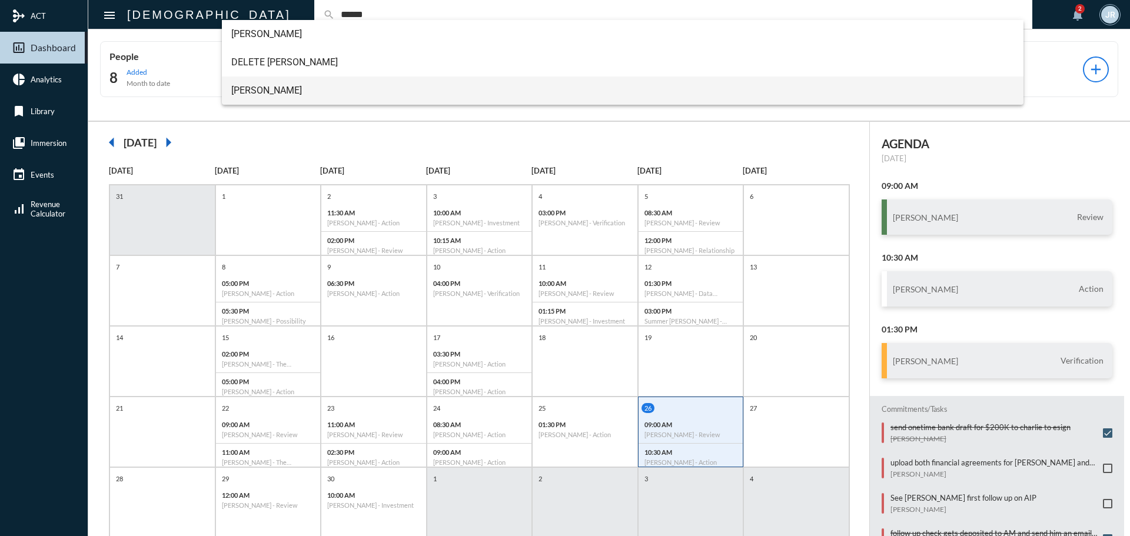
type input "******"
click at [271, 84] on span "Dan Riddle" at bounding box center [623, 91] width 784 height 28
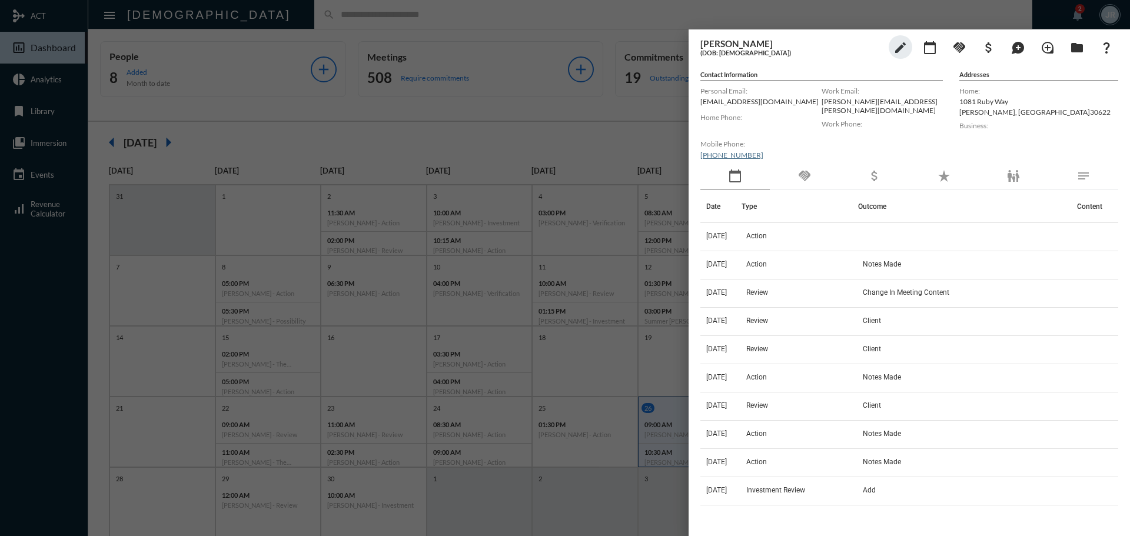
click at [797, 173] on div "handshake" at bounding box center [804, 176] width 69 height 27
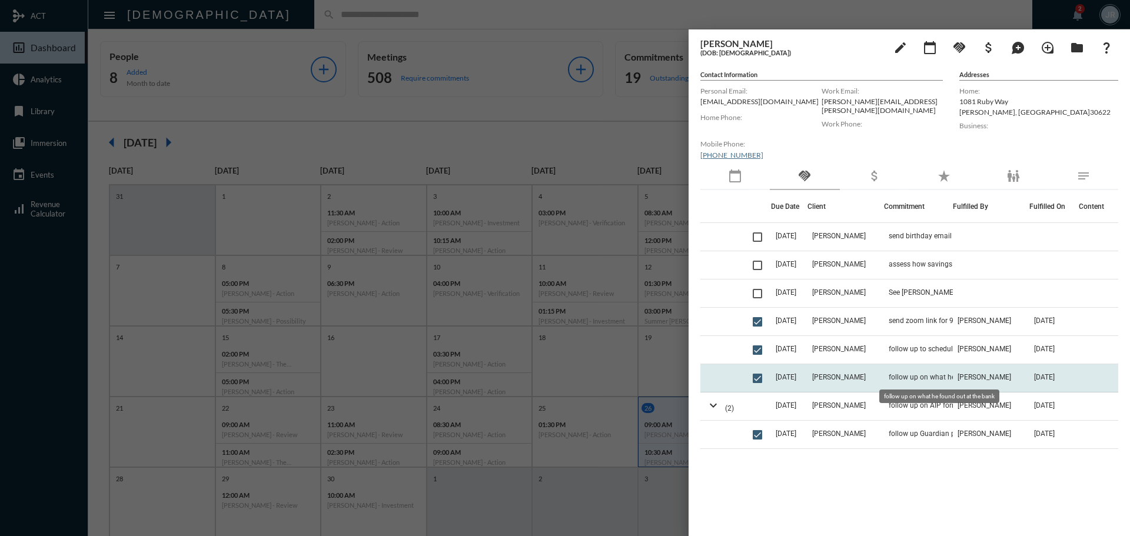
click at [914, 379] on span "follow up on what he found out at the bank" at bounding box center [948, 377] width 118 height 8
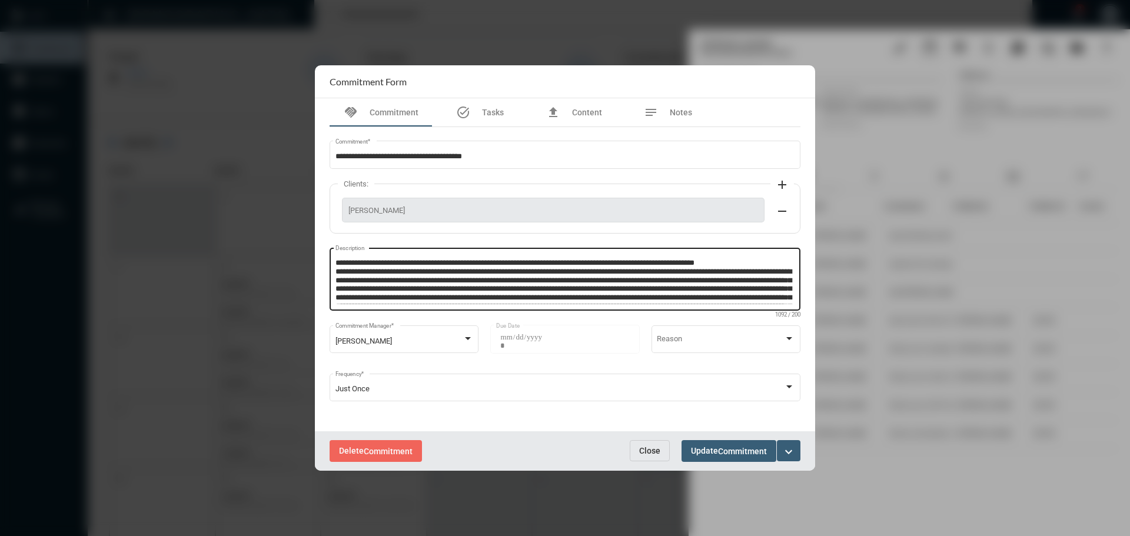
scroll to position [42, 0]
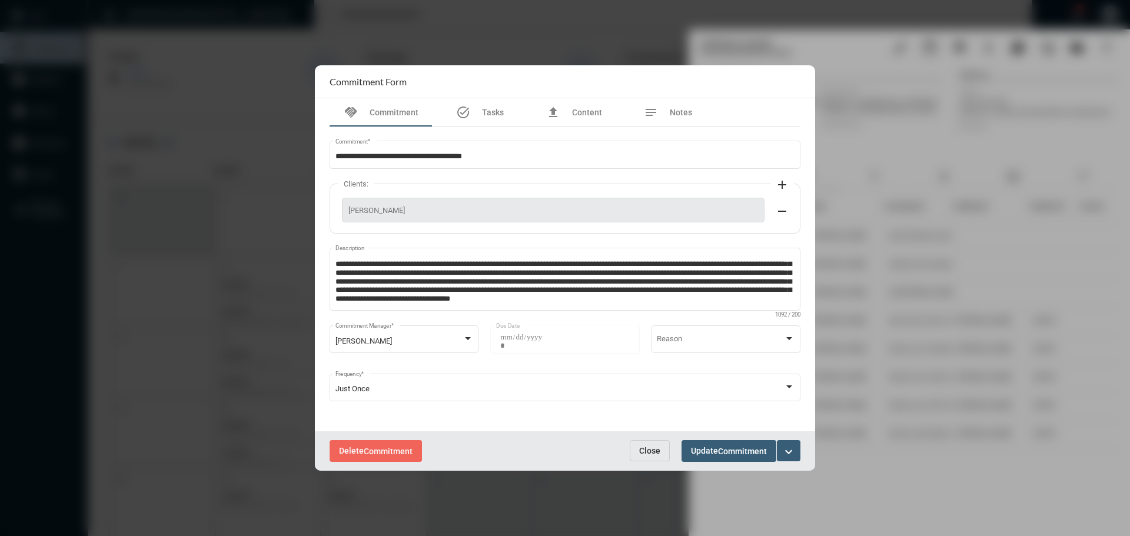
click at [648, 452] on span "Close" at bounding box center [649, 450] width 21 height 9
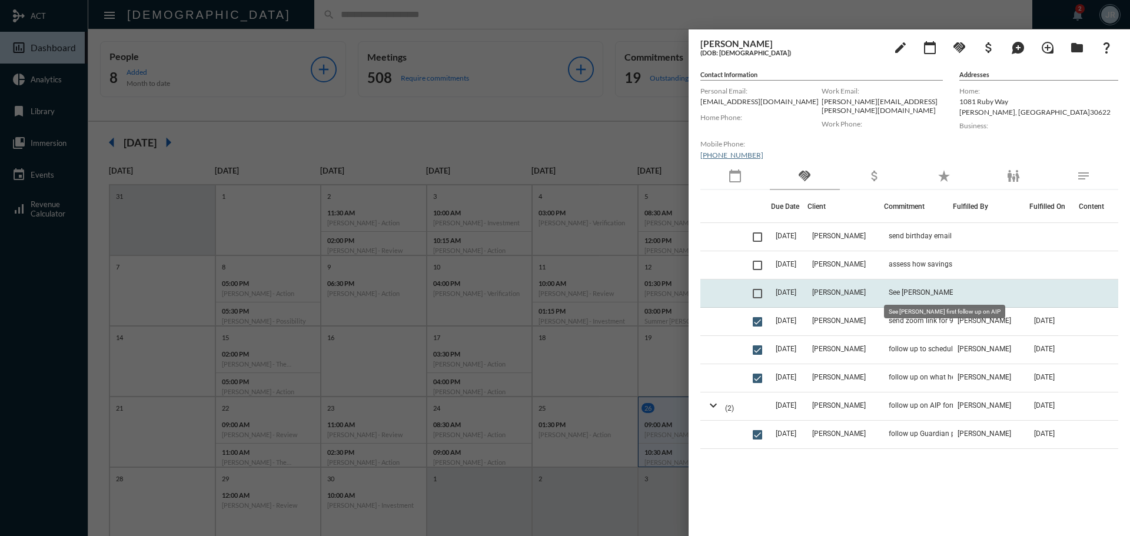
click at [923, 290] on span "See John first follow up on AIP" at bounding box center [948, 292] width 118 height 8
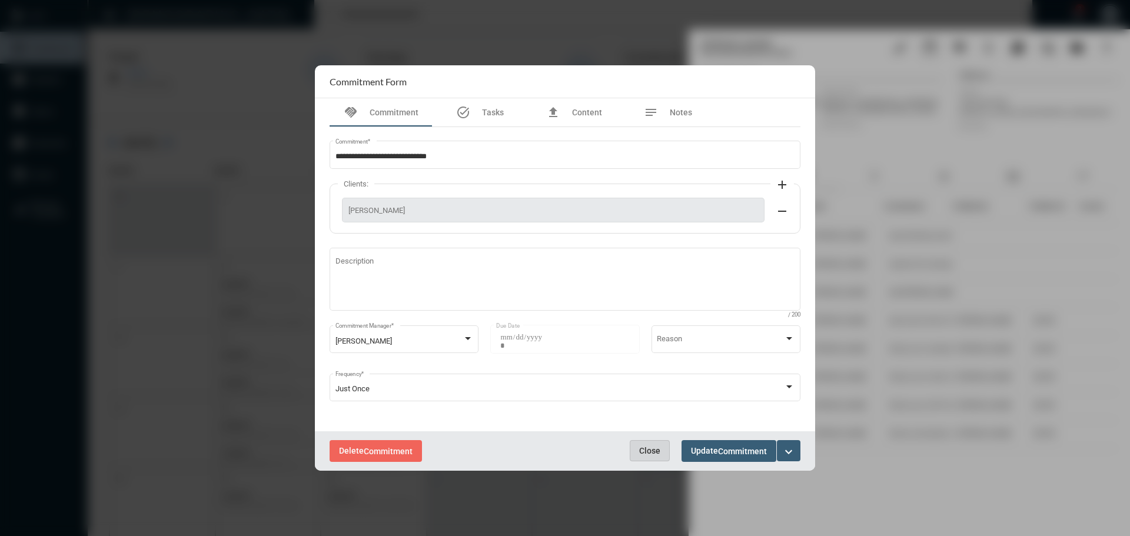
click at [653, 445] on button "Close" at bounding box center [650, 450] width 40 height 21
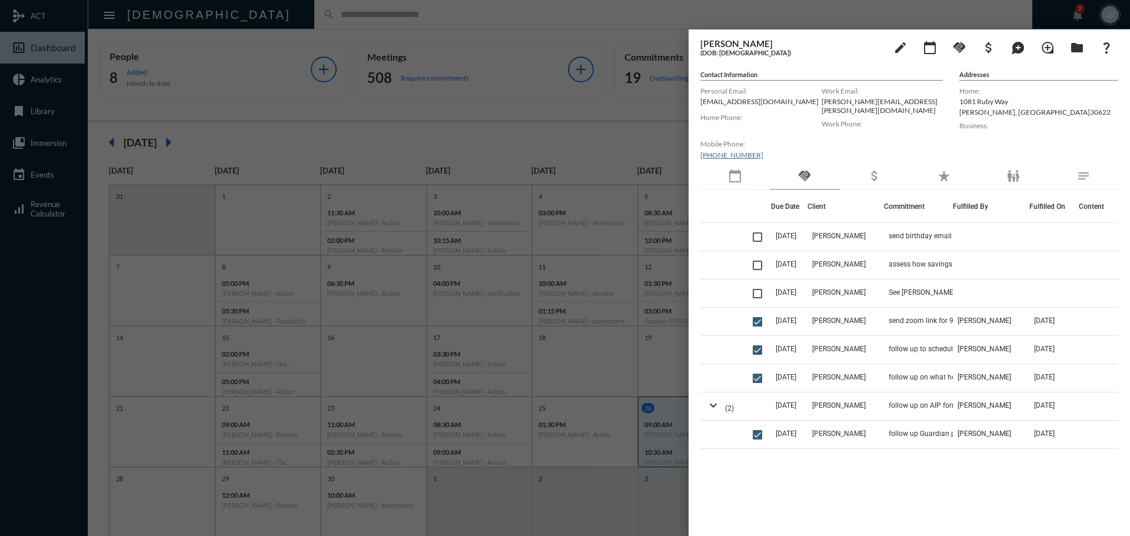
click at [530, 16] on div at bounding box center [565, 268] width 1130 height 536
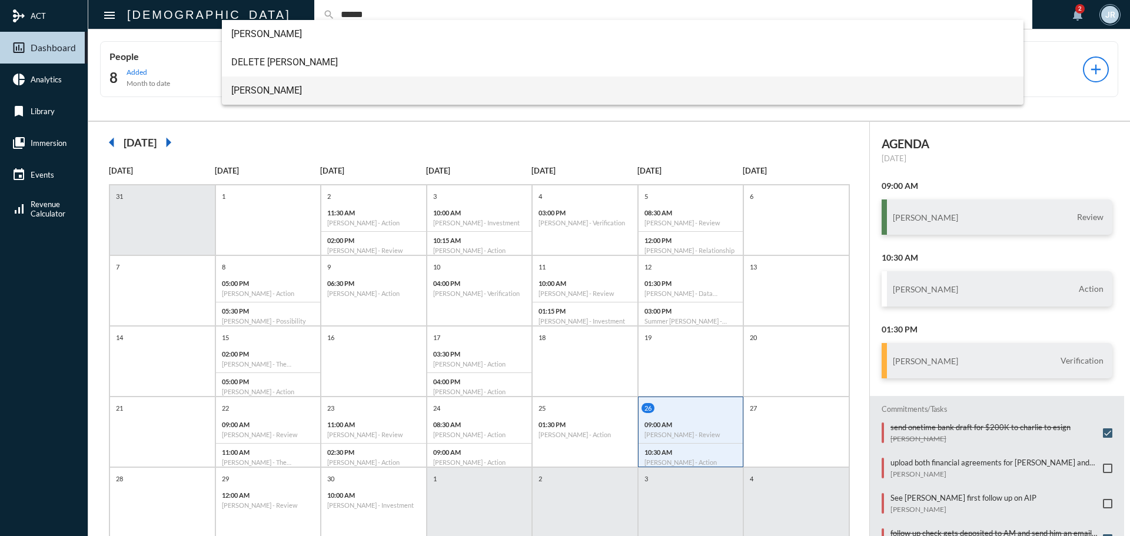
type input "******"
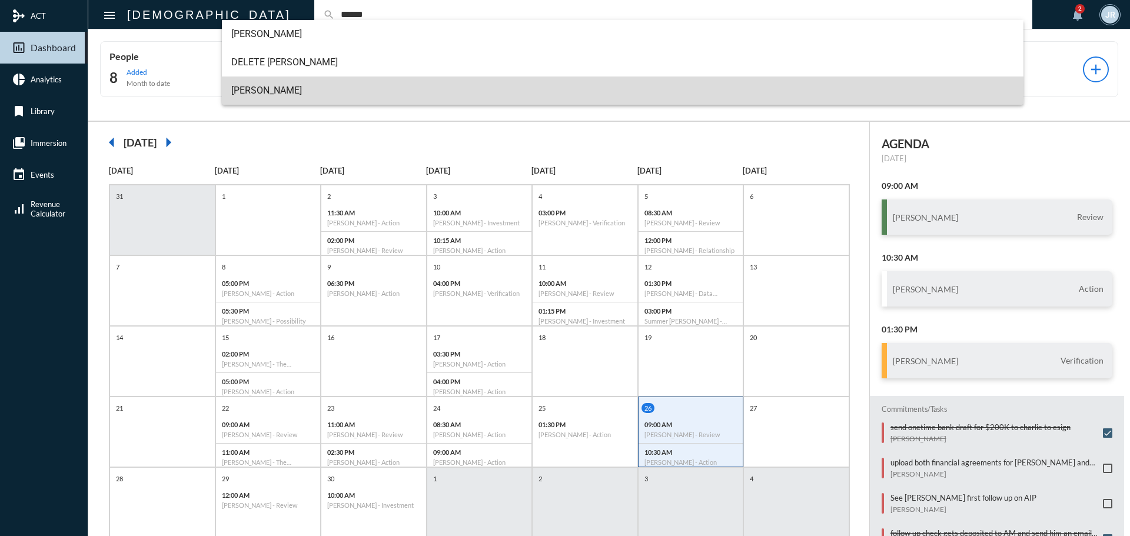
click at [290, 85] on span "Dan Riddle" at bounding box center [623, 91] width 784 height 28
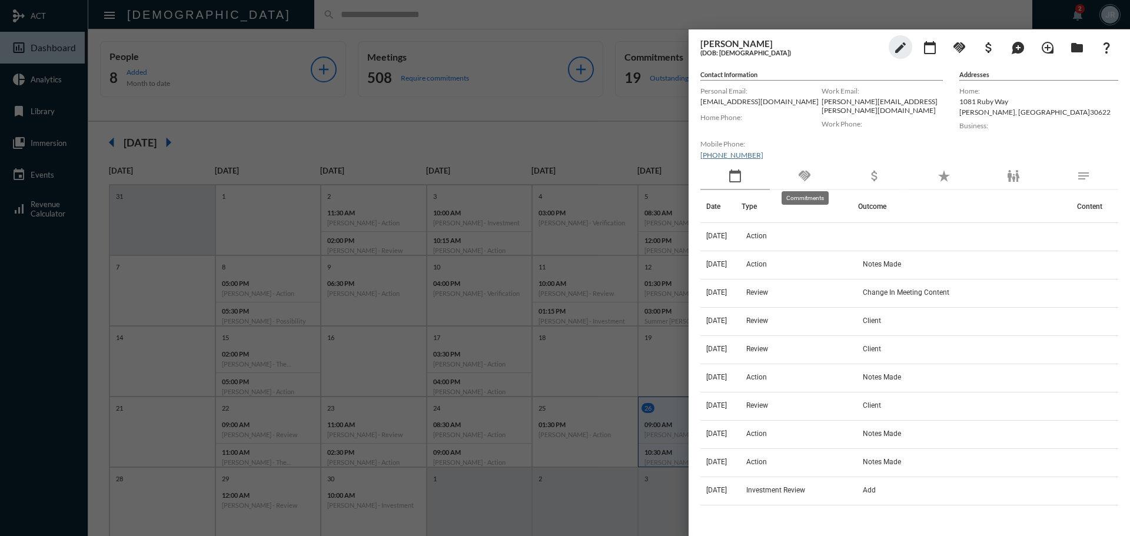
click at [801, 180] on mat-icon "handshake" at bounding box center [805, 176] width 14 height 14
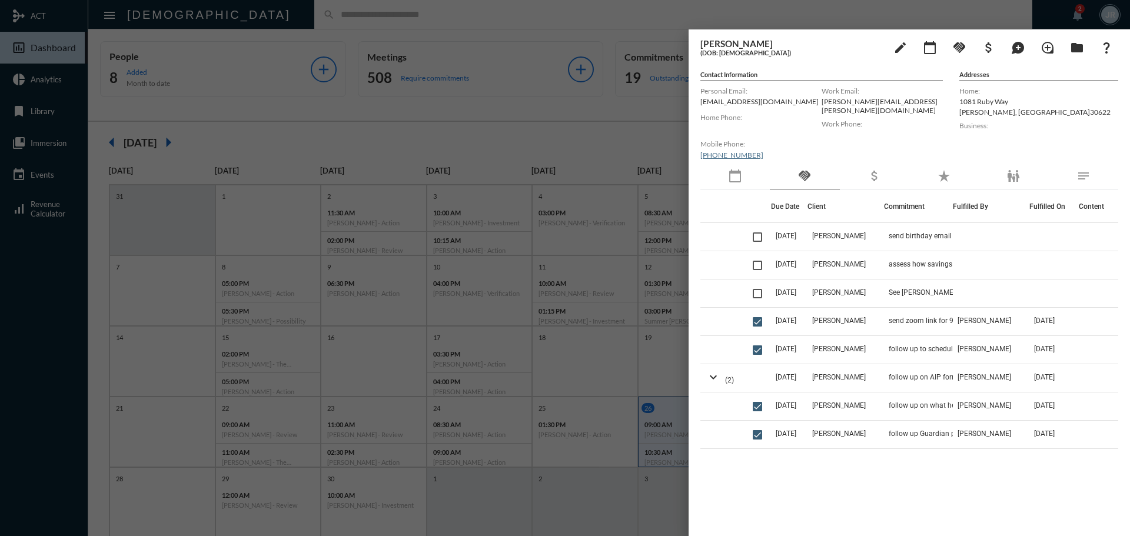
click at [271, 15] on div at bounding box center [565, 268] width 1130 height 536
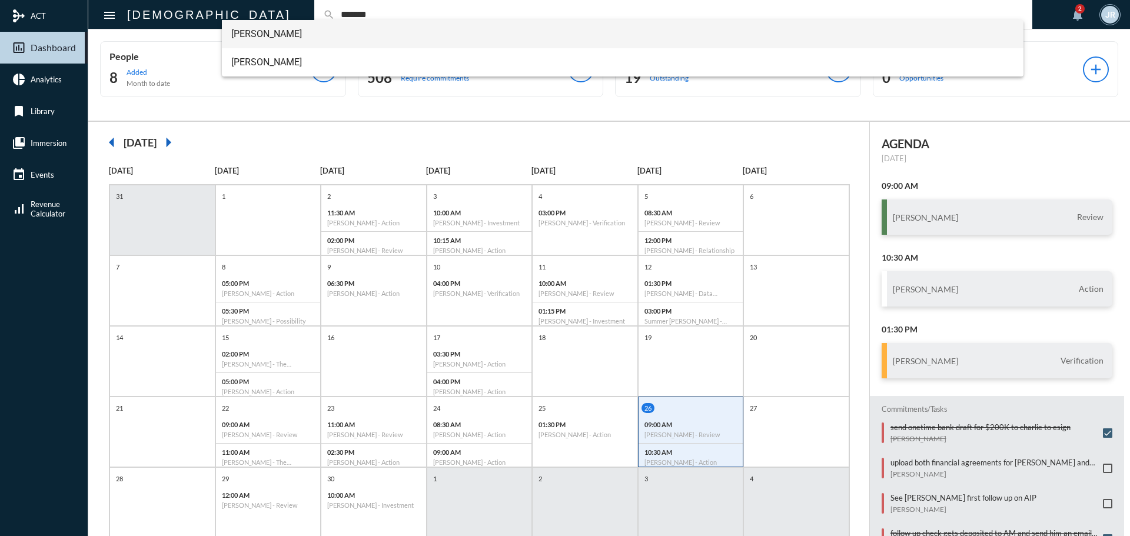
type input "*******"
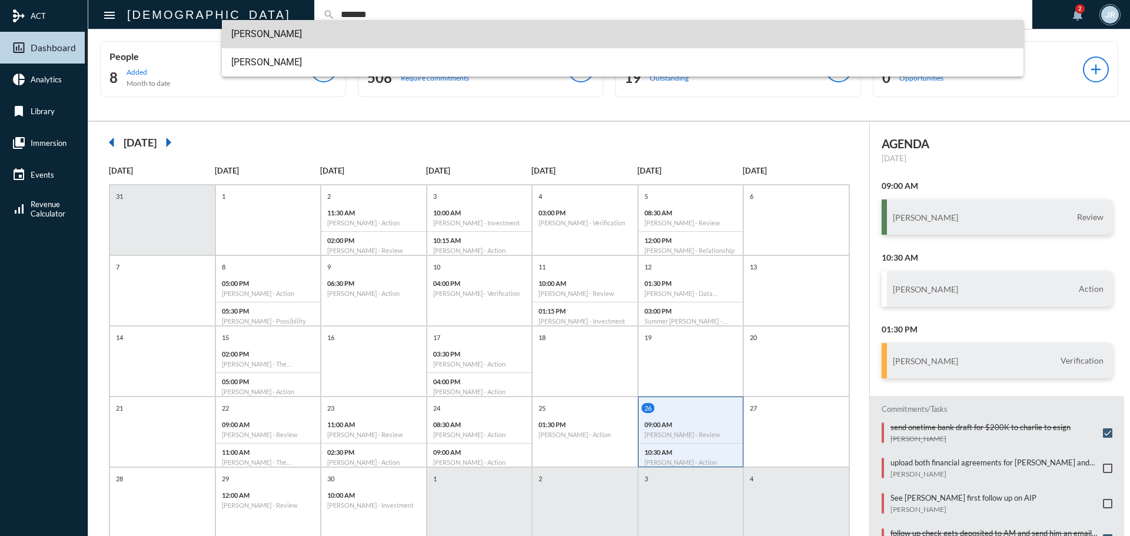
click at [275, 31] on span "Lee Harwell" at bounding box center [623, 34] width 784 height 28
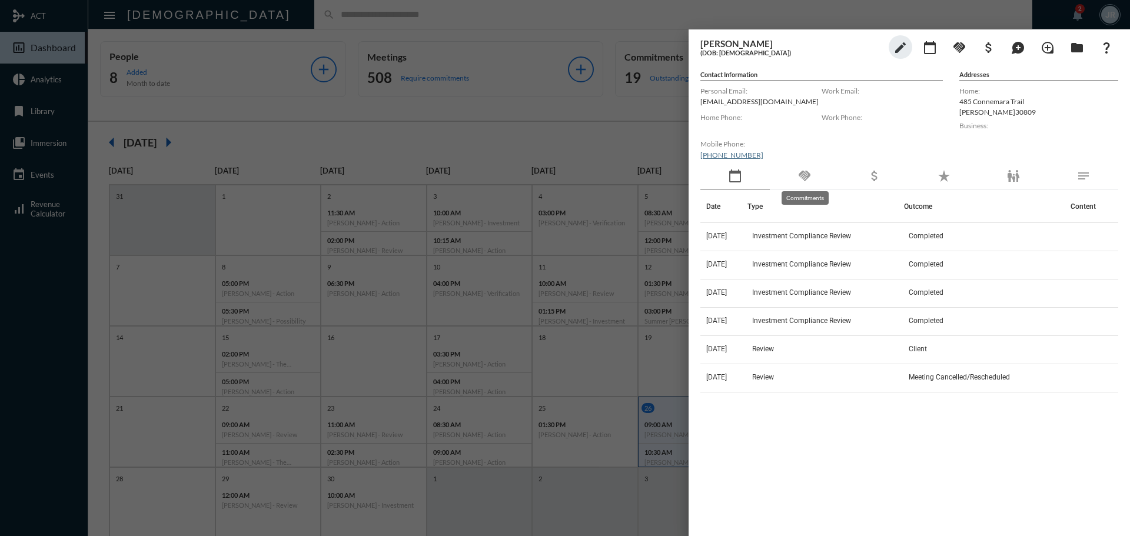
click at [812, 177] on div "handshake" at bounding box center [804, 176] width 69 height 27
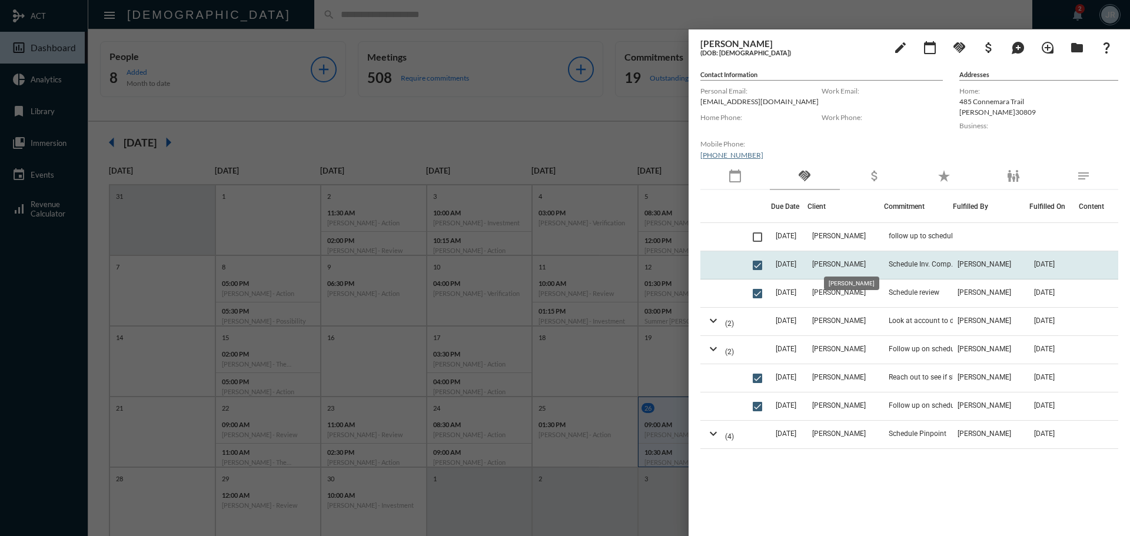
click at [830, 260] on span "Lee Harwell" at bounding box center [839, 264] width 54 height 8
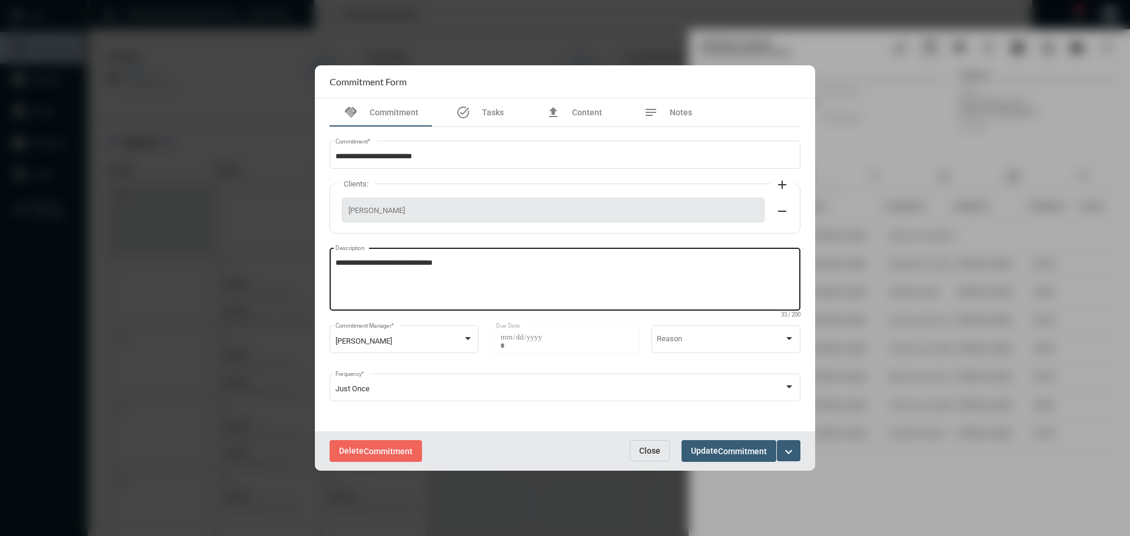
click at [480, 257] on div "**********" at bounding box center [566, 277] width 460 height 65
type textarea "**********"
click at [742, 447] on span "Commitment" at bounding box center [742, 451] width 49 height 9
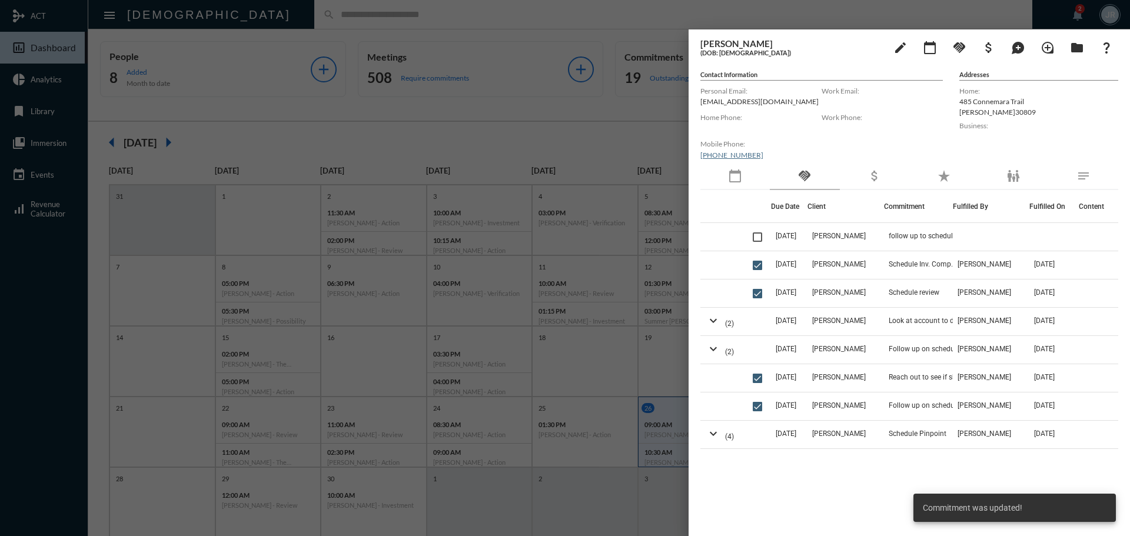
click at [877, 232] on td "Lee Harwell" at bounding box center [846, 237] width 77 height 28
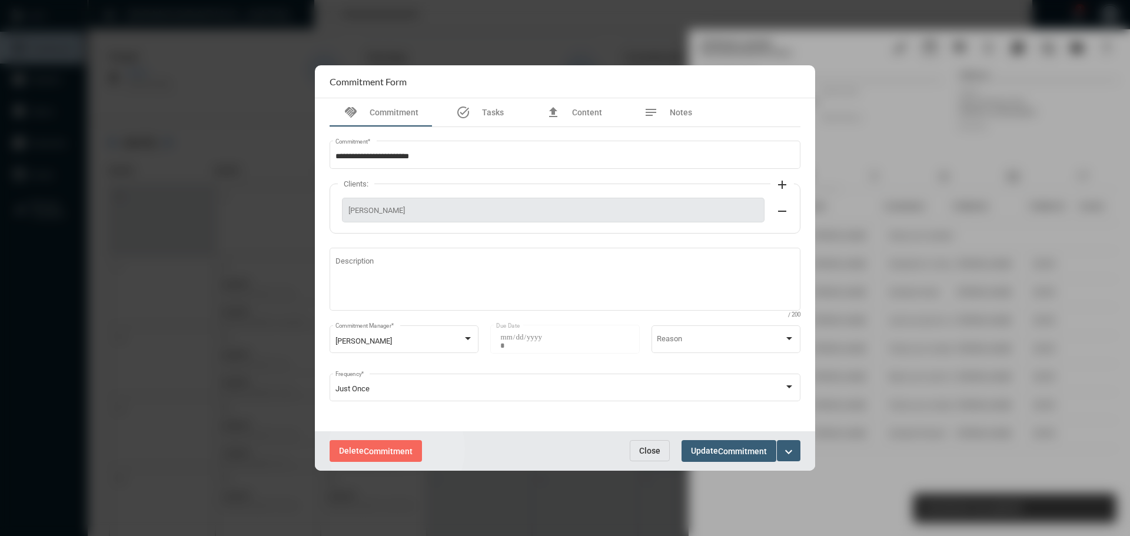
click at [399, 449] on span "Commitment" at bounding box center [388, 451] width 49 height 9
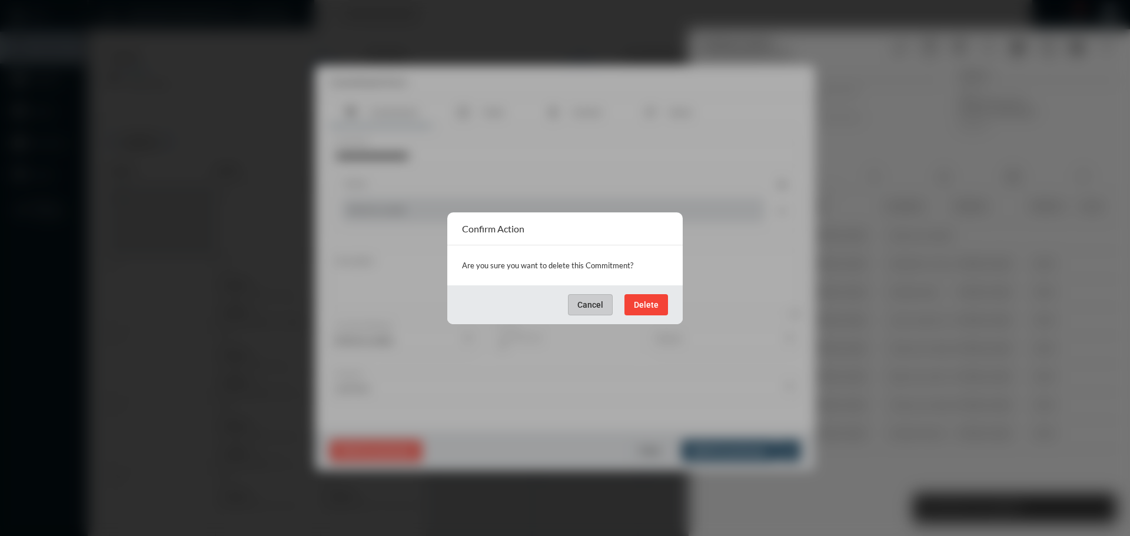
click at [648, 296] on button "Delete" at bounding box center [647, 304] width 44 height 21
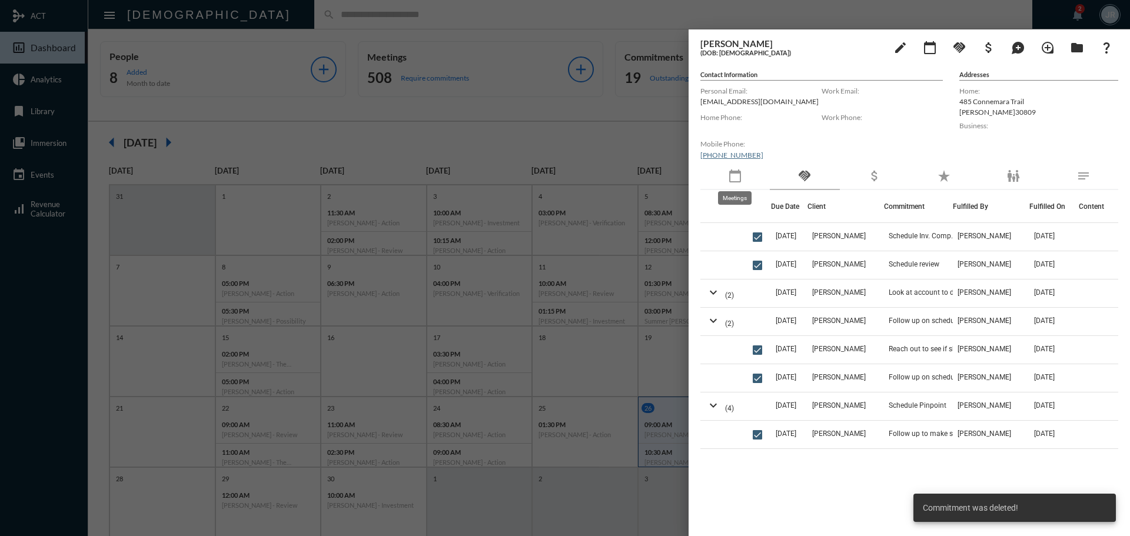
click at [735, 181] on mat-icon "calendar_today" at bounding box center [735, 176] width 14 height 14
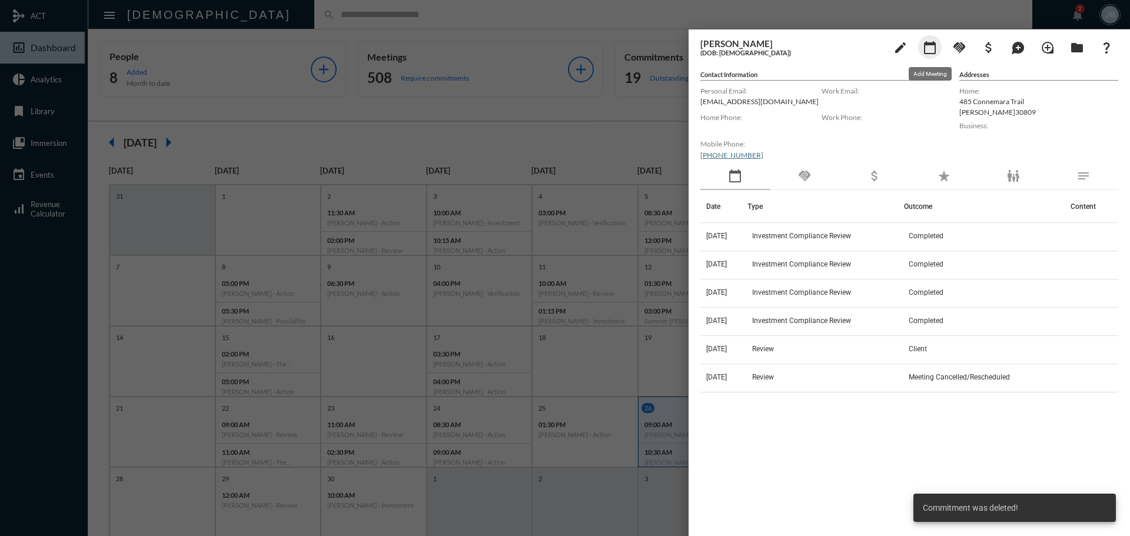
click at [935, 46] on mat-icon "calendar_today" at bounding box center [930, 48] width 14 height 14
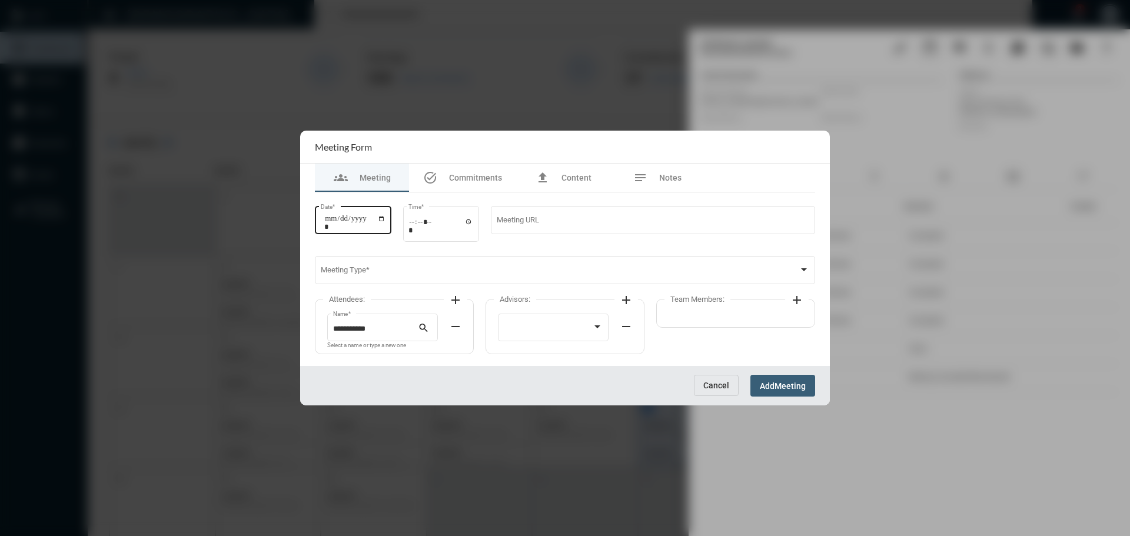
click at [386, 220] on input "Date *" at bounding box center [354, 222] width 61 height 16
type input "**********"
click at [473, 221] on input "Time *" at bounding box center [441, 225] width 65 height 17
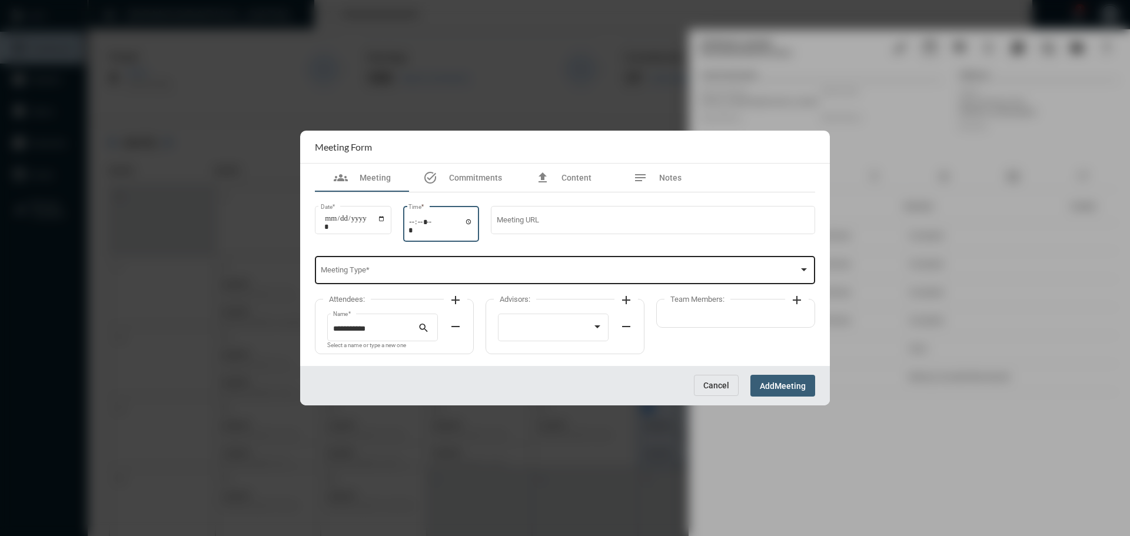
type input "*****"
click at [546, 274] on span at bounding box center [560, 272] width 479 height 9
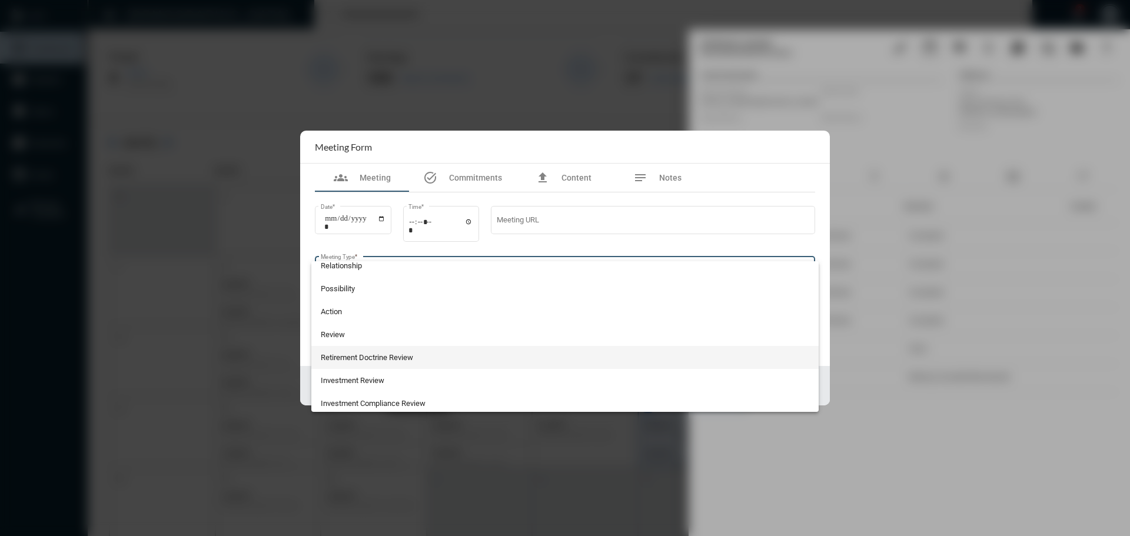
scroll to position [308, 0]
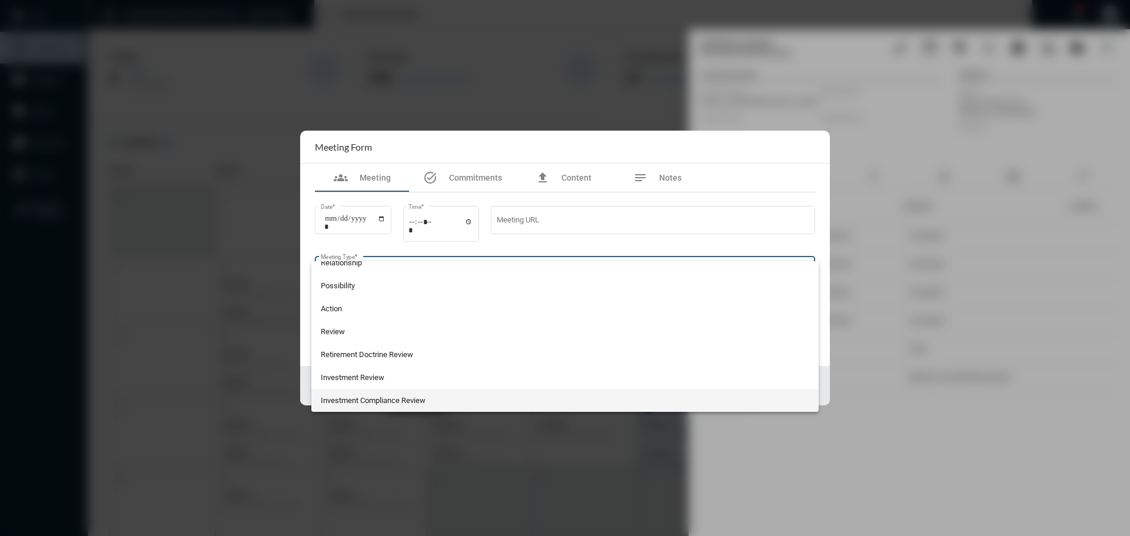
click at [409, 399] on span "Investment Compliance Review" at bounding box center [565, 400] width 489 height 23
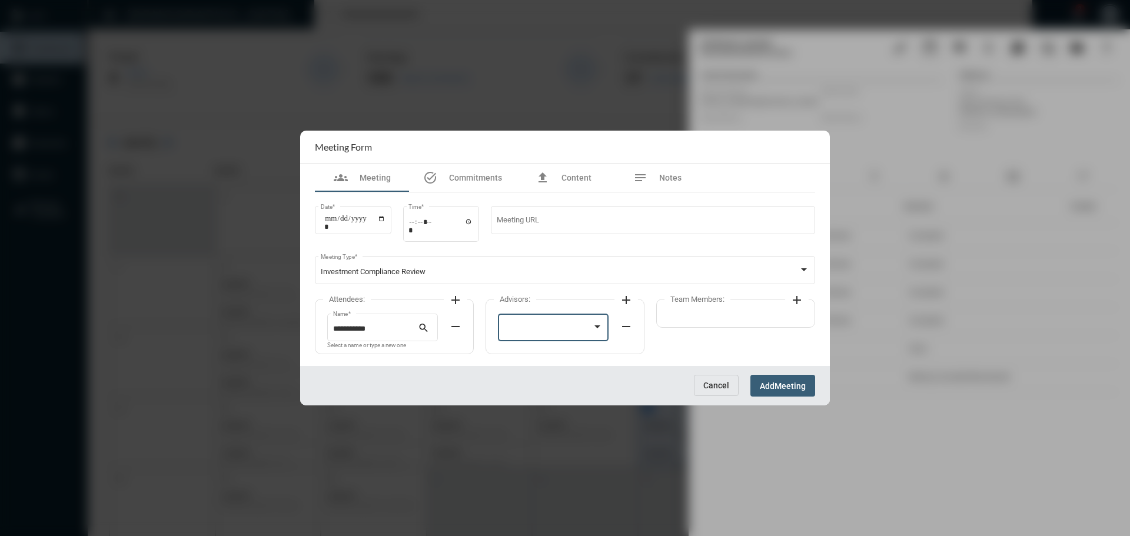
click at [542, 331] on div at bounding box center [548, 329] width 89 height 9
click at [533, 326] on span "John McCollum" at bounding box center [553, 329] width 99 height 23
click at [798, 301] on mat-icon "add" at bounding box center [797, 300] width 14 height 14
click at [709, 321] on div at bounding box center [724, 326] width 99 height 30
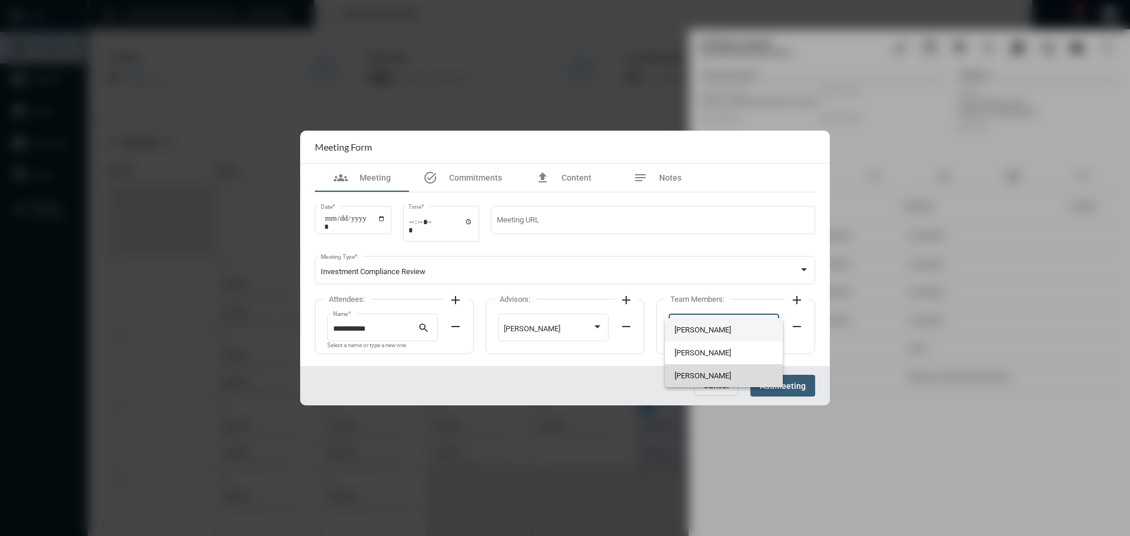
click at [685, 372] on span "Julie Redd" at bounding box center [724, 375] width 99 height 23
click at [763, 381] on span "Add" at bounding box center [767, 385] width 15 height 9
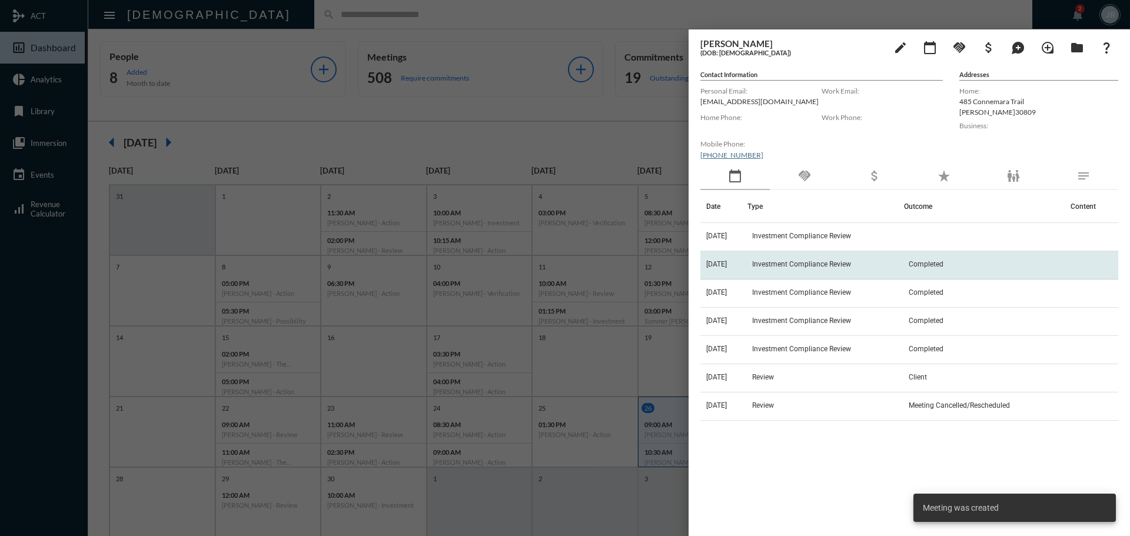
click at [794, 263] on span "Investment Compliance Review" at bounding box center [801, 264] width 99 height 8
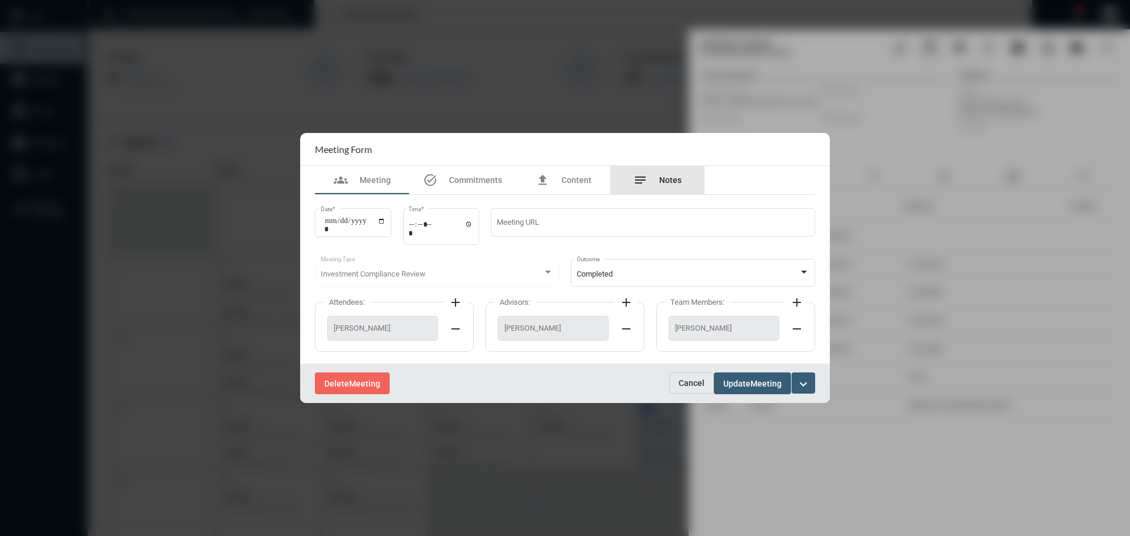
click at [671, 170] on div "notes Notes" at bounding box center [657, 180] width 94 height 28
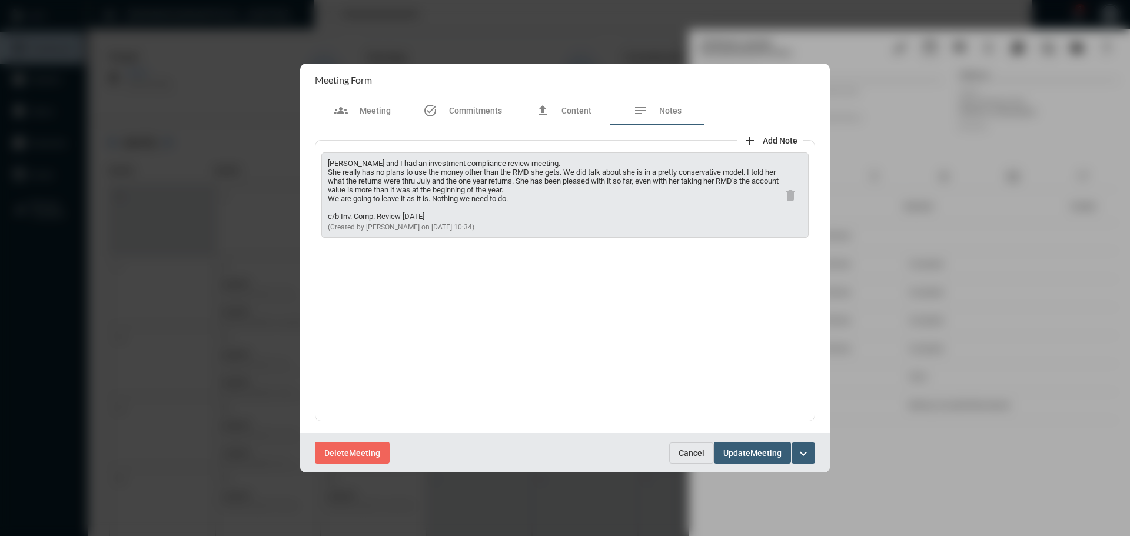
click at [689, 449] on span "Cancel" at bounding box center [692, 453] width 26 height 9
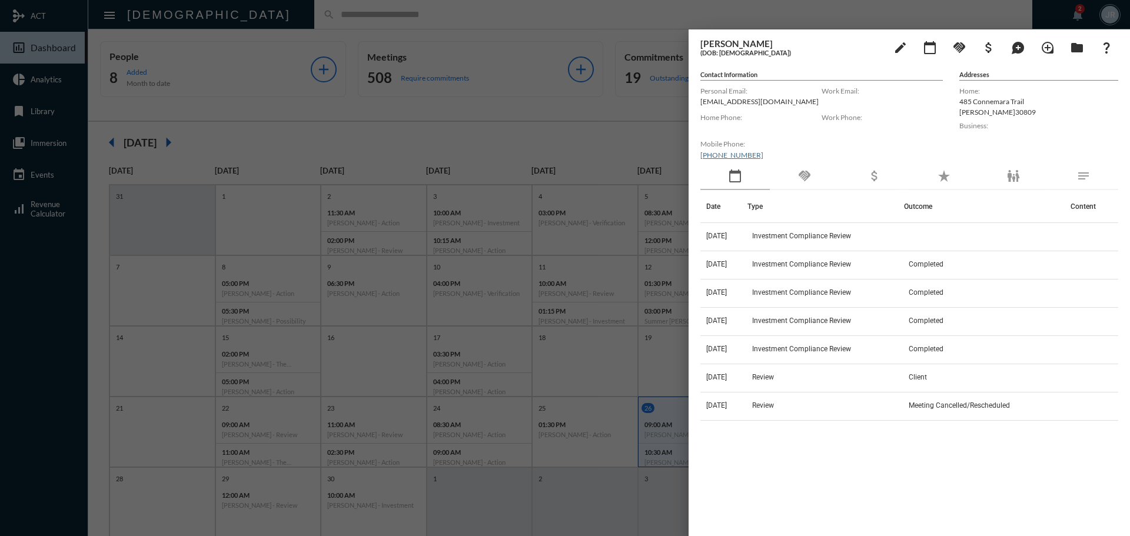
click at [812, 181] on div "handshake" at bounding box center [804, 176] width 69 height 27
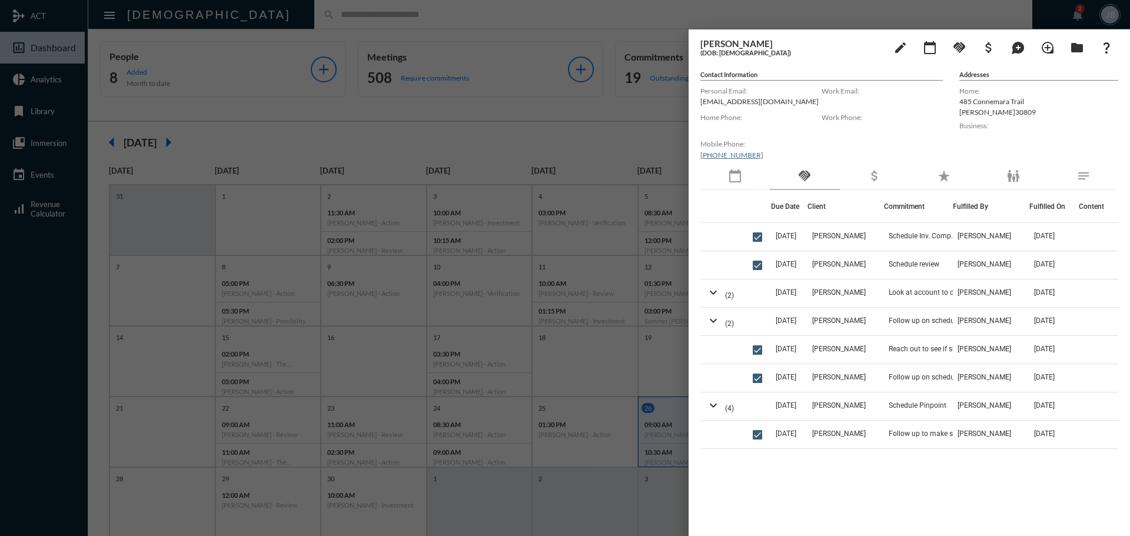
click at [578, 19] on div at bounding box center [565, 268] width 1130 height 536
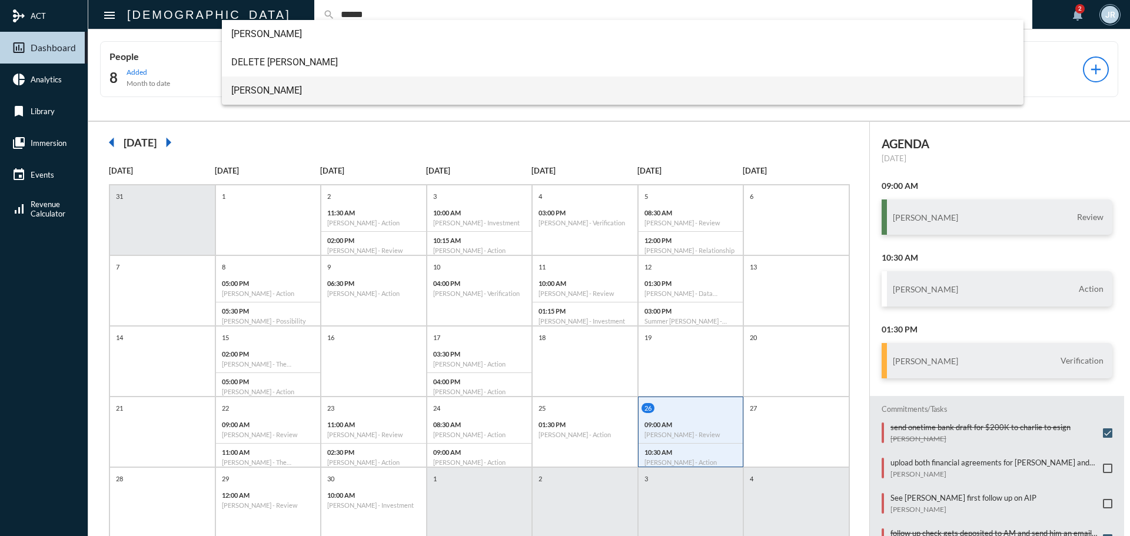
type input "******"
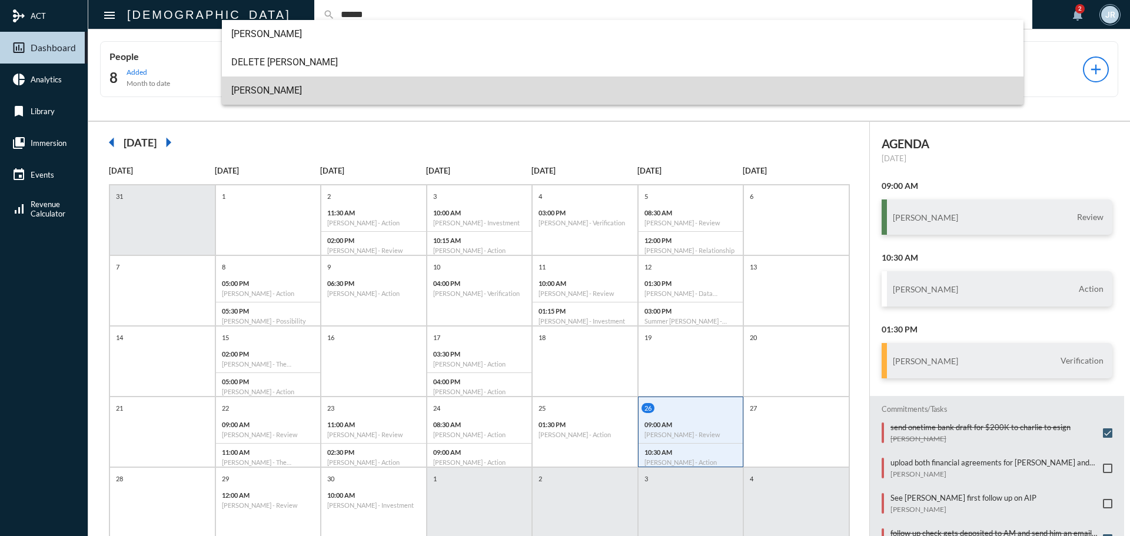
click at [264, 82] on span "Dan Riddle" at bounding box center [623, 91] width 784 height 28
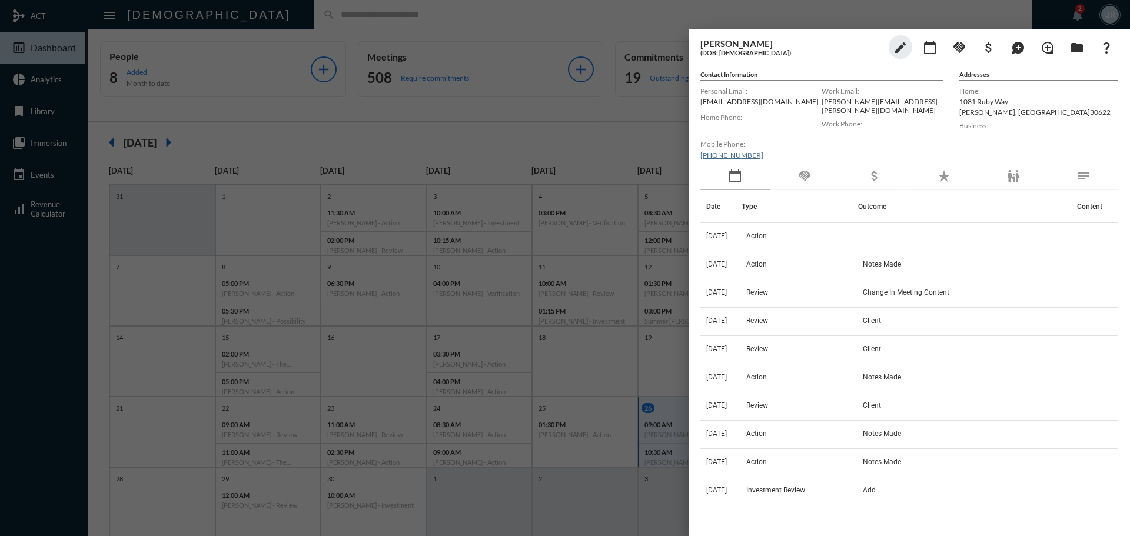
click at [822, 171] on div "handshake" at bounding box center [804, 176] width 69 height 27
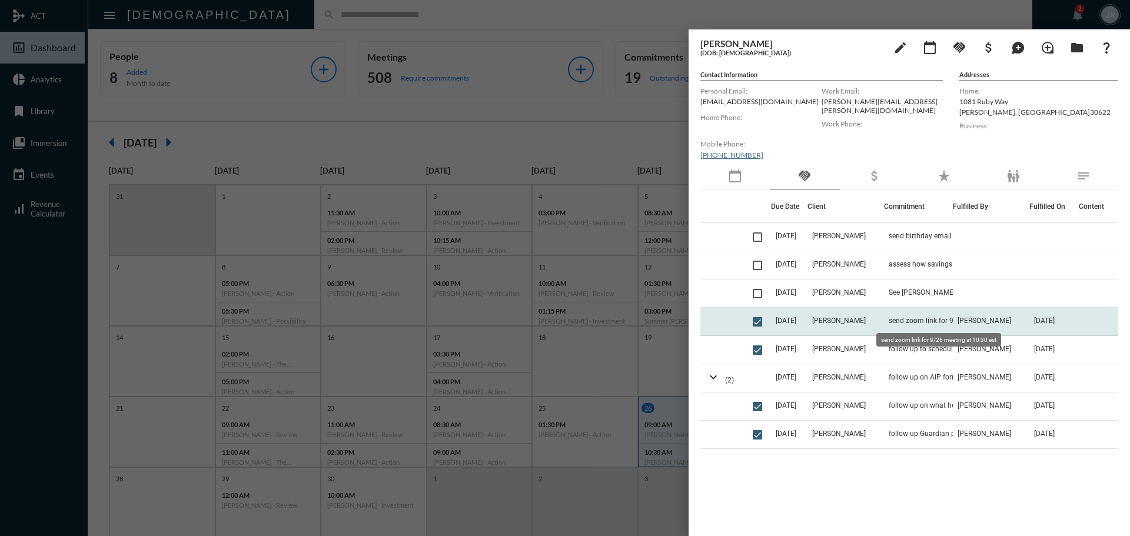
click at [894, 317] on span "send zoom link for 9/26 meeting at 10:30 est" at bounding box center [948, 321] width 118 height 8
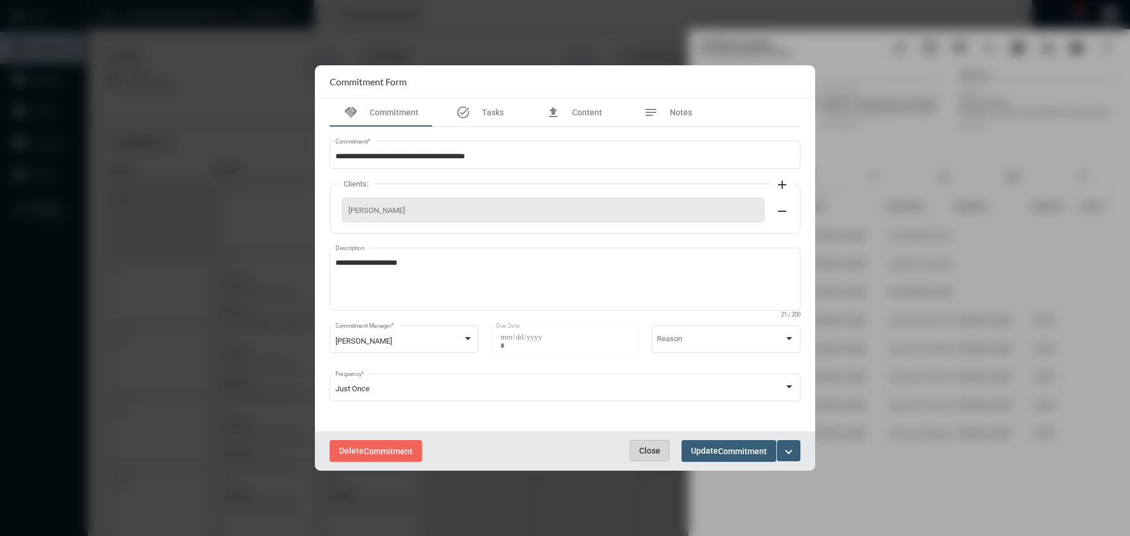
click at [643, 447] on span "Close" at bounding box center [649, 450] width 21 height 9
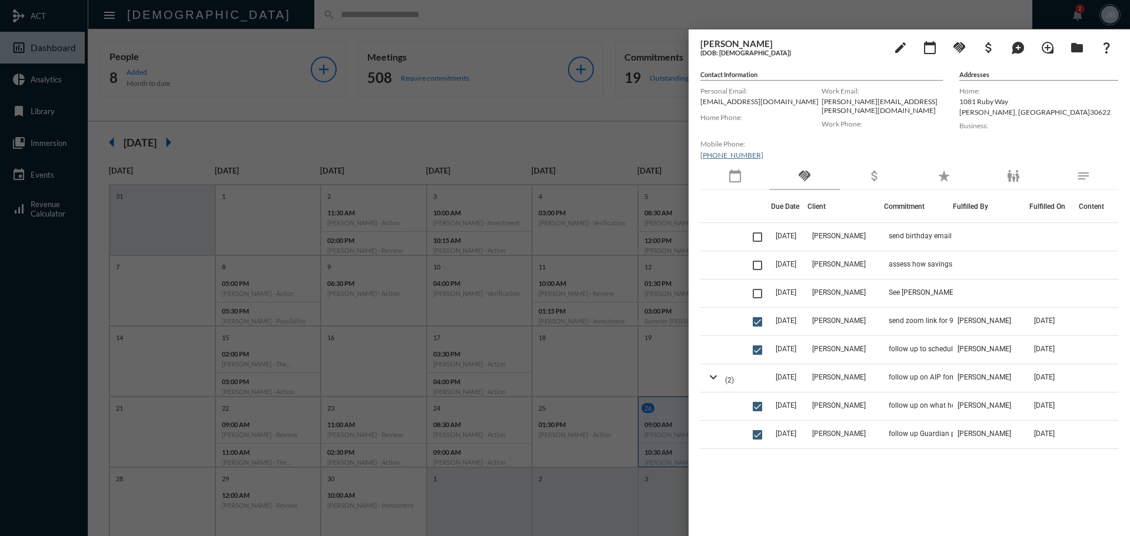
click at [538, 24] on div at bounding box center [565, 268] width 1130 height 536
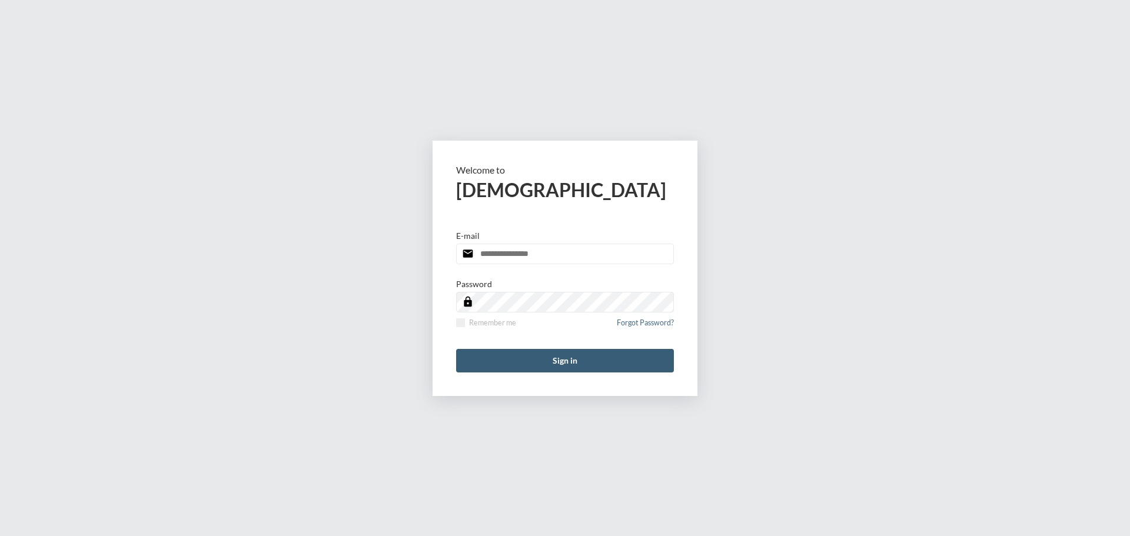
click at [552, 257] on input "email" at bounding box center [565, 254] width 218 height 21
type input "**********"
click at [496, 324] on label "Remember me" at bounding box center [486, 322] width 60 height 9
click at [522, 364] on button "Sign in" at bounding box center [565, 361] width 218 height 24
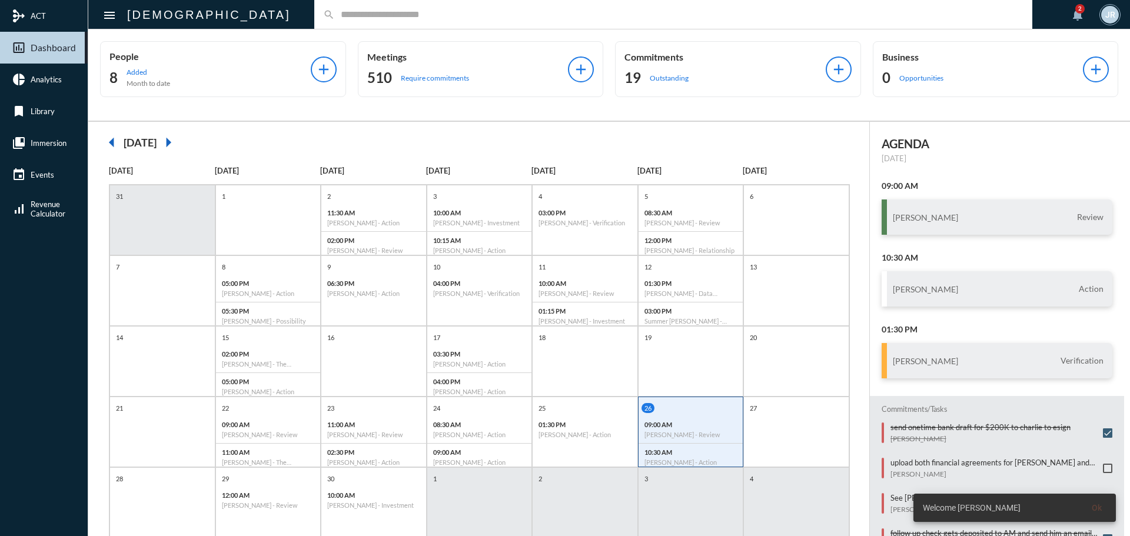
click at [335, 14] on input "text" at bounding box center [679, 14] width 689 height 10
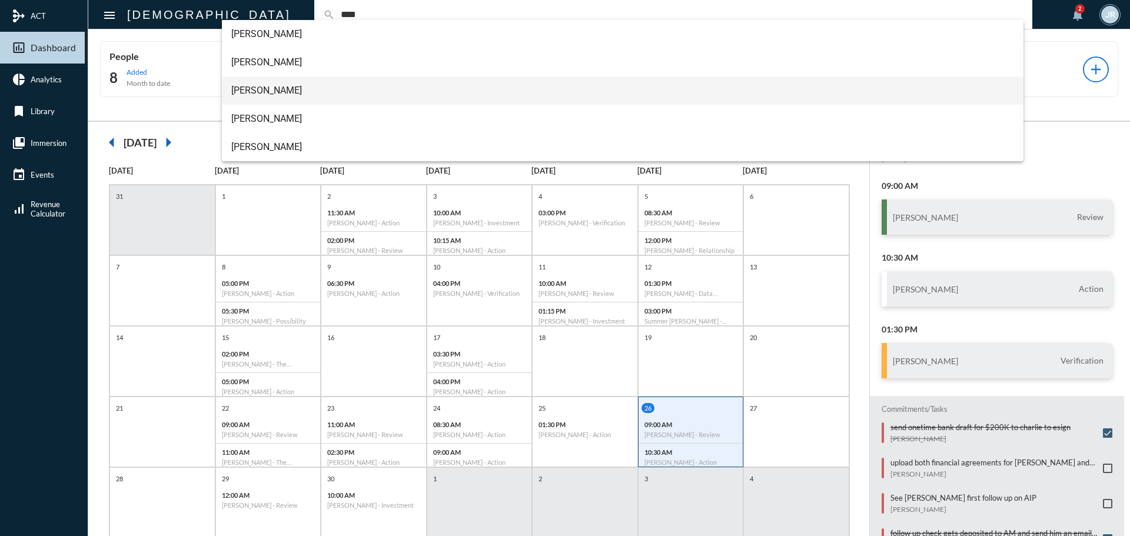
type input "****"
click at [269, 84] on span "Fred Sims" at bounding box center [623, 91] width 784 height 28
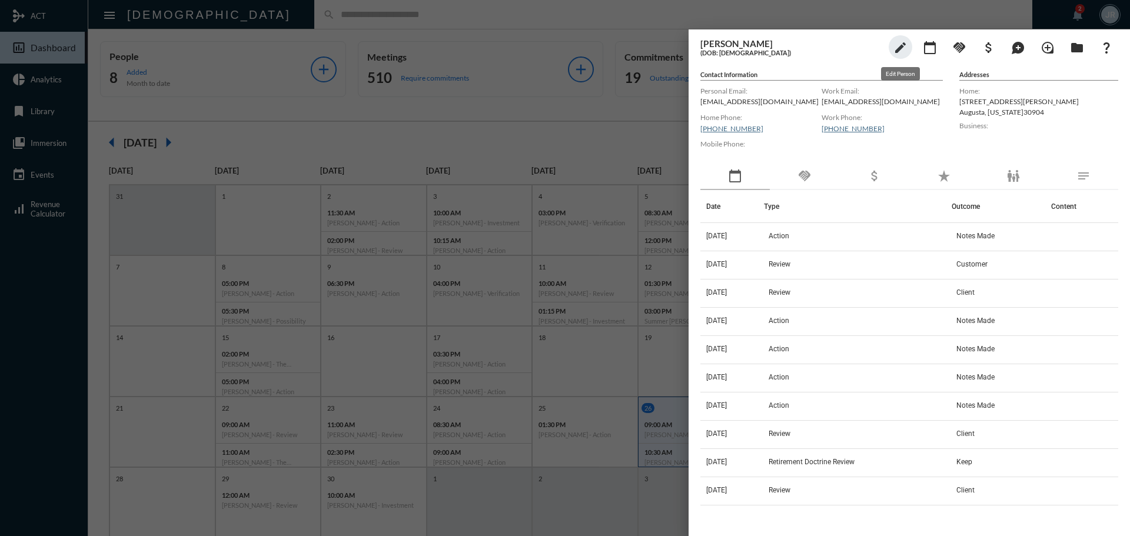
click at [899, 52] on mat-icon "edit" at bounding box center [901, 48] width 14 height 14
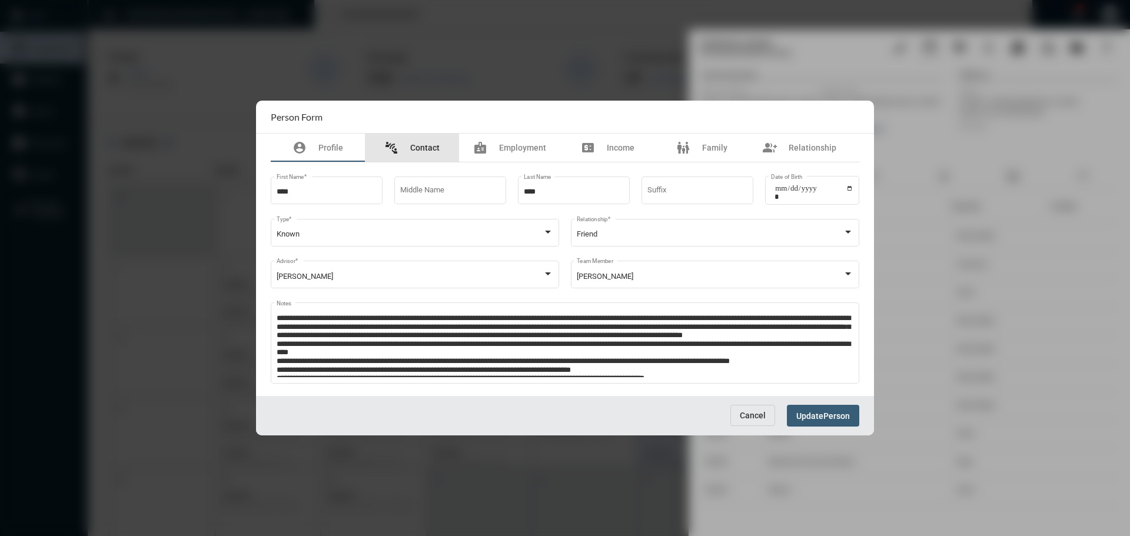
click at [419, 140] on div "connect_without_contact Contact" at bounding box center [412, 148] width 94 height 28
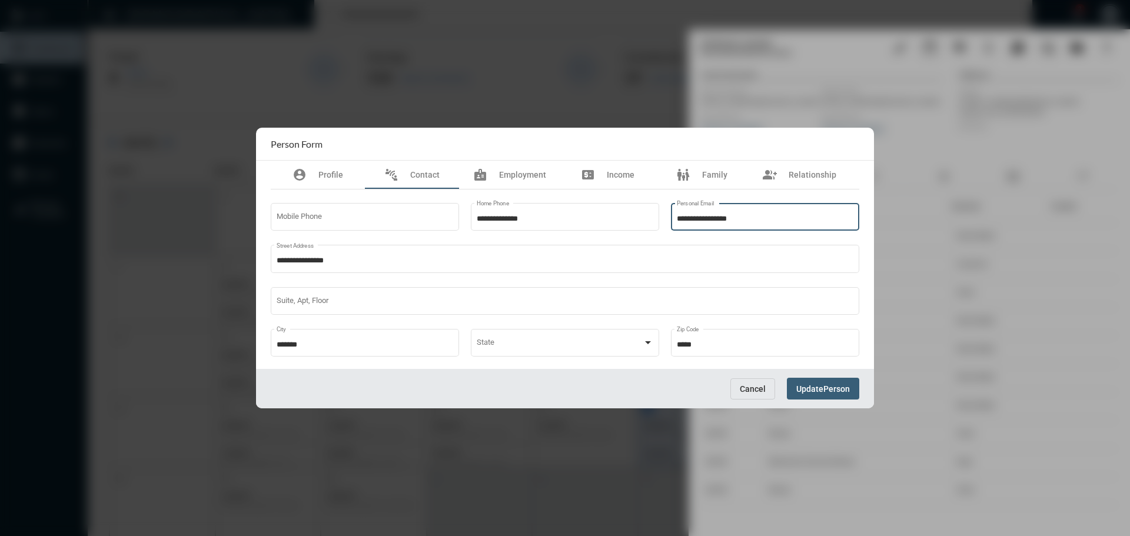
click at [774, 216] on input "**********" at bounding box center [765, 219] width 177 height 9
type input "**********"
click at [817, 387] on span "Update" at bounding box center [810, 388] width 27 height 9
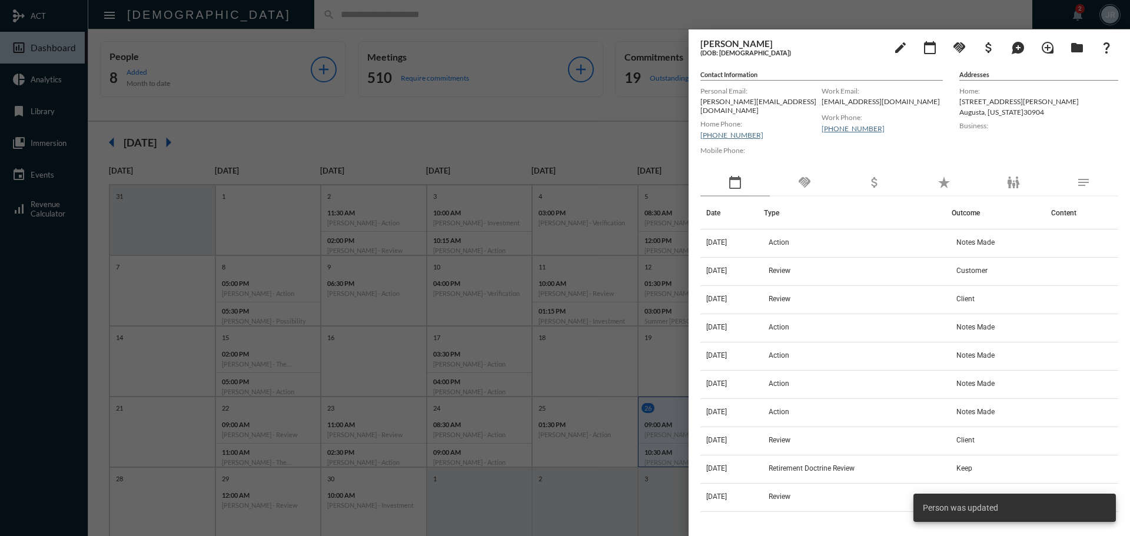
click at [508, 18] on div at bounding box center [565, 268] width 1130 height 536
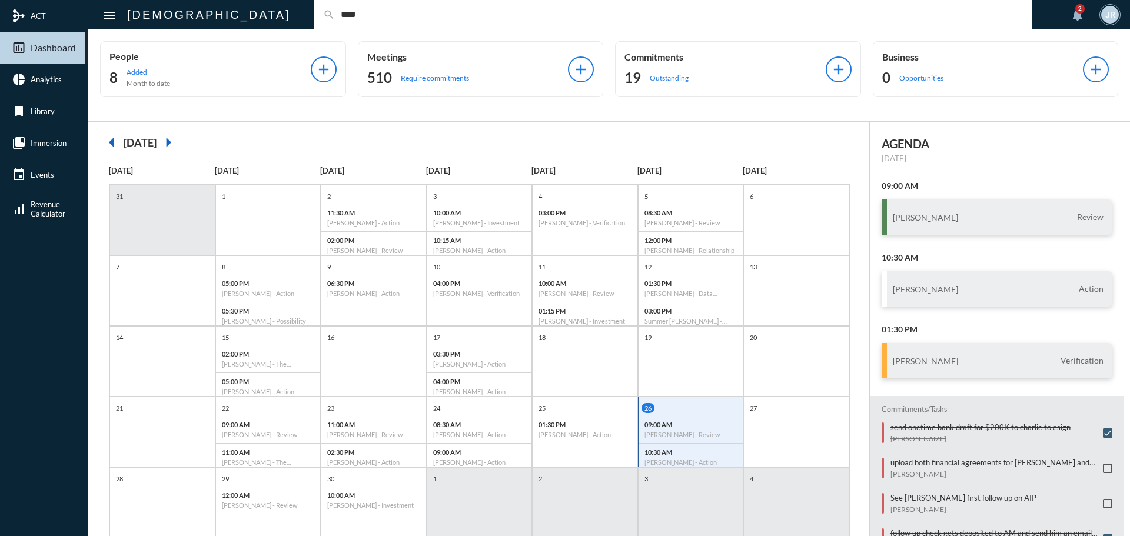
click at [335, 18] on input "****" at bounding box center [679, 14] width 689 height 10
click at [335, 15] on input "****" at bounding box center [679, 14] width 689 height 10
type input "****"
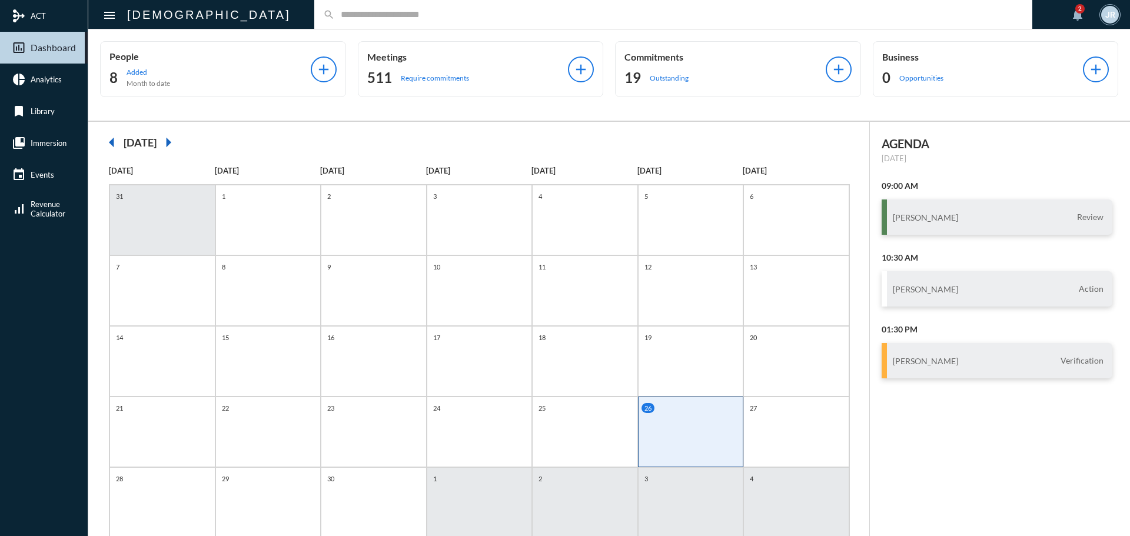
click at [335, 18] on input "text" at bounding box center [679, 14] width 689 height 10
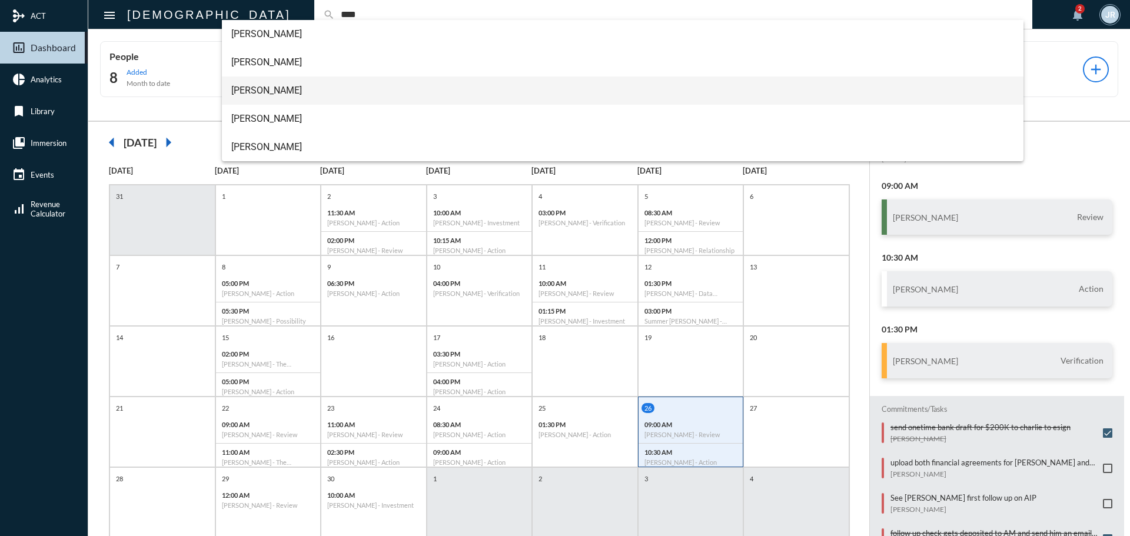
type input "****"
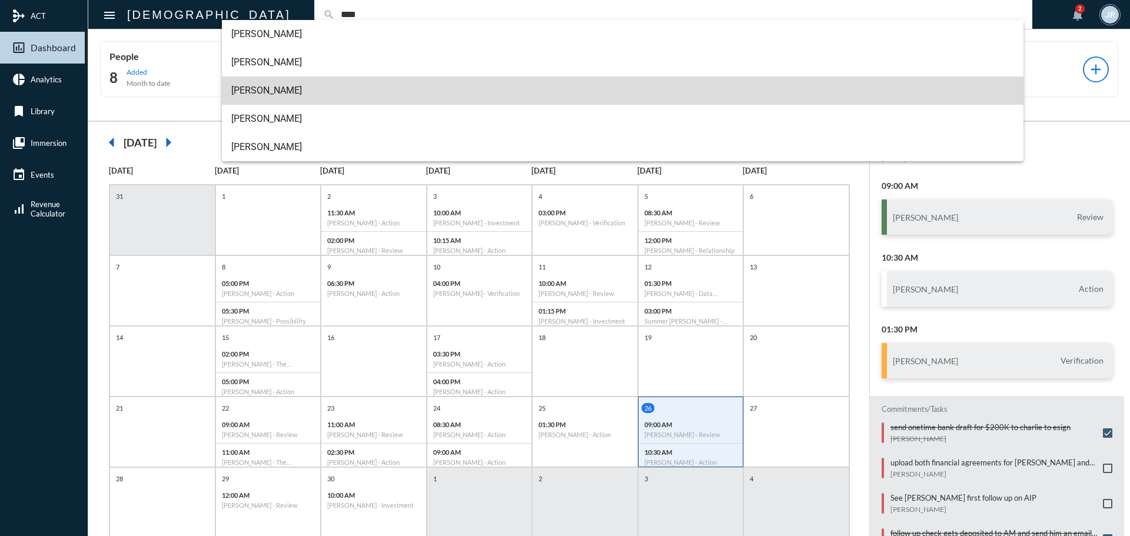
click at [259, 78] on span "Fred Sims" at bounding box center [623, 91] width 784 height 28
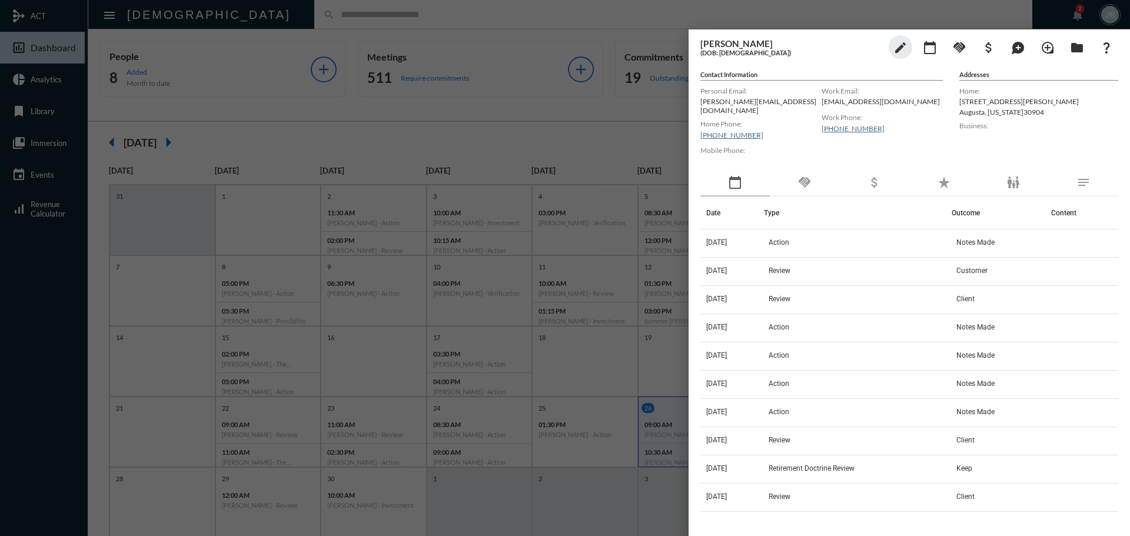
click at [540, 19] on div at bounding box center [565, 268] width 1130 height 536
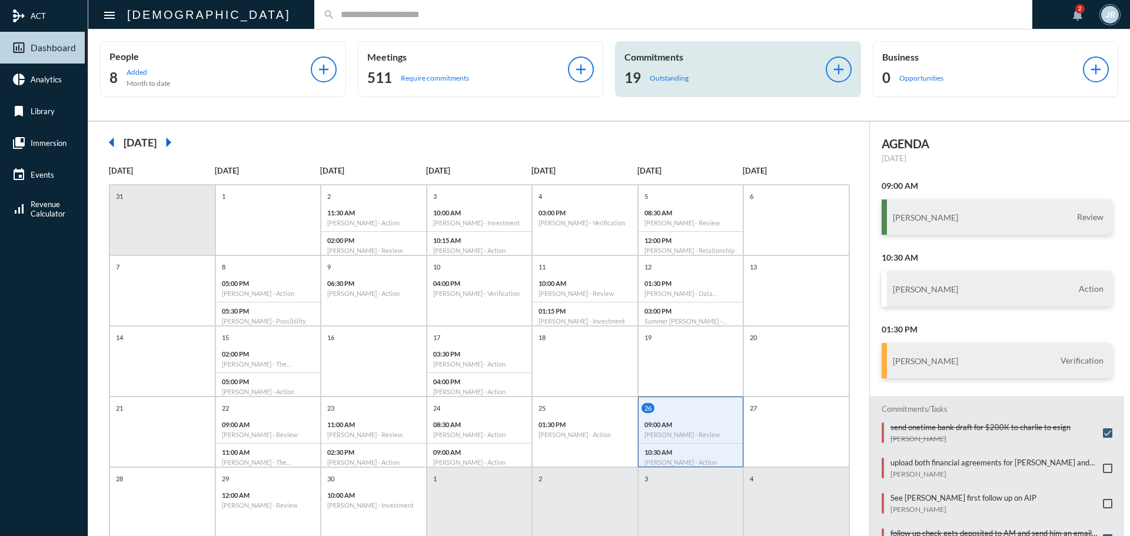
click at [674, 61] on p "Commitments" at bounding box center [725, 56] width 201 height 11
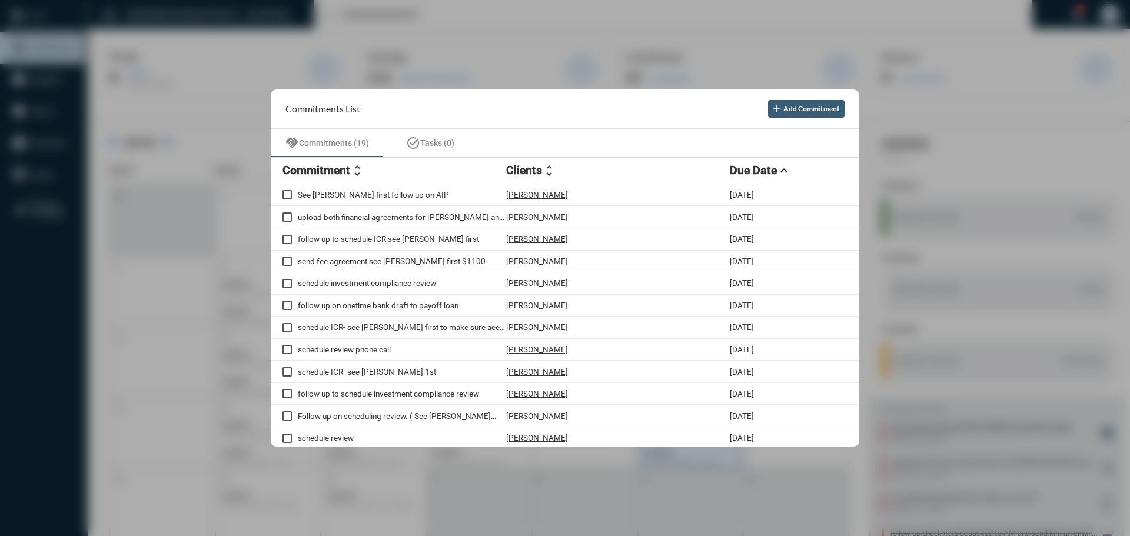
click at [526, 22] on div at bounding box center [565, 268] width 1130 height 536
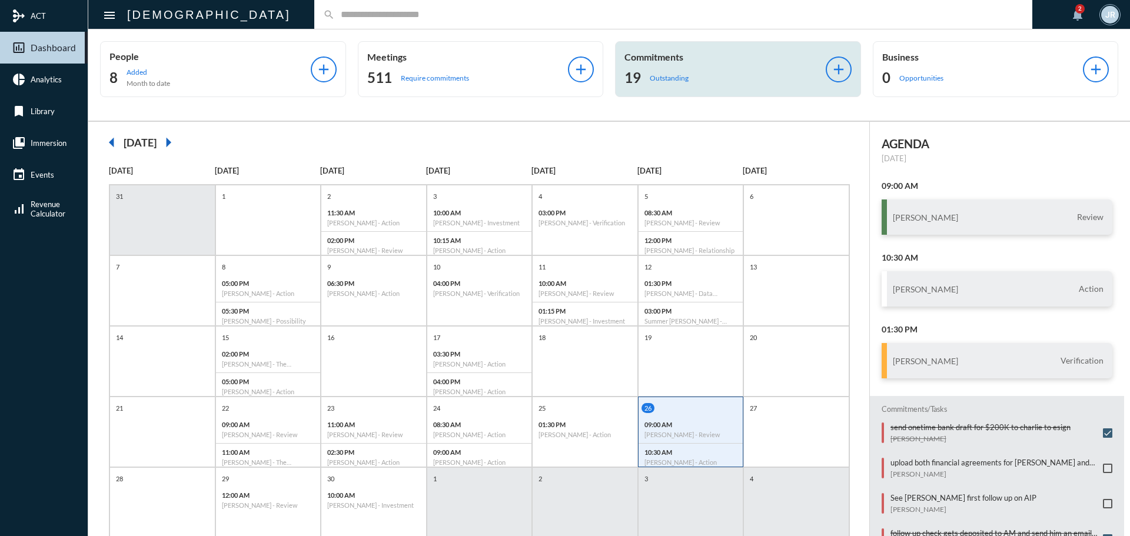
click at [692, 68] on div "Commitments 19 Outstanding" at bounding box center [725, 69] width 201 height 36
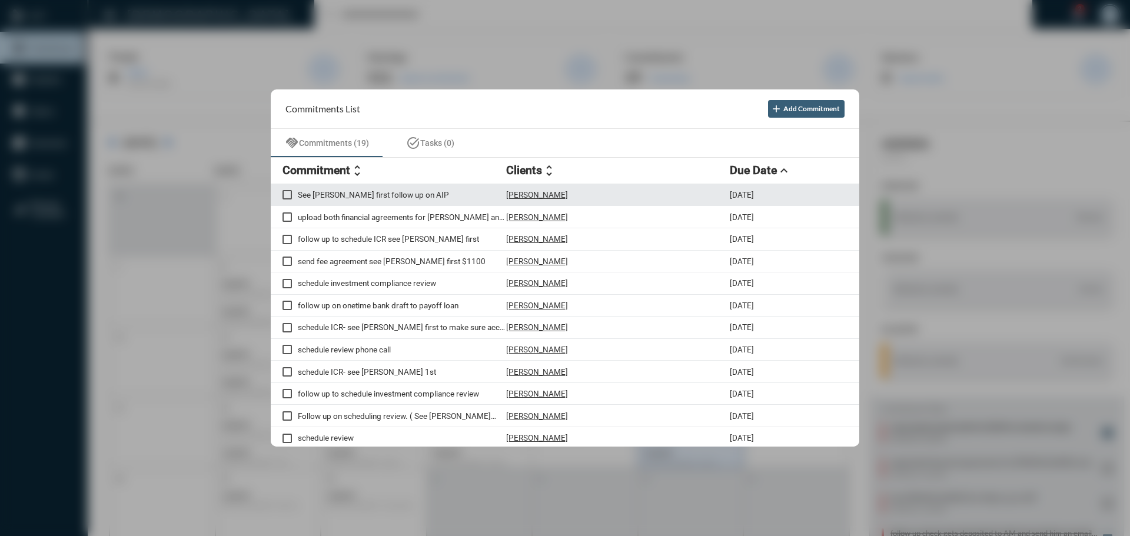
click at [532, 195] on p "[PERSON_NAME]" at bounding box center [537, 194] width 62 height 9
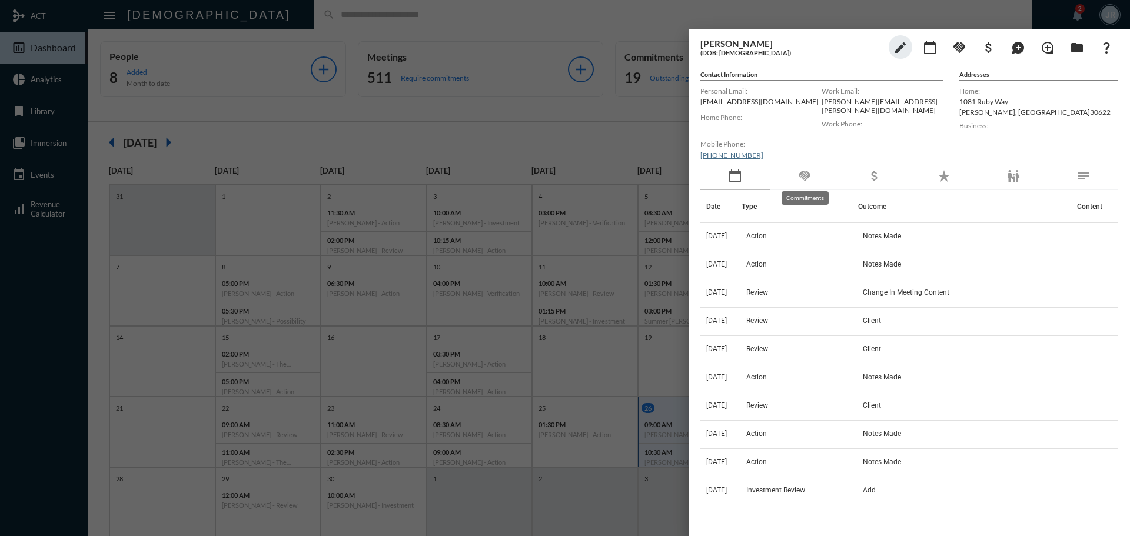
click at [801, 182] on mat-icon "handshake" at bounding box center [805, 176] width 14 height 14
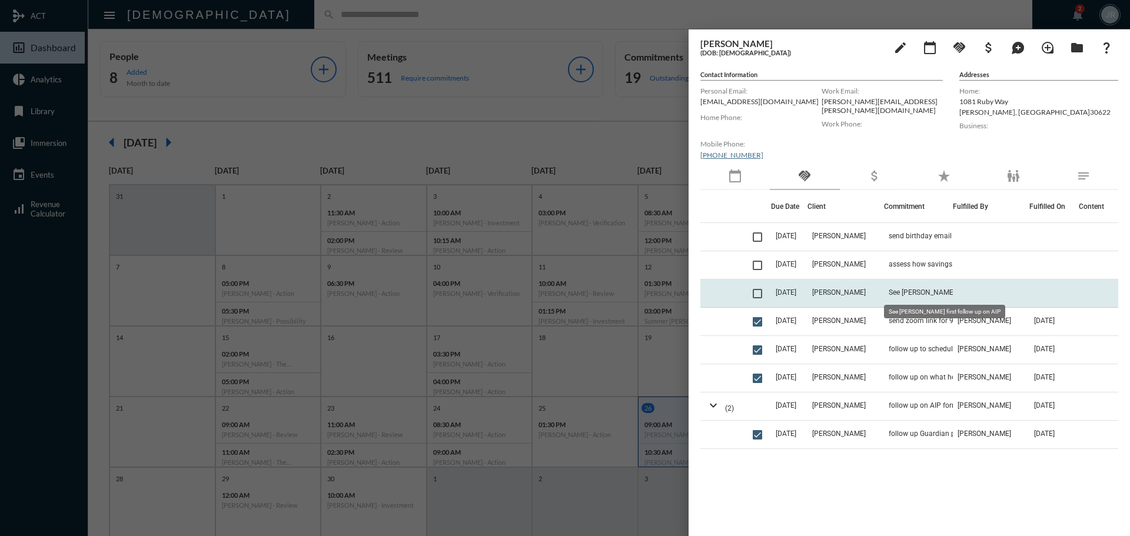
click at [892, 291] on span "See [PERSON_NAME] first follow up on AIP" at bounding box center [948, 292] width 118 height 8
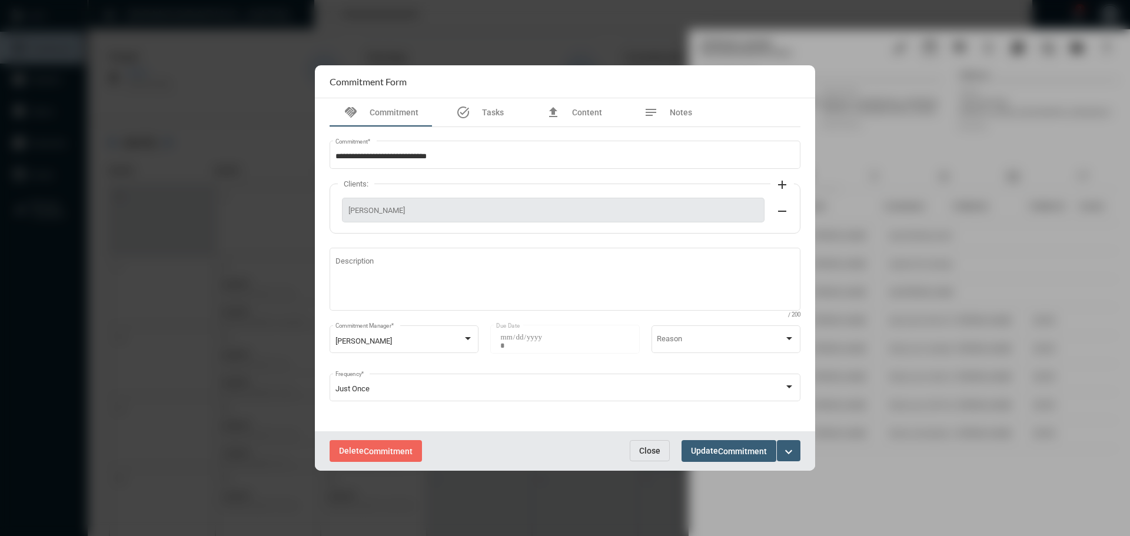
click at [789, 448] on mat-icon "expand_more" at bounding box center [789, 452] width 14 height 14
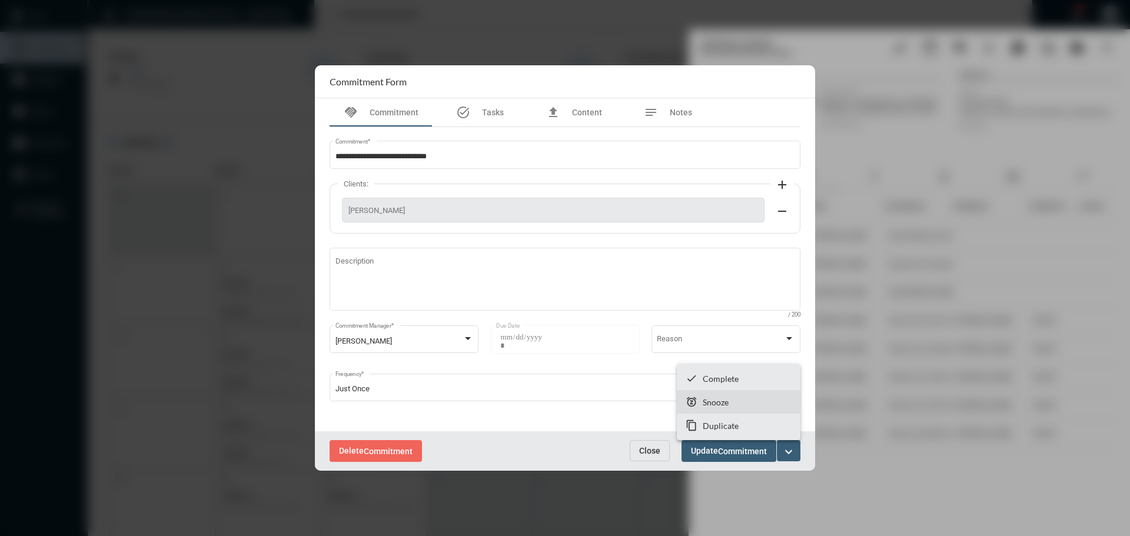
click at [705, 401] on p "Snooze" at bounding box center [716, 402] width 26 height 10
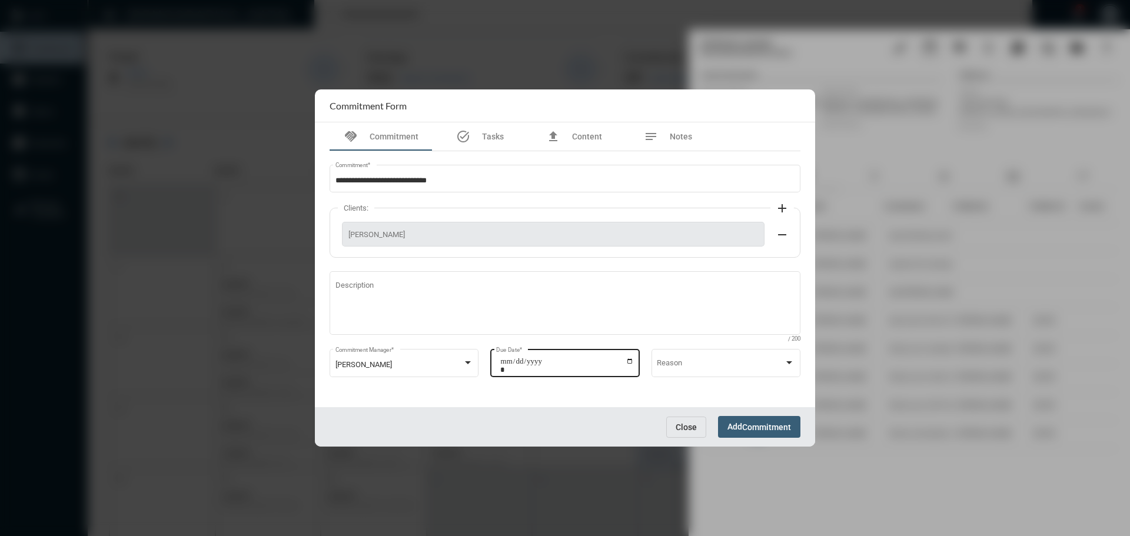
click at [628, 361] on input "**********" at bounding box center [567, 365] width 134 height 16
type input "**********"
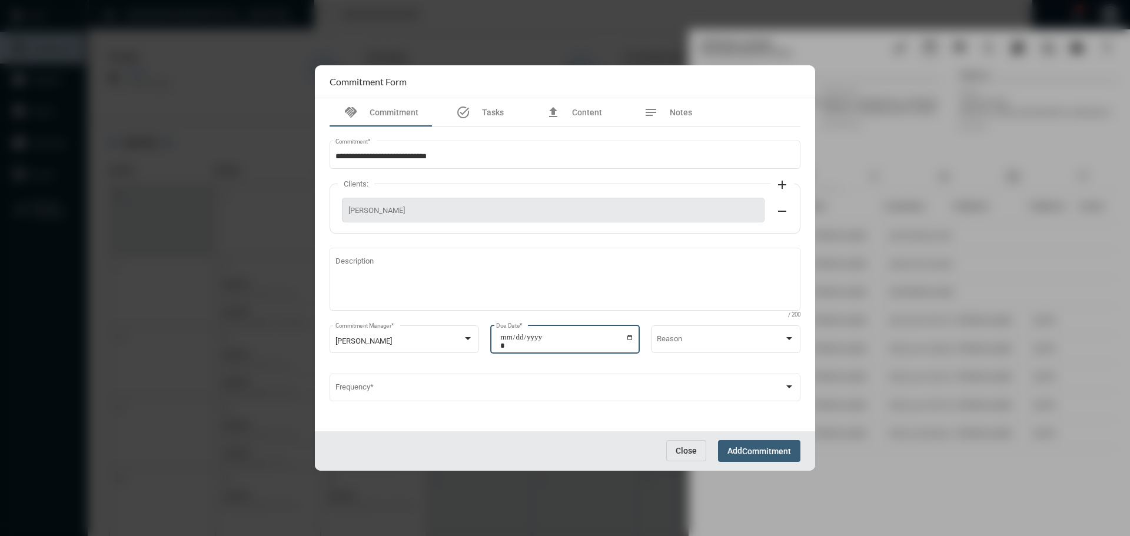
click at [756, 450] on span "Commitment" at bounding box center [766, 451] width 49 height 9
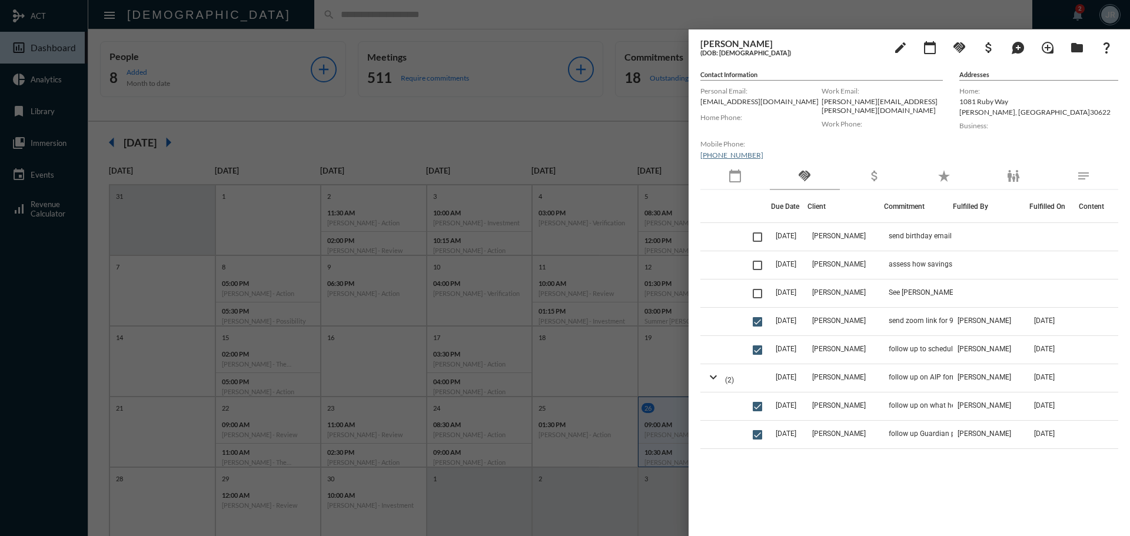
click at [551, 28] on div at bounding box center [565, 268] width 1130 height 536
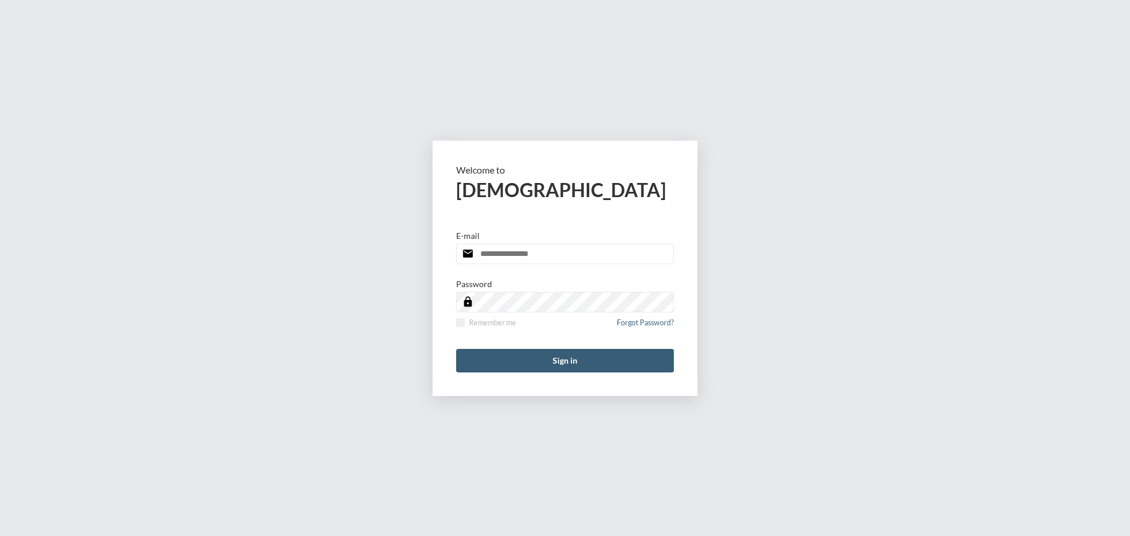
click at [562, 257] on input "email" at bounding box center [565, 254] width 218 height 21
type input "**********"
click at [460, 323] on span at bounding box center [460, 322] width 9 height 9
click at [486, 364] on button "Sign in" at bounding box center [565, 361] width 218 height 24
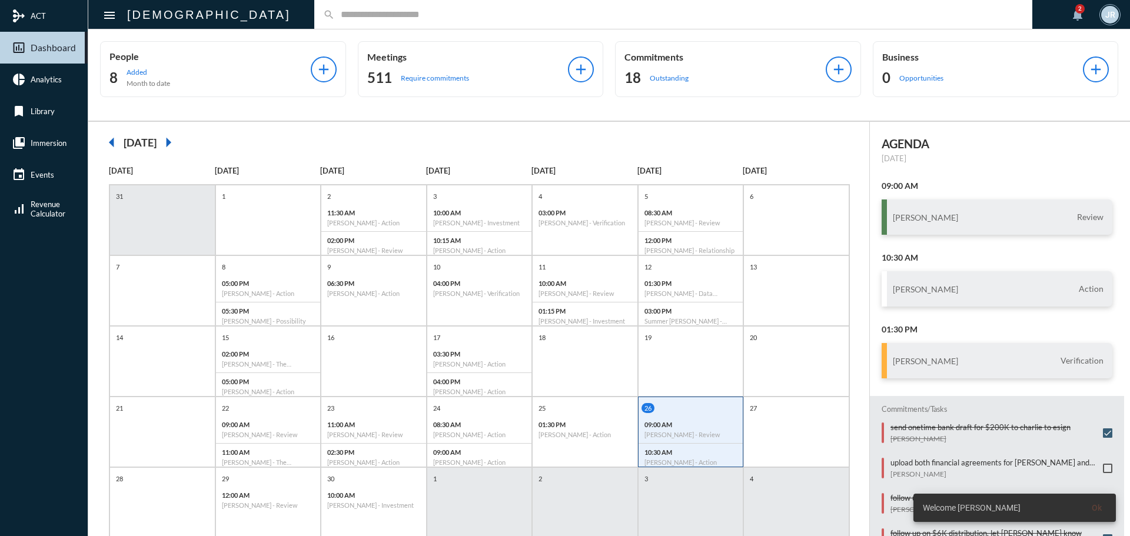
click at [335, 16] on input "text" at bounding box center [679, 14] width 689 height 10
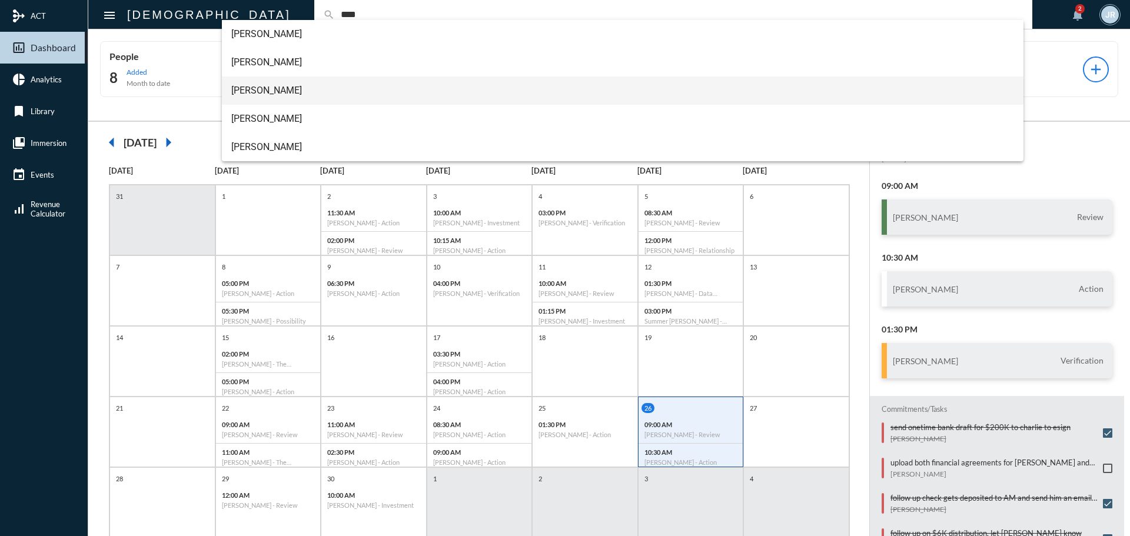
type input "****"
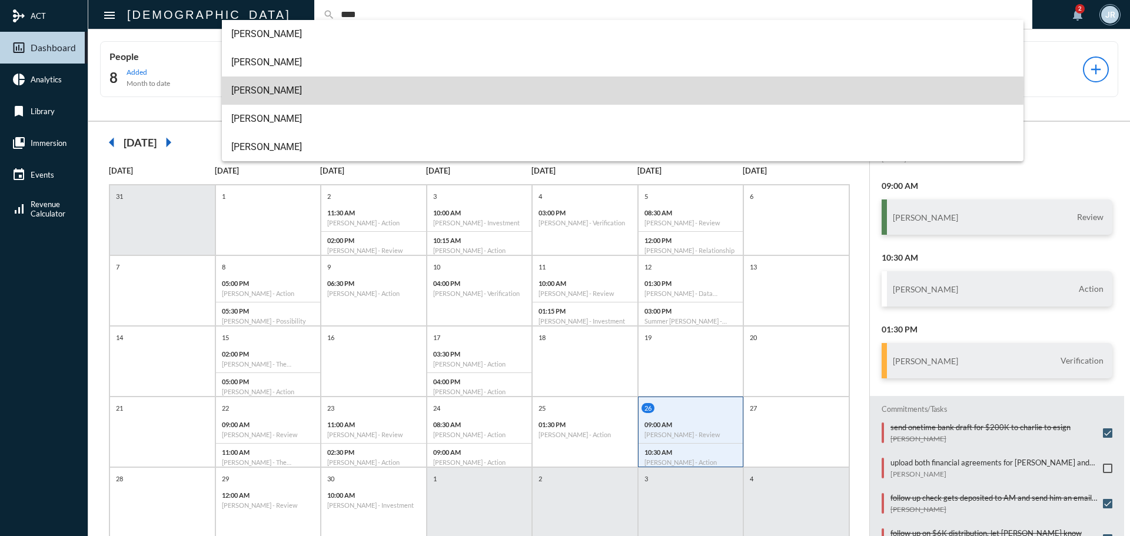
click at [260, 90] on span "Fred Sims" at bounding box center [623, 91] width 784 height 28
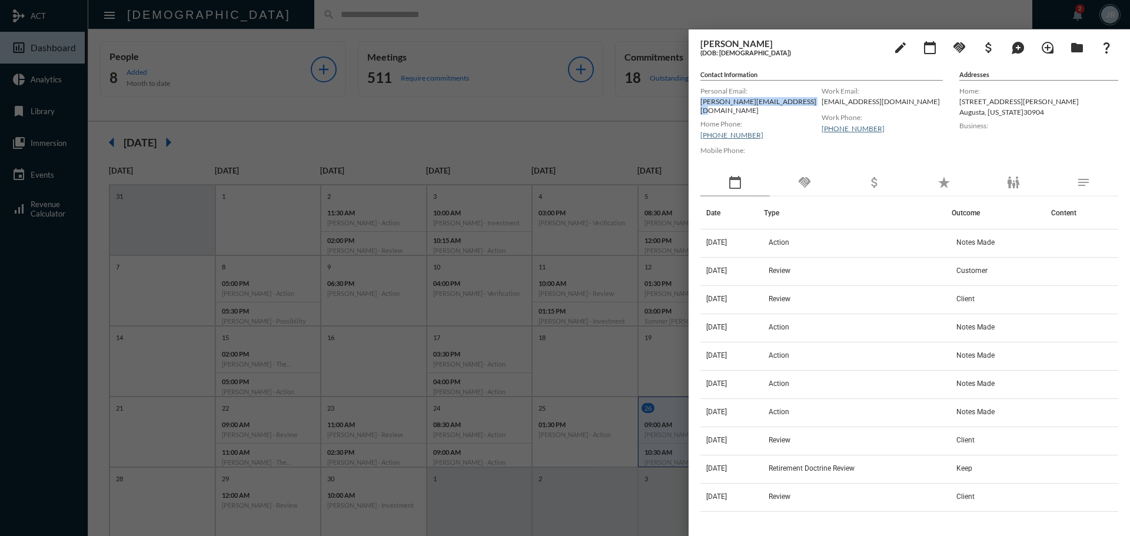
drag, startPoint x: 701, startPoint y: 103, endPoint x: 803, endPoint y: 99, distance: 102.5
click at [803, 99] on p "fred@simsappraisalservices.com" at bounding box center [761, 106] width 121 height 18
copy p "fred@simsappraisalservices.com"
click at [821, 181] on div "handshake" at bounding box center [804, 183] width 69 height 27
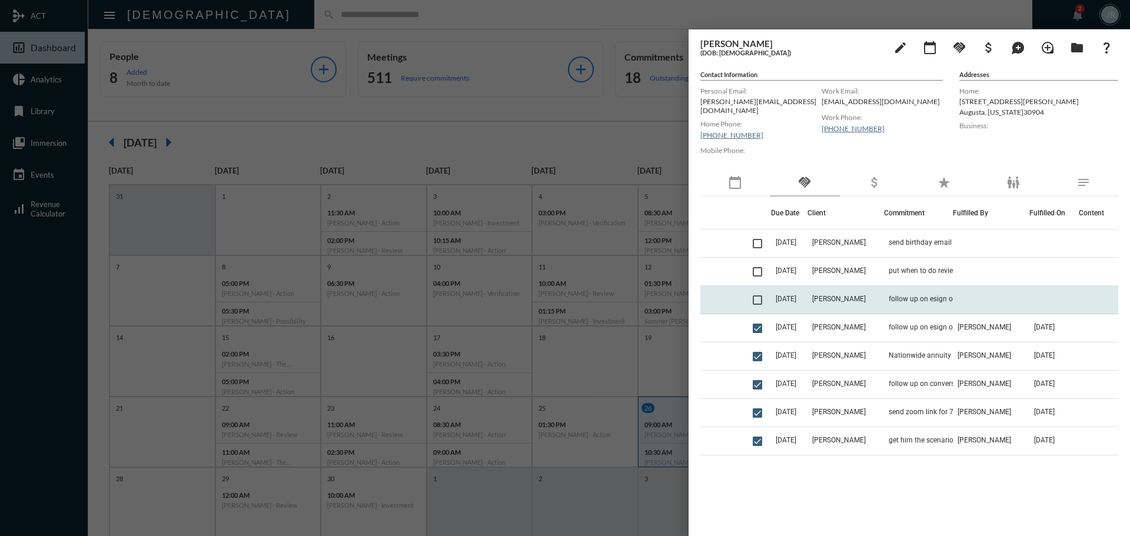
click at [985, 288] on td at bounding box center [991, 300] width 77 height 28
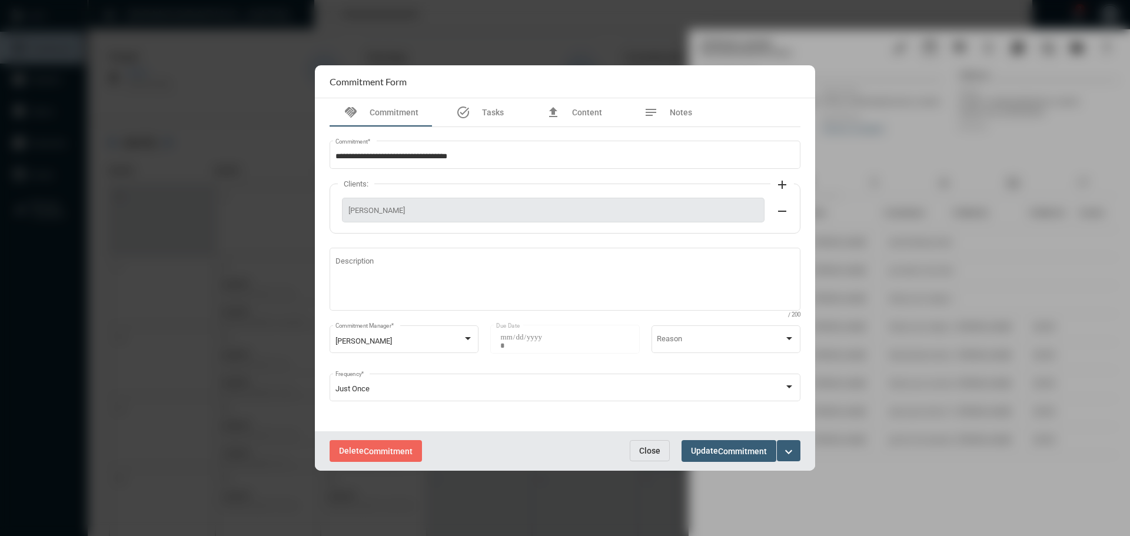
click at [646, 453] on span "Close" at bounding box center [649, 450] width 21 height 9
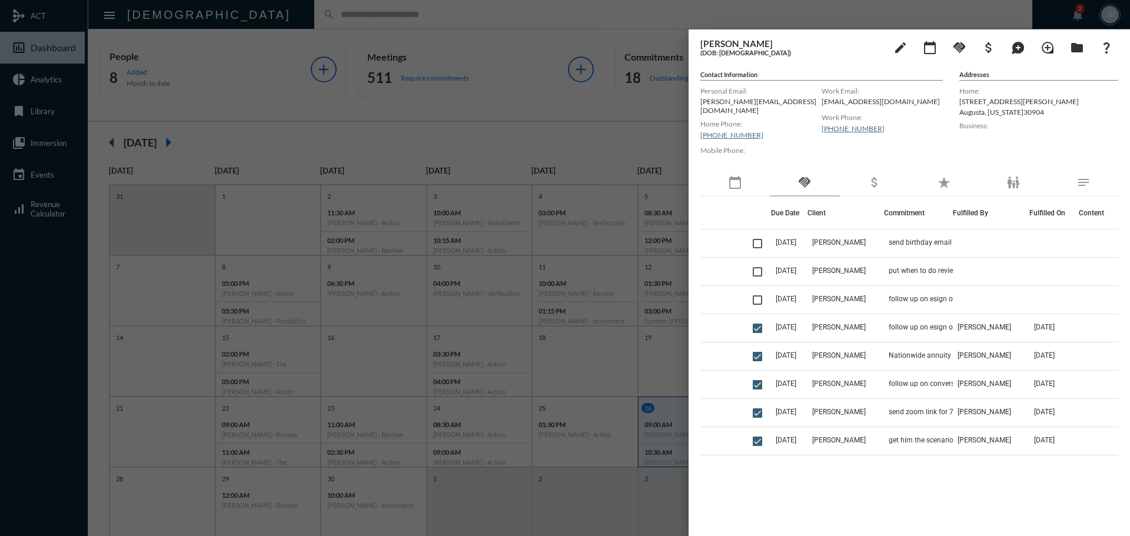
click at [361, 16] on div at bounding box center [565, 268] width 1130 height 536
